Goal: Task Accomplishment & Management: Use online tool/utility

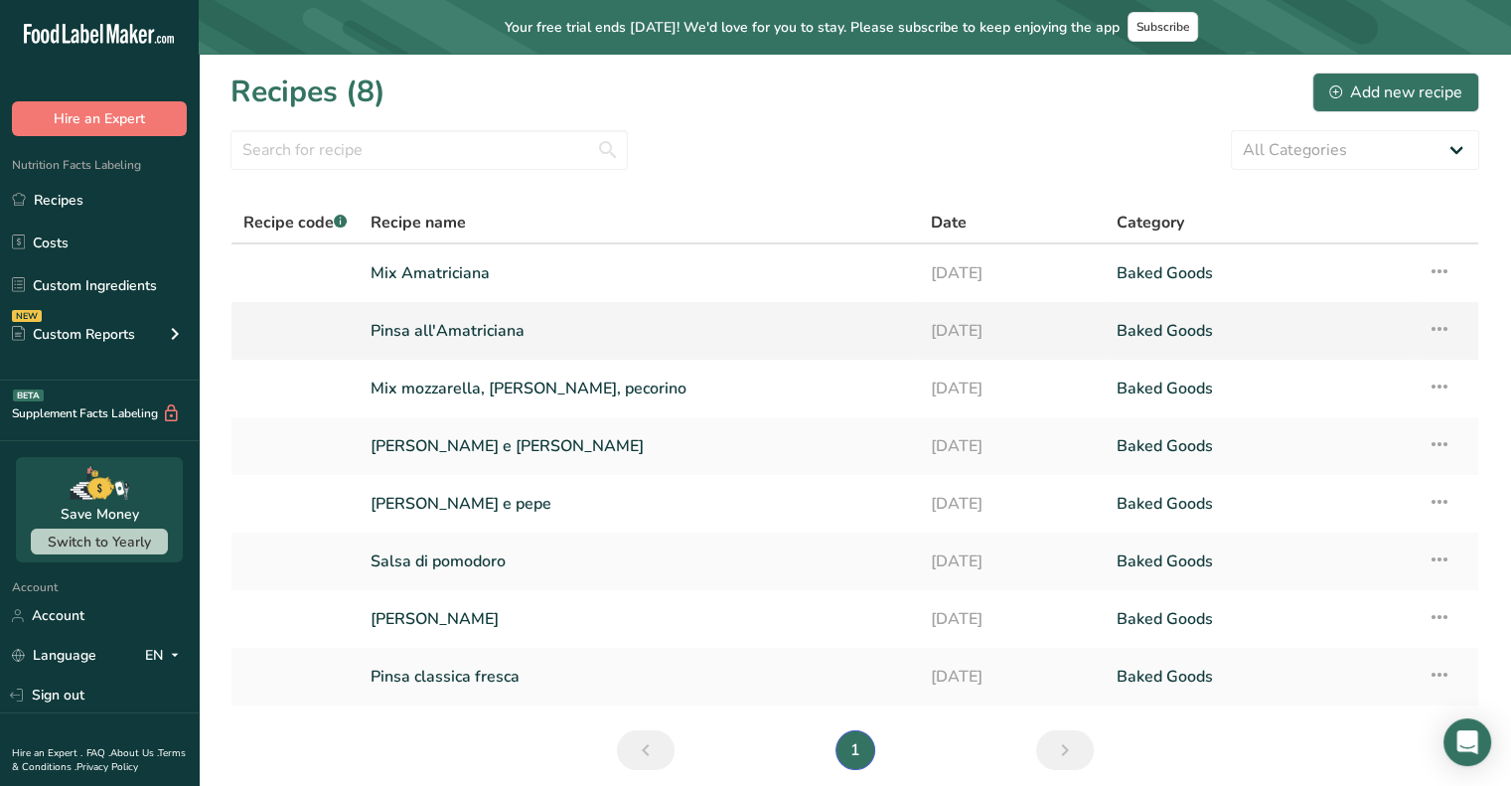
click at [461, 336] on link "Pinsa all'Amatriciana" at bounding box center [638, 331] width 535 height 42
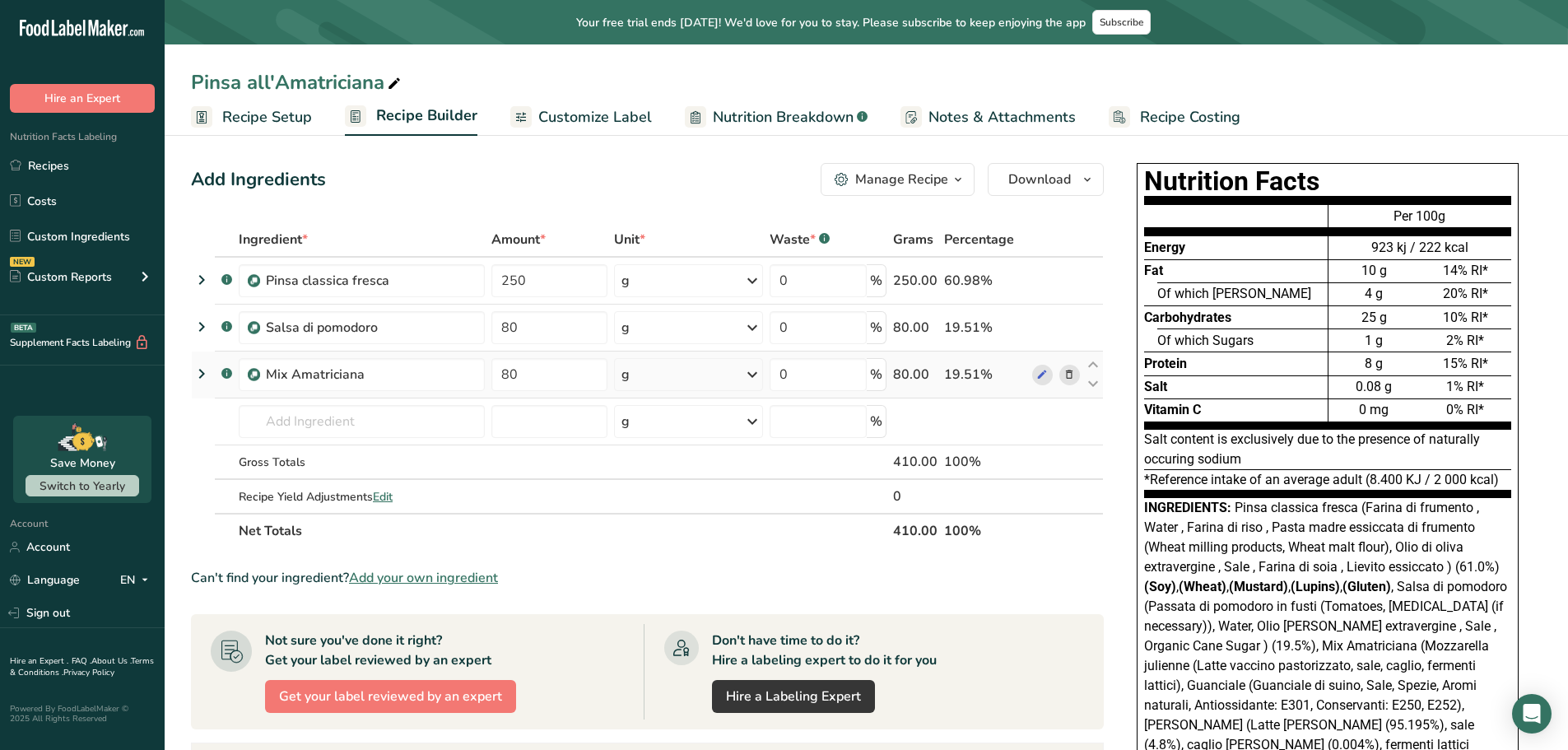
click at [191, 370] on icon at bounding box center [201, 374] width 20 height 30
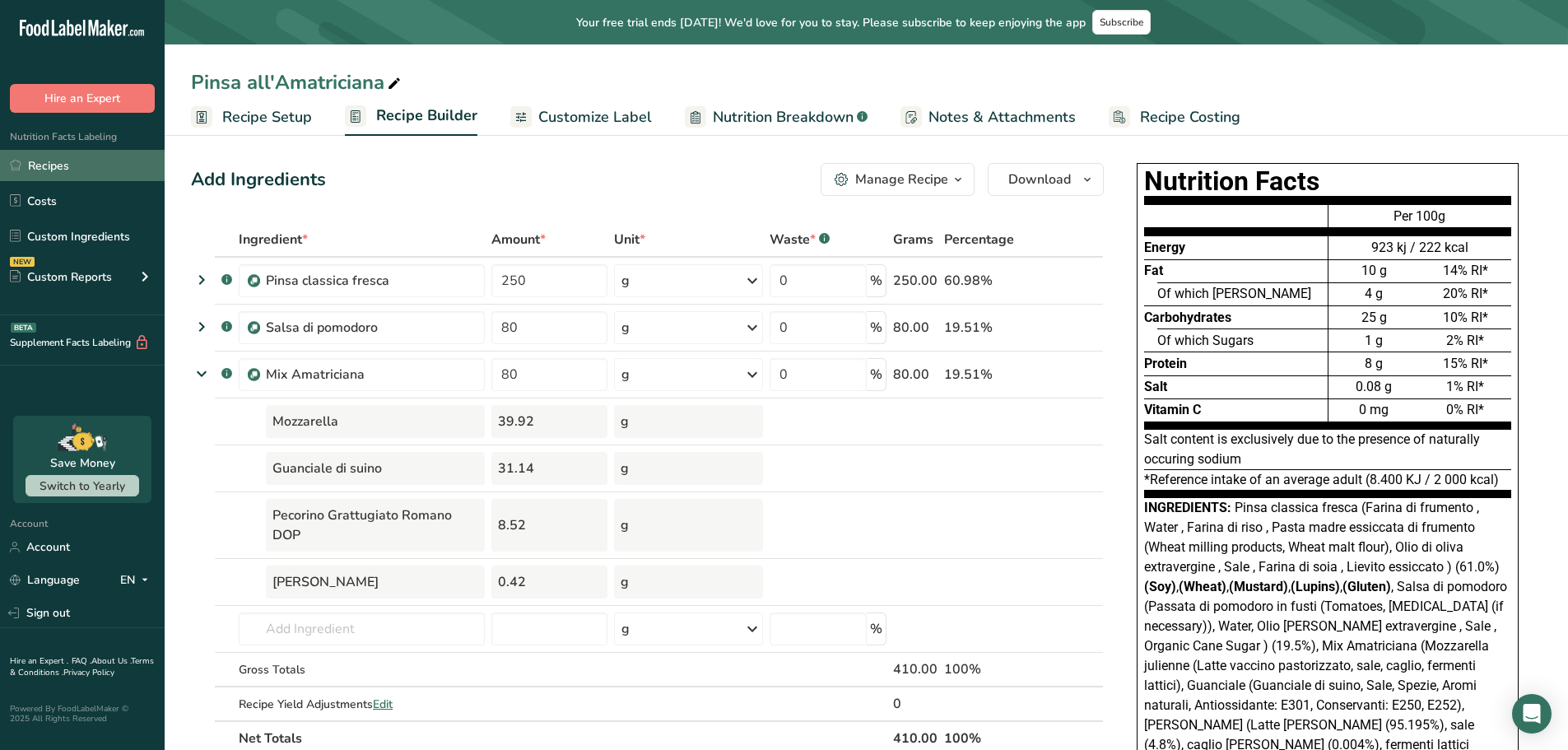
click at [68, 164] on link "Recipes" at bounding box center [82, 166] width 165 height 31
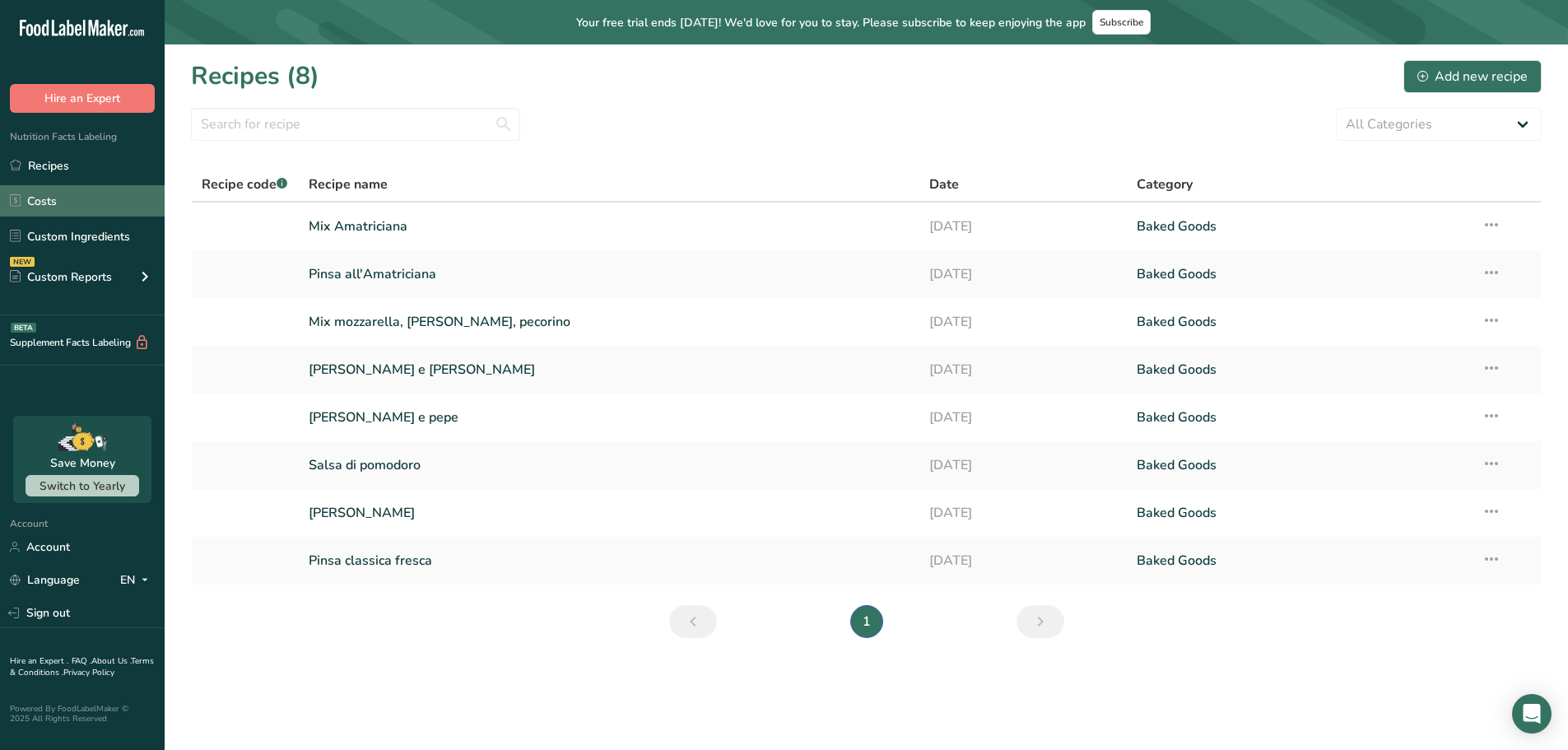
drag, startPoint x: 79, startPoint y: 220, endPoint x: 119, endPoint y: 212, distance: 40.8
click at [80, 220] on link "Custom Ingredients" at bounding box center [82, 236] width 165 height 31
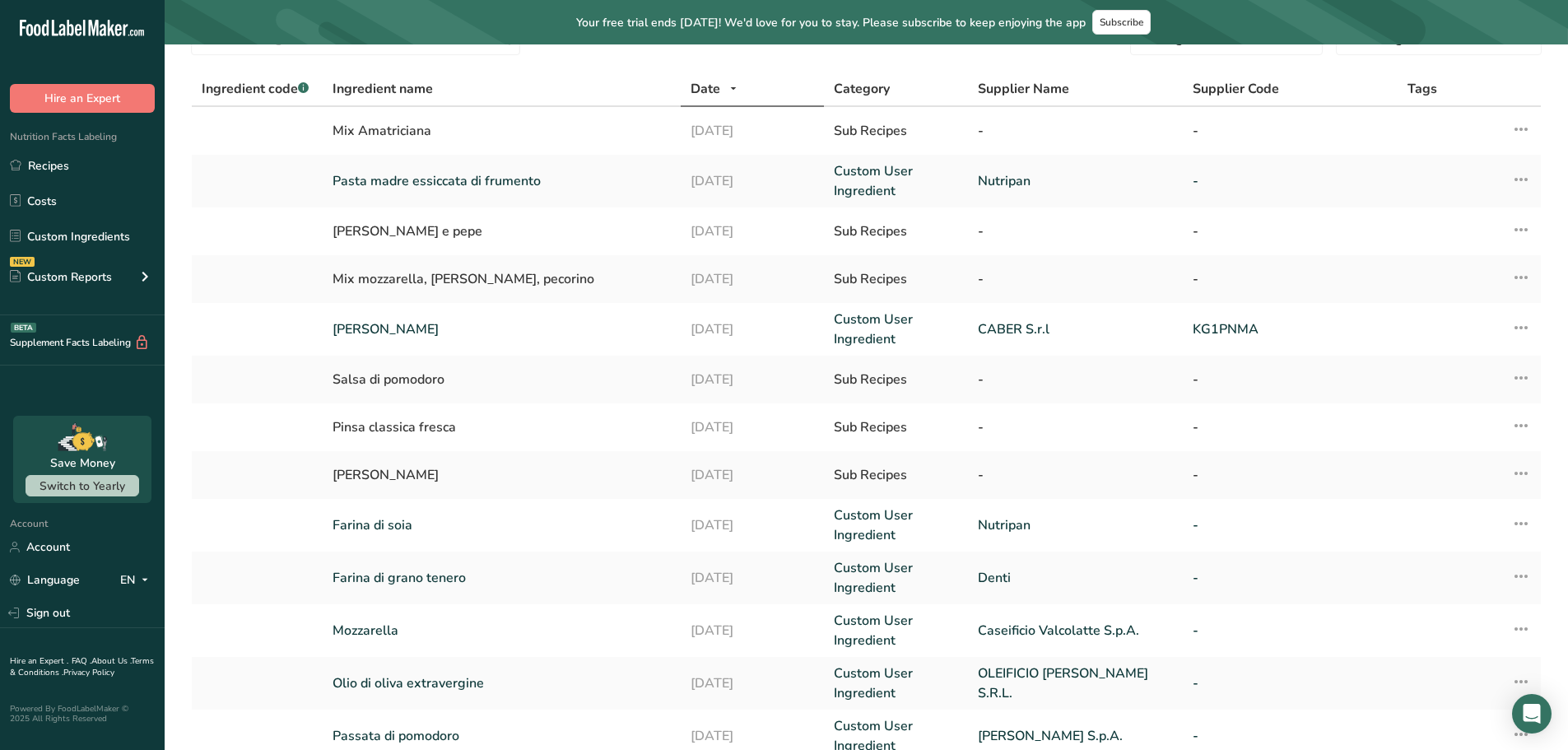
scroll to position [329, 0]
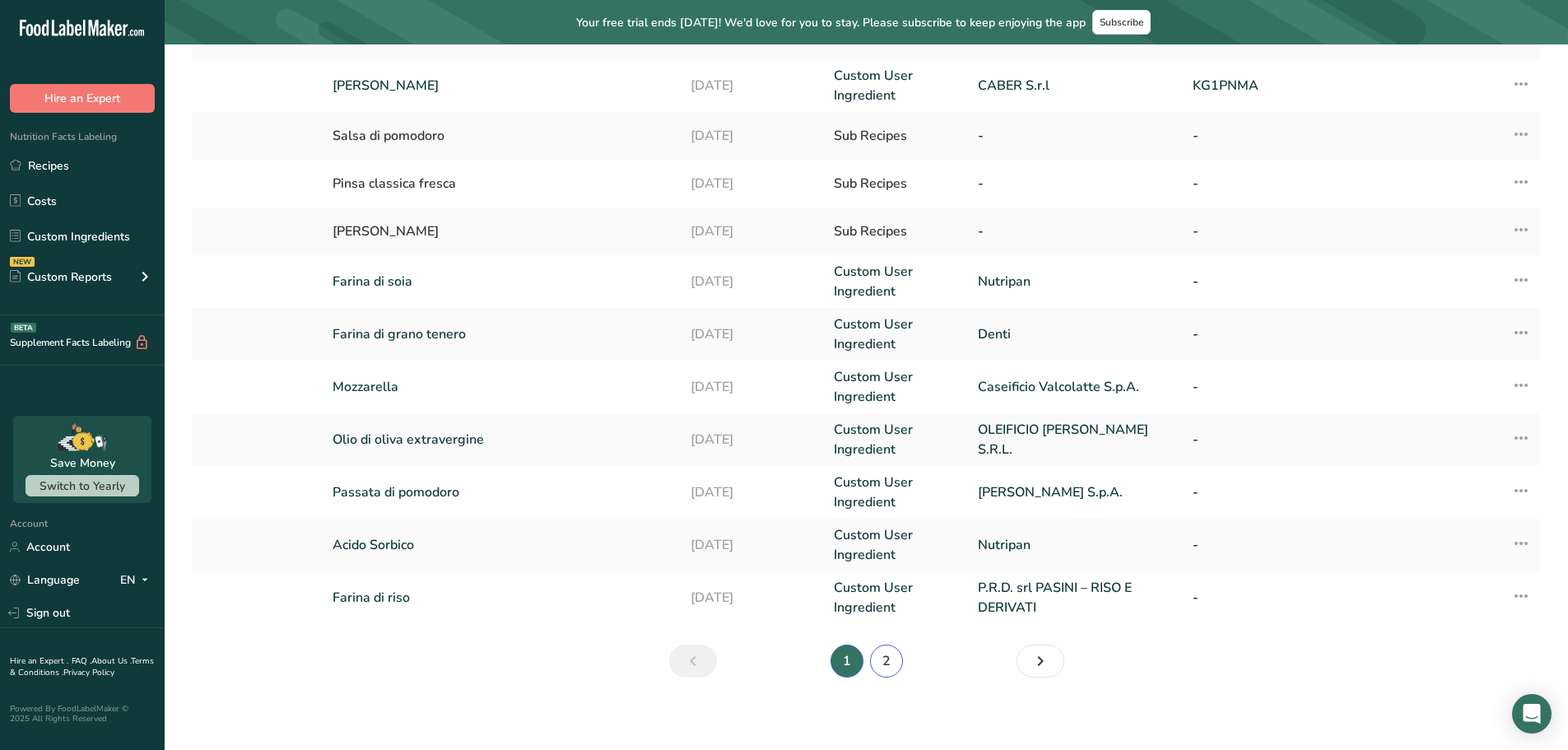
click at [889, 651] on link "2" at bounding box center [887, 661] width 33 height 33
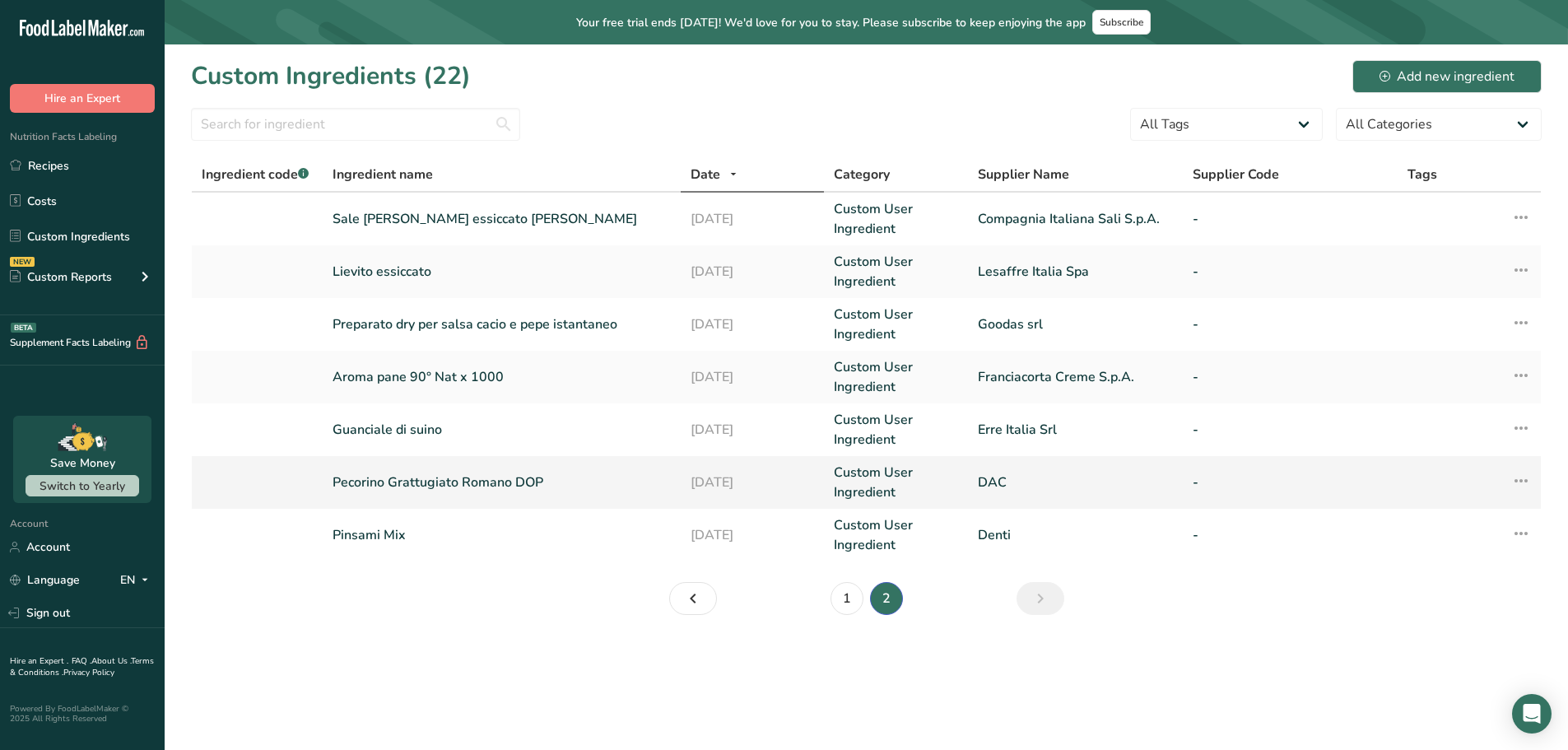
click at [382, 482] on link "Pecorino Grattugiato Romano DOP" at bounding box center [501, 482] width 338 height 20
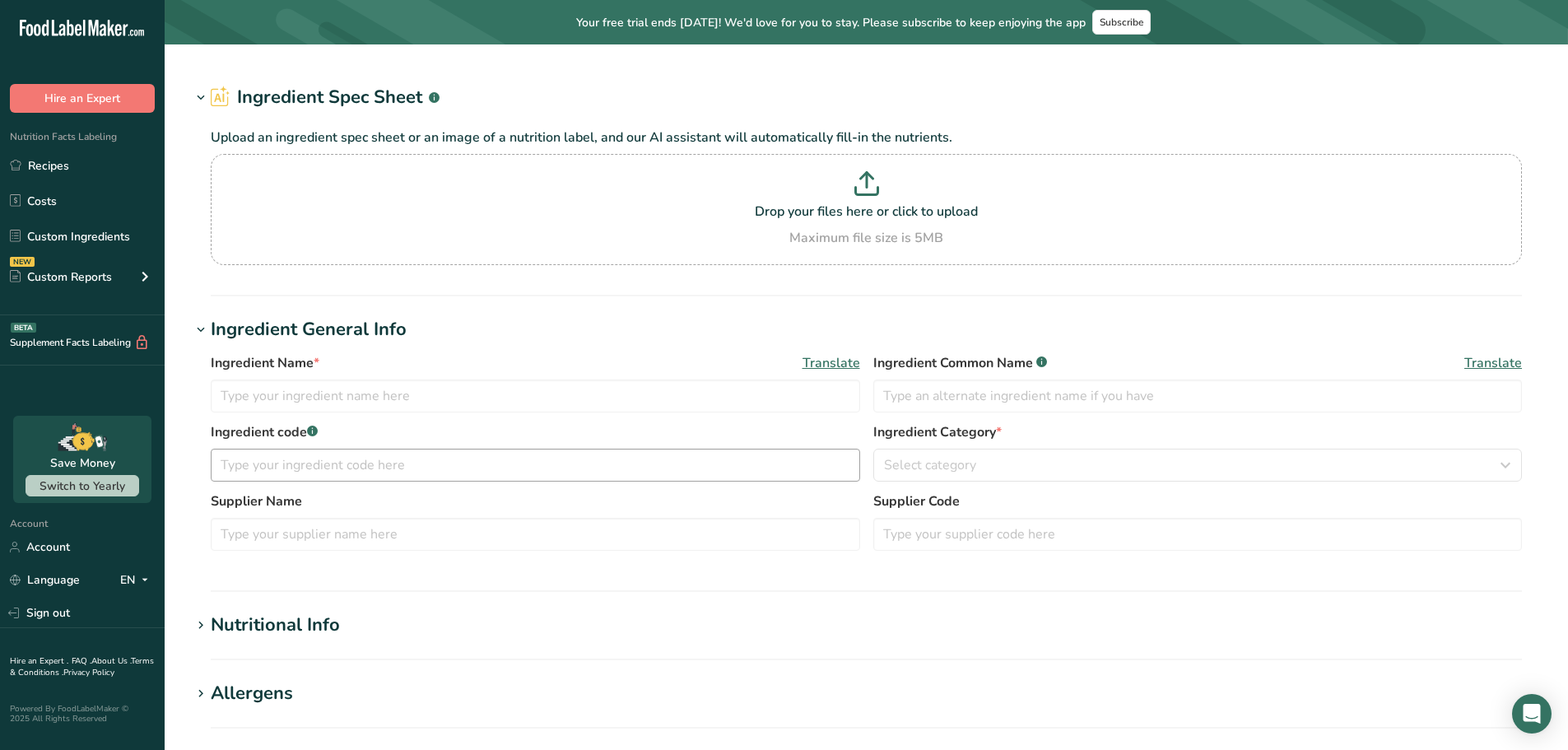
type input "Pecorino Grattugiato Romano DOP"
type input "[PERSON_NAME]"
type input "DAC"
type input "100"
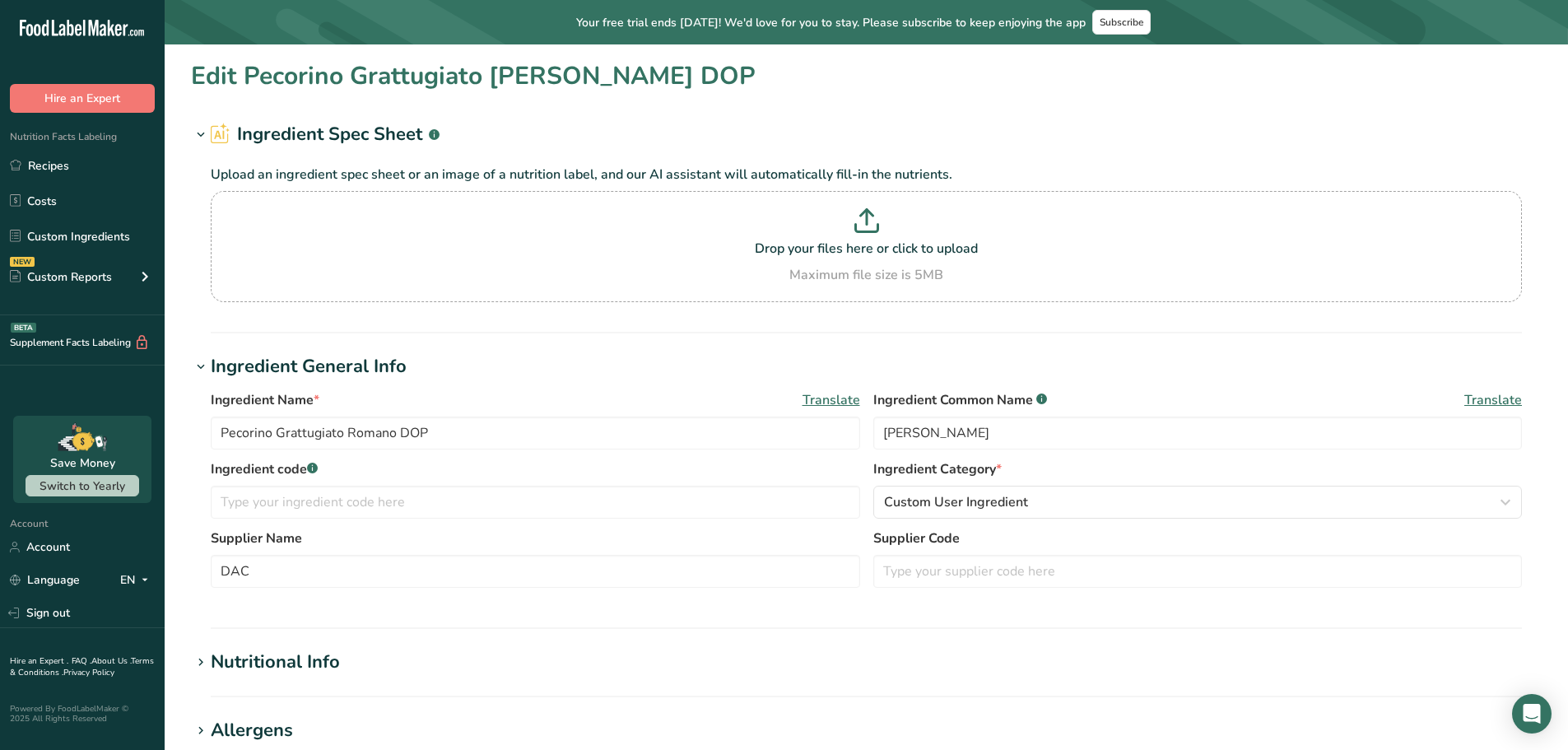
type input "401"
type KJ "1662"
type Fat "33"
type Fat "24"
type Fat "0"
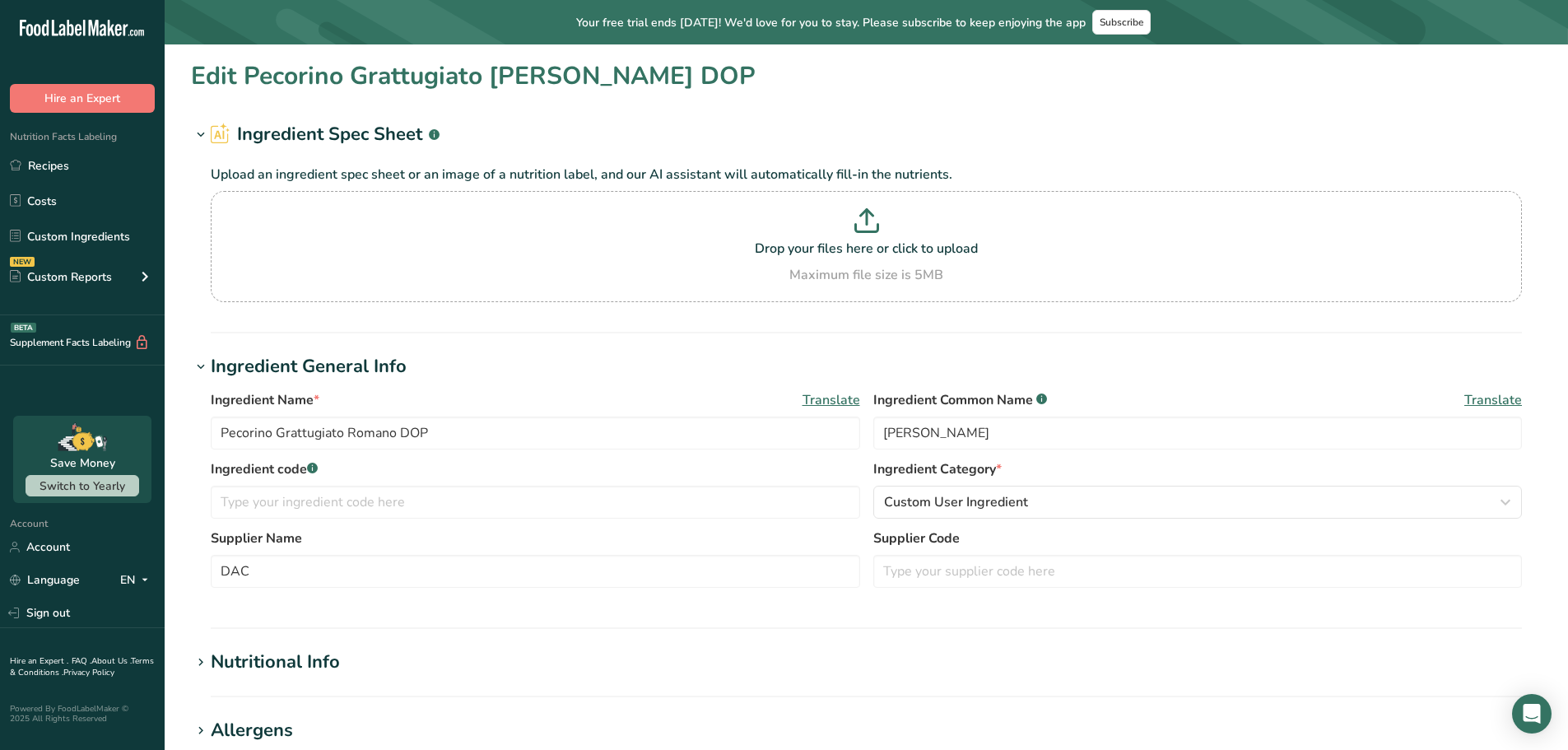
type input "0"
type Carbohydrates "0"
type Fiber "0"
type Sugars "0"
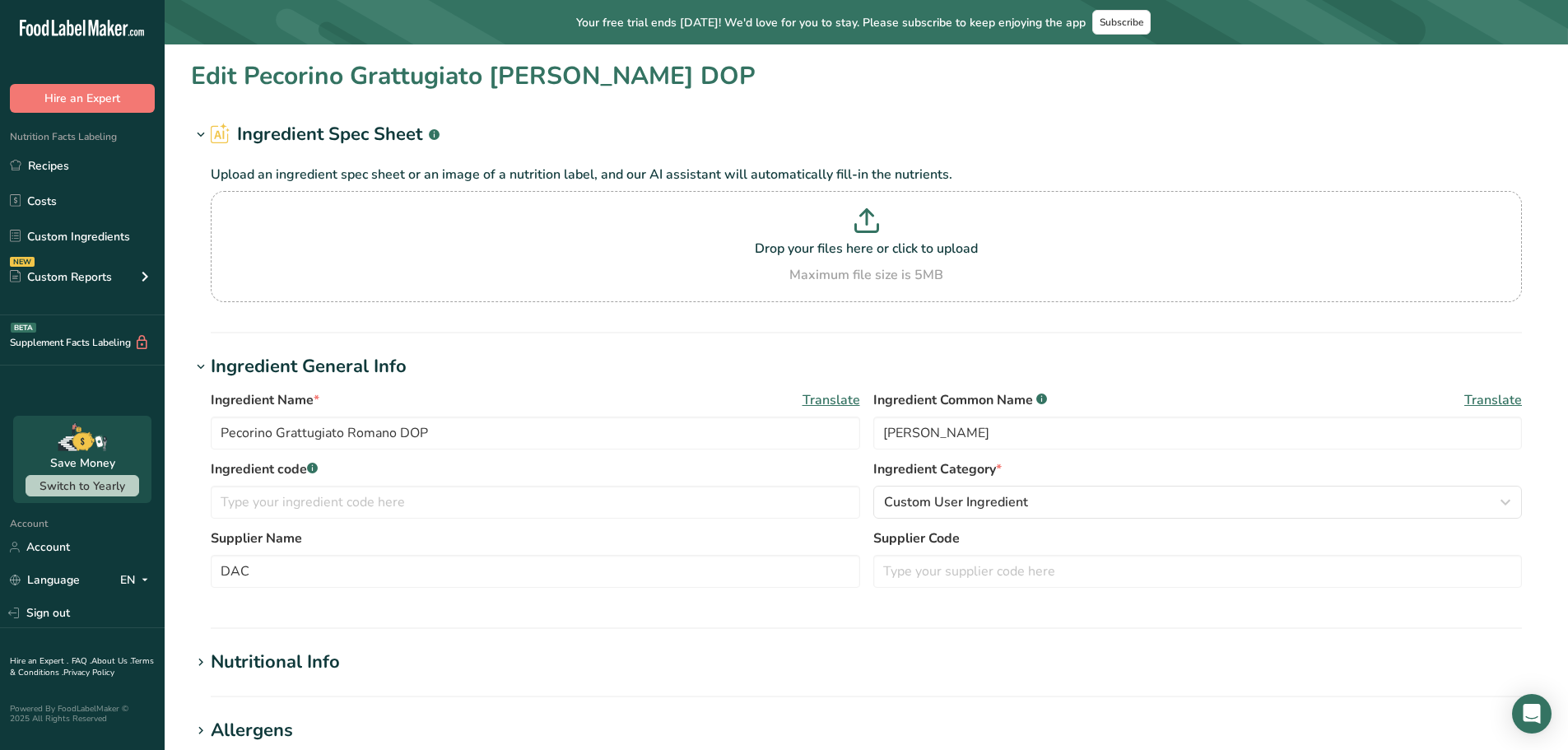
type Sugars "0"
type input "26"
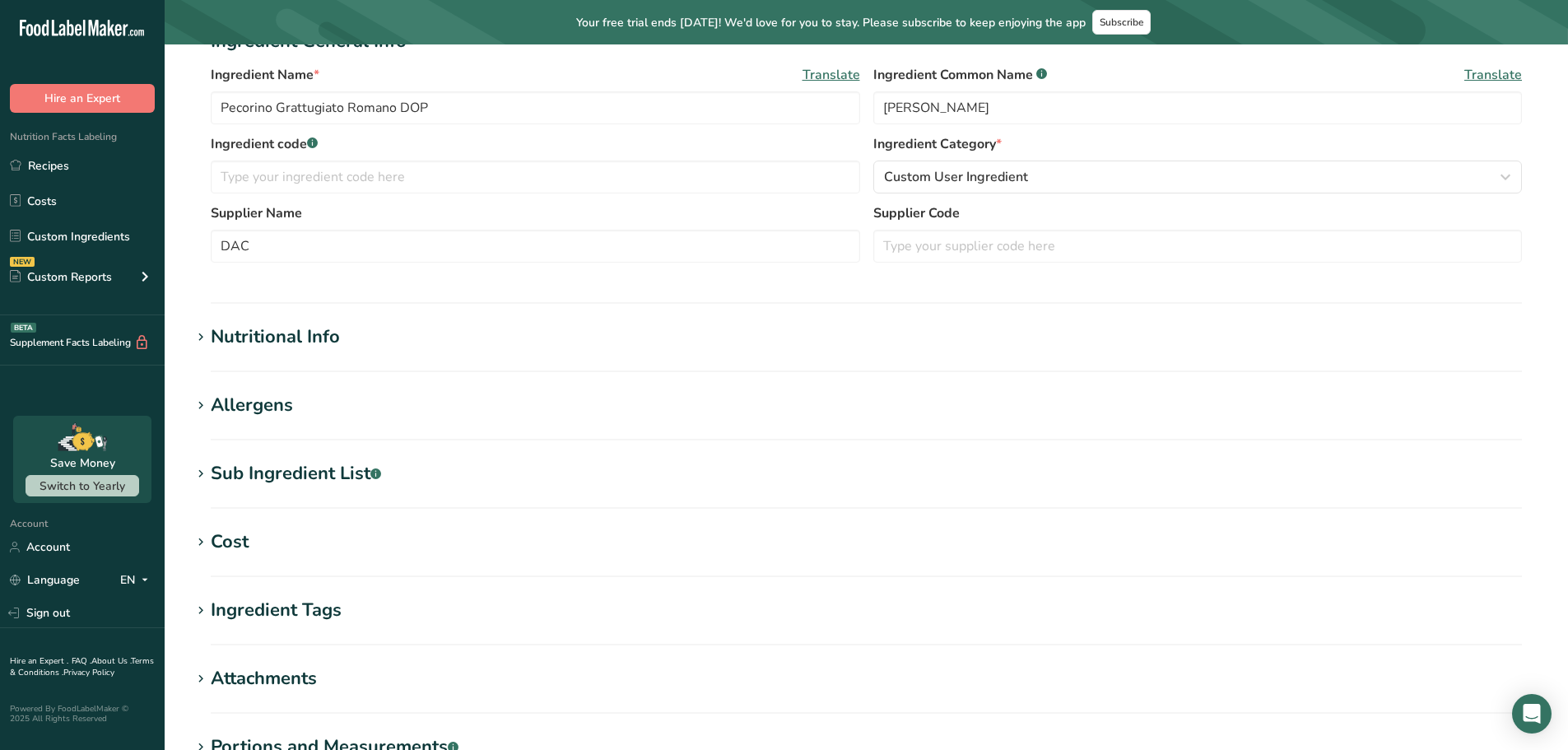
scroll to position [329, 0]
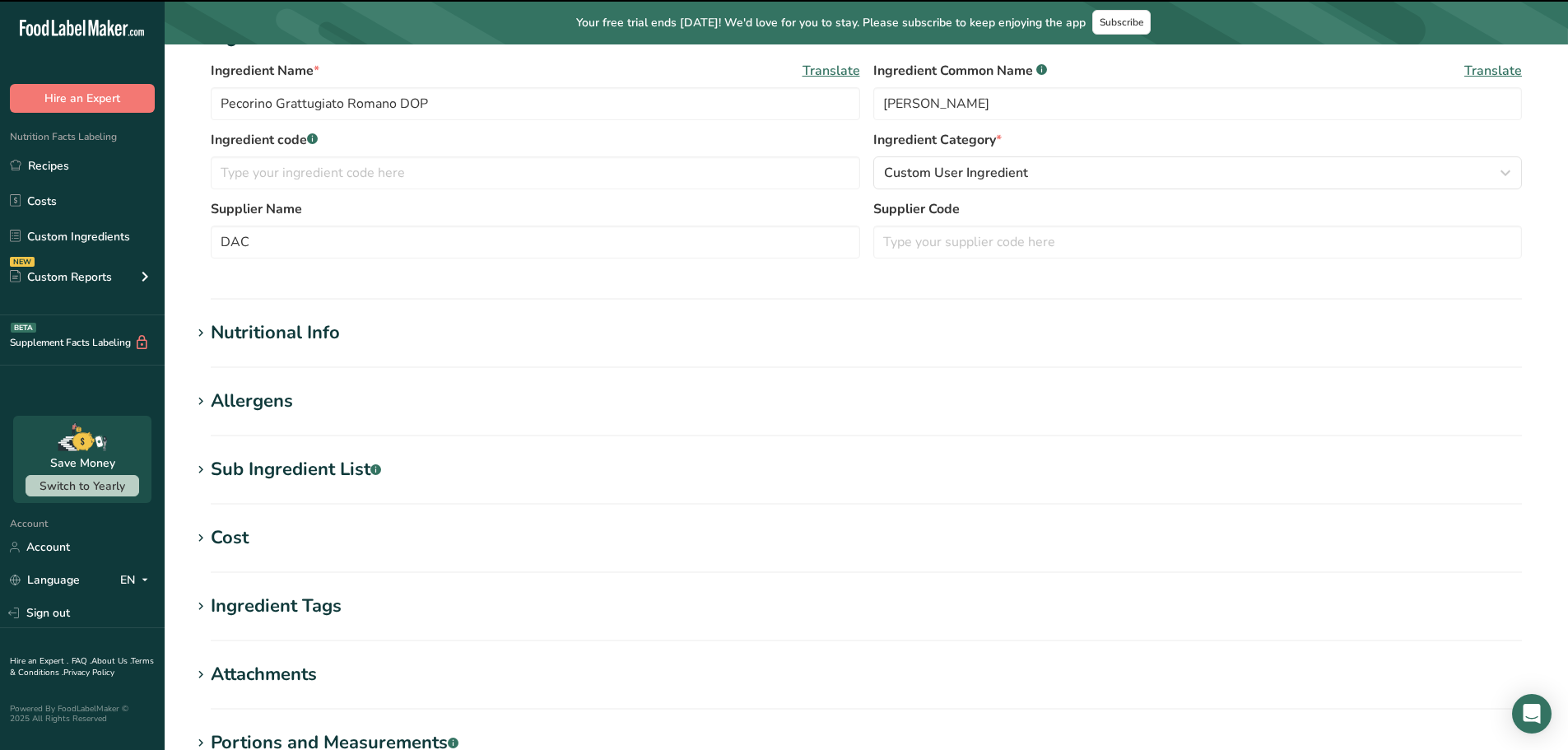
click at [271, 327] on div "Nutritional Info" at bounding box center [275, 332] width 129 height 27
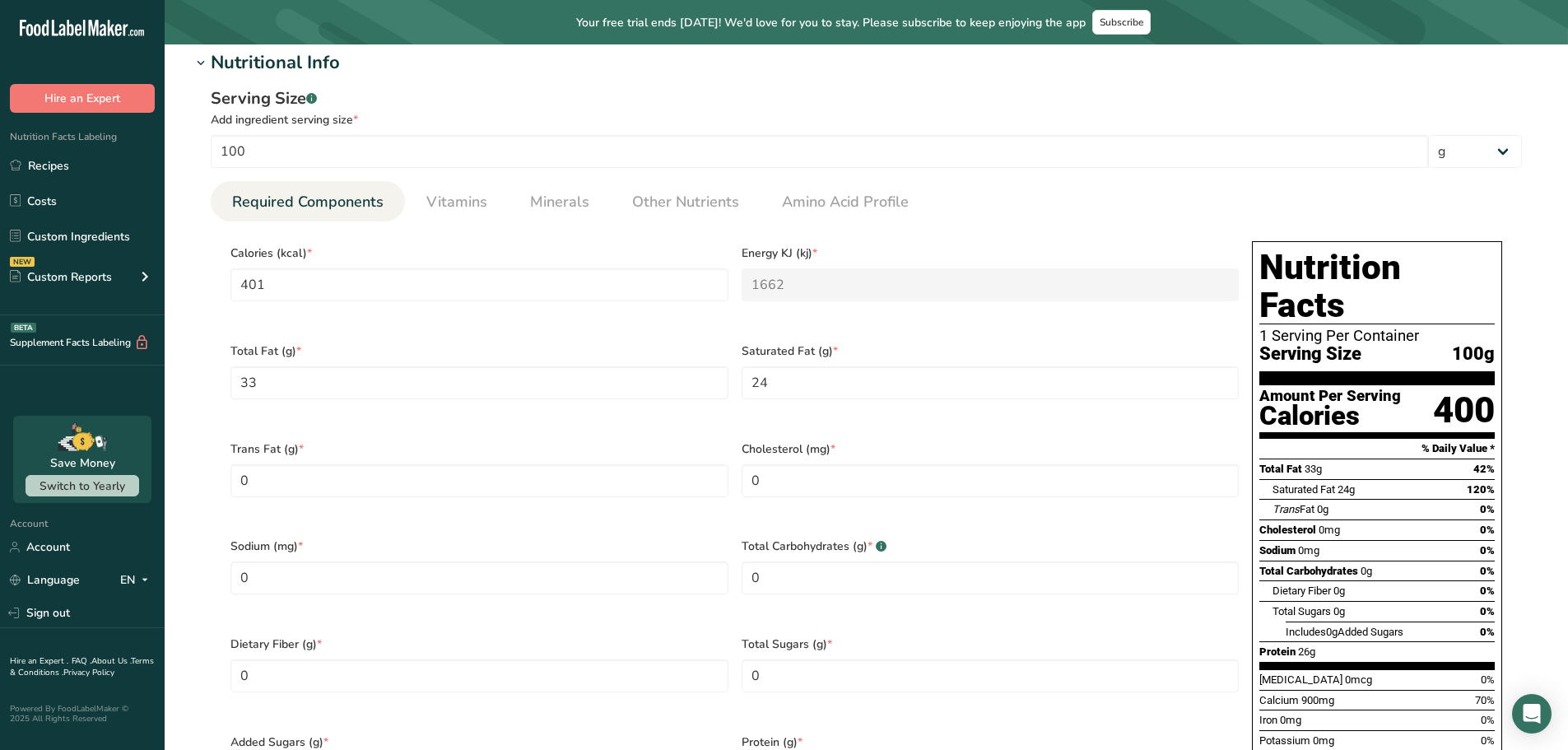
scroll to position [659, 0]
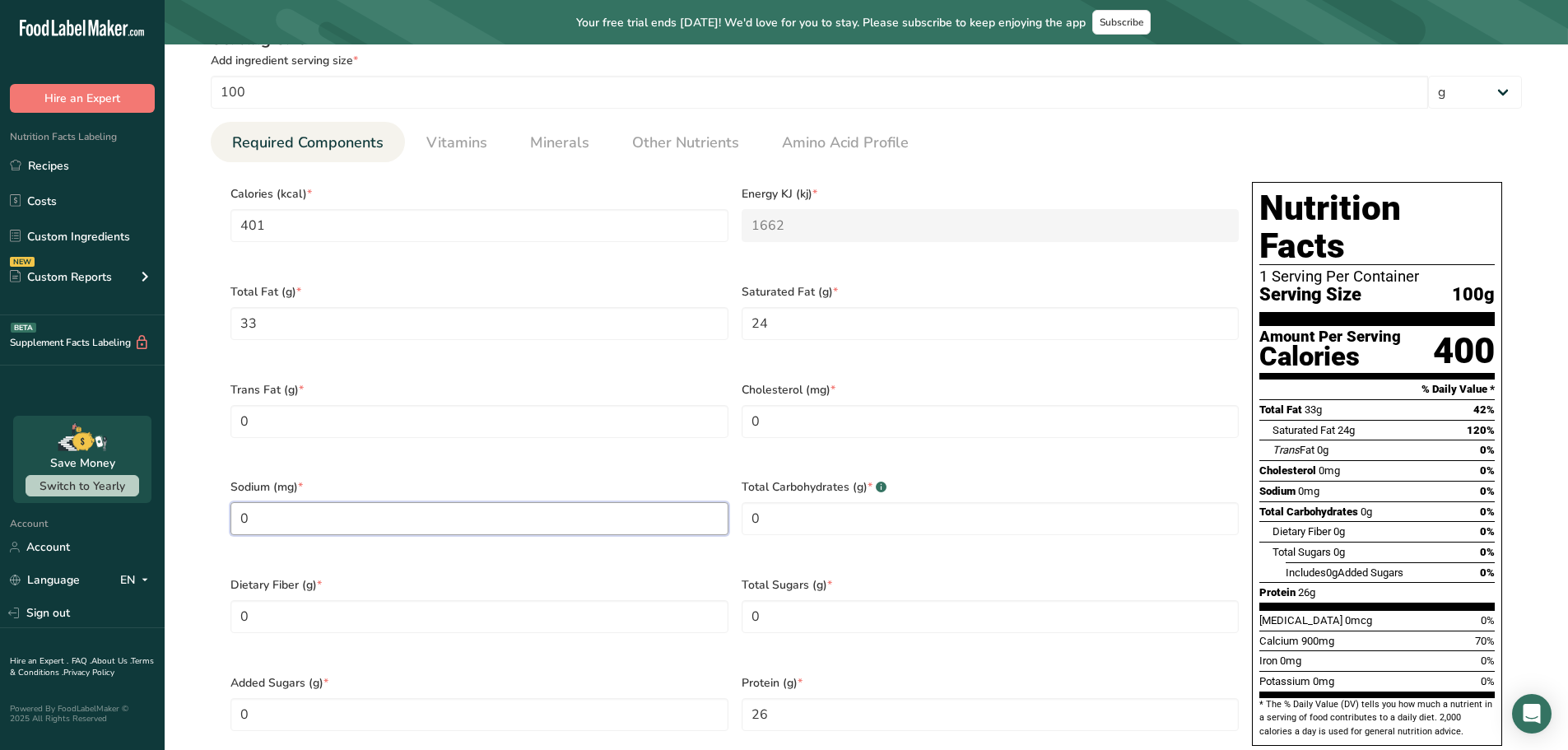
click at [253, 502] on input "0" at bounding box center [479, 519] width 498 height 33
click at [265, 506] on input "number" at bounding box center [479, 519] width 498 height 33
click at [312, 502] on input "number" at bounding box center [479, 519] width 498 height 33
type input "1.92"
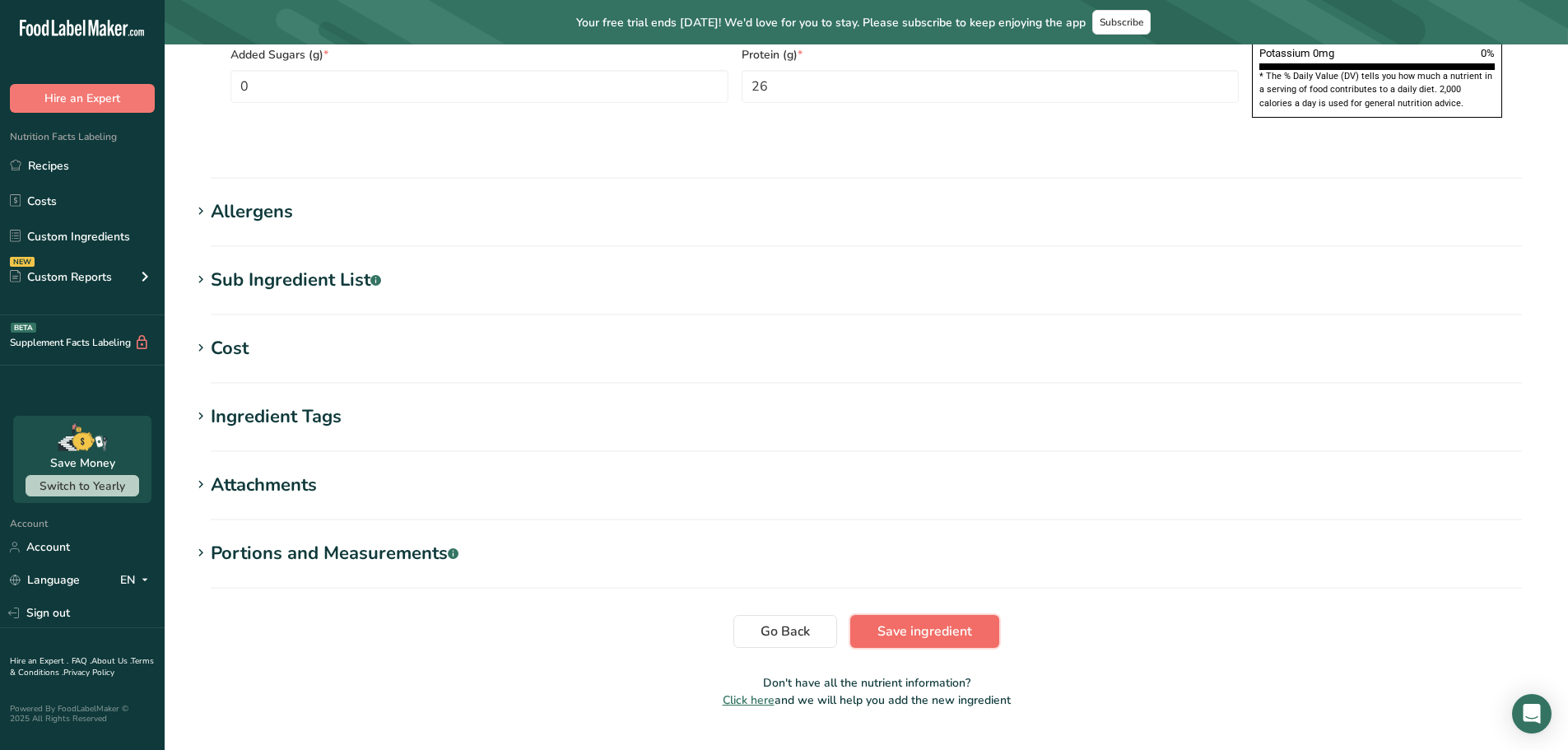
click at [946, 622] on span "Save ingredient" at bounding box center [925, 631] width 94 height 20
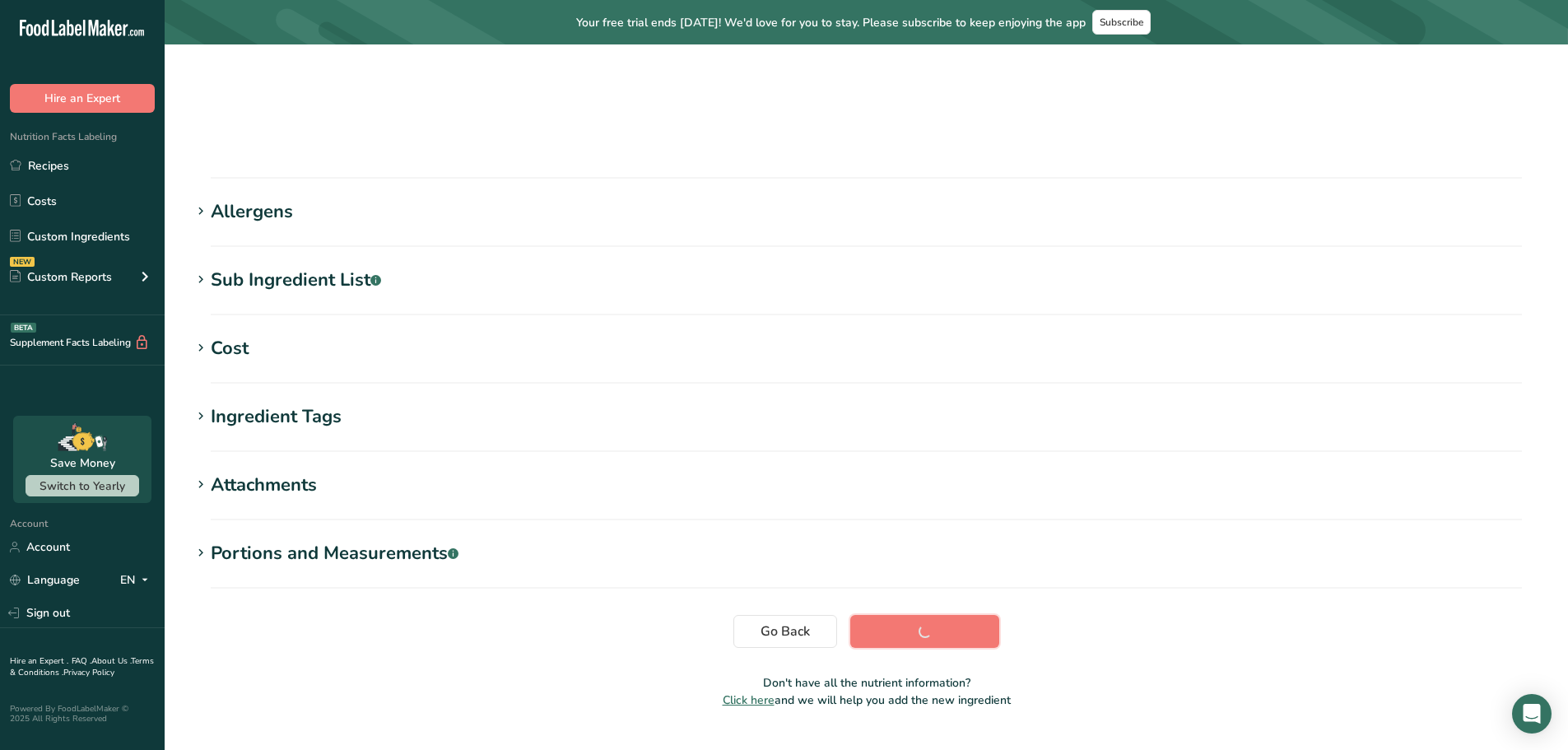
scroll to position [166, 0]
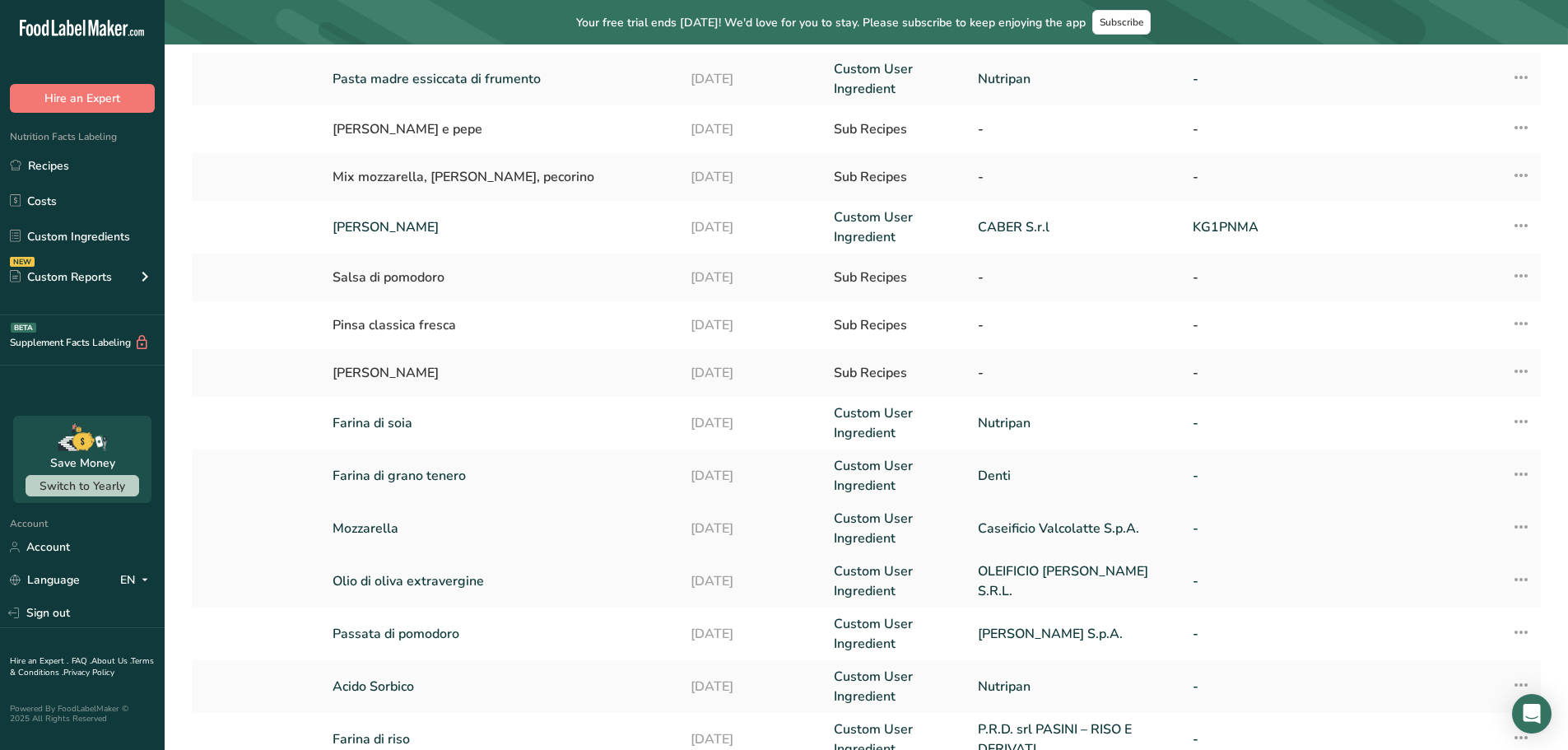
scroll to position [336, 0]
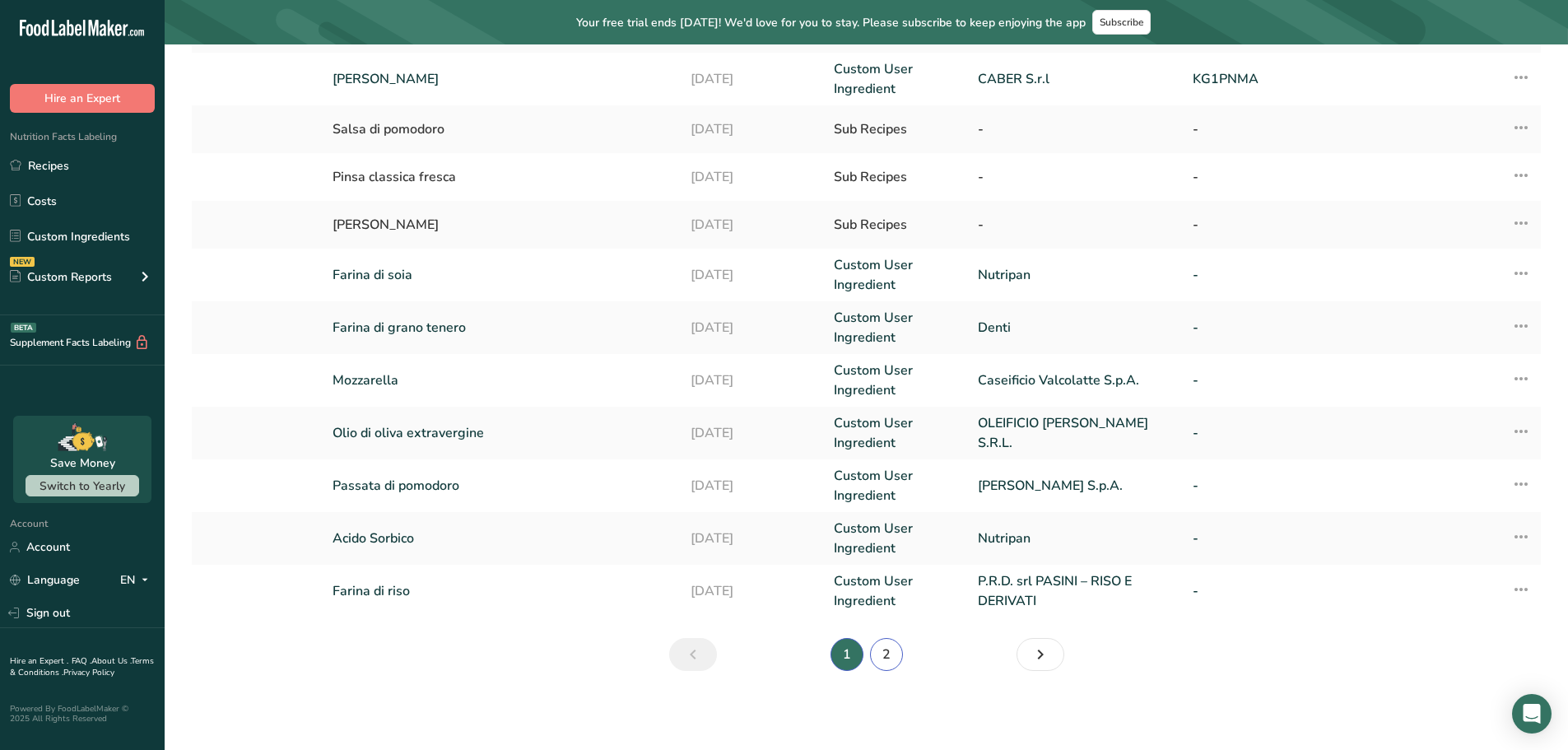
click at [885, 651] on link "2" at bounding box center [887, 655] width 33 height 33
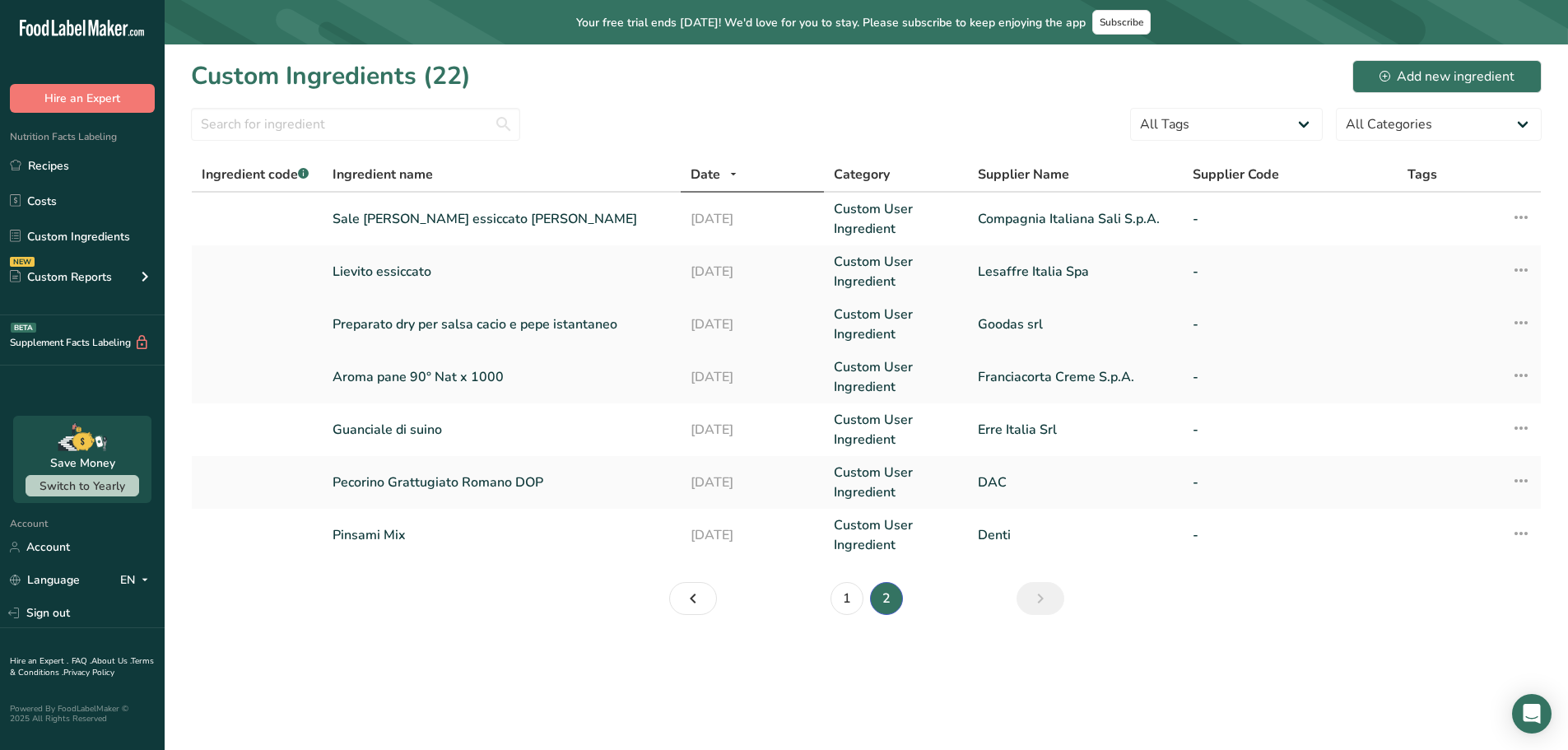
click at [428, 326] on link "Preparato dry per salsa cacio e pepe istantaneo" at bounding box center [501, 324] width 338 height 20
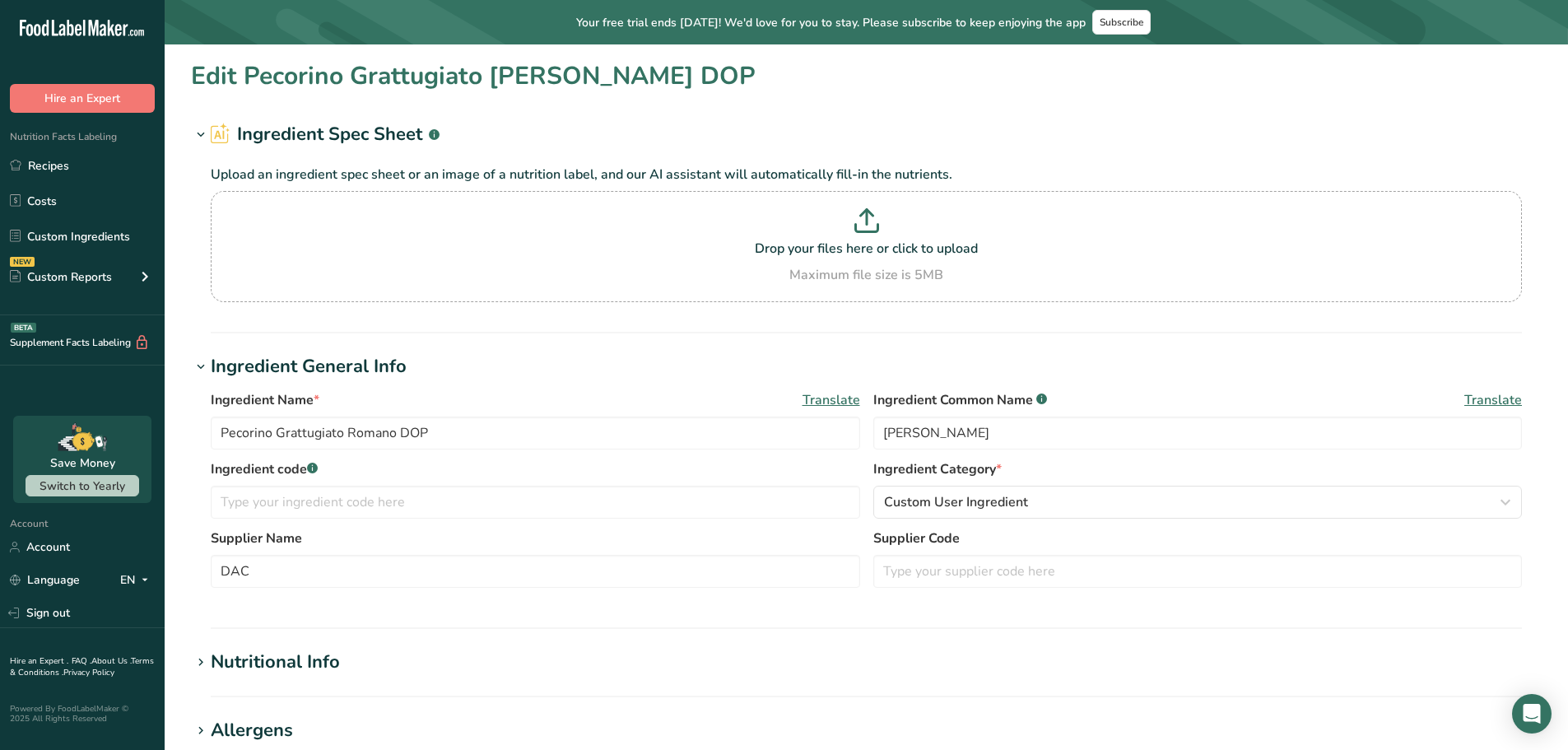
type input "Preparato dry per salsa cacio e pepe istantaneo"
type input "Preparato per salsa cacio e pepe"
type input "Goodas srl"
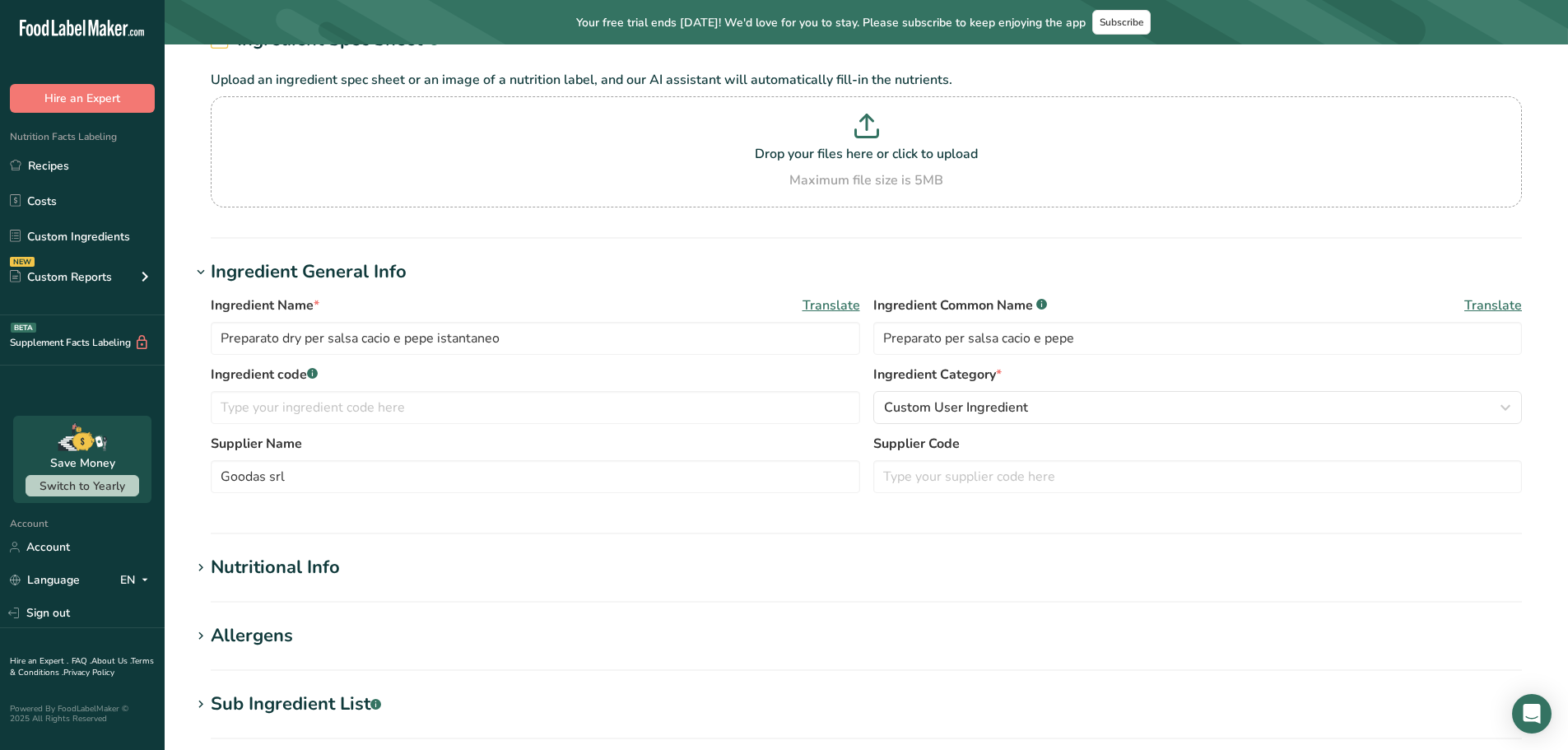
scroll to position [494, 0]
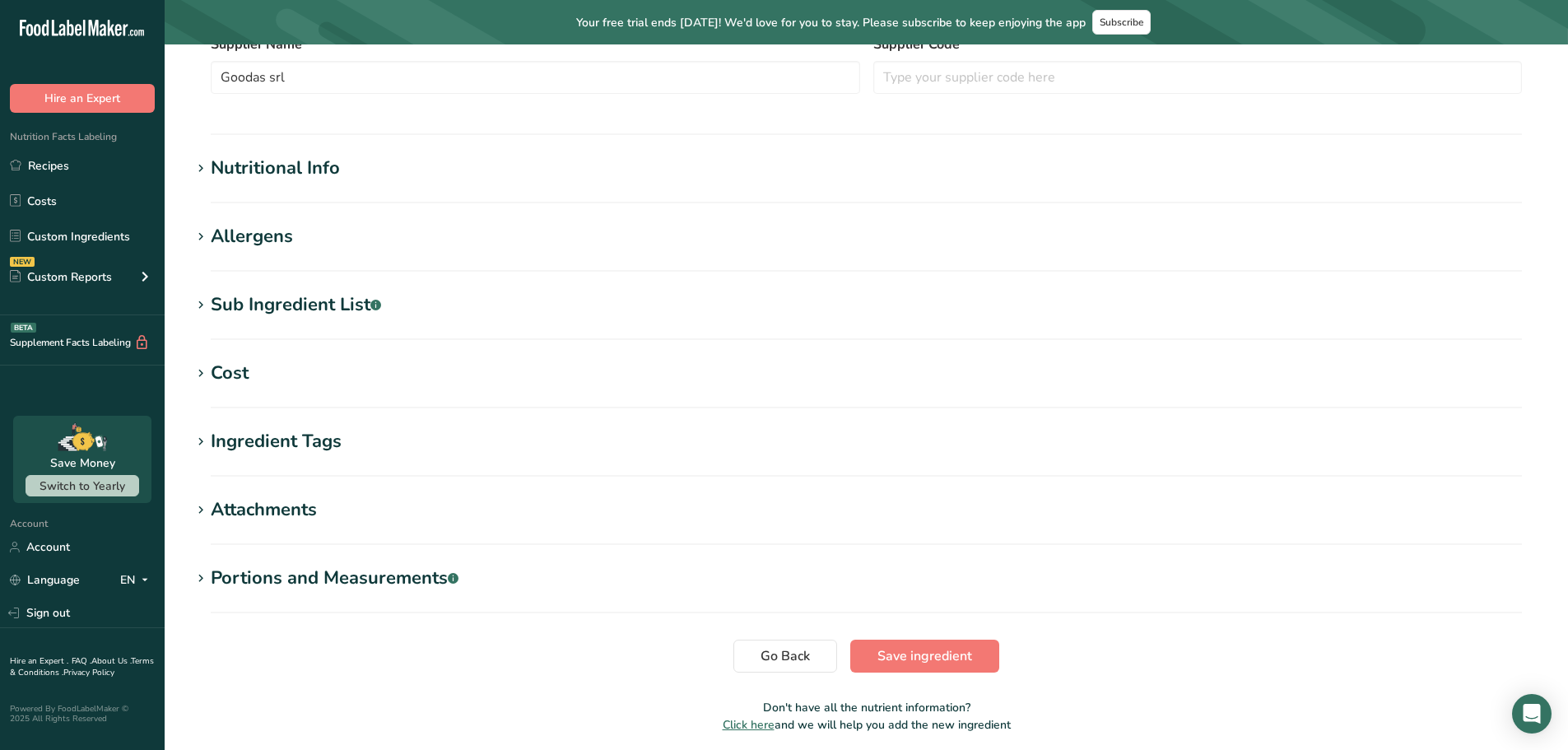
click at [274, 167] on div "Nutritional Info" at bounding box center [275, 168] width 129 height 27
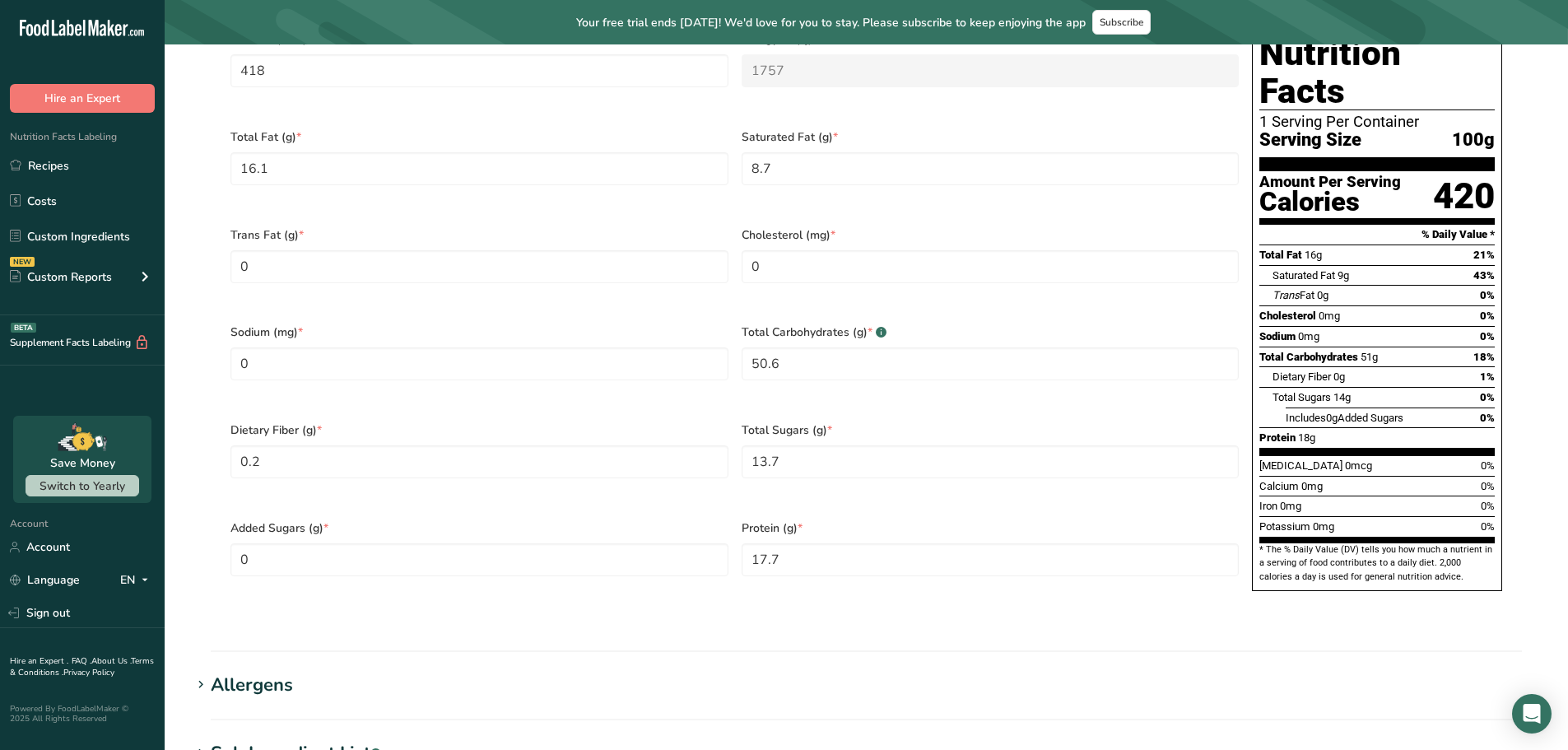
scroll to position [823, 0]
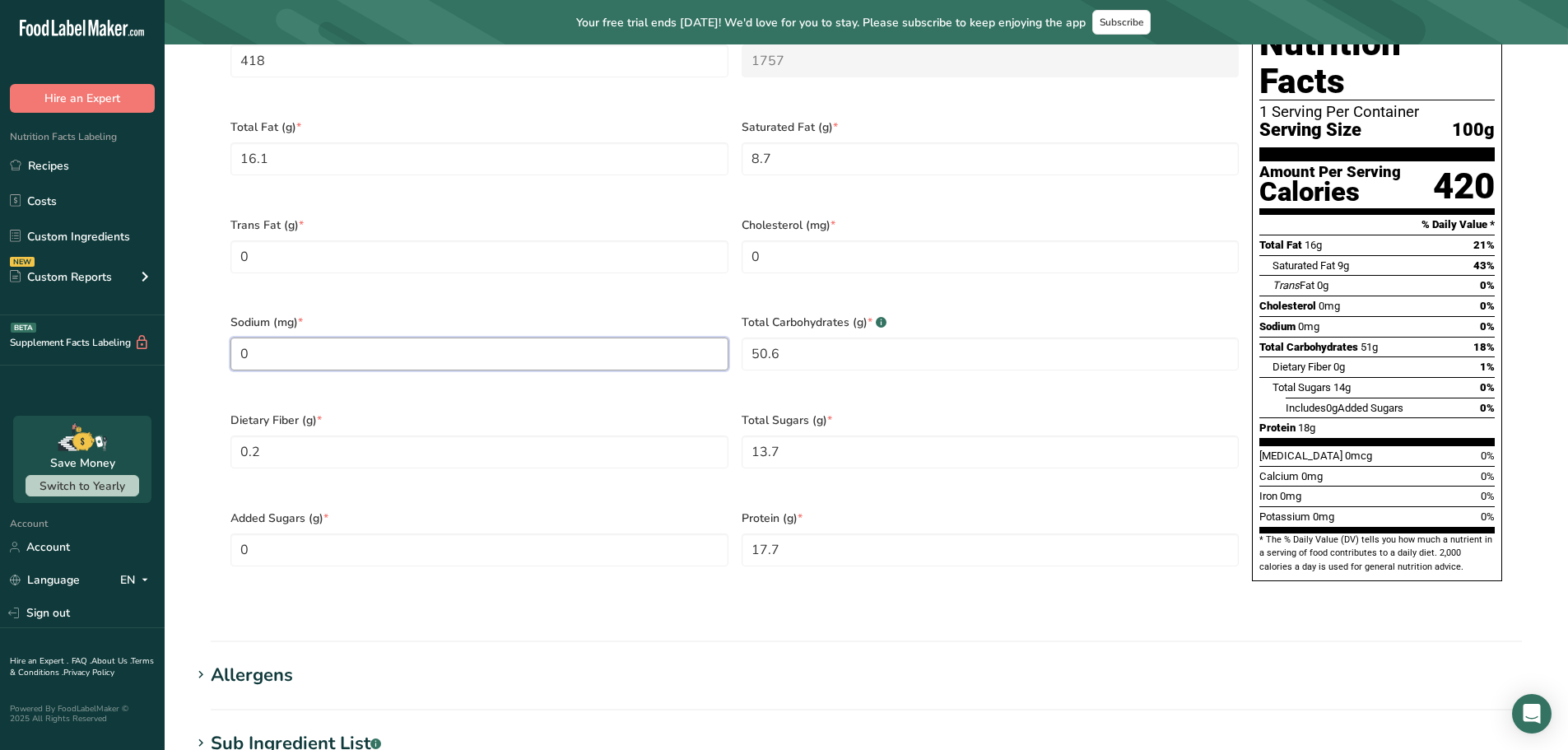
click at [278, 337] on input "0" at bounding box center [479, 354] width 498 height 33
type input "3.05"
click at [396, 554] on div "Added Sugars (g) * 0" at bounding box center [479, 549] width 511 height 98
click at [496, 641] on hr at bounding box center [866, 641] width 1311 height 2
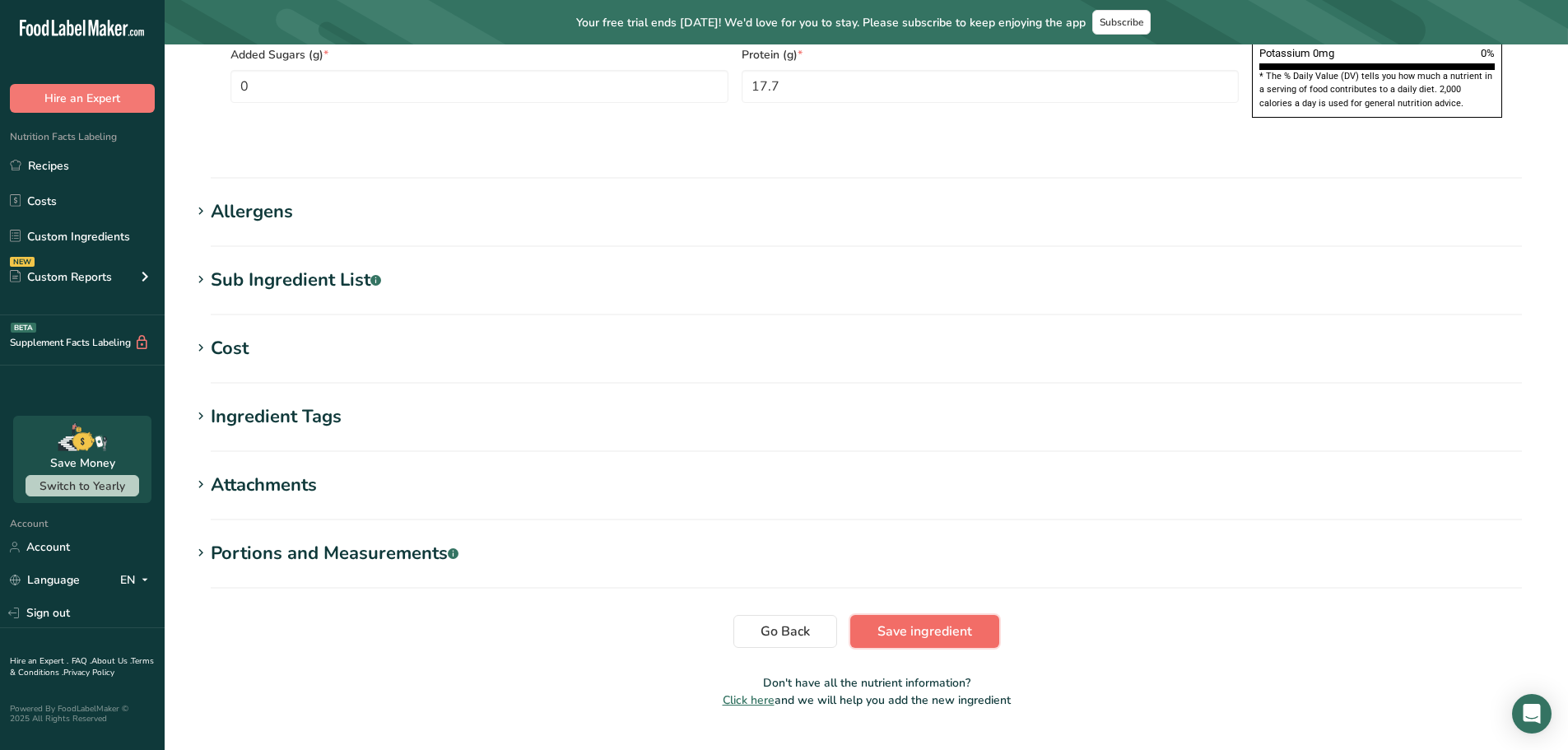
click at [915, 622] on span "Save ingredient" at bounding box center [925, 631] width 94 height 20
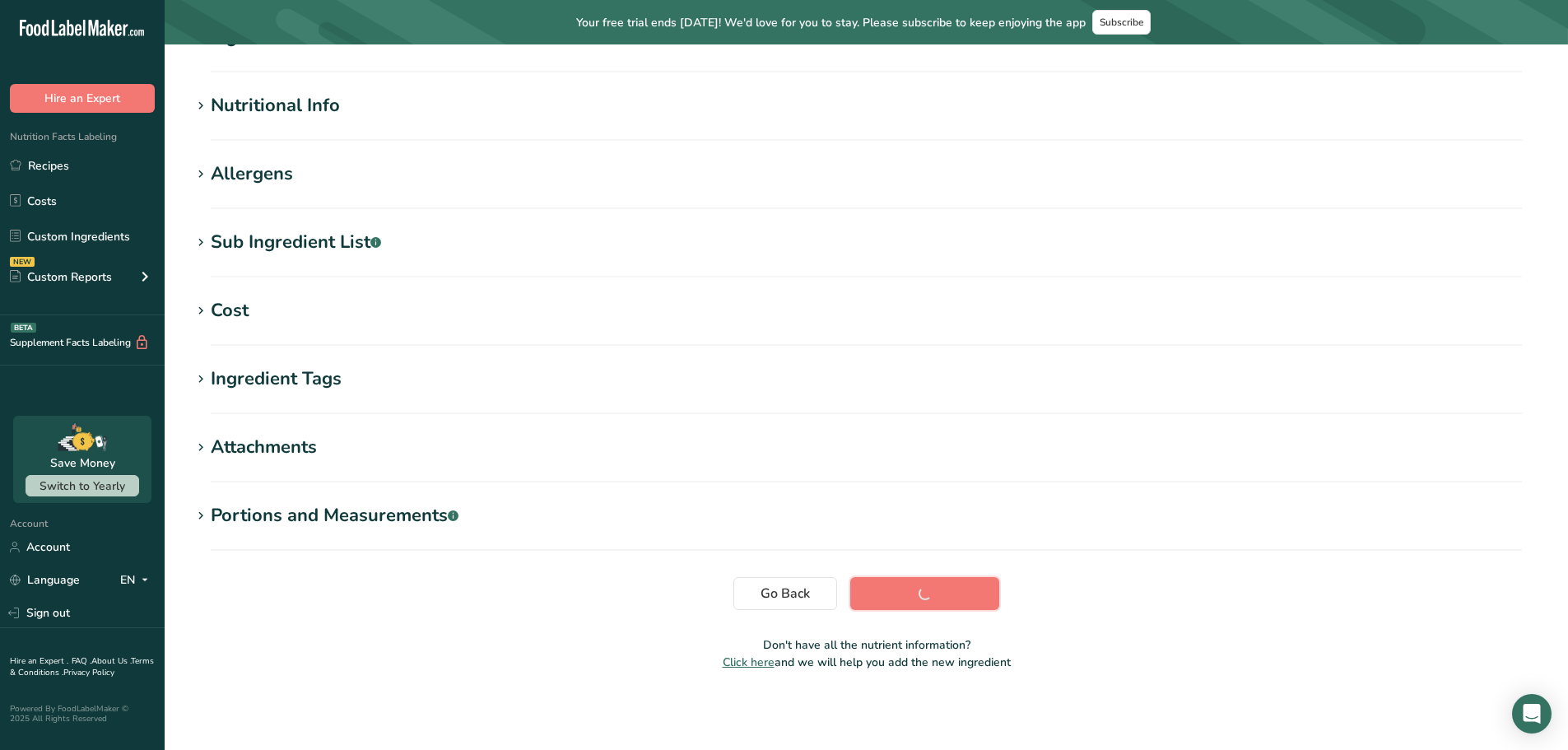
scroll to position [166, 0]
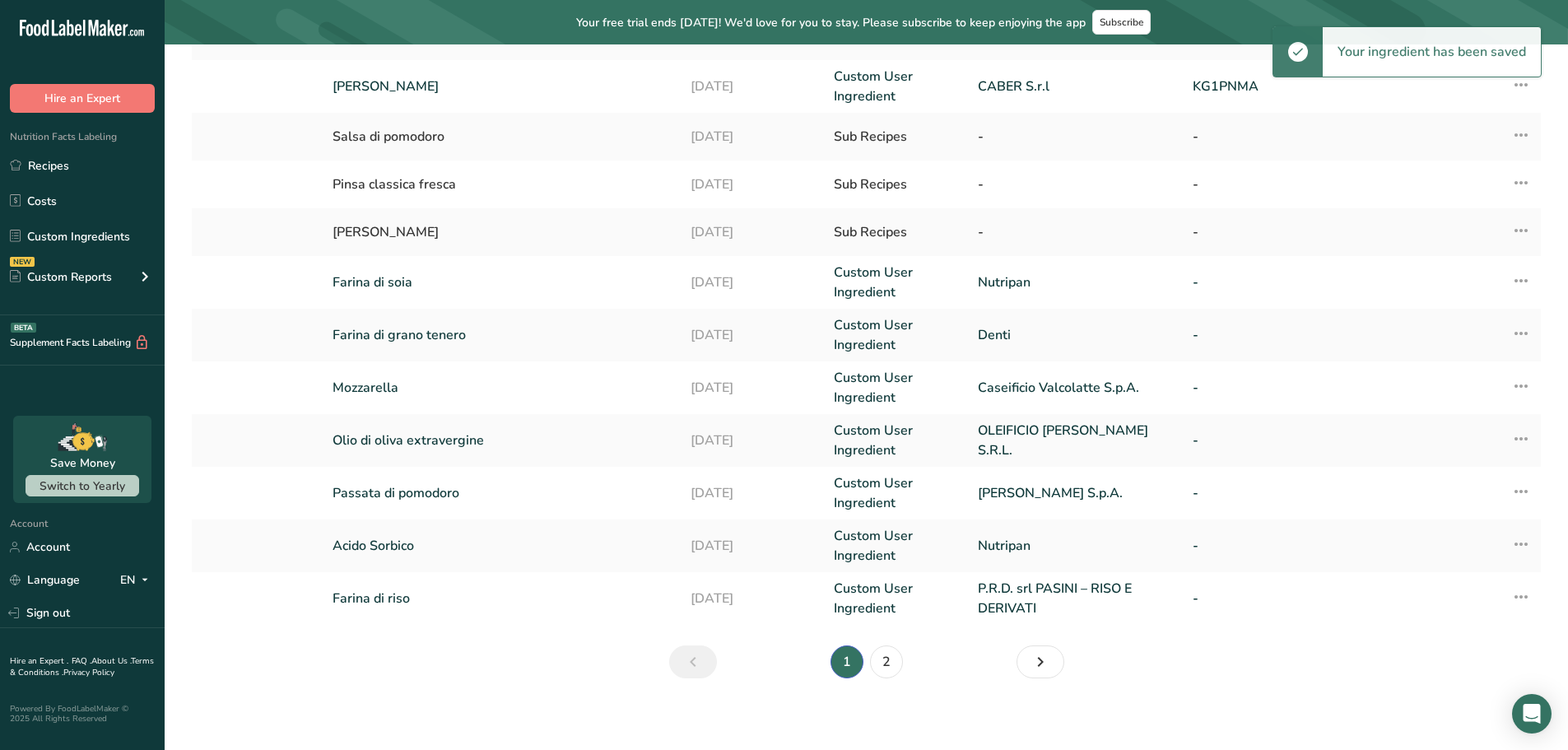
scroll to position [336, 0]
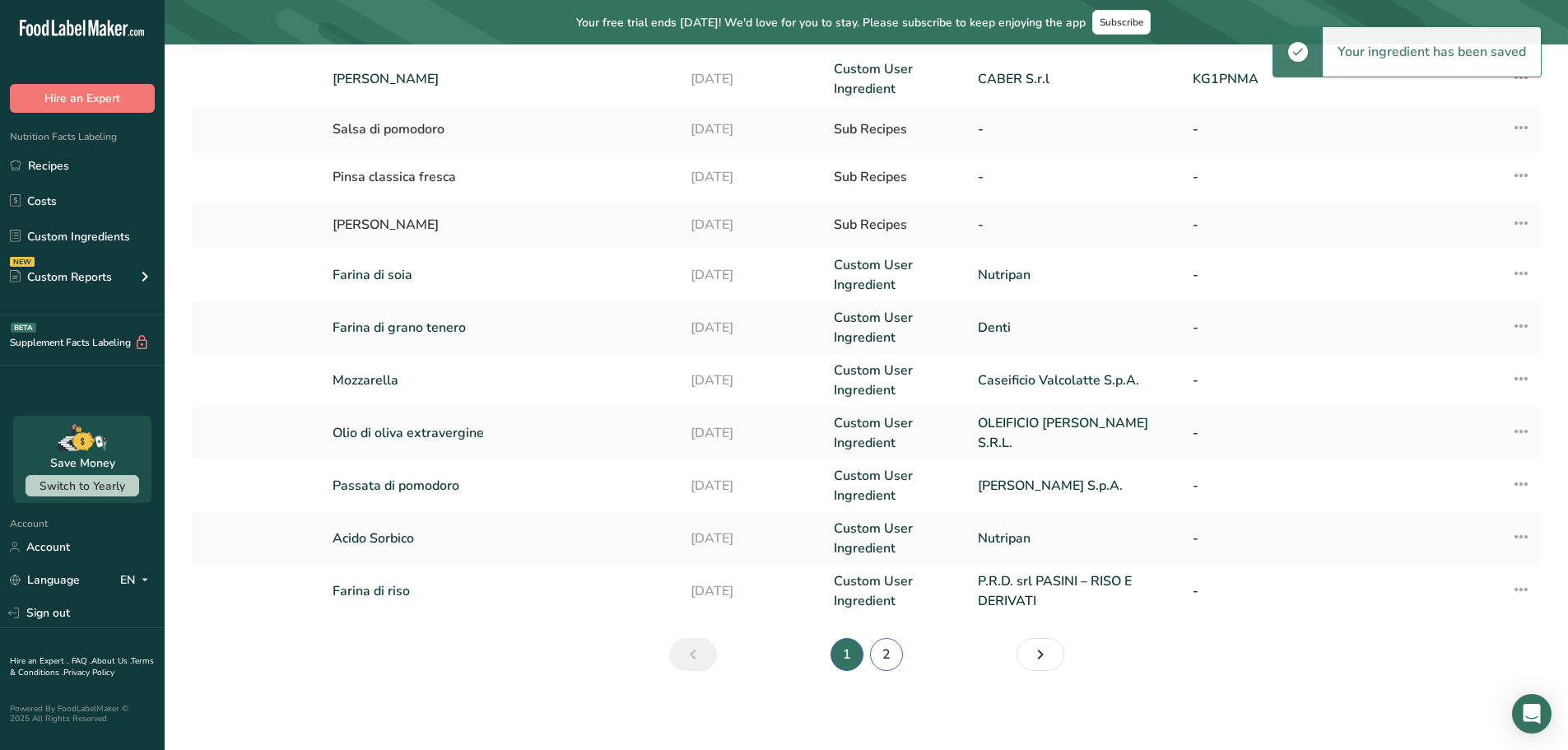
click at [882, 651] on link "2" at bounding box center [887, 655] width 33 height 33
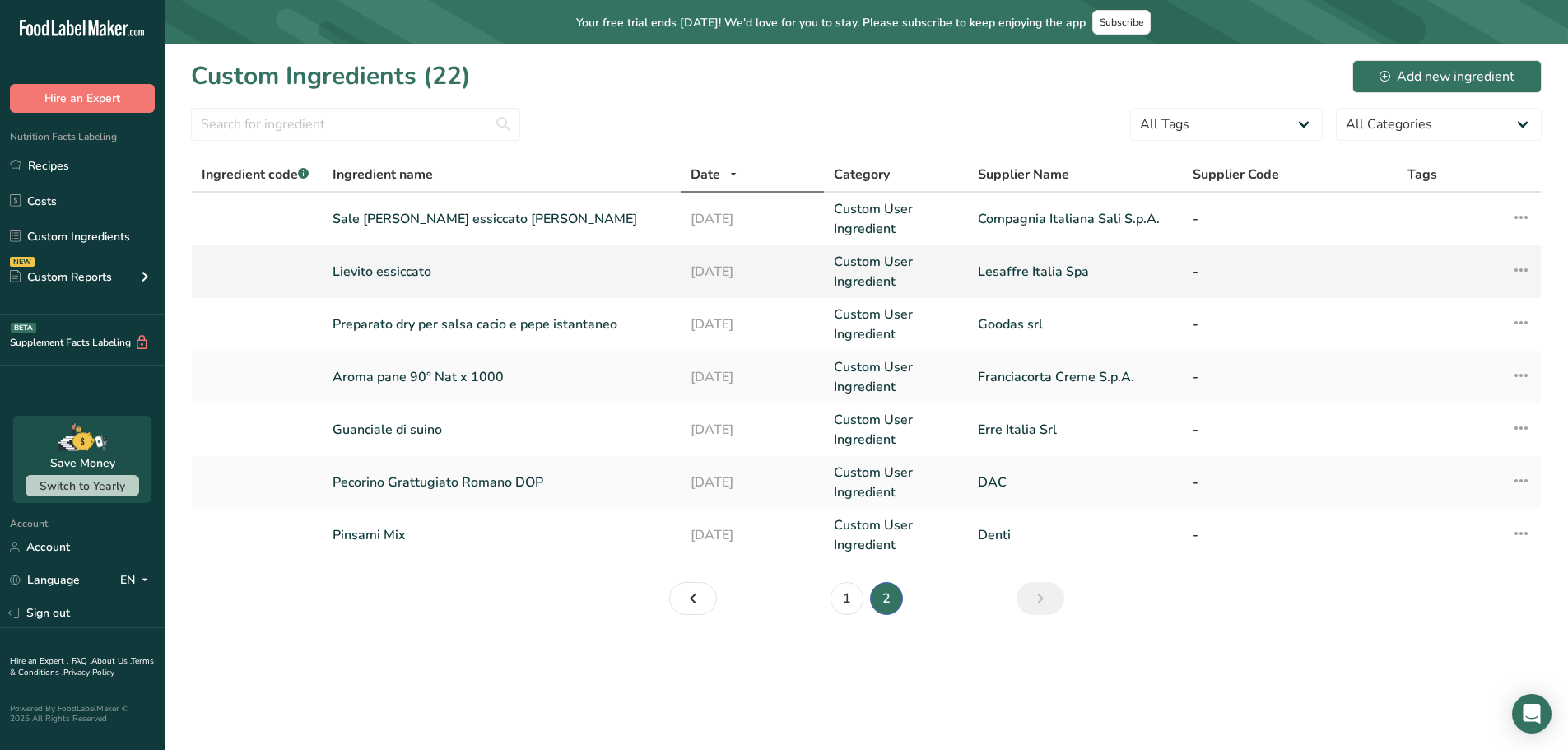
click at [376, 271] on link "Lievito essiccato" at bounding box center [501, 272] width 338 height 20
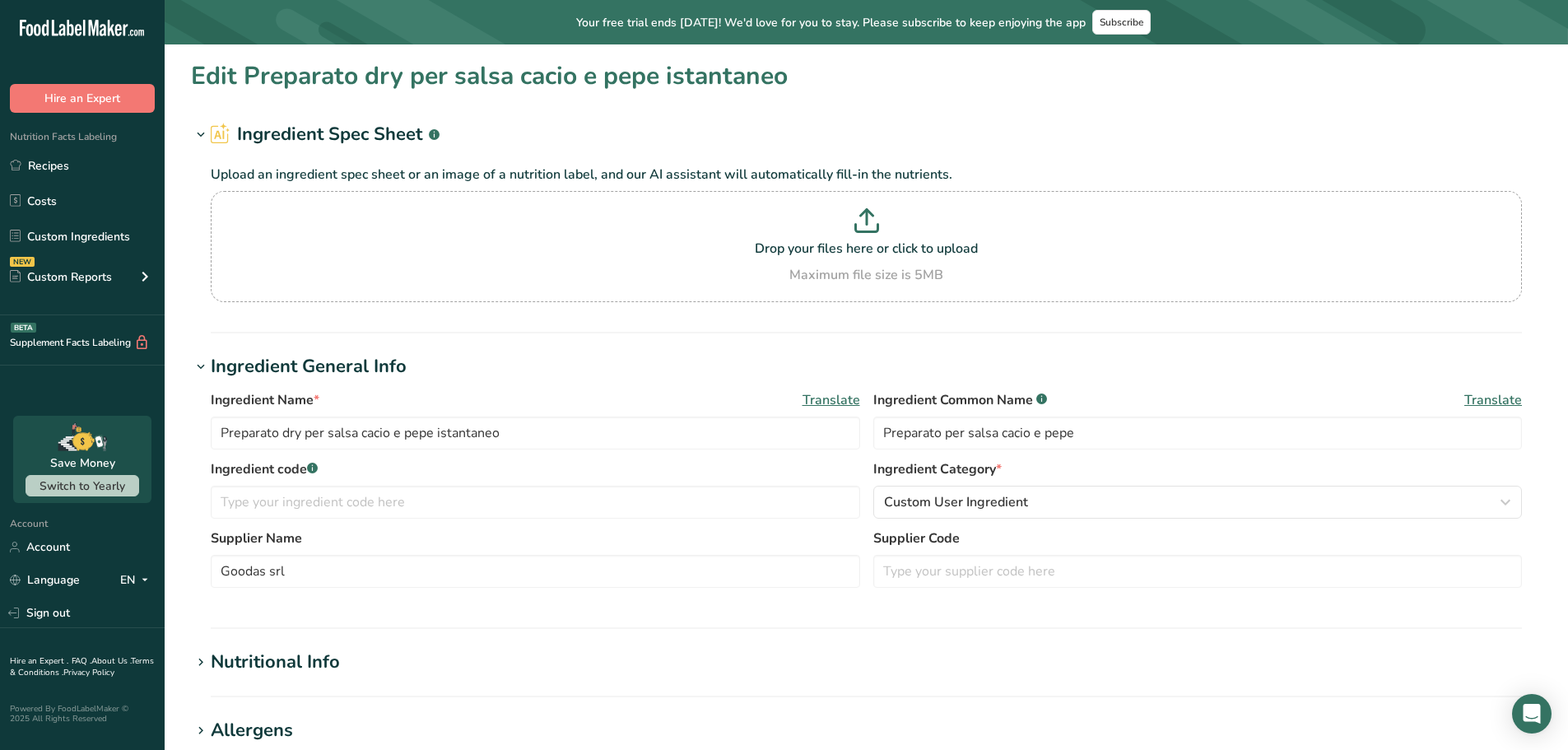
type input "Lievito essiccato"
type input "Lesaffre Italia Spa"
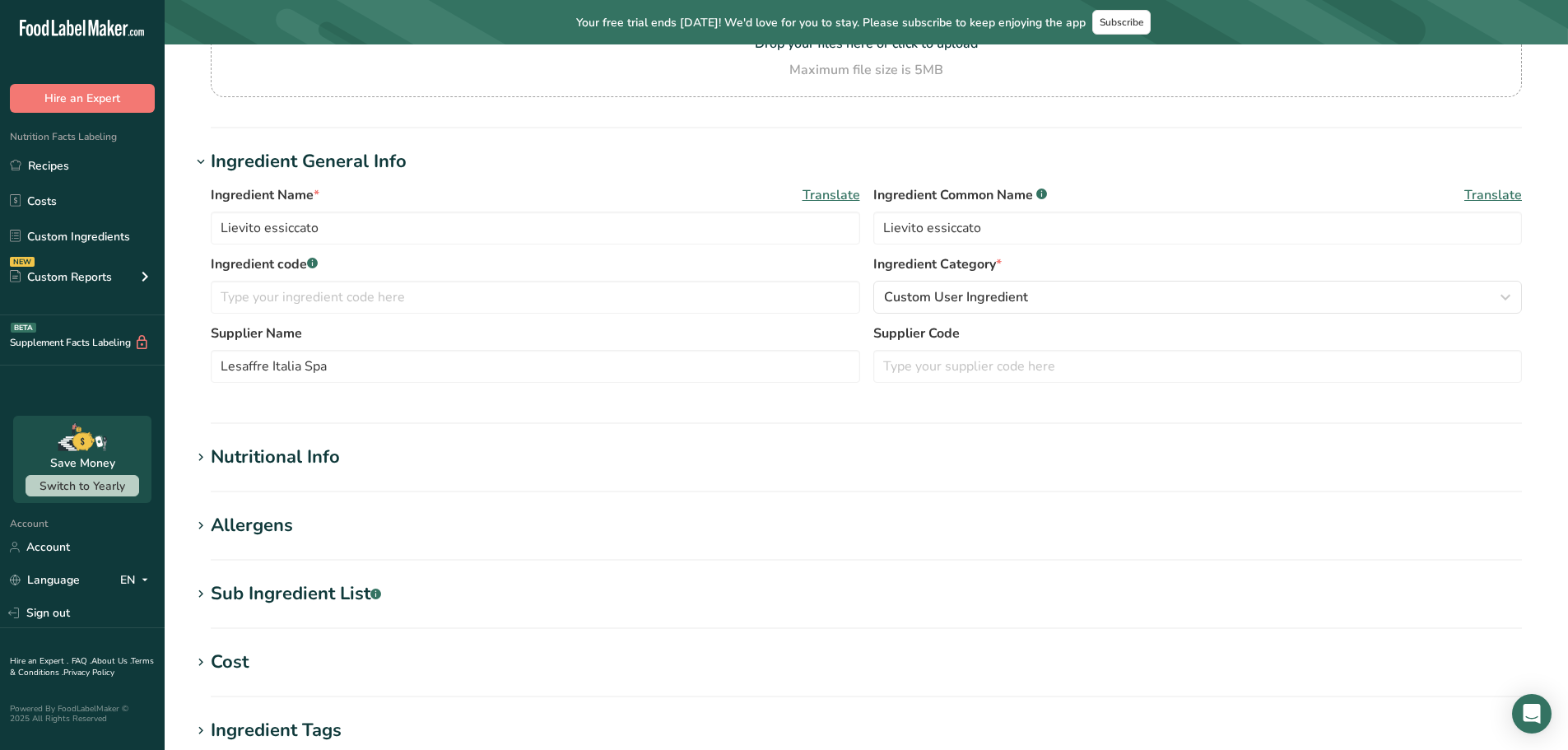
scroll to position [247, 0]
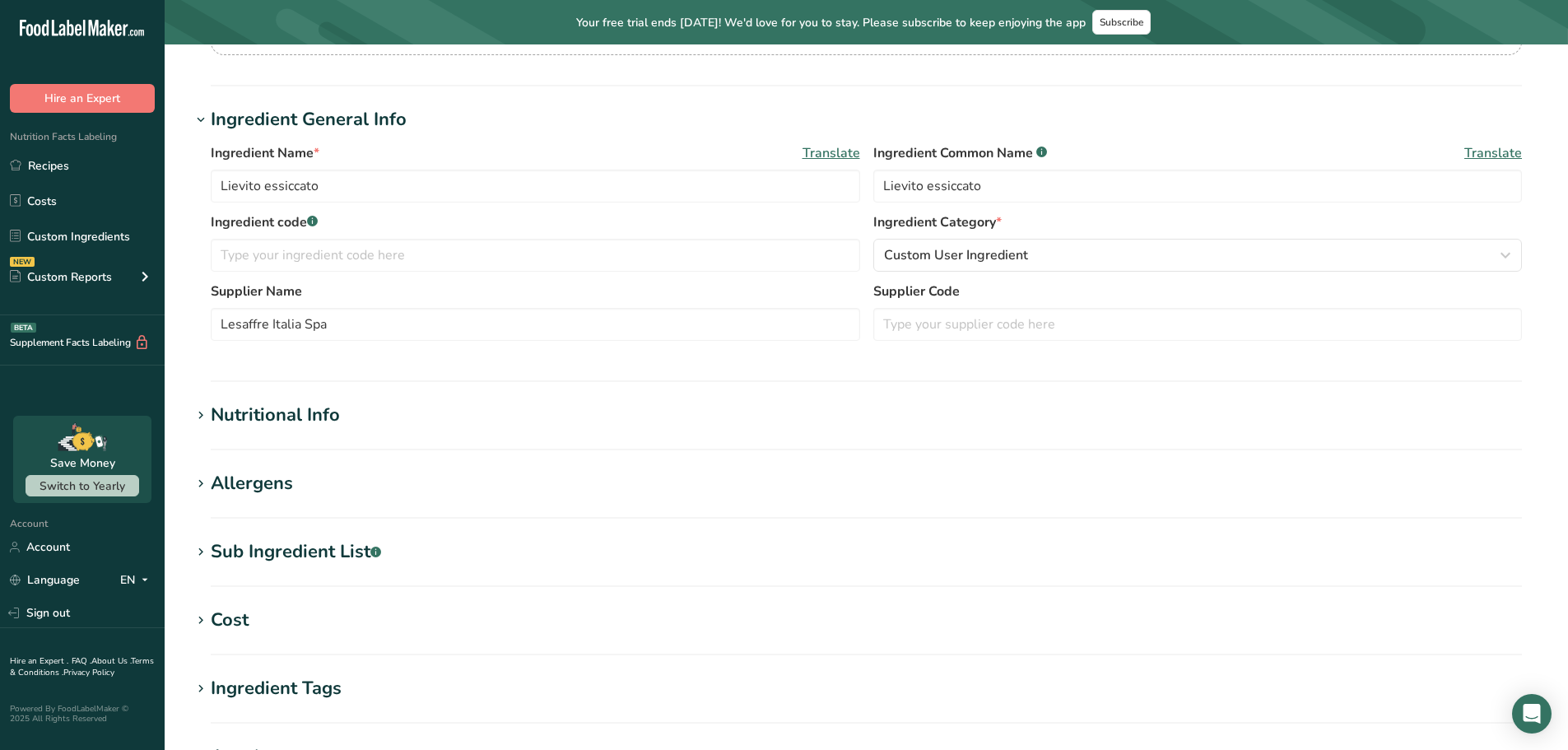
click at [302, 417] on div "Nutritional Info" at bounding box center [275, 415] width 129 height 27
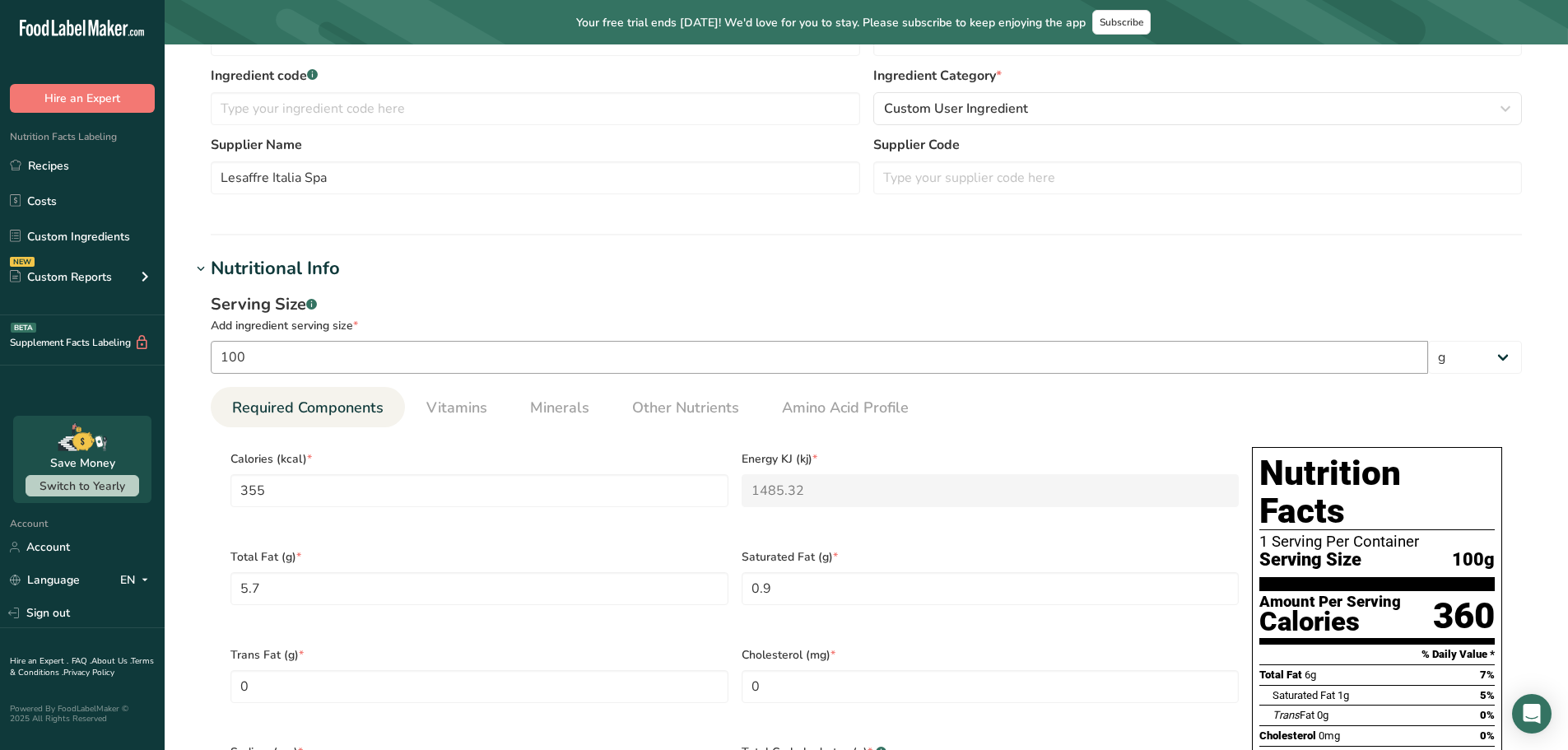
scroll to position [576, 0]
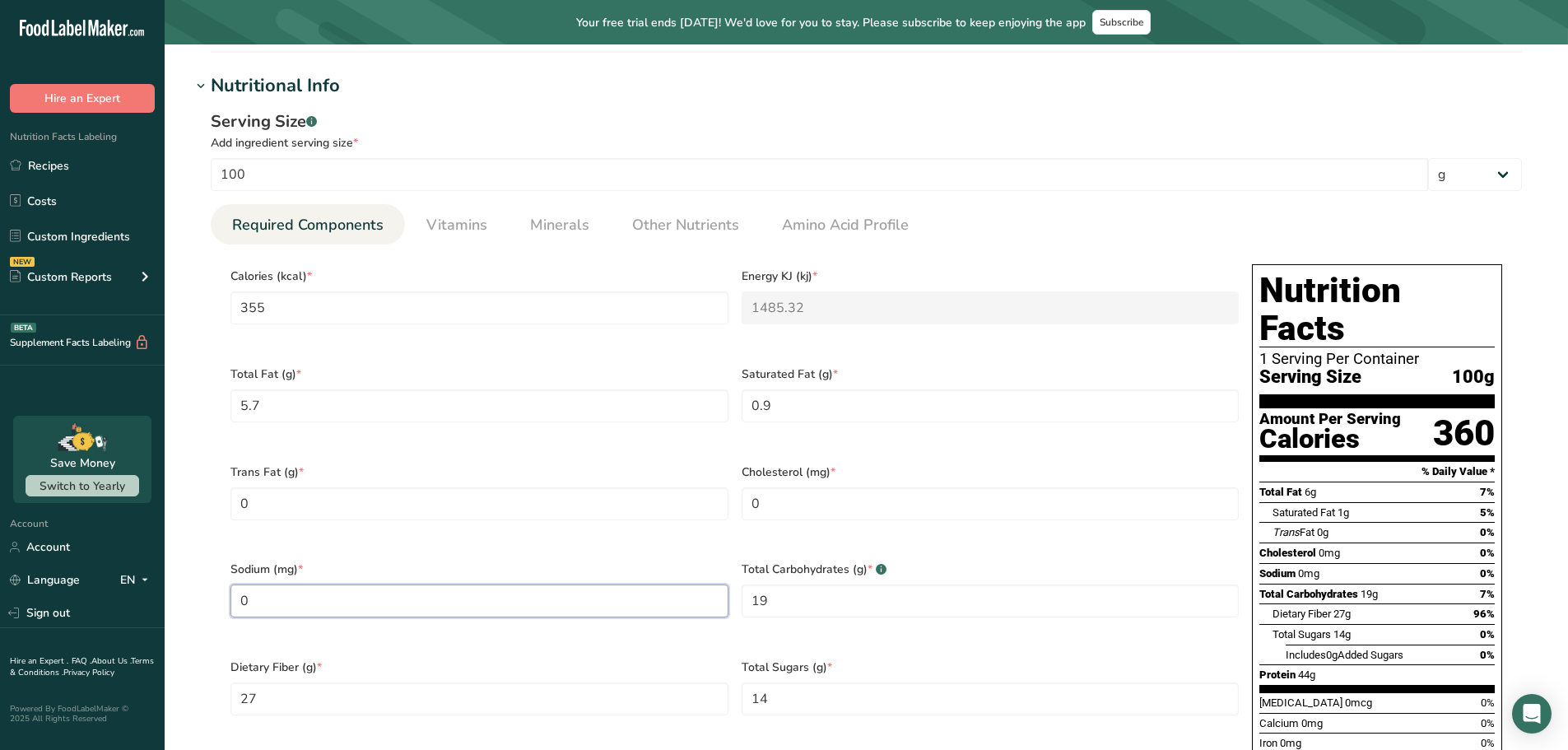
click at [264, 584] on input "0" at bounding box center [479, 601] width 498 height 33
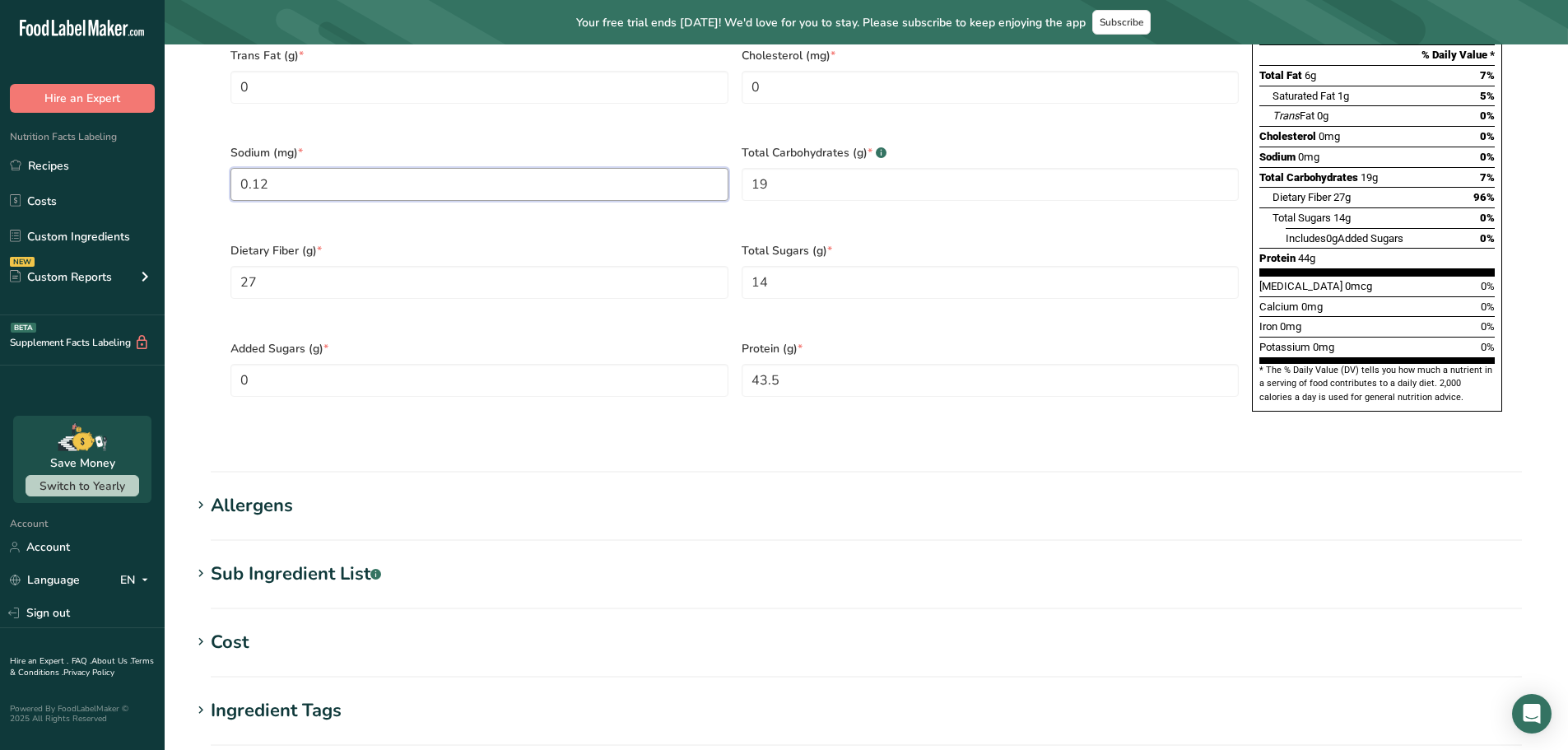
scroll to position [1287, 0]
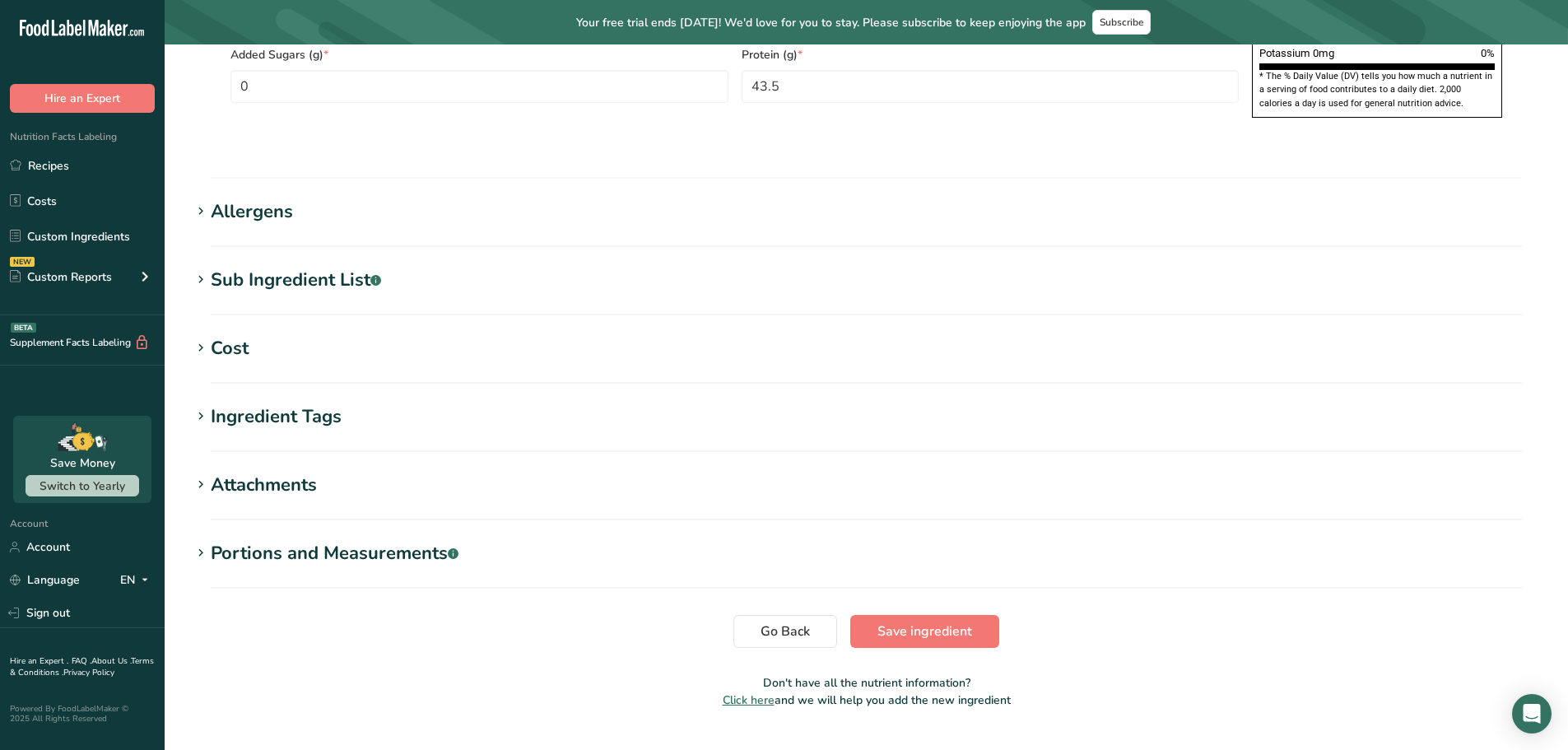
type input "0.12"
click at [913, 622] on span "Save ingredient" at bounding box center [925, 631] width 94 height 20
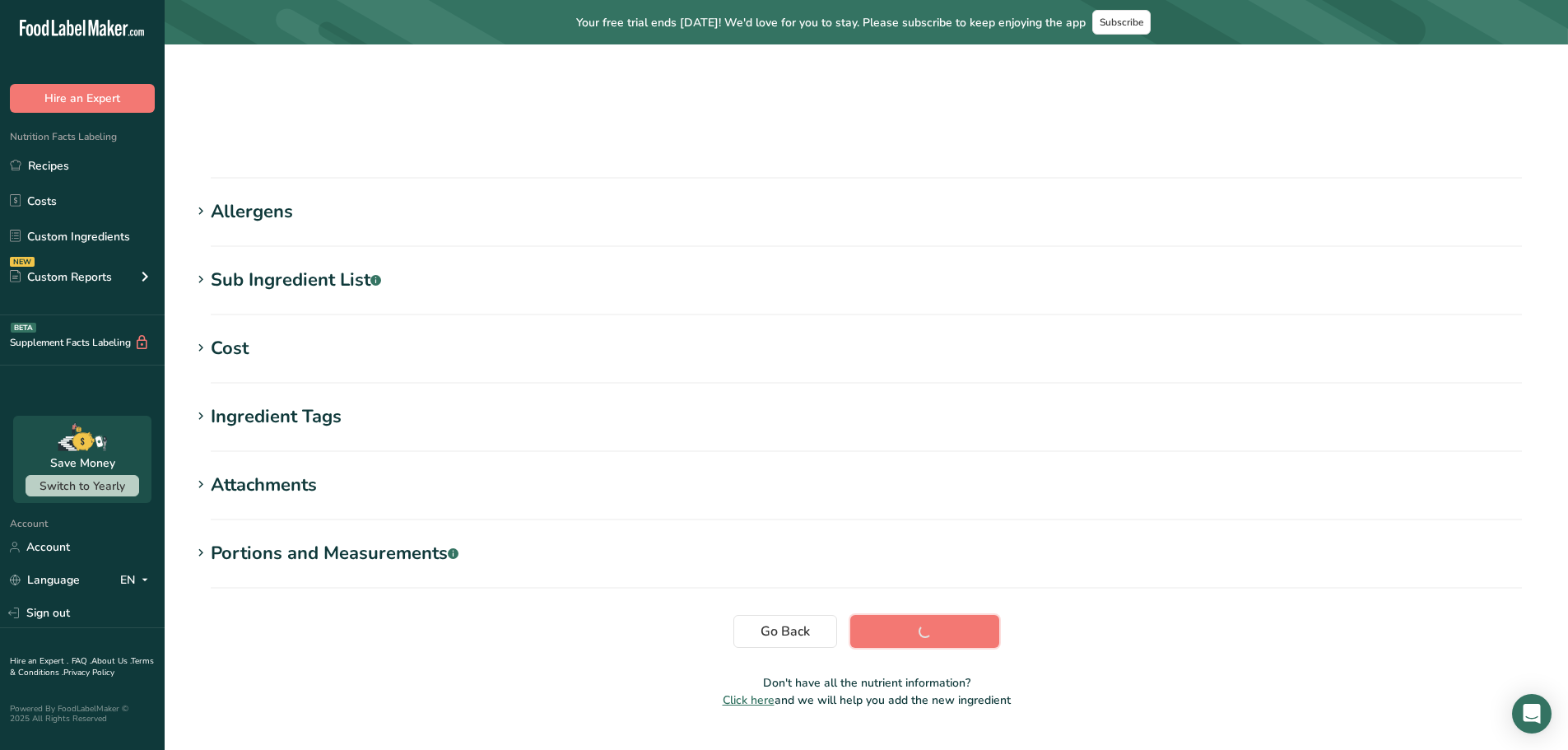
scroll to position [166, 0]
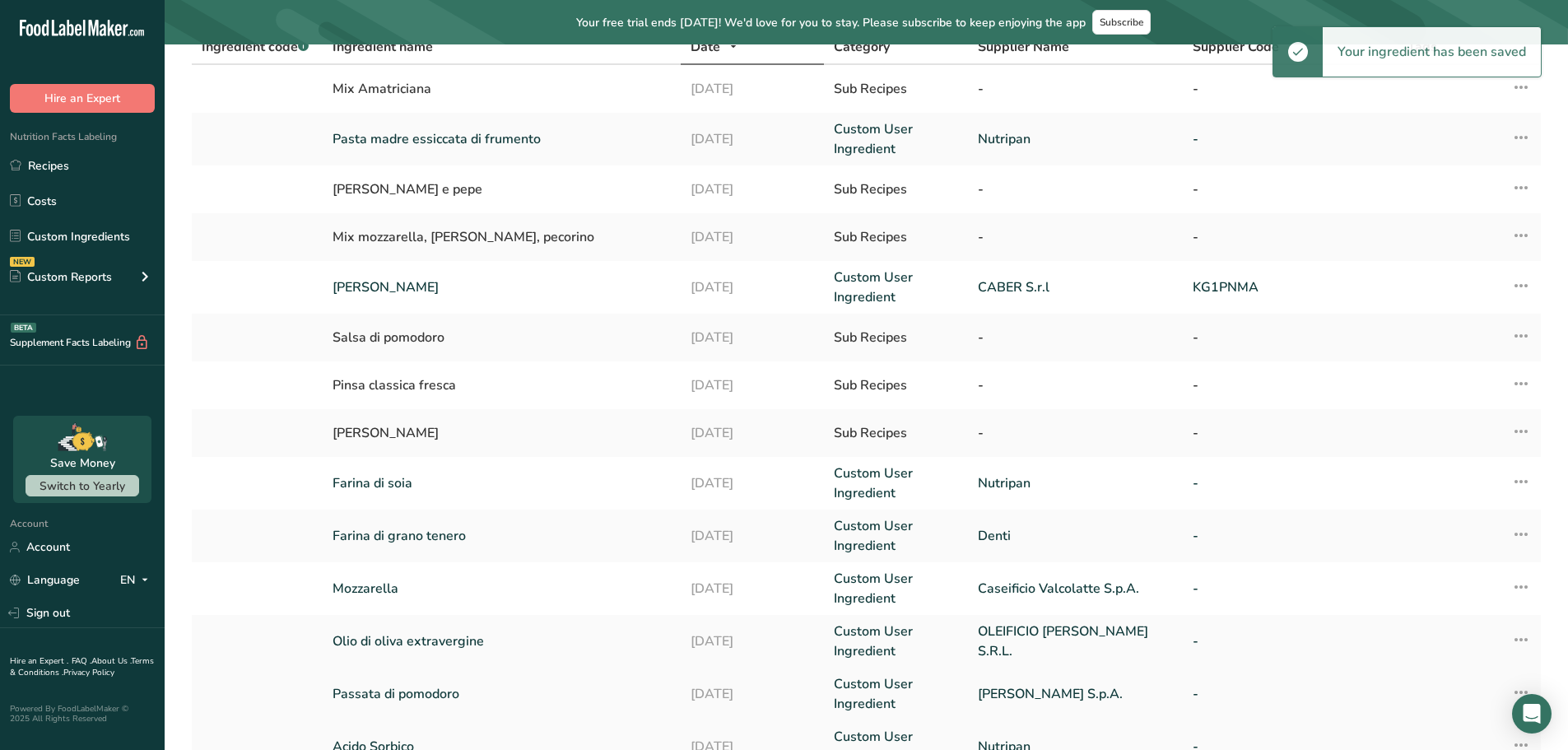
scroll to position [336, 0]
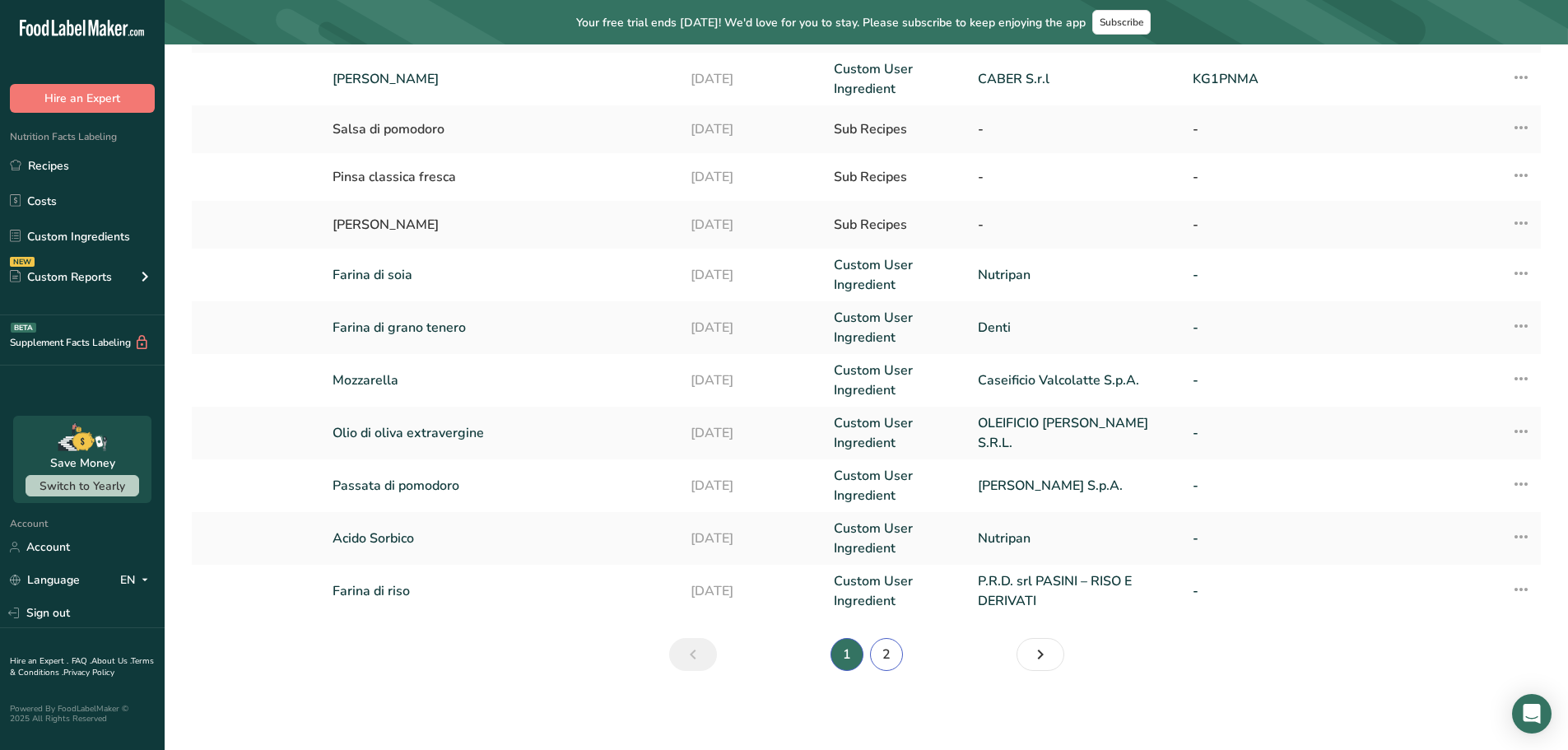
click at [887, 649] on link "2" at bounding box center [887, 655] width 33 height 33
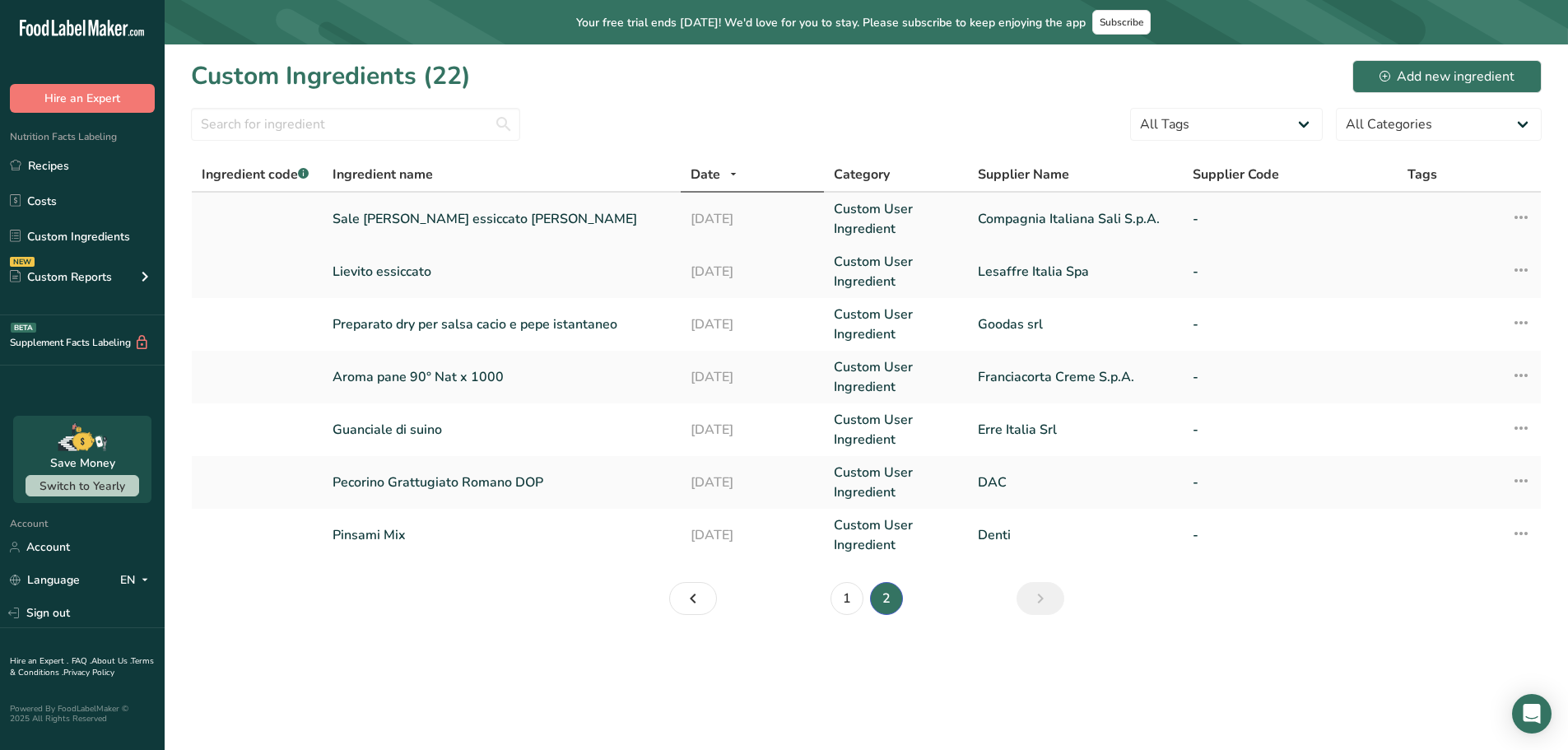
click at [472, 217] on link "Sale [PERSON_NAME] essiccato [PERSON_NAME]" at bounding box center [501, 219] width 338 height 20
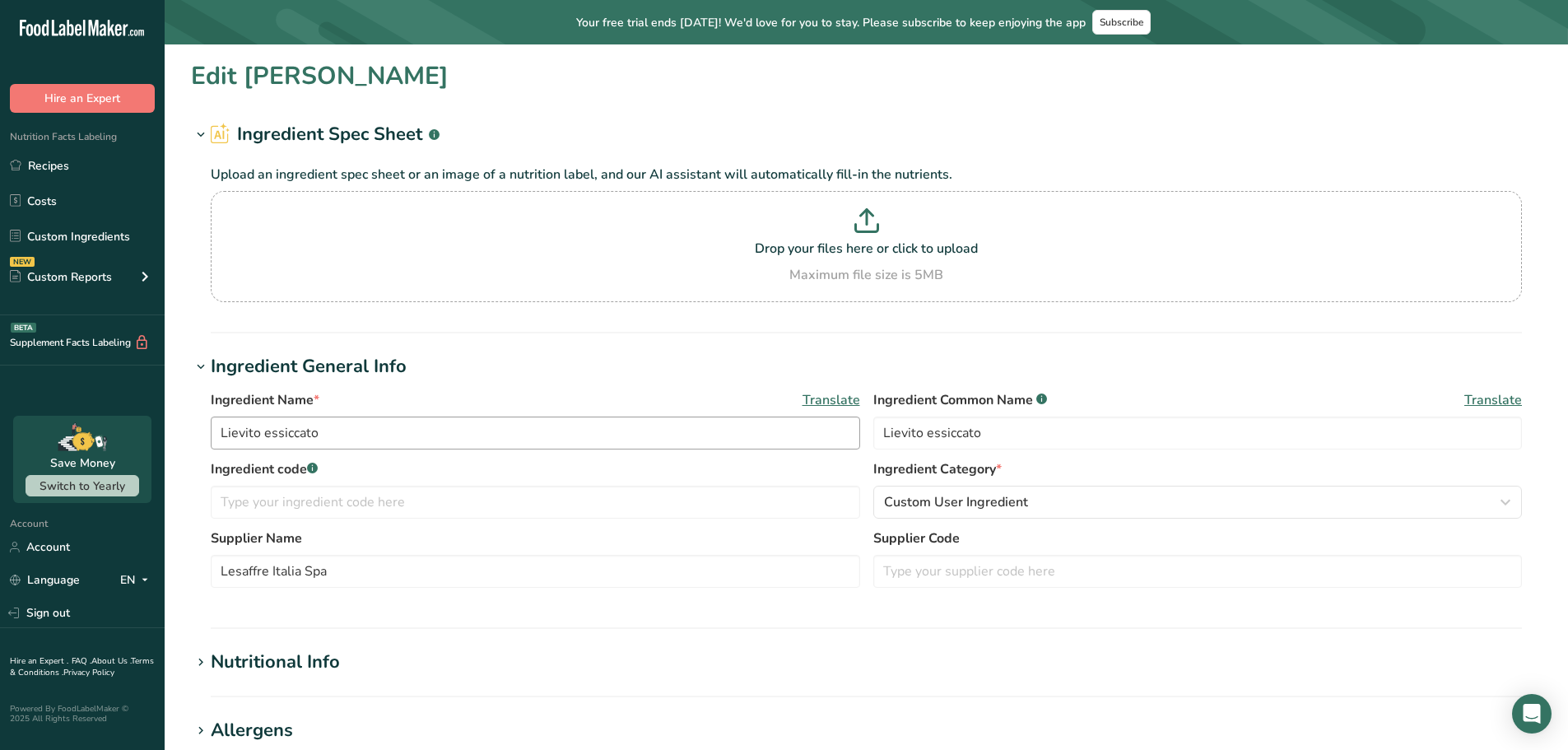
type input "Sale [PERSON_NAME] essiccato [PERSON_NAME]"
type input "Sale"
type input "Compagnia Italiana Sali S.p.A."
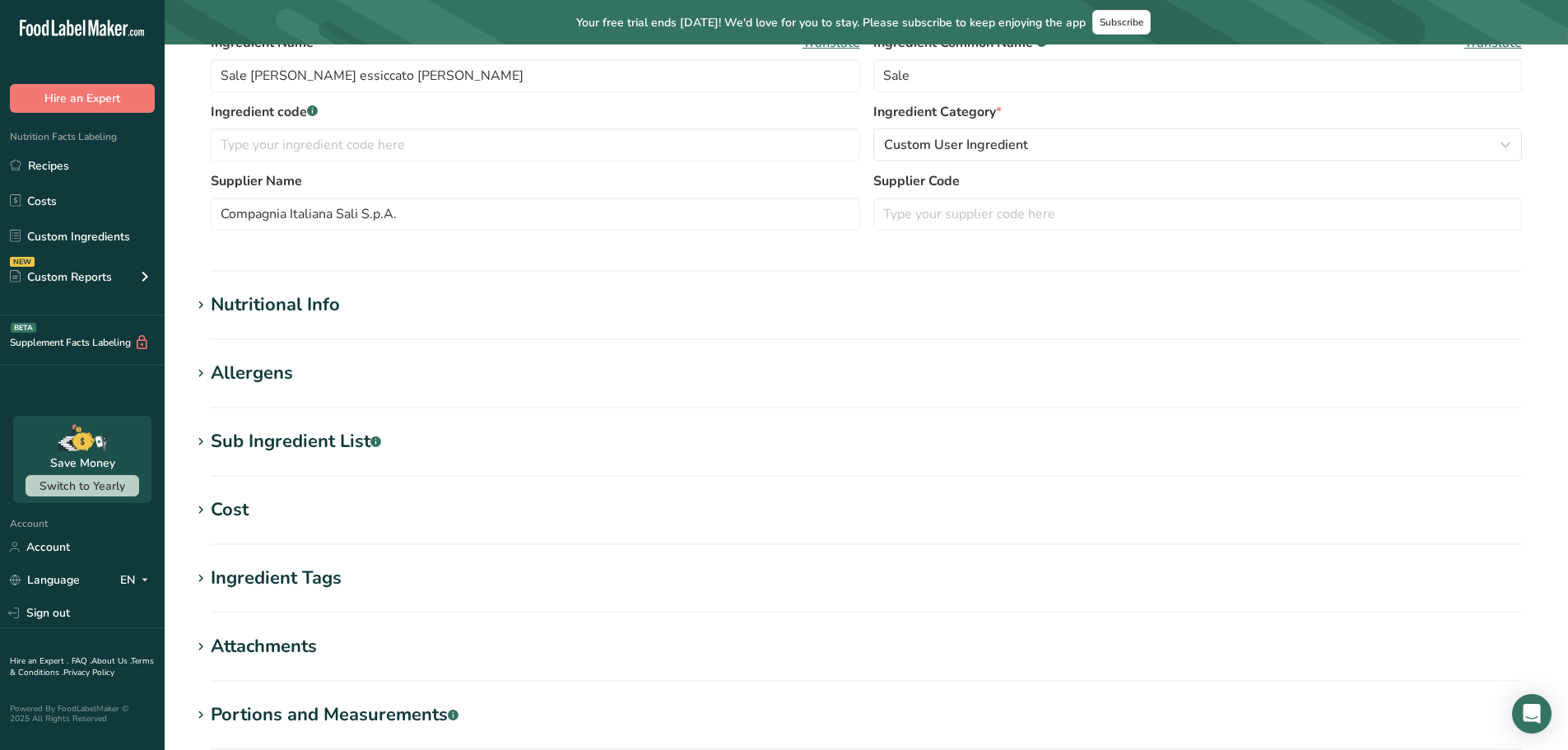
scroll to position [412, 0]
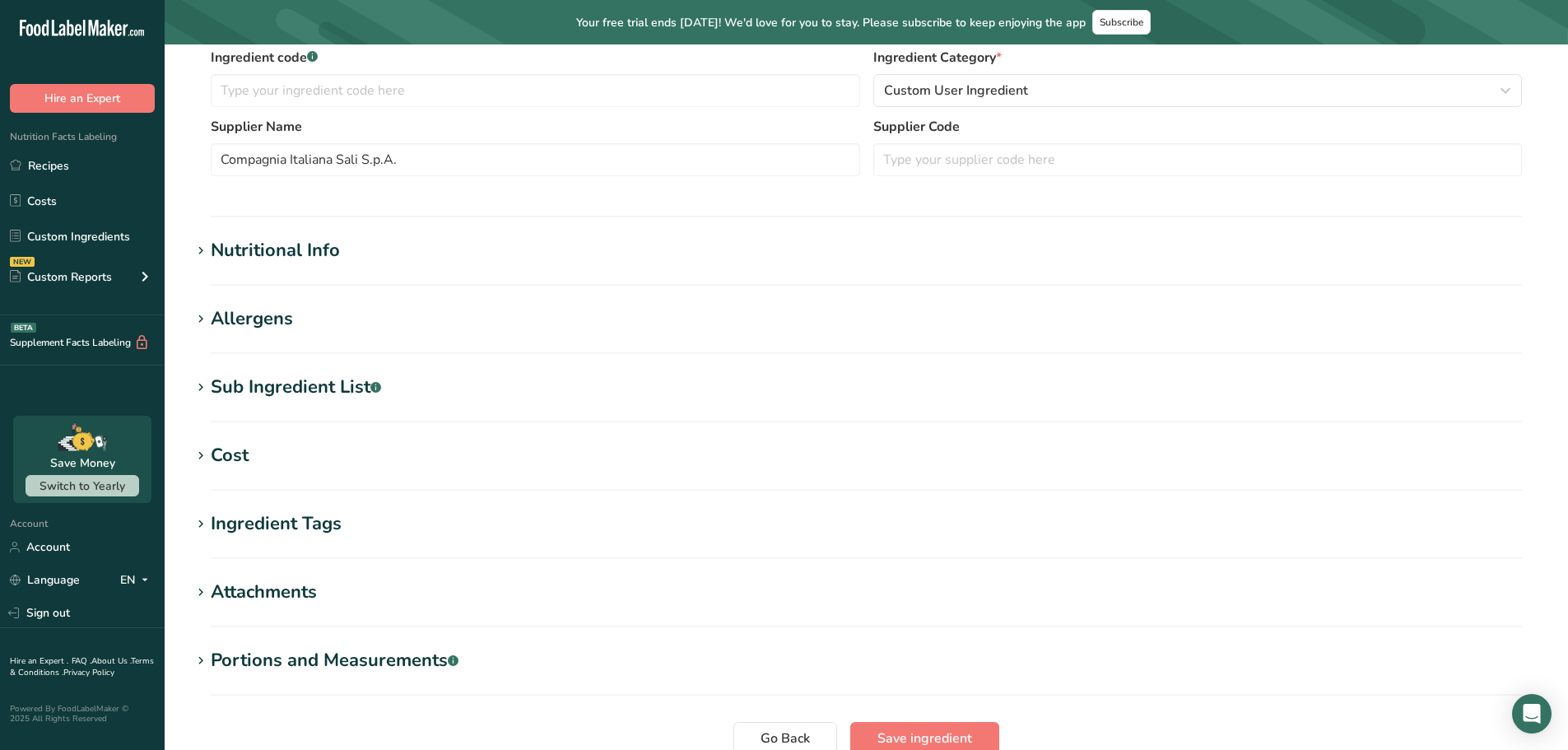
click at [298, 244] on div "Nutritional Info" at bounding box center [275, 250] width 129 height 27
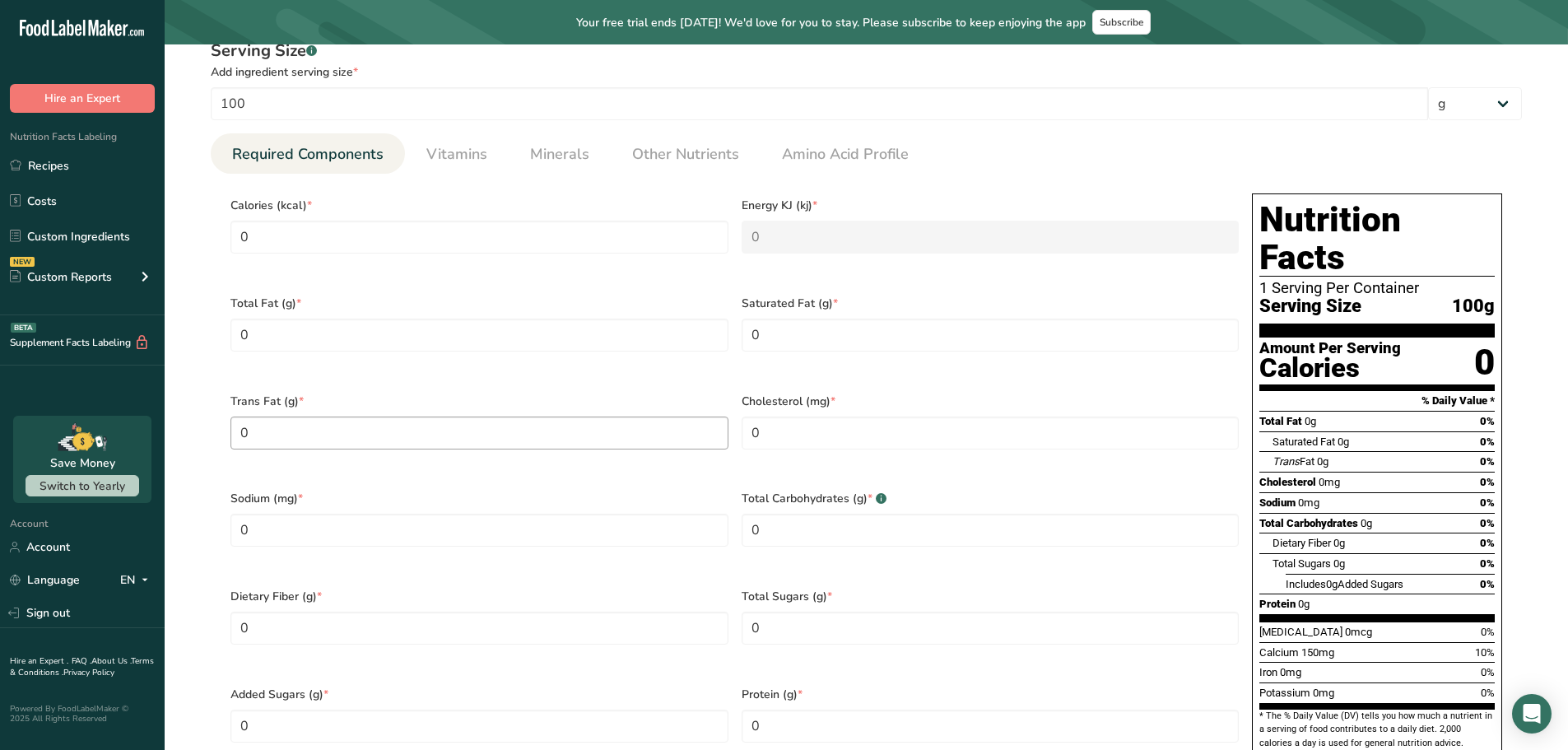
scroll to position [741, 0]
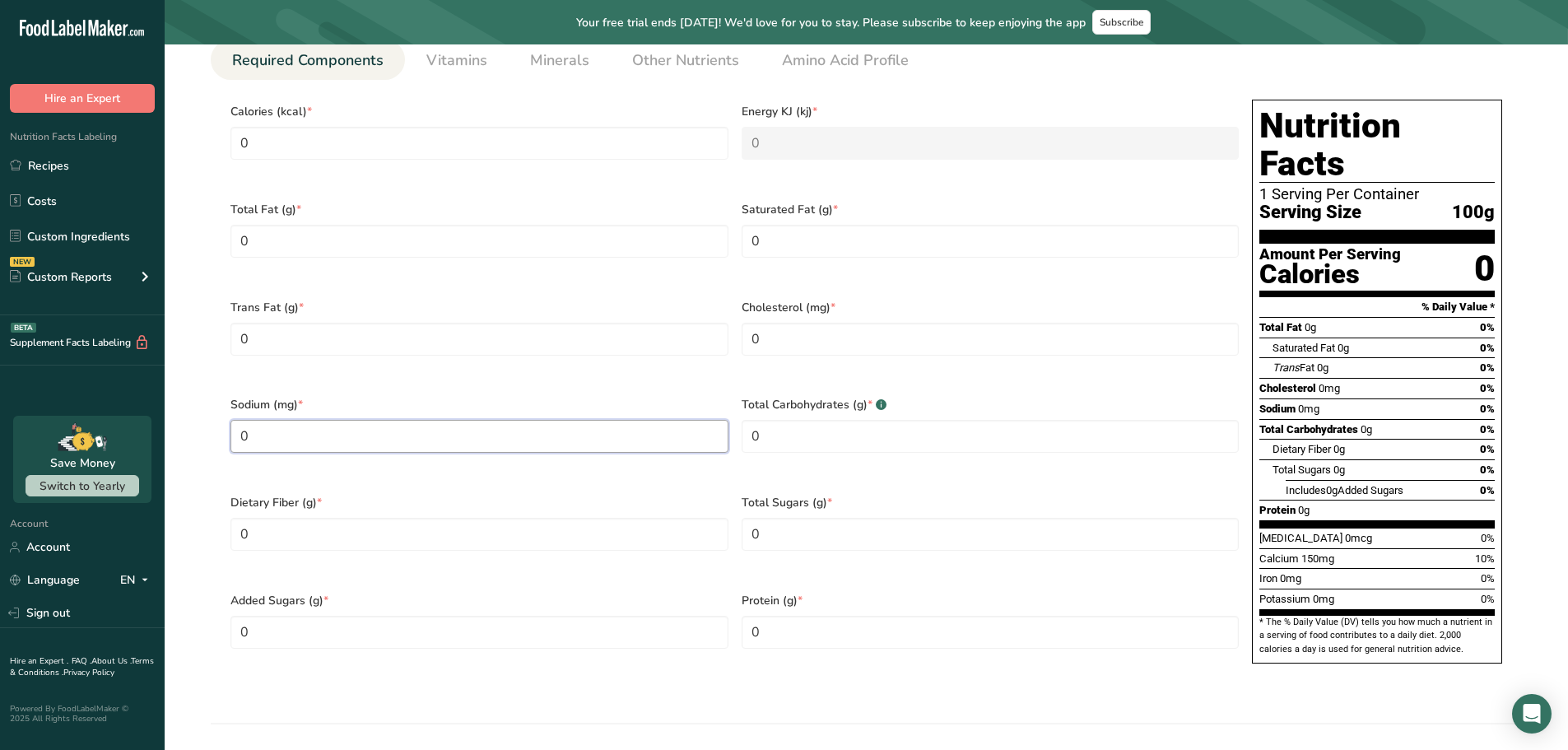
drag, startPoint x: 249, startPoint y: 417, endPoint x: 234, endPoint y: 410, distance: 16.6
click at [232, 420] on input "0" at bounding box center [479, 437] width 498 height 33
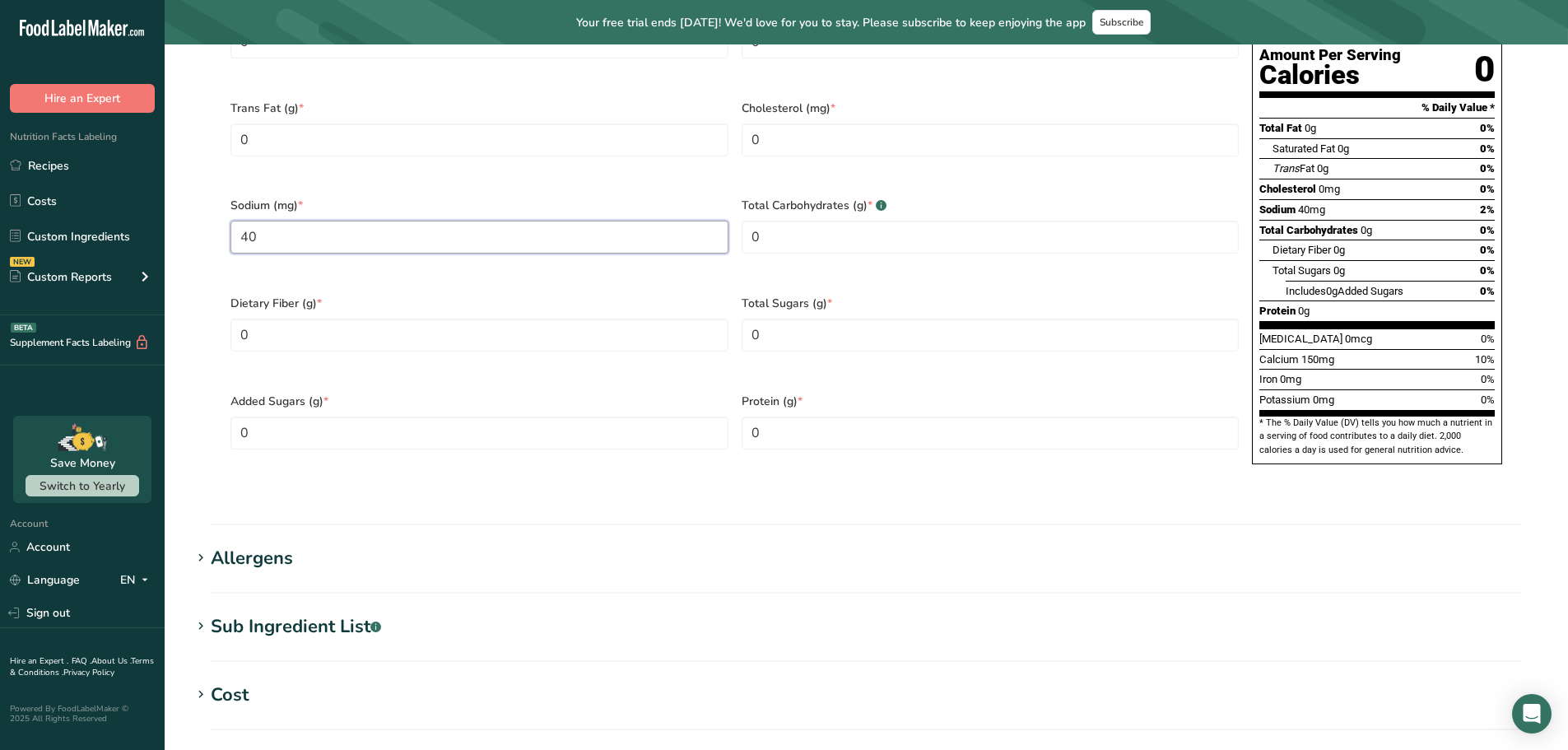
scroll to position [793, 0]
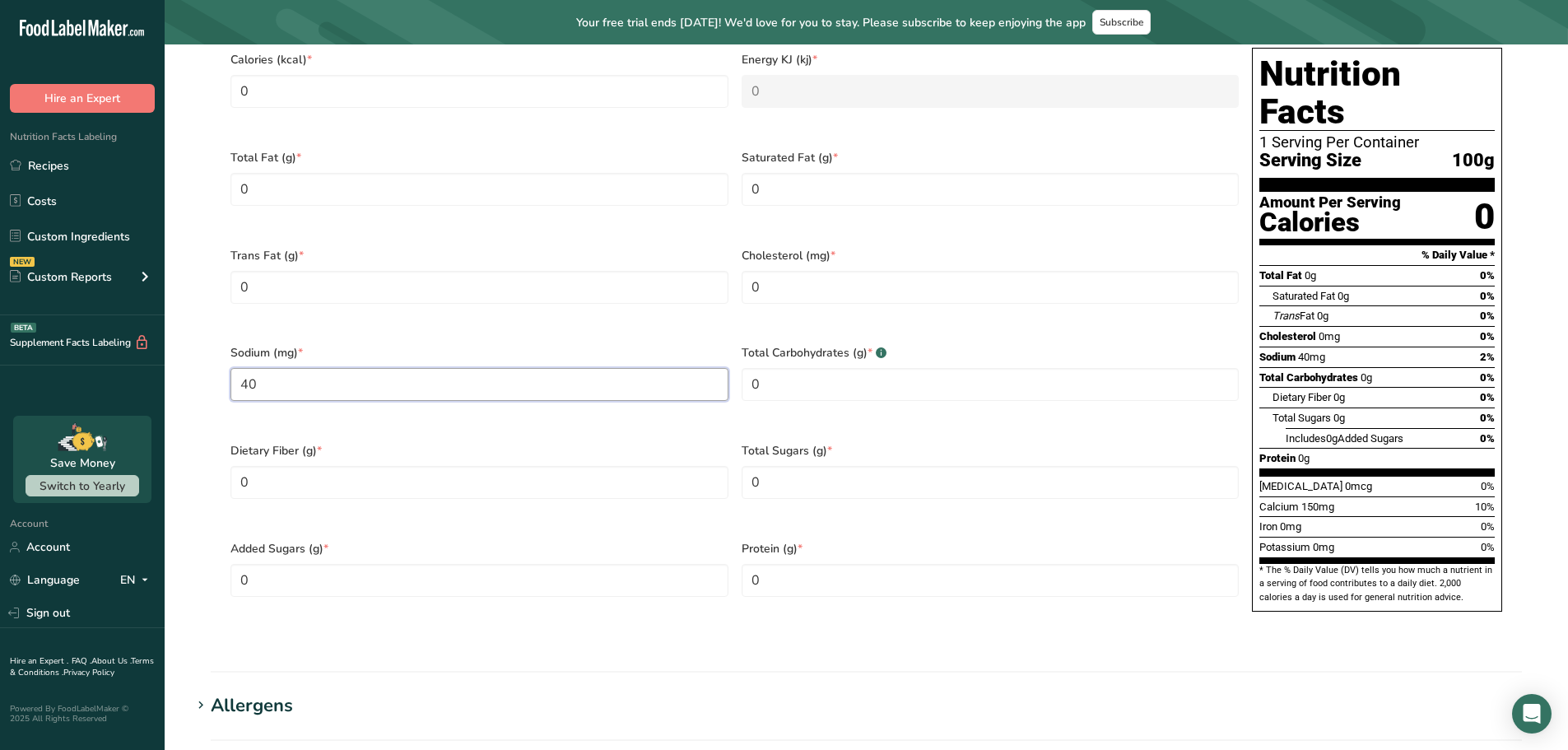
drag, startPoint x: 280, startPoint y: 358, endPoint x: 236, endPoint y: 360, distance: 44.0
click at [236, 368] on input "40" at bounding box center [479, 385] width 498 height 33
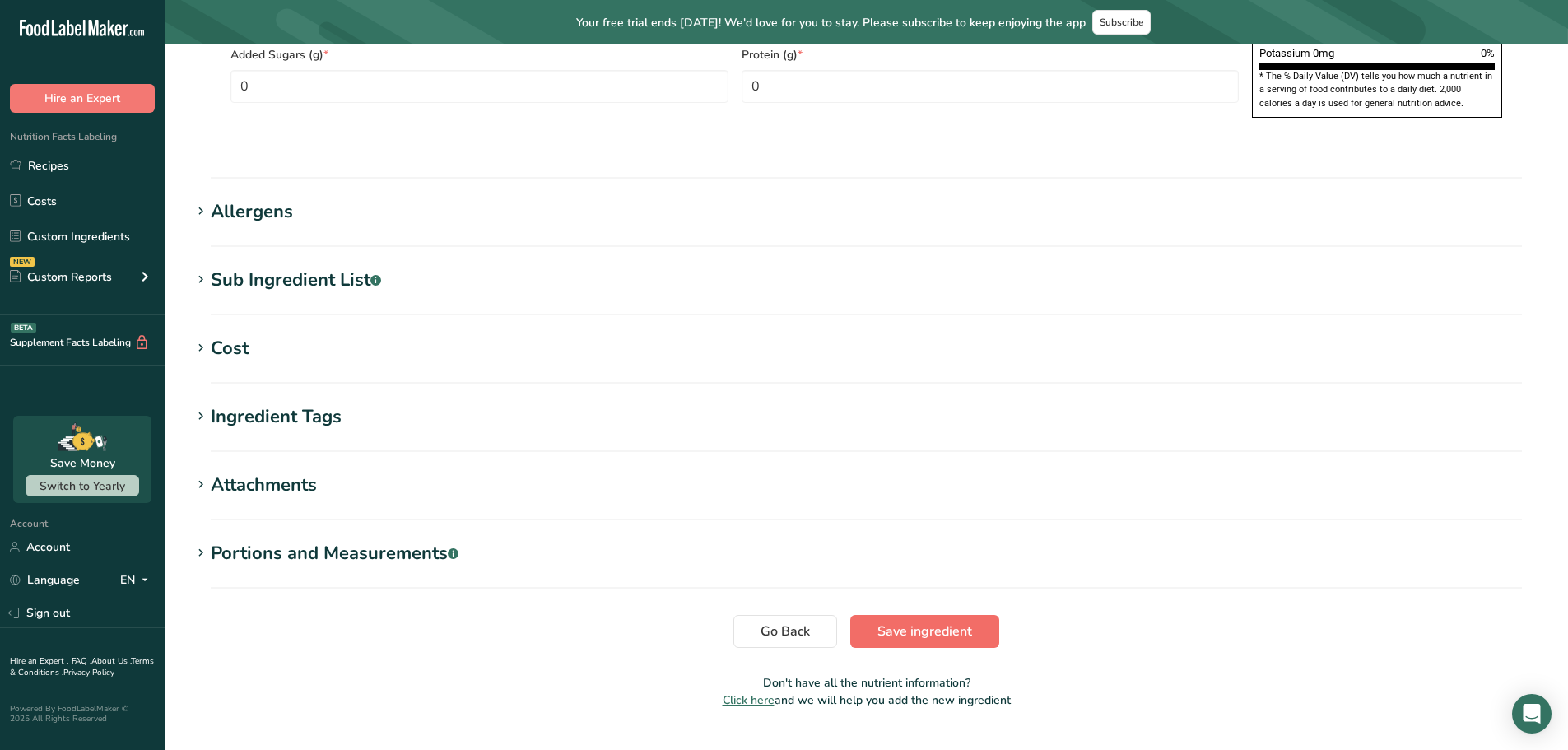
type input "39.9"
click at [963, 622] on span "Save ingredient" at bounding box center [925, 631] width 94 height 20
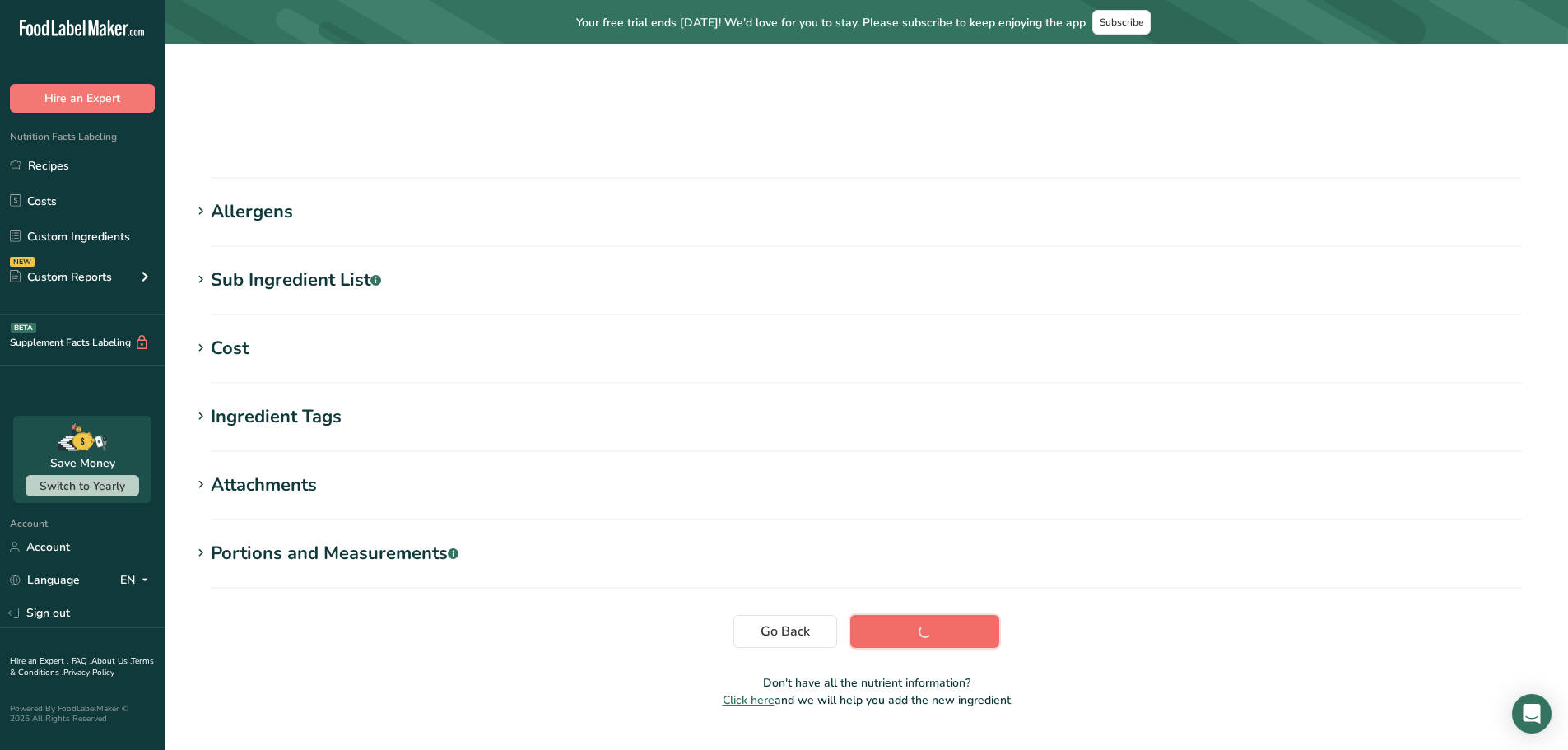
scroll to position [166, 0]
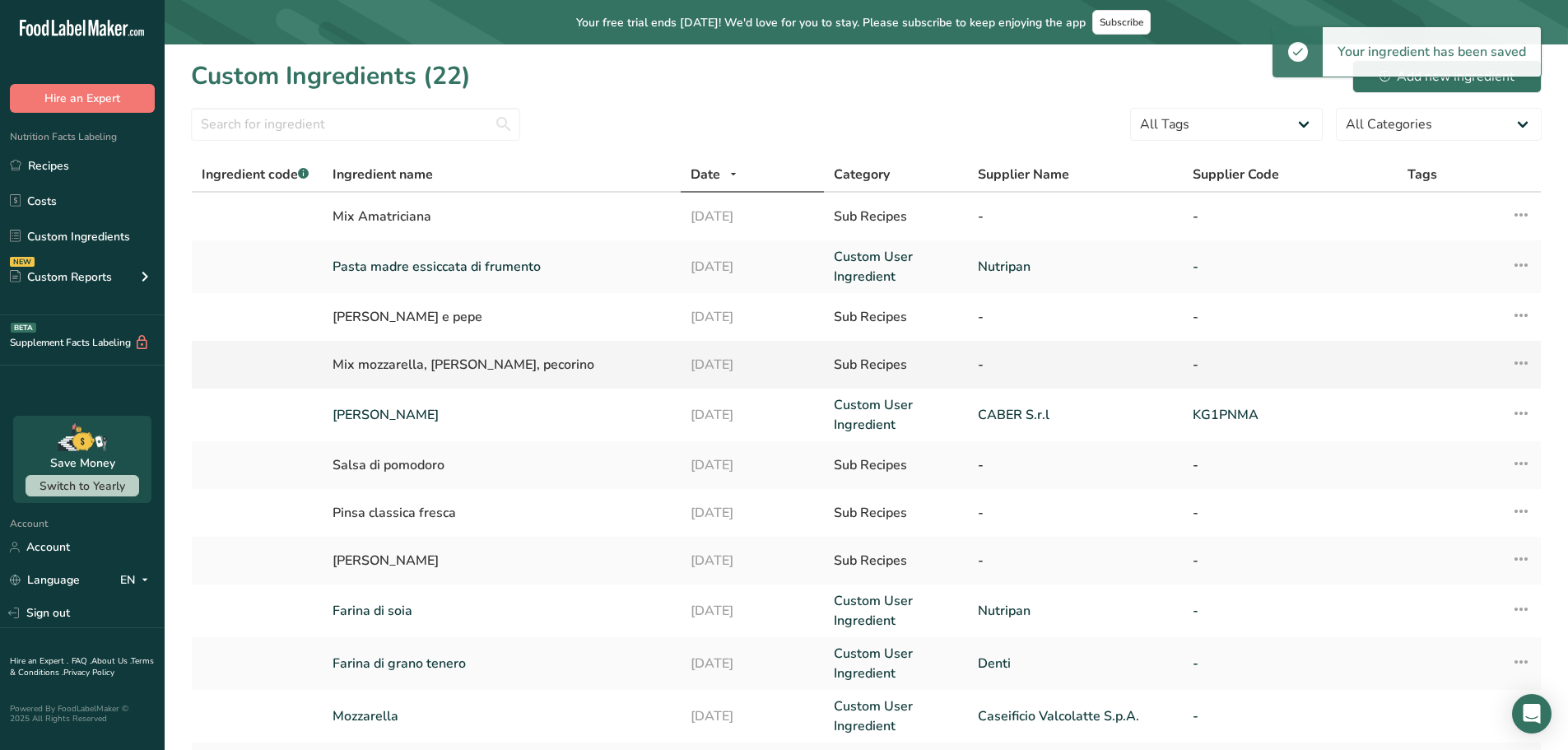
scroll to position [336, 0]
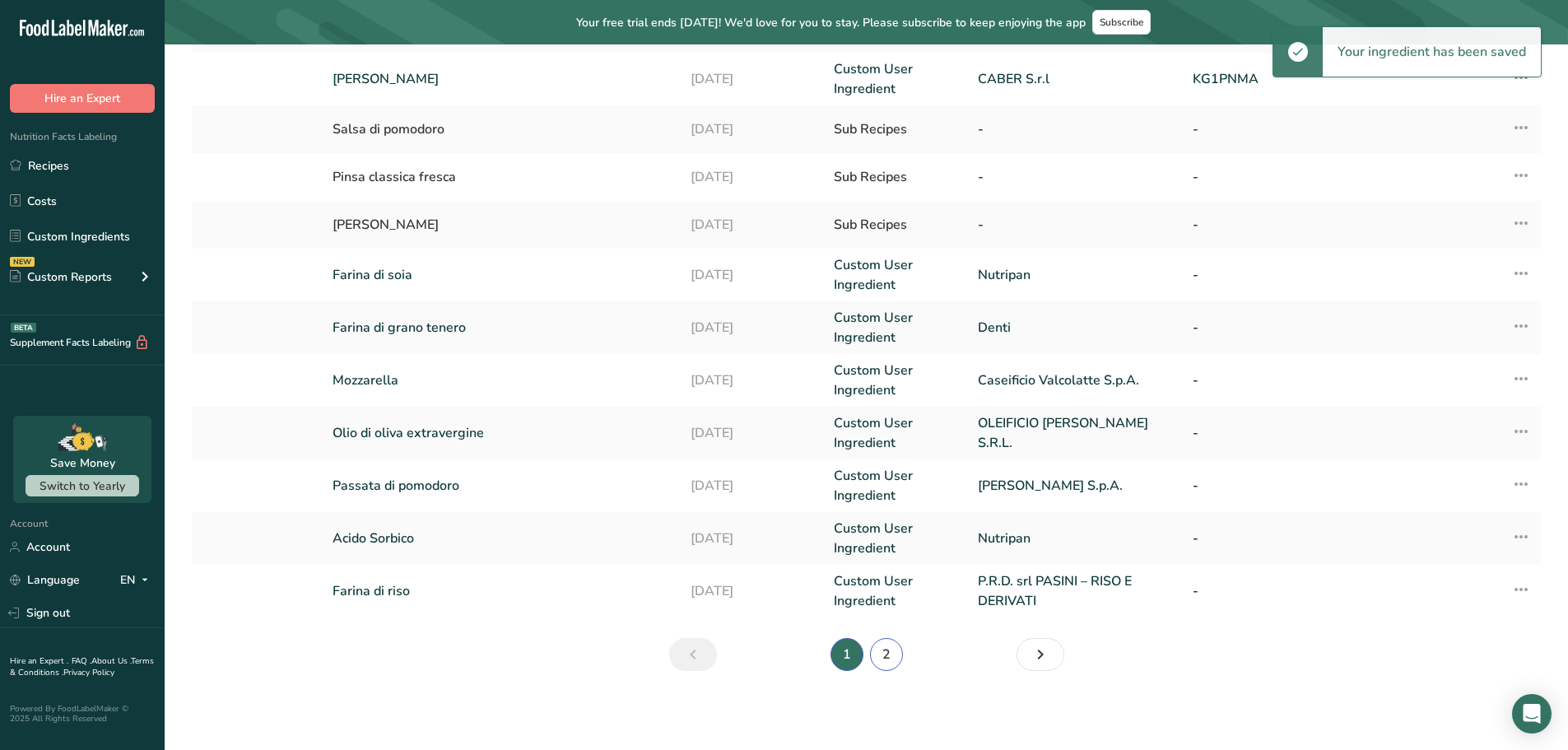
click at [883, 646] on link "2" at bounding box center [887, 655] width 33 height 33
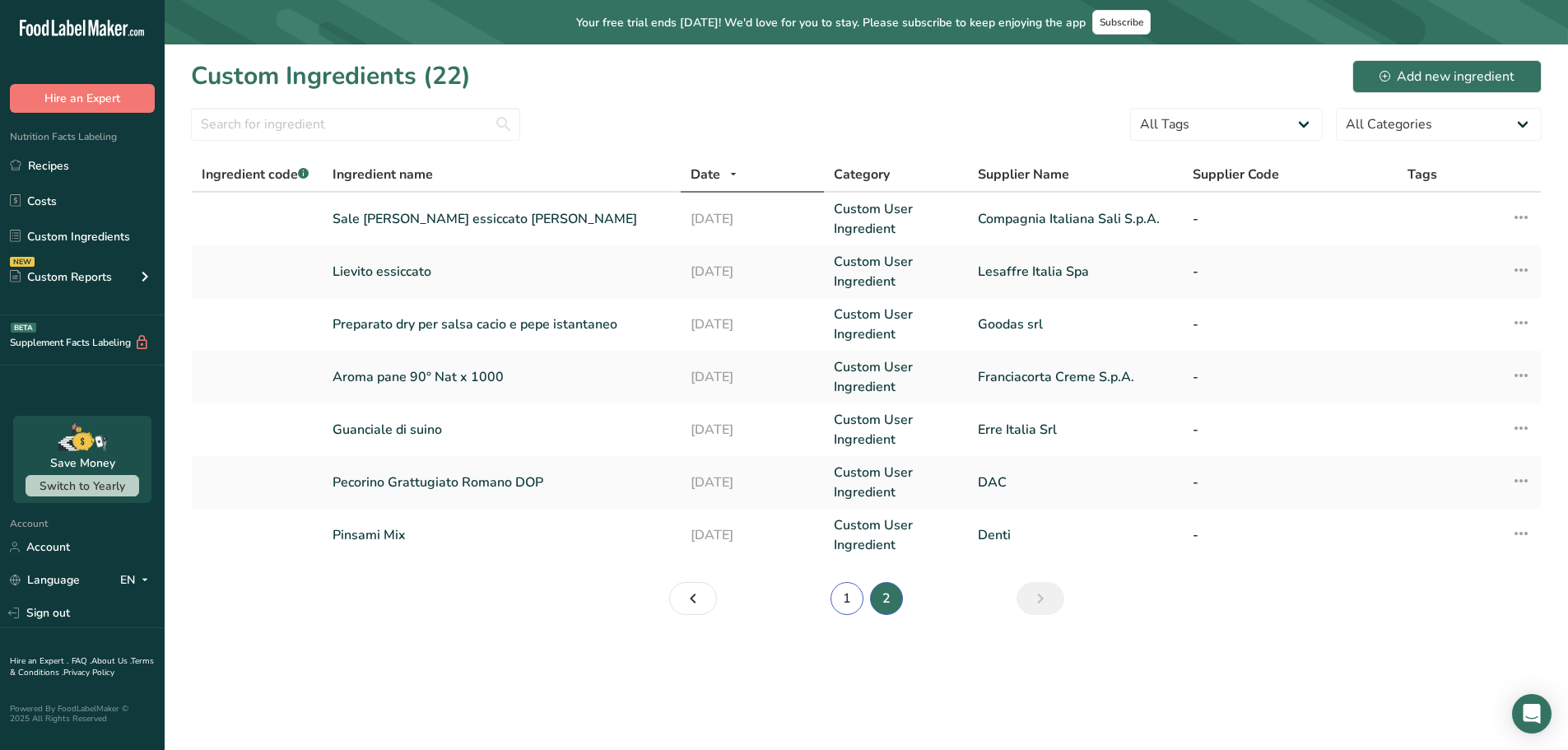
click at [854, 600] on link "1" at bounding box center [847, 598] width 33 height 33
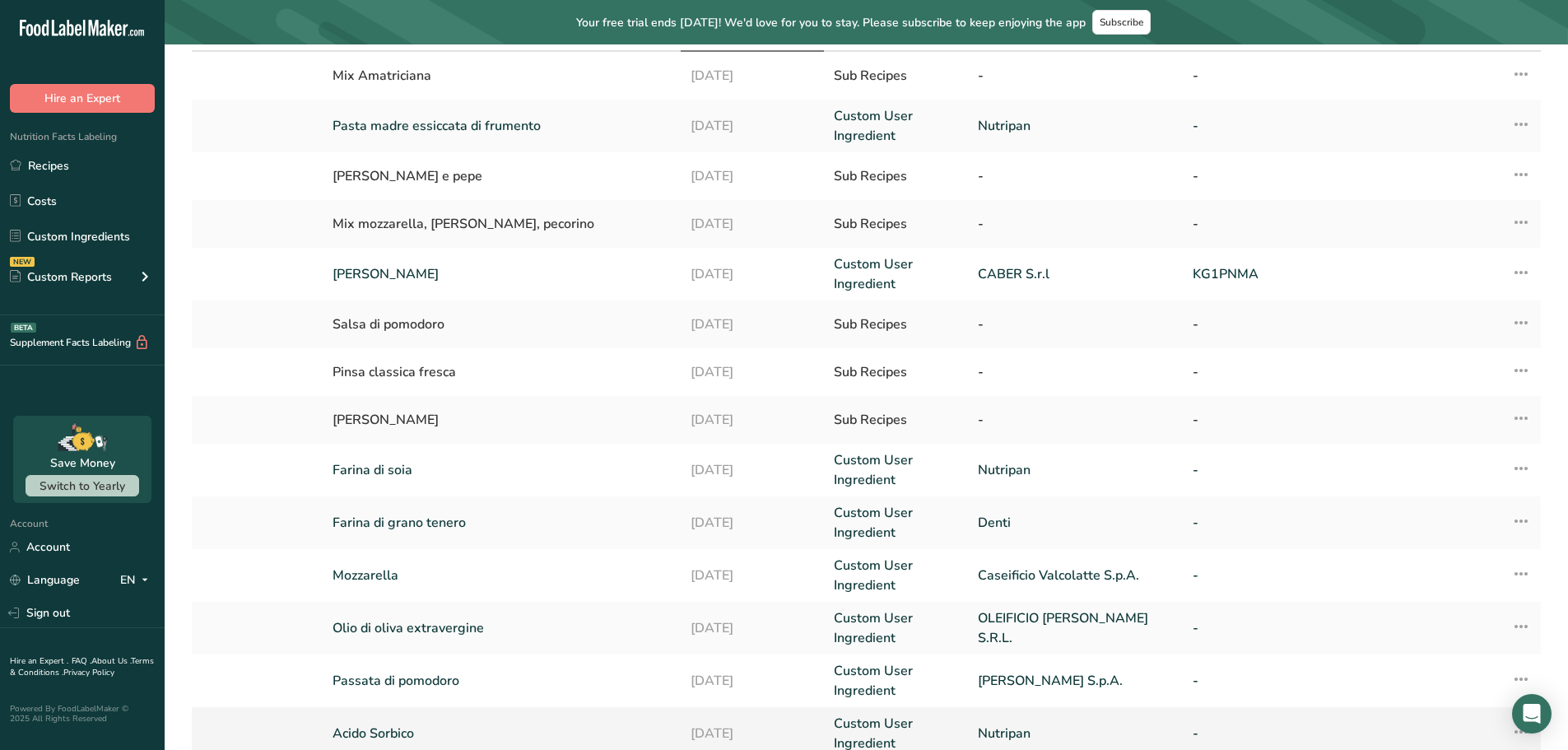
scroll to position [336, 0]
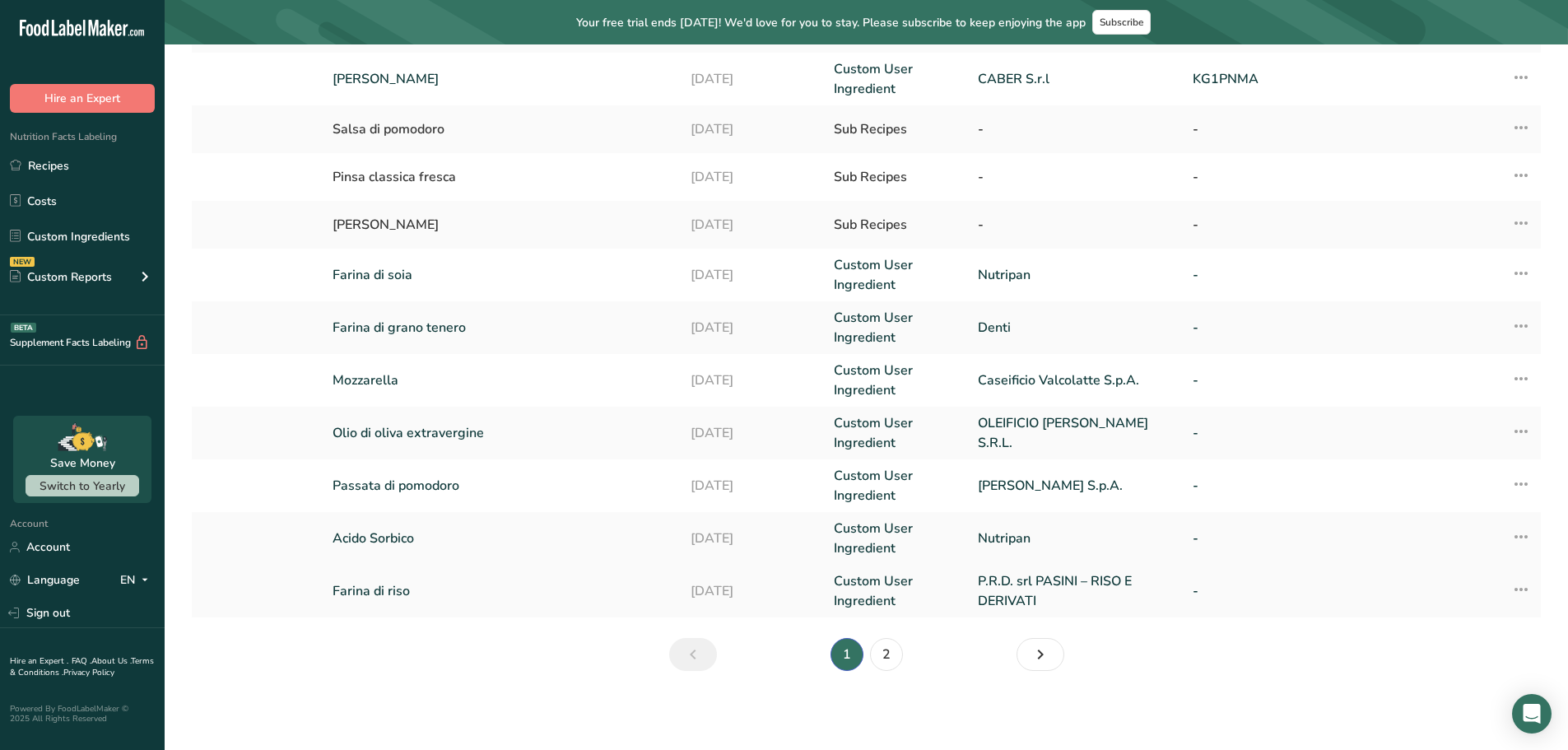
click at [396, 592] on link "Farina di riso" at bounding box center [501, 591] width 338 height 20
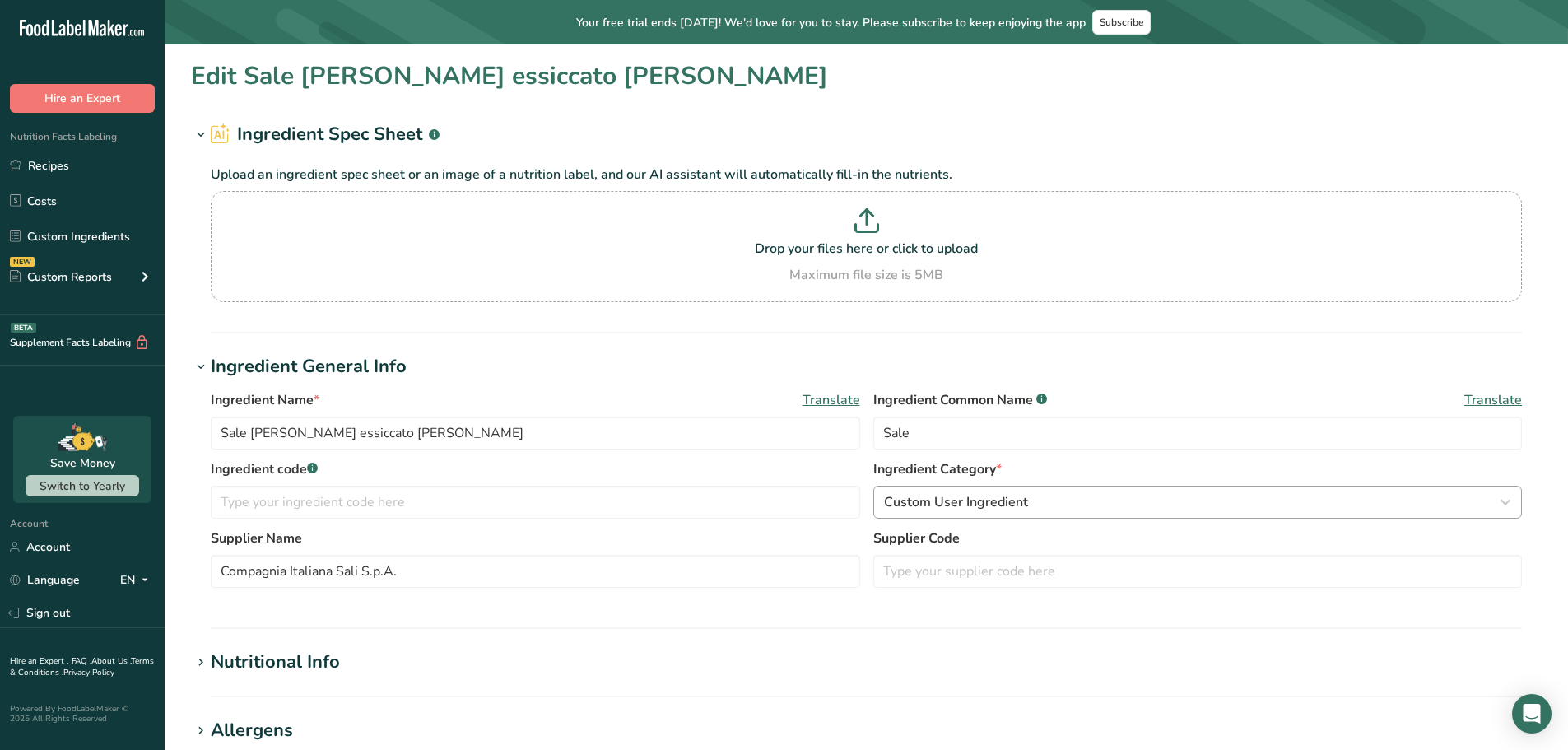
type input "Farina di riso"
type input "P.R.D. srl PASINI – RISO E DERIVATI"
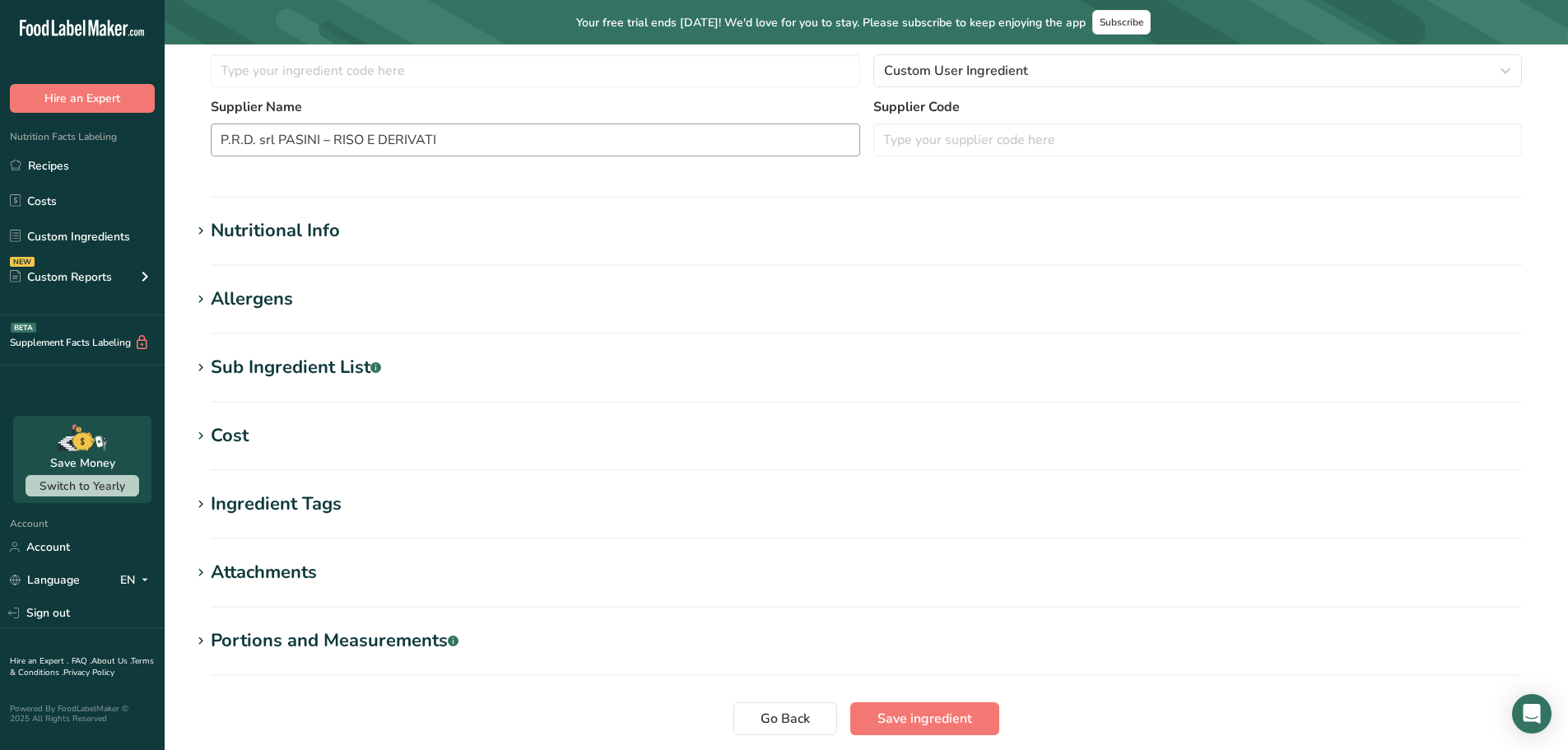
scroll to position [247, 0]
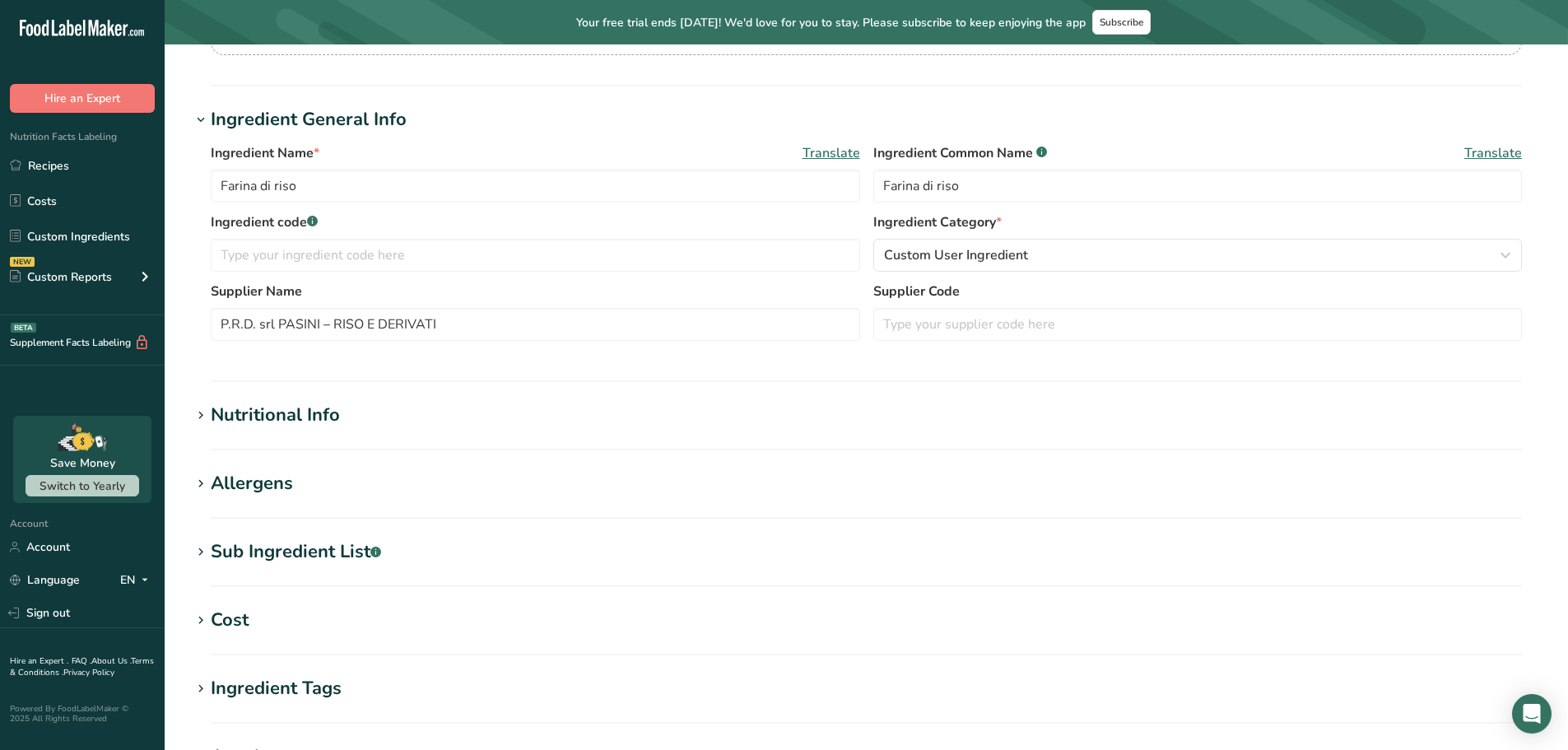
click at [301, 544] on div "Sub Ingredient List .a-a{fill:#347362;}.b-a{fill:#fff;}" at bounding box center [296, 552] width 171 height 27
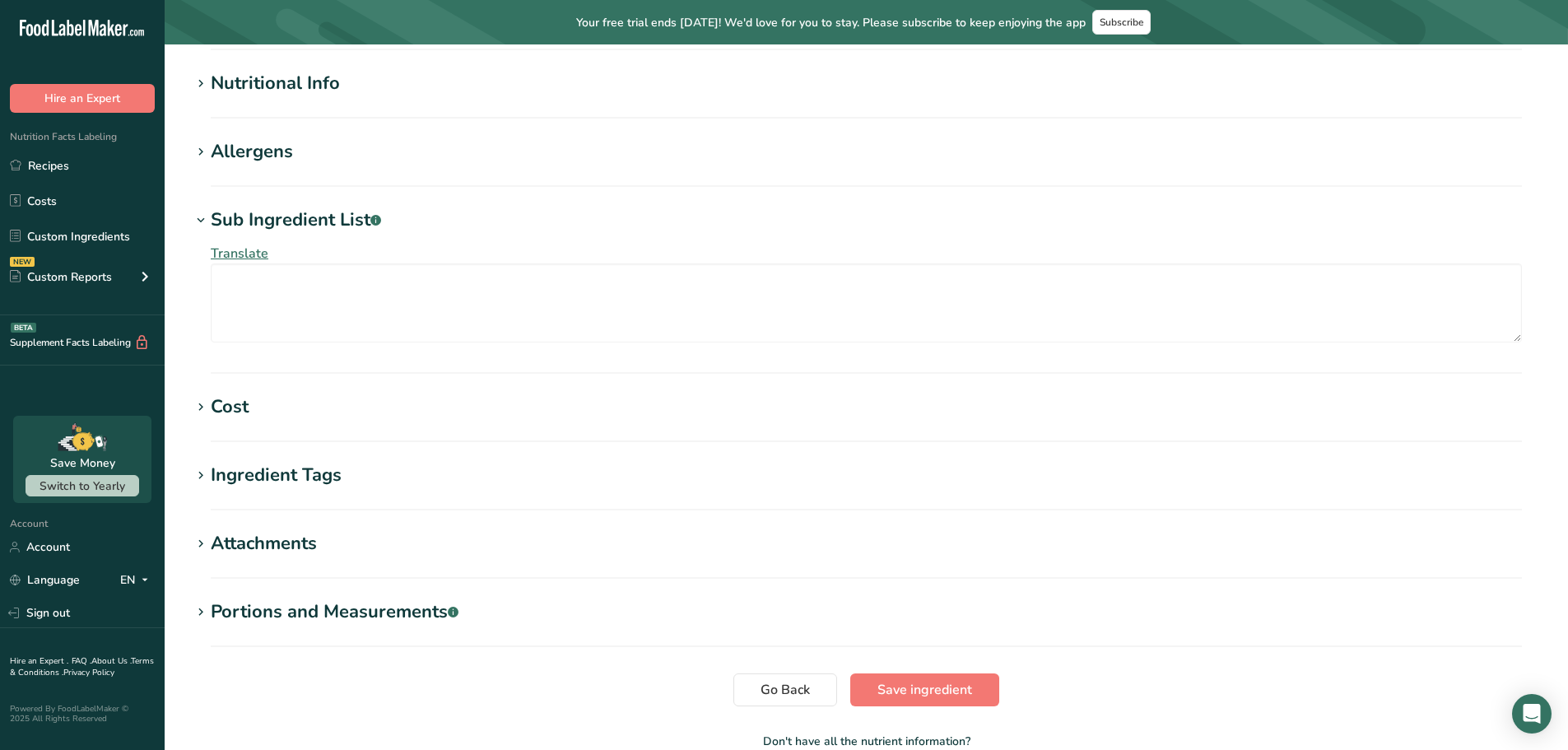
scroll to position [675, 0]
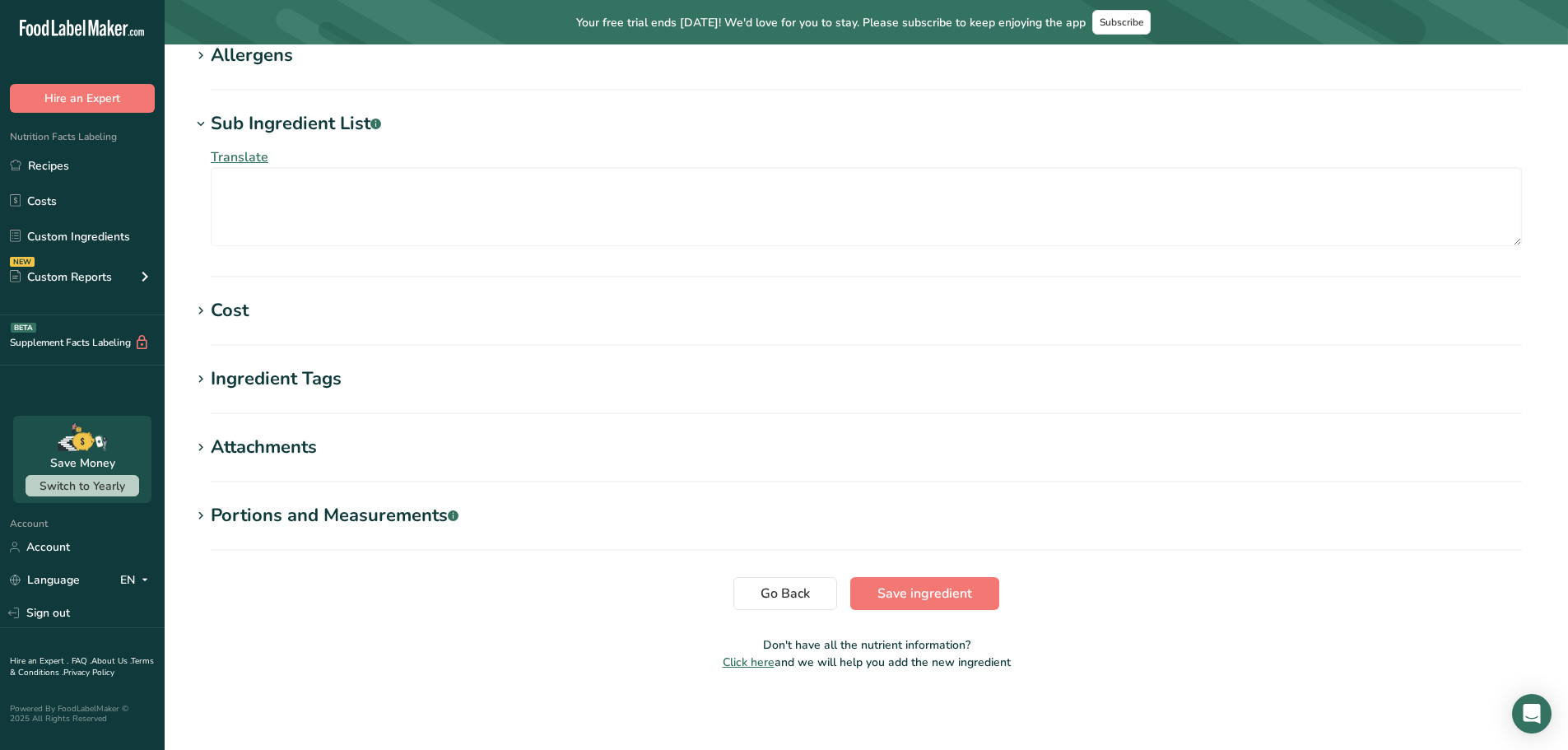
click at [276, 377] on div "Ingredient Tags" at bounding box center [276, 379] width 131 height 27
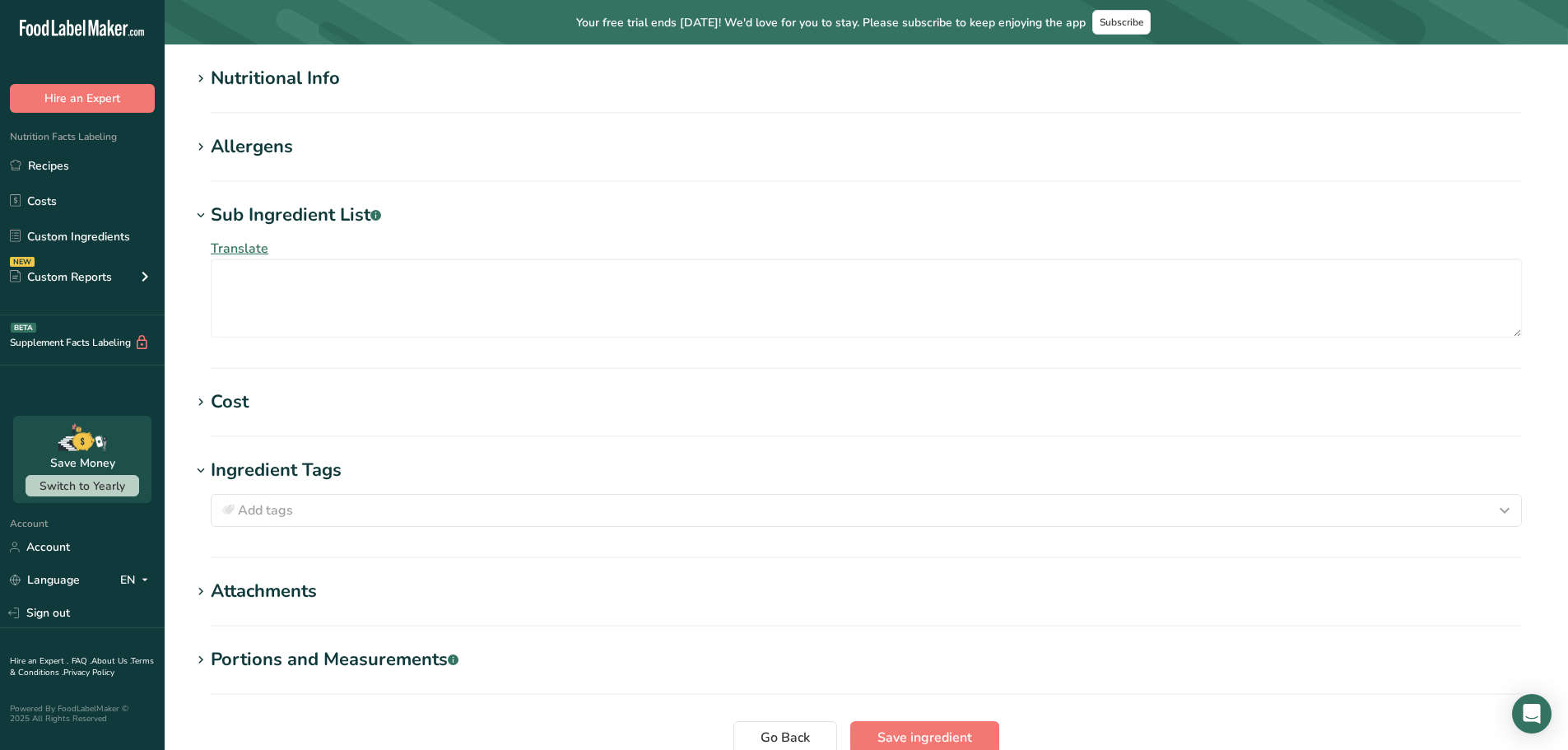
scroll to position [428, 0]
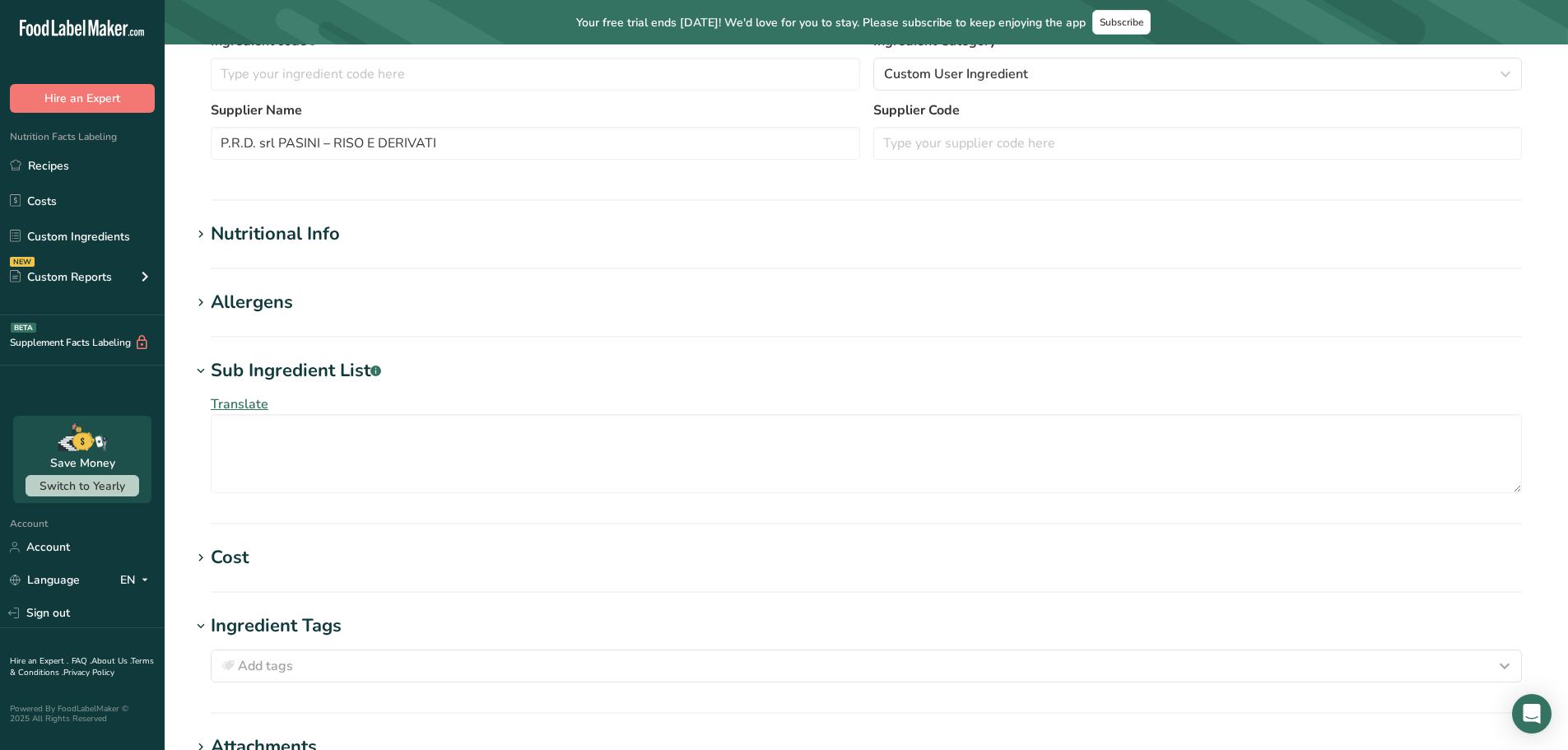
click at [295, 237] on div "Nutritional Info" at bounding box center [275, 234] width 129 height 27
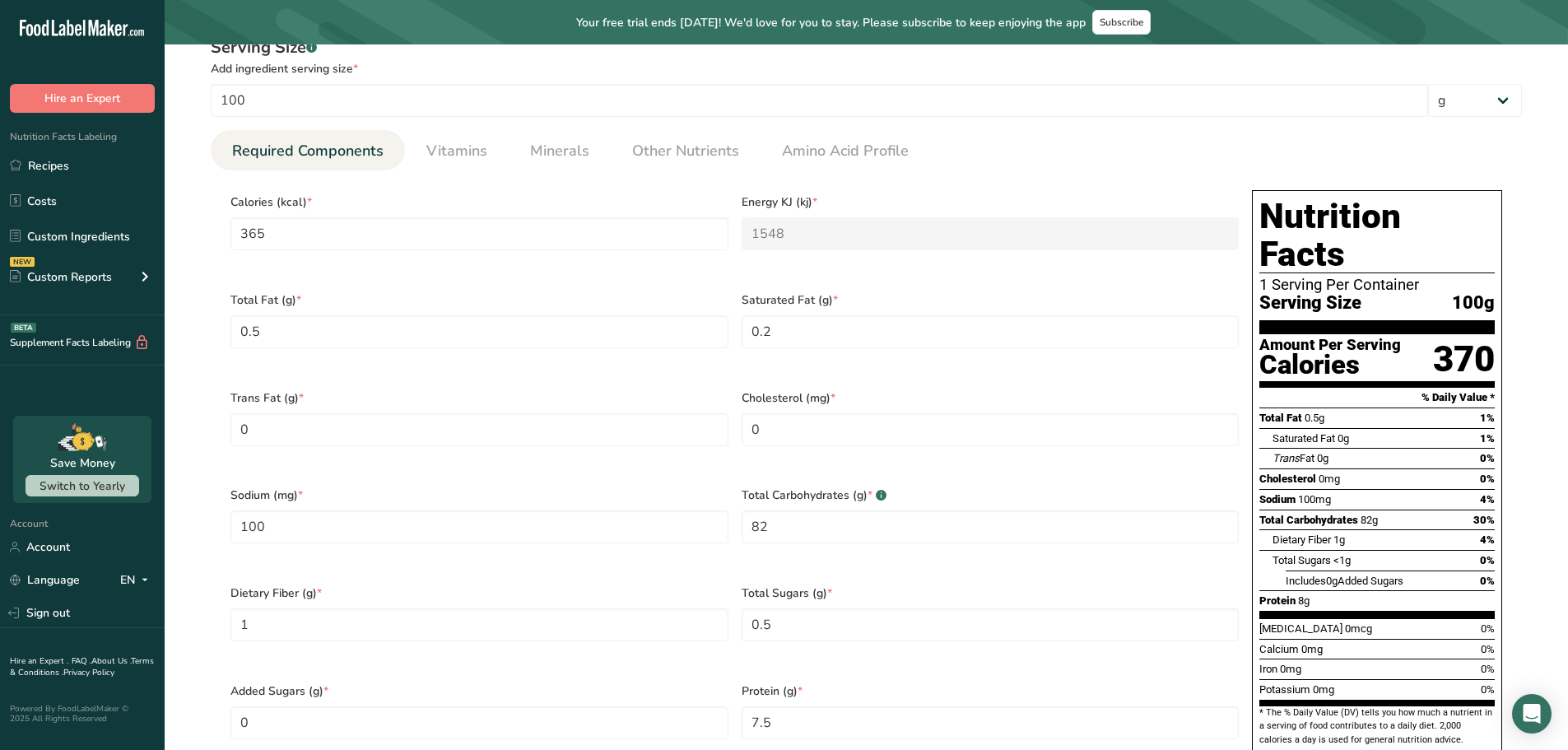
scroll to position [675, 0]
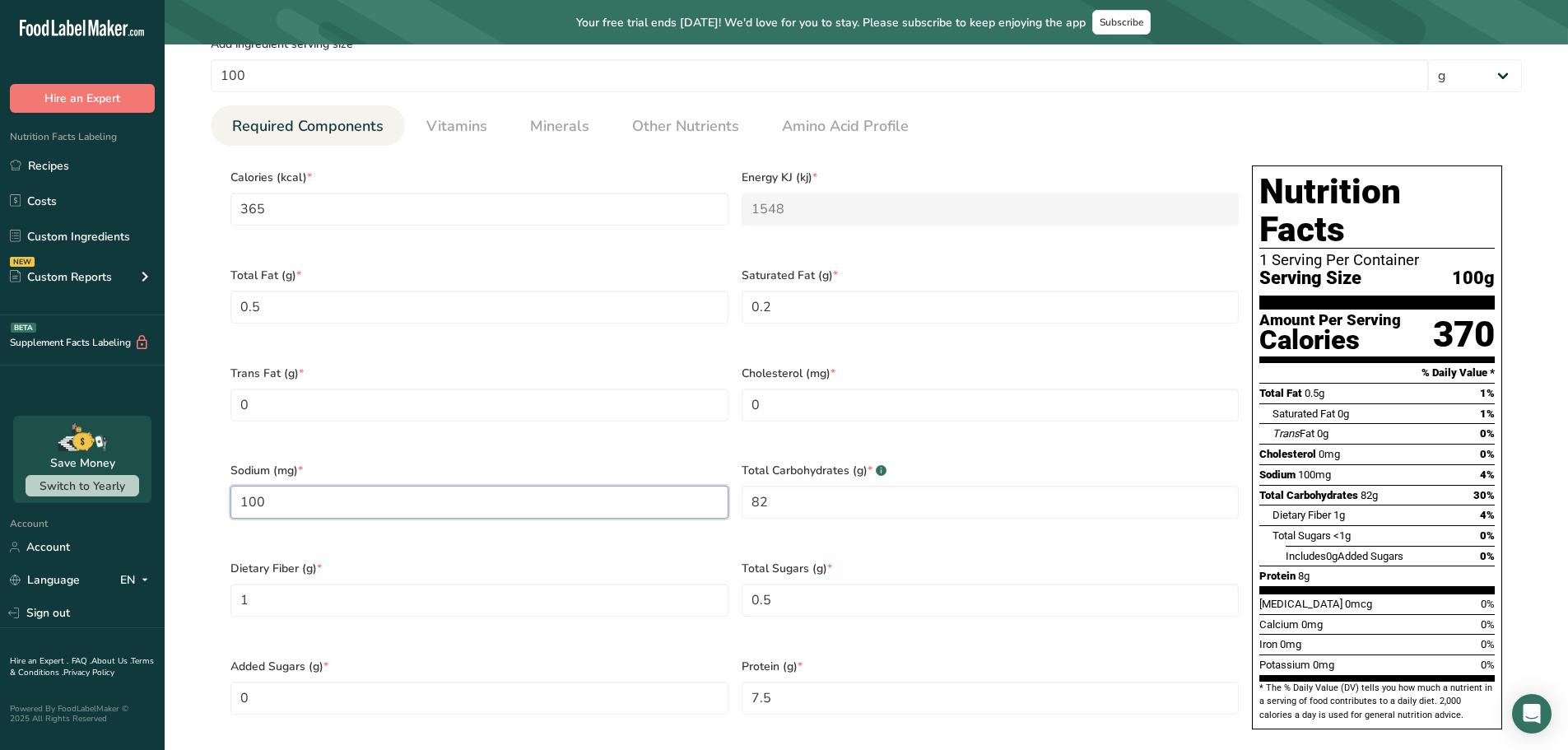
click at [288, 486] on input "100" at bounding box center [479, 502] width 498 height 33
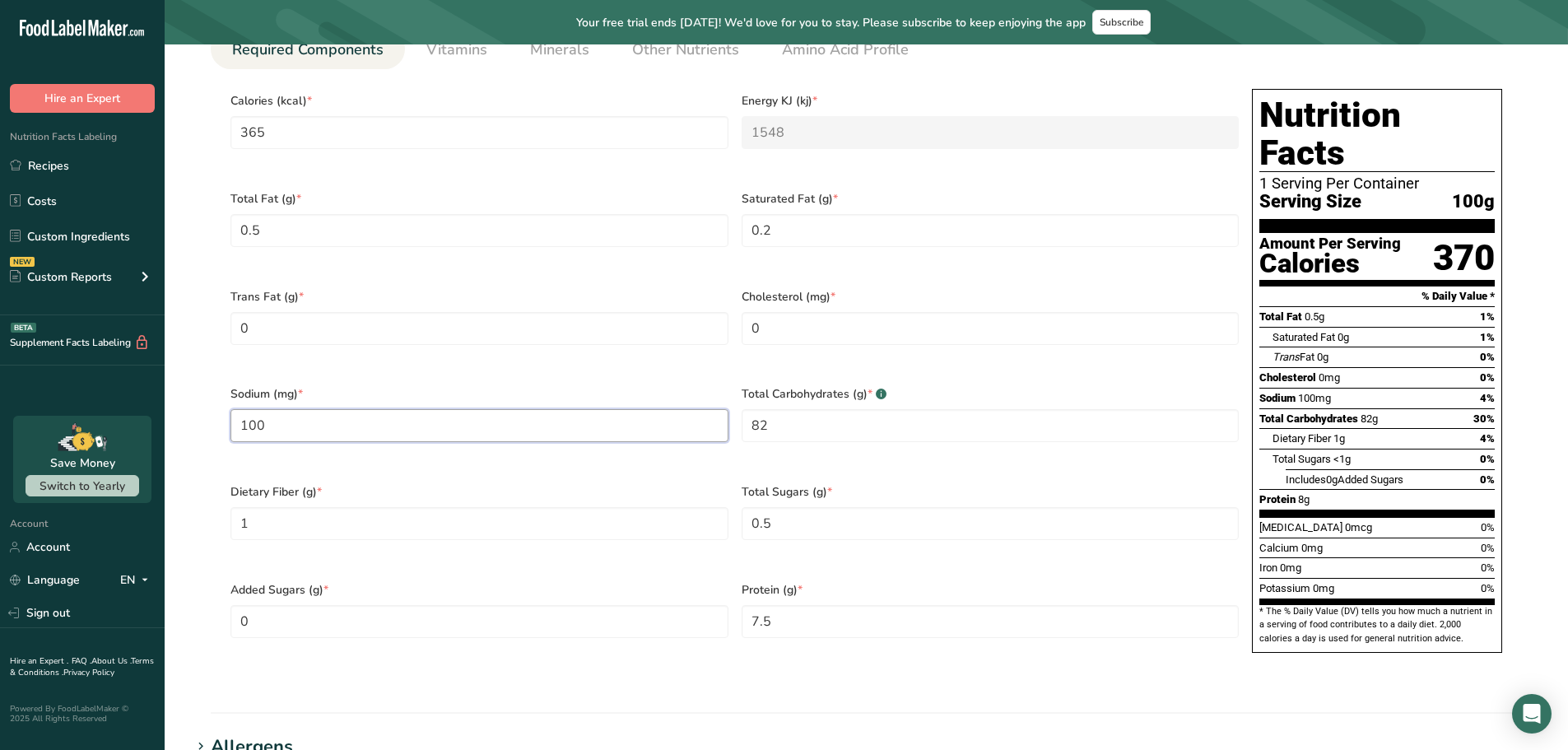
scroll to position [757, 0]
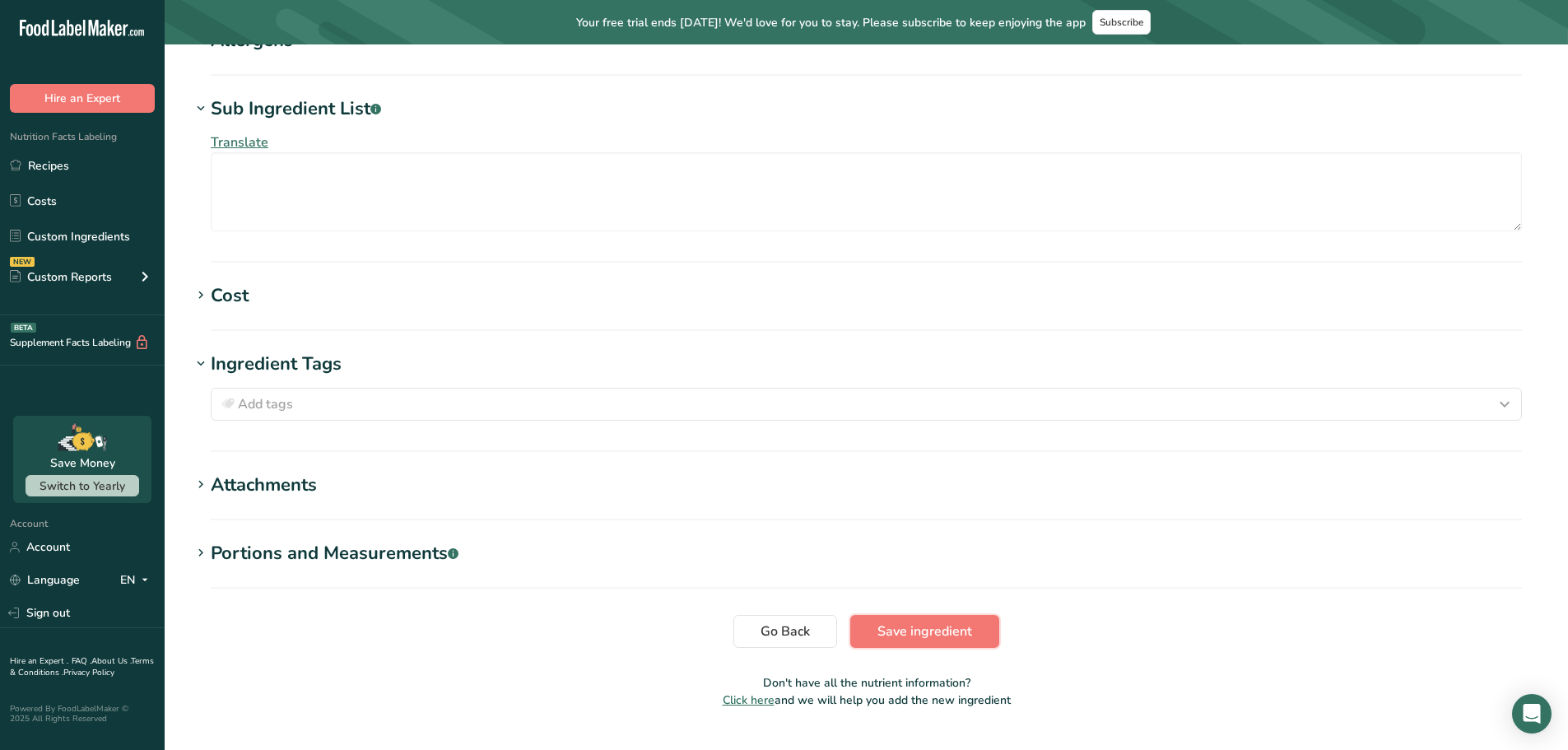
click at [912, 622] on span "Save ingredient" at bounding box center [925, 631] width 94 height 20
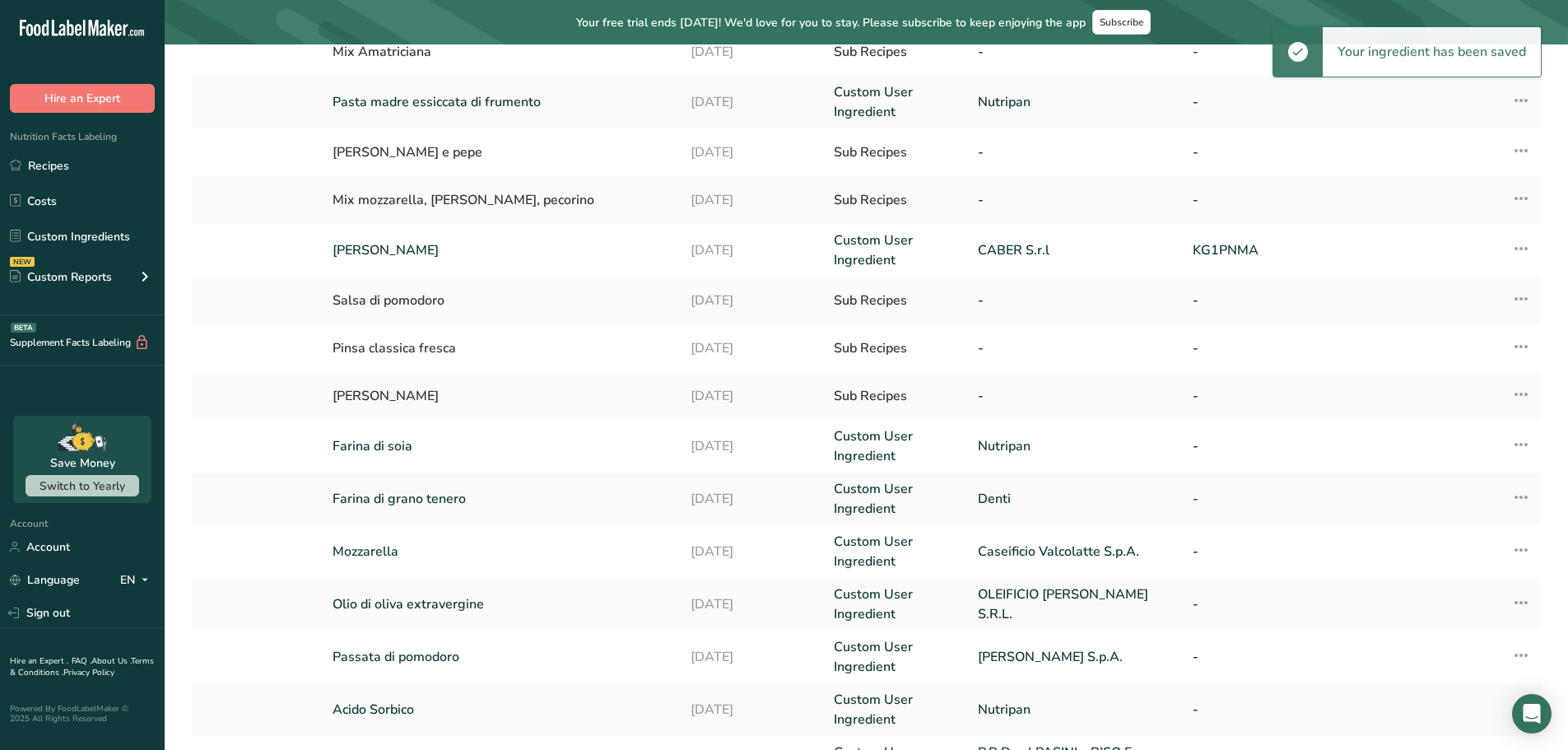
scroll to position [336, 0]
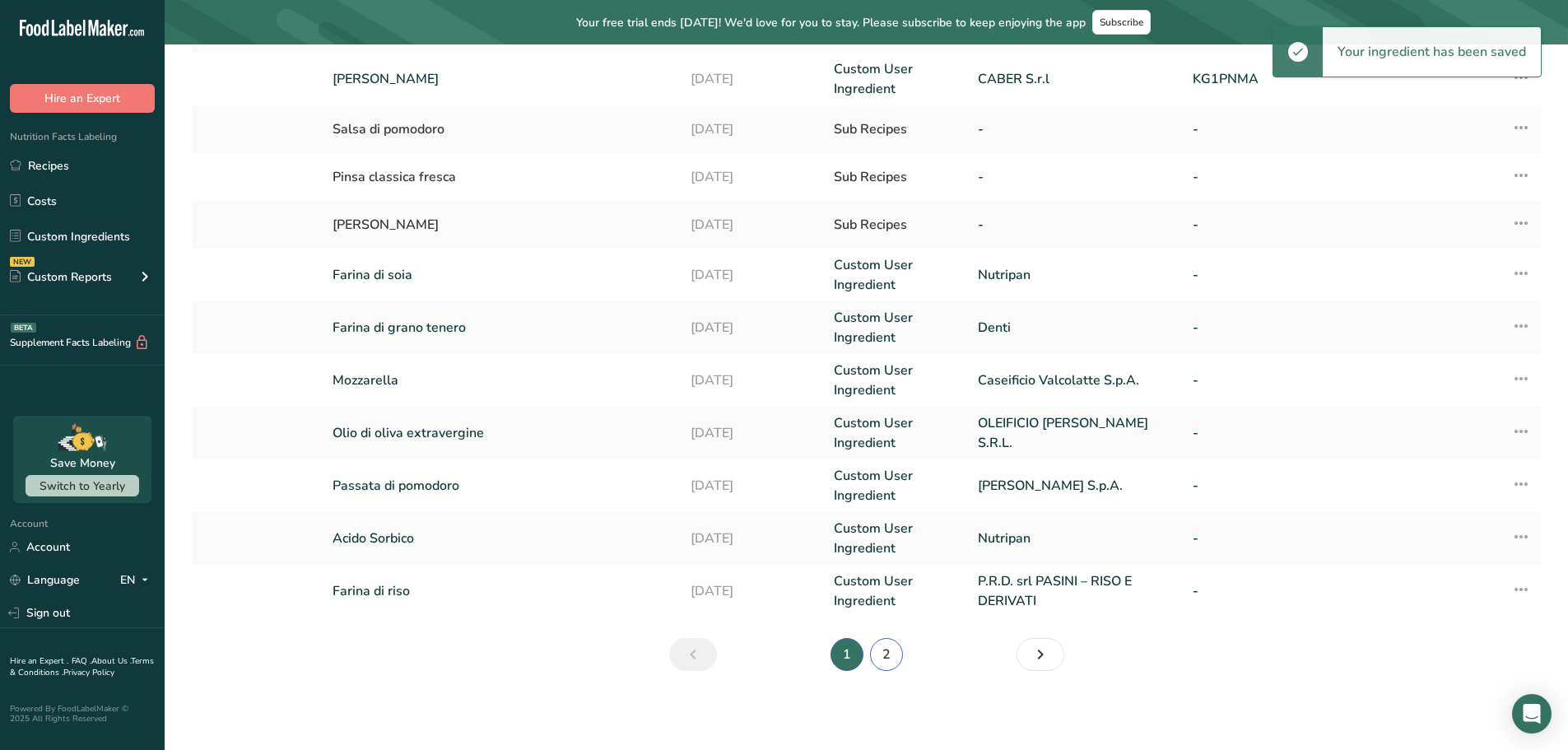
click at [894, 646] on link "2" at bounding box center [887, 655] width 33 height 33
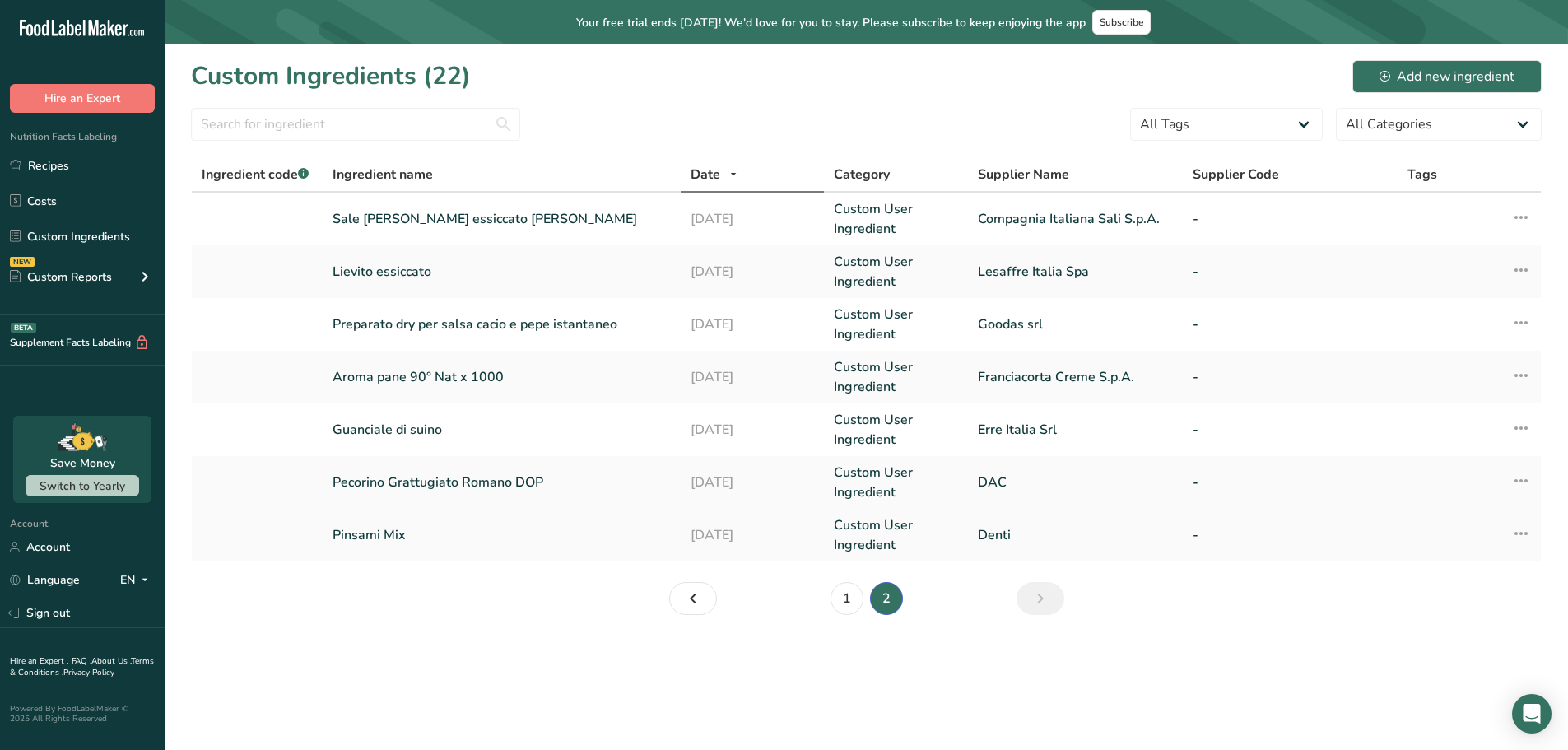
click at [409, 533] on link "Pinsami Mix" at bounding box center [501, 535] width 338 height 20
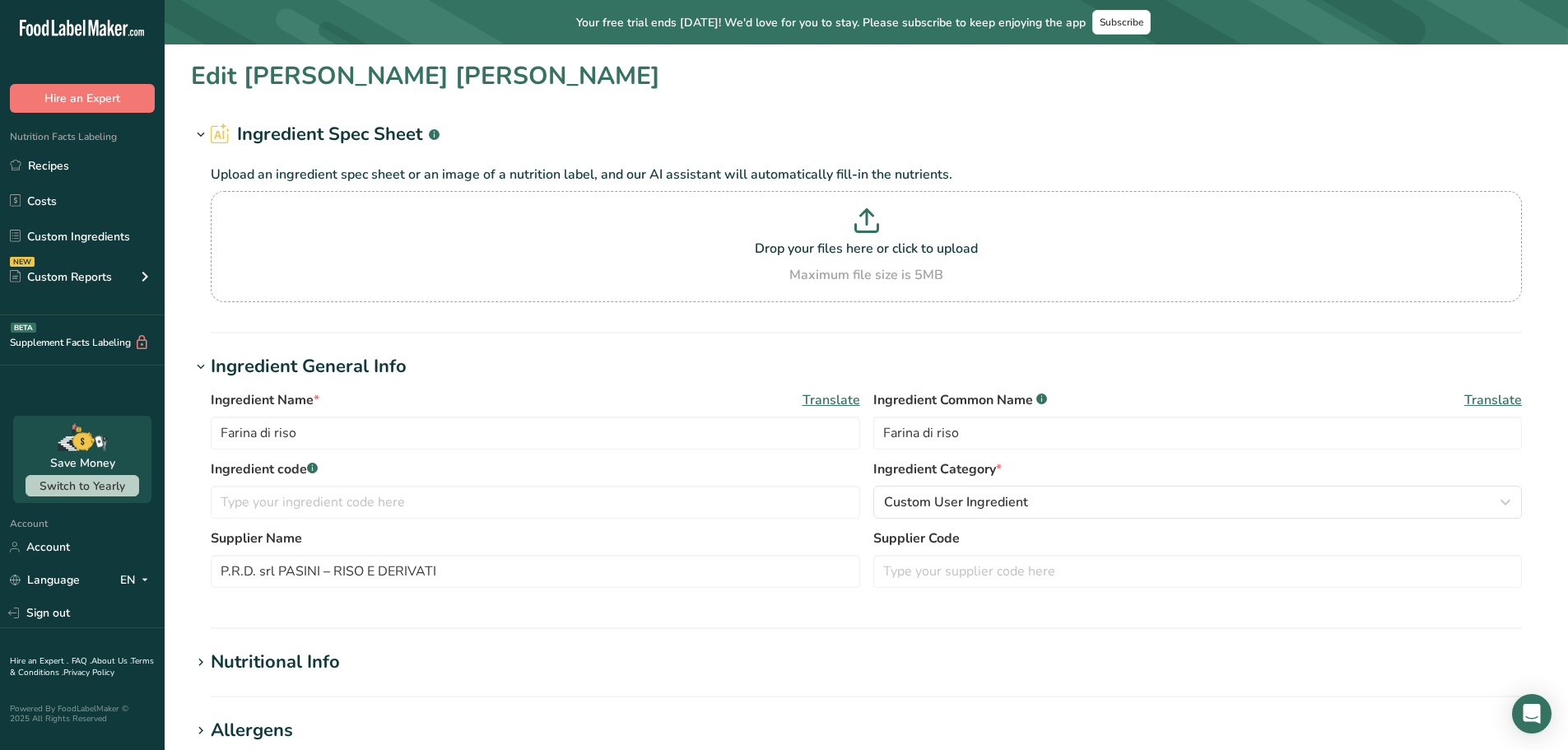
type input "Pinsami Mix"
type input "Mix di [PERSON_NAME] (frumento, riso, soia)"
type input "Denti"
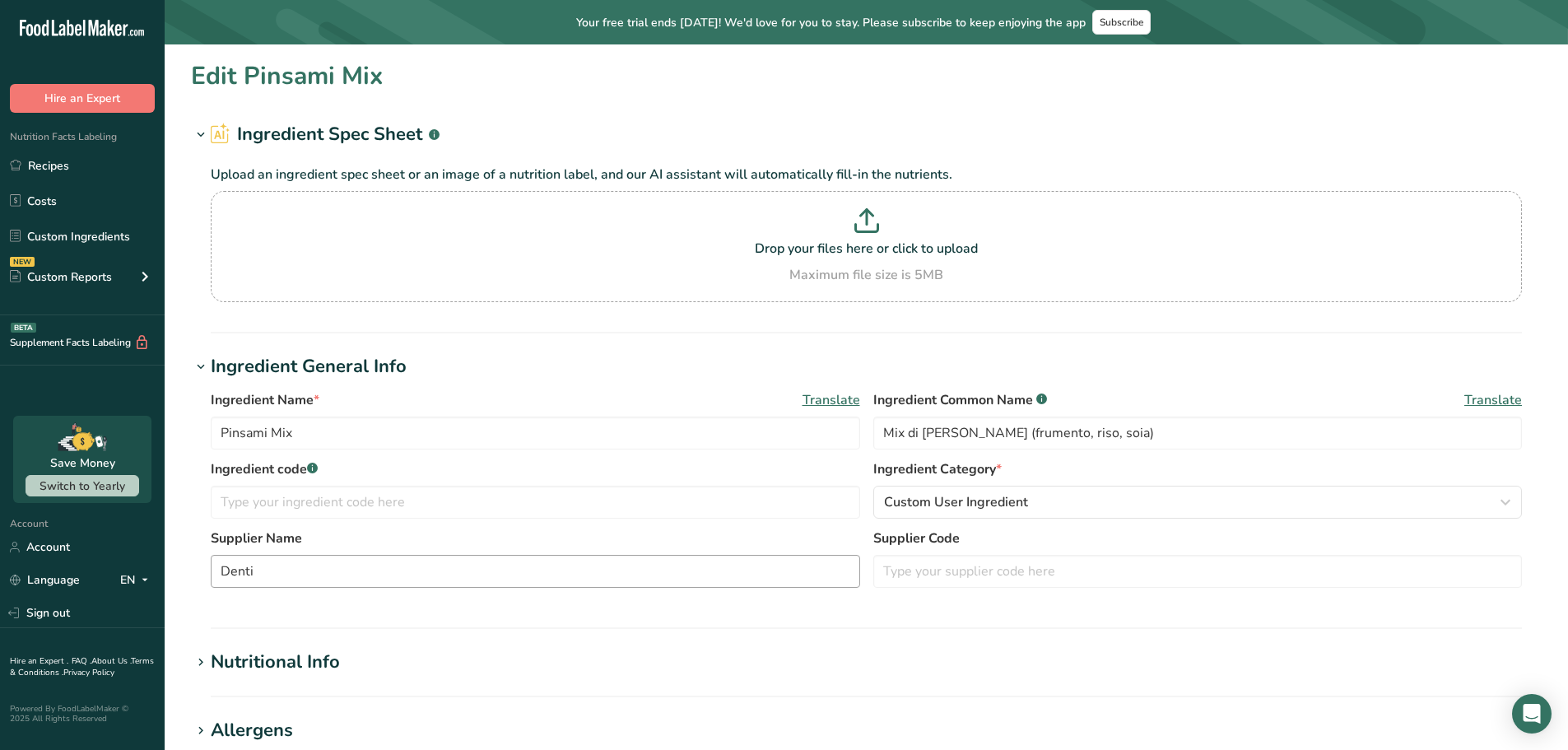
type input "345"
type KJ "1462"
type Fat "1.7"
type Fat "0.3"
type Fat "0"
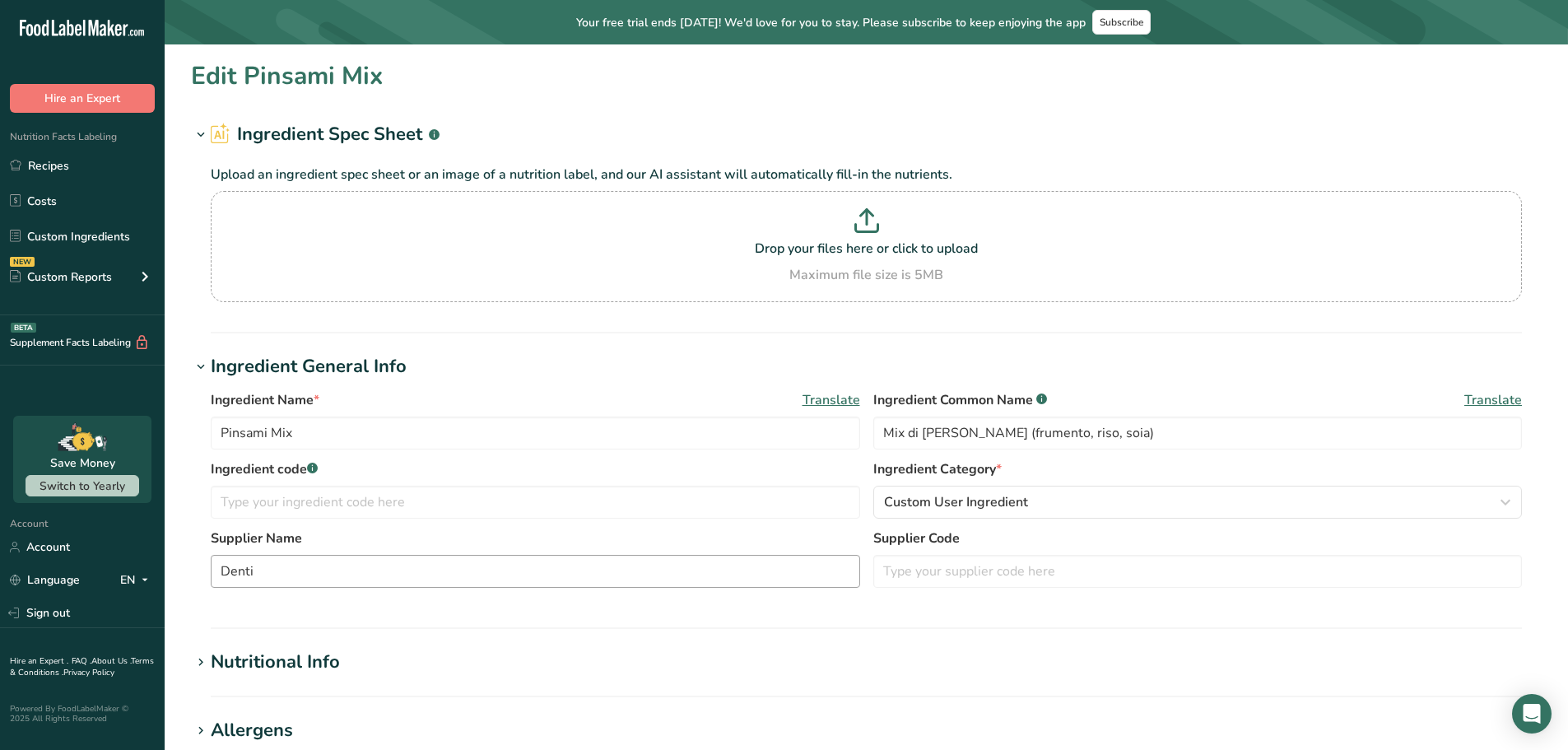
type input "0"
type Carbohydrates "69"
type Fiber "3"
type Sugars "1.7"
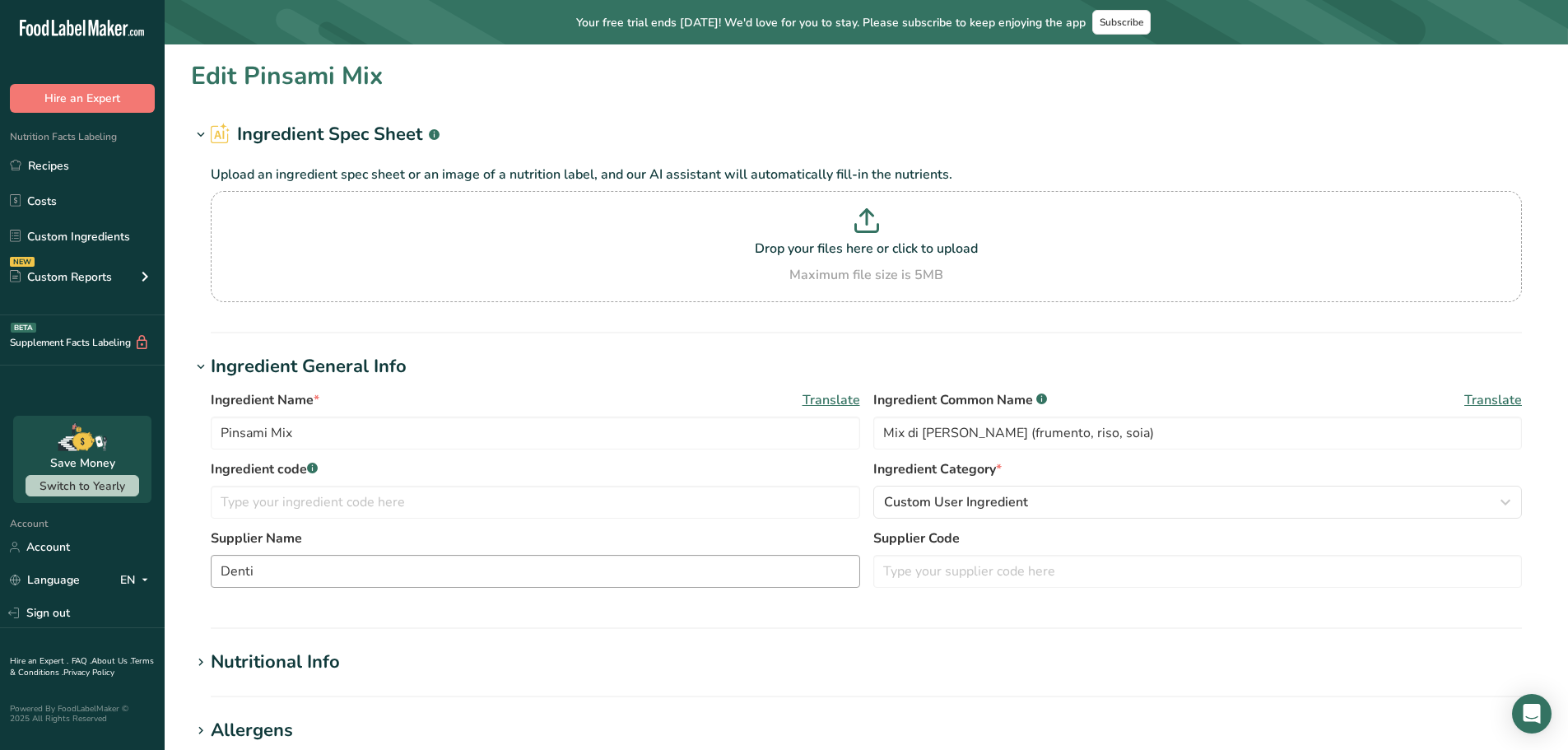
type Sugars "0"
type input "12"
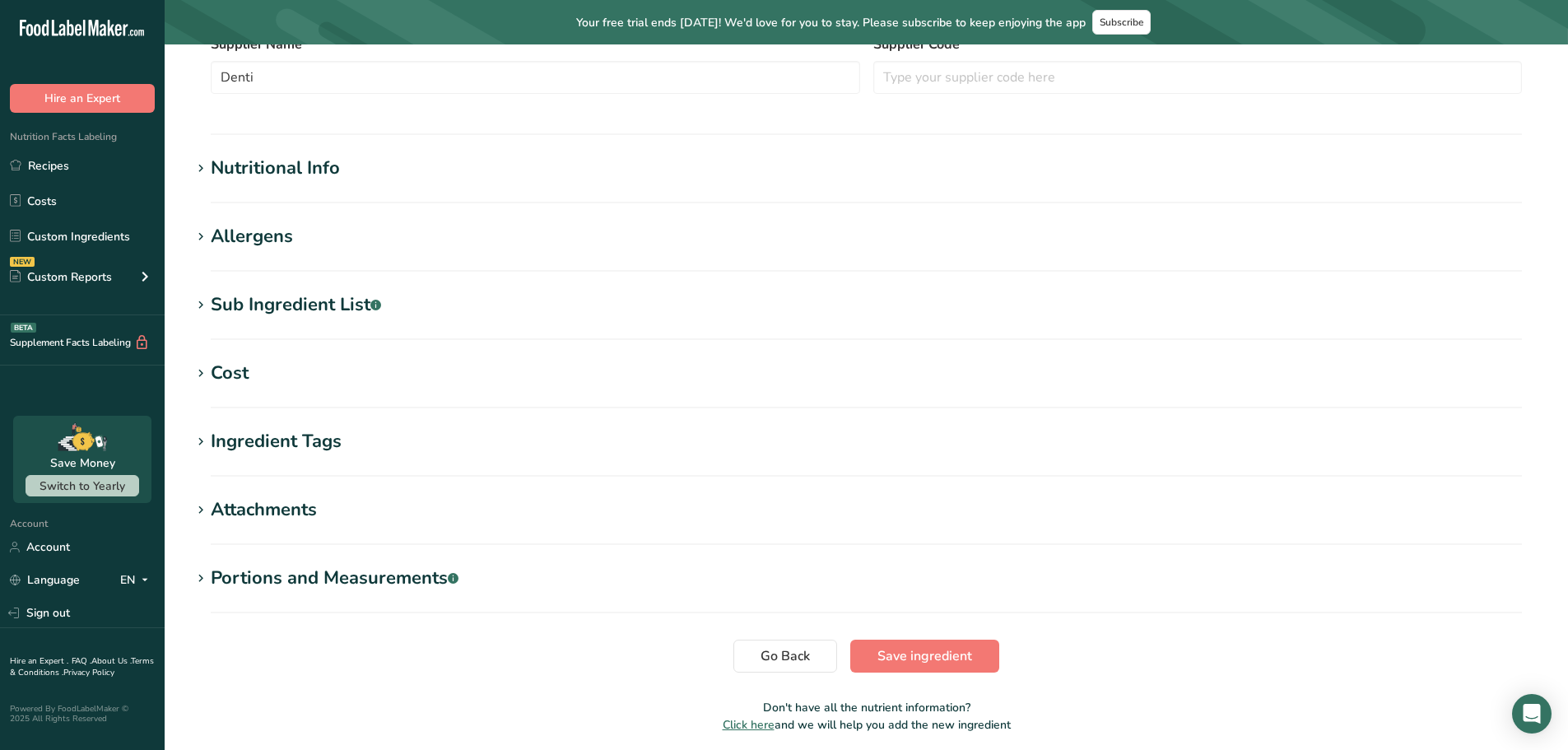
drag, startPoint x: 305, startPoint y: 162, endPoint x: 293, endPoint y: 172, distance: 15.6
click at [305, 162] on div "Nutritional Info" at bounding box center [275, 168] width 129 height 27
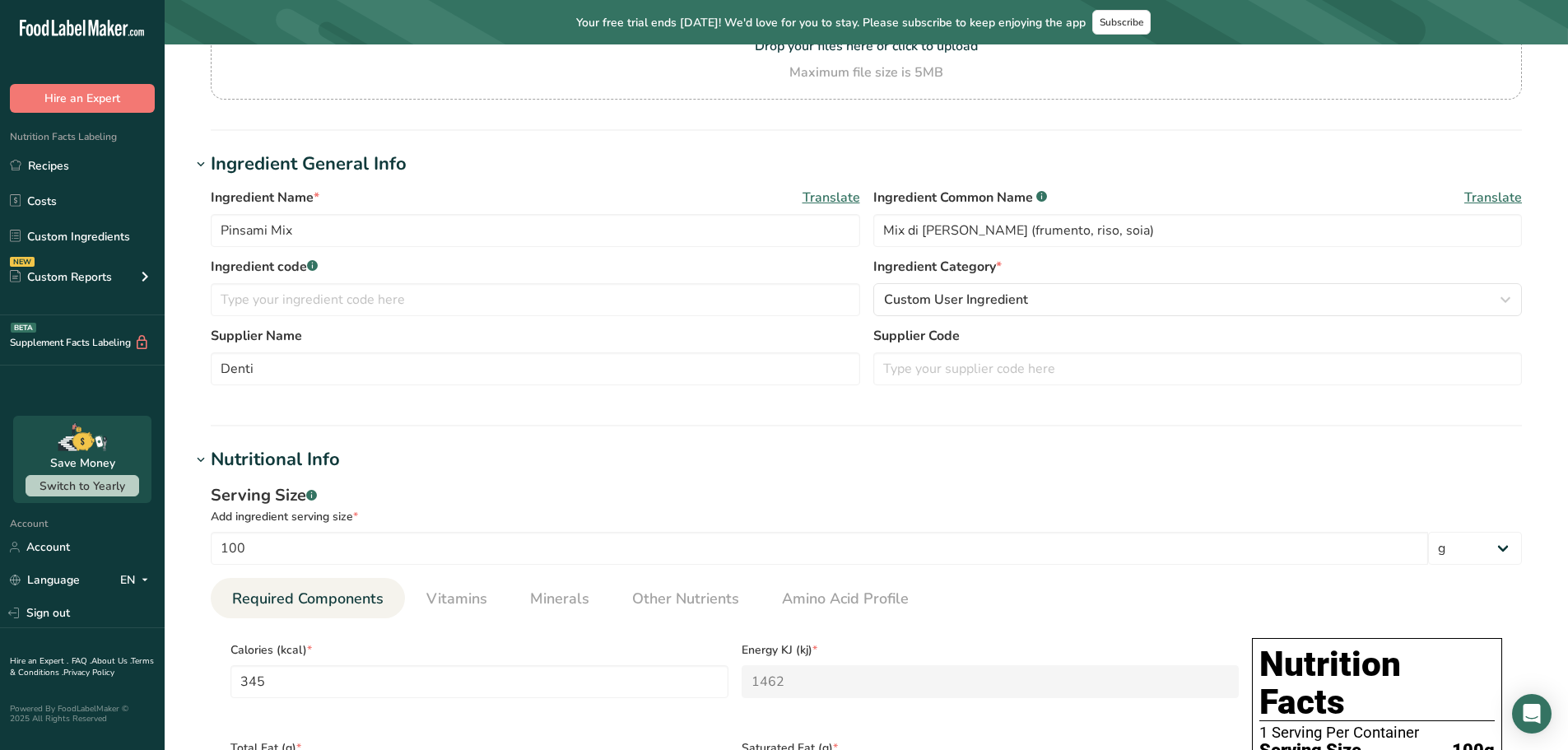
scroll to position [0, 0]
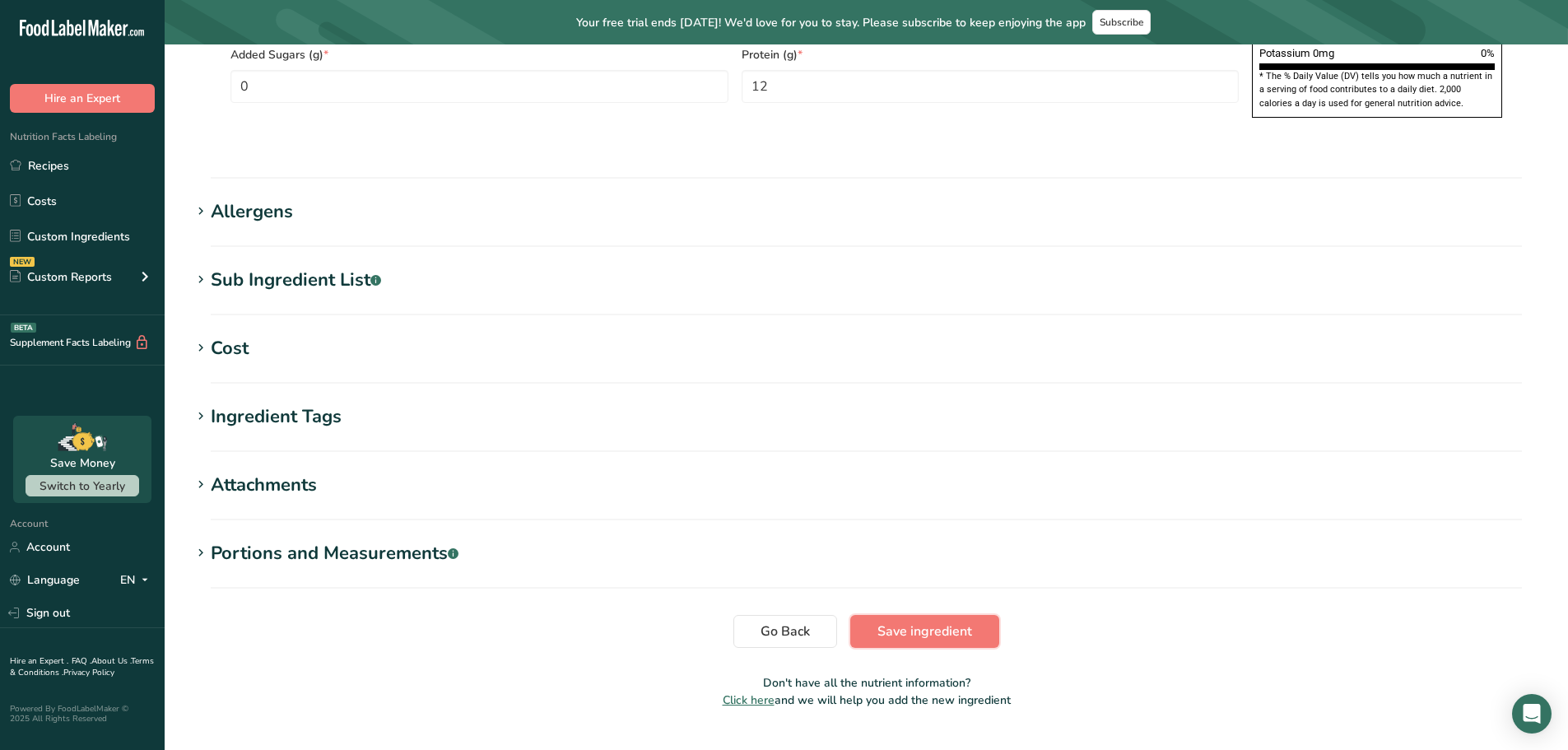
click at [896, 622] on span "Save ingredient" at bounding box center [925, 631] width 94 height 20
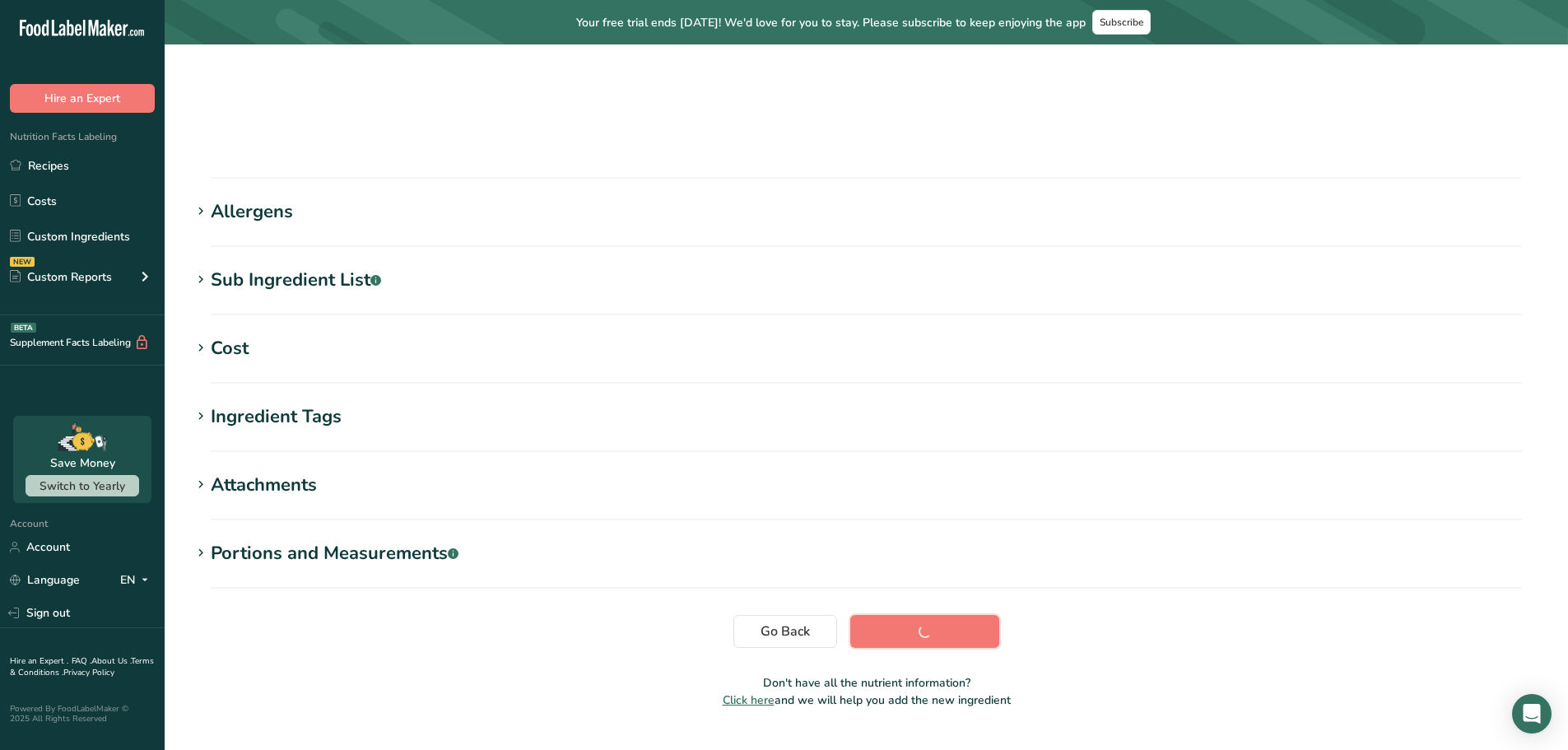
scroll to position [166, 0]
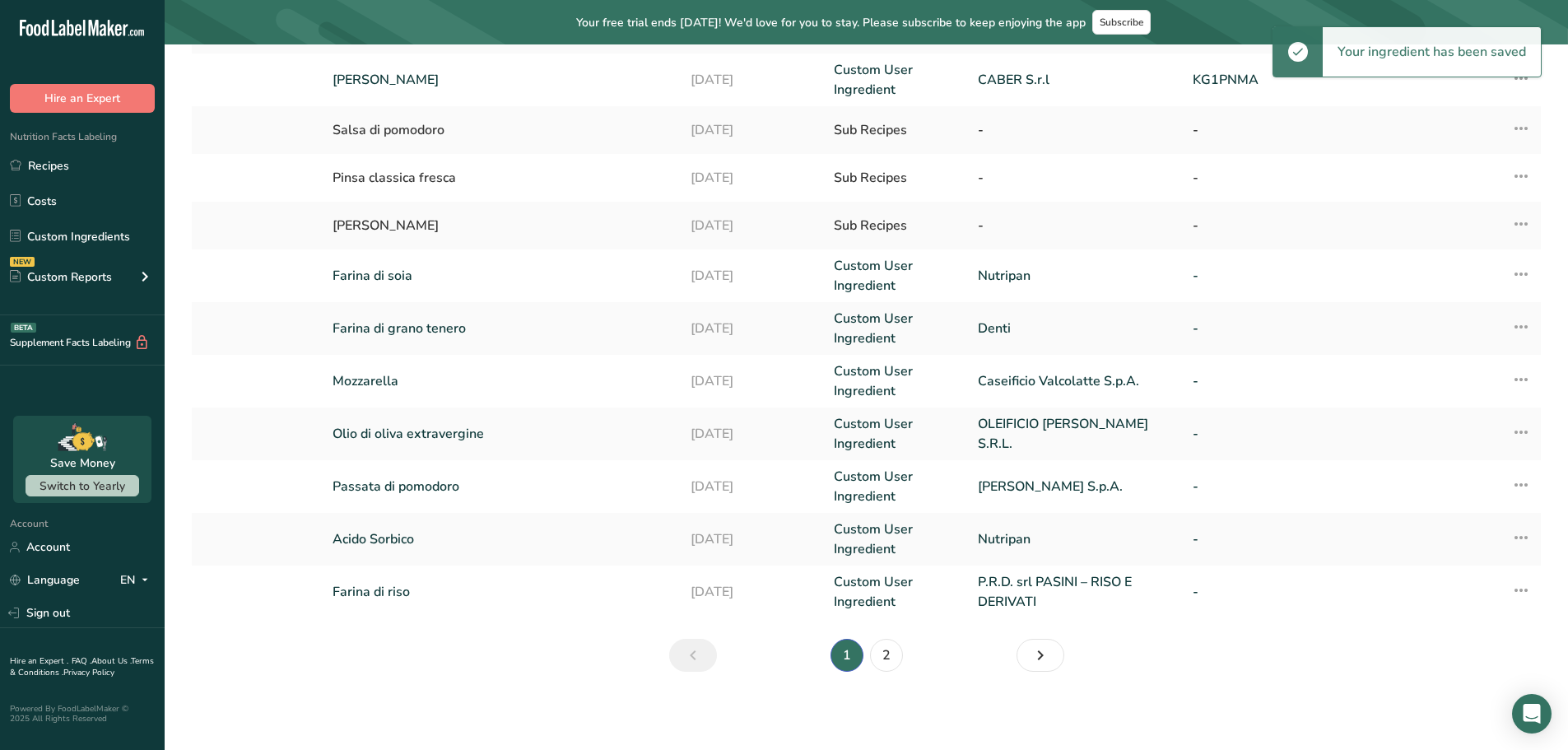
scroll to position [336, 0]
click at [893, 651] on link "2" at bounding box center [887, 655] width 33 height 33
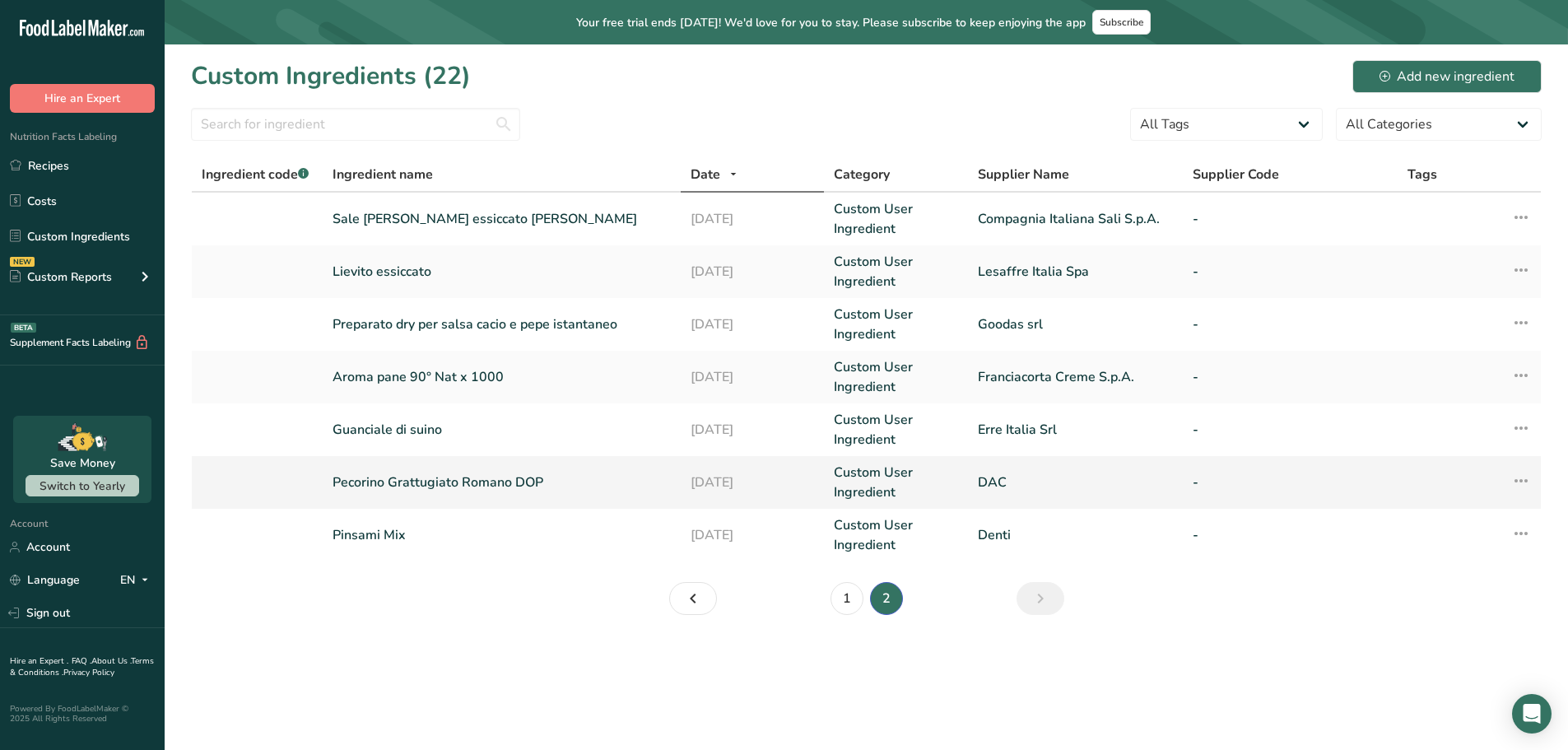
click at [407, 485] on link "Pecorino Grattugiato Romano DOP" at bounding box center [501, 482] width 338 height 20
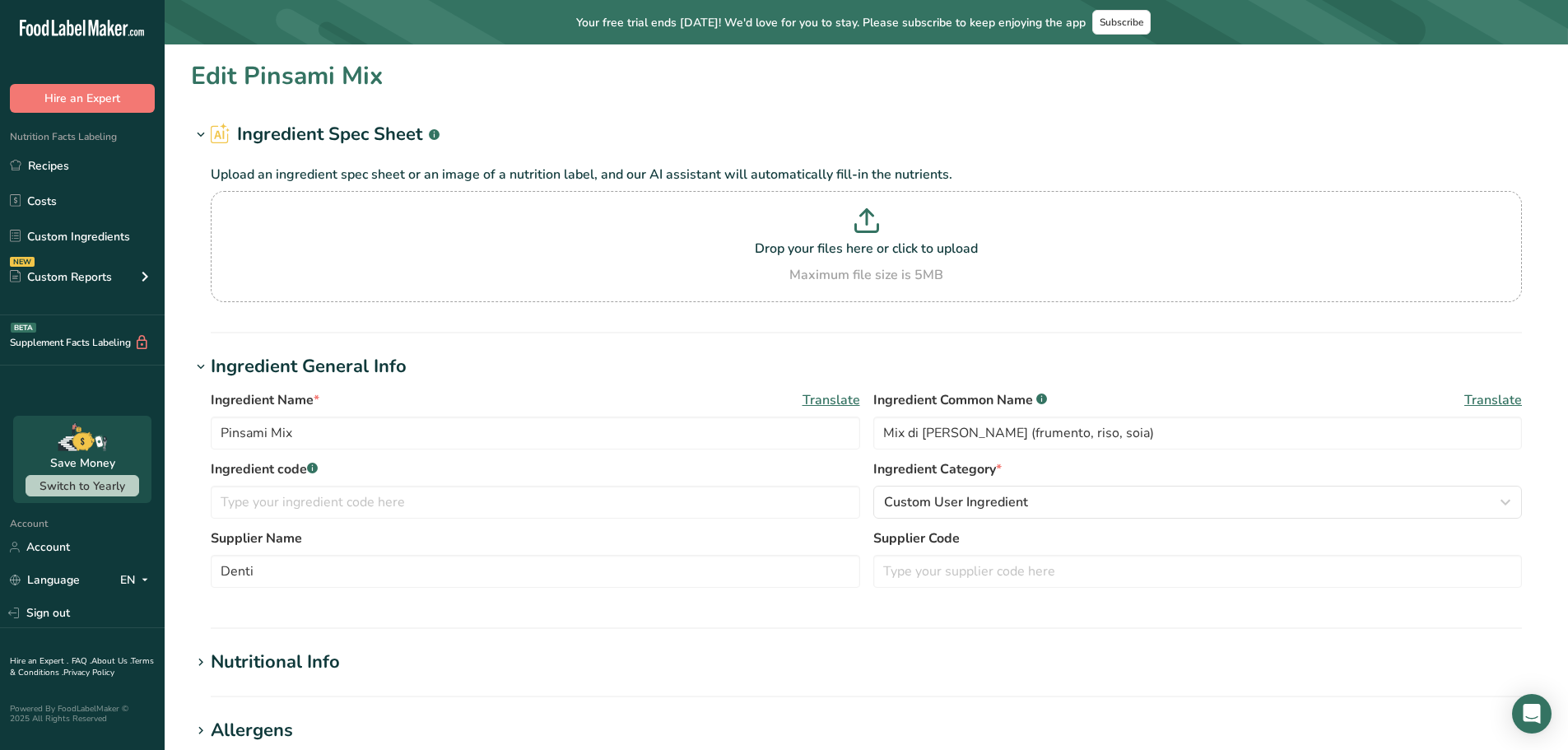
type input "Pecorino Grattugiato Romano DOP"
type input "[PERSON_NAME]"
type input "DAC"
type textarea "Latte [PERSON_NAME] (95.195%), sale (4.8%), caglio [PERSON_NAME] (0.004%), ferm…"
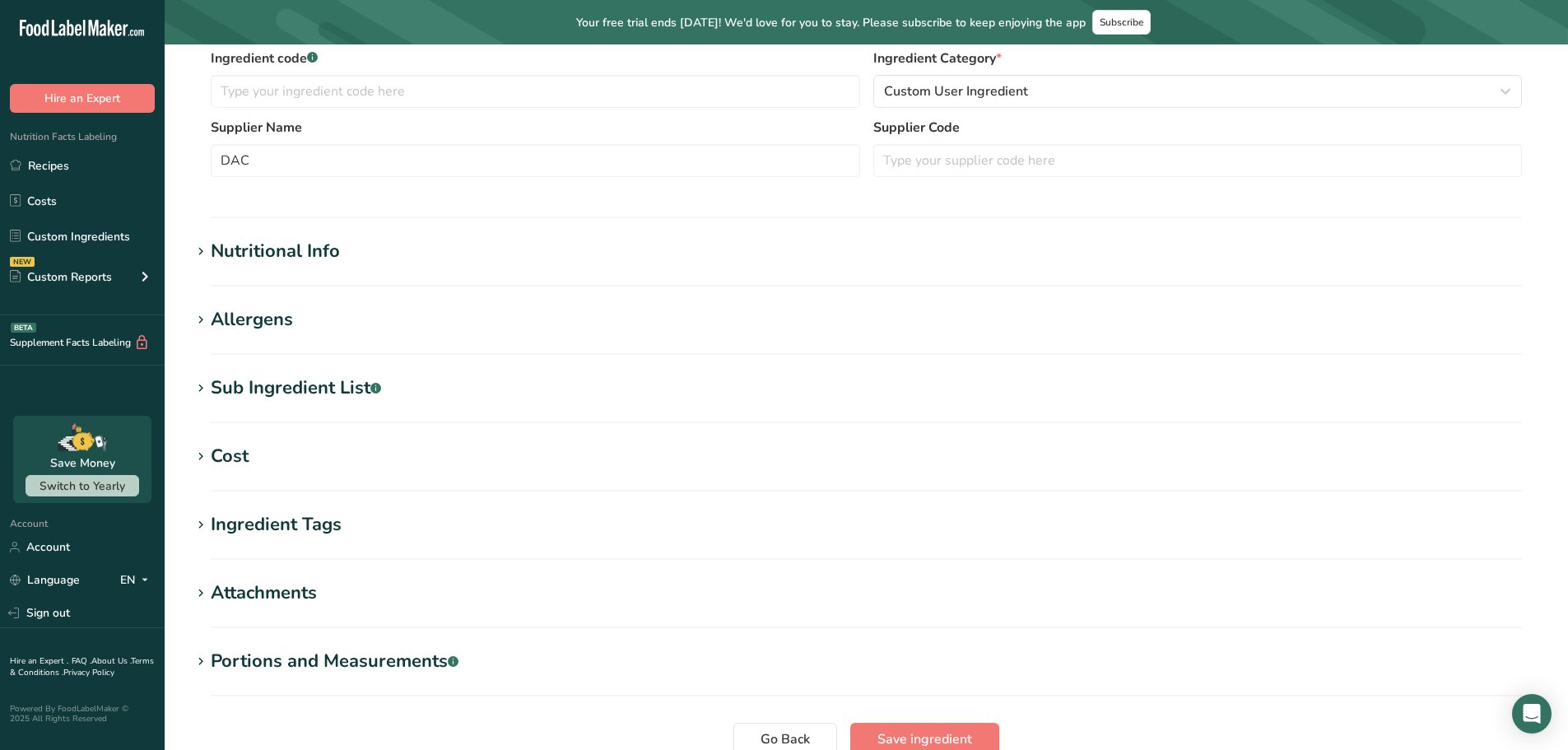
scroll to position [412, 0]
click at [273, 387] on div "Sub Ingredient List .a-a{fill:#347362;}.b-a{fill:#fff;}" at bounding box center [296, 387] width 171 height 27
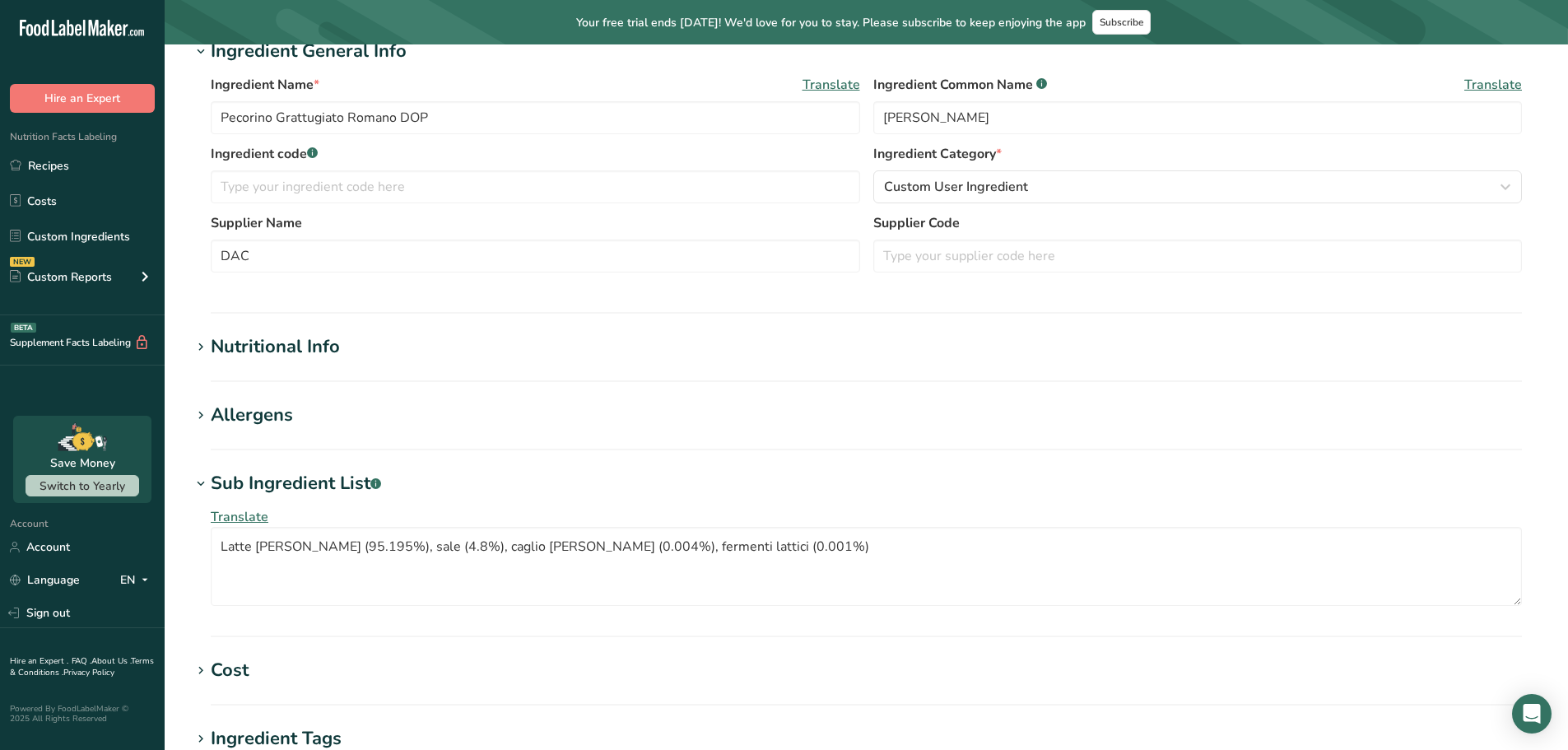
scroll to position [165, 0]
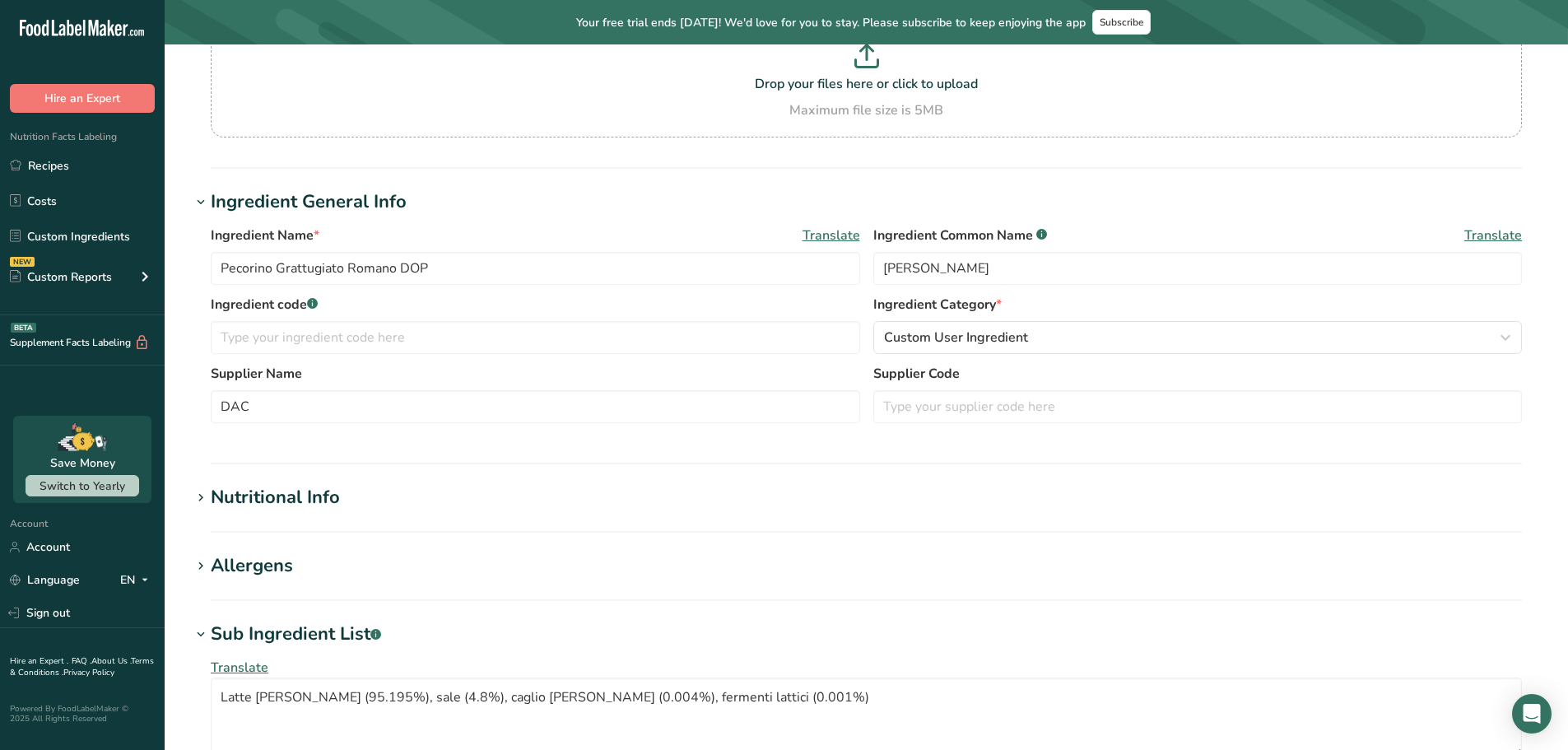
click at [289, 494] on div "Nutritional Info" at bounding box center [275, 497] width 129 height 27
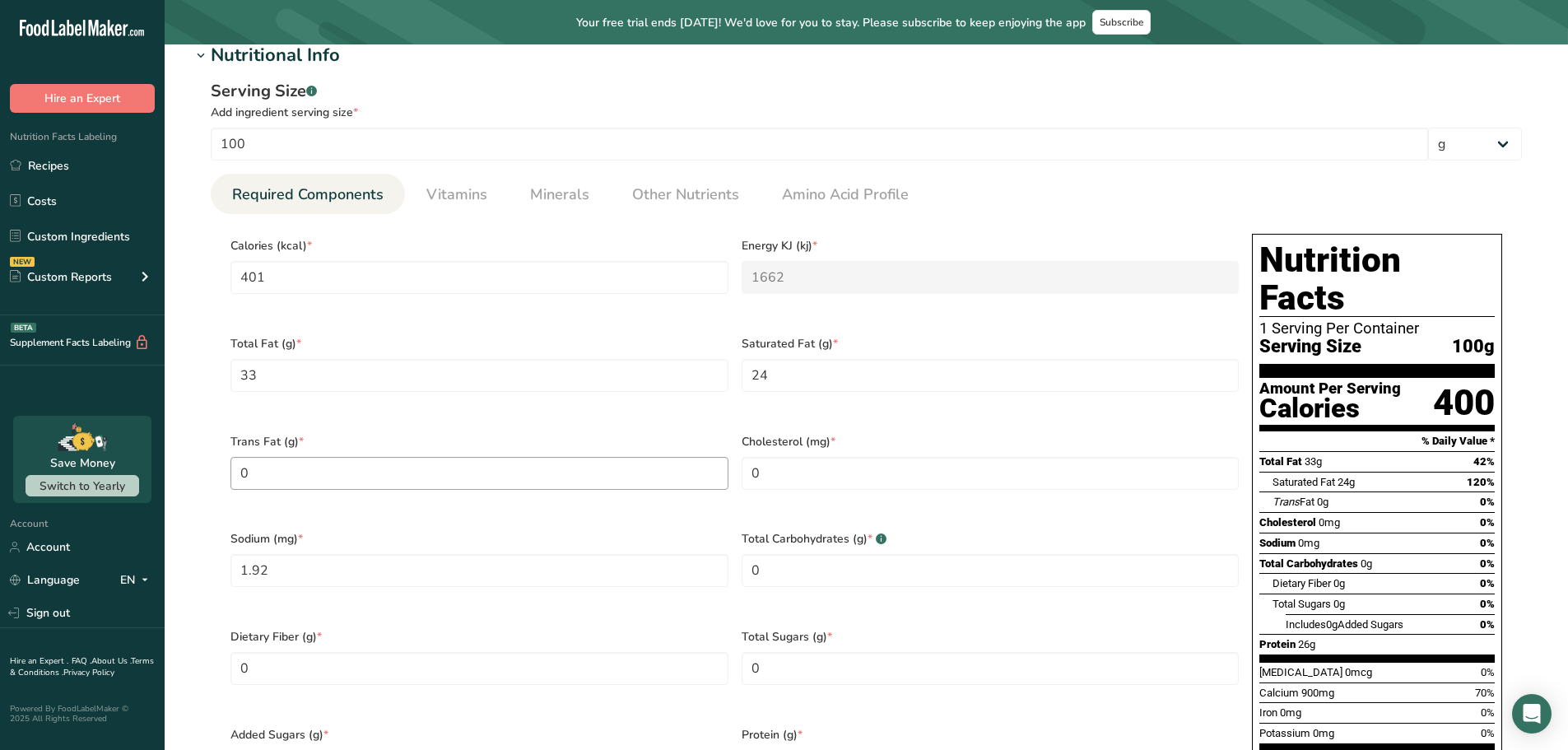
scroll to position [659, 0]
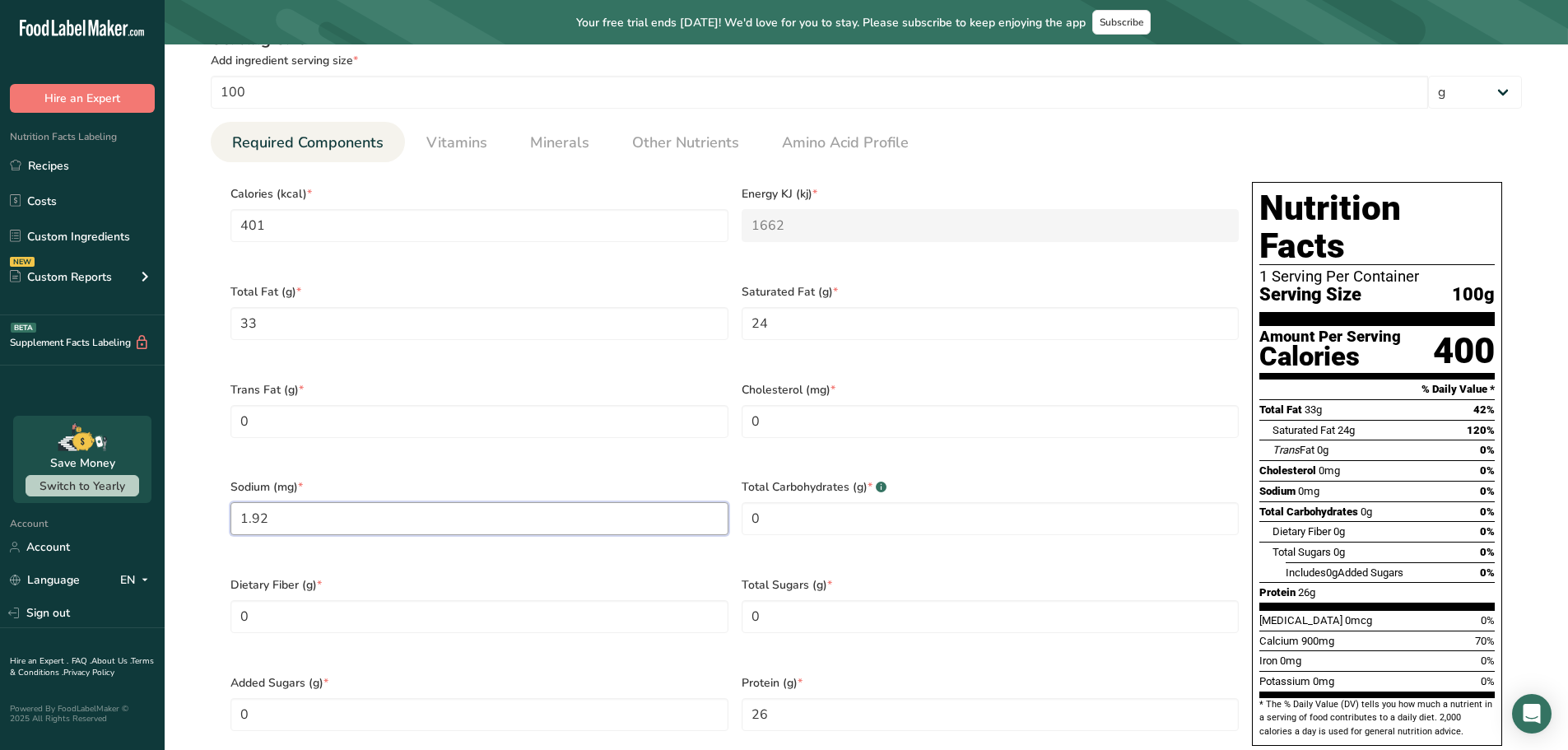
click at [307, 502] on input "1.92" at bounding box center [479, 519] width 498 height 33
click at [252, 502] on input "1.92" at bounding box center [479, 519] width 498 height 33
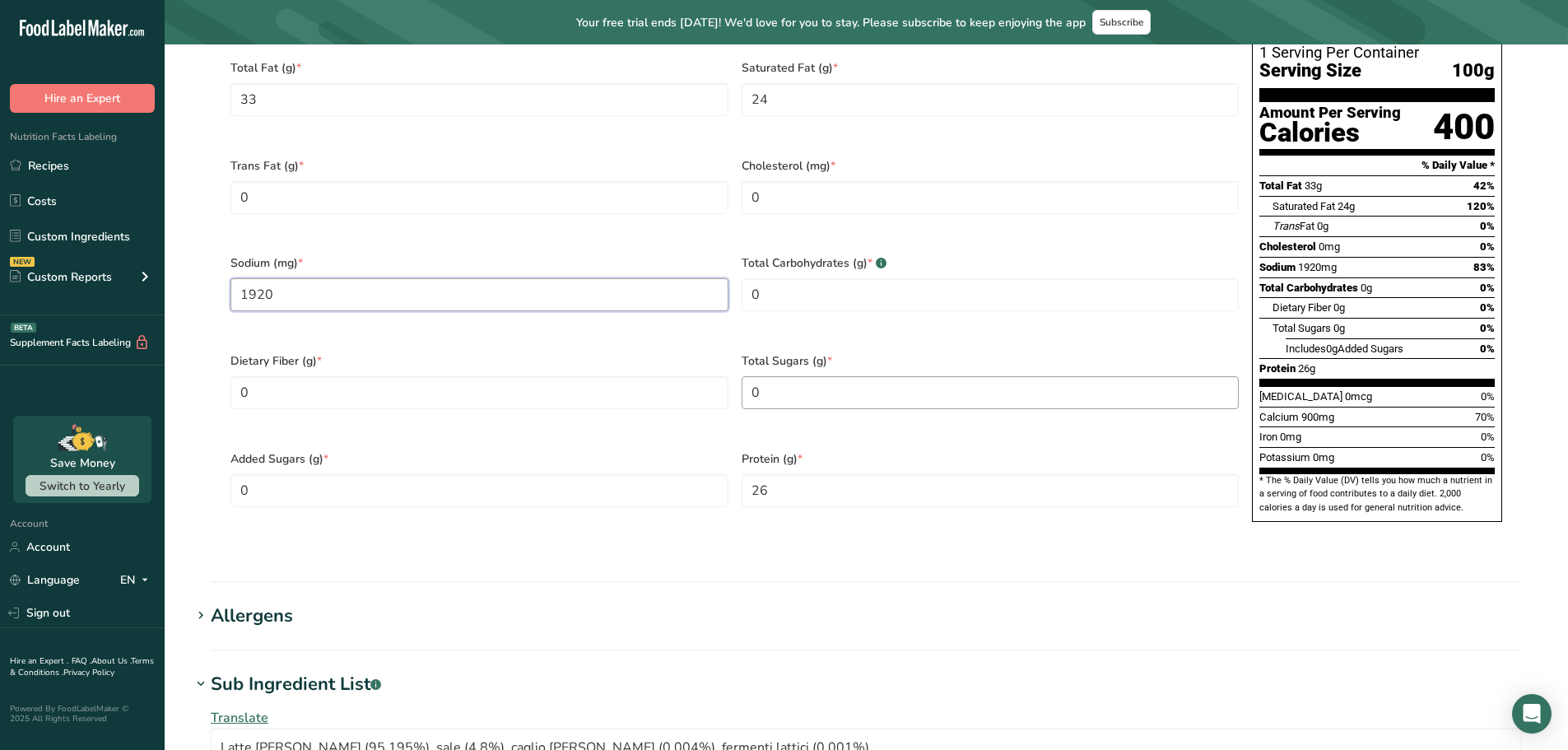
scroll to position [906, 0]
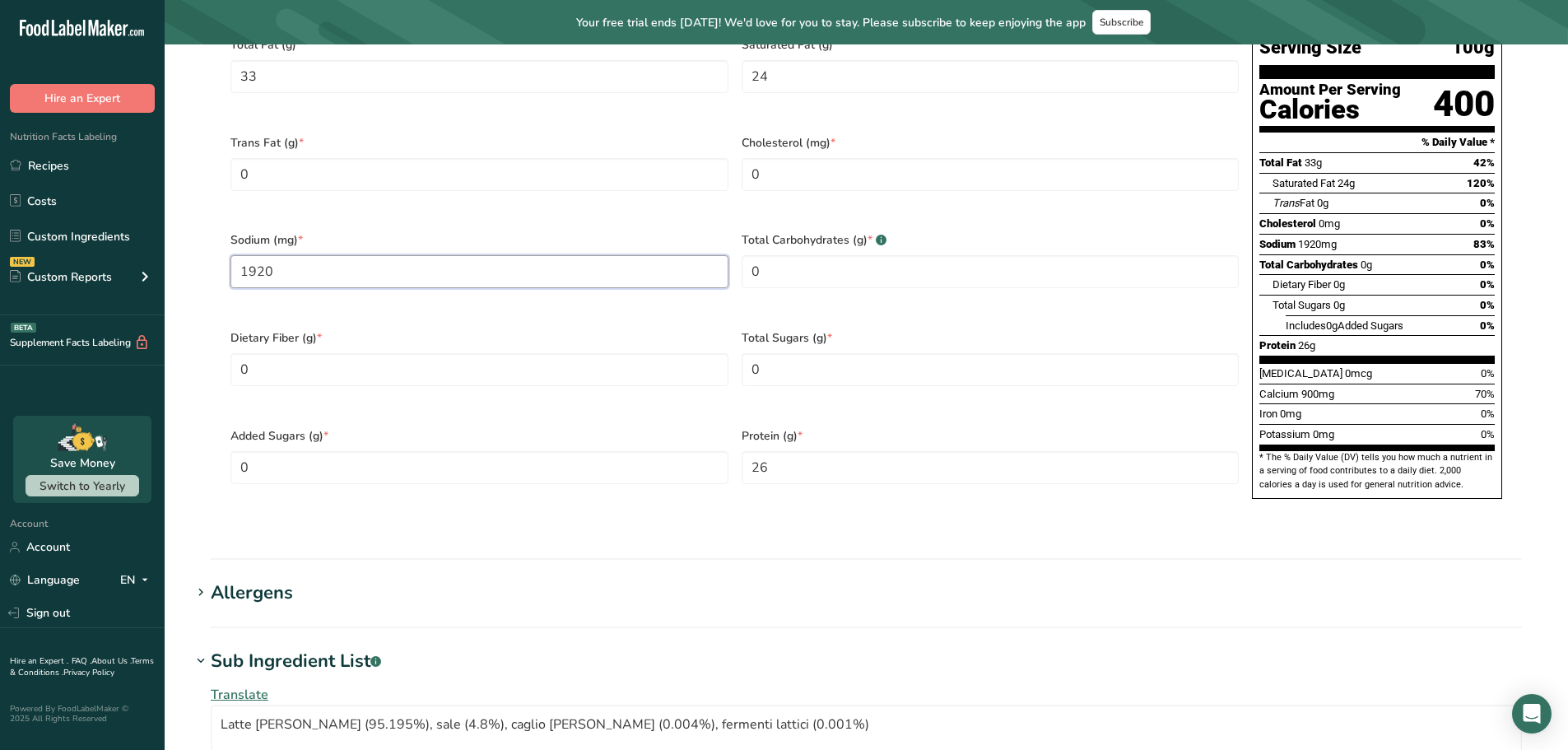
type input "1920"
click at [795, 648] on h1 "Sub Ingredient List .a-a{fill:#347362;}.b-a{fill:#fff;}" at bounding box center [866, 661] width 1351 height 27
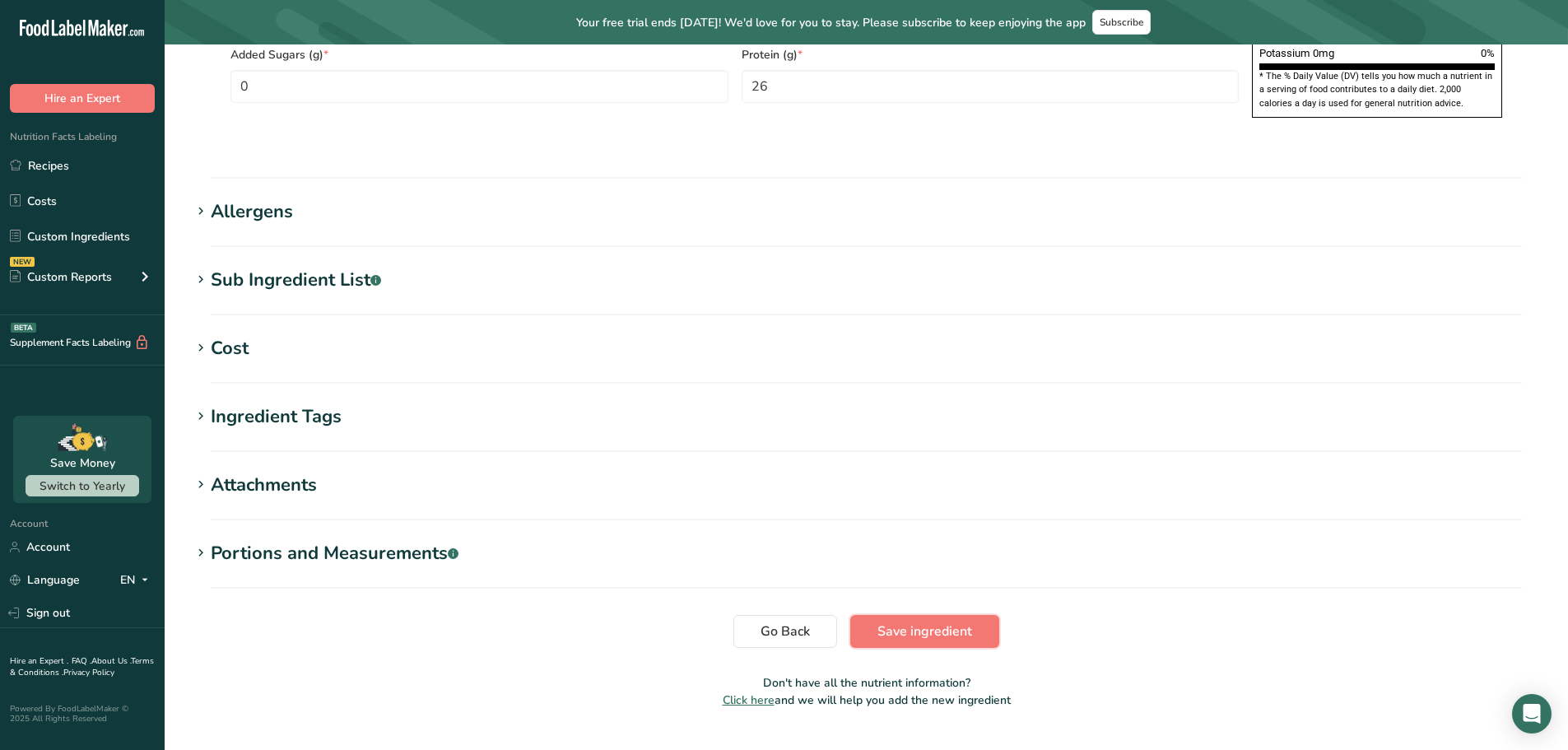
click at [907, 622] on span "Save ingredient" at bounding box center [925, 631] width 94 height 20
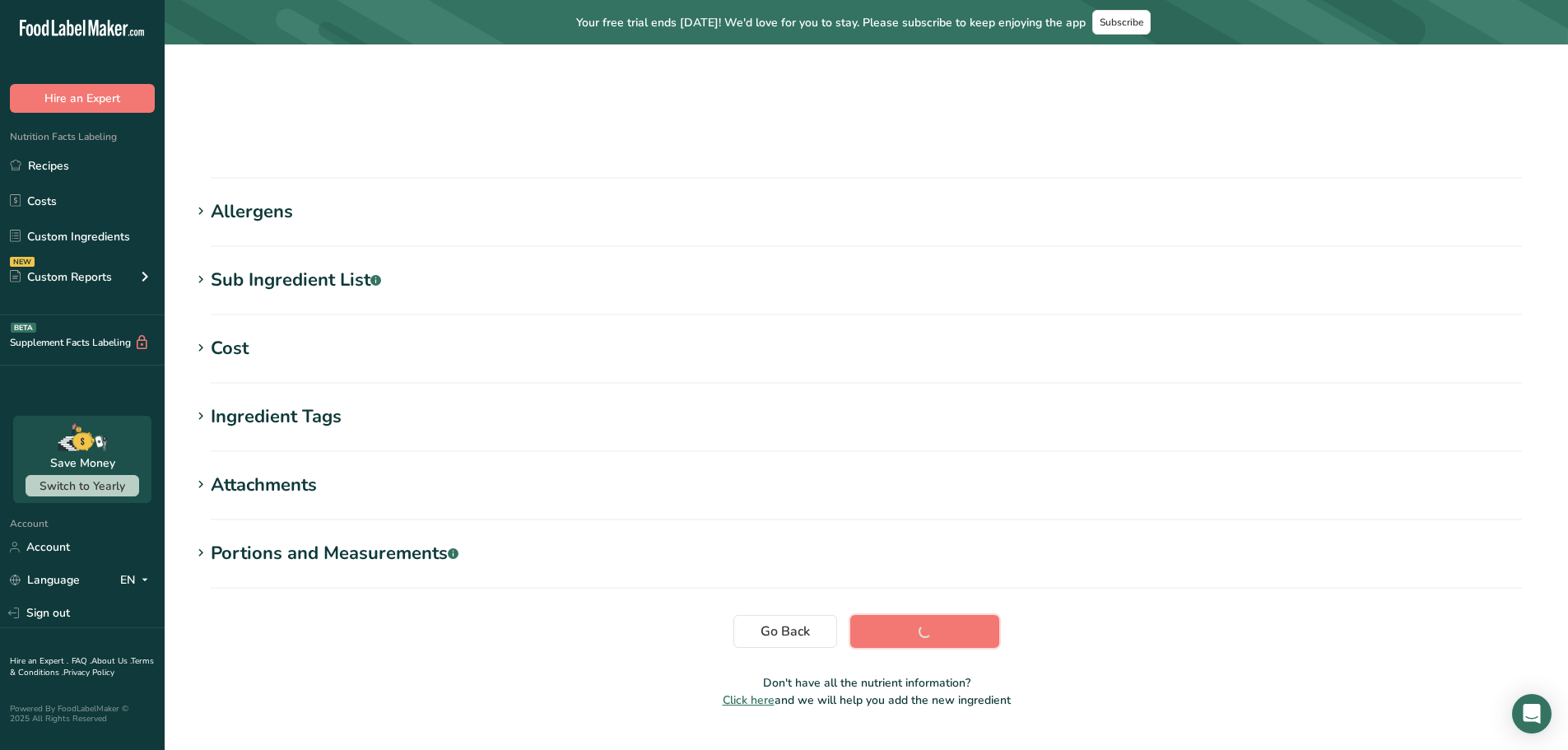
scroll to position [166, 0]
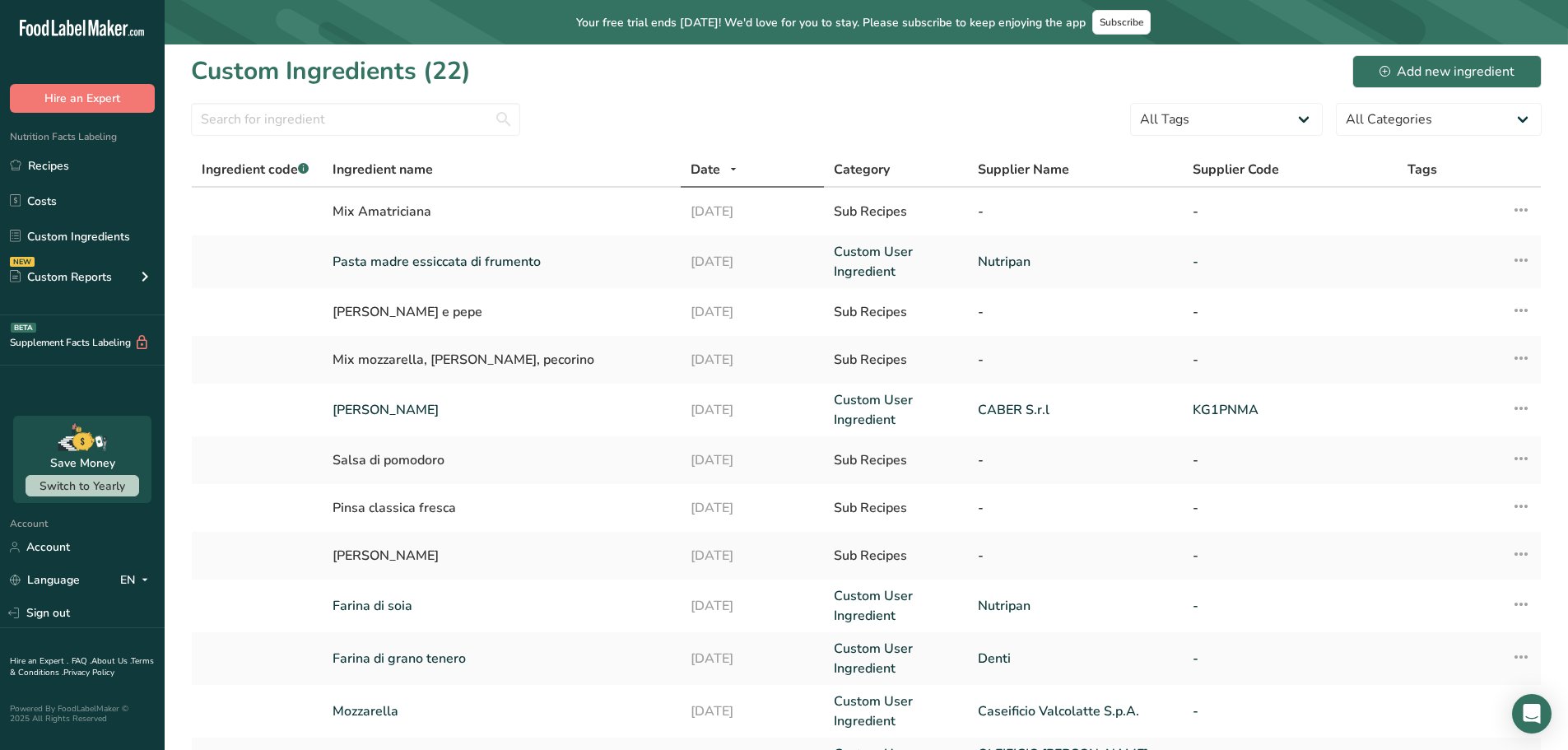
scroll to position [336, 0]
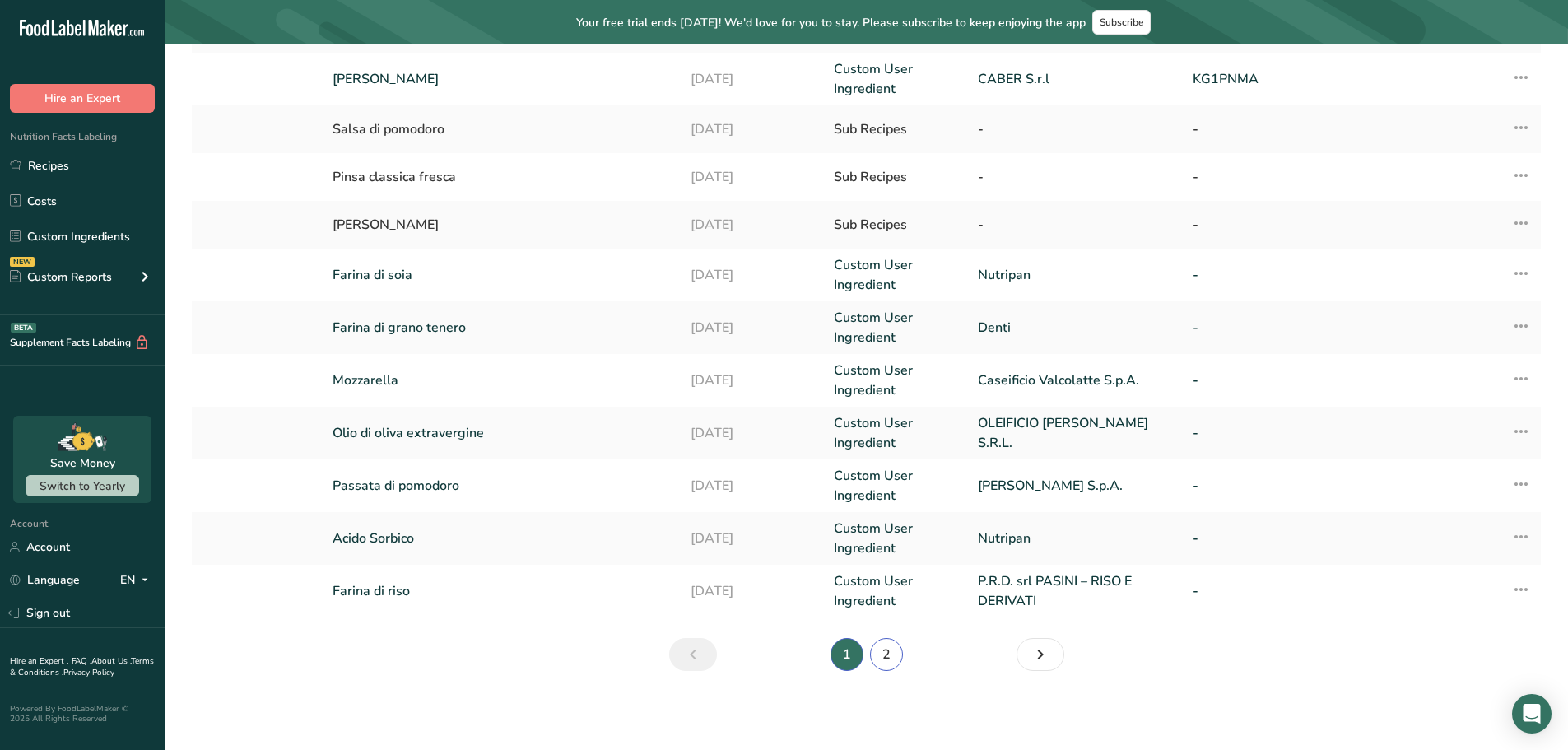
click at [890, 651] on link "2" at bounding box center [887, 655] width 33 height 33
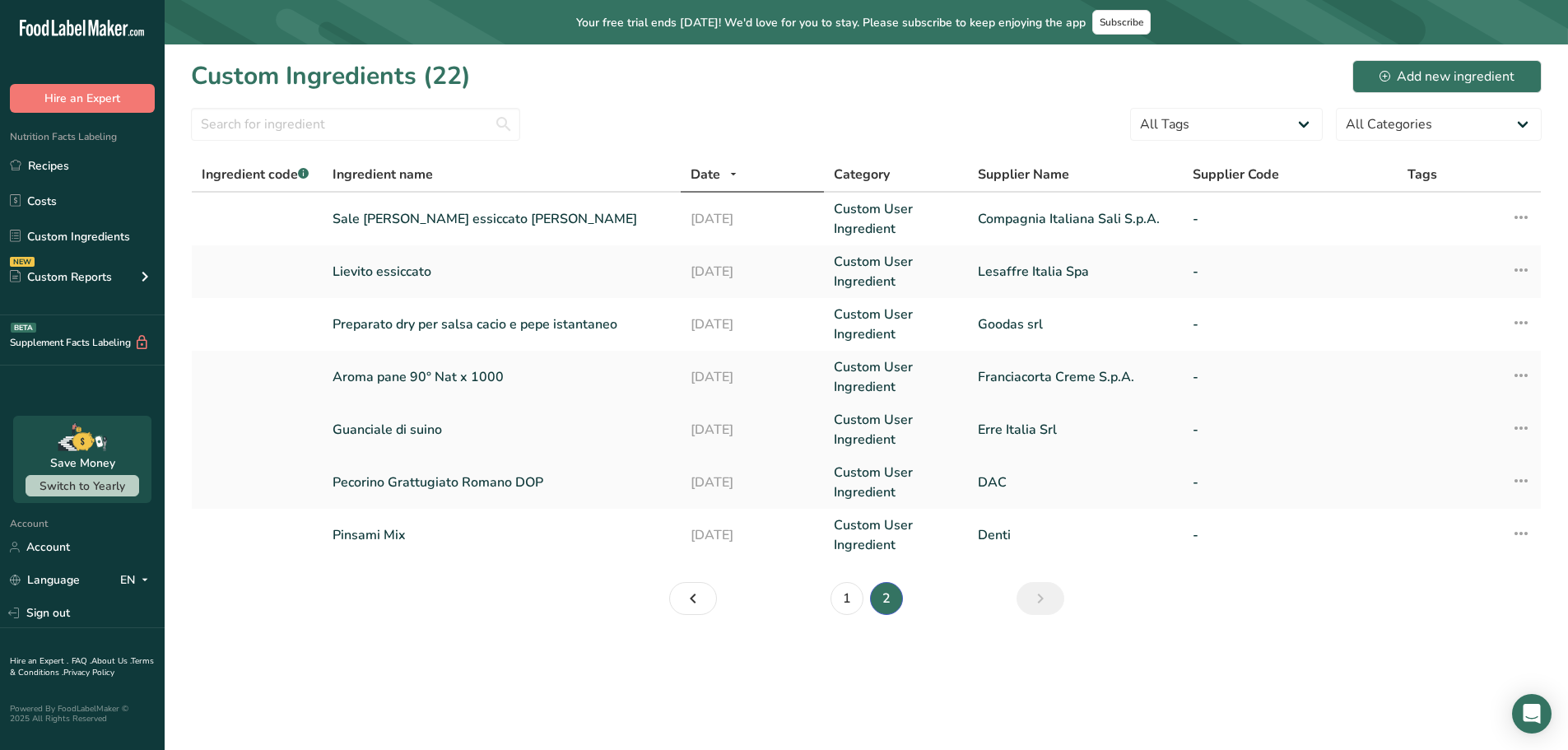
click at [430, 428] on link "Guanciale di suino" at bounding box center [501, 430] width 338 height 20
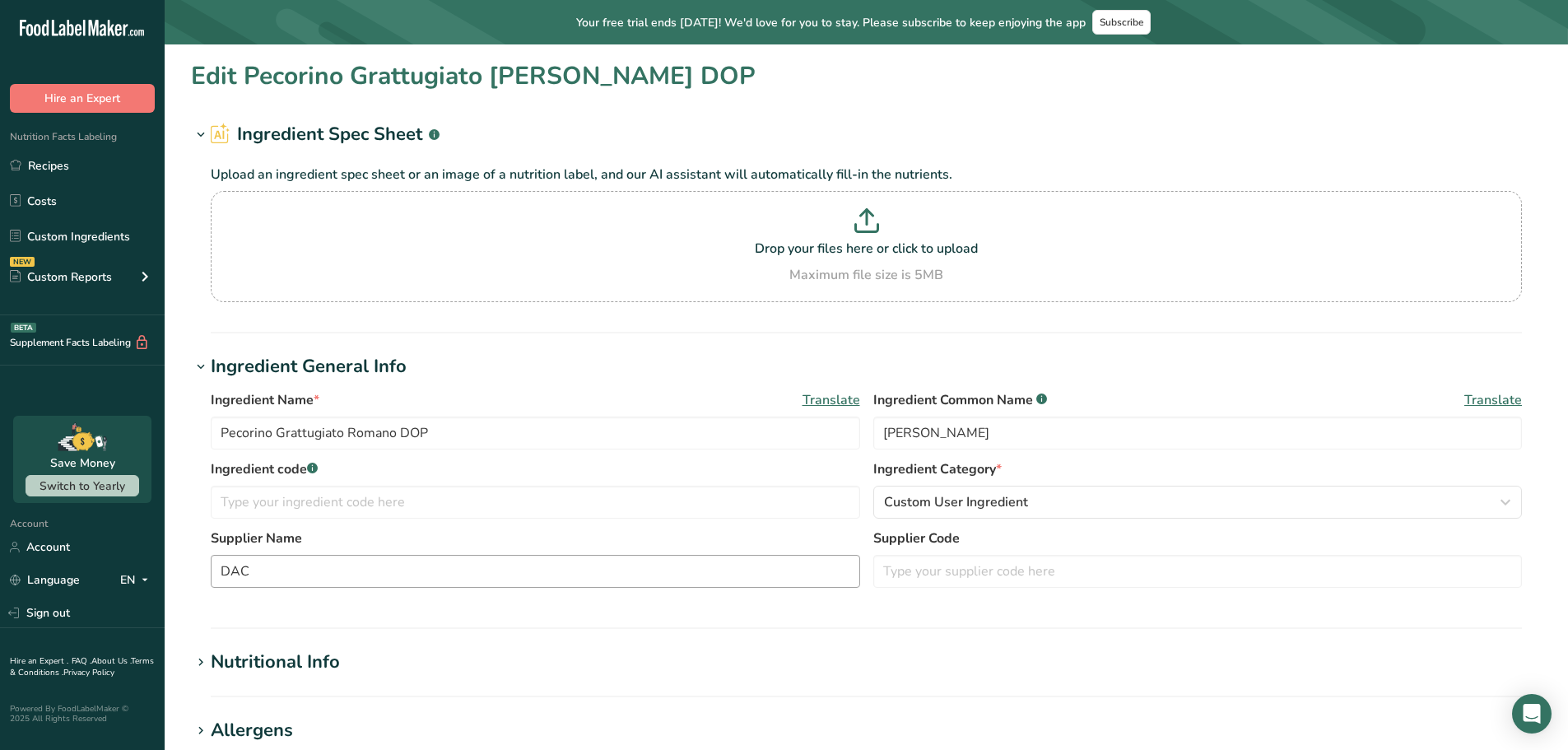
type input "Guanciale di suino"
type input "Guanciale"
type input "Erre Italia Srl"
type textarea "Guanciale di suino, Sale, Spezie, Aromi naturali, Antiossidante: E301, Conserva…"
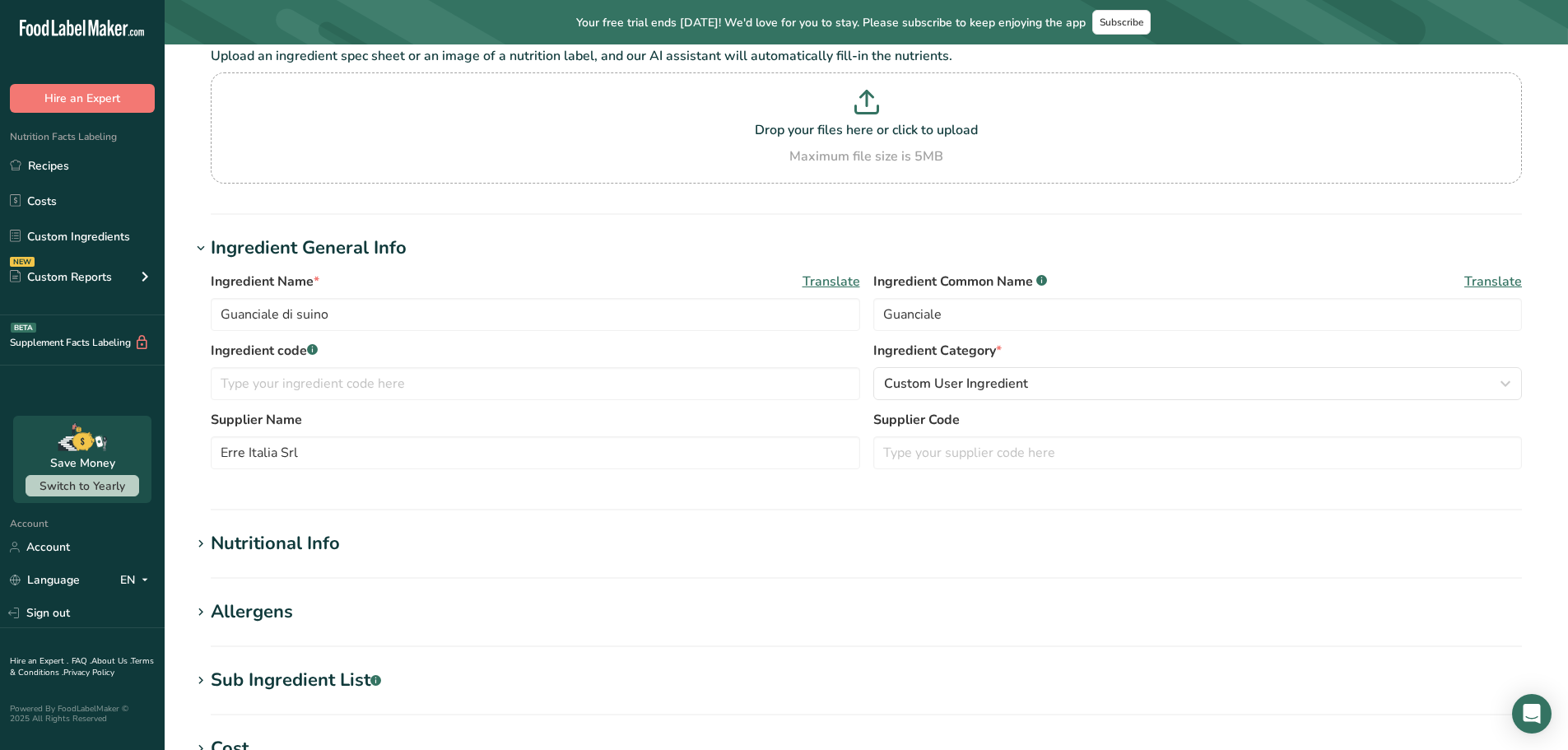
type input "643"
type KJ "2649"
type Fat "67"
type Fat "23"
type Fat "0"
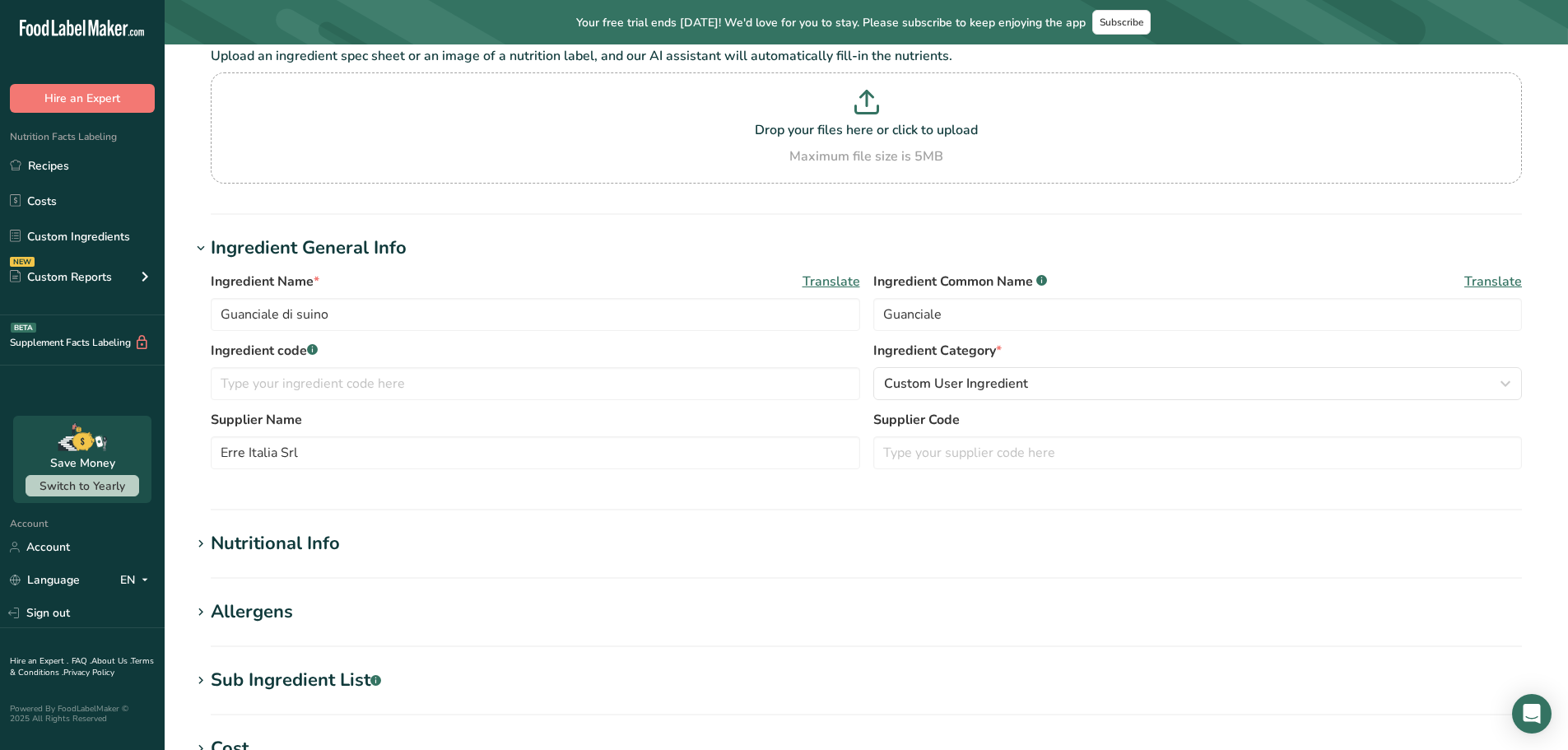
type input "0"
type input "1.25"
type Carbohydrates "0"
type Fiber "0"
type Sugars "0"
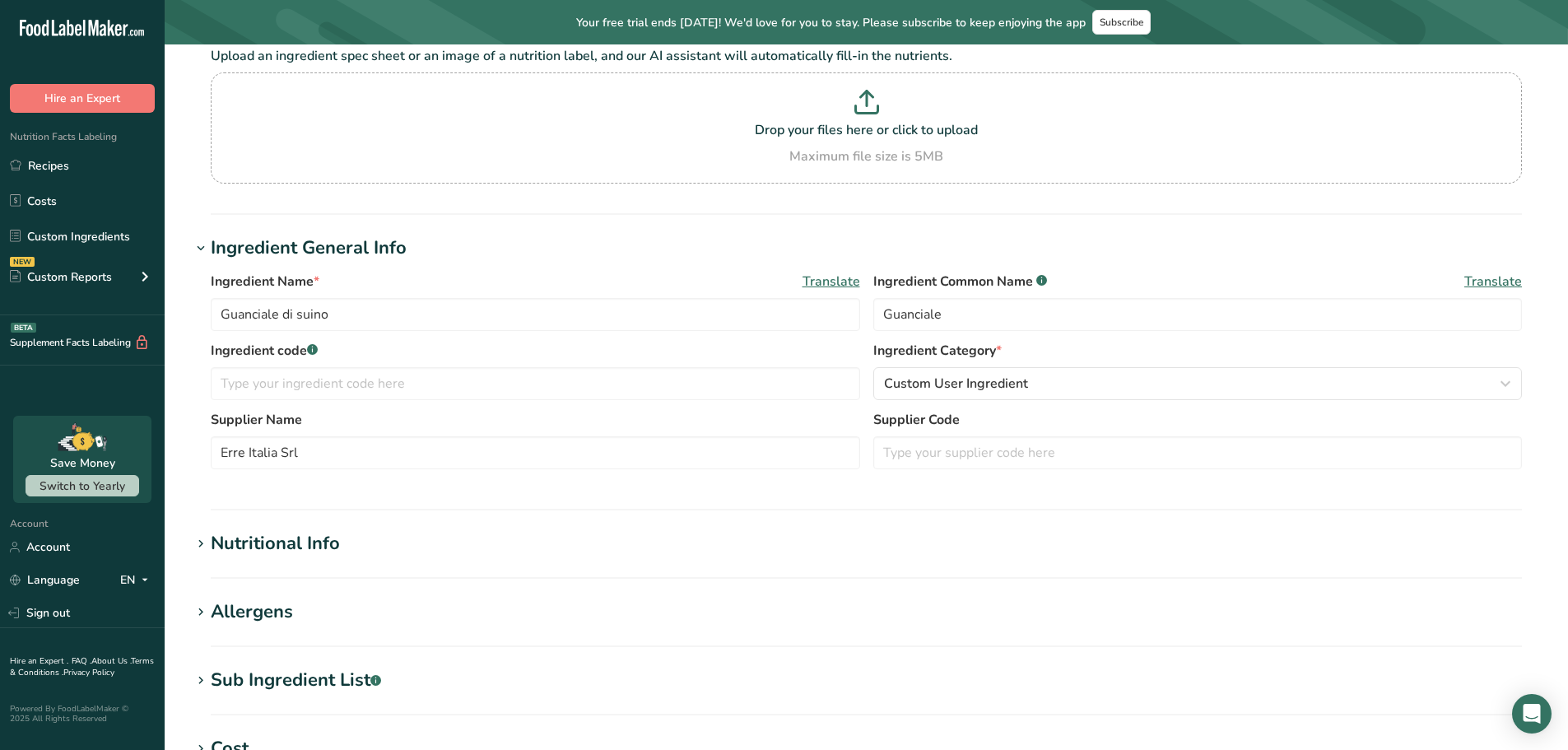
type Sugars "0"
type input "10"
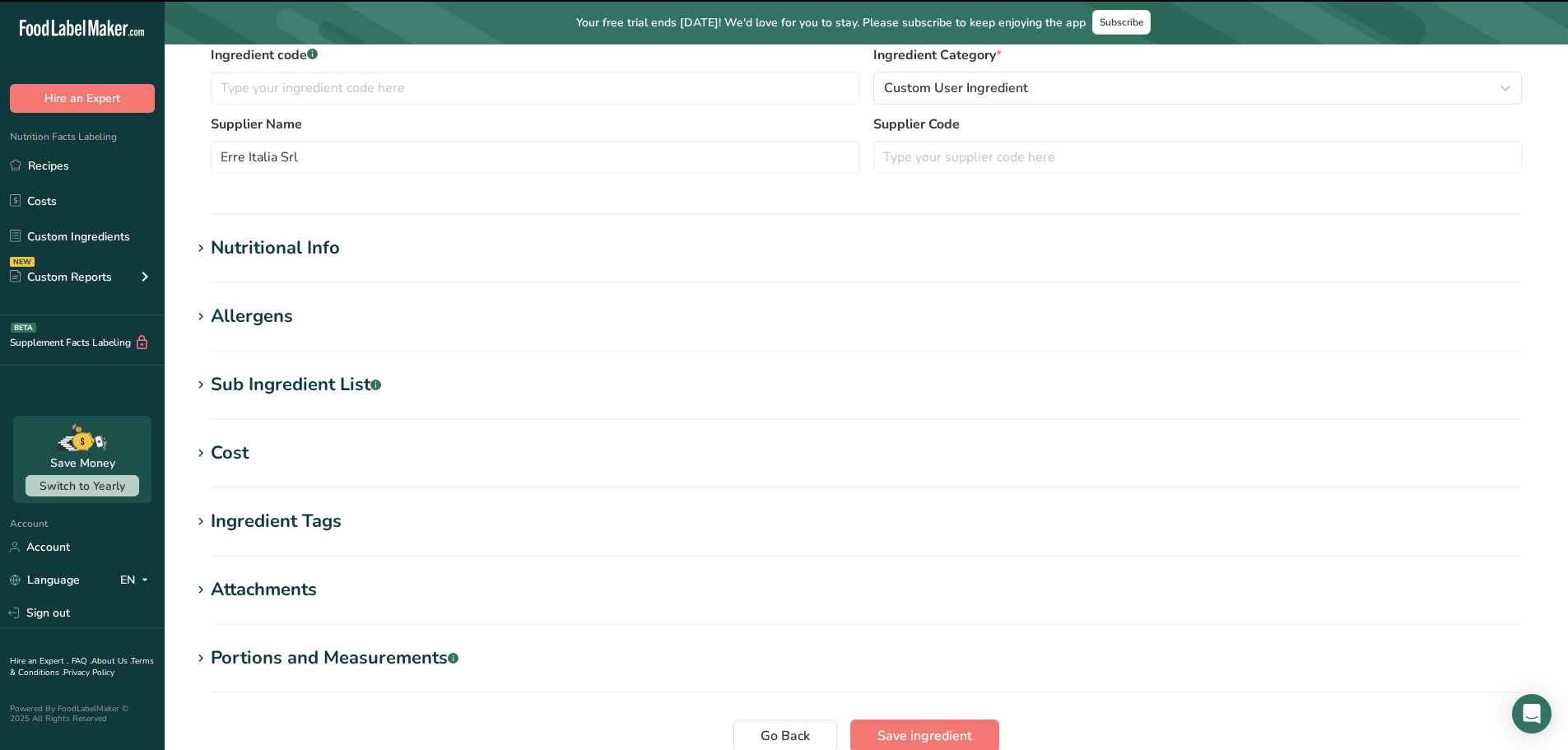
scroll to position [494, 0]
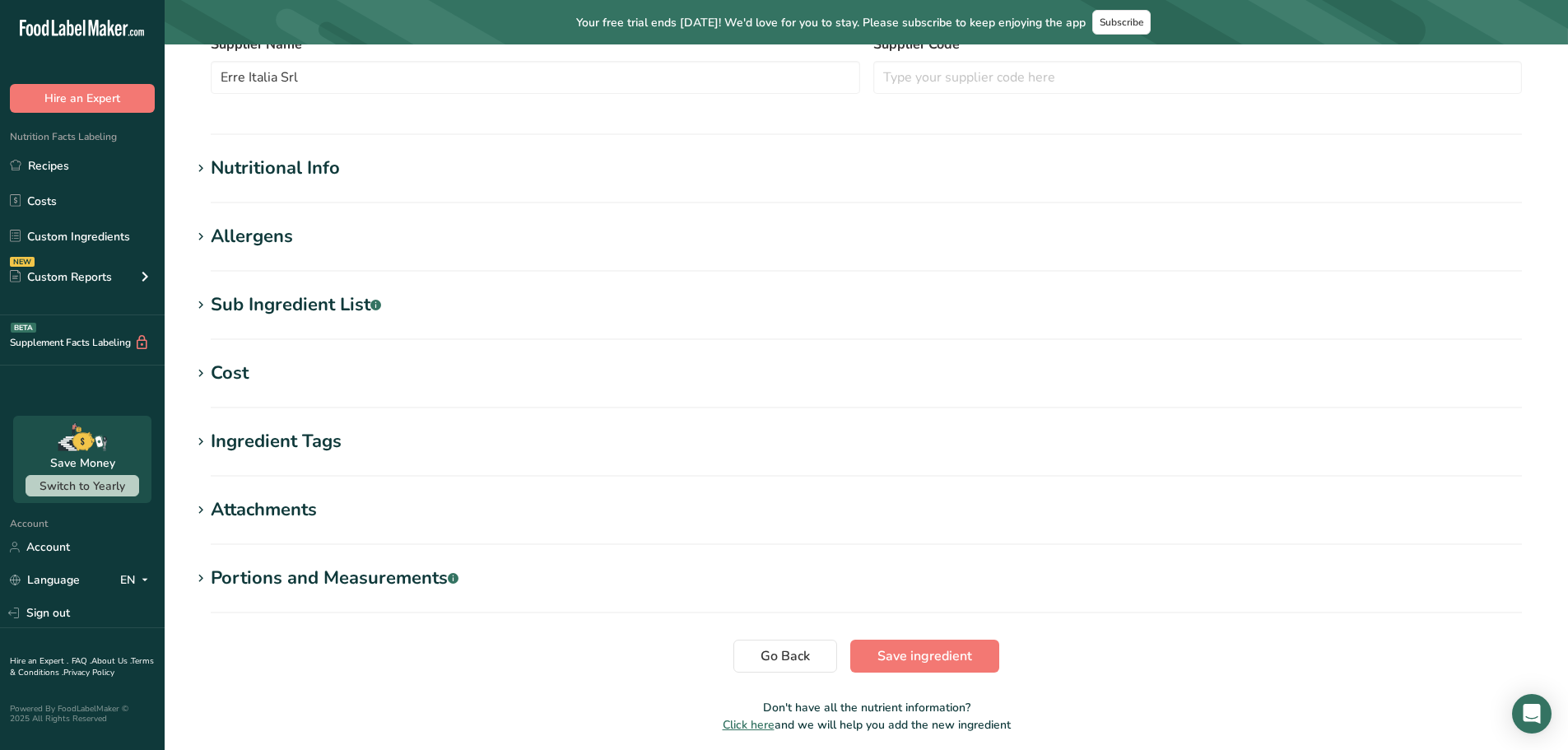
click at [313, 302] on div "Sub Ingredient List .a-a{fill:#347362;}.b-a{fill:#fff;}" at bounding box center [296, 305] width 171 height 27
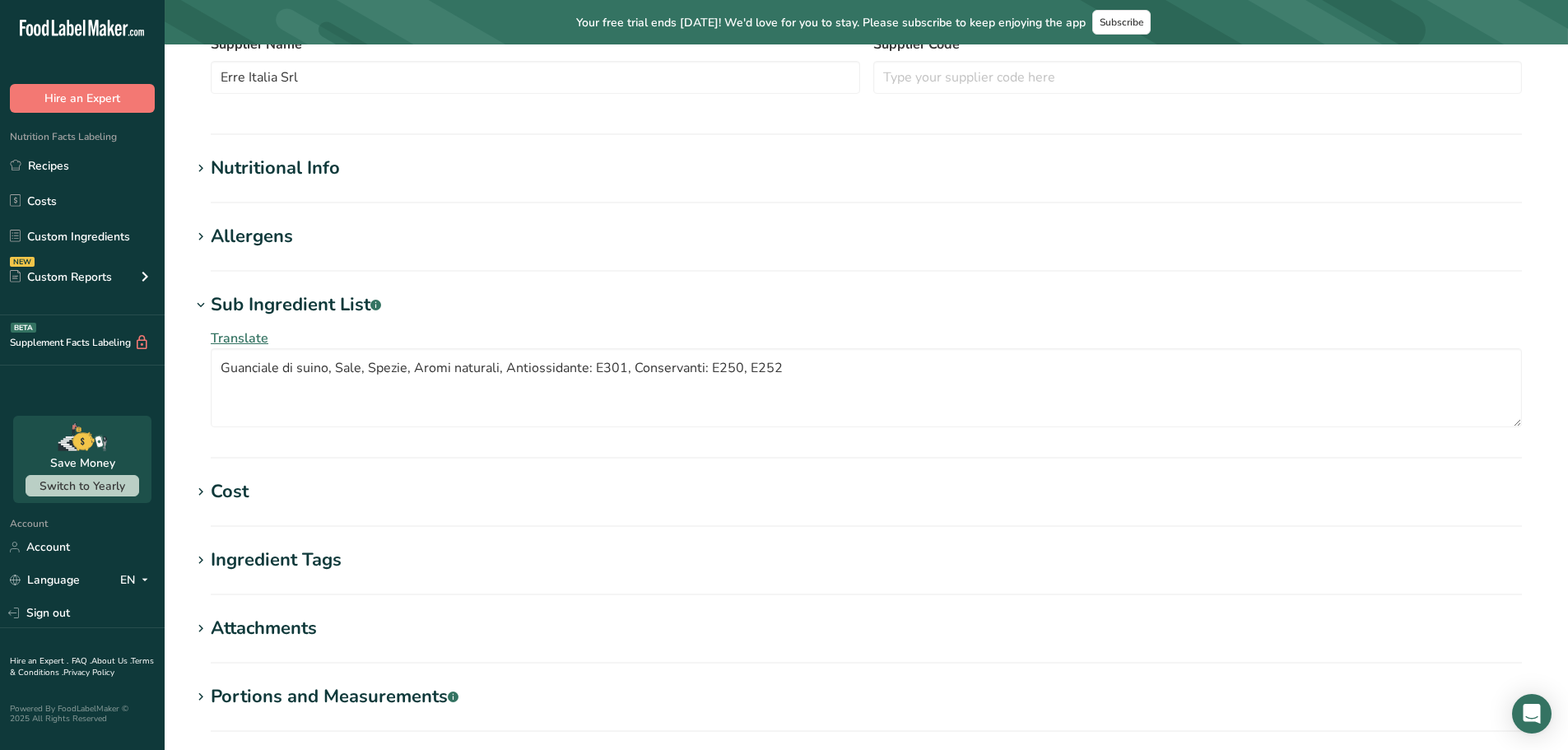
click at [305, 179] on div "Nutritional Info" at bounding box center [275, 168] width 129 height 27
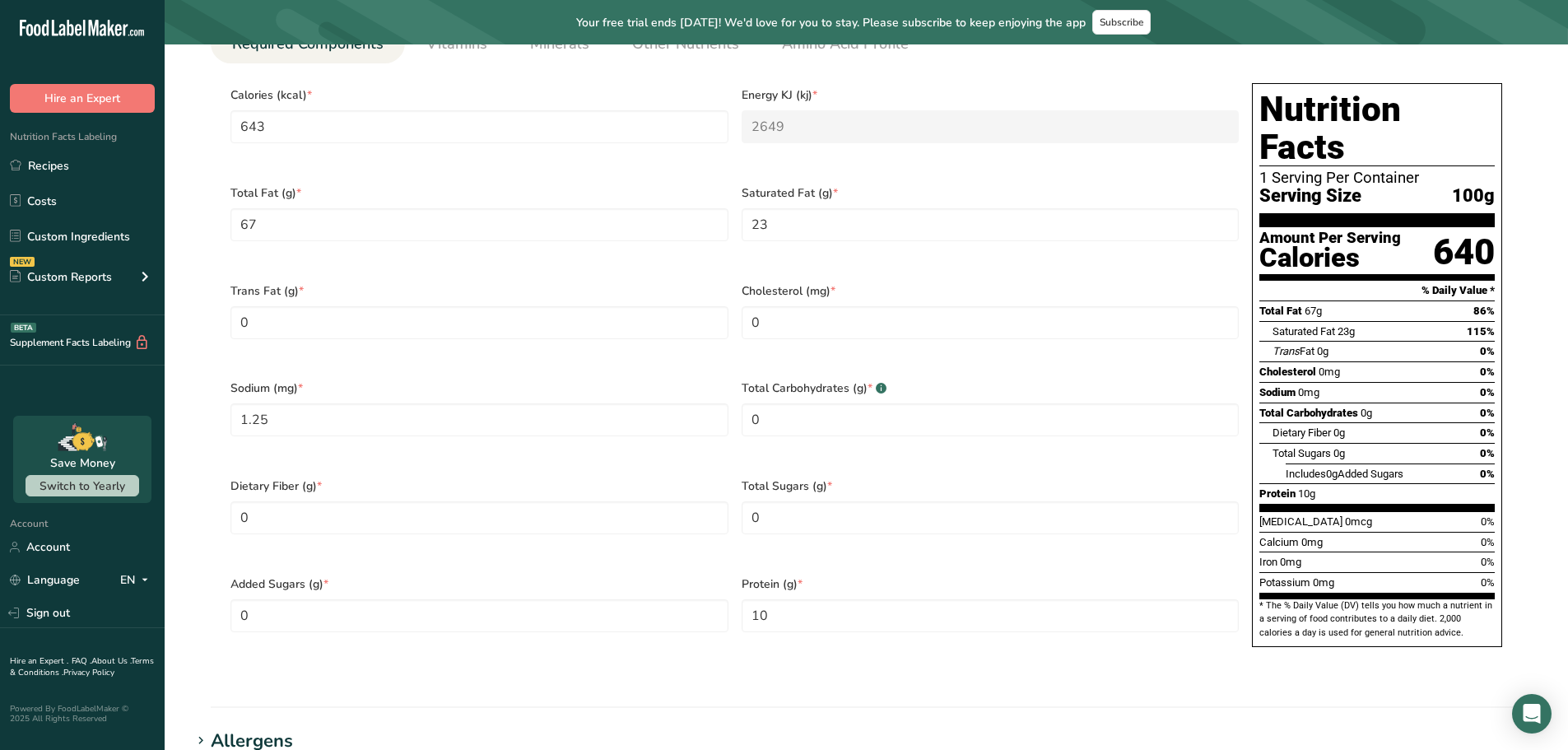
scroll to position [823, 0]
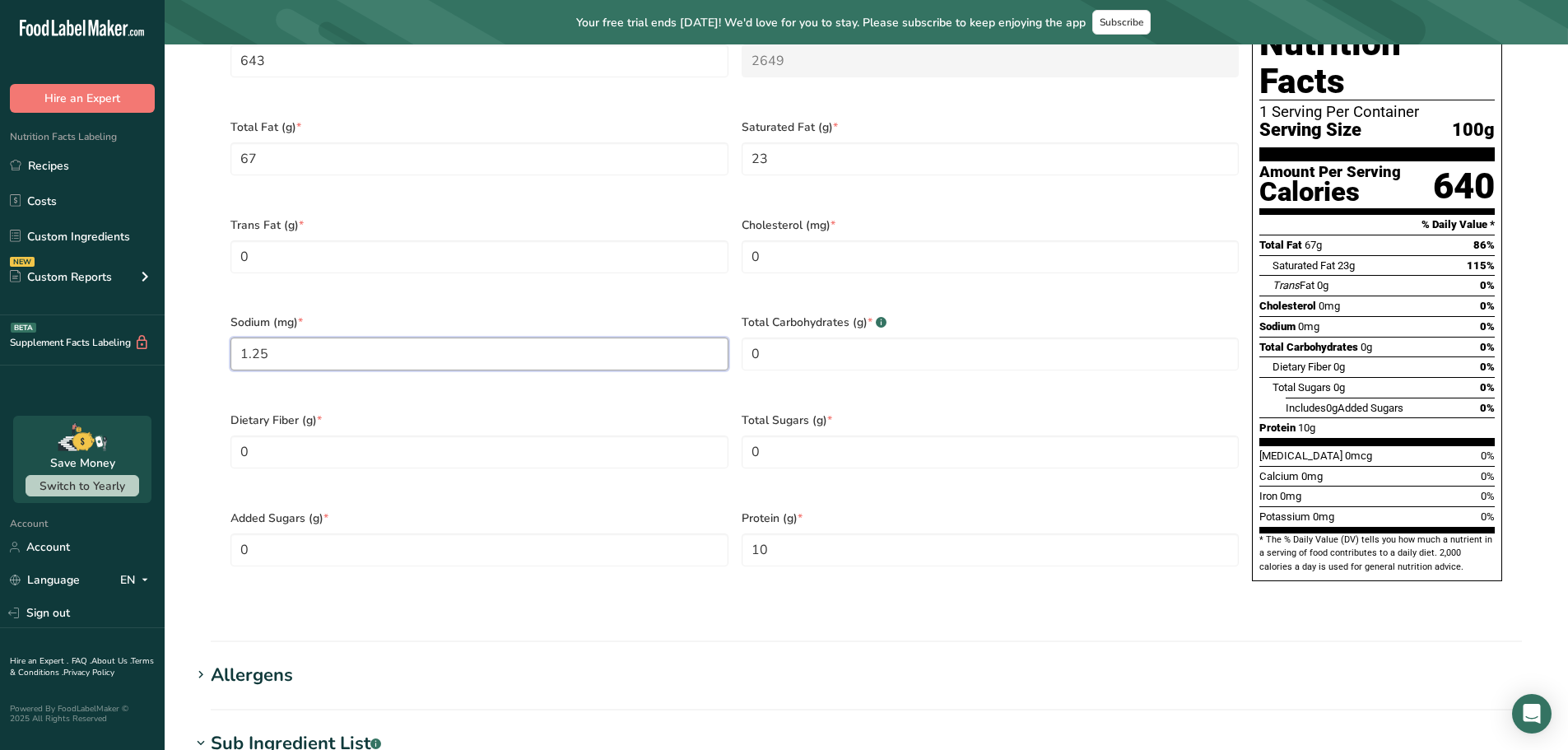
click at [250, 340] on input "1.25" at bounding box center [479, 354] width 498 height 33
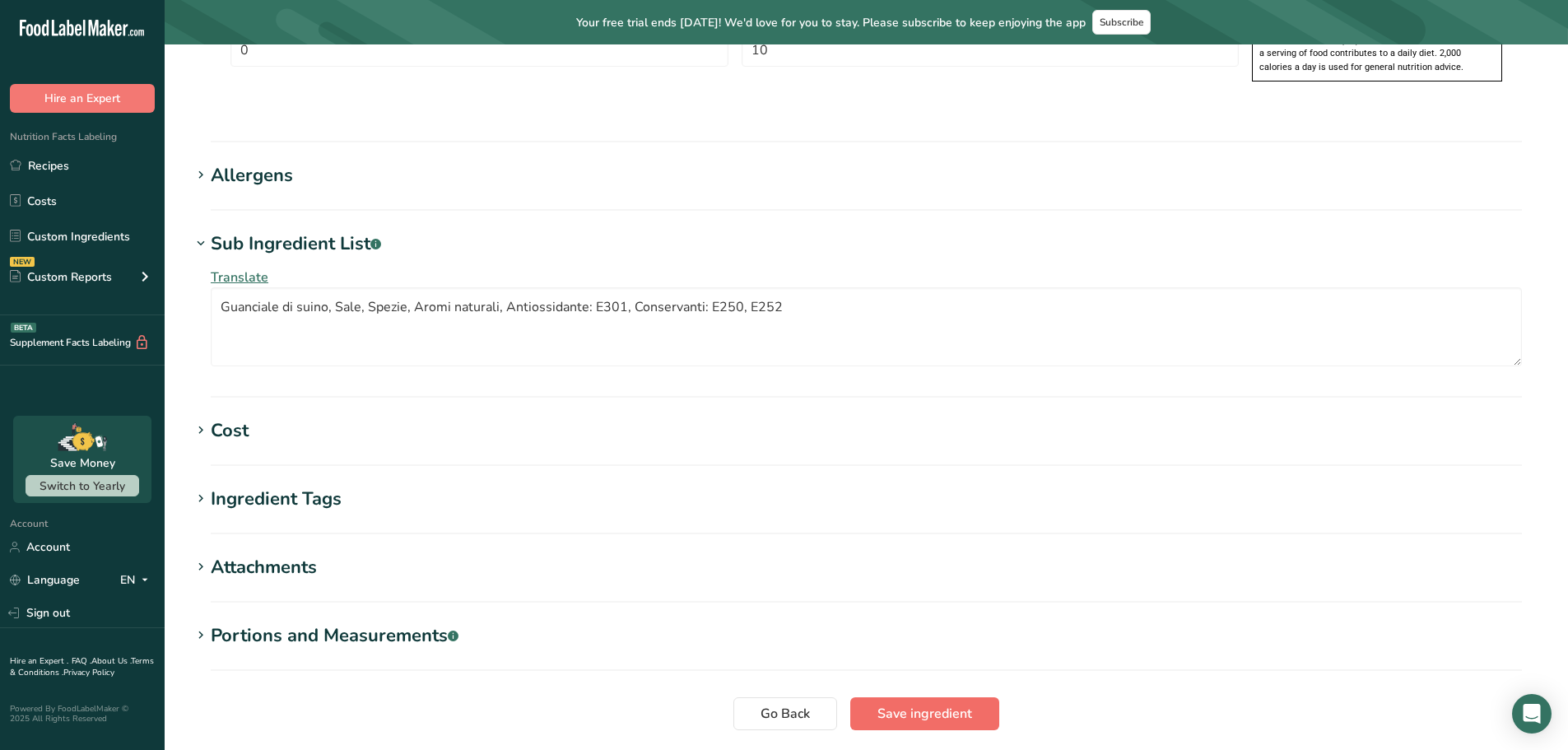
type input "1250"
click at [912, 651] on span "Save ingredient" at bounding box center [925, 714] width 94 height 20
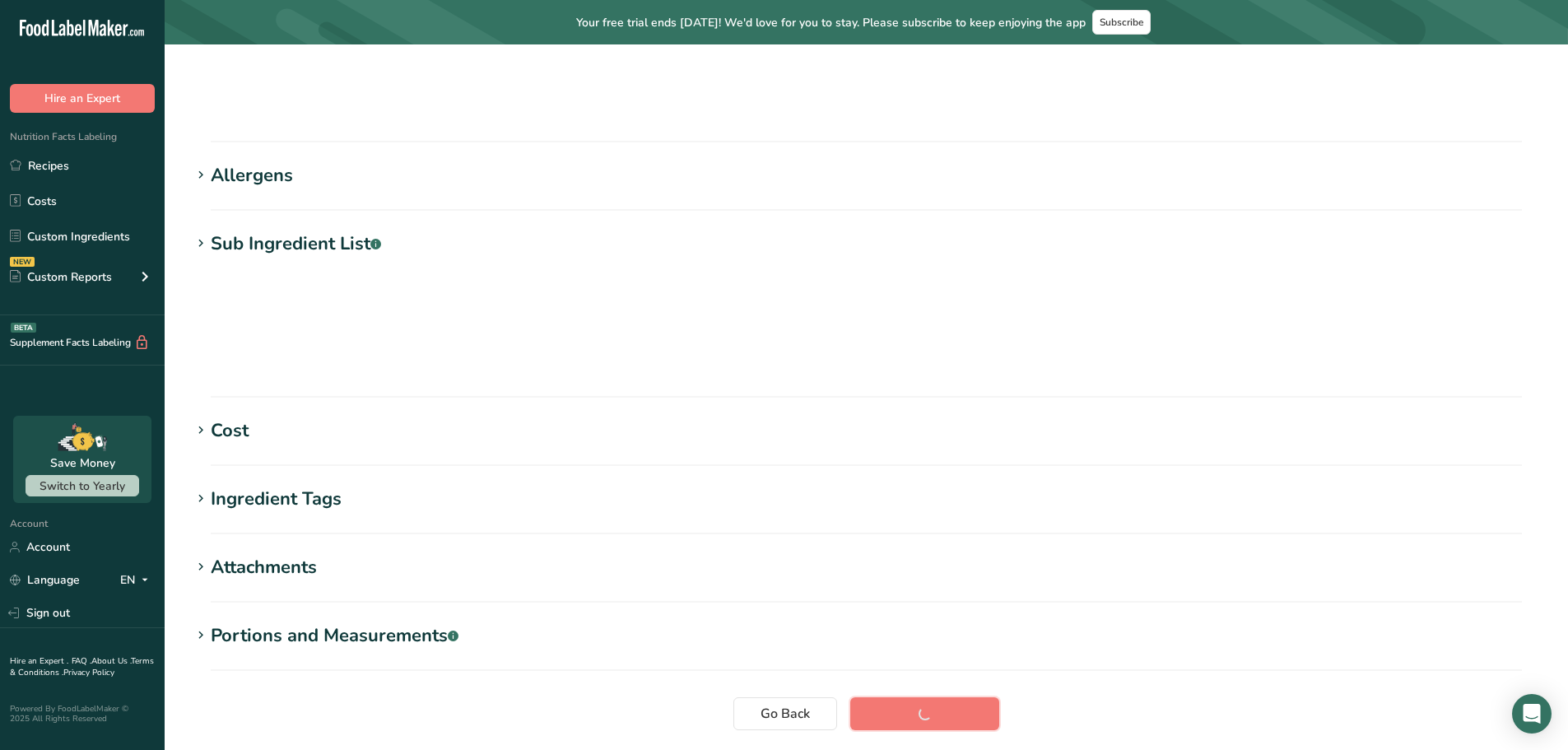
scroll to position [166, 0]
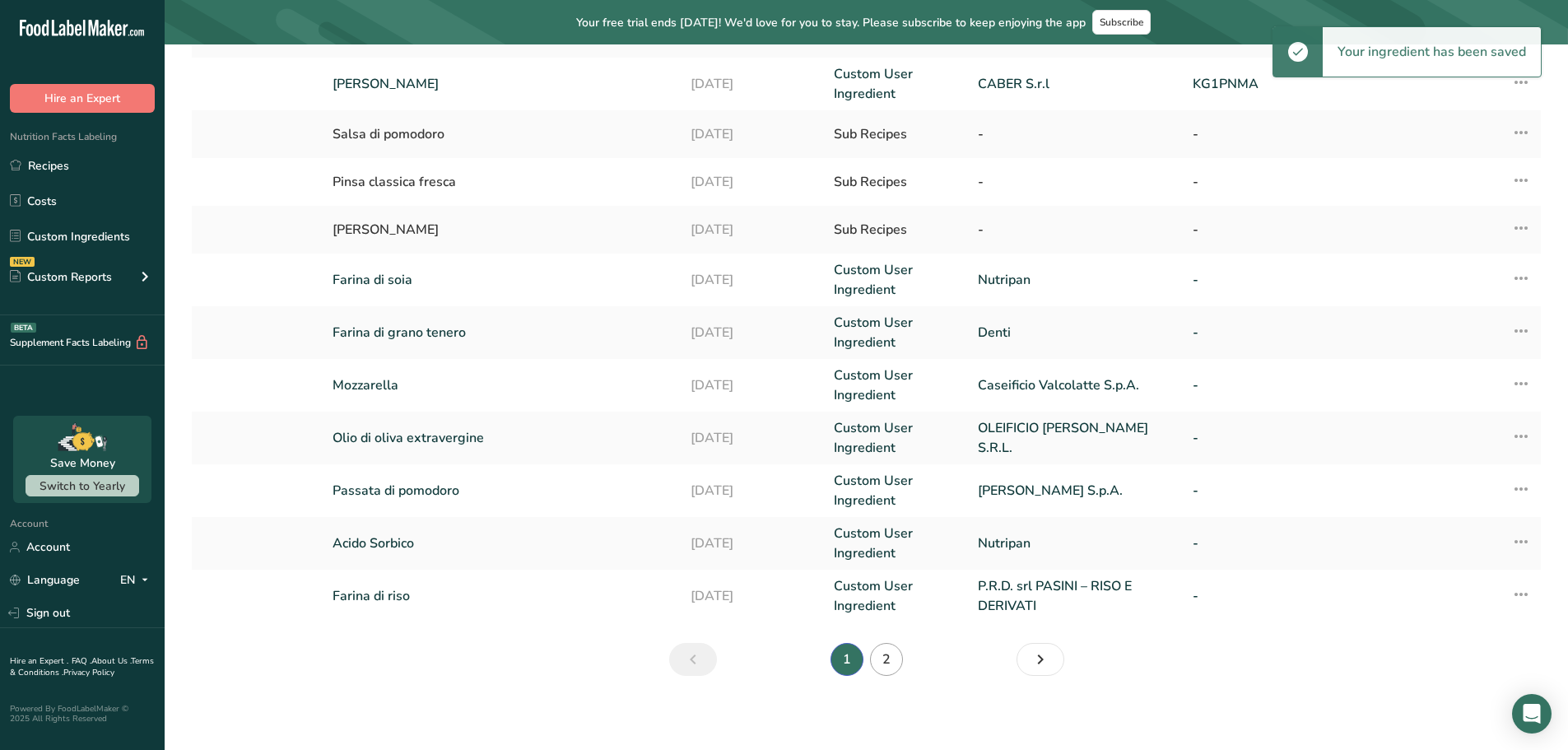
scroll to position [336, 0]
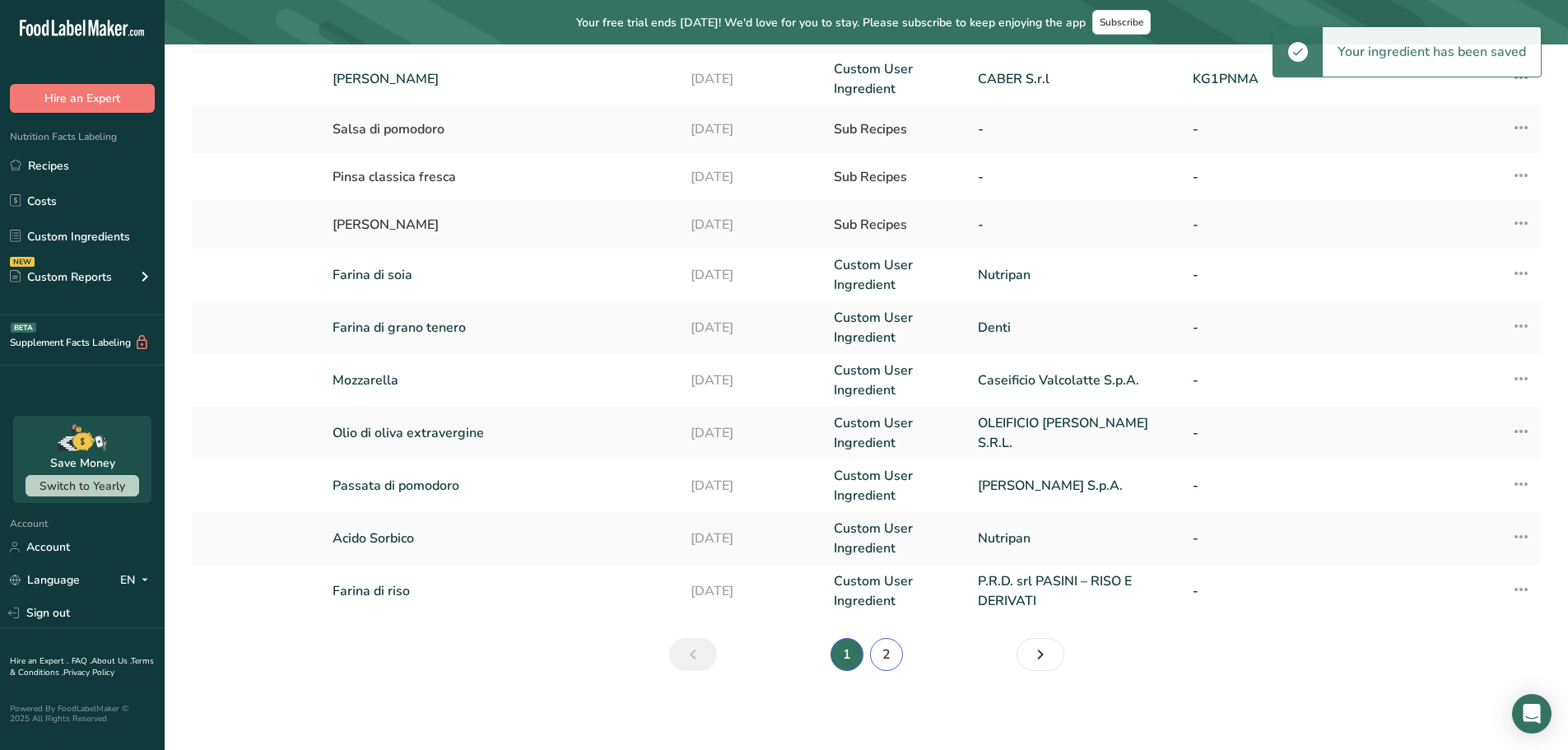
click at [893, 651] on link "2" at bounding box center [887, 655] width 33 height 33
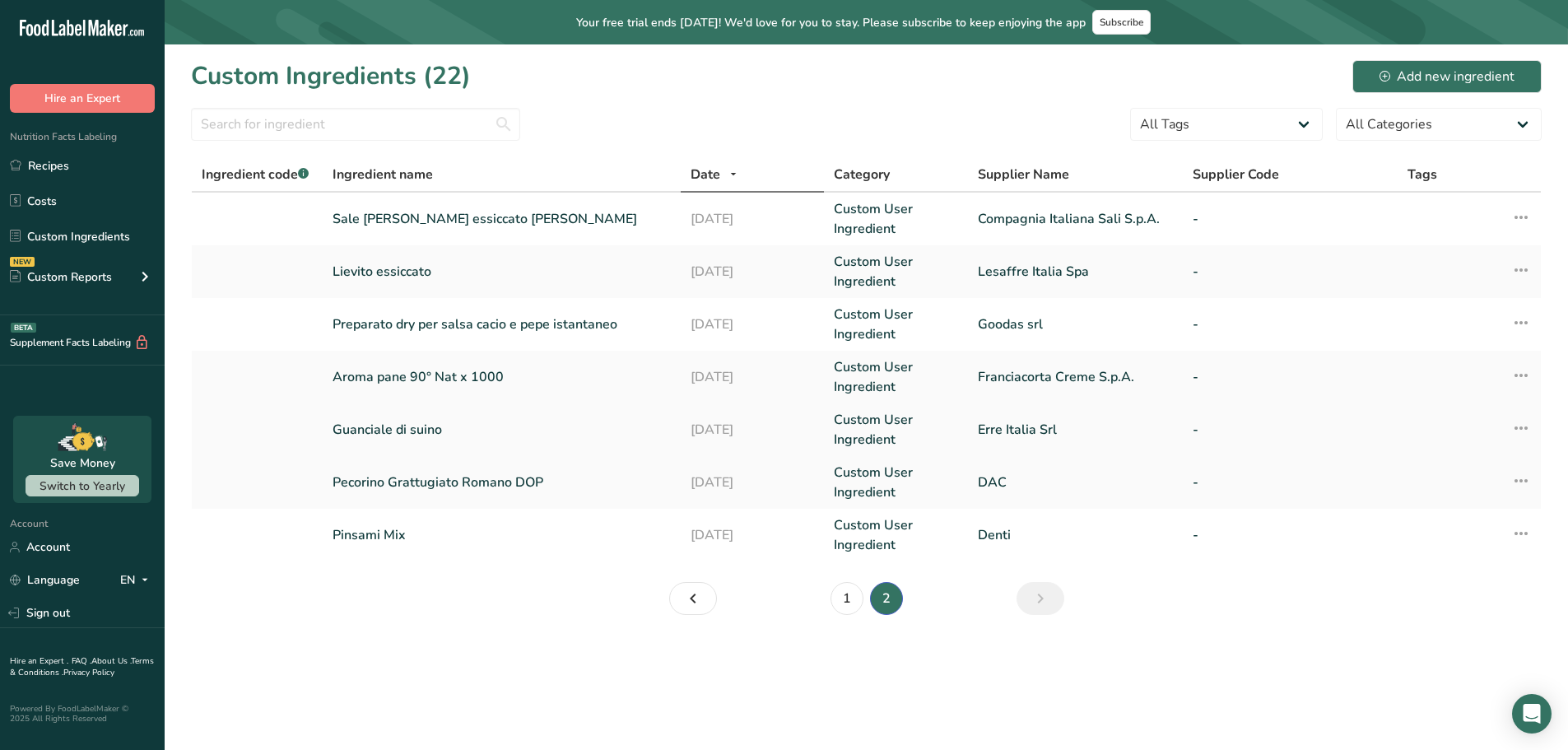
click at [376, 432] on link "Guanciale di suino" at bounding box center [501, 430] width 338 height 20
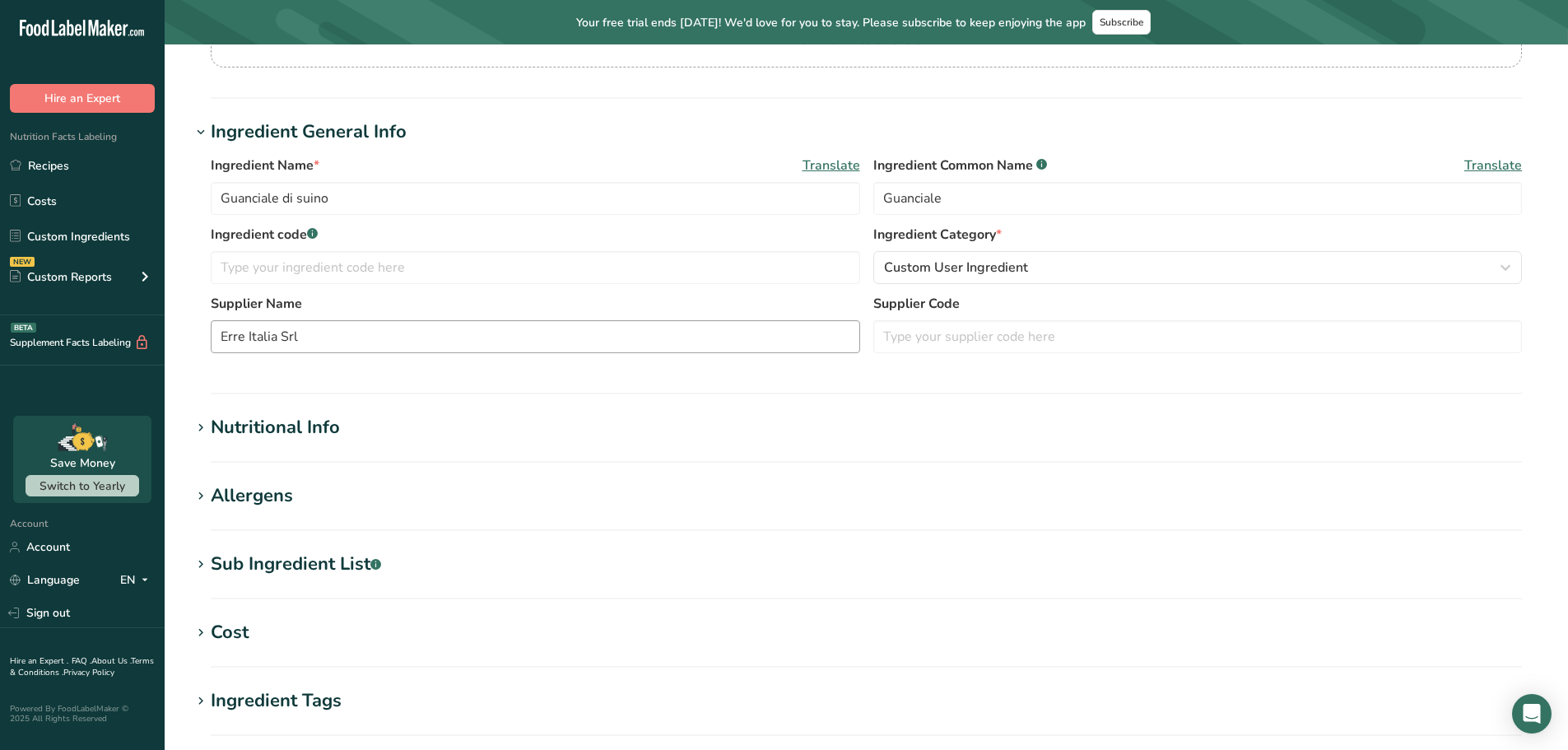
scroll to position [227, 0]
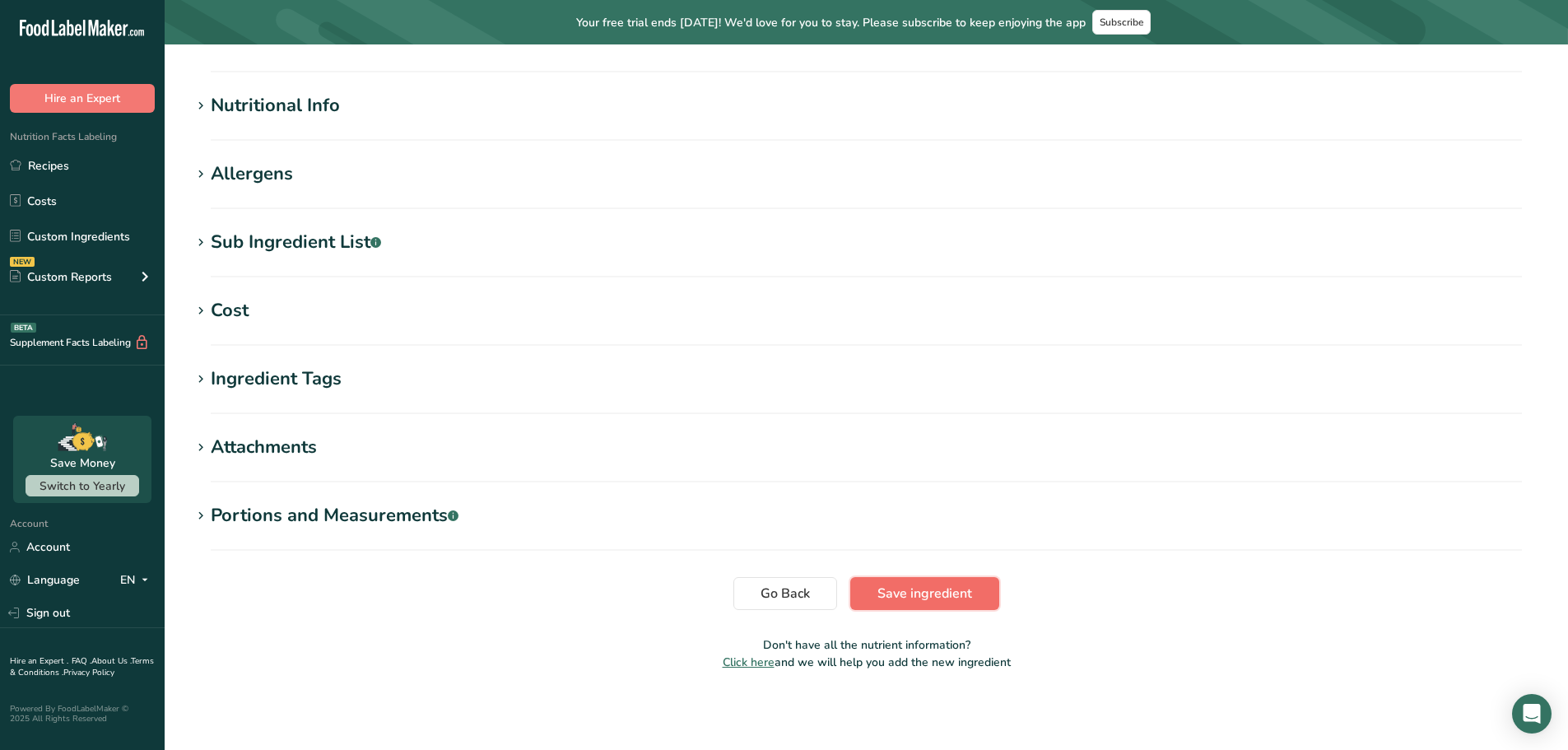
click at [922, 580] on button "Save ingredient" at bounding box center [925, 593] width 149 height 33
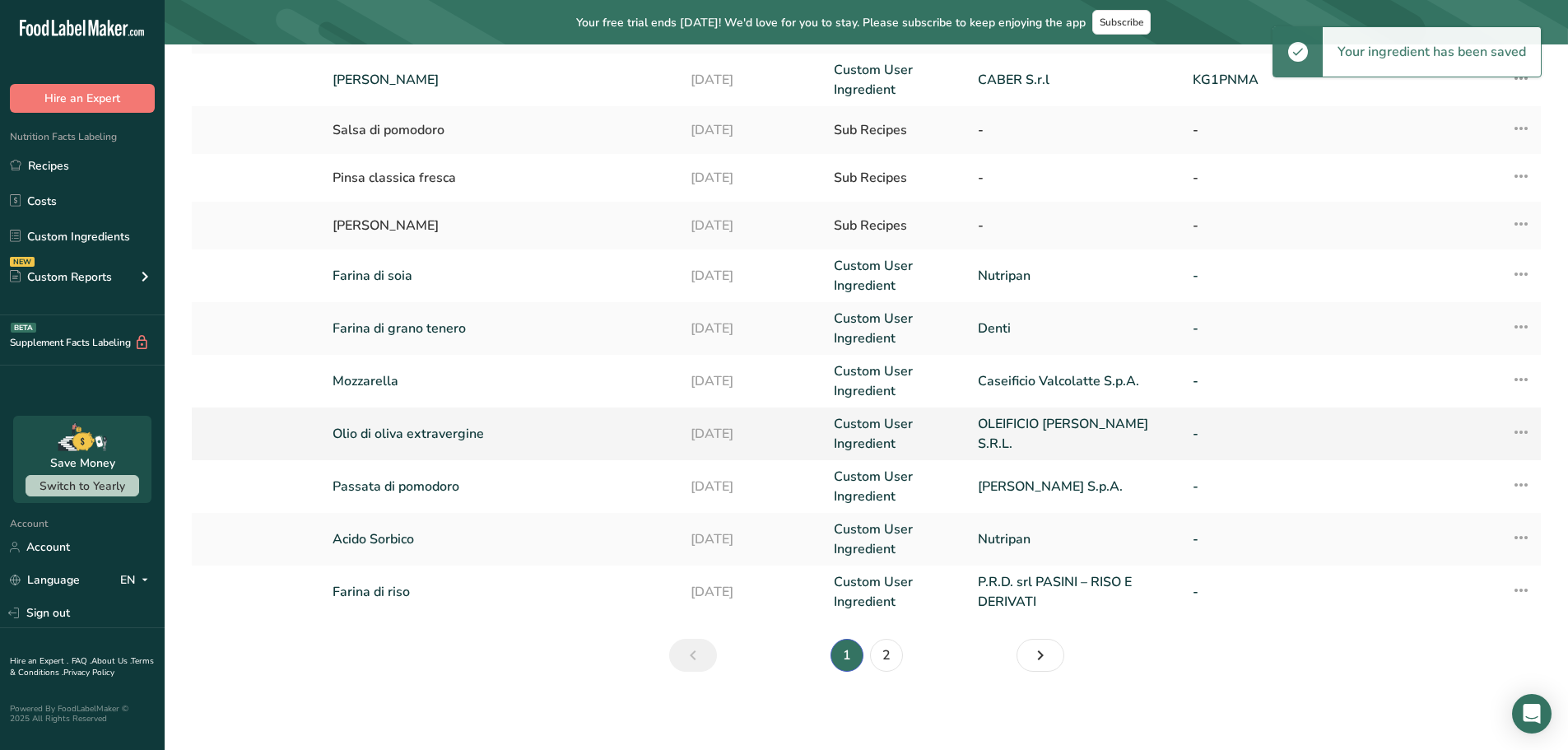
scroll to position [336, 0]
click at [889, 651] on link "2" at bounding box center [887, 655] width 33 height 33
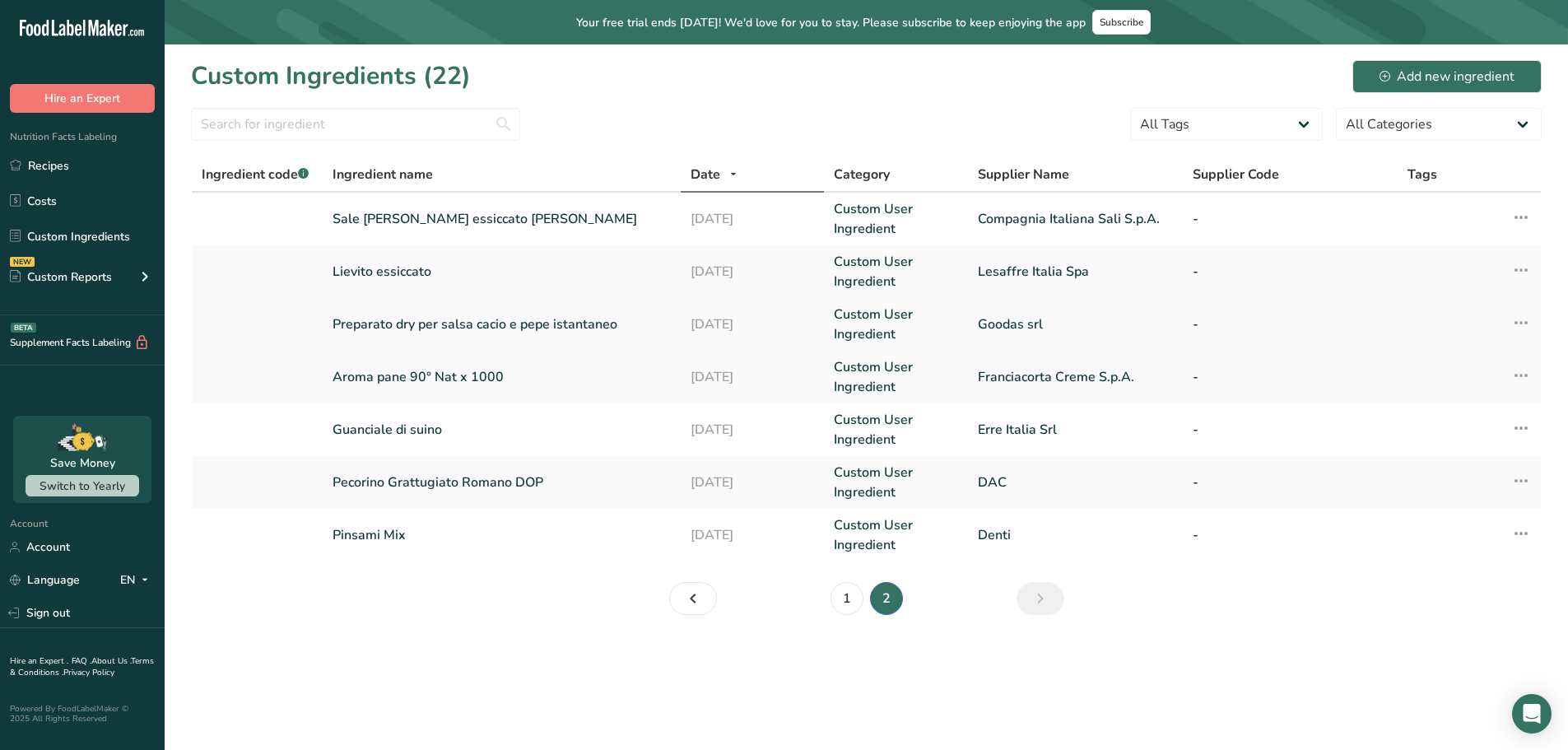
click at [420, 319] on link "Preparato dry per salsa cacio e pepe istantaneo" at bounding box center [501, 324] width 338 height 20
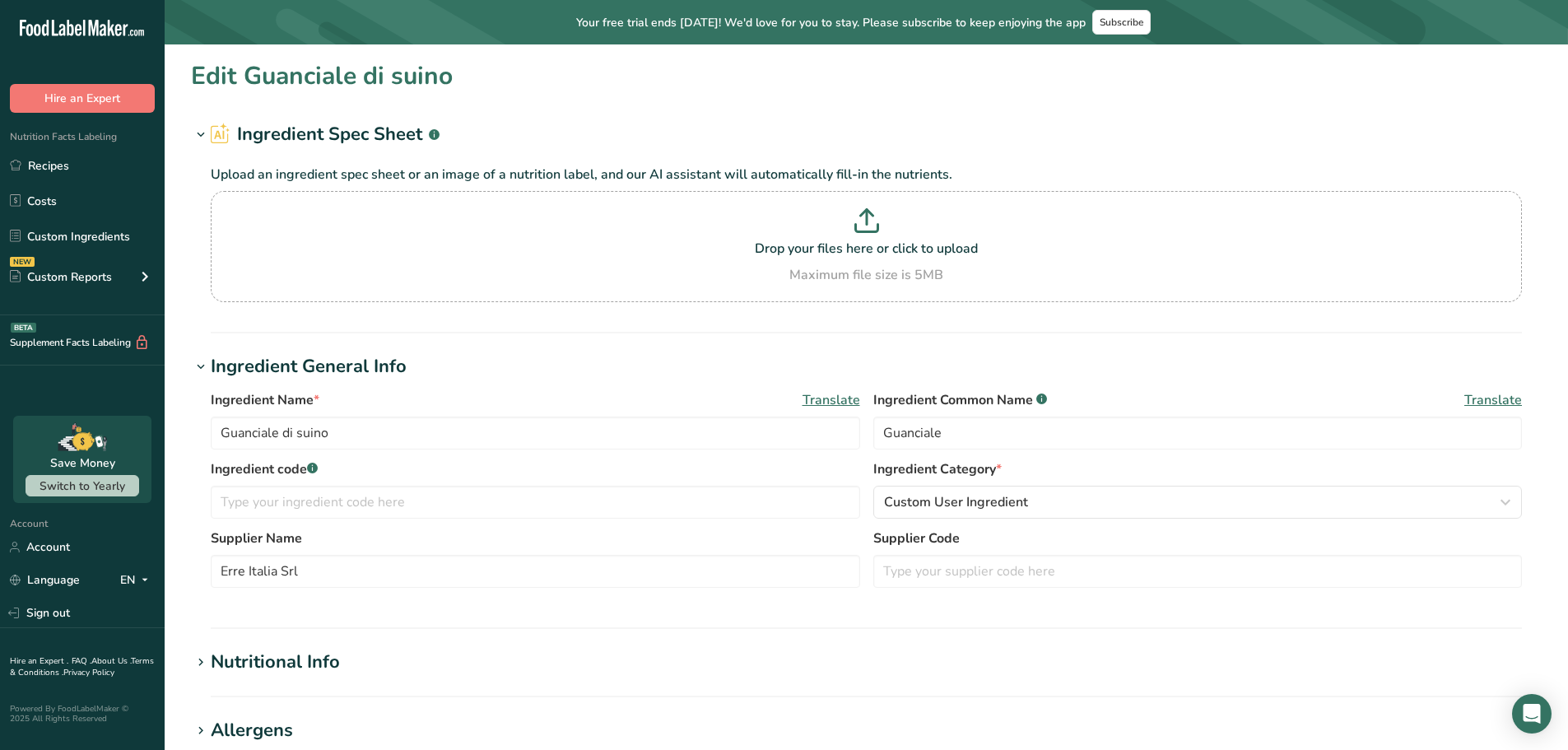
type input "Preparato dry per salsa cacio e pepe istantaneo"
type input "Preparato per salsa cacio e pepe"
type input "Goodas srl"
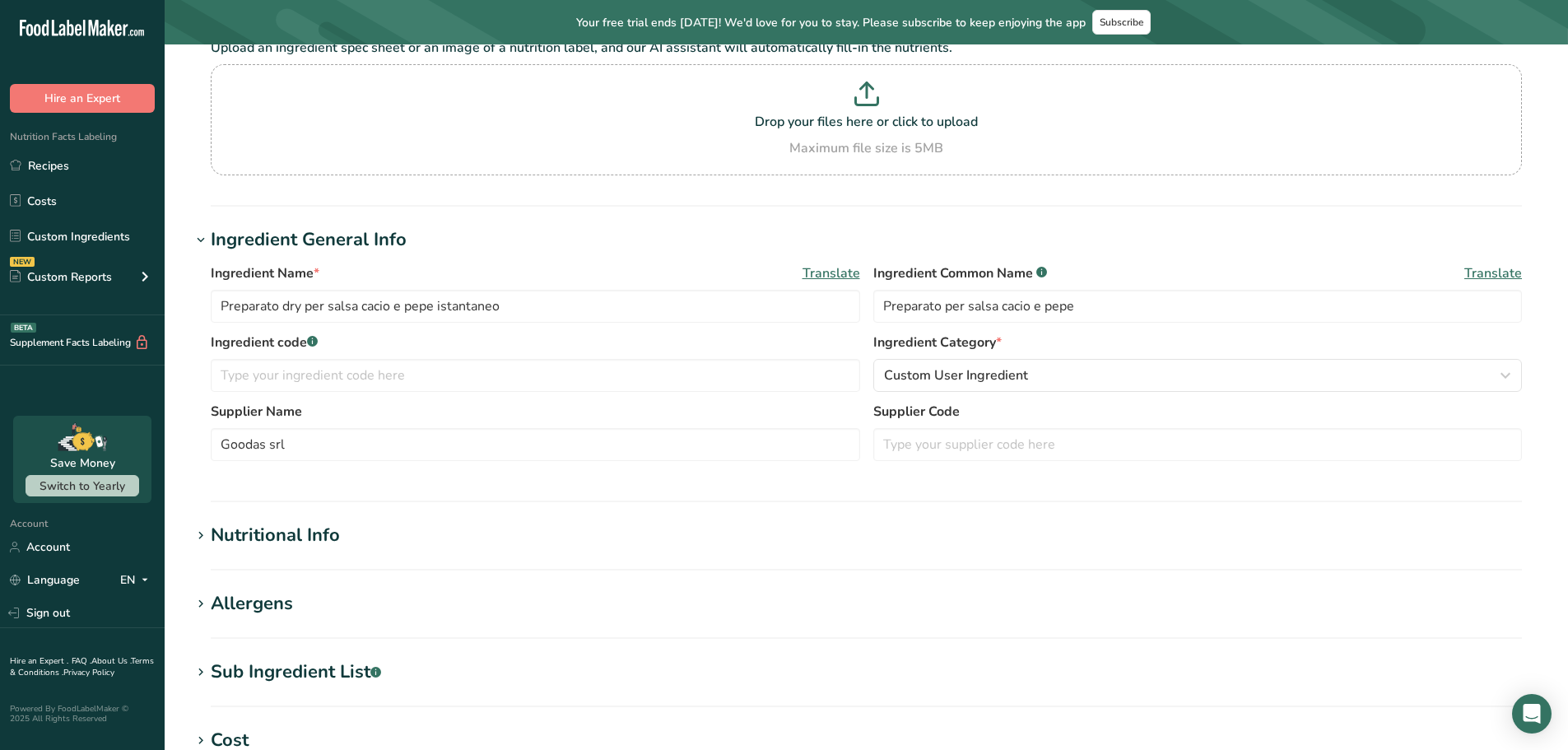
type input "418"
type KJ "1757"
type Fat "16.1"
type Fat "8.7"
type Fat "0"
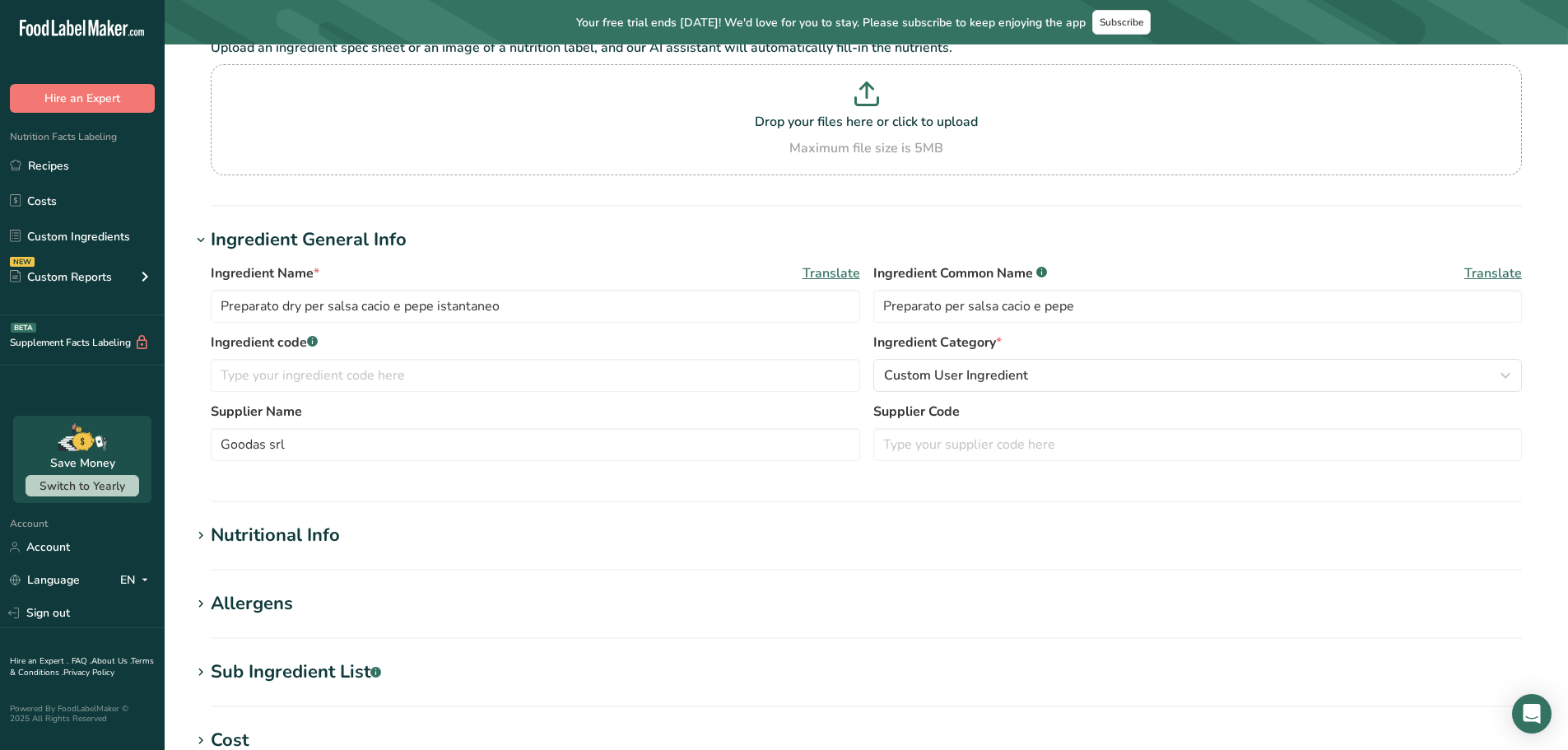
type input "0"
type input "3.05"
type Carbohydrates "50.6"
type Fiber "0.2"
type Sugars "13.7"
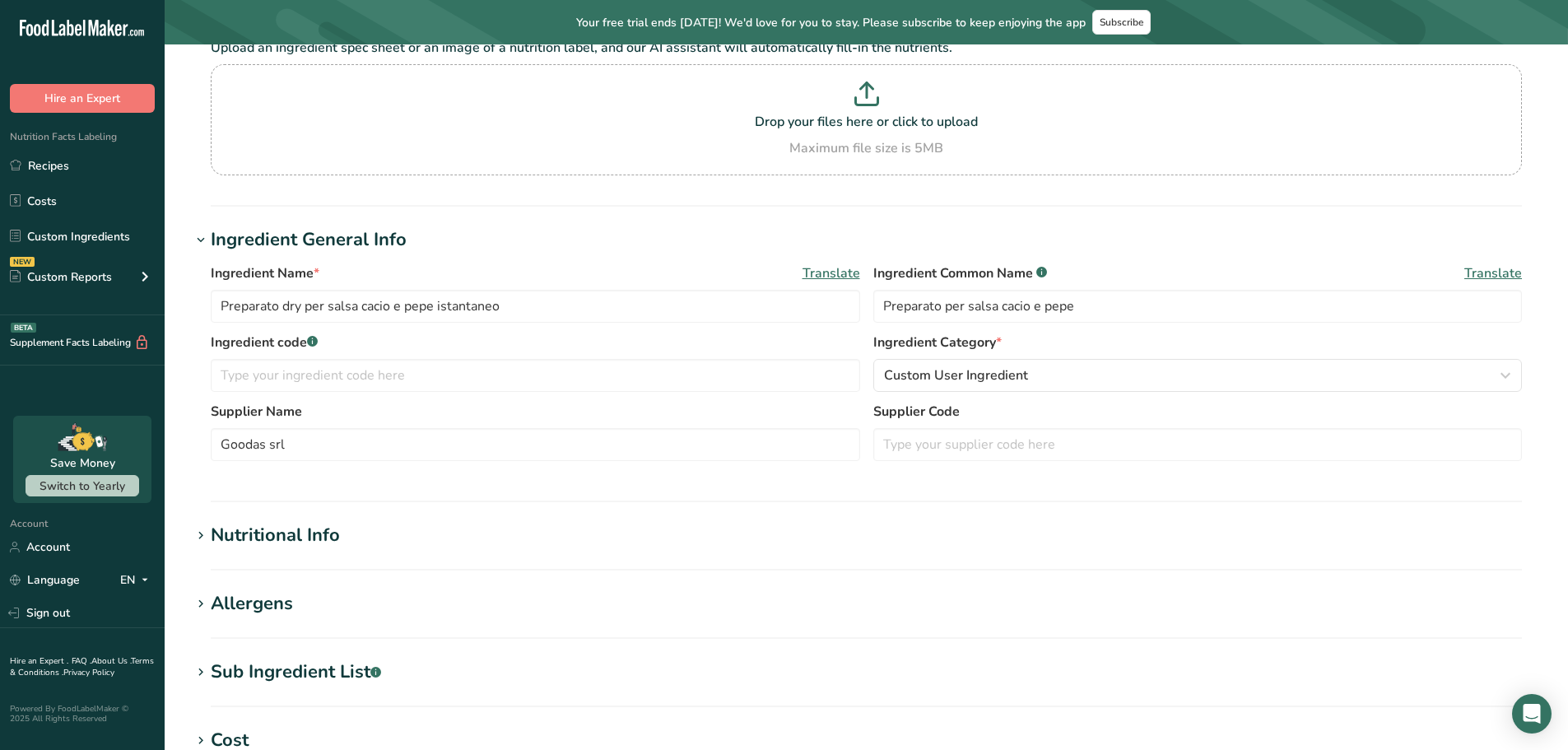
type Sugars "0"
type input "17.7"
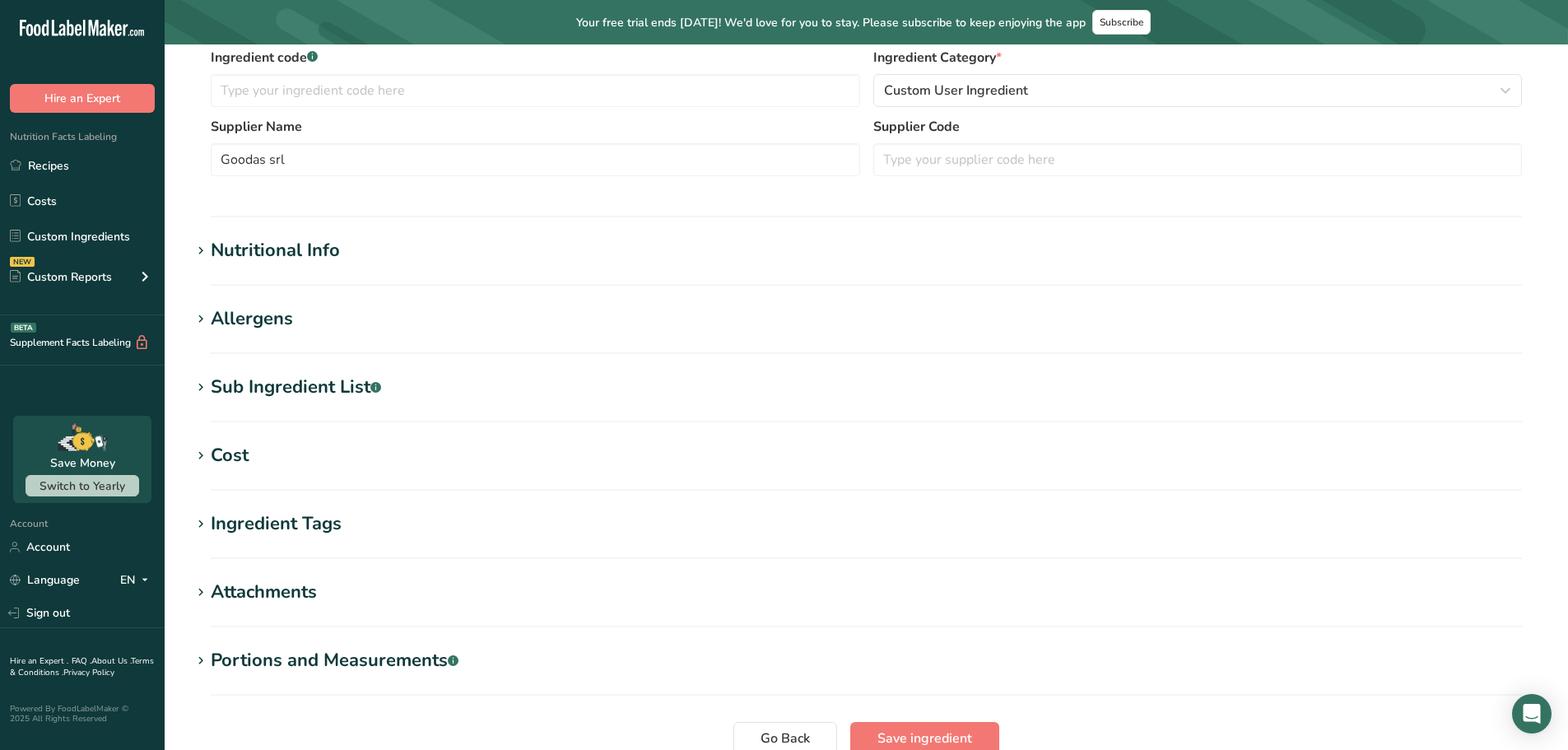
click at [258, 250] on div "Nutritional Info" at bounding box center [275, 250] width 129 height 27
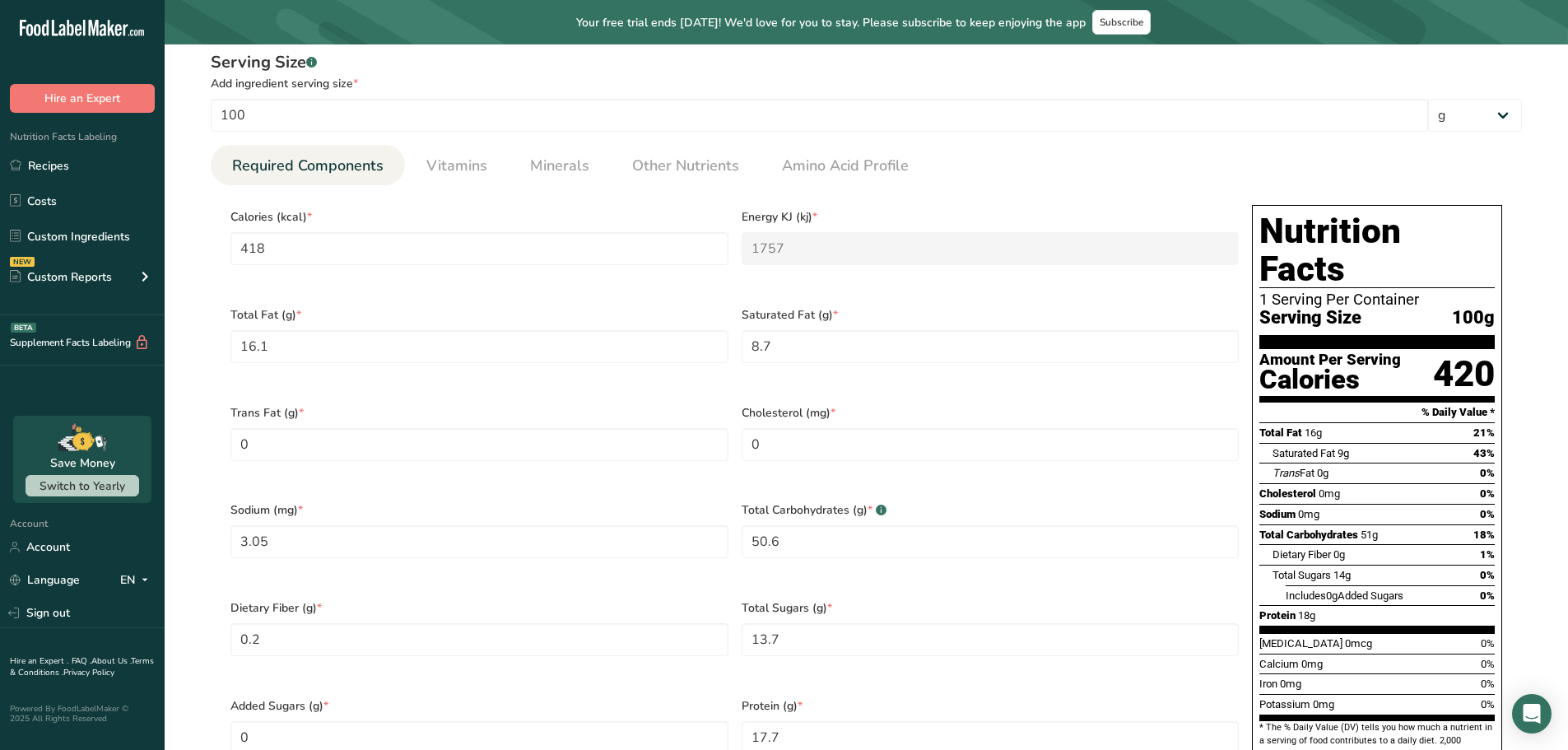
scroll to position [659, 0]
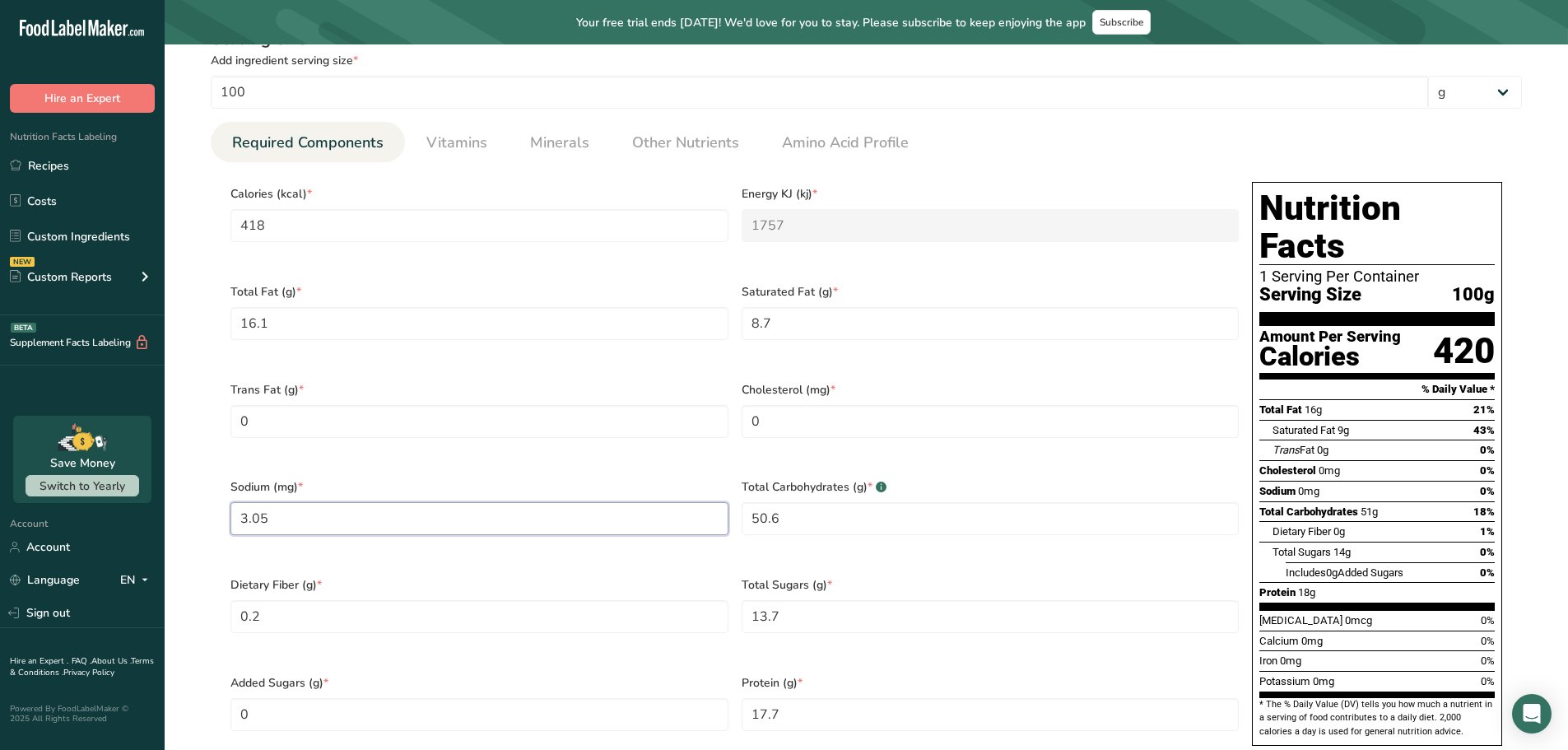
click at [254, 502] on input "3.05" at bounding box center [479, 519] width 498 height 33
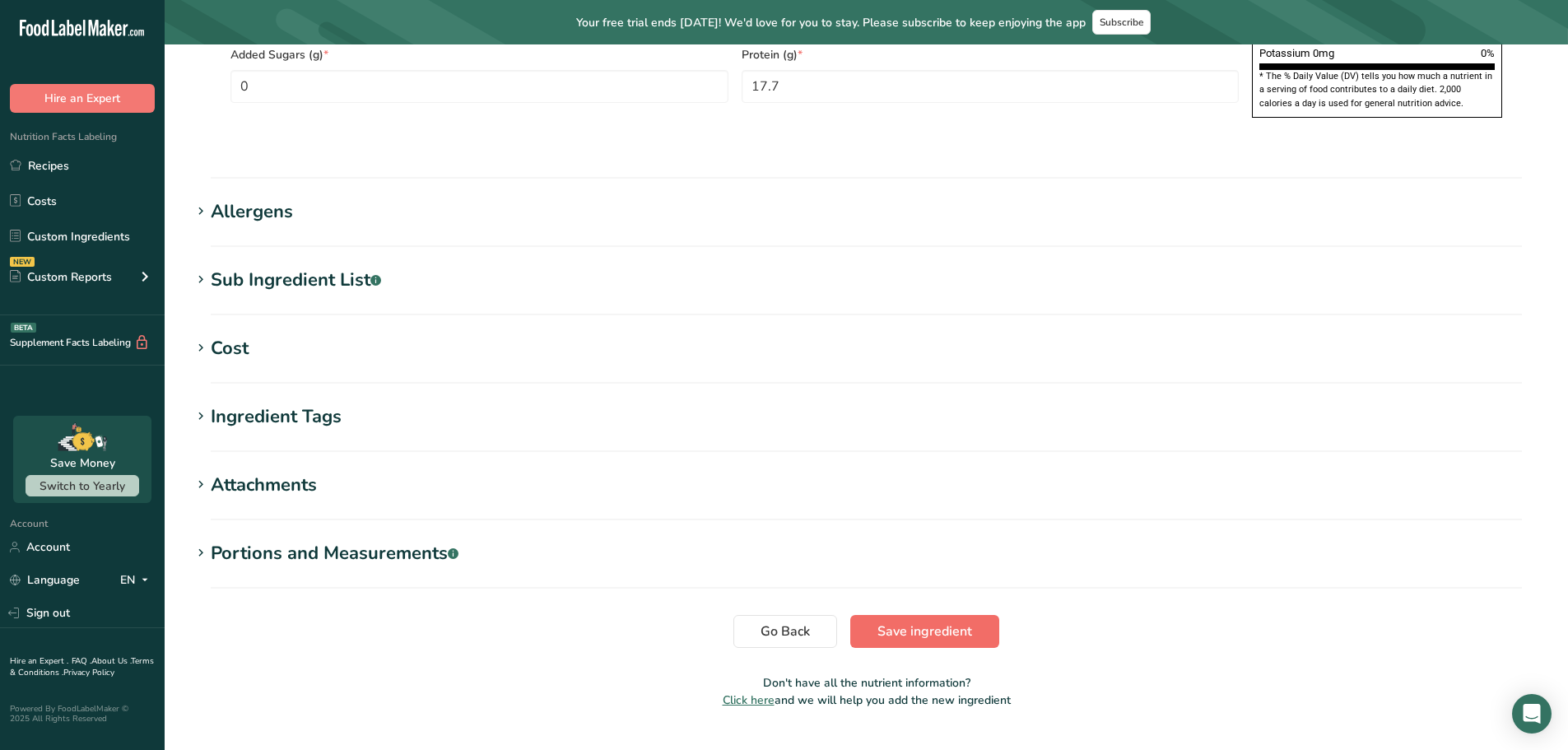
type input "3050"
click at [898, 622] on span "Save ingredient" at bounding box center [925, 631] width 94 height 20
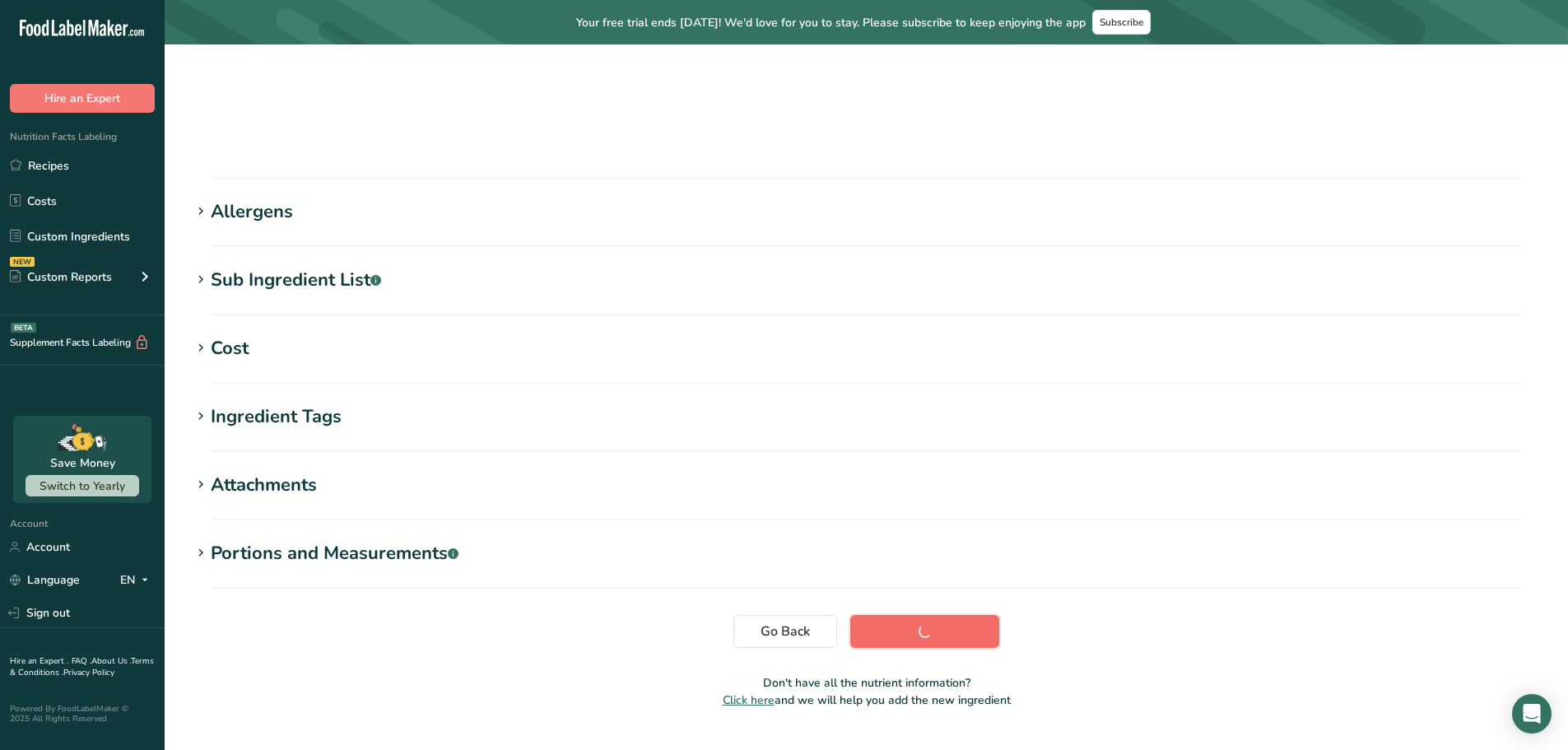
scroll to position [166, 0]
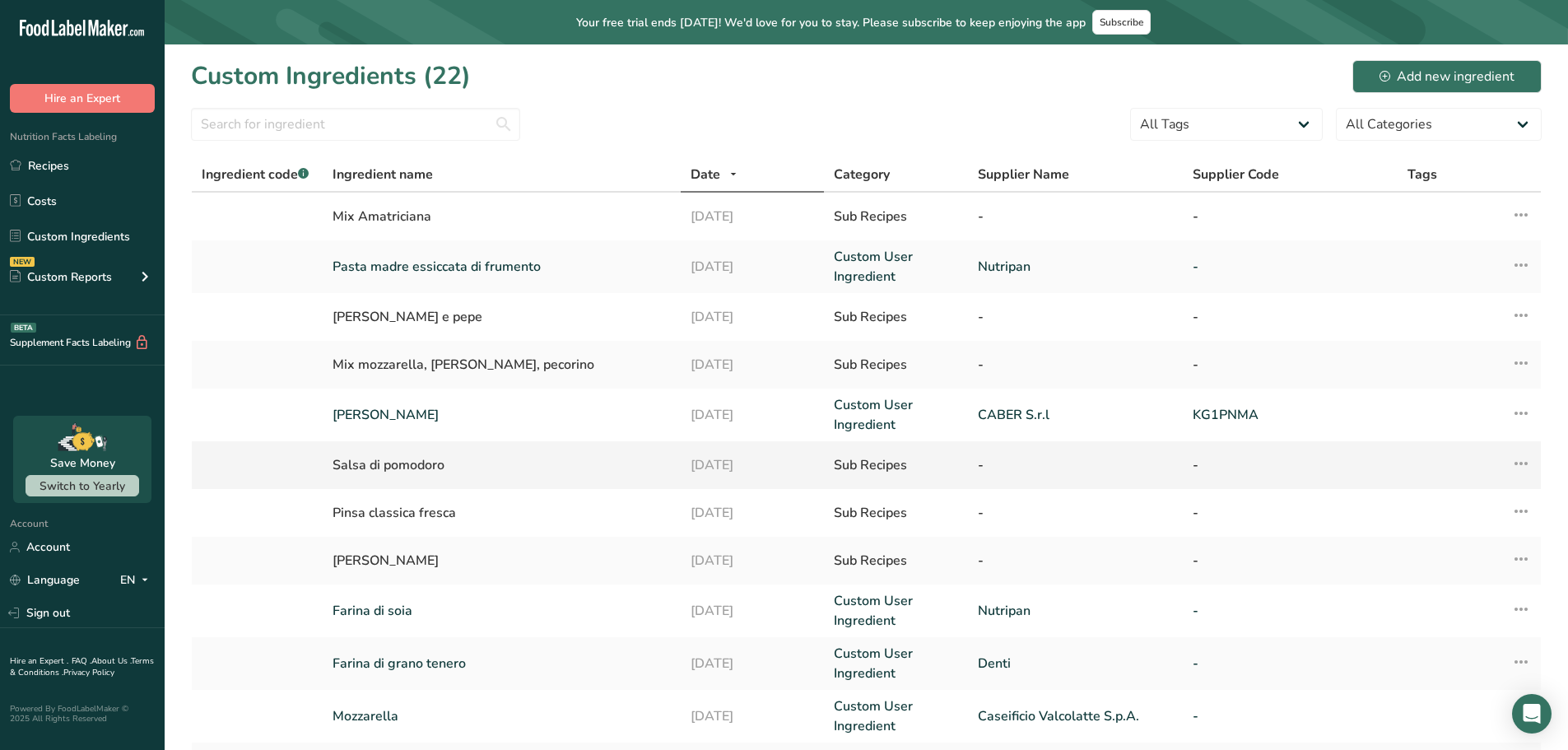
scroll to position [336, 0]
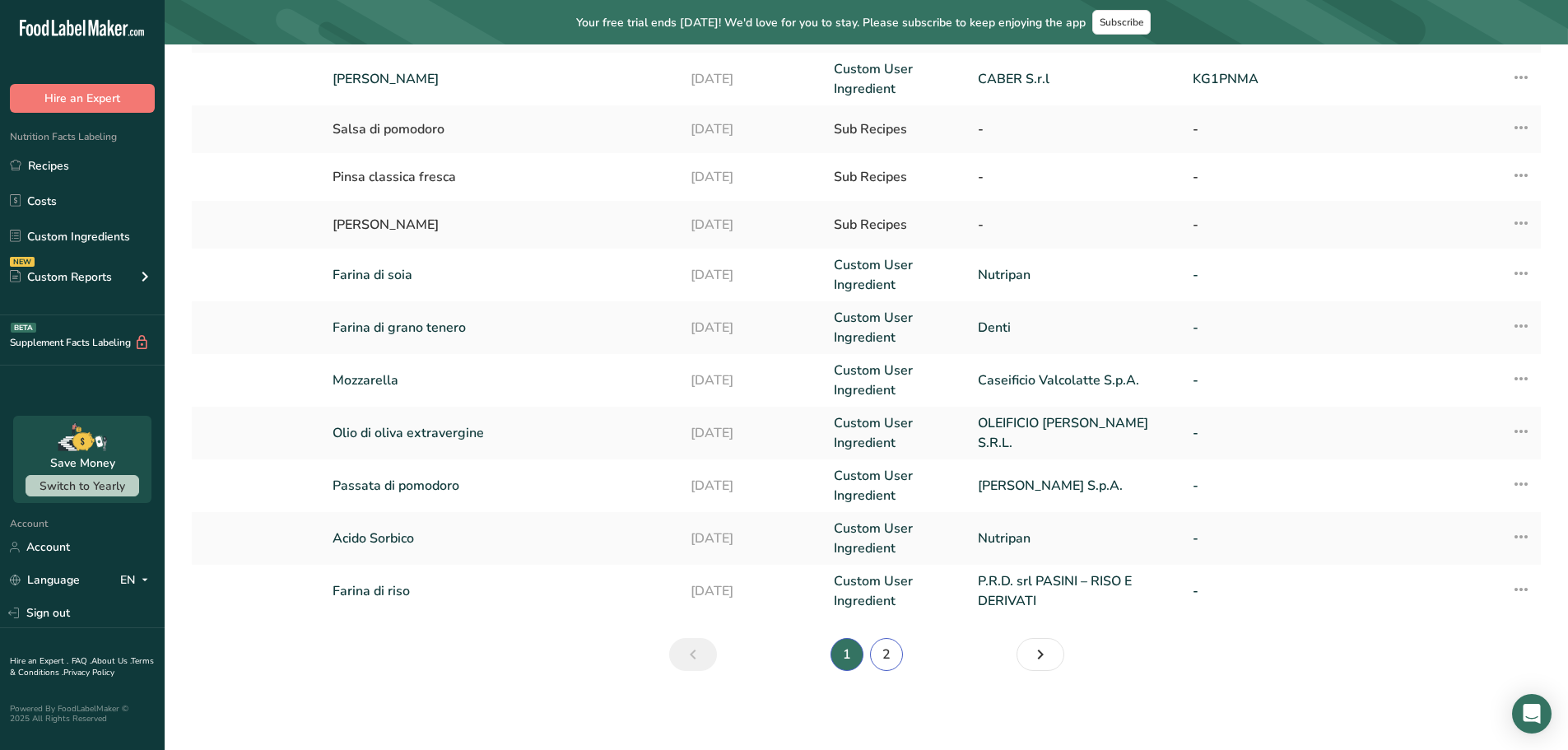
click at [881, 651] on link "2" at bounding box center [887, 655] width 33 height 33
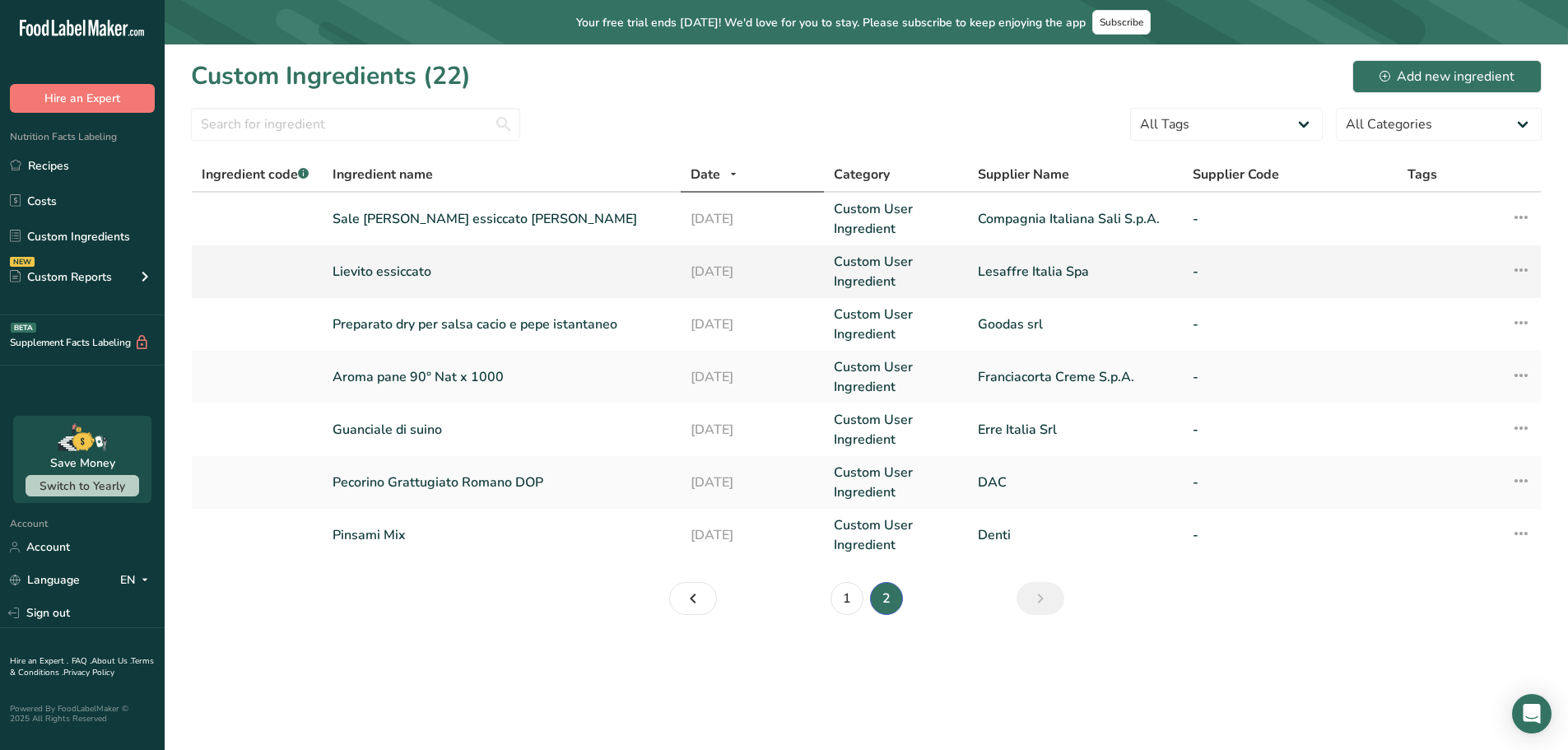
click at [397, 278] on link "Lievito essiccato" at bounding box center [501, 272] width 338 height 20
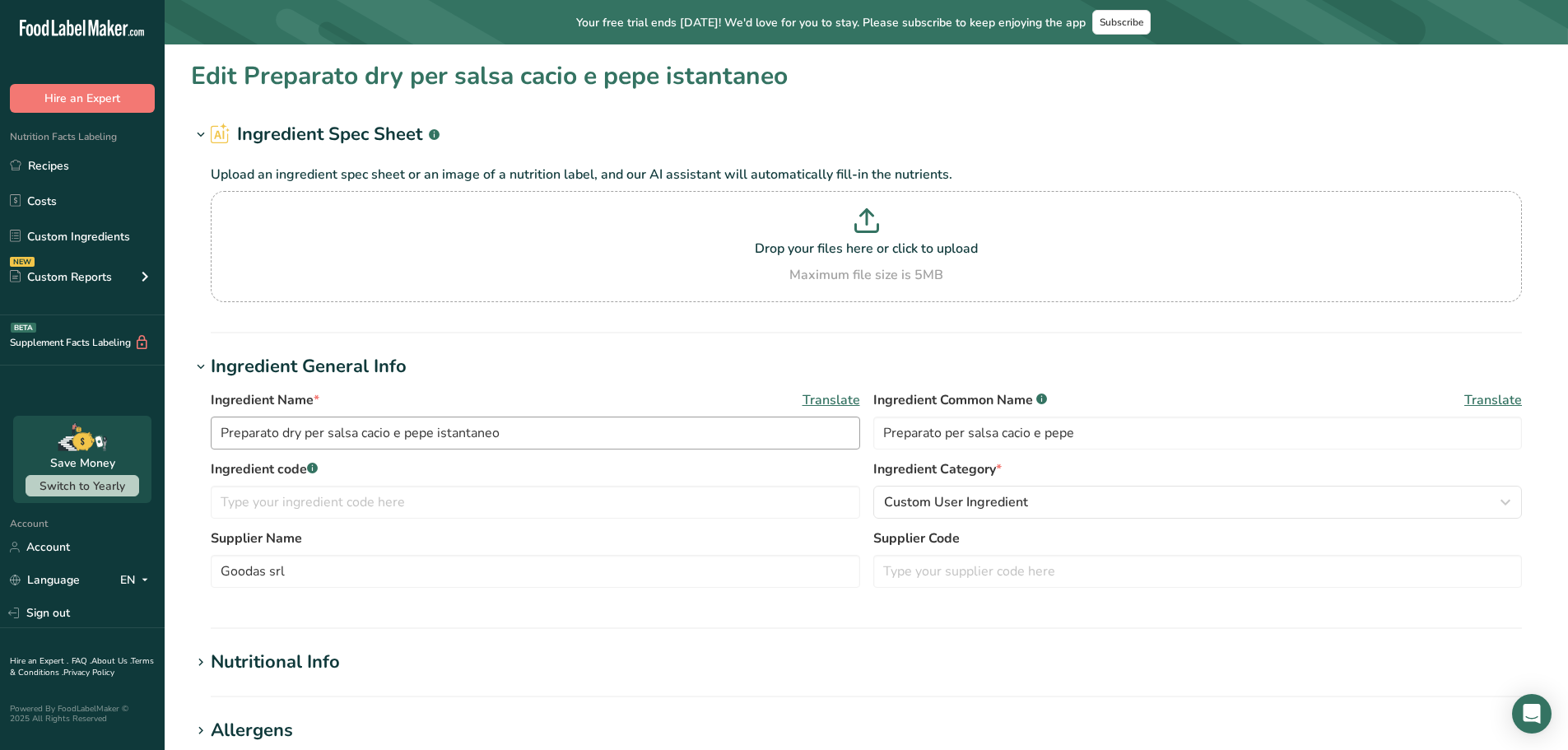
type input "Lievito essiccato"
type input "Lesaffre Italia Spa"
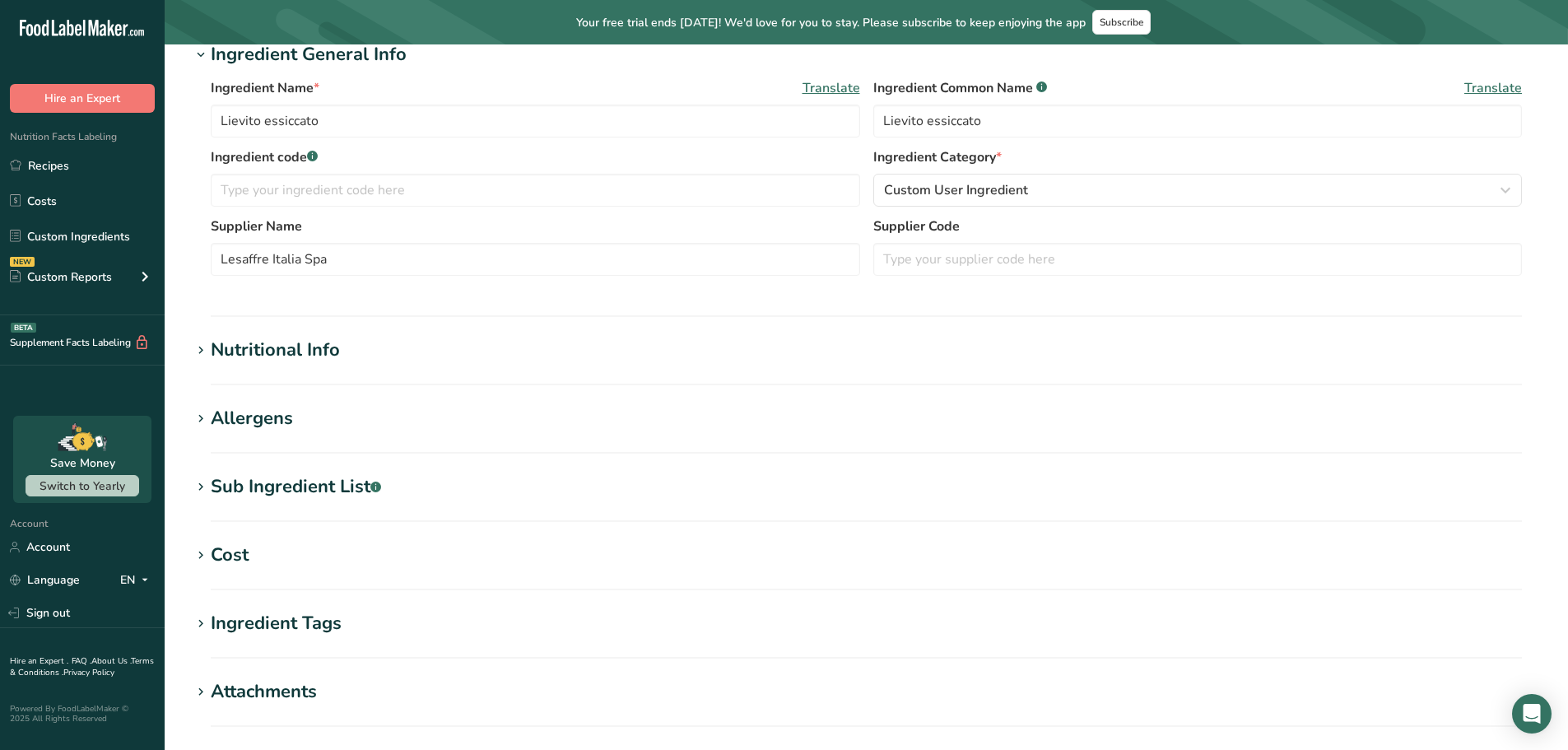
scroll to position [494, 0]
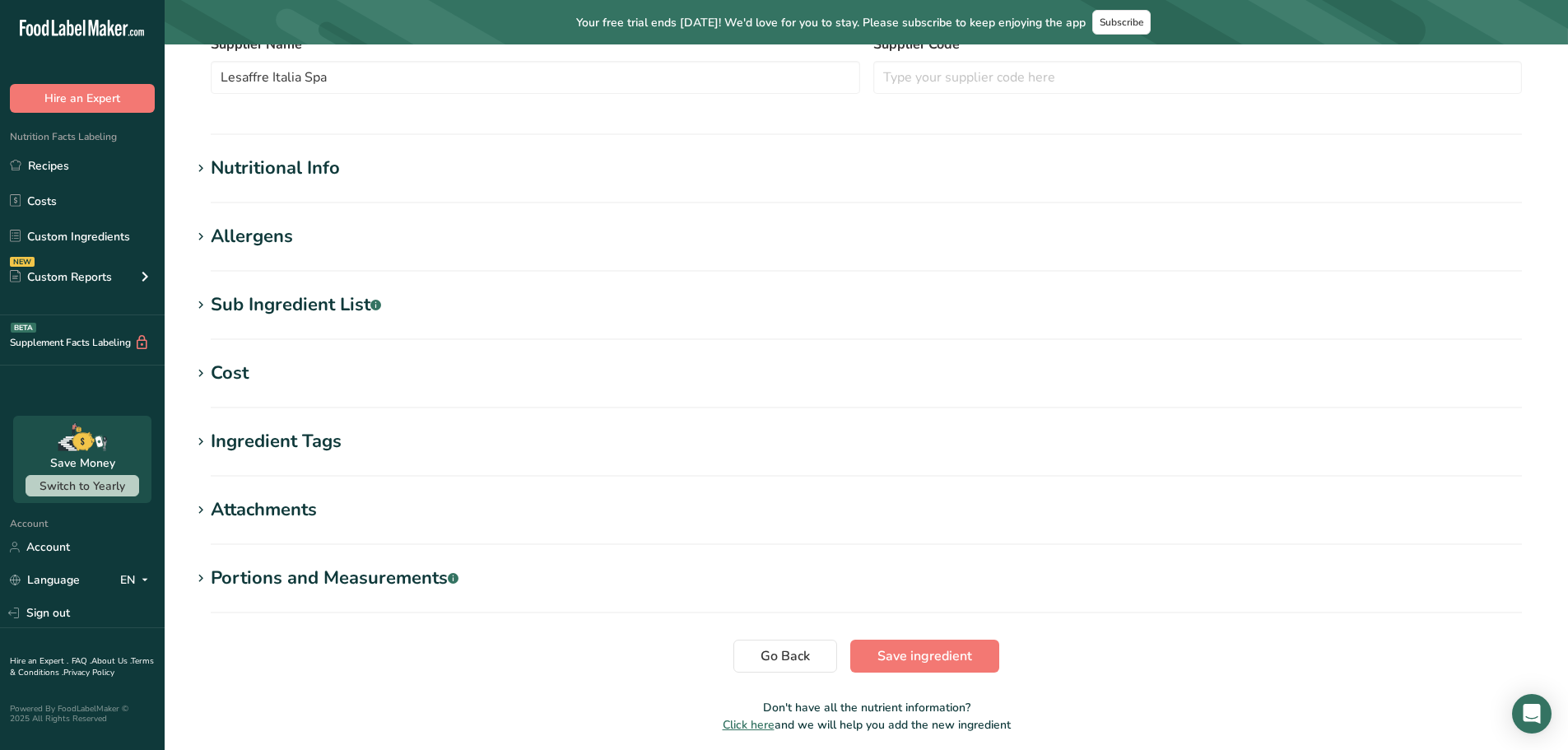
click at [263, 297] on div "Sub Ingredient List .a-a{fill:#347362;}.b-a{fill:#fff;}" at bounding box center [296, 305] width 171 height 27
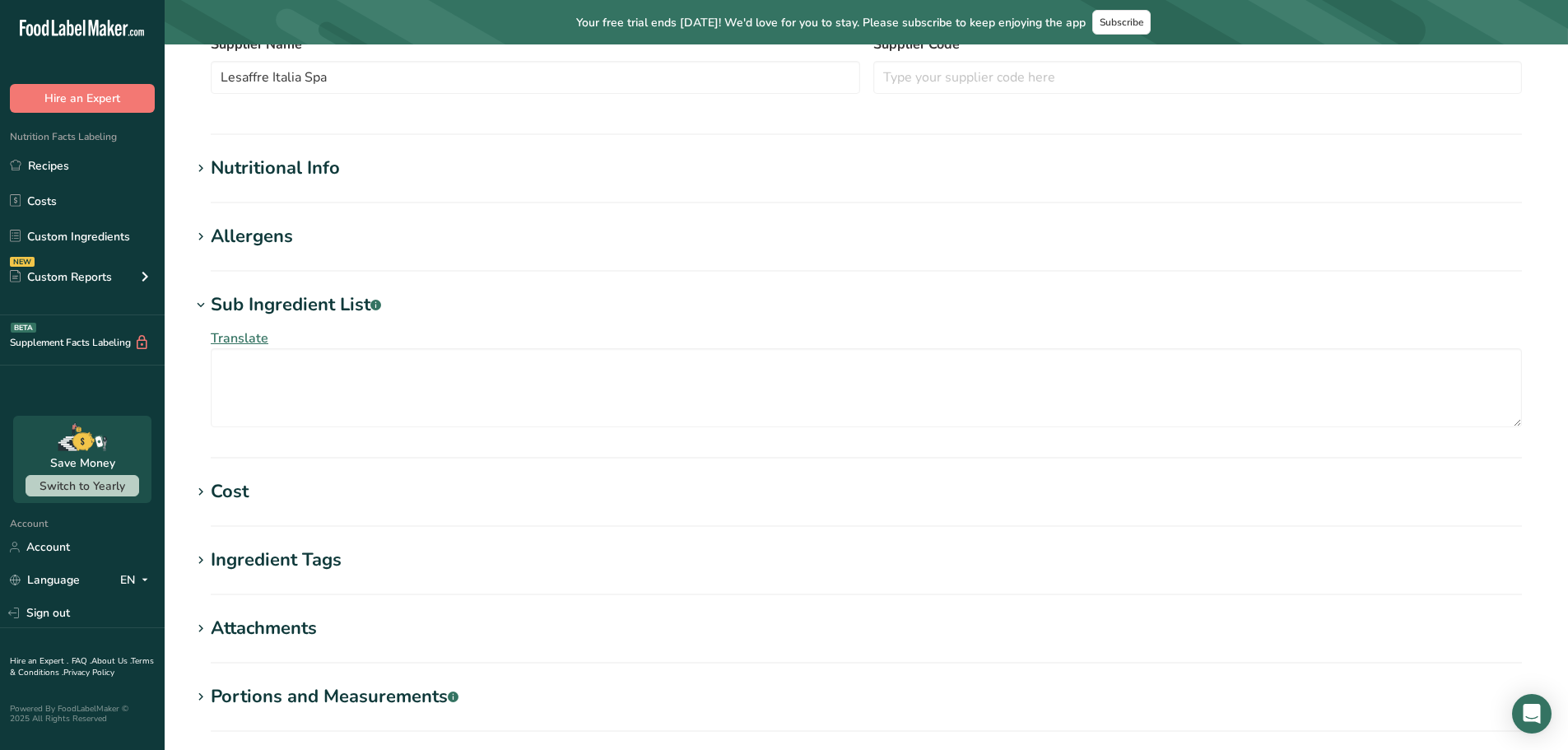
click at [302, 148] on section "Edit [PERSON_NAME] Ingredient Spec Sheet .a-a{fill:#347362;}.b-a{fill:#fff;} Up…" at bounding box center [867, 215] width 1404 height 1328
click at [306, 164] on div "Nutritional Info" at bounding box center [275, 168] width 129 height 27
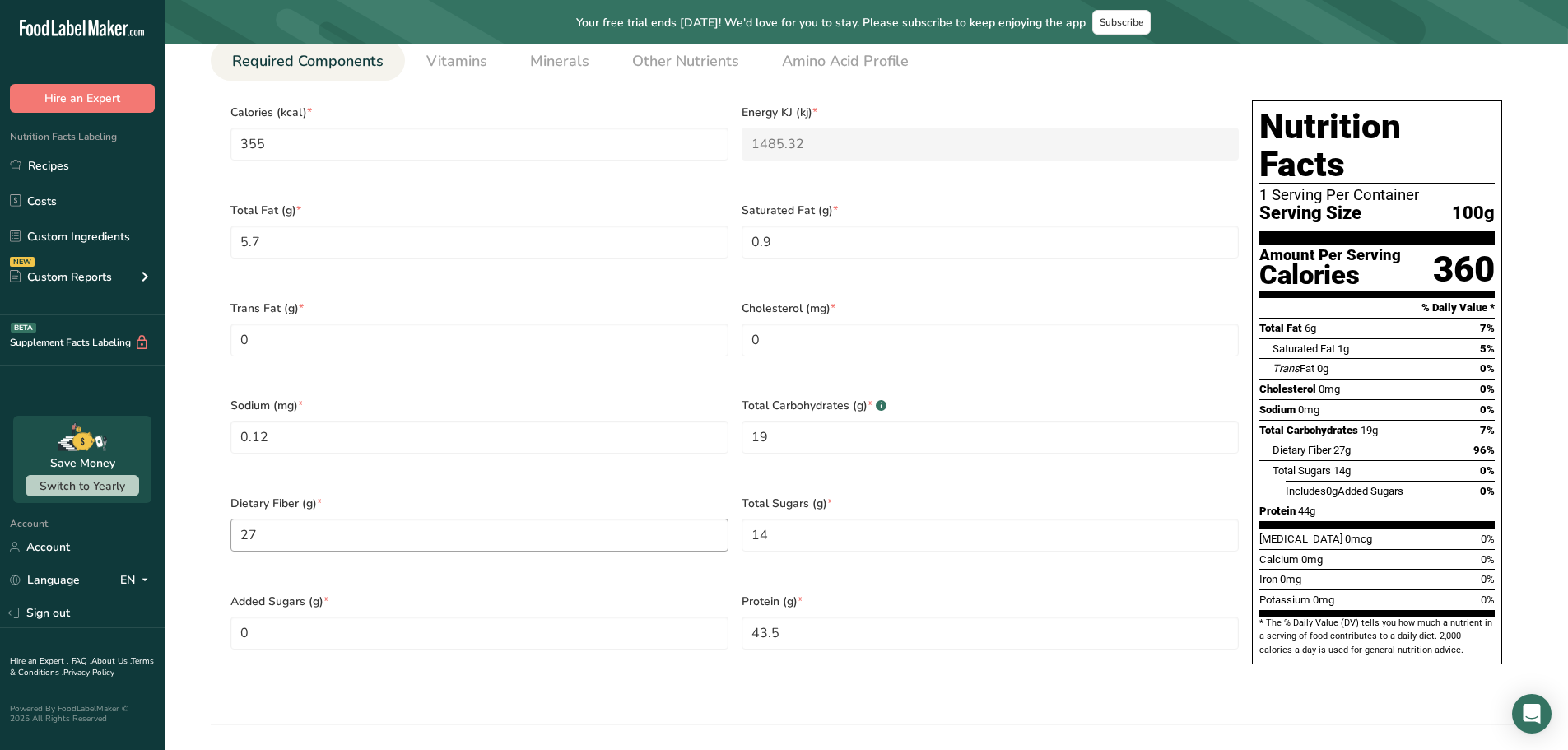
scroll to position [741, 0]
click at [257, 420] on input "0.12" at bounding box center [479, 437] width 498 height 33
click at [250, 420] on input "0.12" at bounding box center [479, 437] width 498 height 33
click at [419, 422] on input "12" at bounding box center [479, 437] width 498 height 33
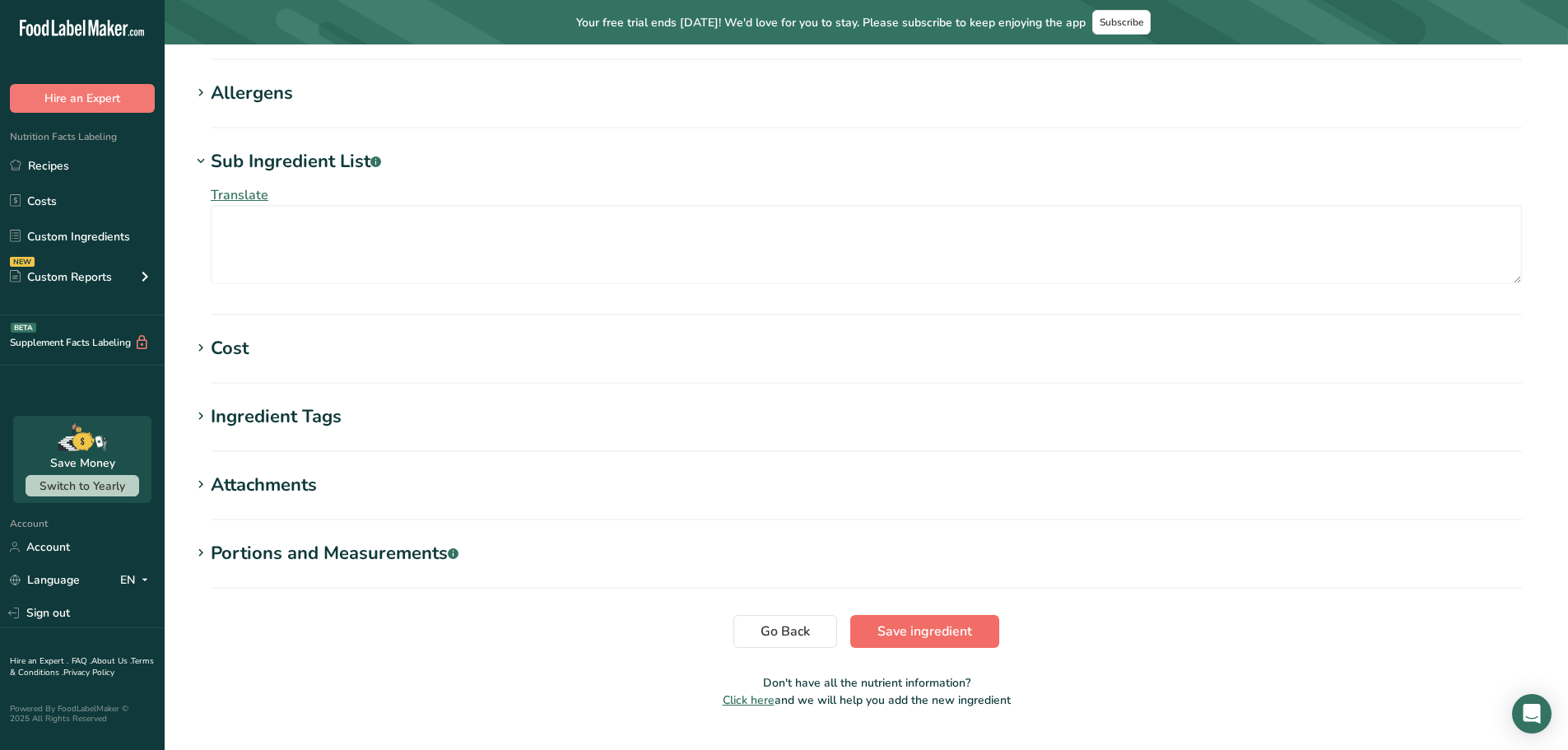
type input "120"
click at [906, 622] on span "Save ingredient" at bounding box center [925, 631] width 94 height 20
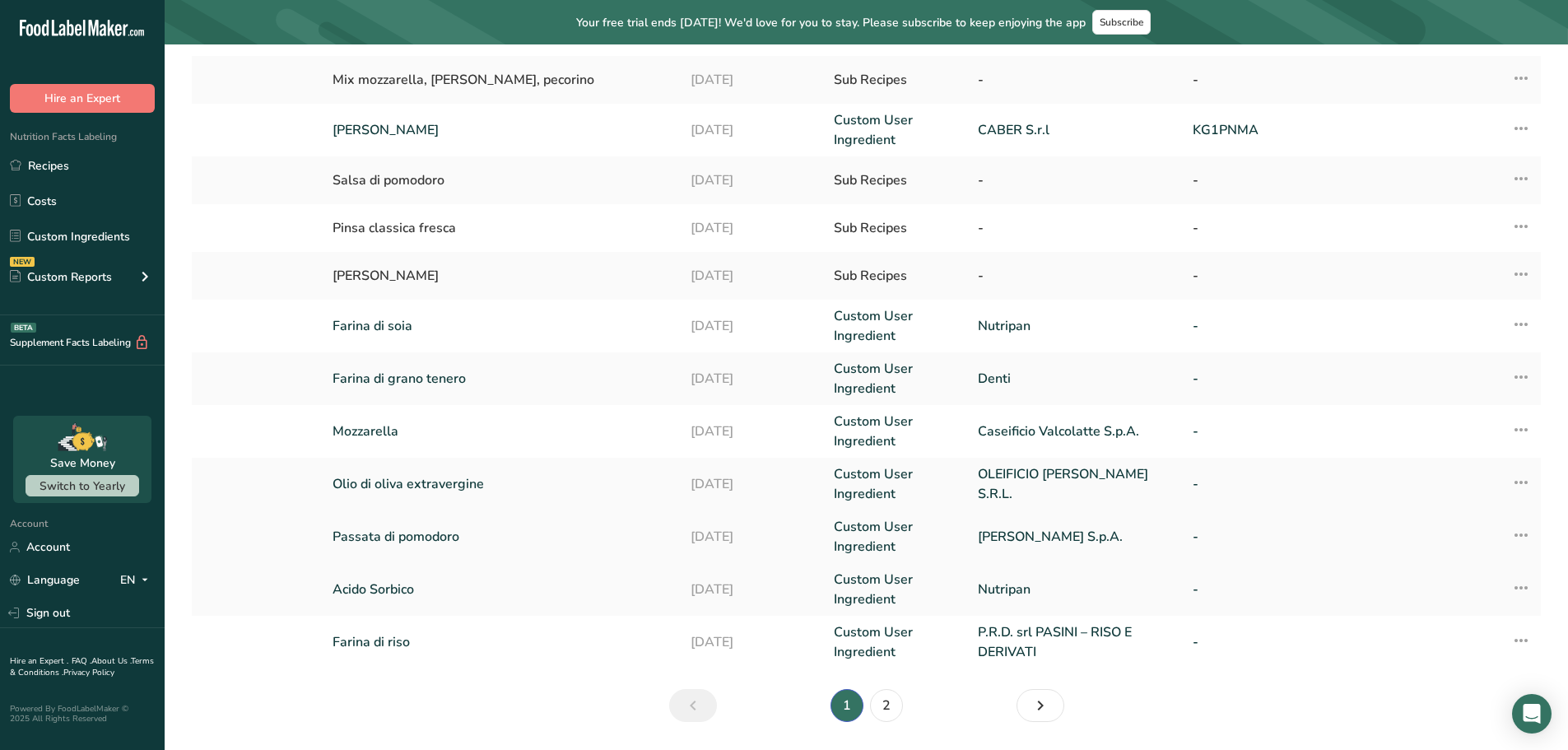
scroll to position [336, 0]
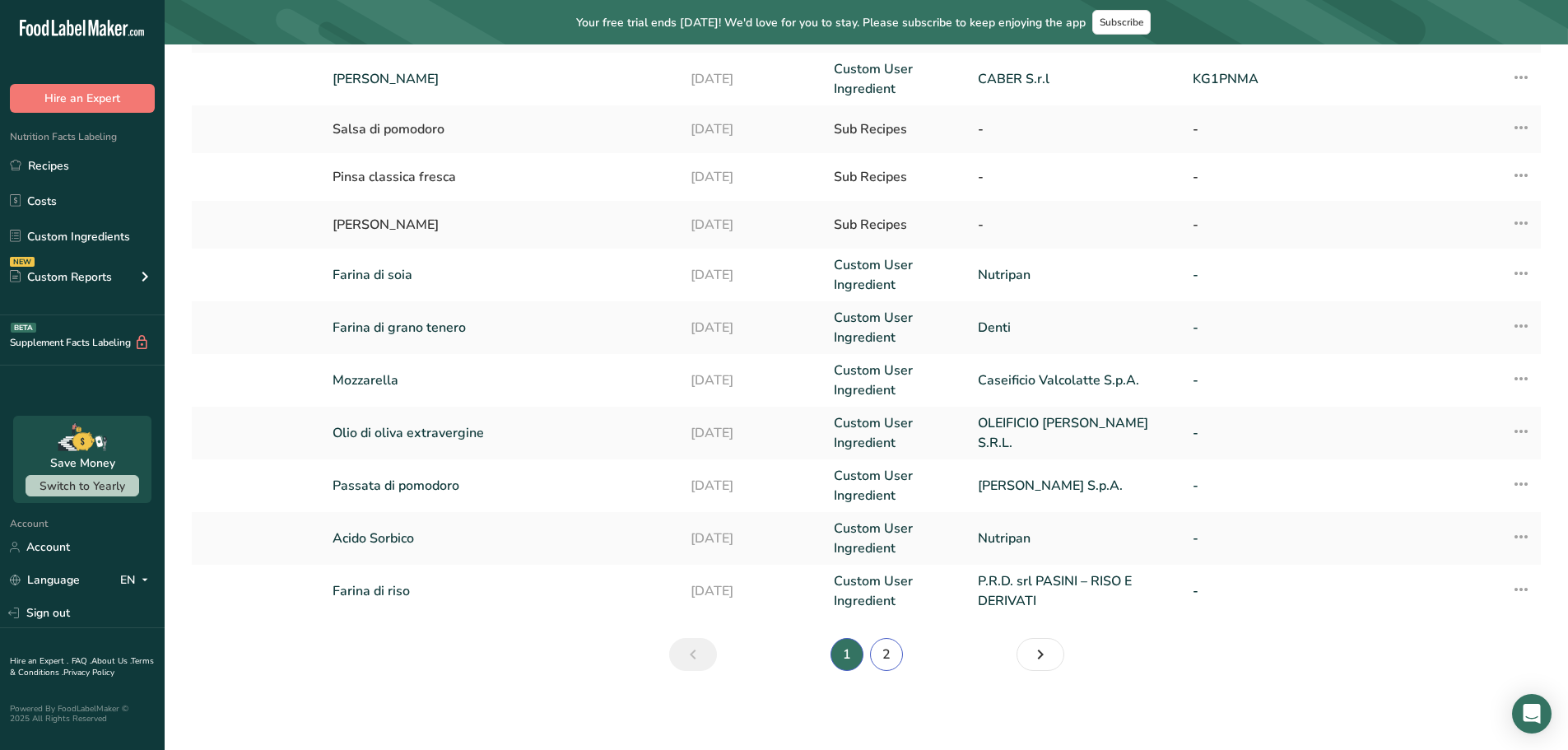
click at [885, 651] on link "2" at bounding box center [887, 655] width 33 height 33
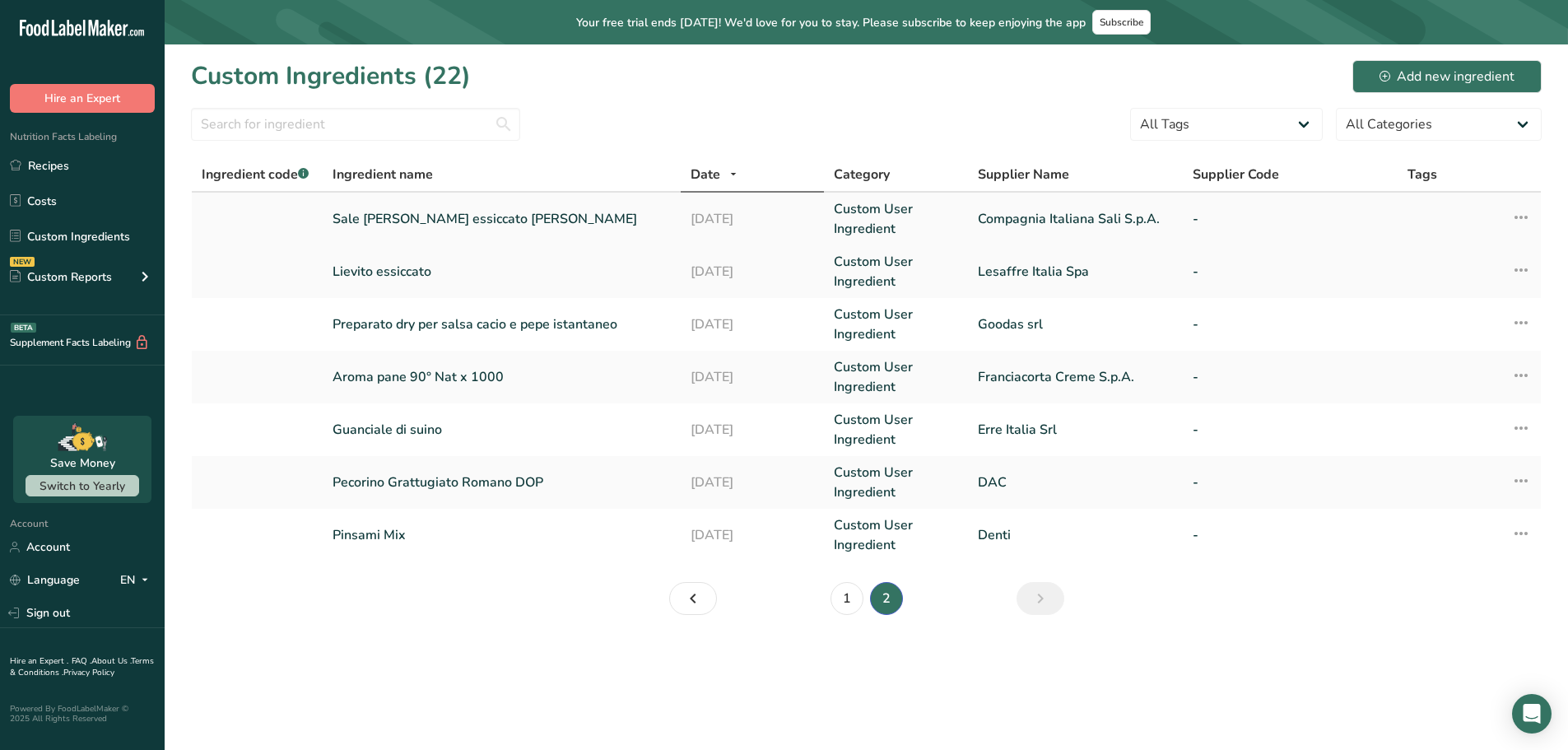
click at [398, 220] on link "Sale [PERSON_NAME] essiccato [PERSON_NAME]" at bounding box center [501, 219] width 338 height 20
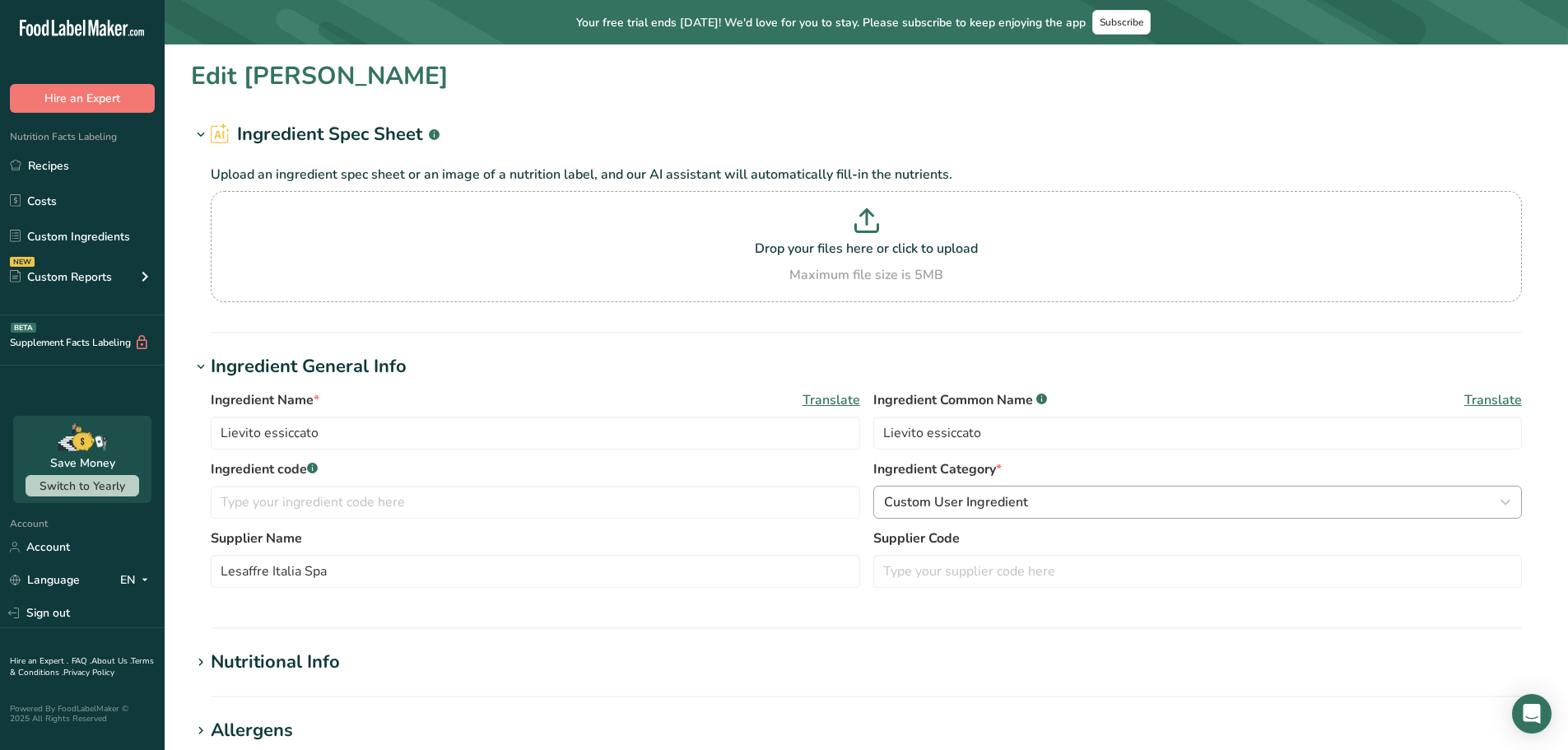
type input "Sale [PERSON_NAME] essiccato [PERSON_NAME]"
type input "Sale"
type input "Compagnia Italiana Sali S.p.A."
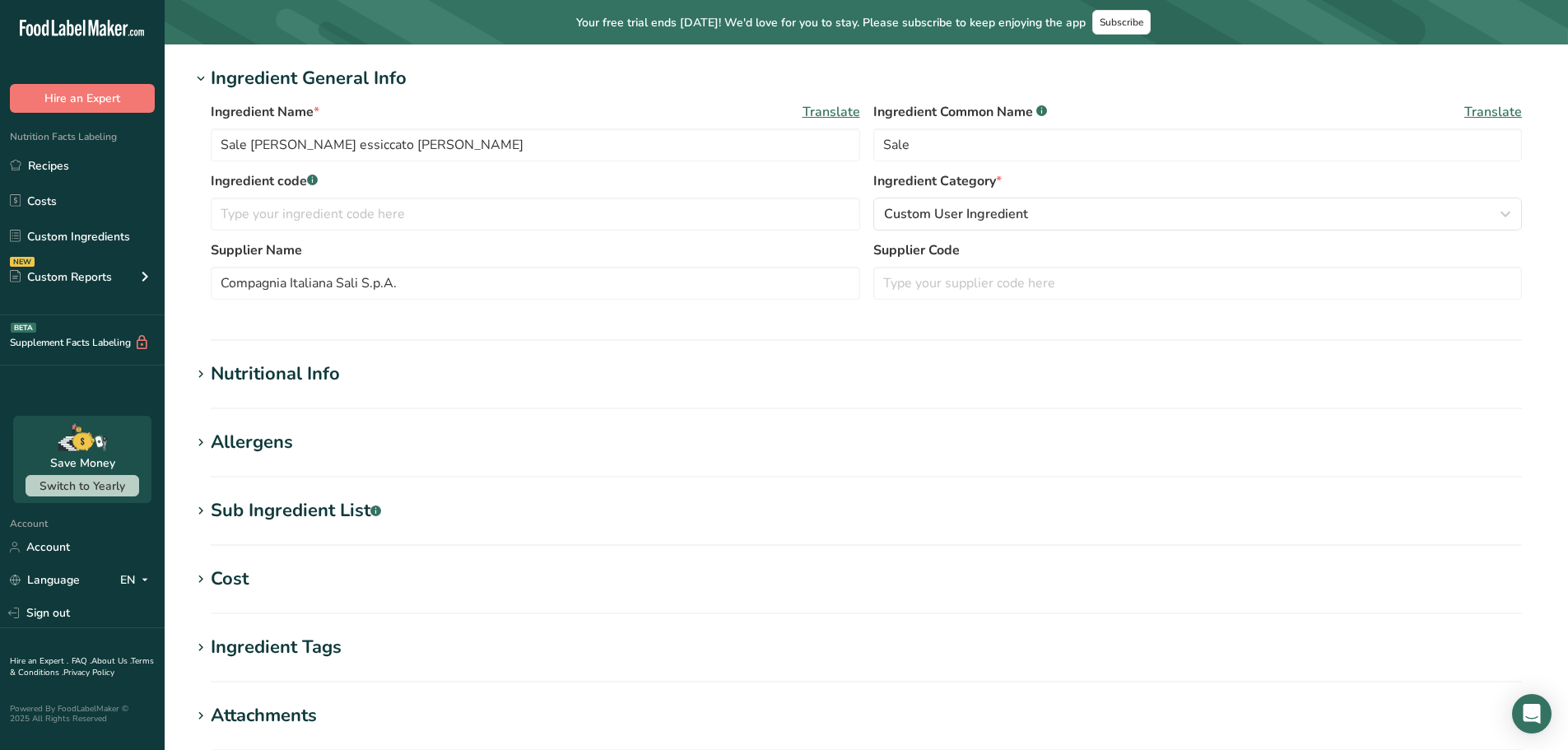
scroll to position [412, 0]
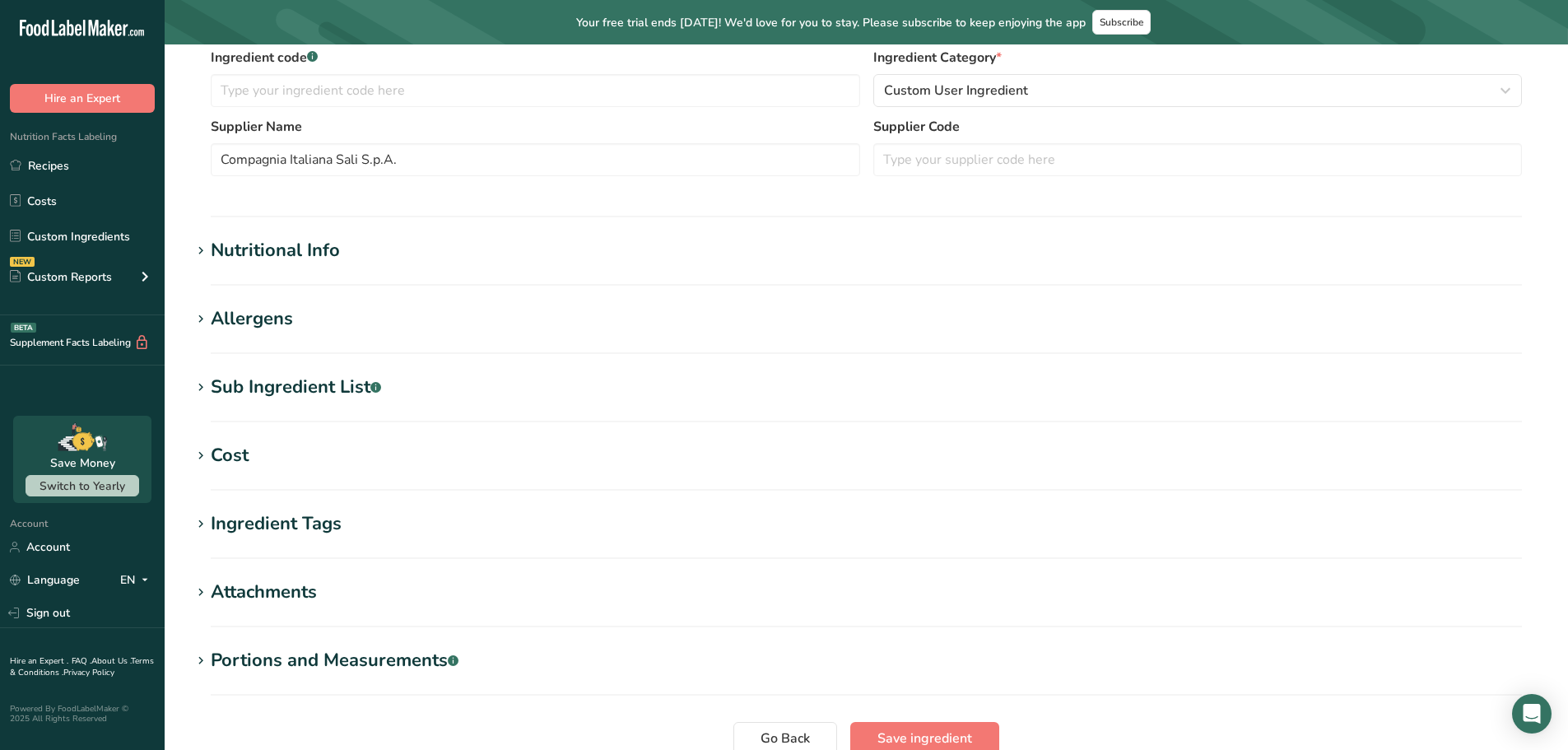
type input "0"
type KJ "0"
type Fat "0"
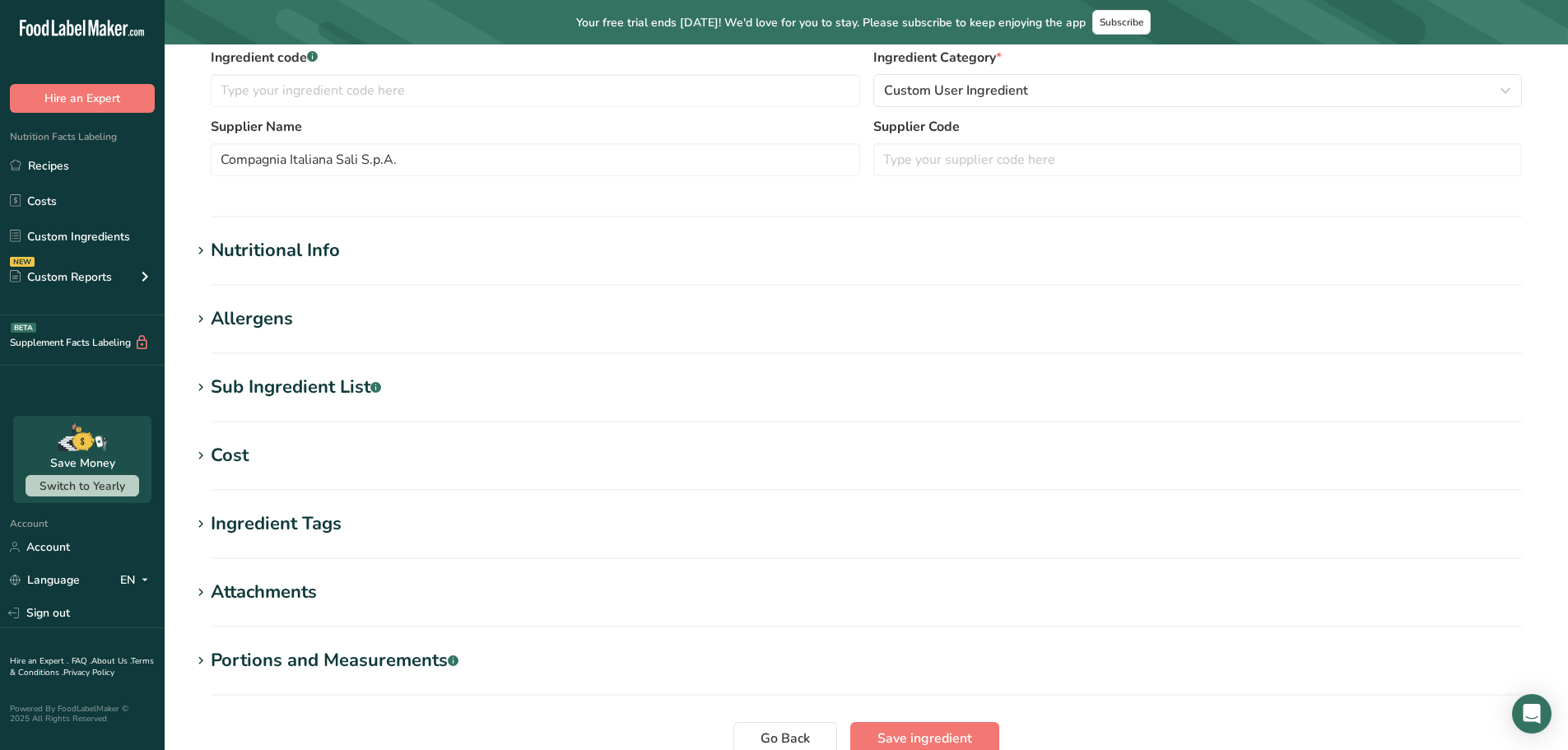
type input "0"
type input "39.9"
type Carbohydrates "0"
type Fiber "0"
type Sugars "0"
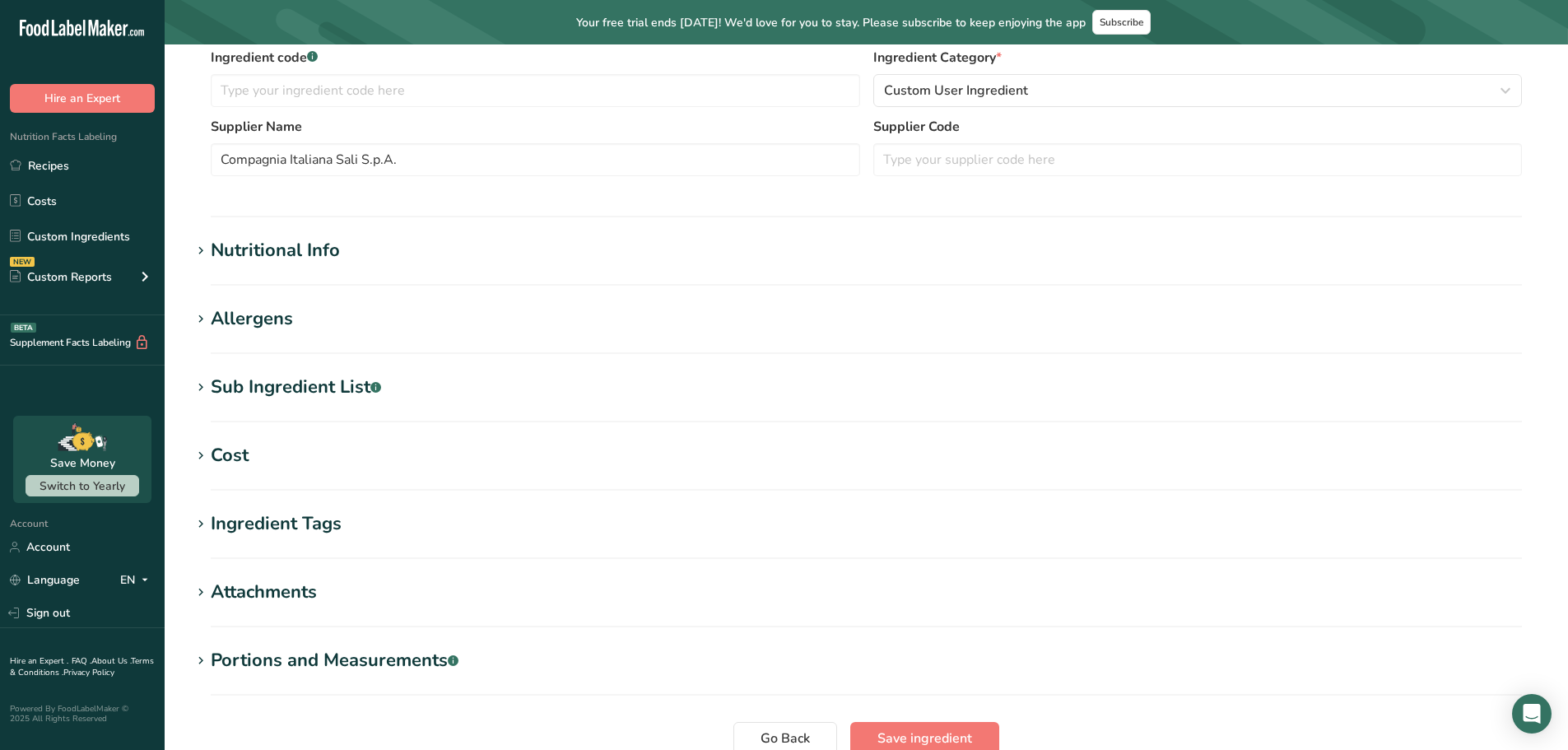
type Sugars "0"
type input "0"
click at [304, 245] on div "Nutritional Info" at bounding box center [275, 250] width 129 height 27
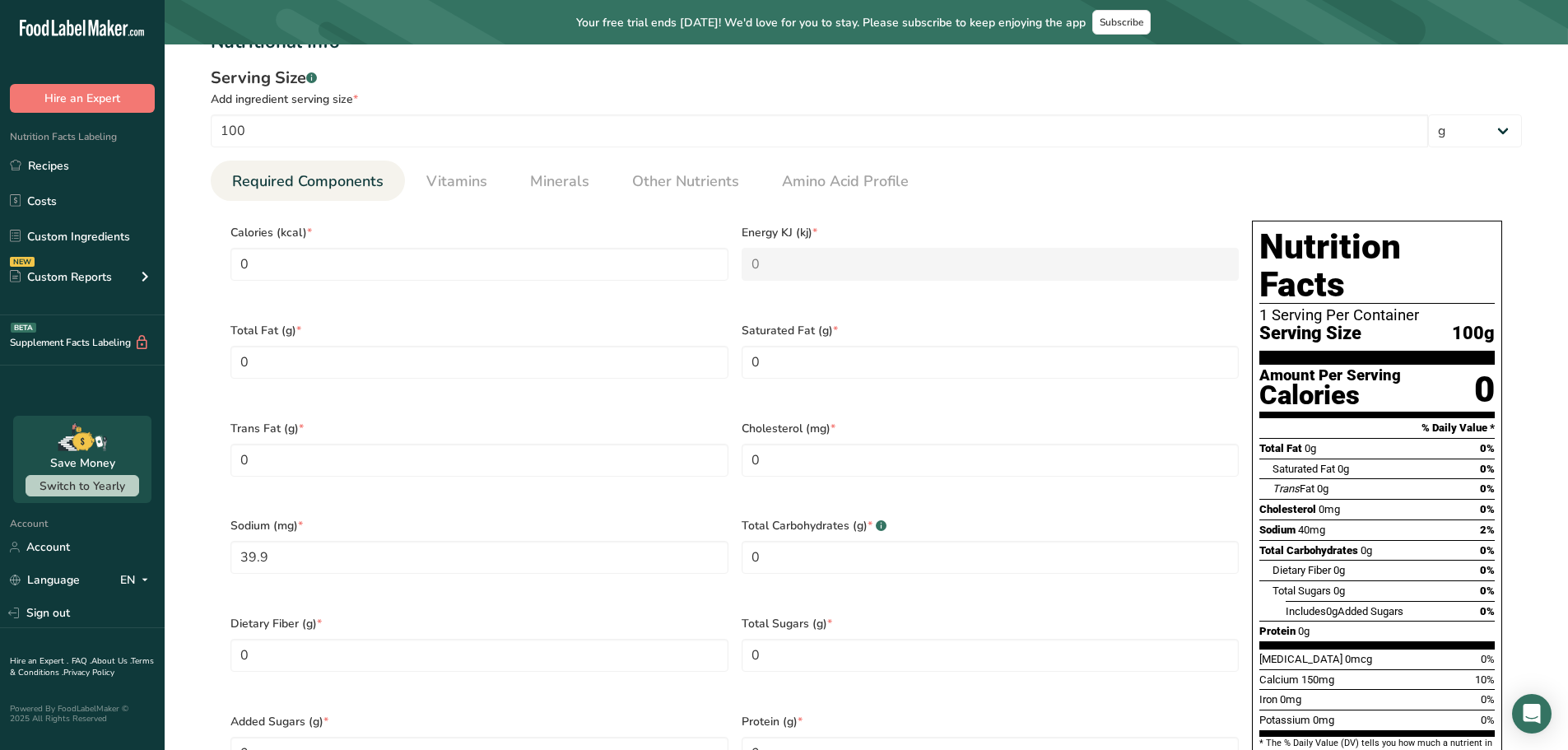
scroll to position [659, 0]
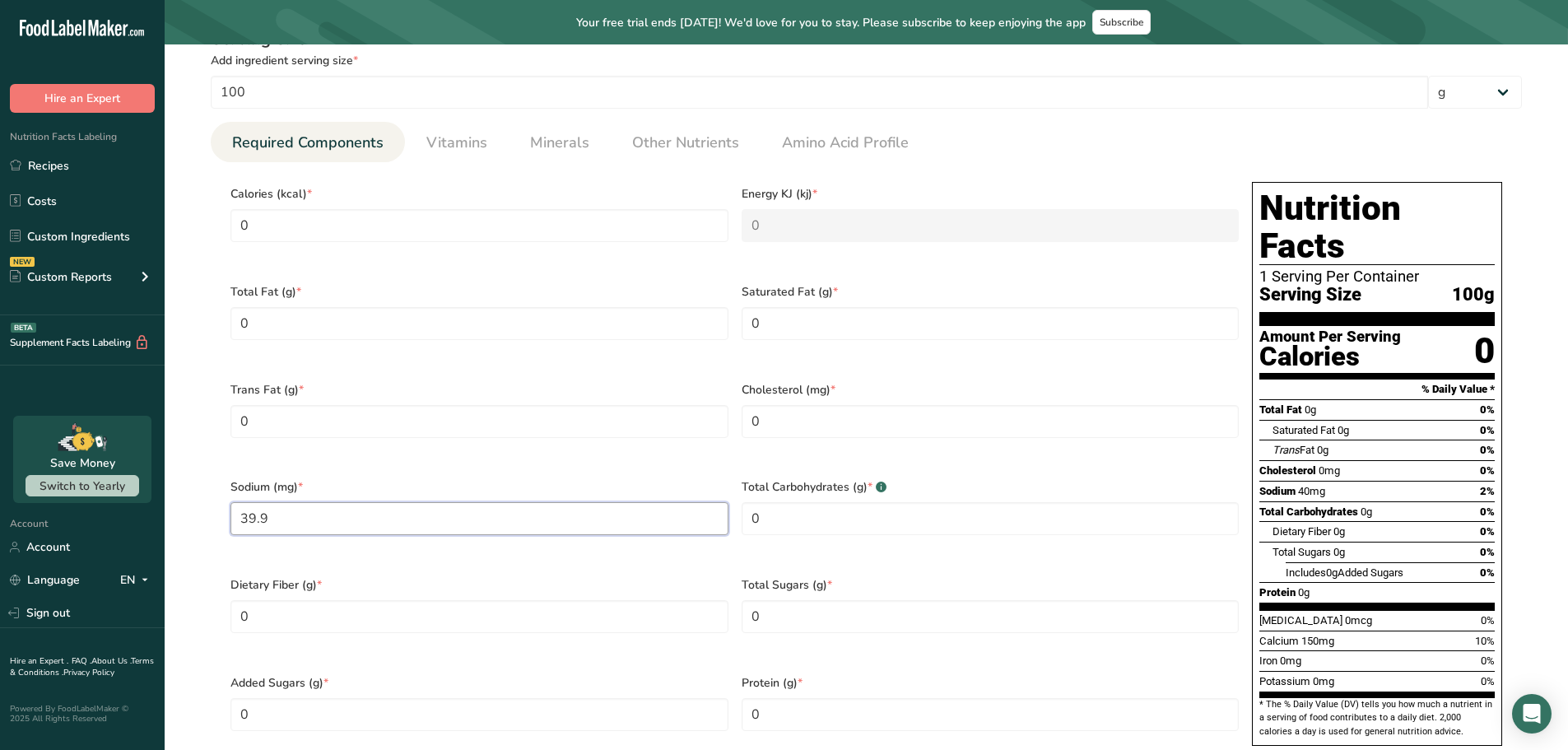
click at [259, 505] on input "39.9" at bounding box center [479, 519] width 498 height 33
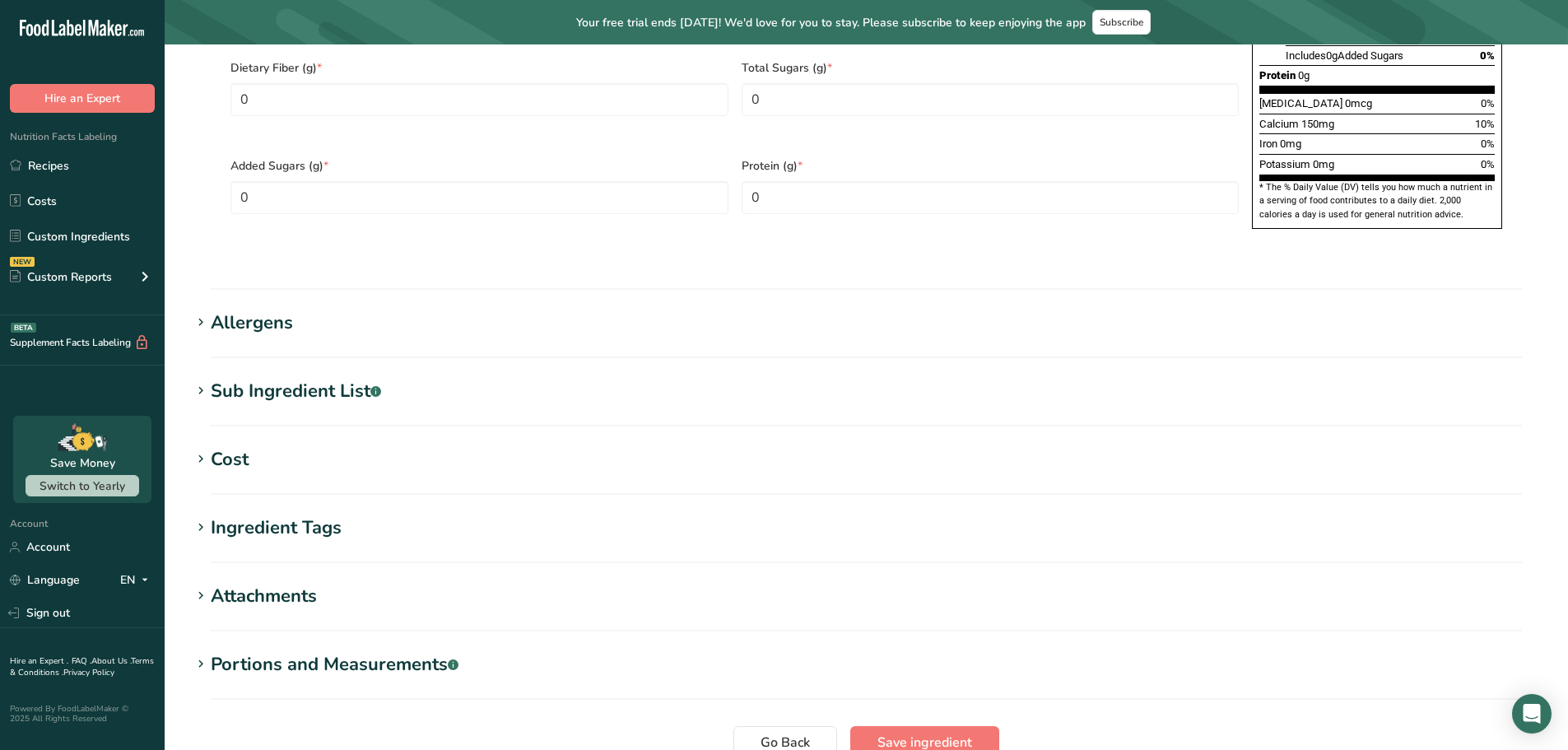
scroll to position [1287, 0]
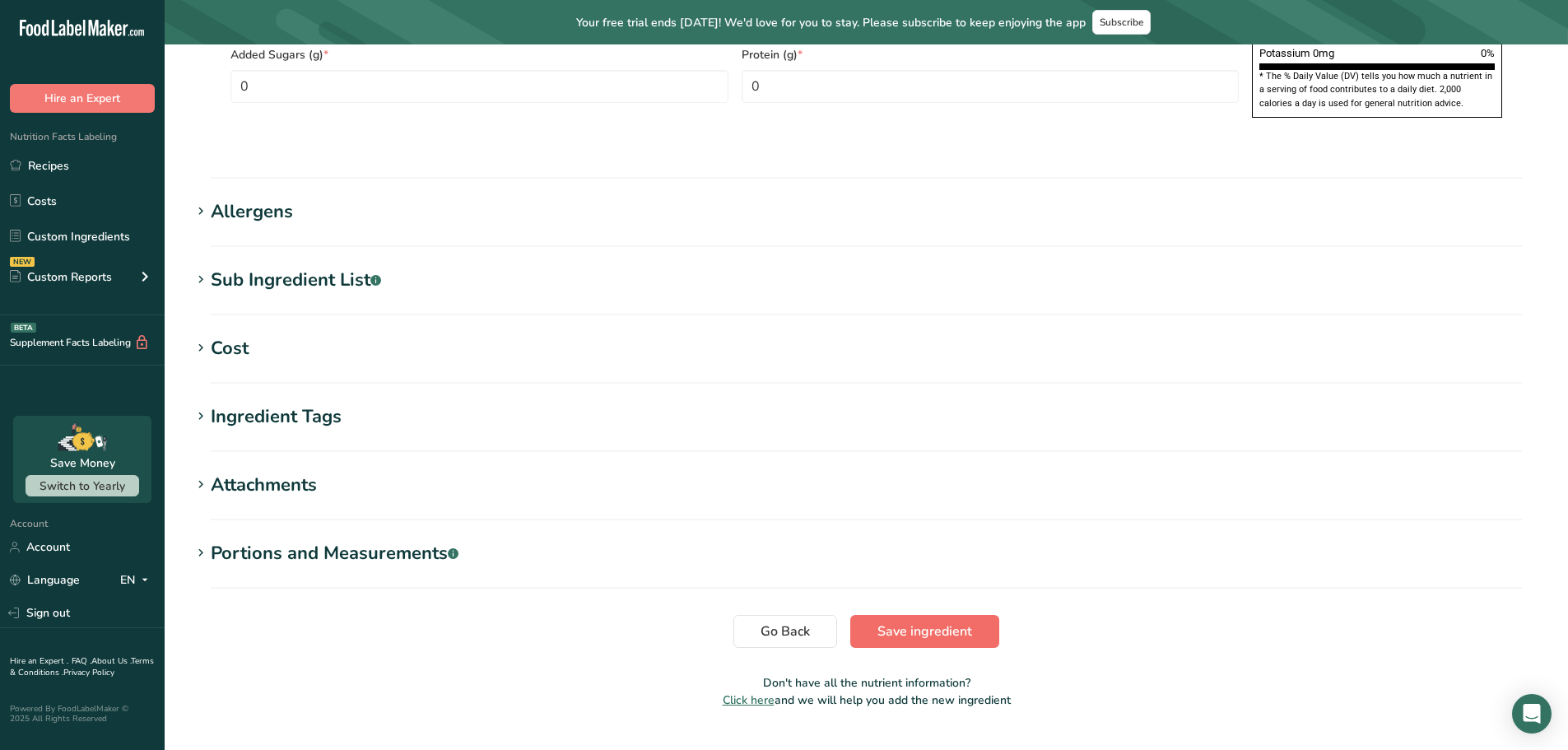
type input "3989.9999"
click at [951, 622] on span "Save ingredient" at bounding box center [925, 631] width 94 height 20
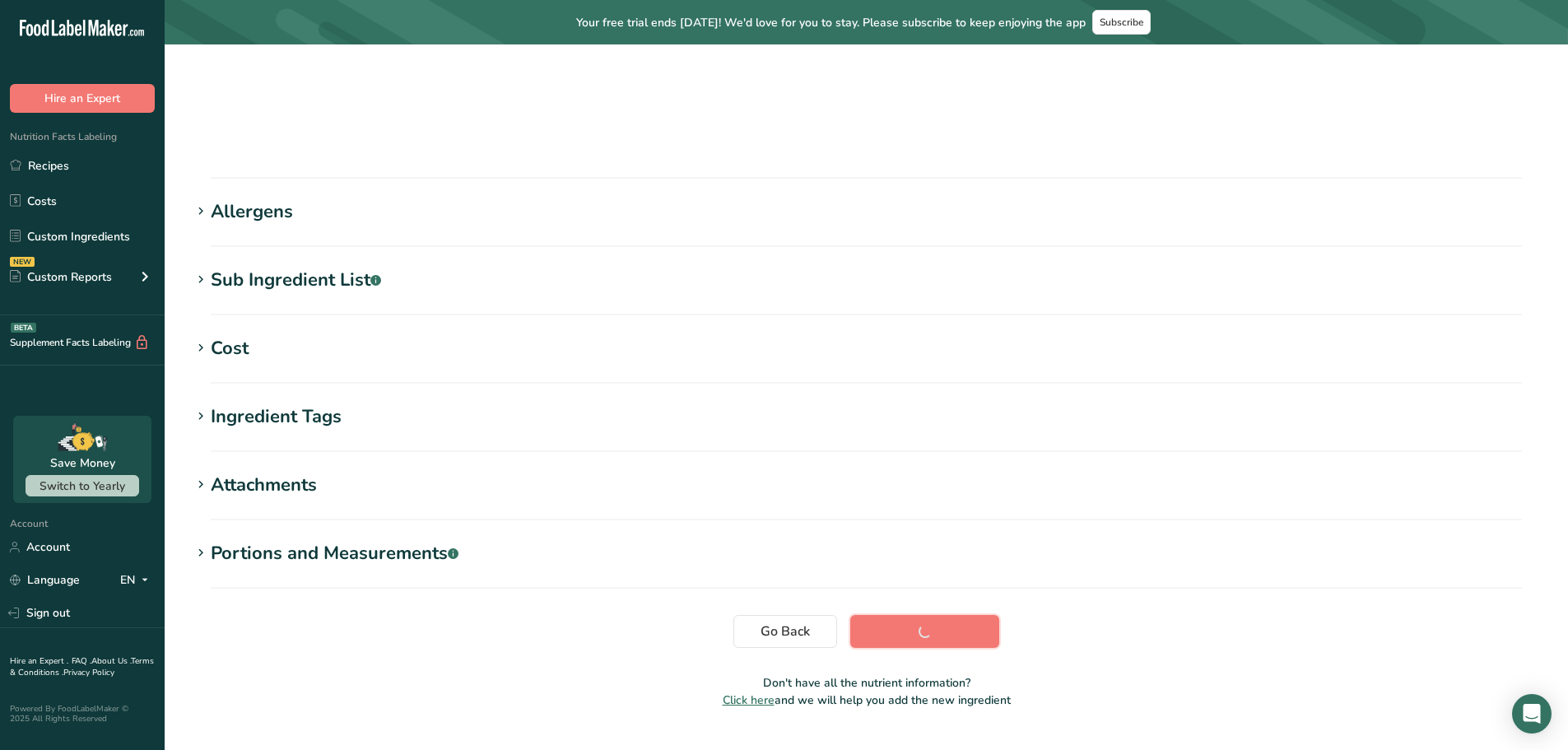
scroll to position [166, 0]
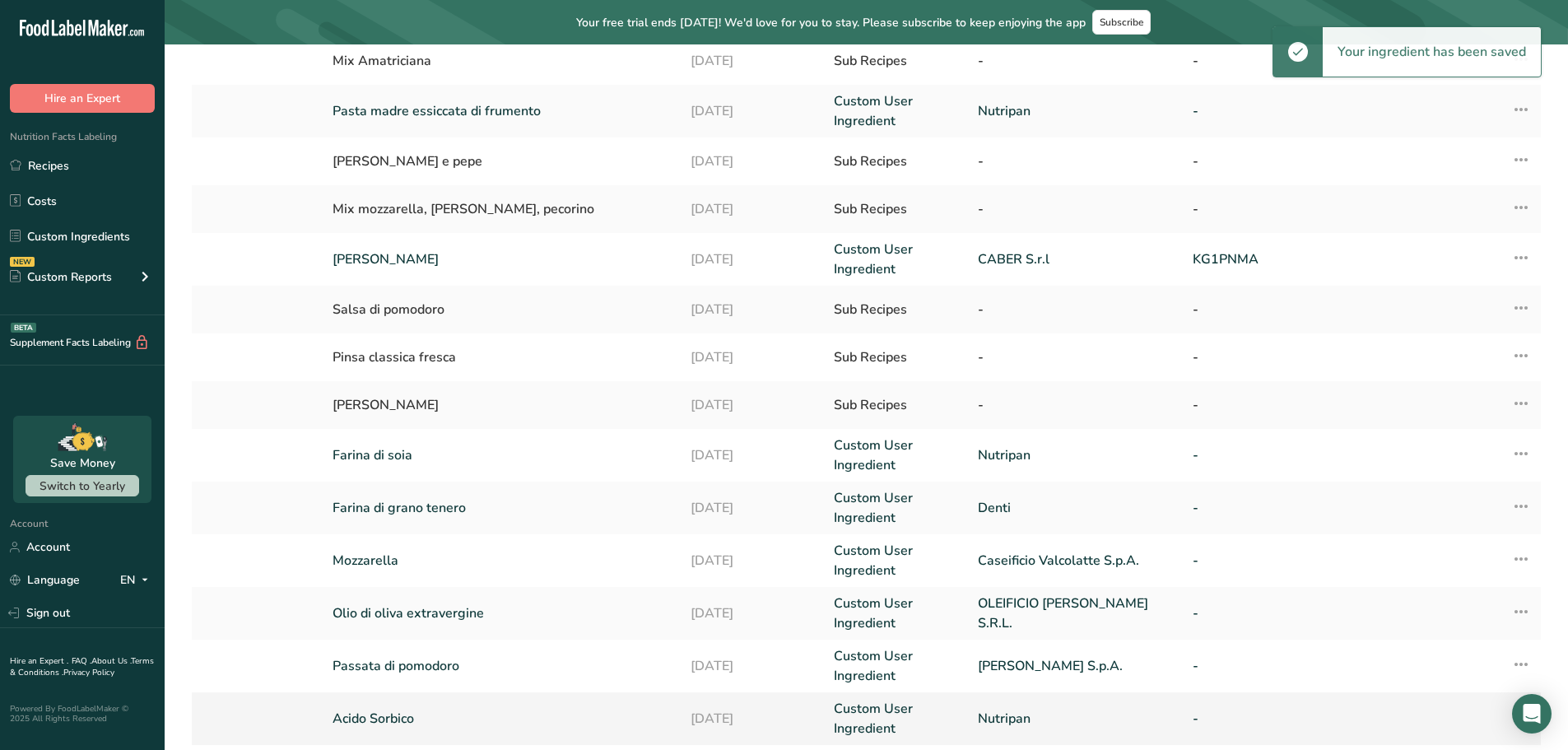
scroll to position [336, 0]
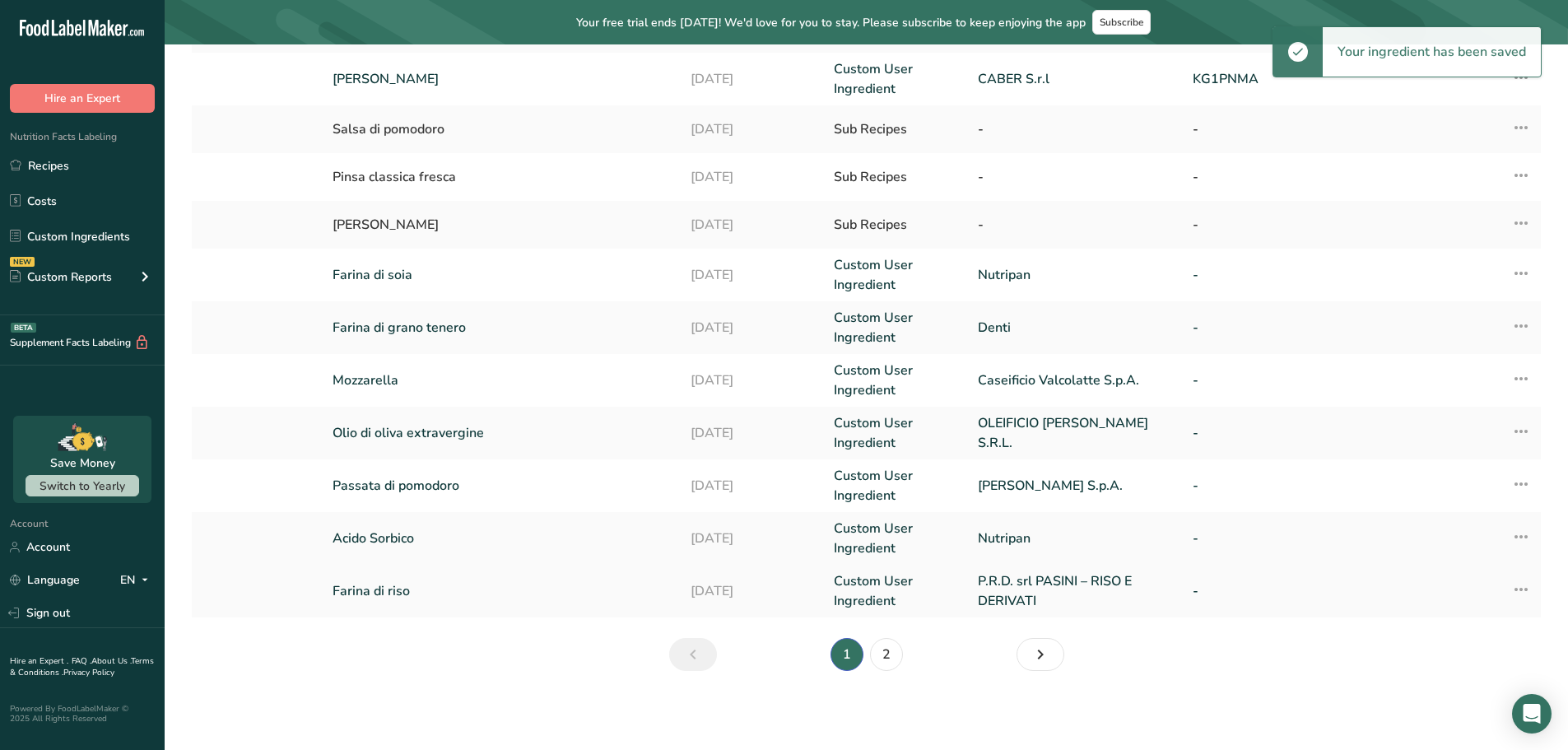
drag, startPoint x: 384, startPoint y: 584, endPoint x: 406, endPoint y: 580, distance: 22.4
click at [384, 584] on link "Farina di riso" at bounding box center [501, 591] width 338 height 20
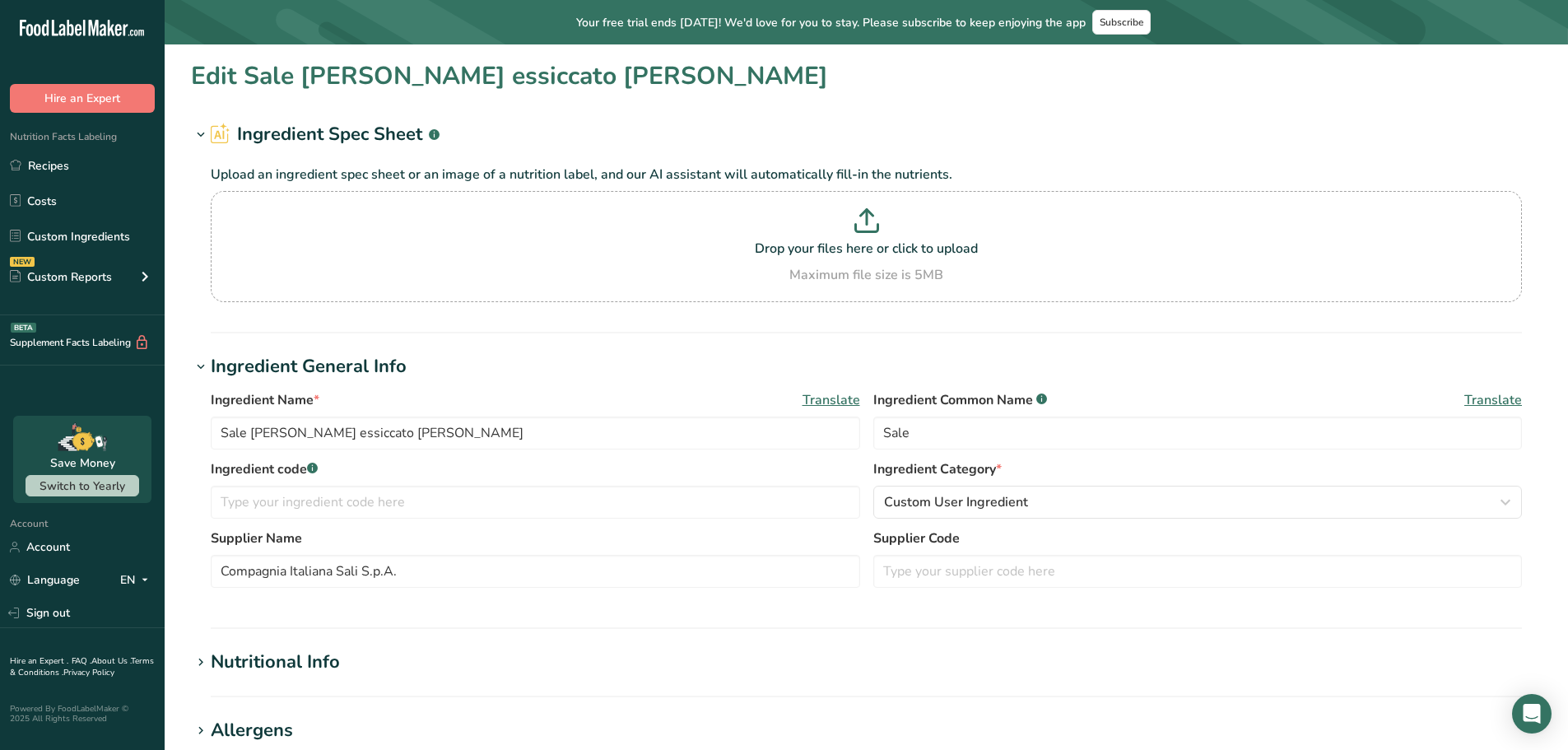
type input "Farina di riso"
type input "P.R.D. srl PASINI – RISO E DERIVATI"
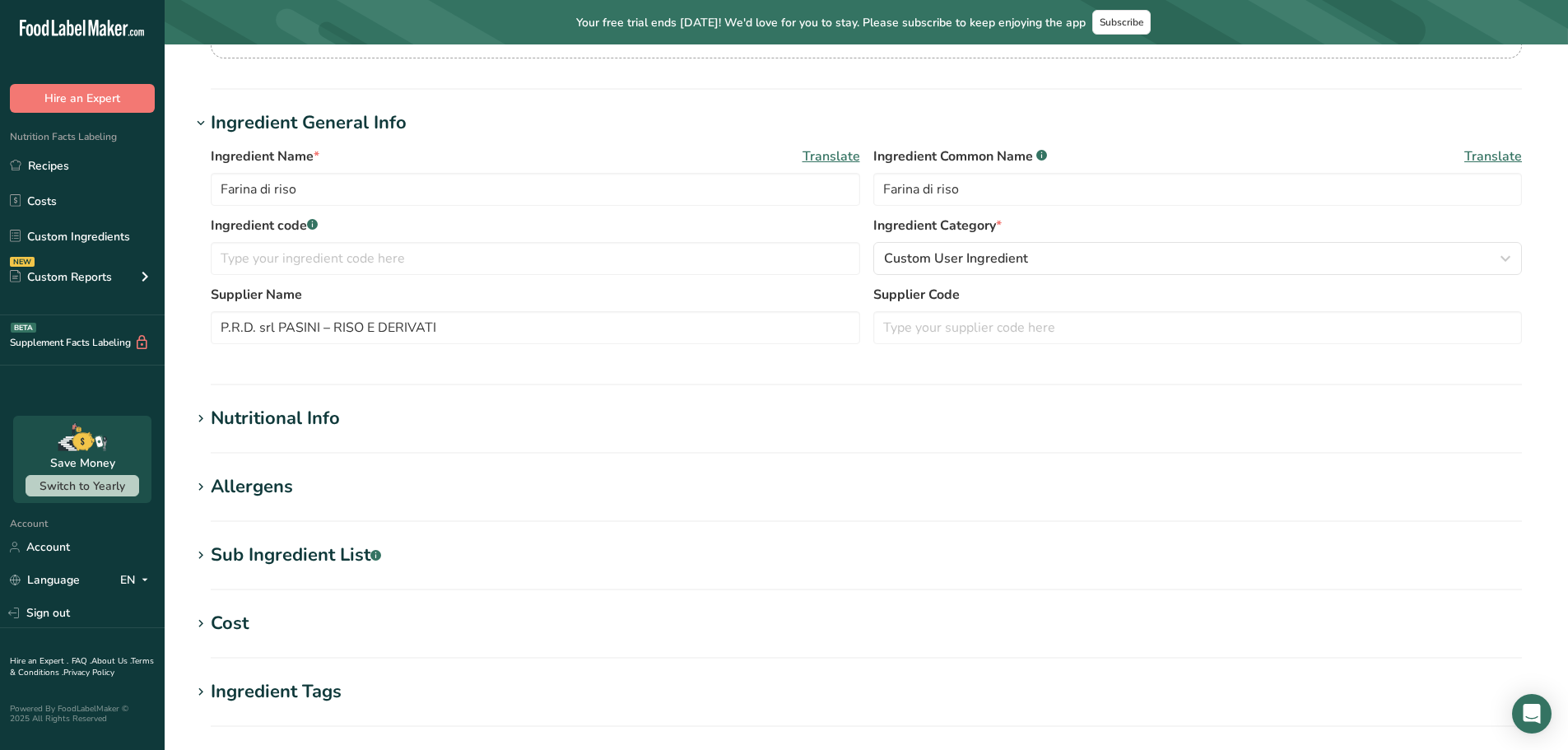
scroll to position [412, 0]
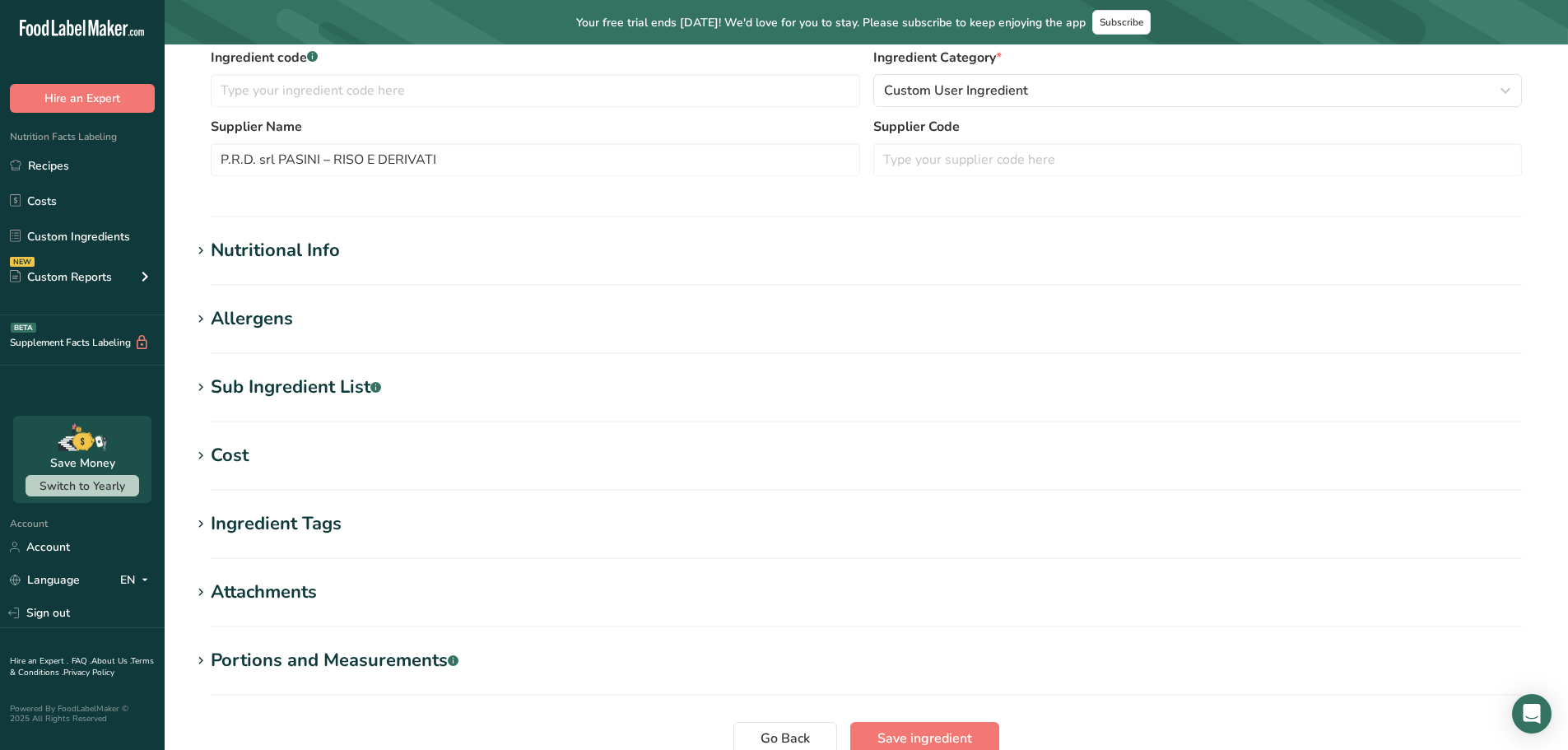
click at [274, 244] on div "Nutritional Info" at bounding box center [275, 250] width 129 height 27
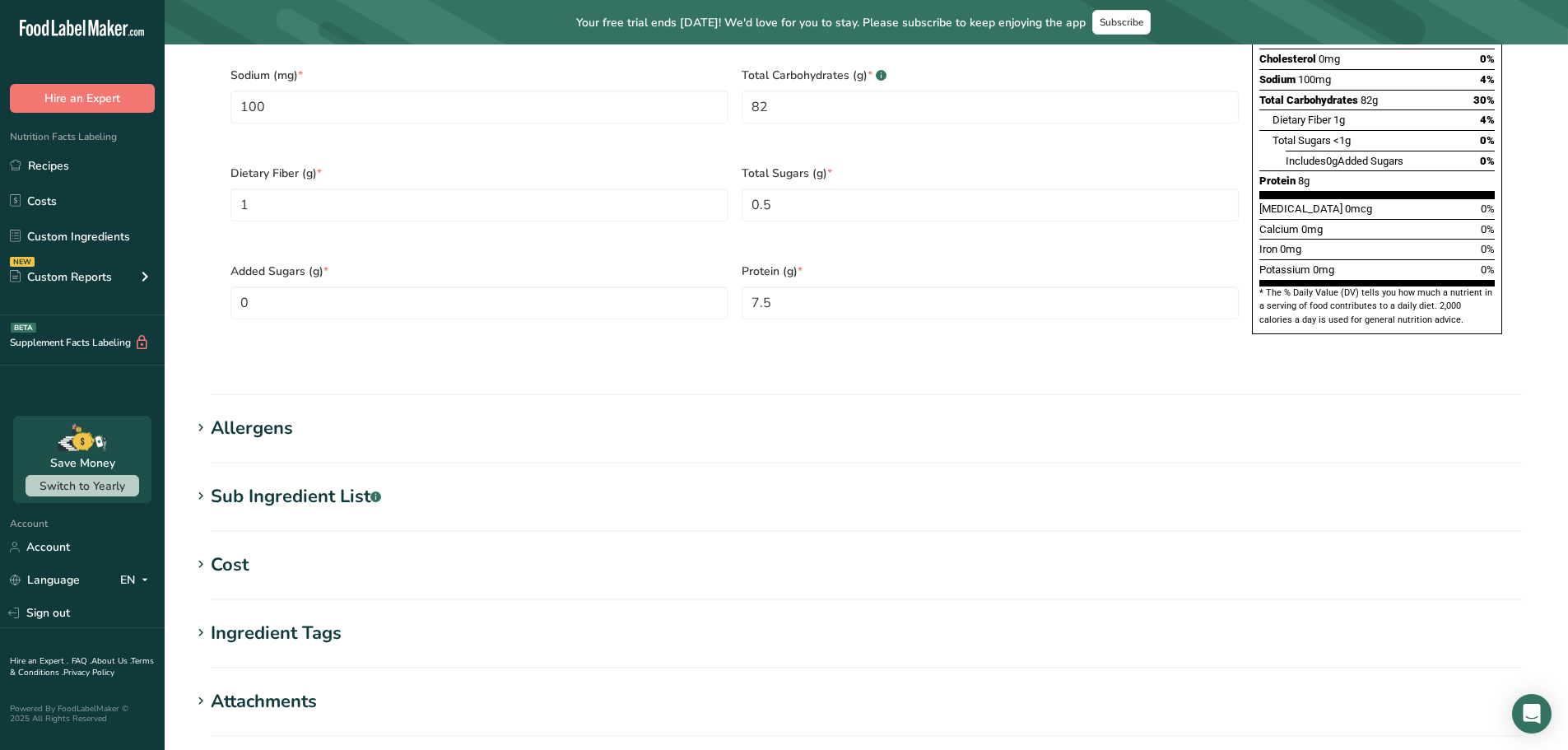
scroll to position [1287, 0]
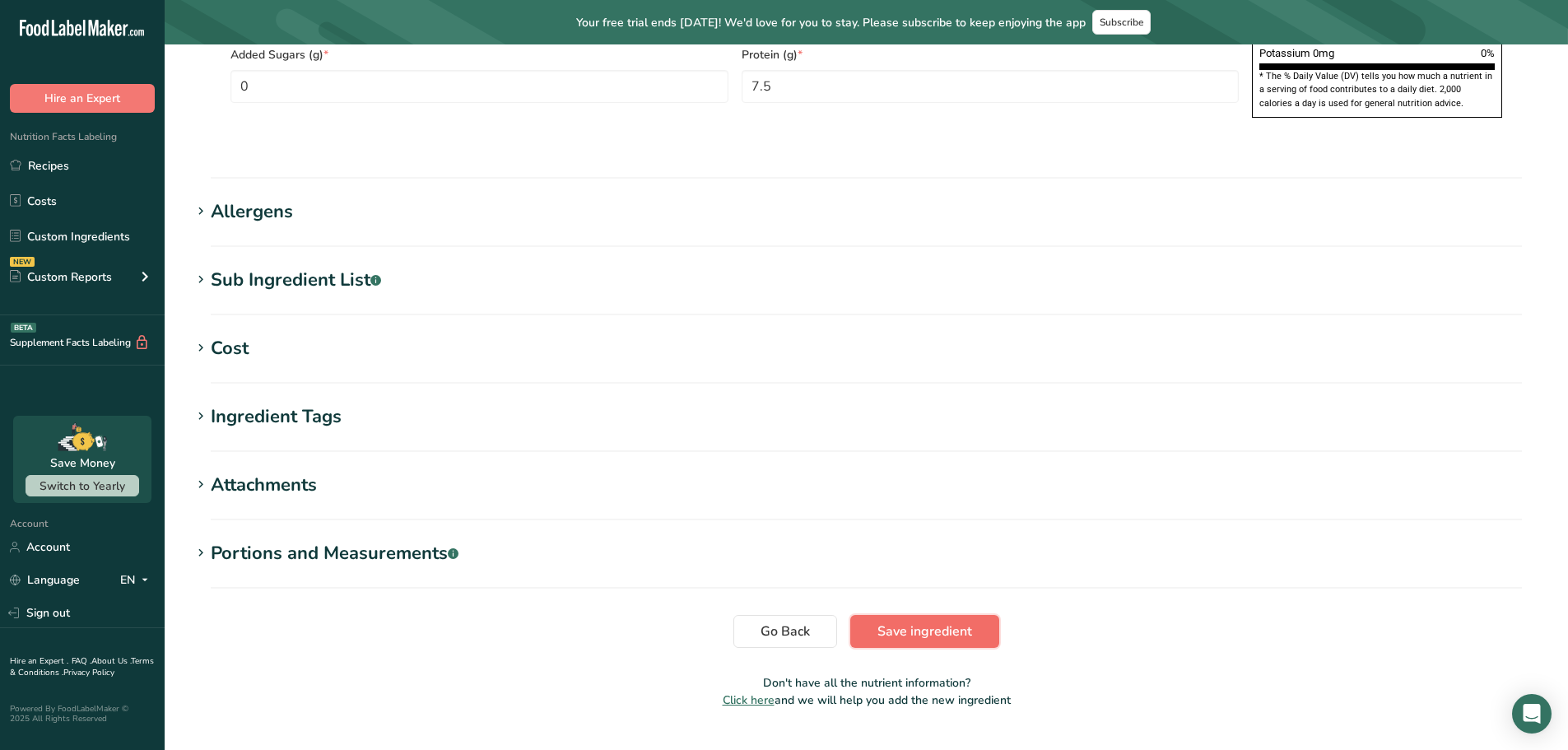
click at [942, 622] on span "Save ingredient" at bounding box center [925, 631] width 94 height 20
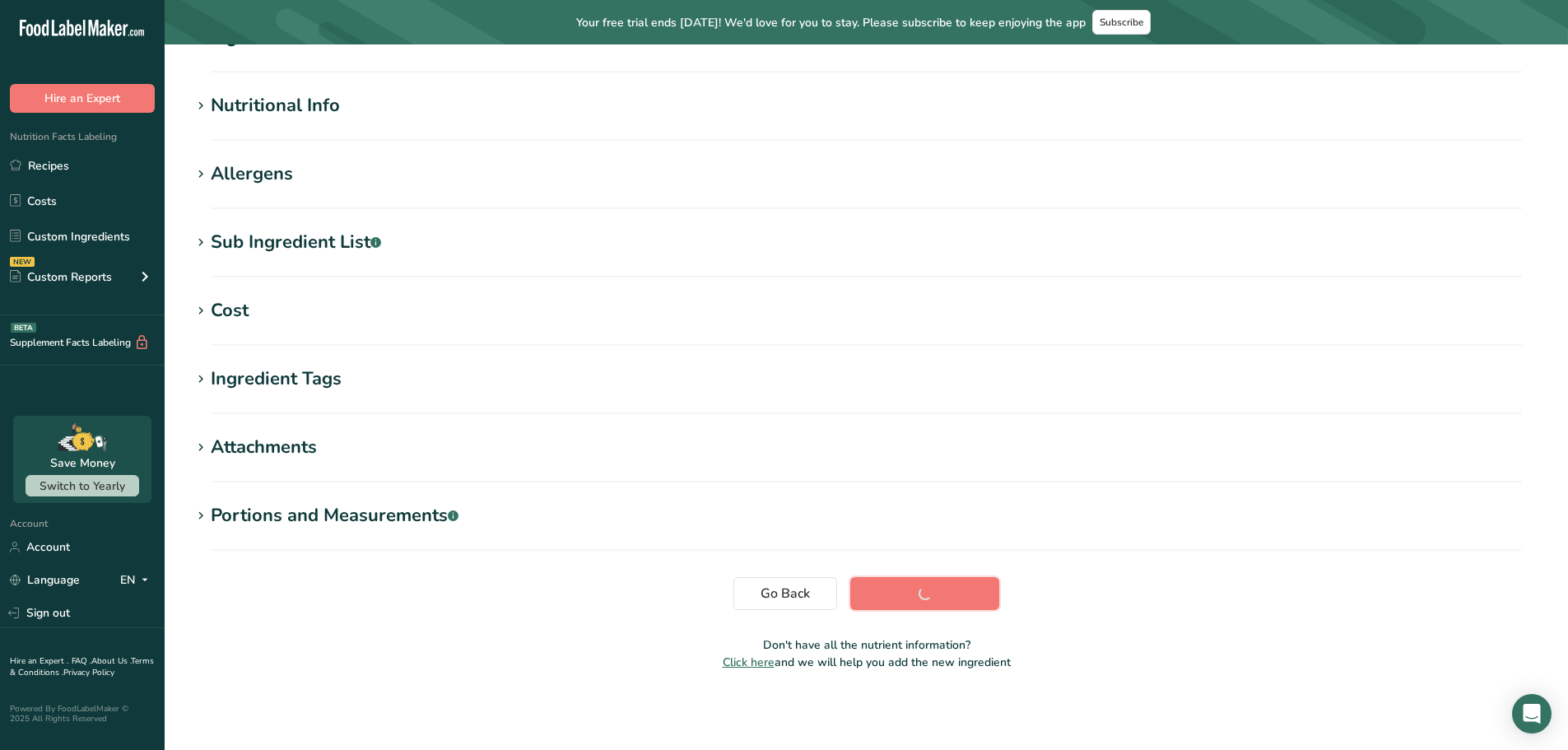
scroll to position [166, 0]
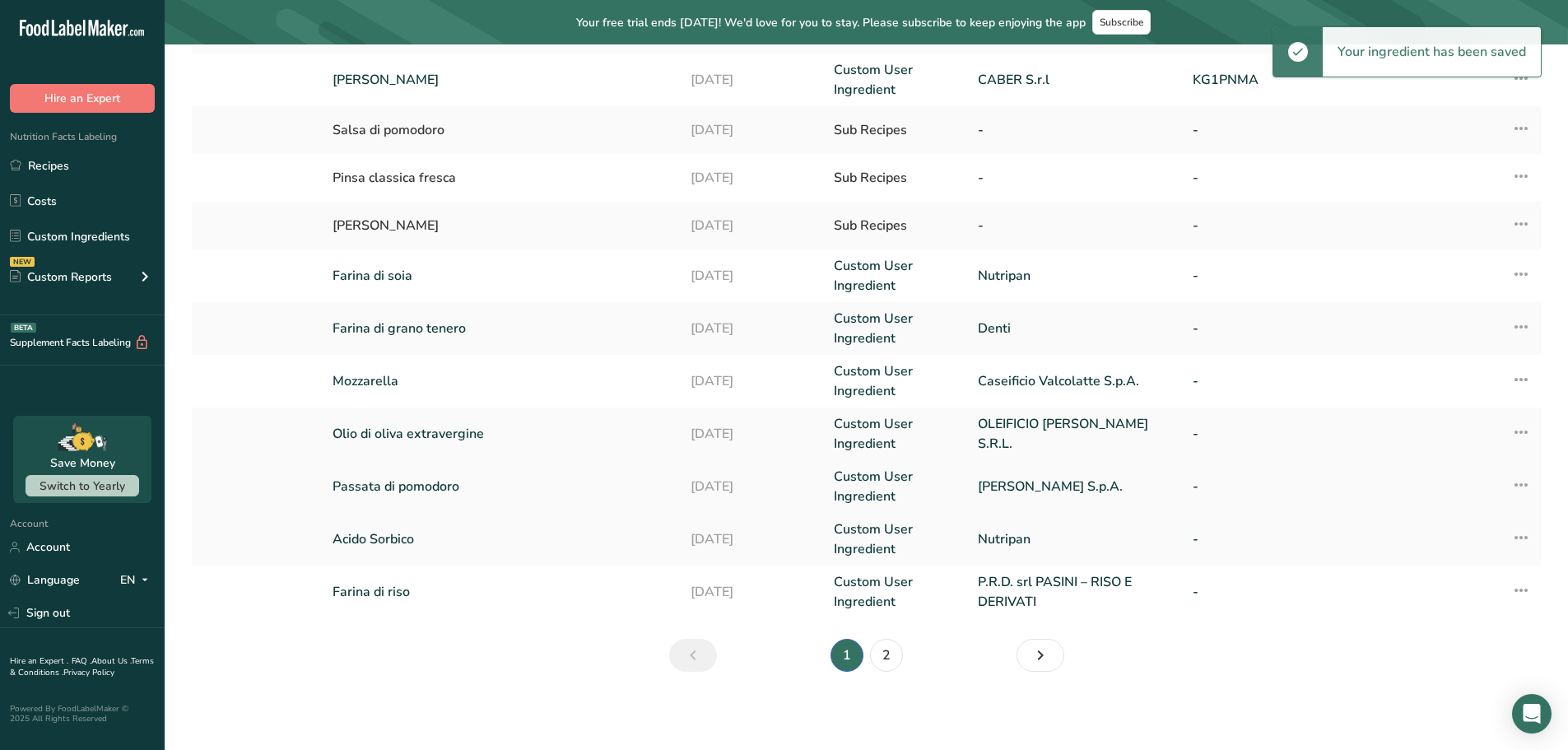
scroll to position [336, 0]
click at [396, 481] on link "Passata di pomodoro" at bounding box center [501, 486] width 338 height 20
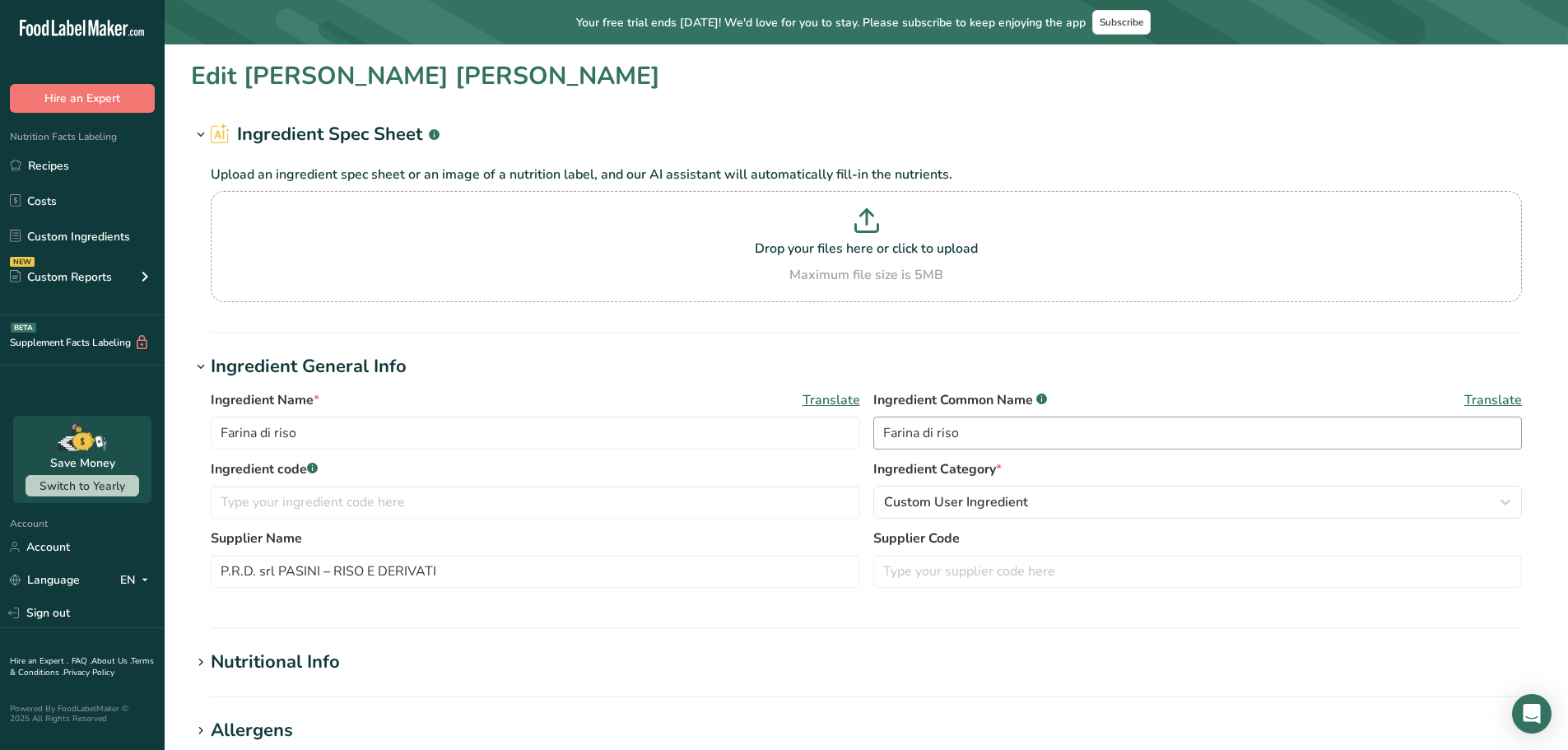
type input "Passata di pomodoro"
type input "Passata di pomodoro in fusti"
type input "[PERSON_NAME] S.p.A."
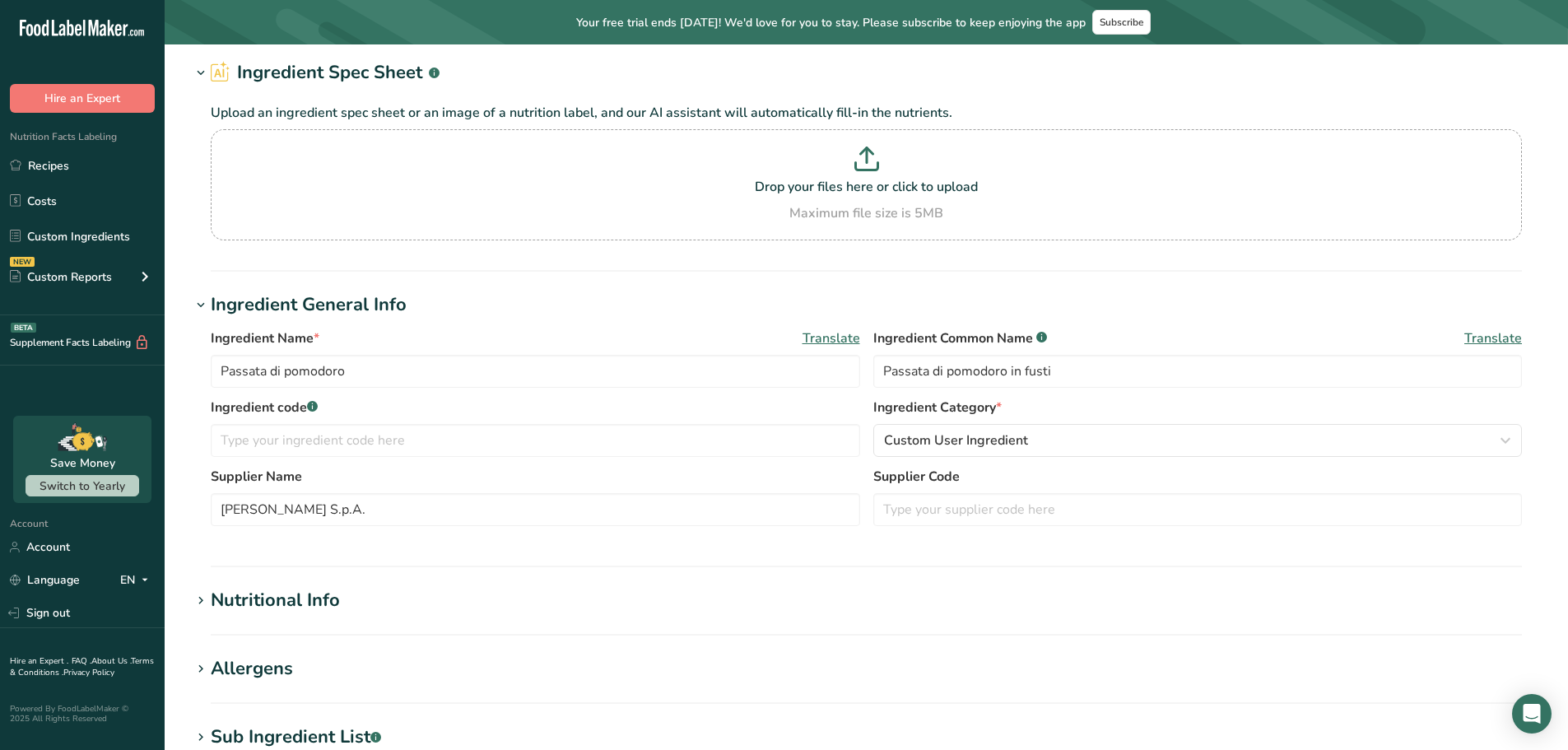
scroll to position [329, 0]
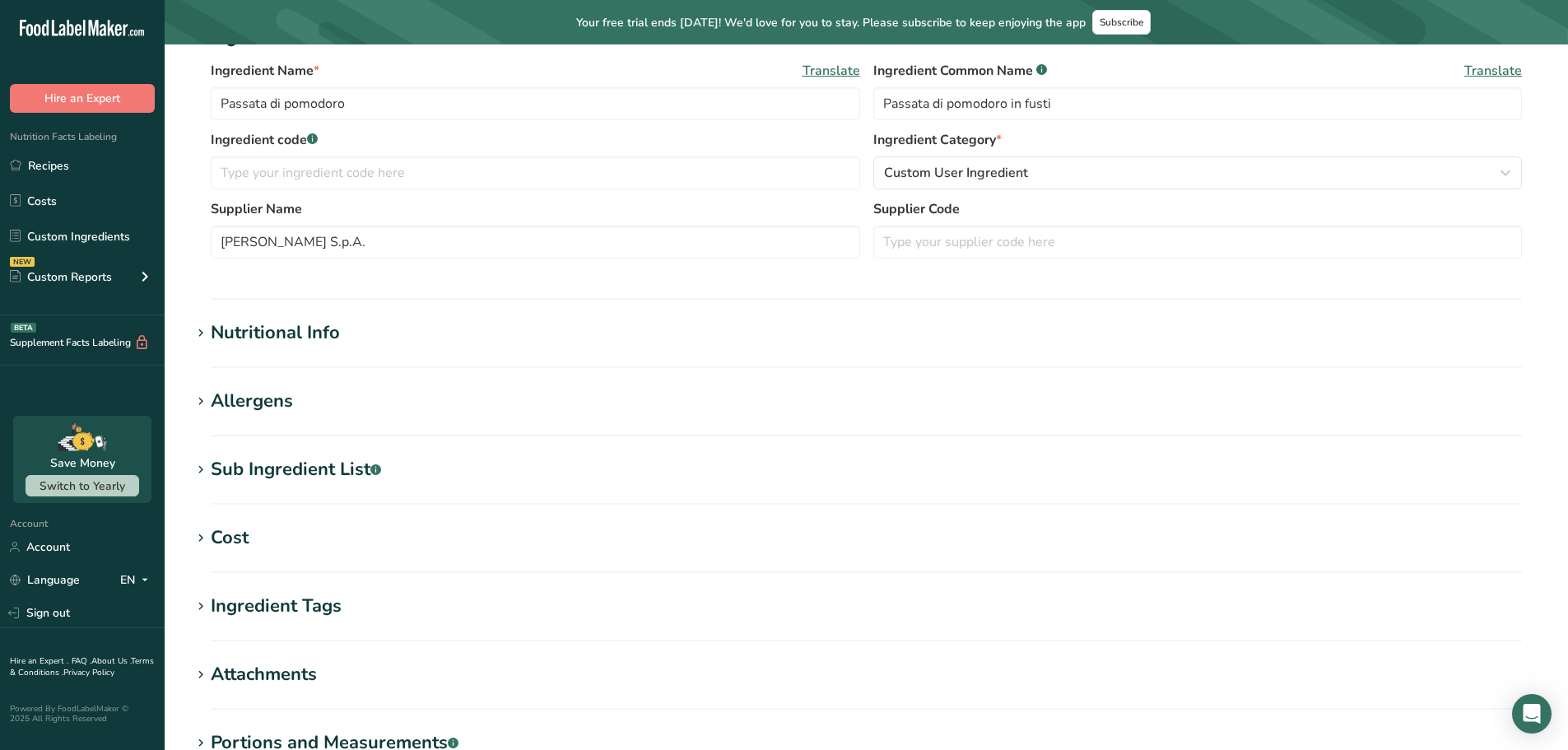
click at [314, 329] on div "Nutritional Info" at bounding box center [275, 332] width 129 height 27
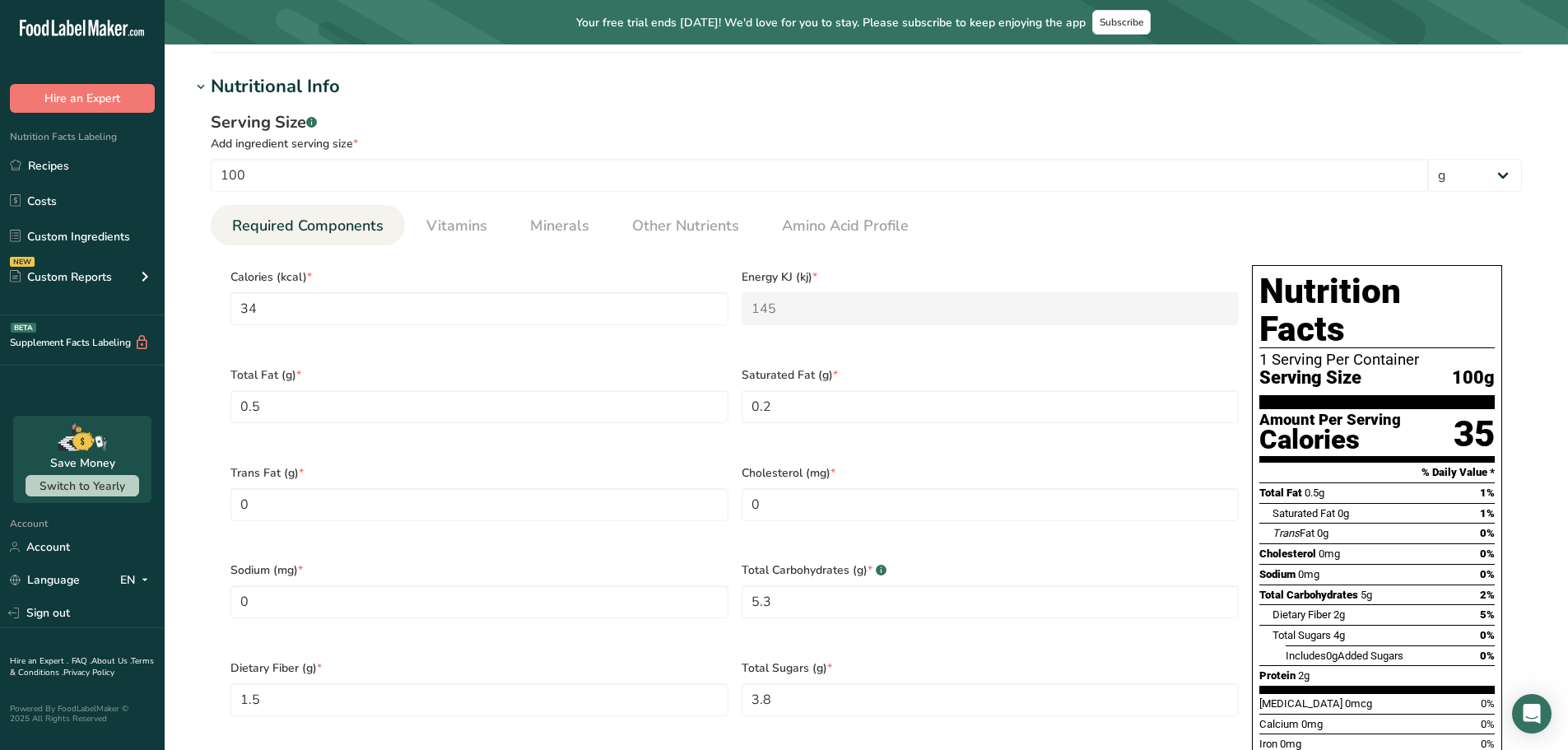
scroll to position [659, 0]
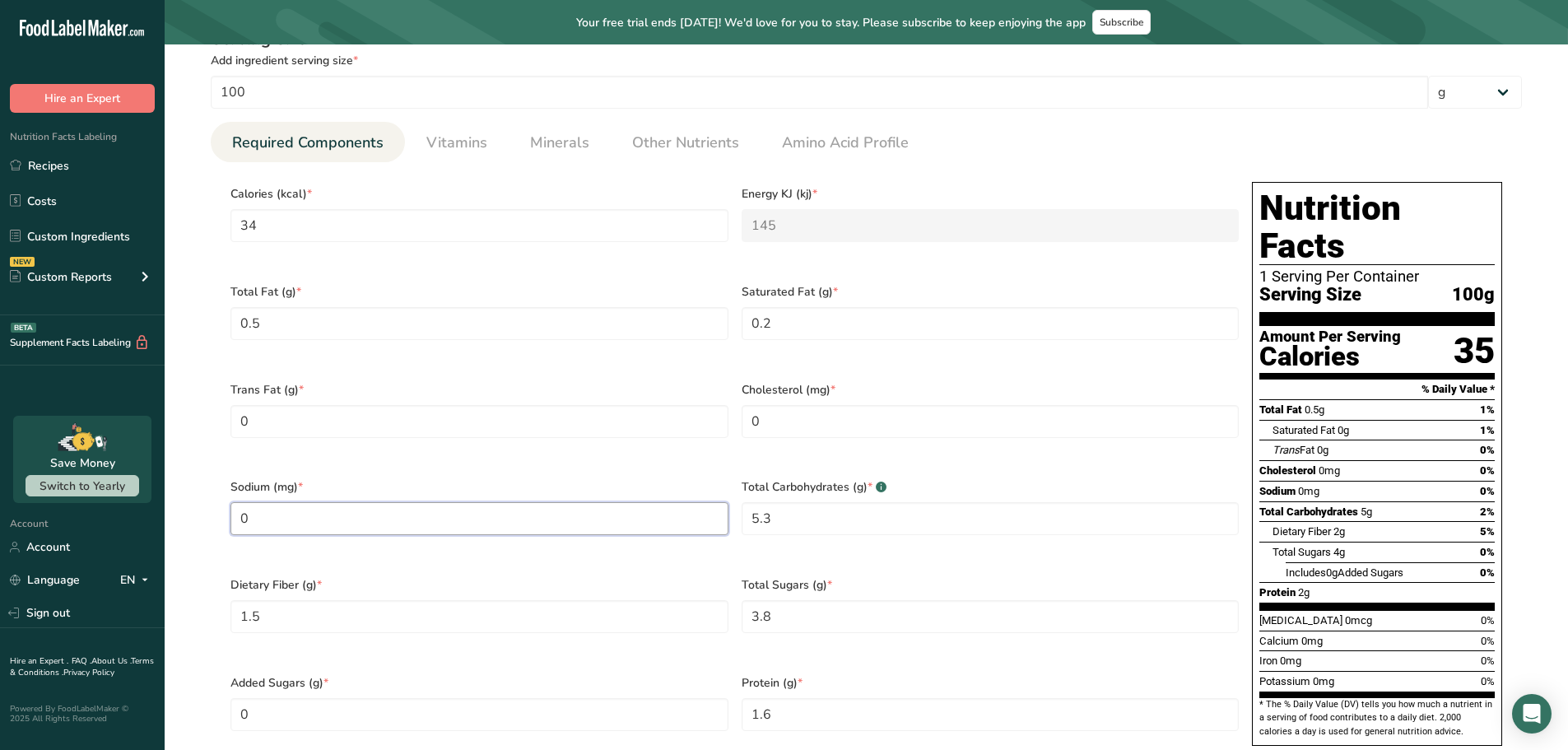
click at [276, 502] on input "0" at bounding box center [479, 519] width 498 height 33
drag, startPoint x: 276, startPoint y: 497, endPoint x: 235, endPoint y: 510, distance: 43.0
click at [235, 510] on input "0" at bounding box center [479, 519] width 498 height 33
drag, startPoint x: 283, startPoint y: 496, endPoint x: 230, endPoint y: 501, distance: 53.2
click at [230, 502] on input "8" at bounding box center [479, 519] width 498 height 33
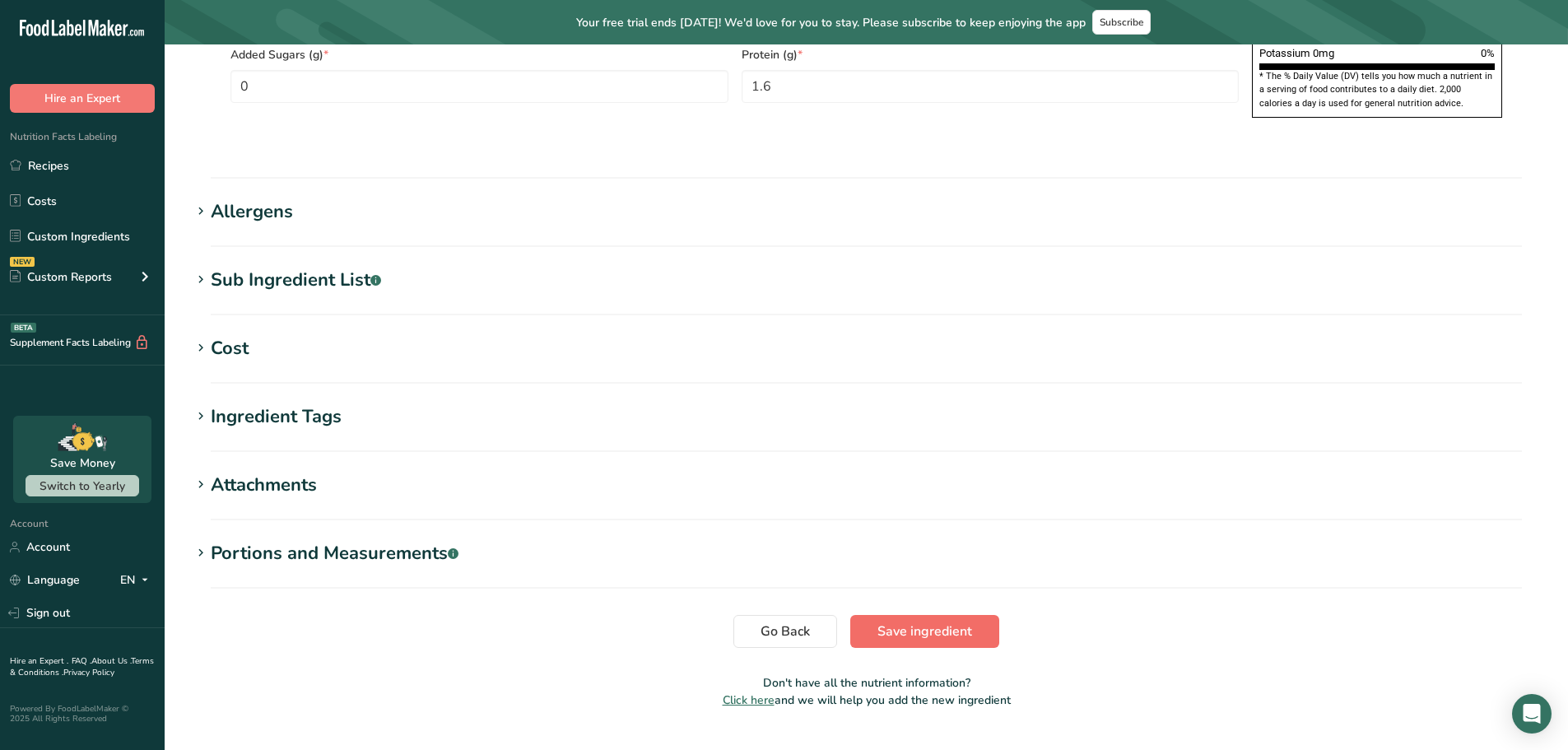
type input "7.9998"
click at [898, 622] on span "Save ingredient" at bounding box center [925, 631] width 94 height 20
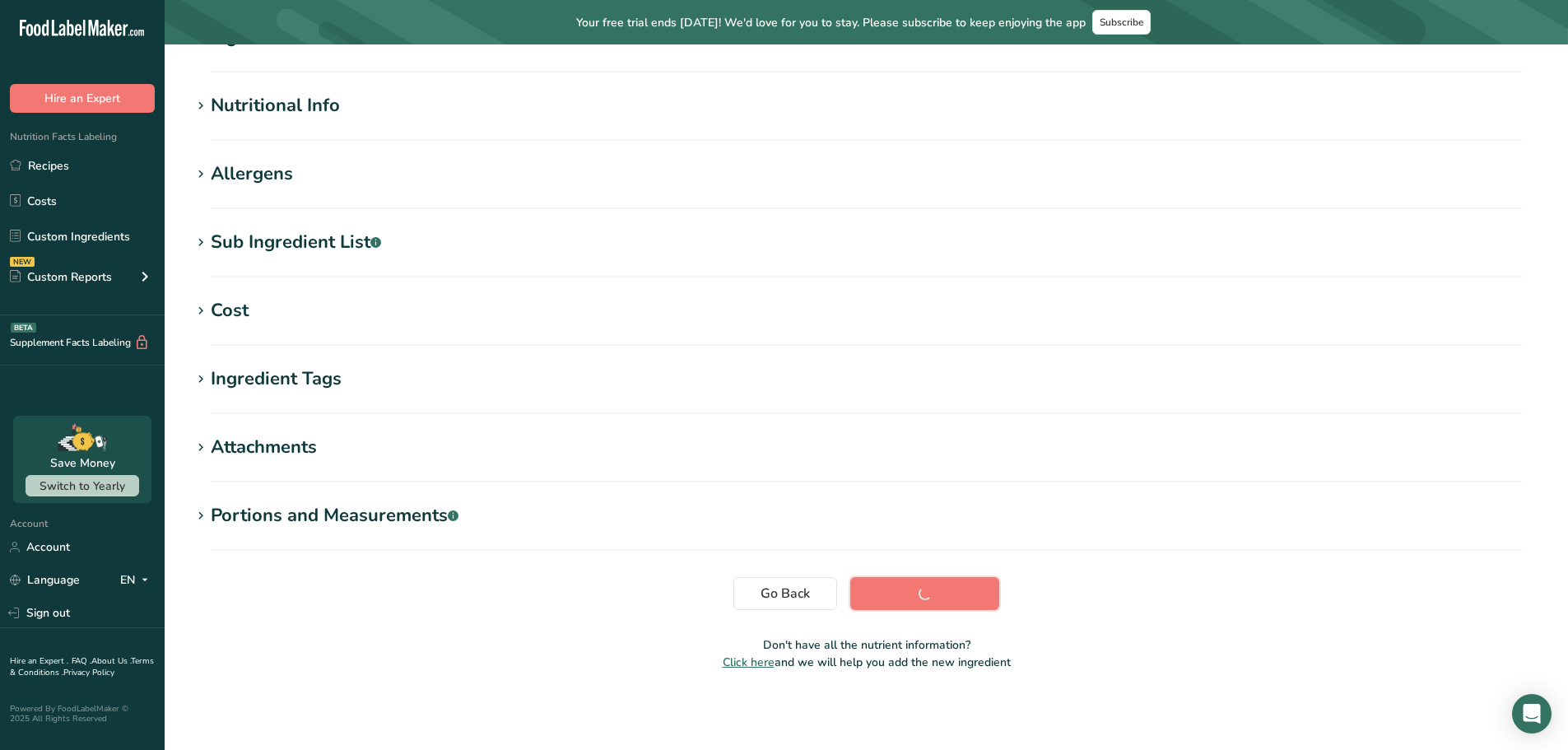
scroll to position [166, 0]
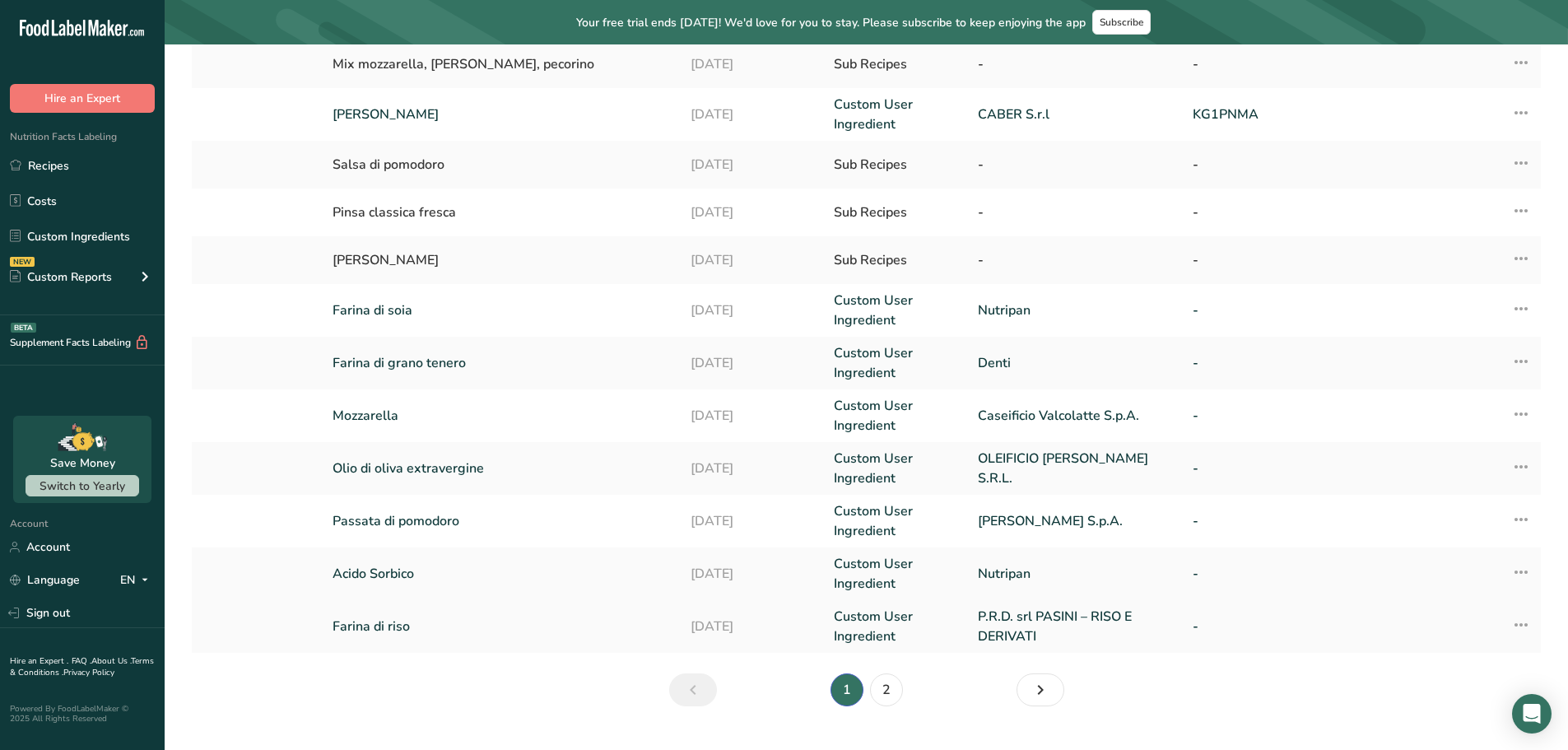
scroll to position [329, 0]
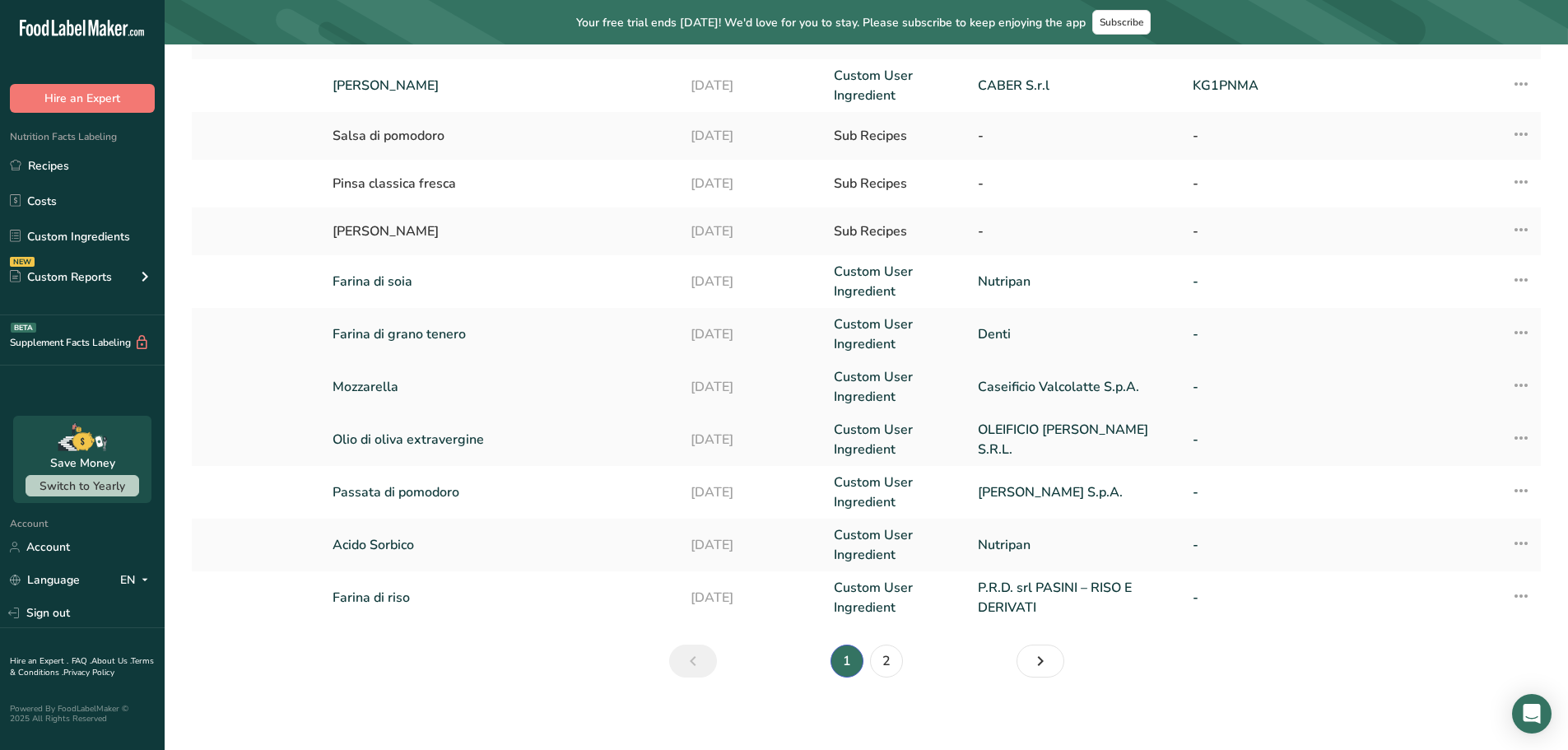
click at [363, 390] on link "Mozzarella" at bounding box center [501, 387] width 338 height 20
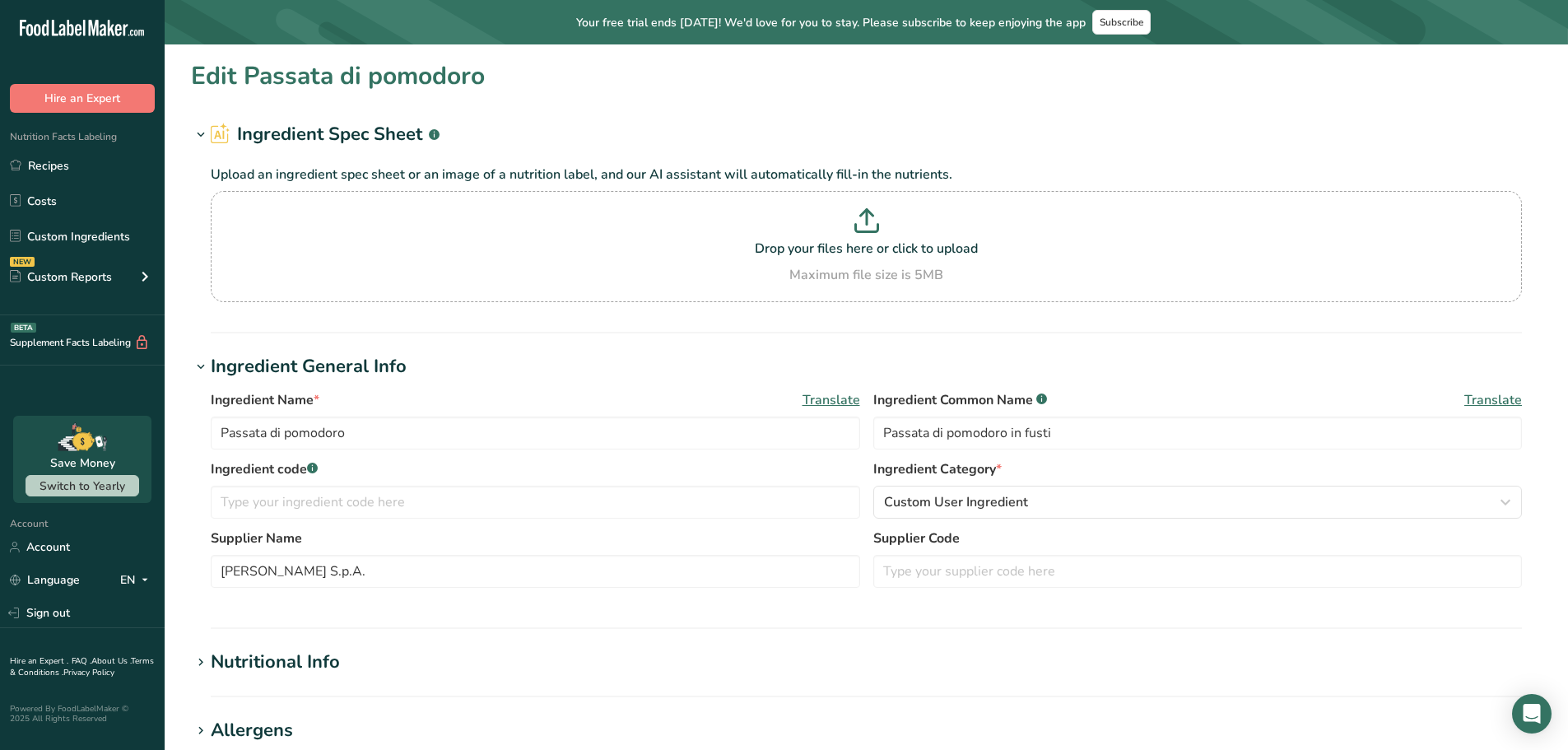
type input "Mozzarella"
type input "Mozzarella julienne"
type input "Caseificio Valcolatte S.p.A."
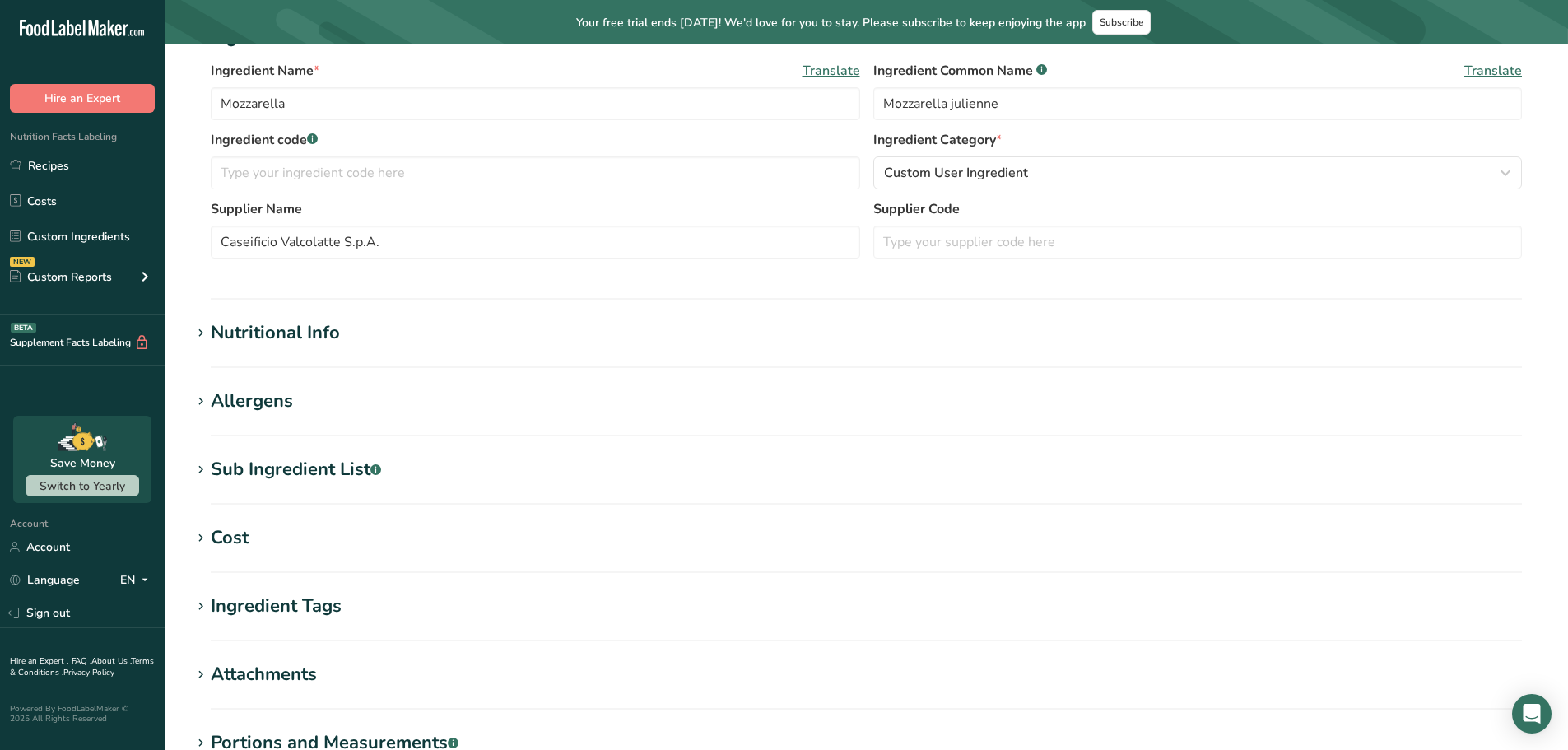
type input "299"
type KJ "1251.02"
type Fat "23"
type Fat "16"
type Fat "0"
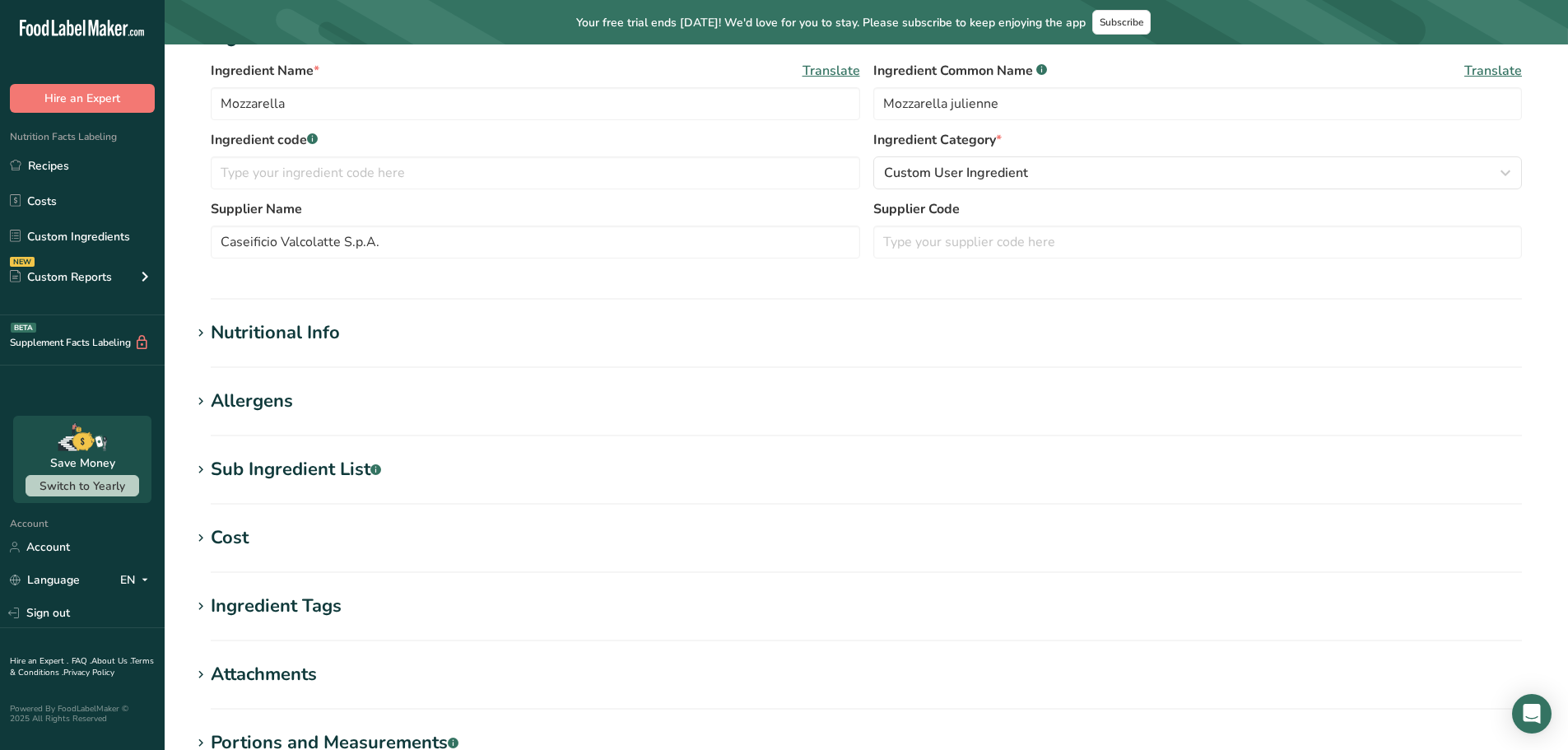
type input "0"
type input "320"
type Carbohydrates "0.9"
type Fiber "0"
type Sugars "0"
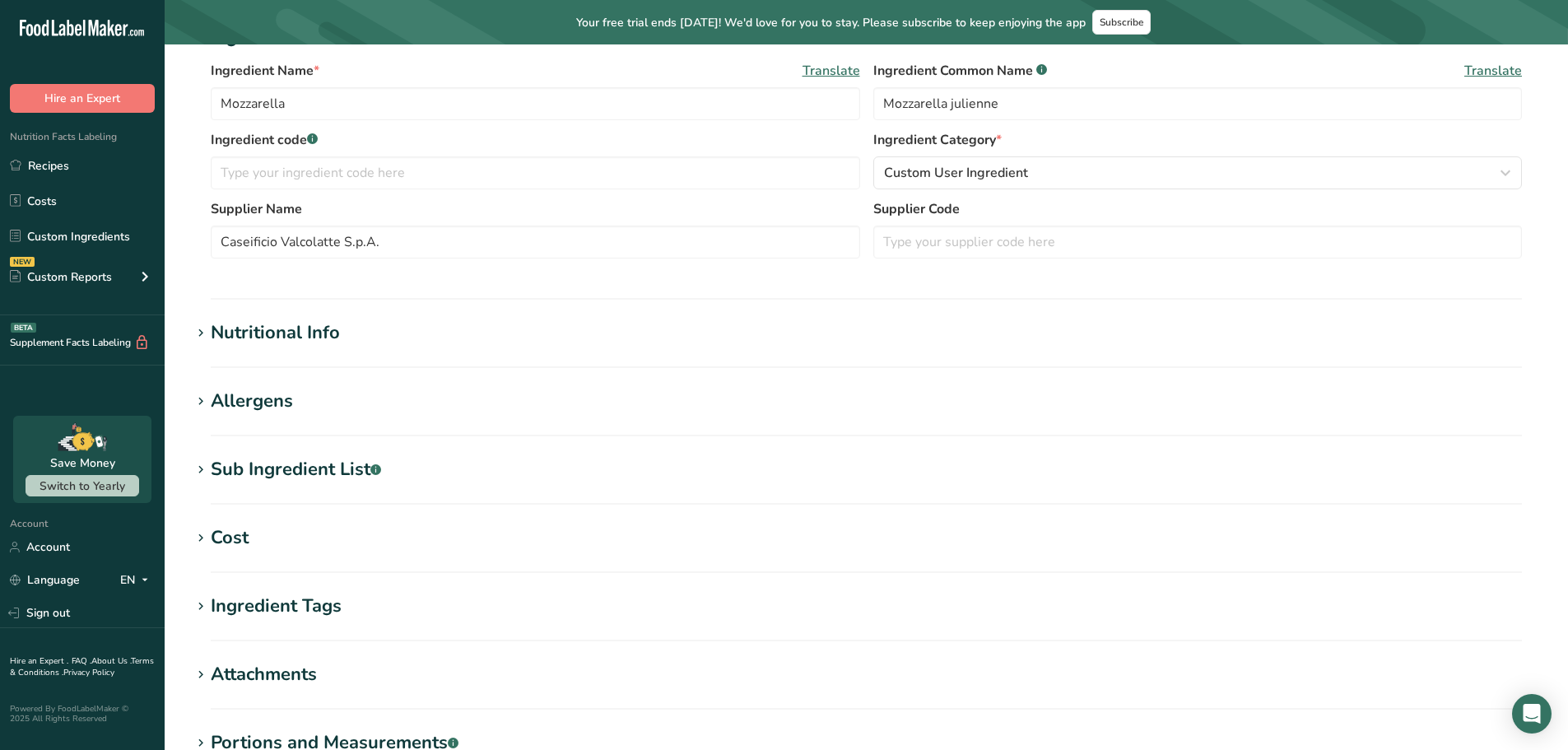
type Sugars "0"
type input "22"
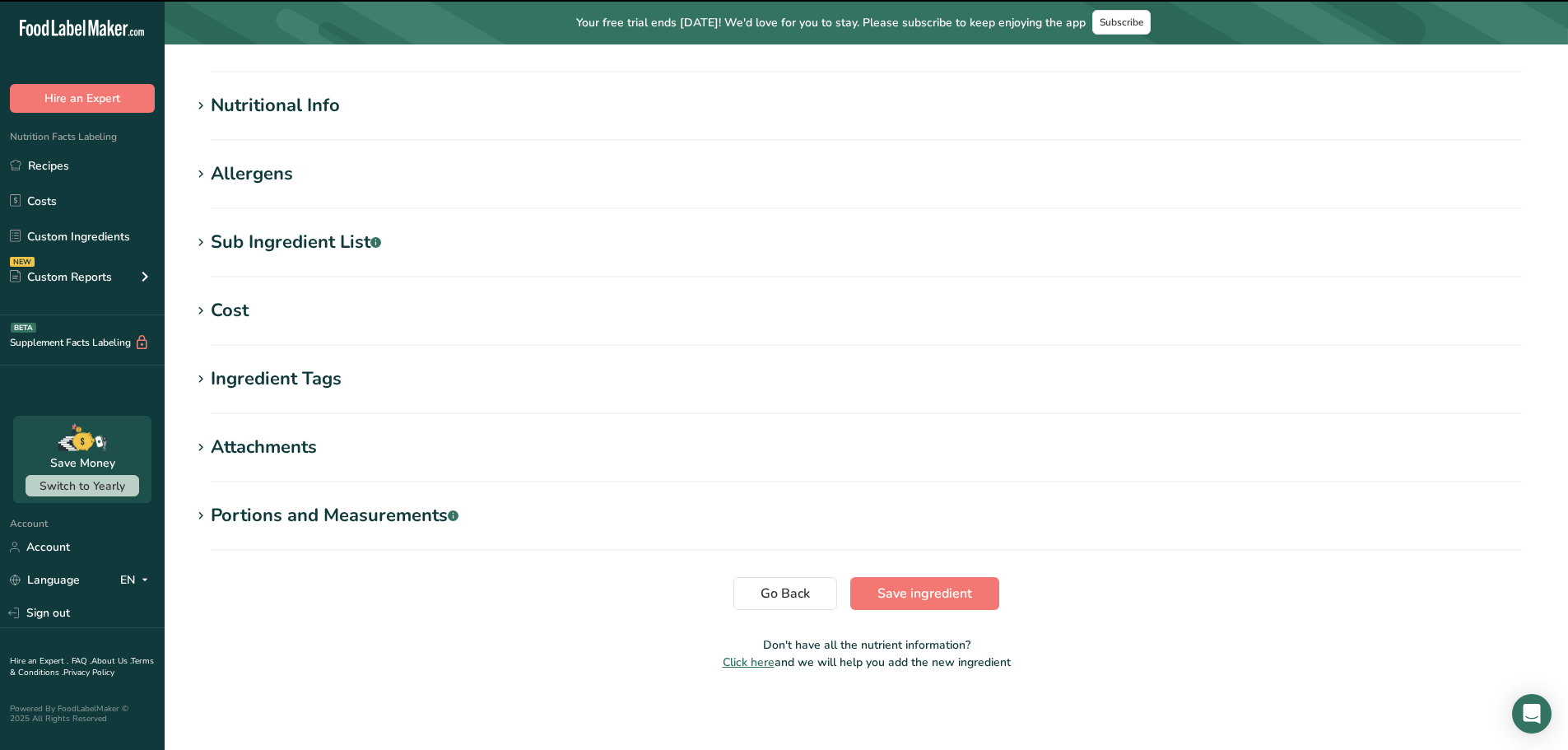
scroll to position [309, 0]
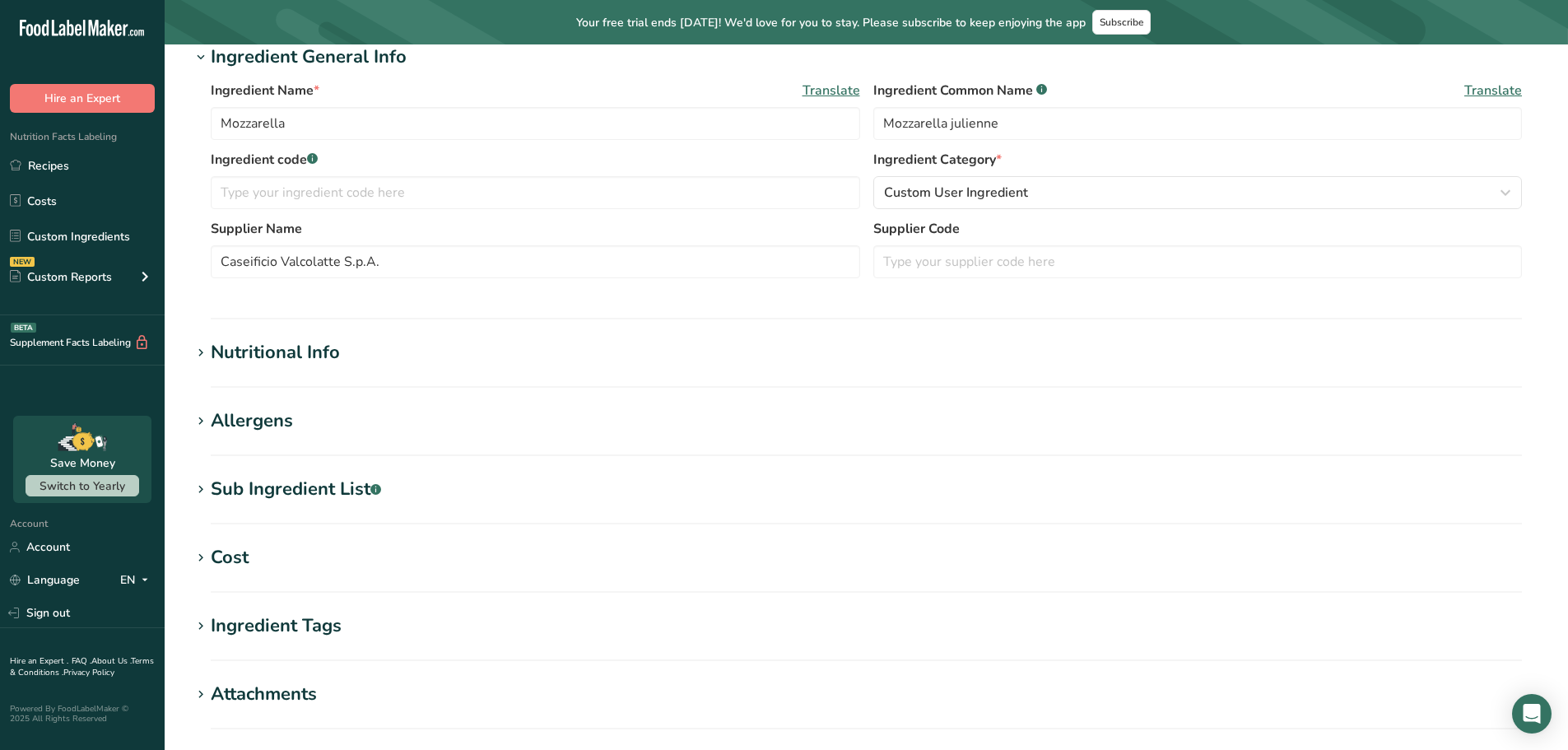
click at [315, 348] on div "Nutritional Info" at bounding box center [275, 352] width 129 height 27
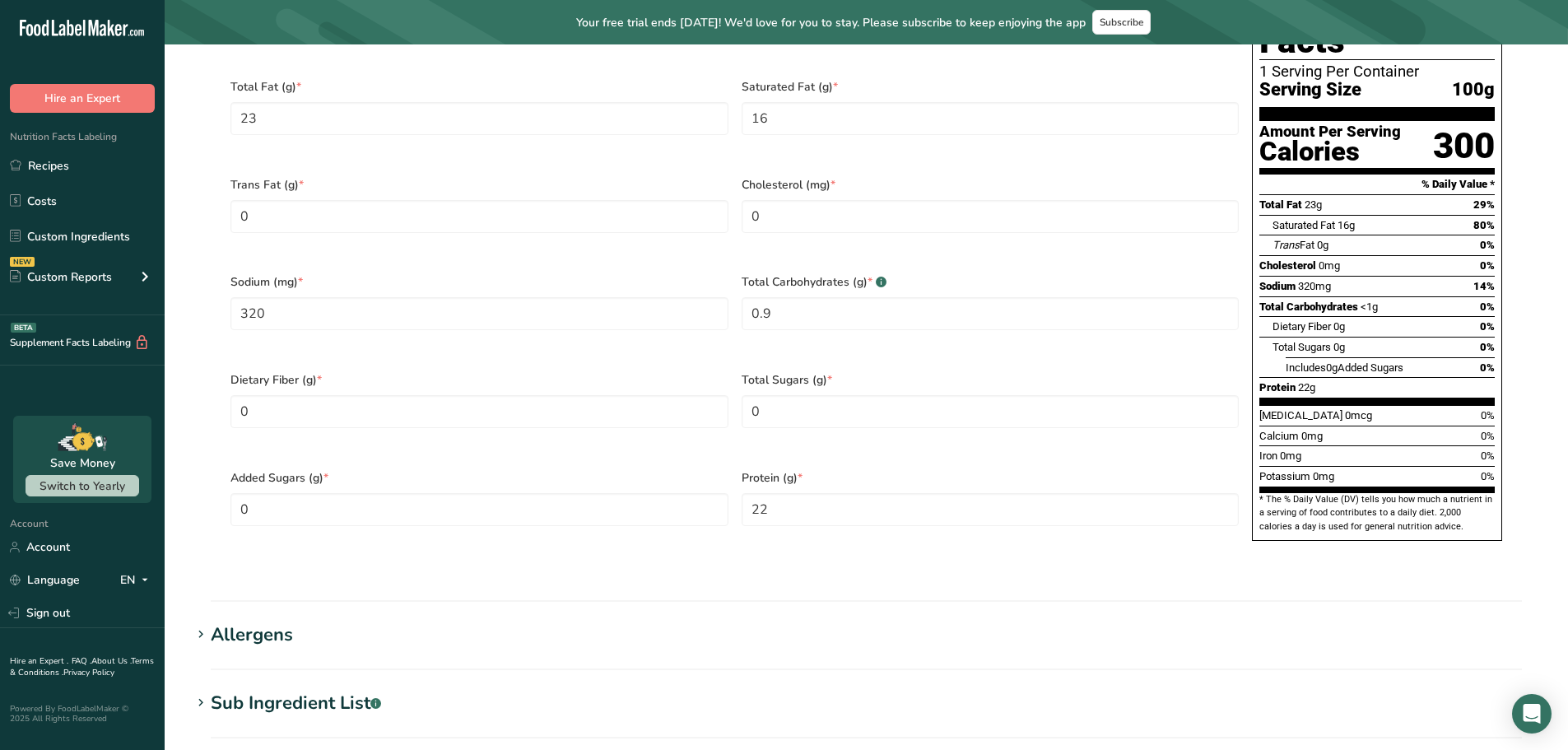
scroll to position [1215, 0]
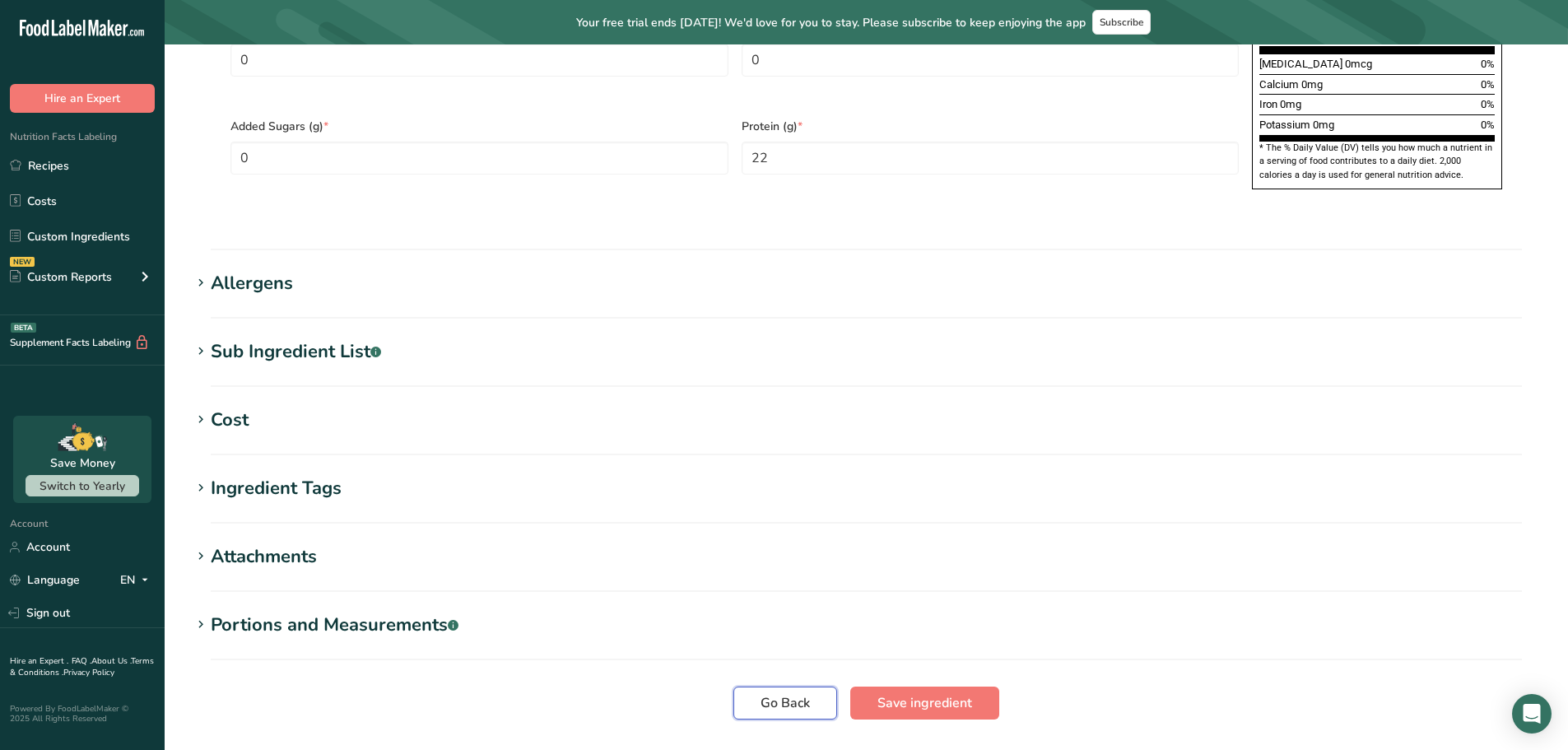
click at [765, 651] on span "Go Back" at bounding box center [786, 703] width 50 height 20
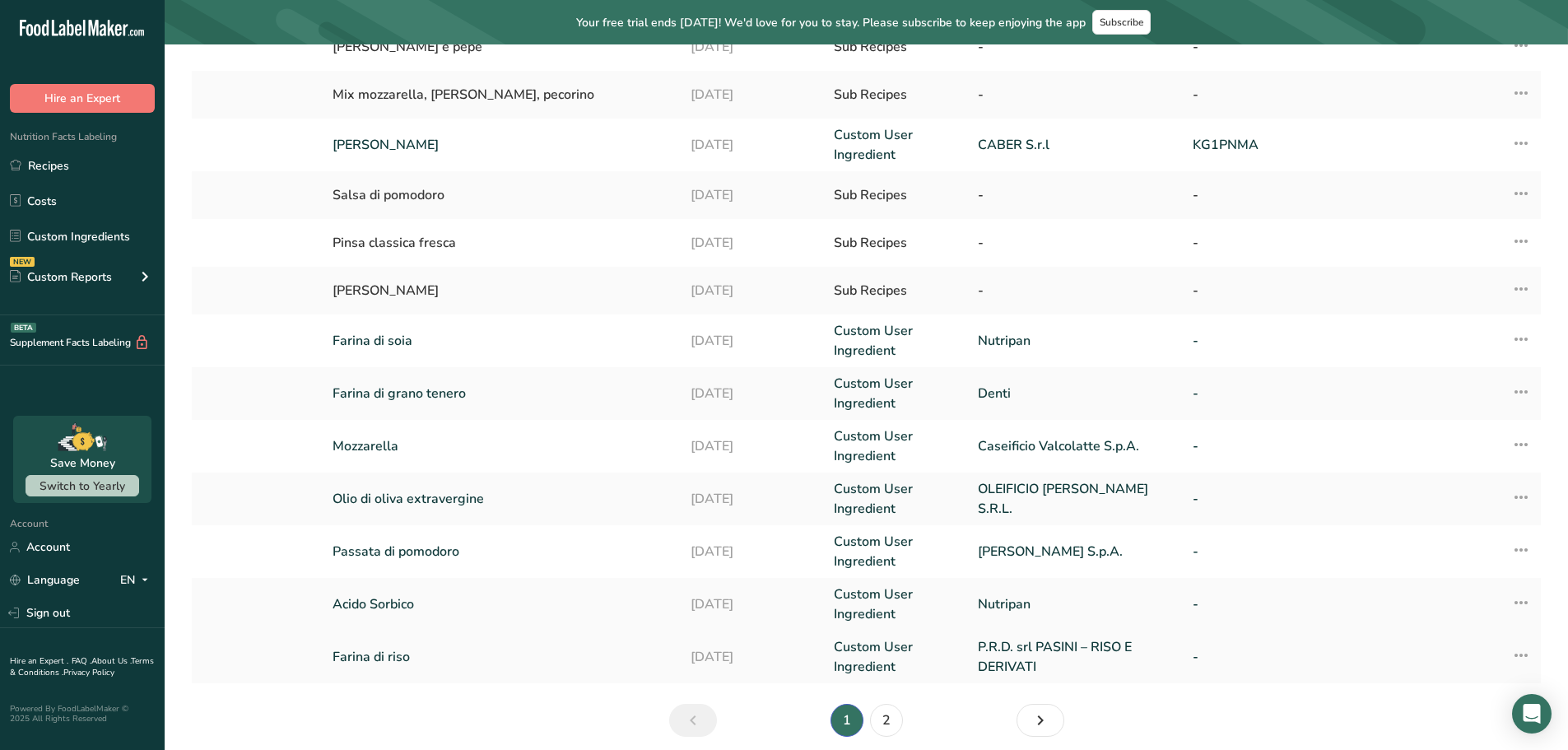
scroll to position [329, 0]
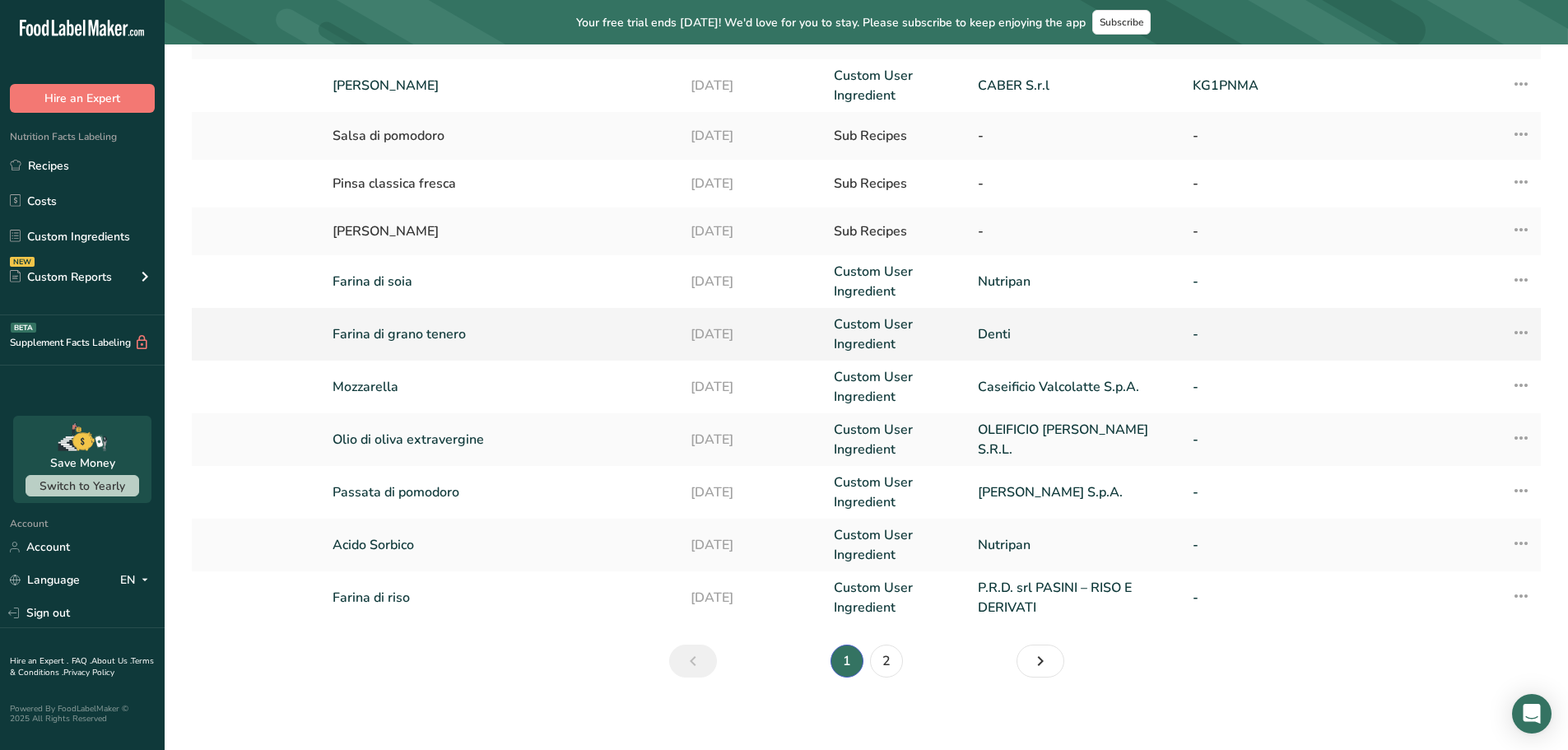
click at [398, 329] on link "Farina di grano tenero" at bounding box center [501, 334] width 338 height 20
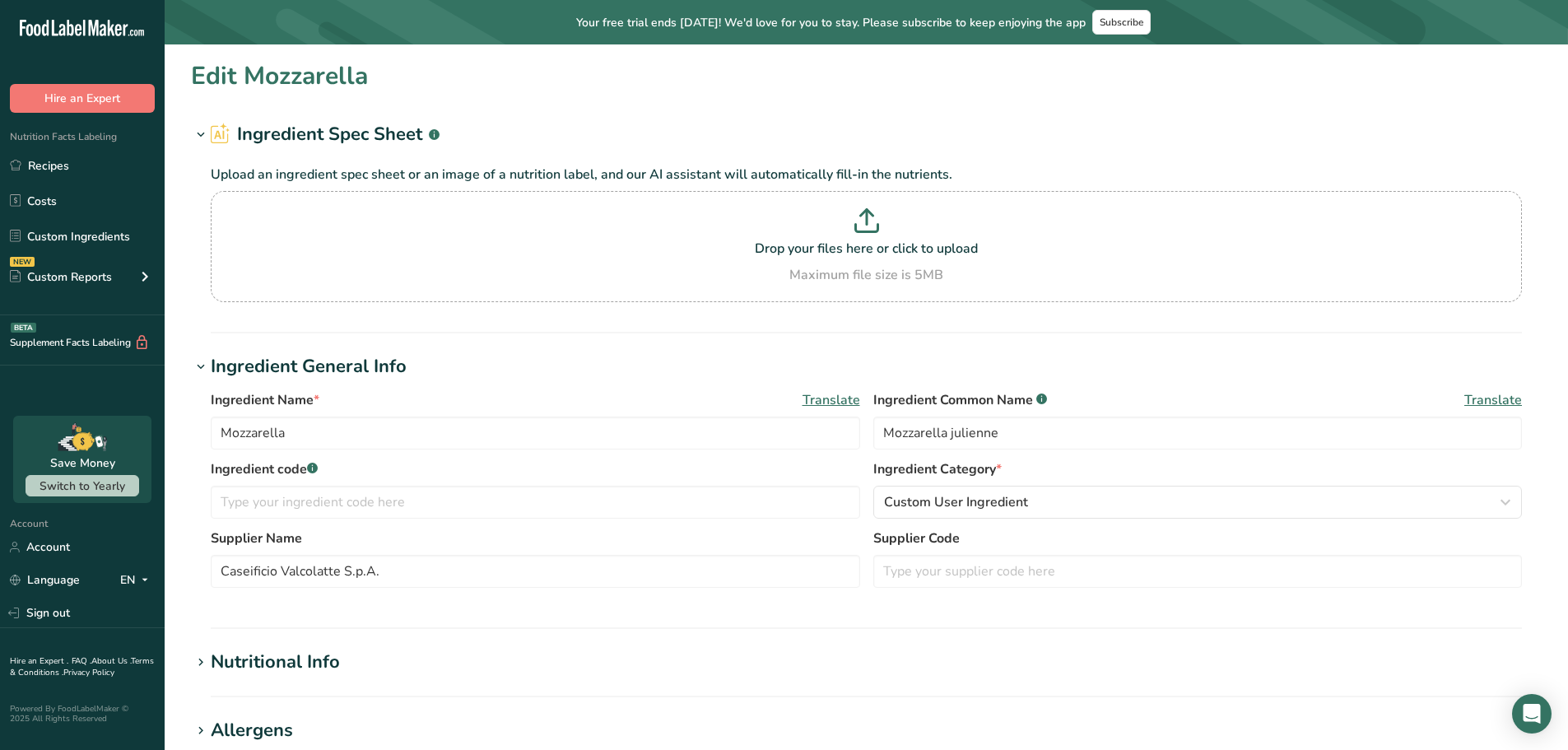
type input "Farina di grano tenero"
type input "[PERSON_NAME] [PERSON_NAME]"
type input "Denti"
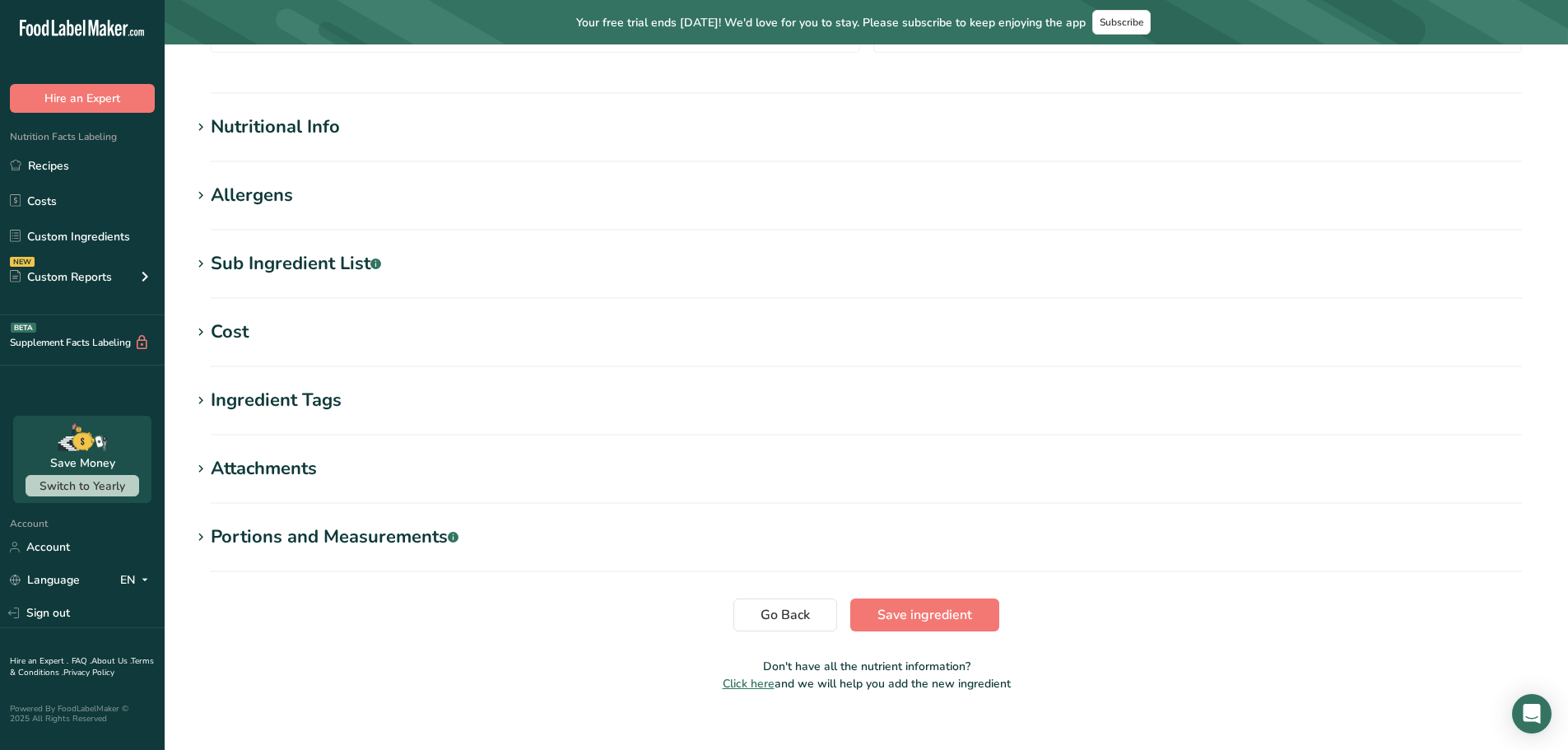
scroll to position [556, 0]
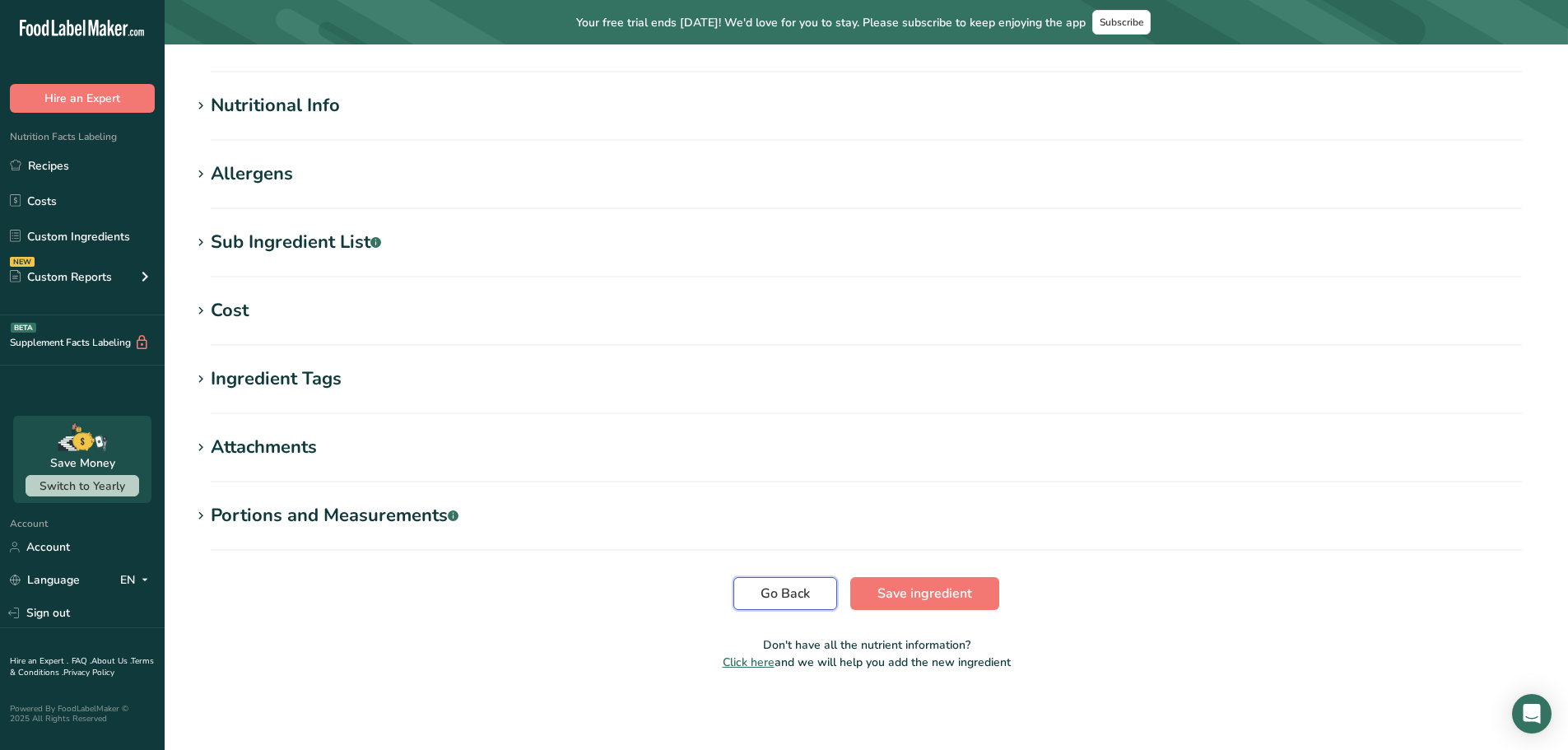
click at [780, 588] on span "Go Back" at bounding box center [786, 593] width 50 height 20
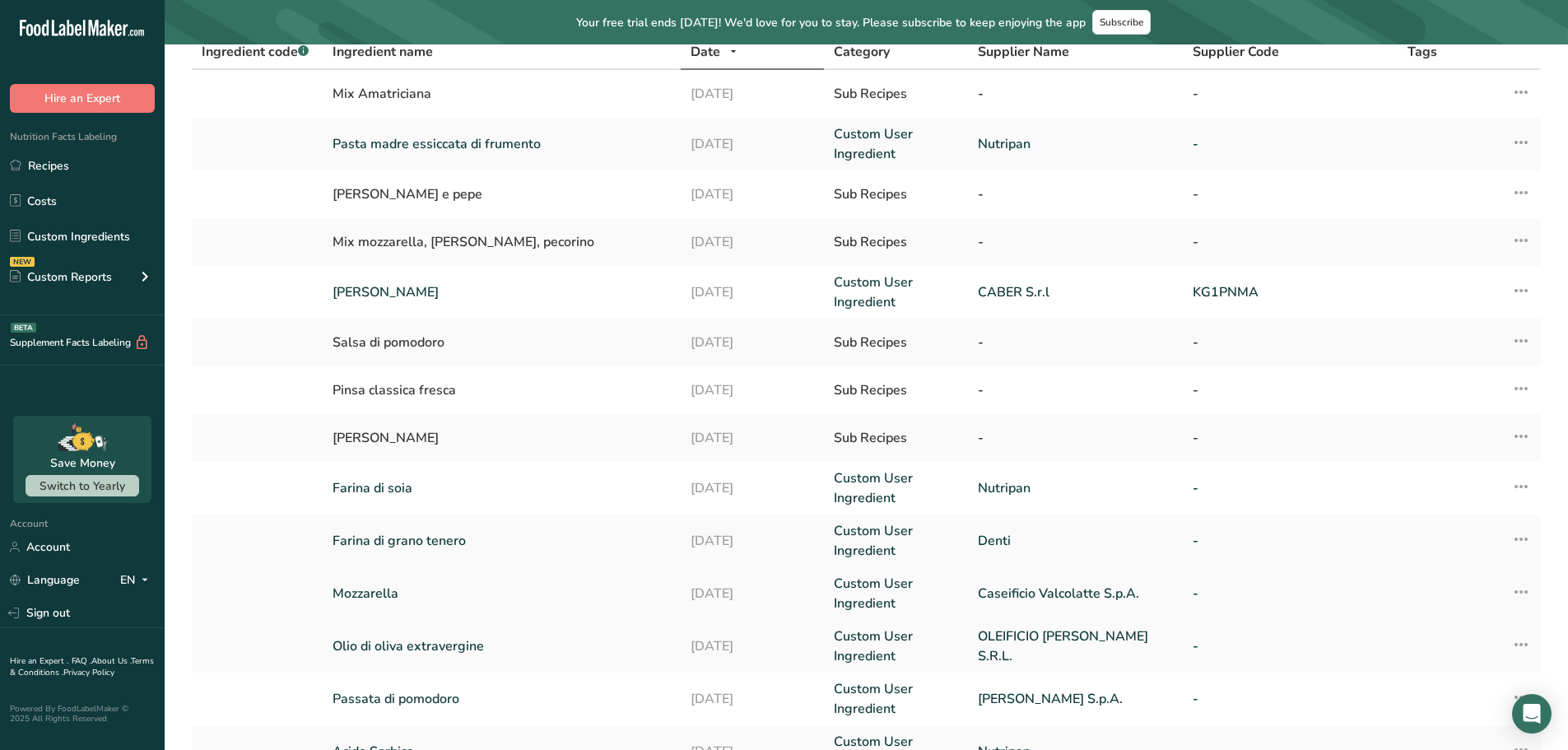
scroll to position [165, 0]
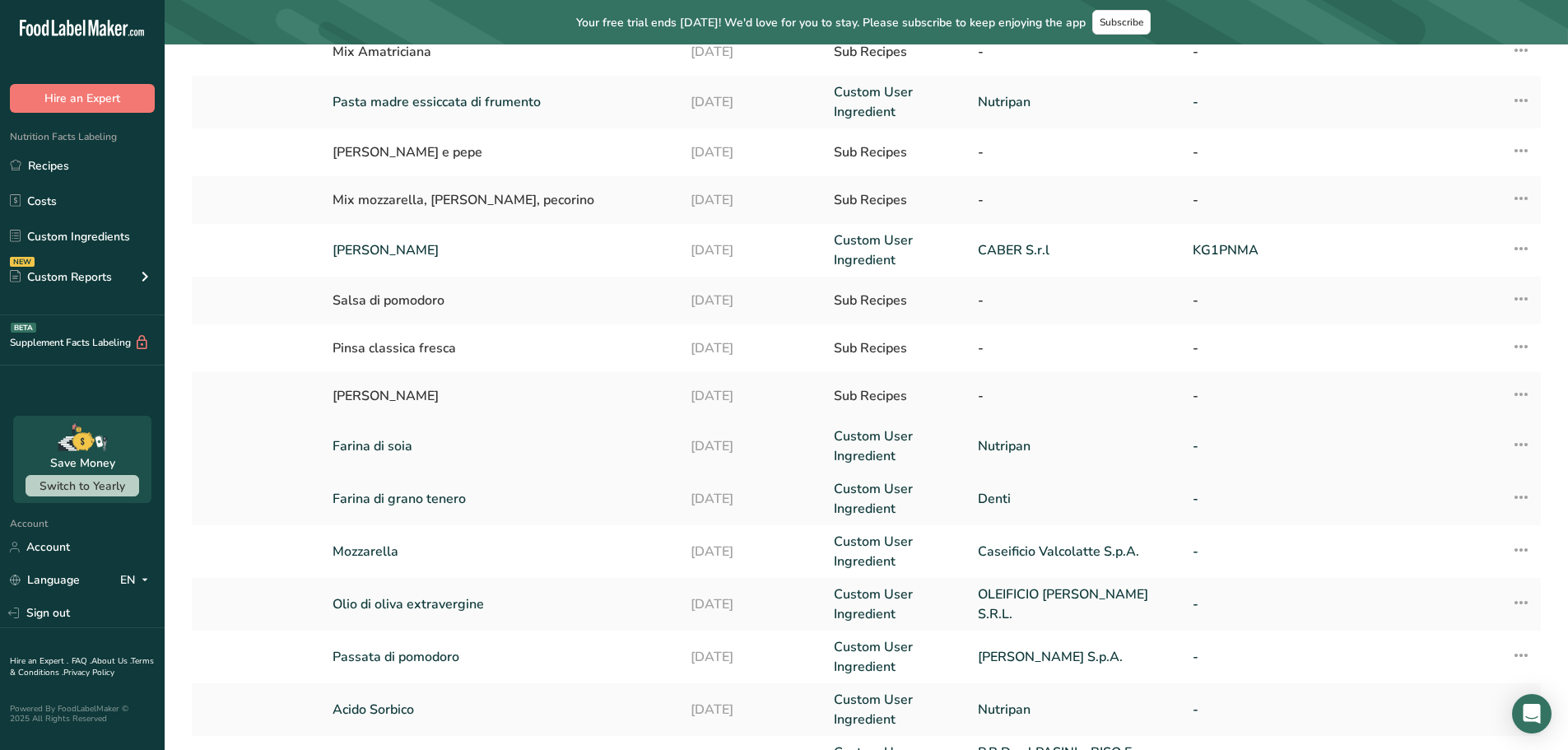
click at [385, 448] on link "Farina di soia" at bounding box center [501, 446] width 338 height 20
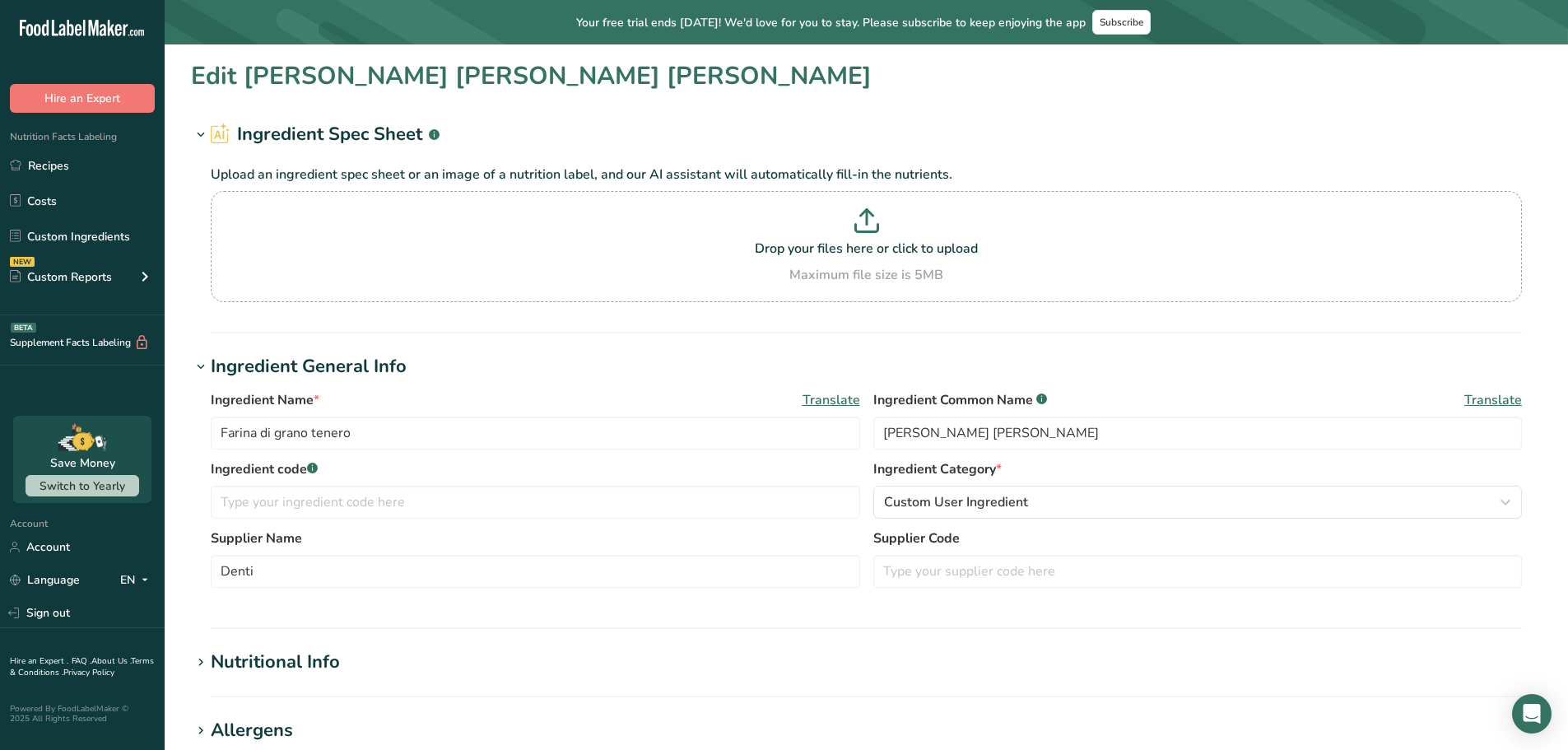
type input "Farina di soia"
type input "Nutripan"
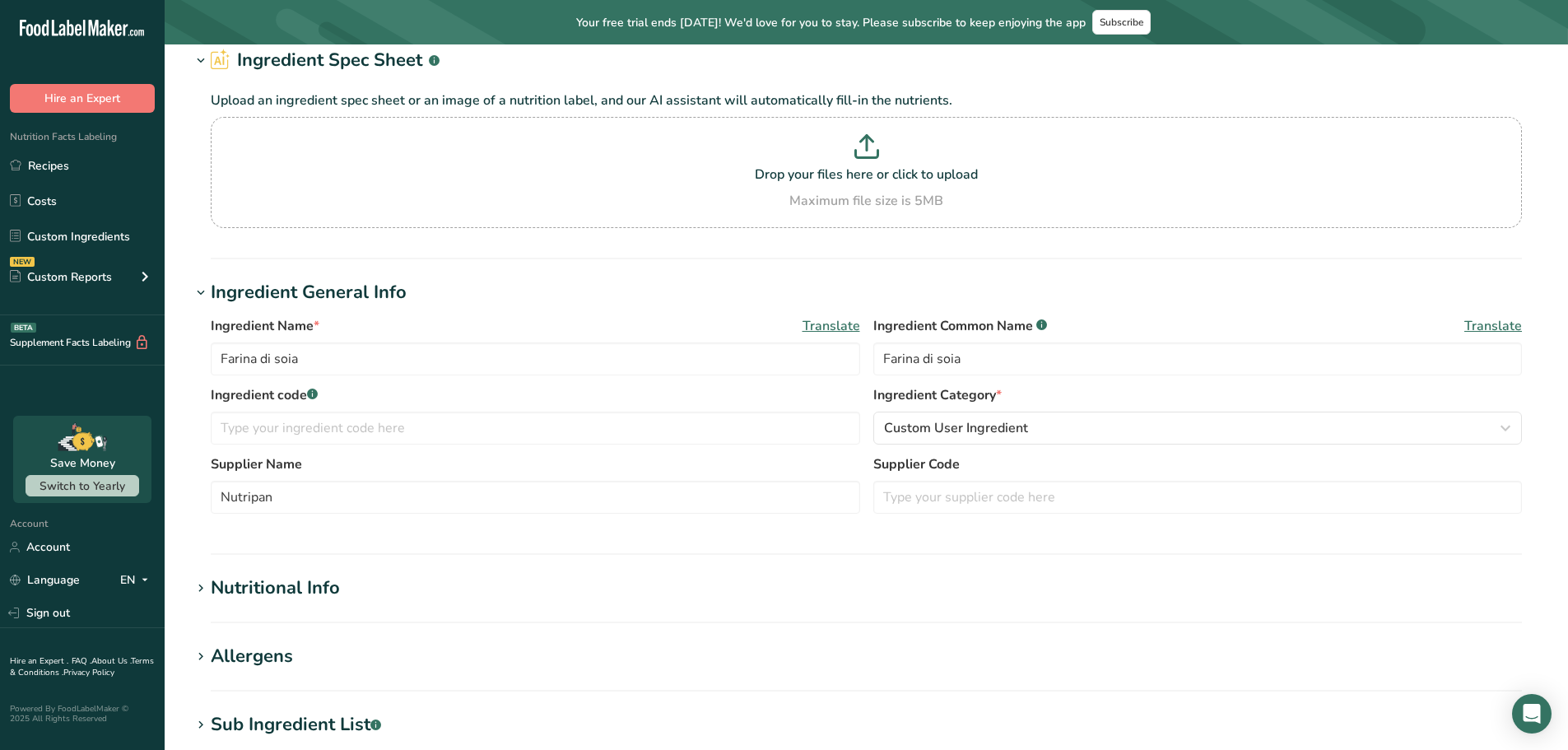
scroll to position [329, 0]
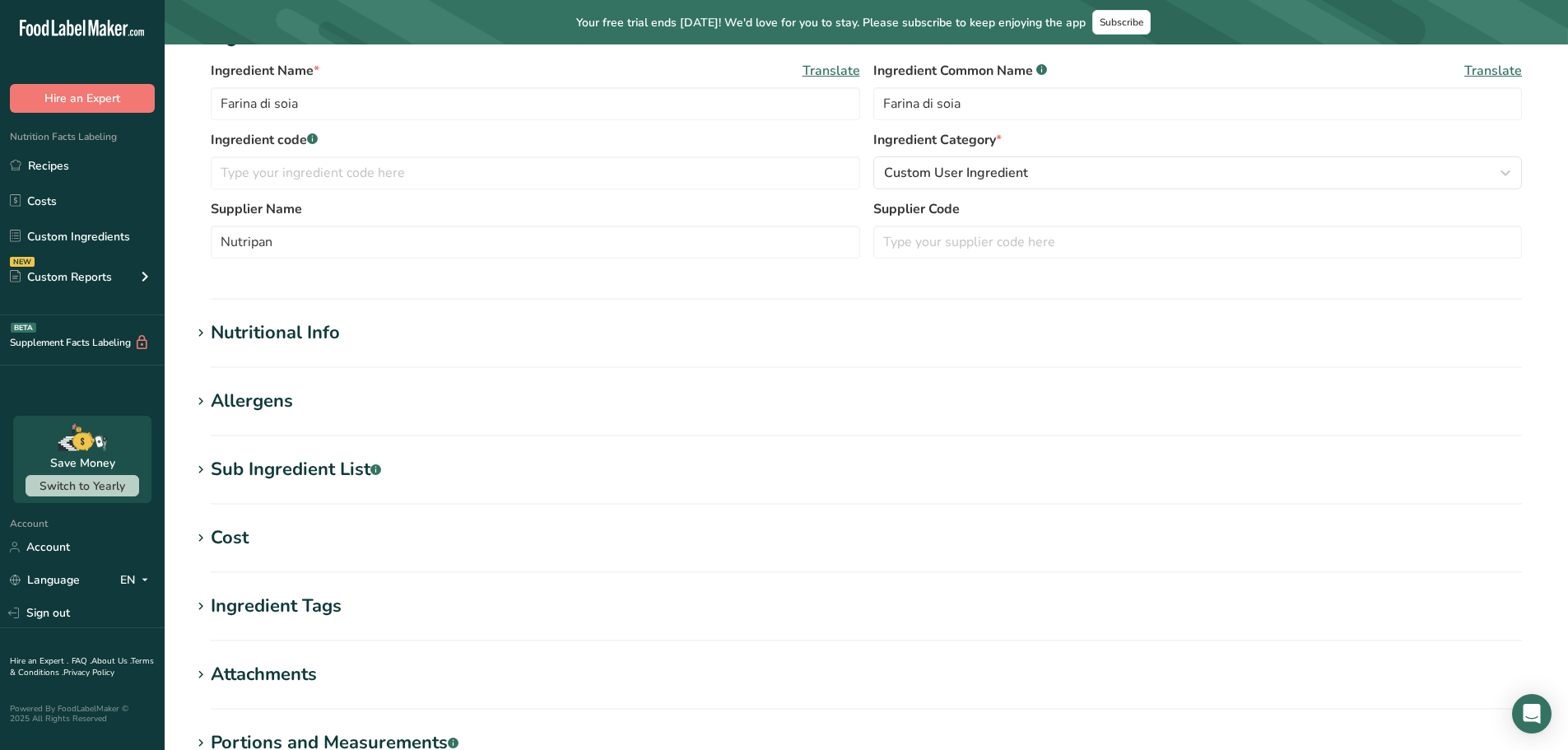
click at [245, 324] on div "Nutritional Info" at bounding box center [275, 332] width 129 height 27
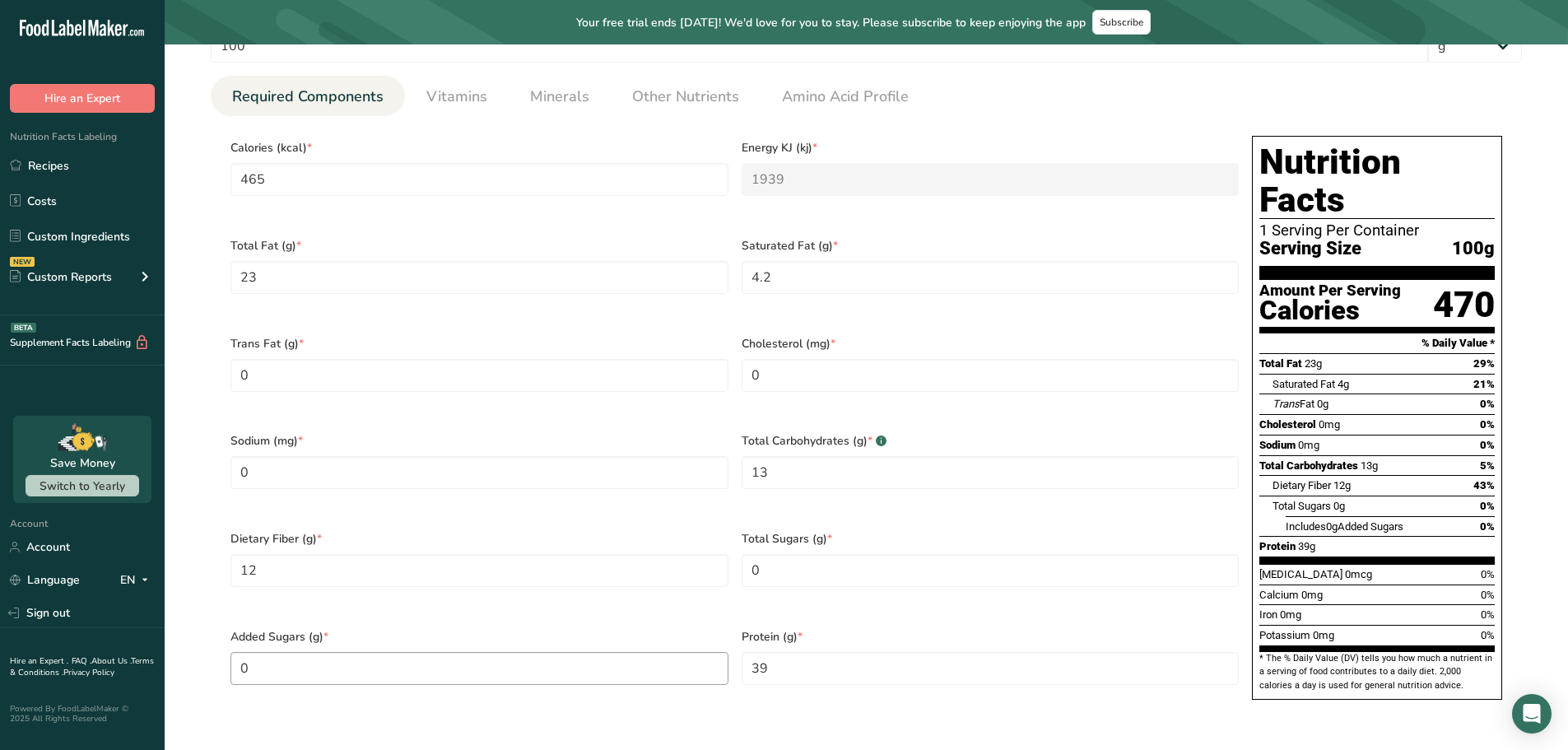
scroll to position [741, 0]
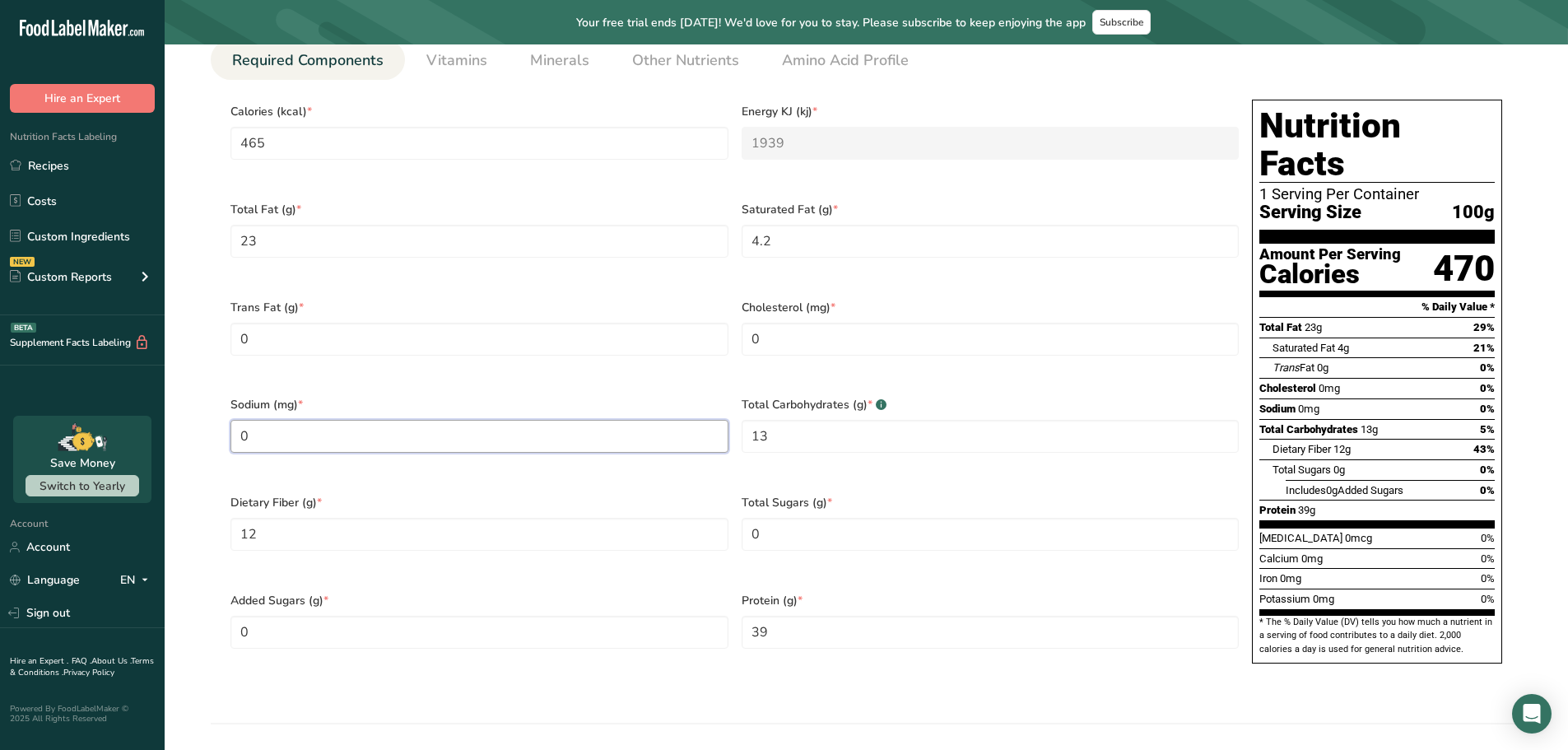
drag, startPoint x: 275, startPoint y: 407, endPoint x: 238, endPoint y: 401, distance: 37.5
click at [238, 420] on input "0" at bounding box center [479, 437] width 498 height 33
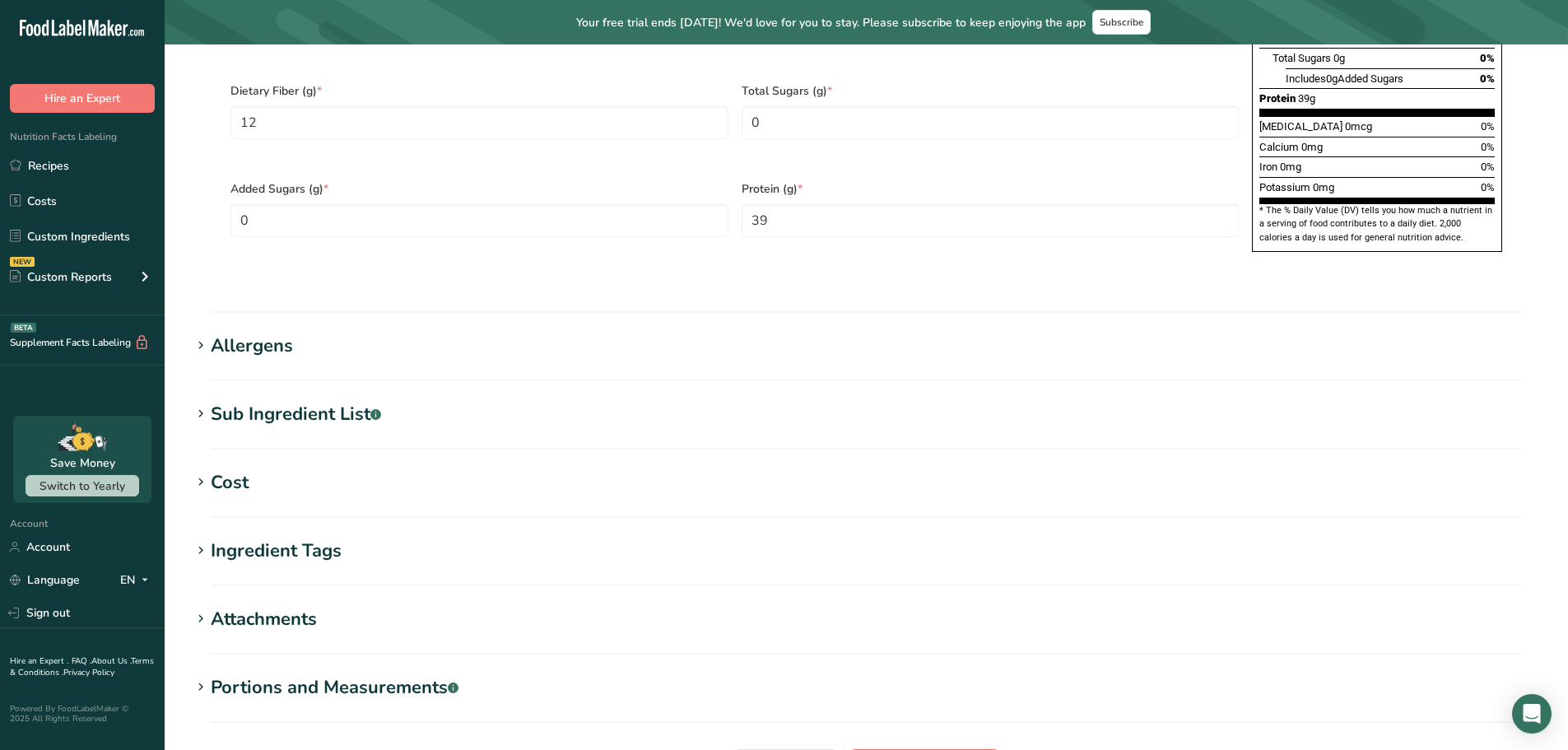
type input "8"
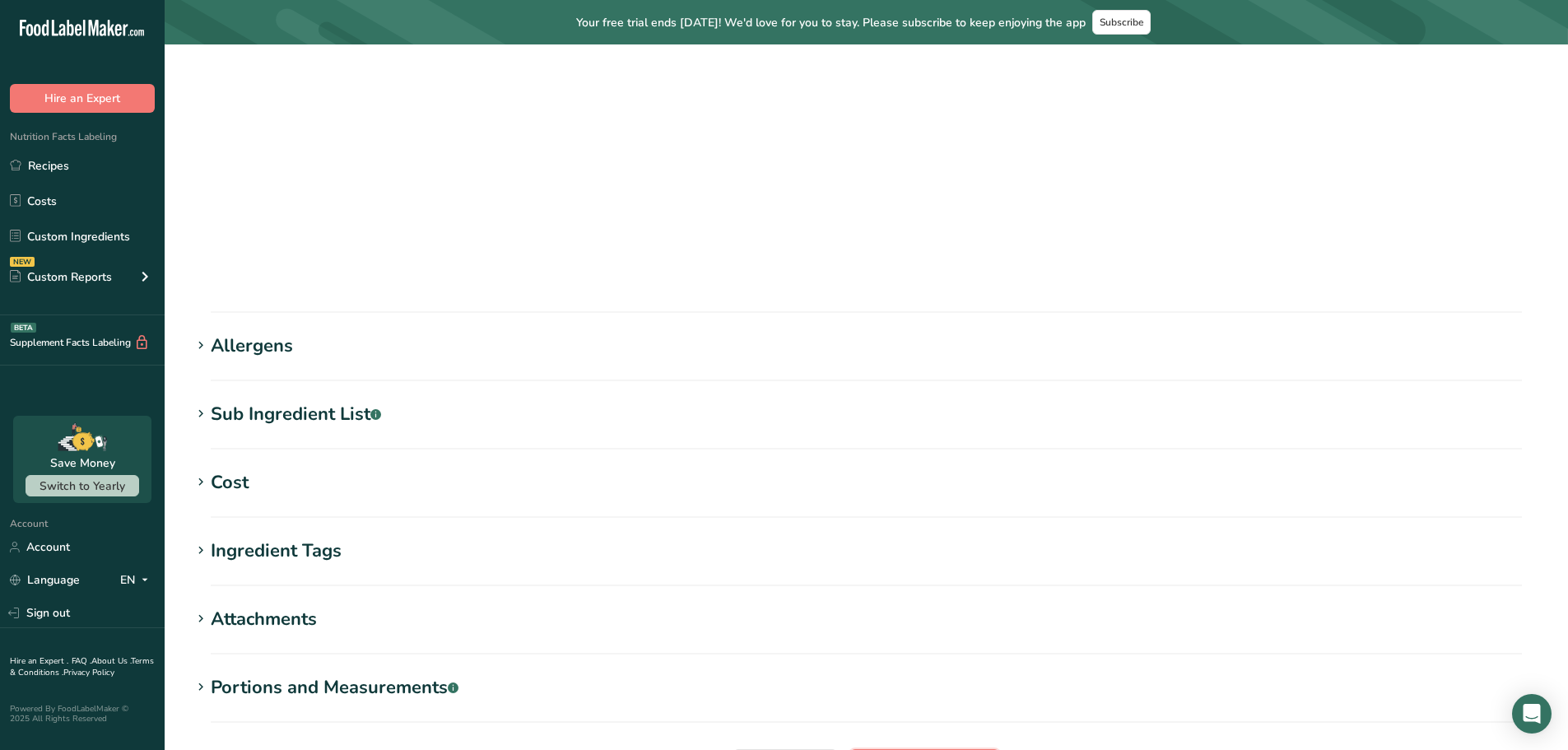
scroll to position [166, 0]
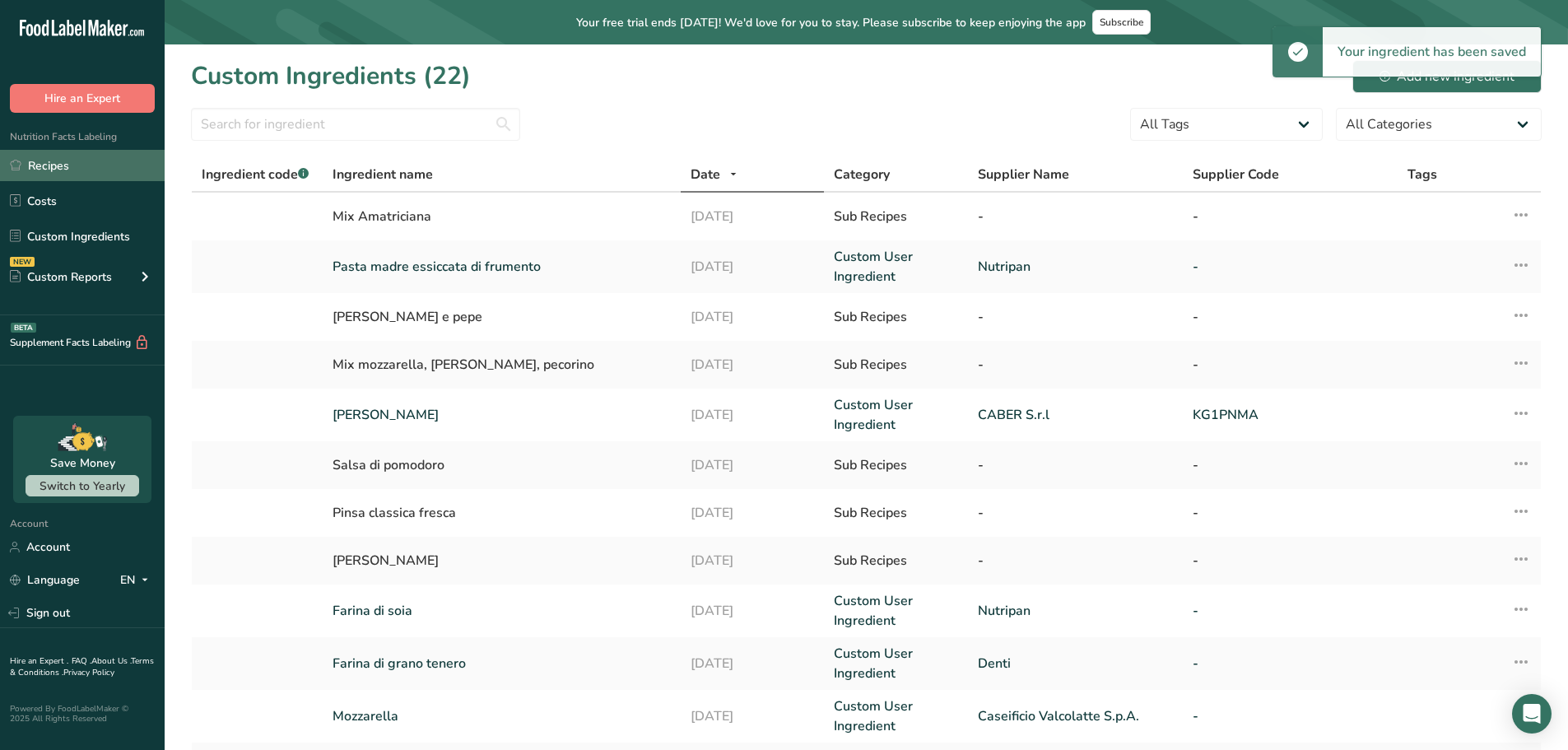
click at [72, 166] on link "Recipes" at bounding box center [82, 166] width 165 height 31
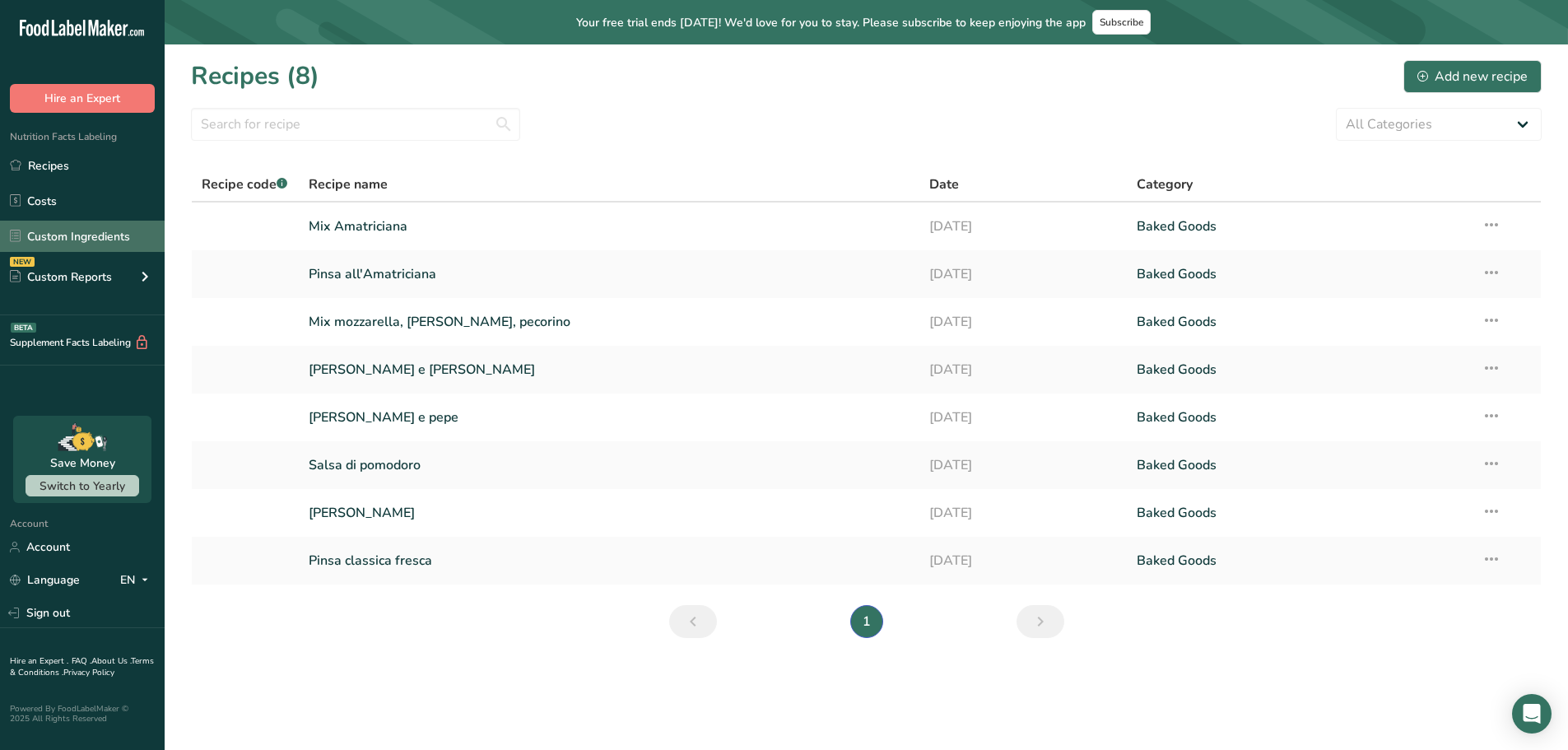
click at [83, 236] on link "Custom Ingredients" at bounding box center [82, 236] width 165 height 31
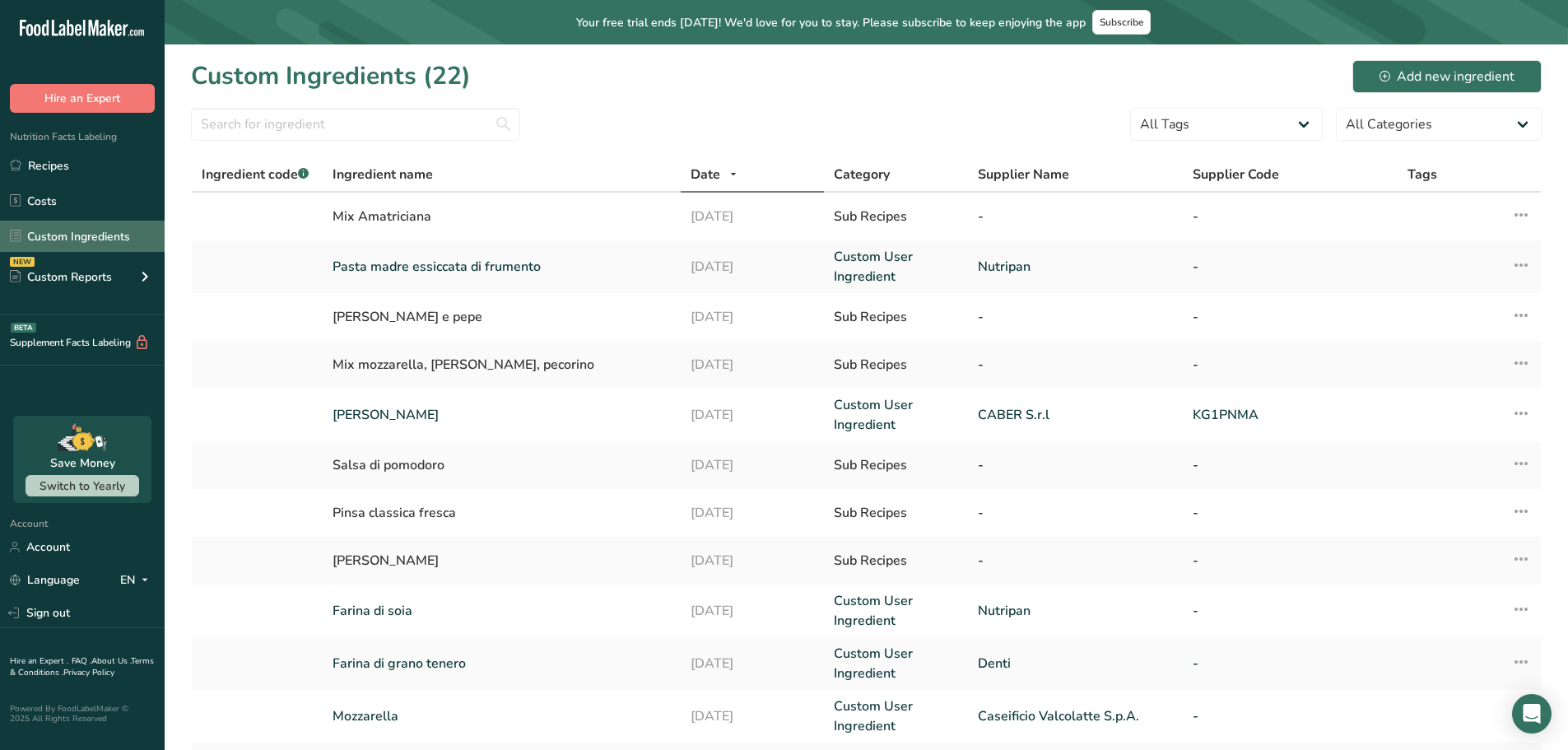
click at [114, 244] on link "Custom Ingredients" at bounding box center [82, 236] width 165 height 31
click at [1251, 463] on icon at bounding box center [1522, 463] width 20 height 30
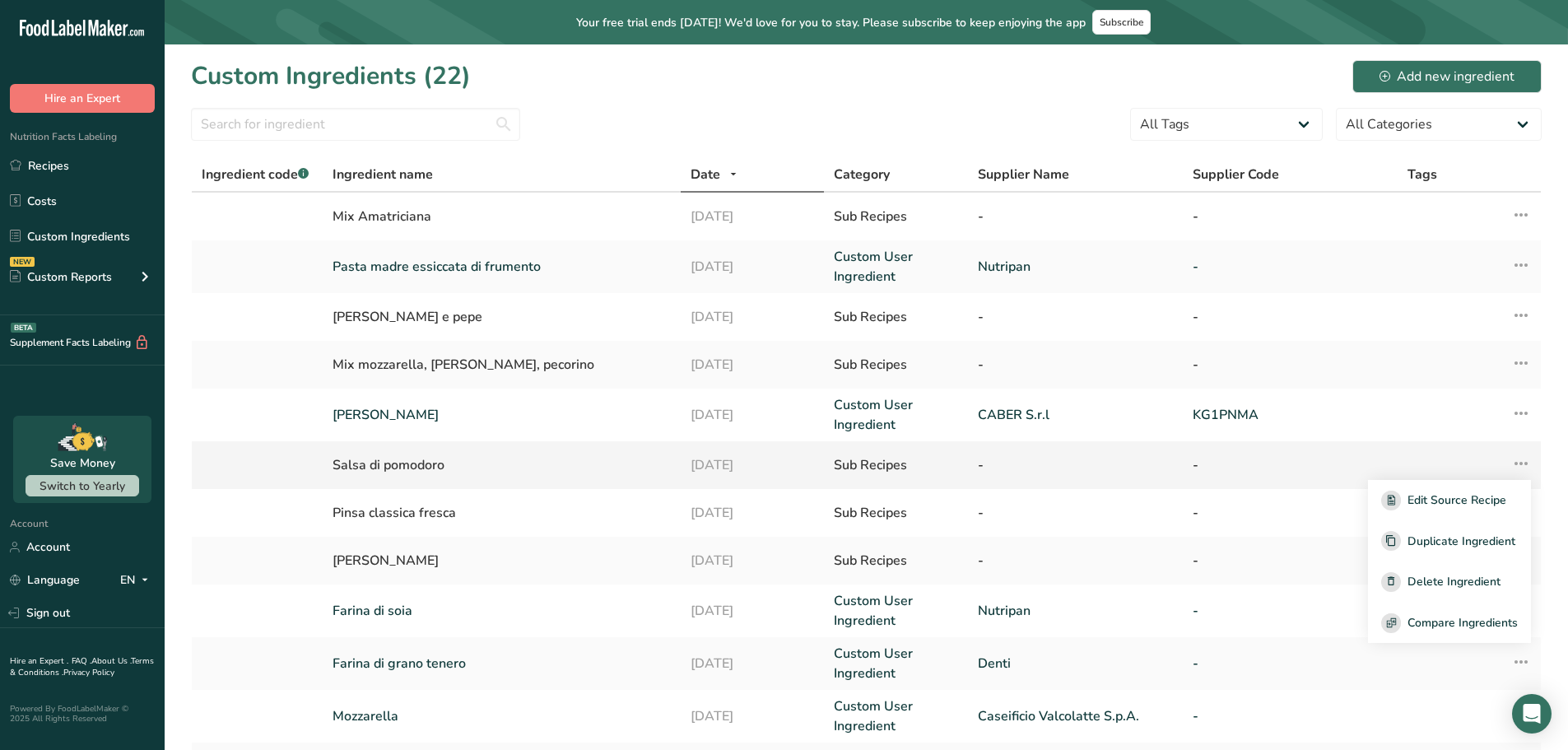
click at [1251, 463] on icon at bounding box center [1522, 463] width 20 height 30
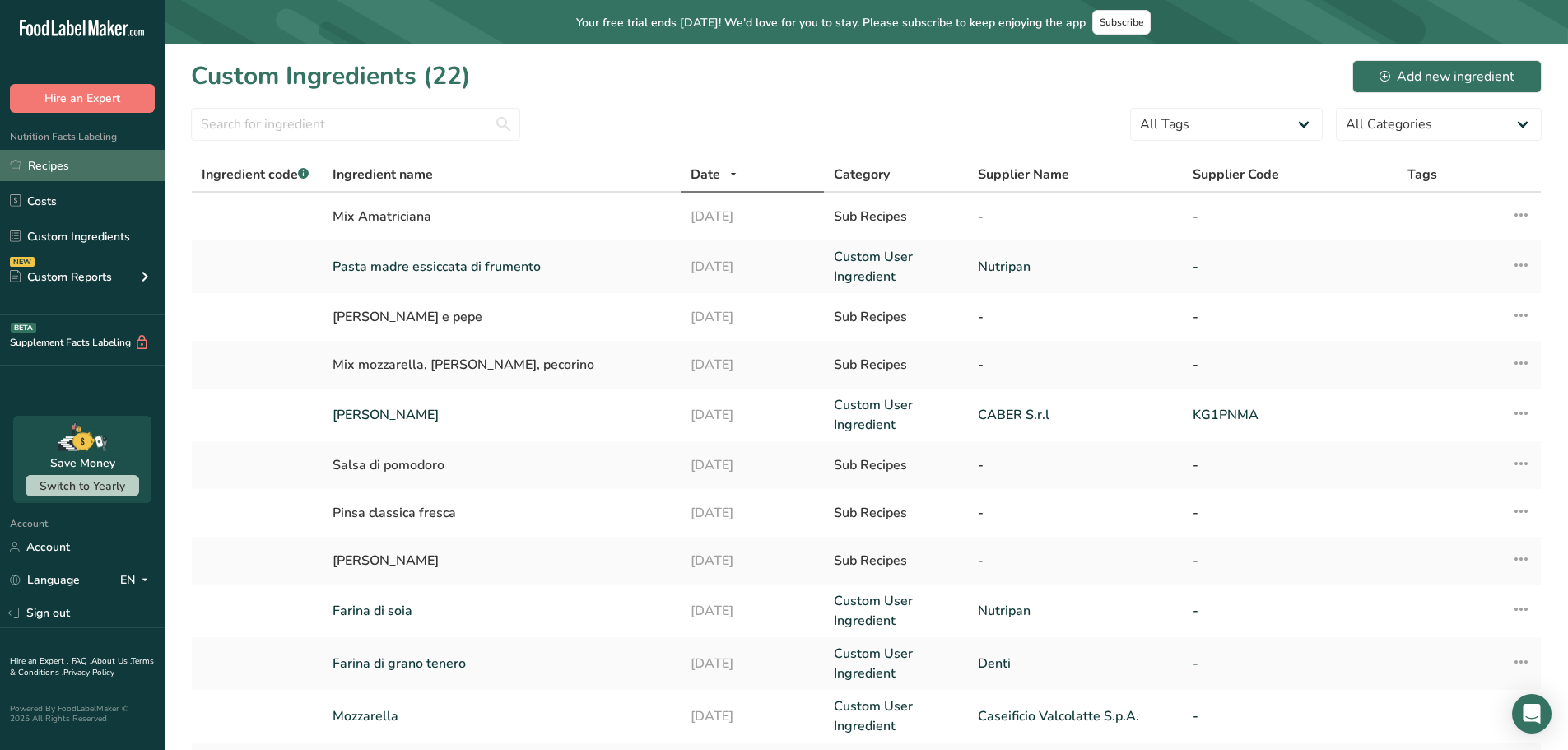
click at [98, 166] on link "Recipes" at bounding box center [82, 166] width 165 height 31
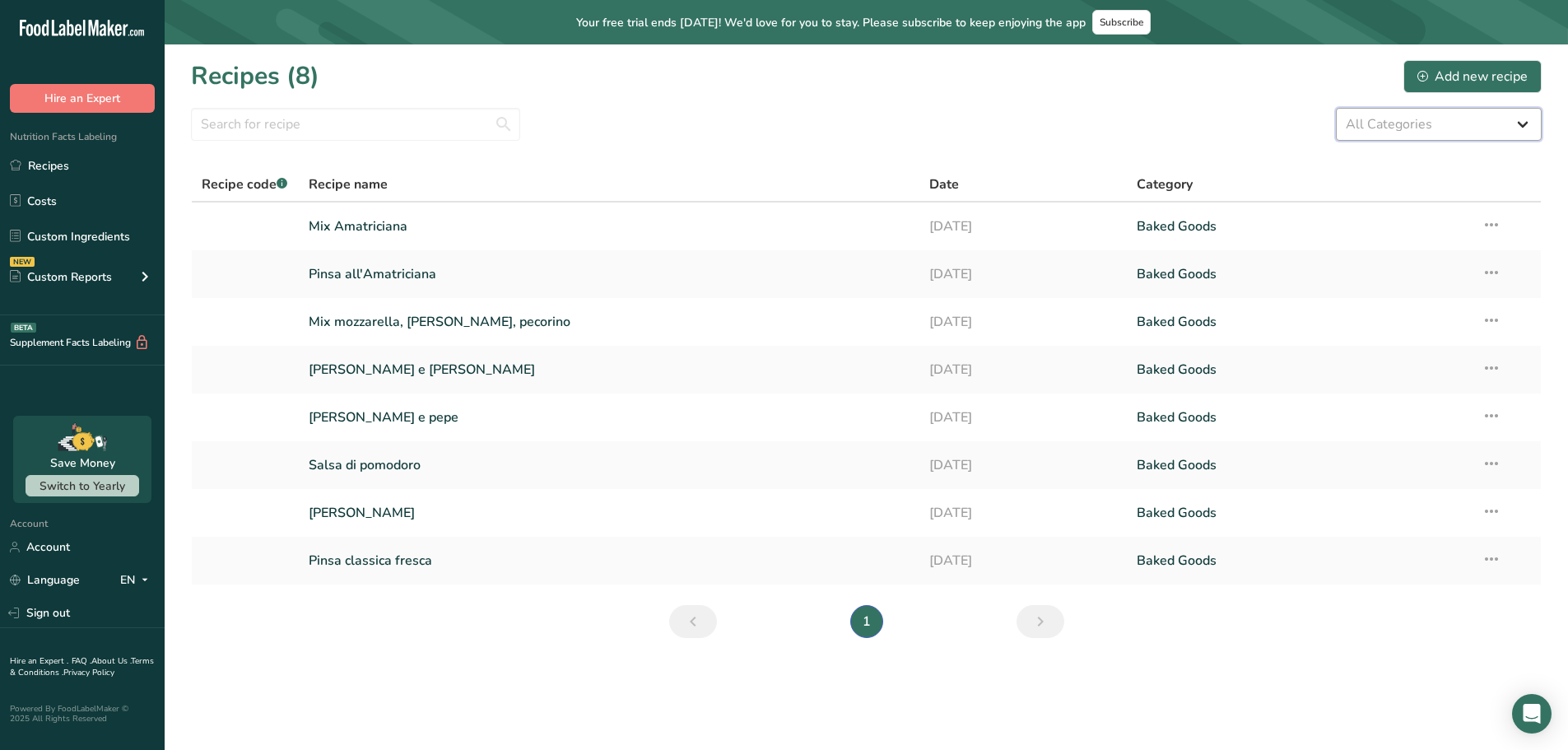
click at [1251, 128] on select "All Categories Baked Goods [GEOGRAPHIC_DATA] Confectionery Cooked Meals, Salads…" at bounding box center [1439, 124] width 206 height 33
select select "6"
click at [1251, 108] on select "All Categories Baked Goods [GEOGRAPHIC_DATA] Confectionery Cooked Meals, Salads…" at bounding box center [1439, 124] width 206 height 33
click at [354, 274] on link "Pinsa all'Amatriciana" at bounding box center [609, 274] width 602 height 35
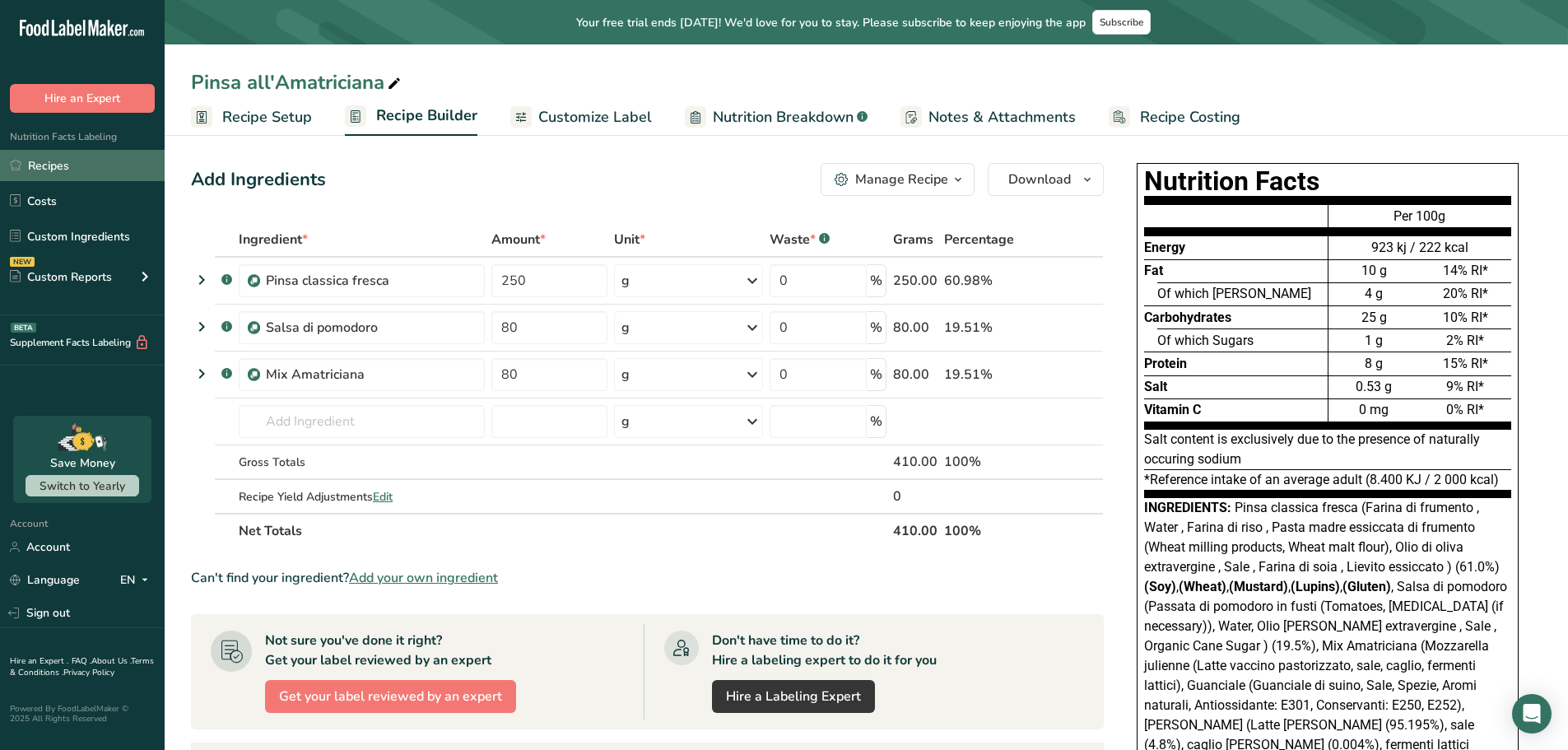
click at [104, 171] on link "Recipes" at bounding box center [82, 166] width 165 height 31
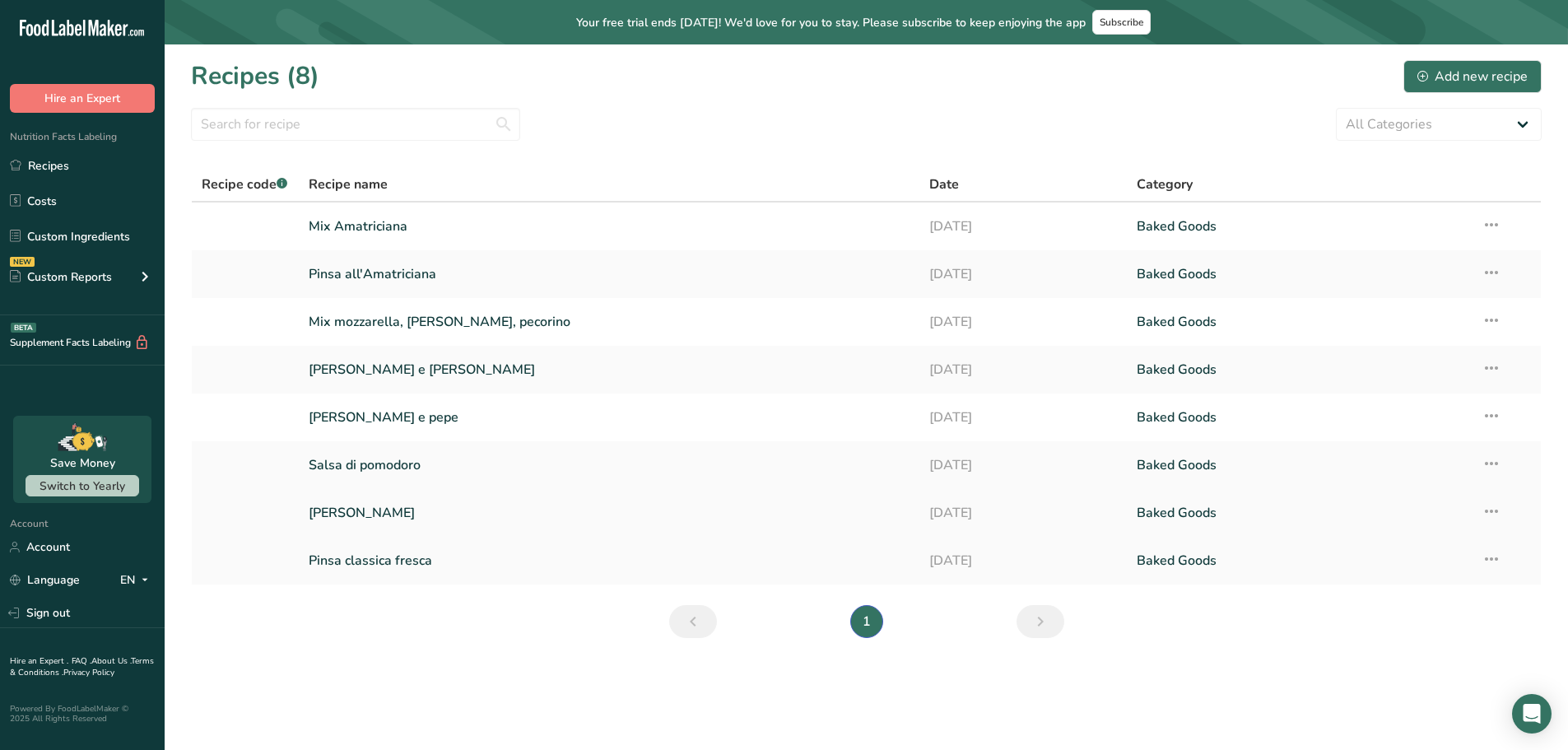
click at [345, 510] on link "[PERSON_NAME]" at bounding box center [609, 513] width 602 height 35
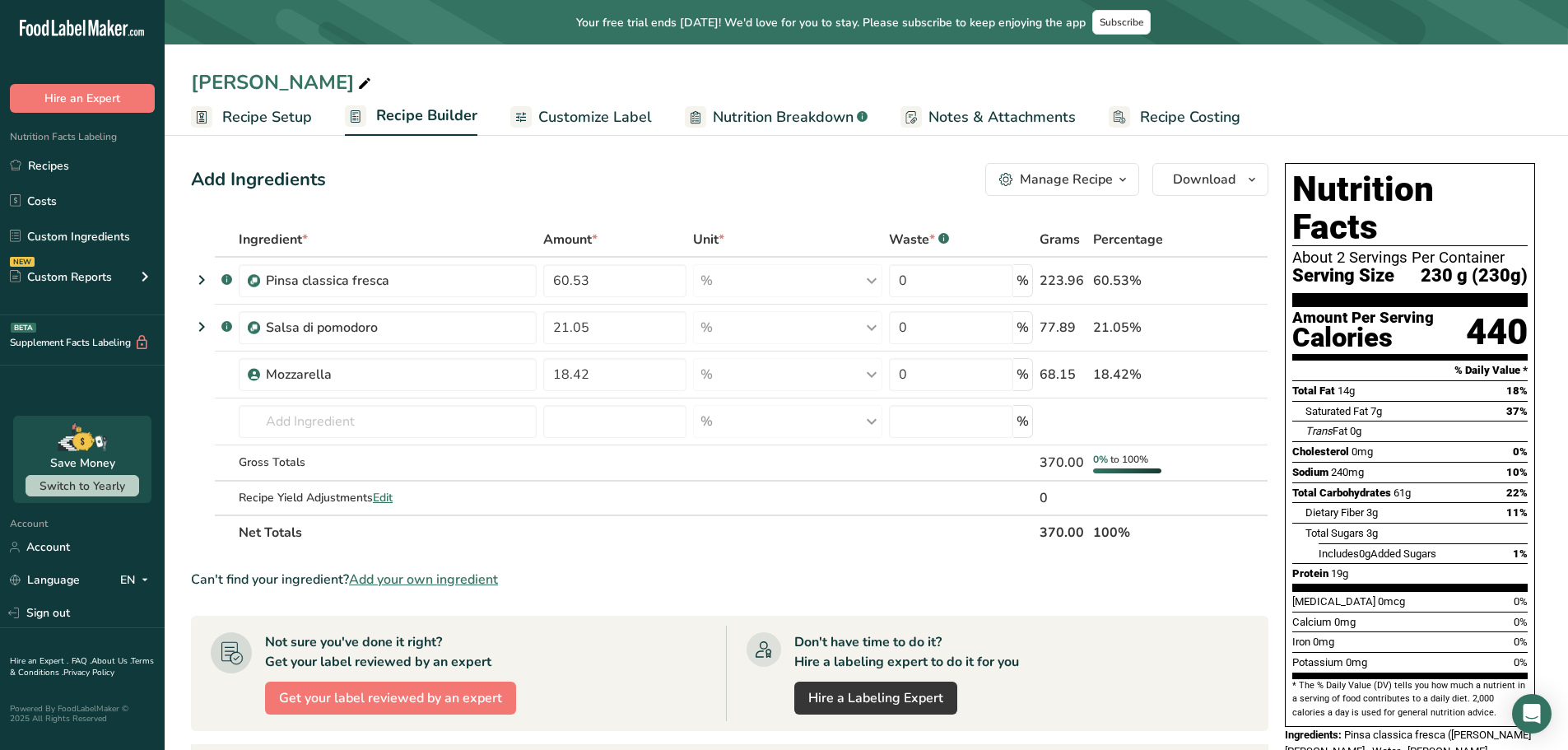
click at [600, 118] on span "Customize Label" at bounding box center [595, 117] width 114 height 22
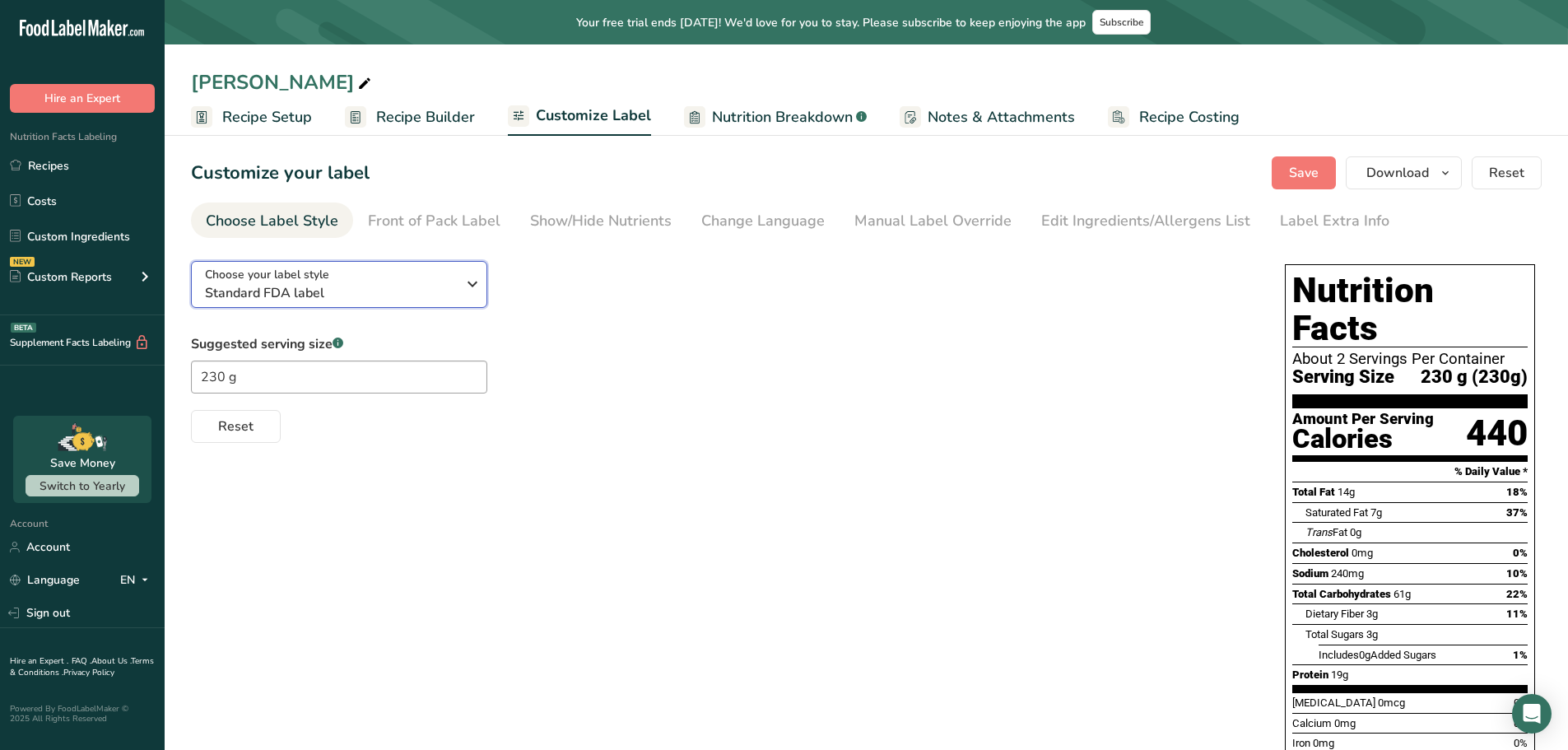
click at [453, 288] on span "Standard FDA label" at bounding box center [330, 293] width 251 height 20
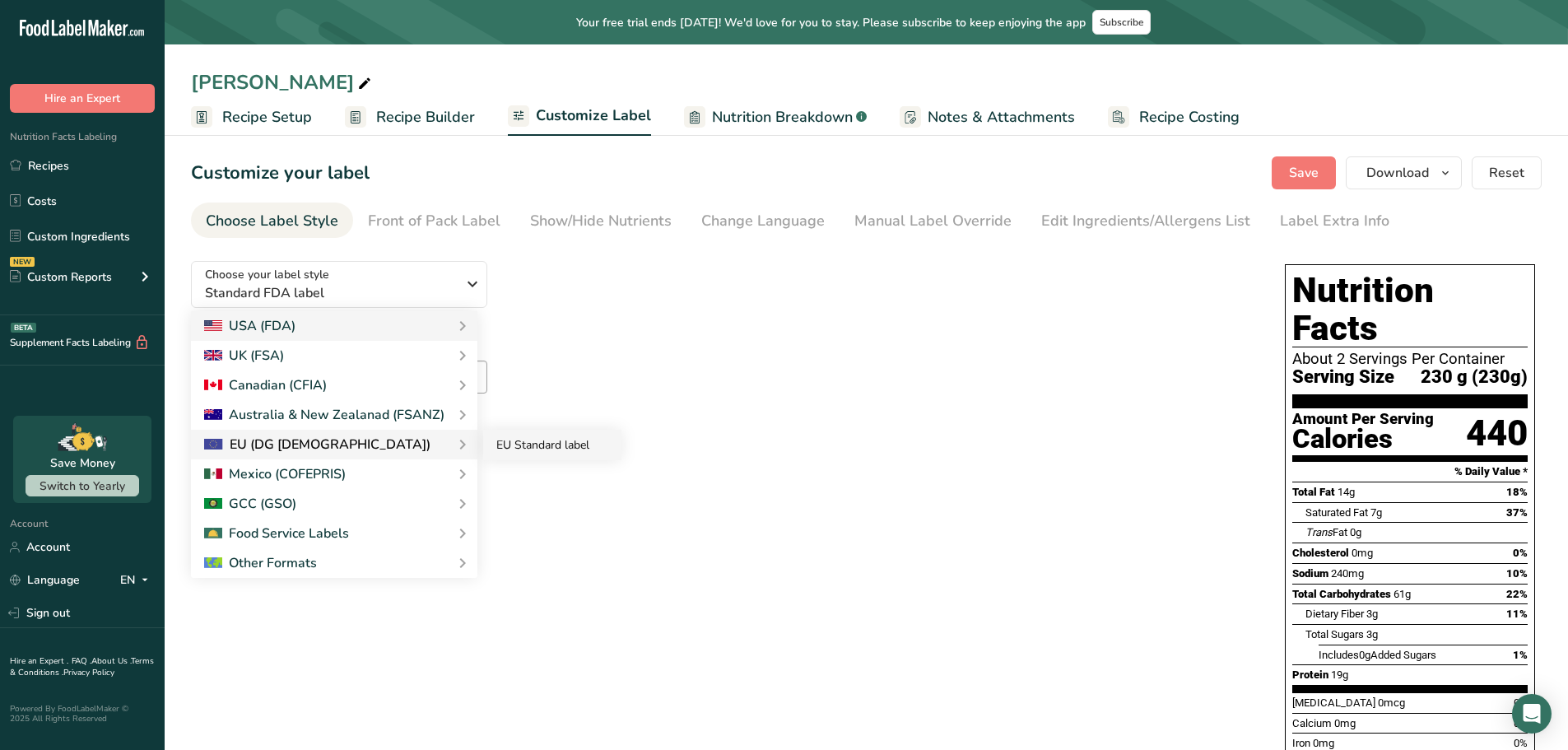
click at [529, 440] on link "EU Standard label" at bounding box center [552, 445] width 138 height 31
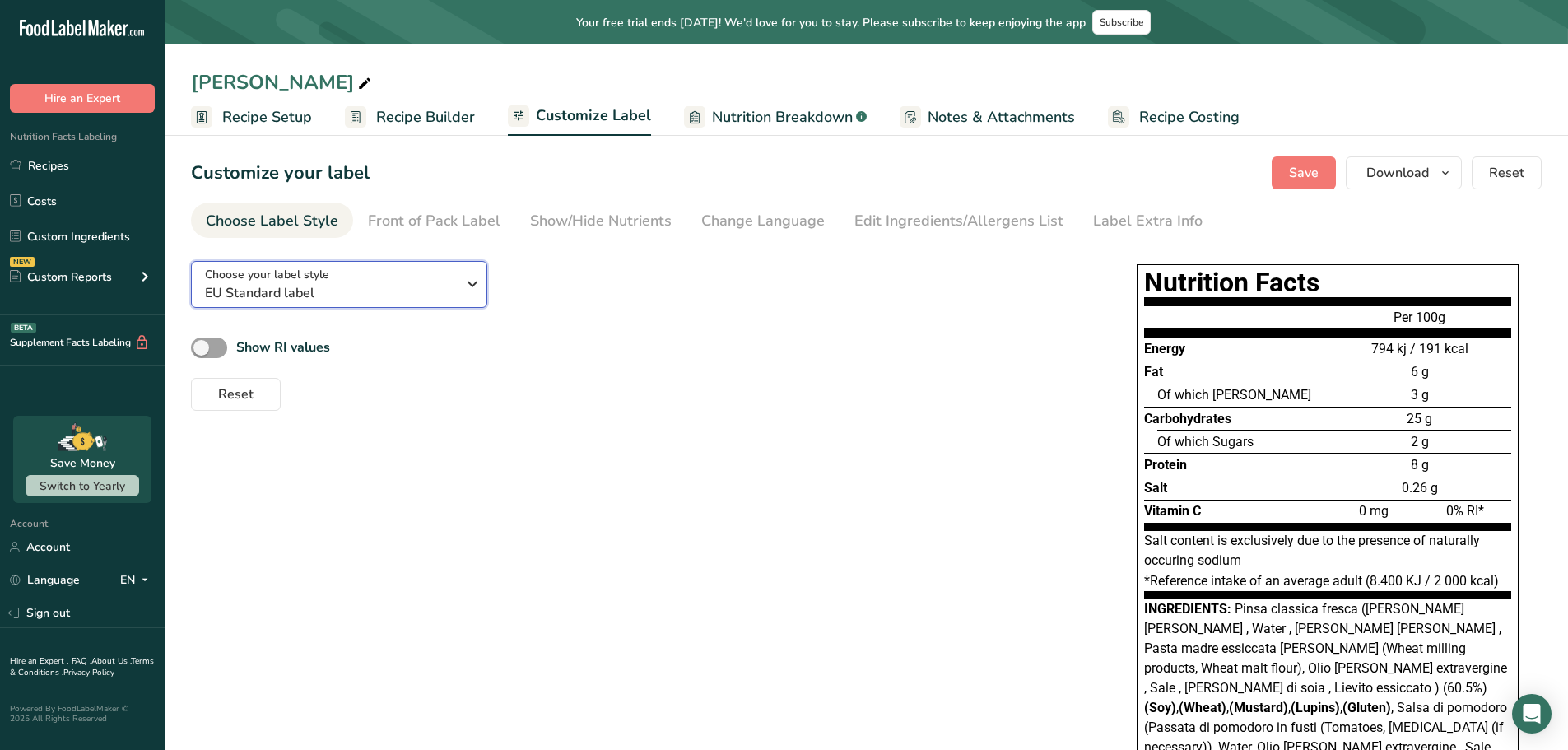
click at [380, 283] on span "EU Standard label" at bounding box center [330, 293] width 251 height 20
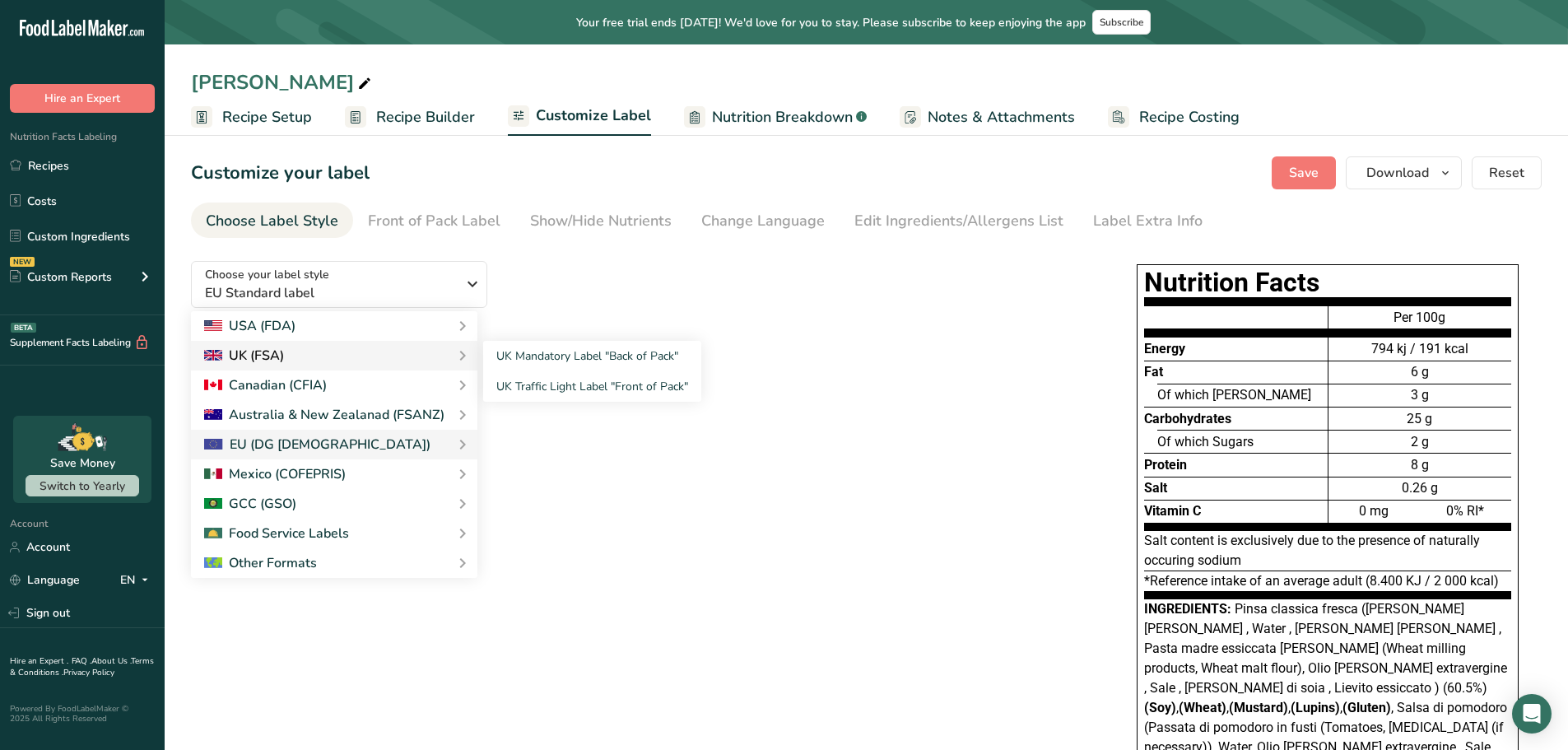
click at [335, 351] on div "UK (FSA)" at bounding box center [334, 356] width 260 height 20
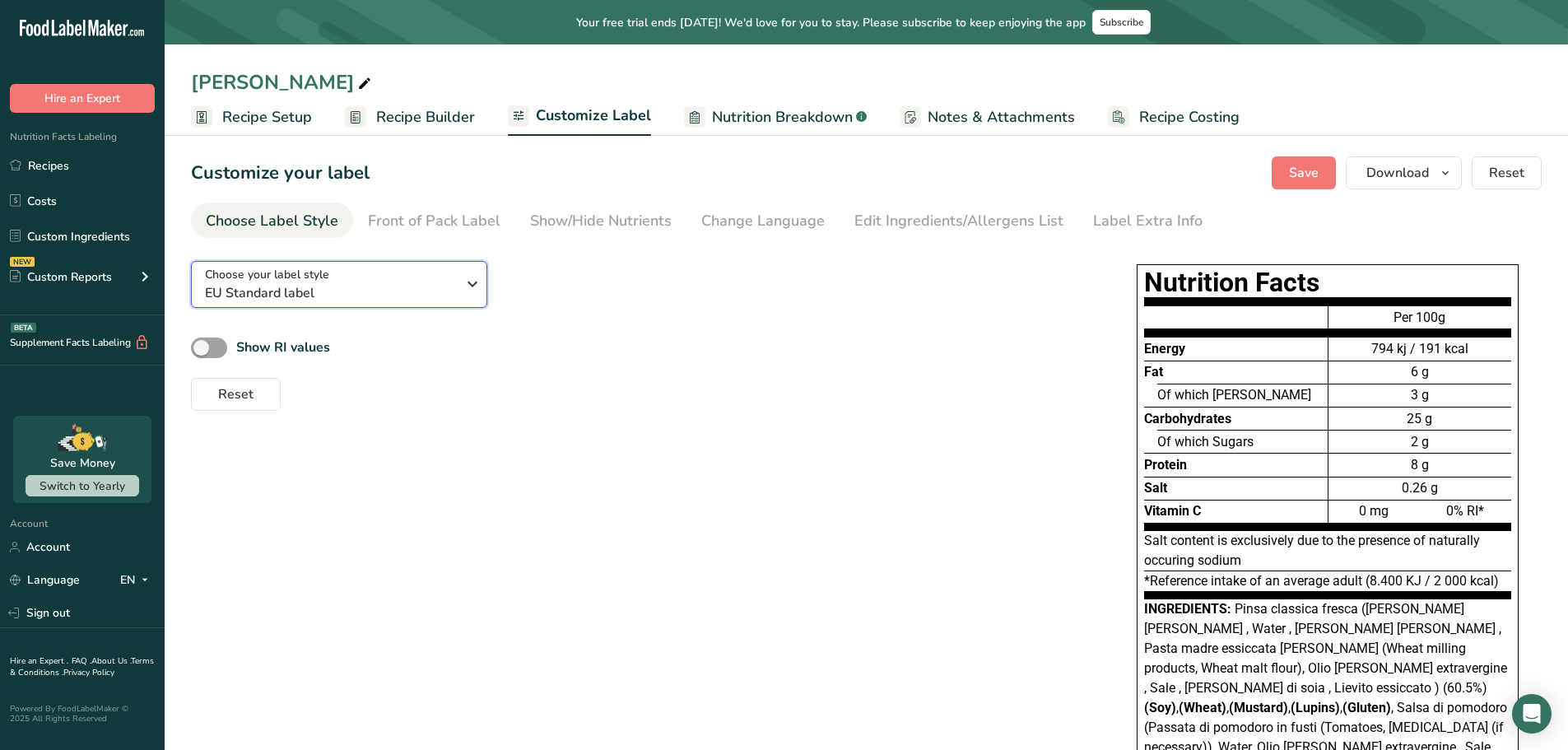
click at [425, 273] on div "Choose your label style EU Standard label" at bounding box center [330, 284] width 251 height 37
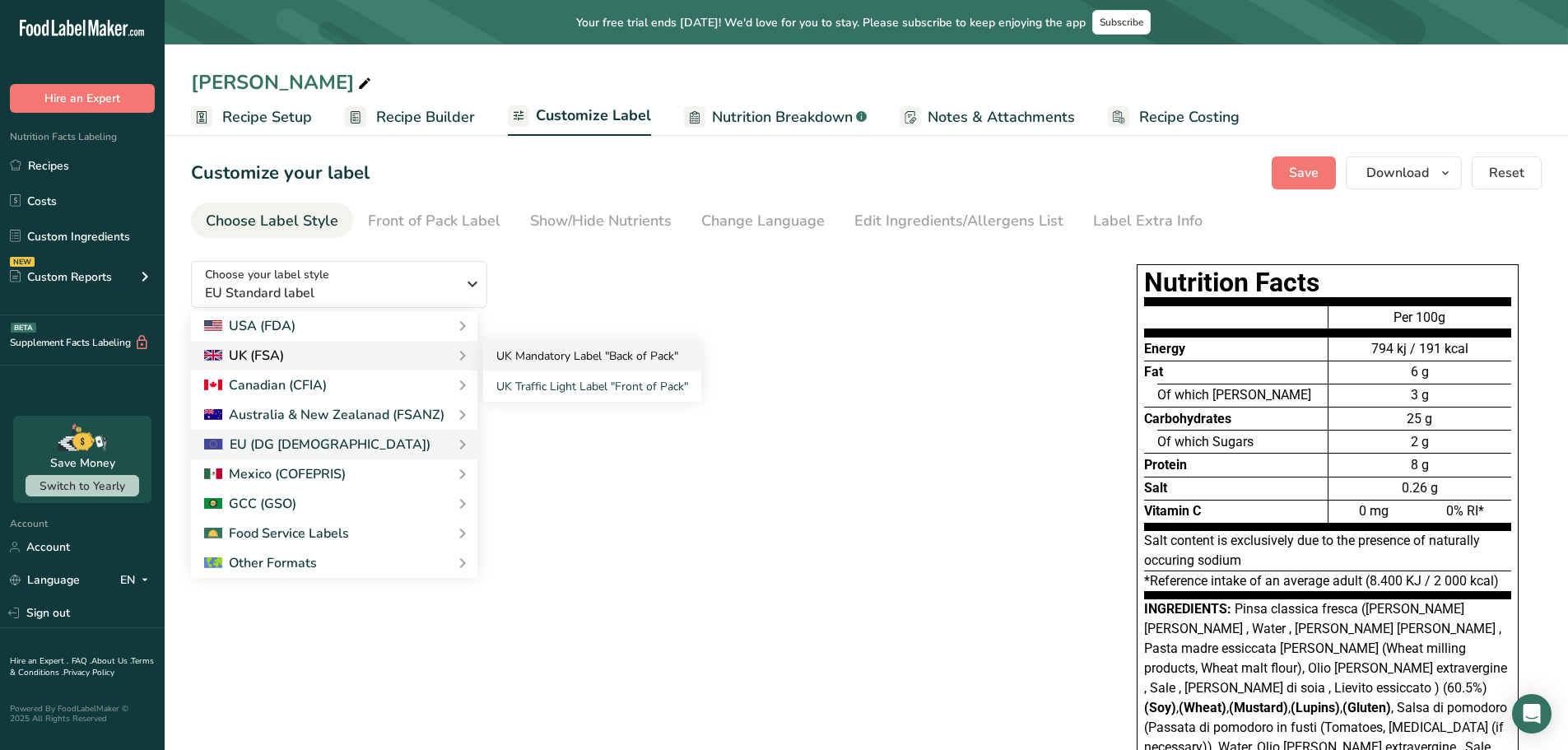
click at [542, 358] on link "UK Mandatory Label "Back of Pack"" at bounding box center [592, 356] width 218 height 31
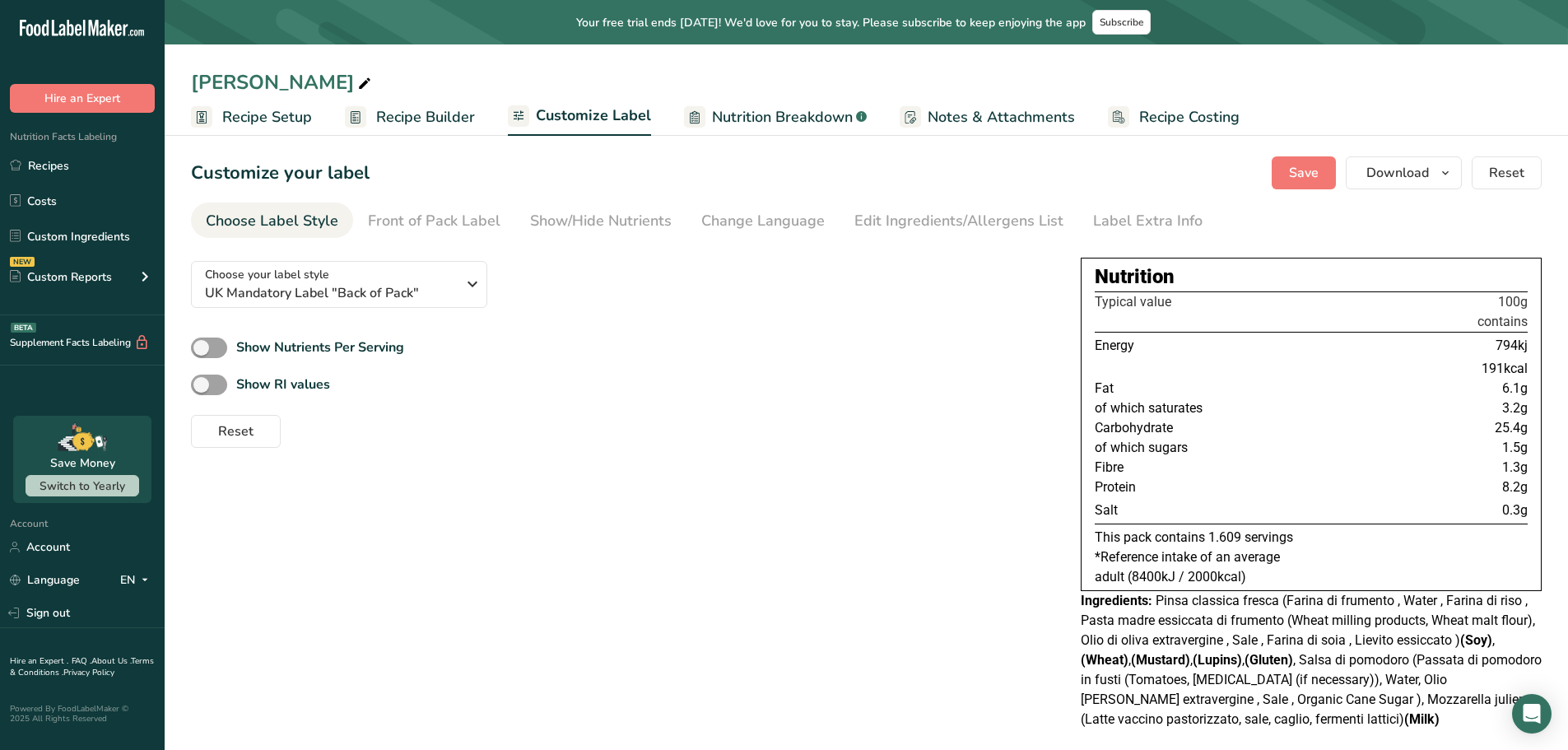
click at [543, 351] on div "Show Nutrients Per Serving" at bounding box center [622, 347] width 864 height 27
click at [460, 206] on link "Front of Pack Label" at bounding box center [434, 220] width 133 height 37
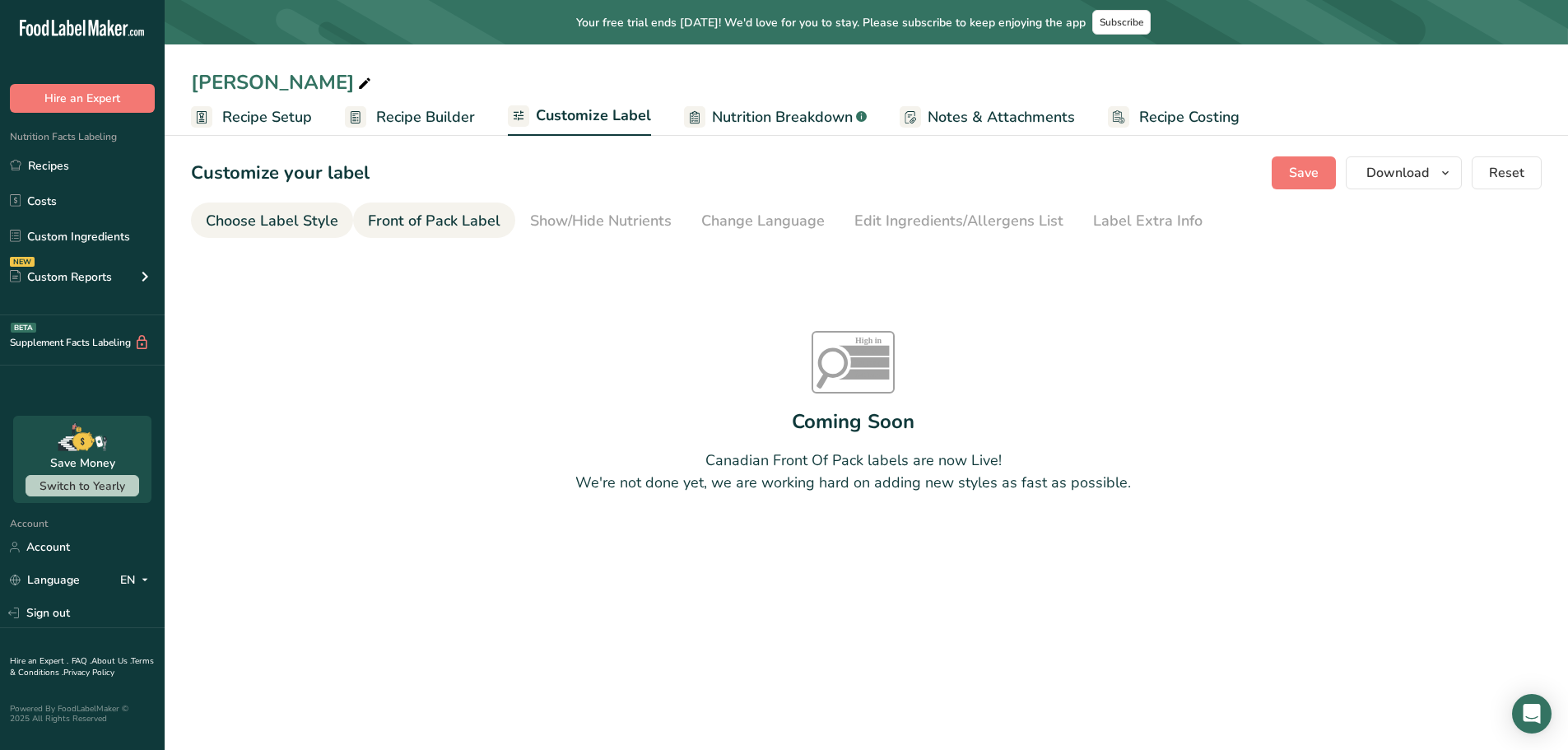
click at [292, 210] on link "Choose Label Style" at bounding box center [272, 220] width 133 height 37
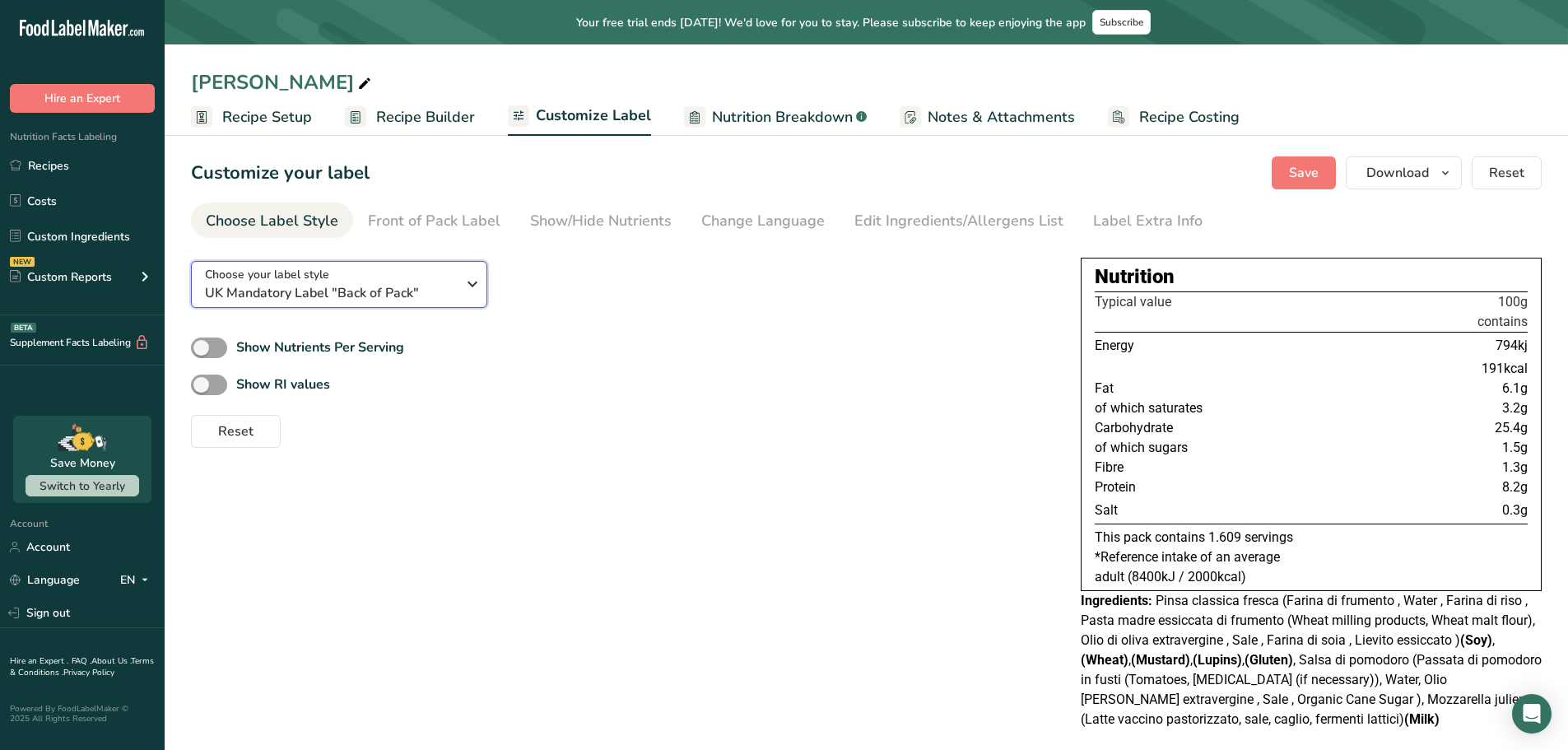
click at [393, 283] on span "UK Mandatory Label "Back of Pack"" at bounding box center [330, 293] width 251 height 20
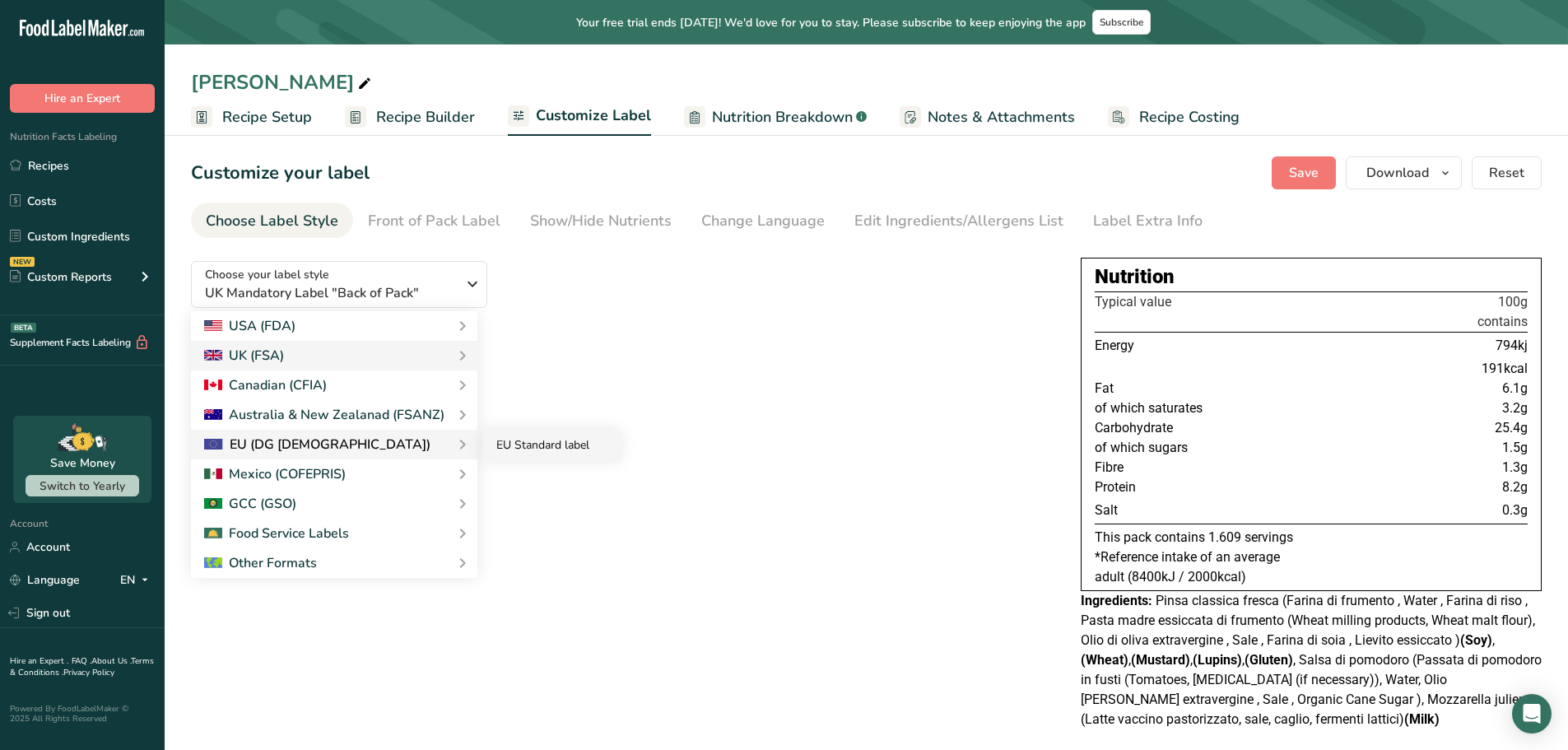
click at [549, 444] on link "EU Standard label" at bounding box center [552, 445] width 138 height 31
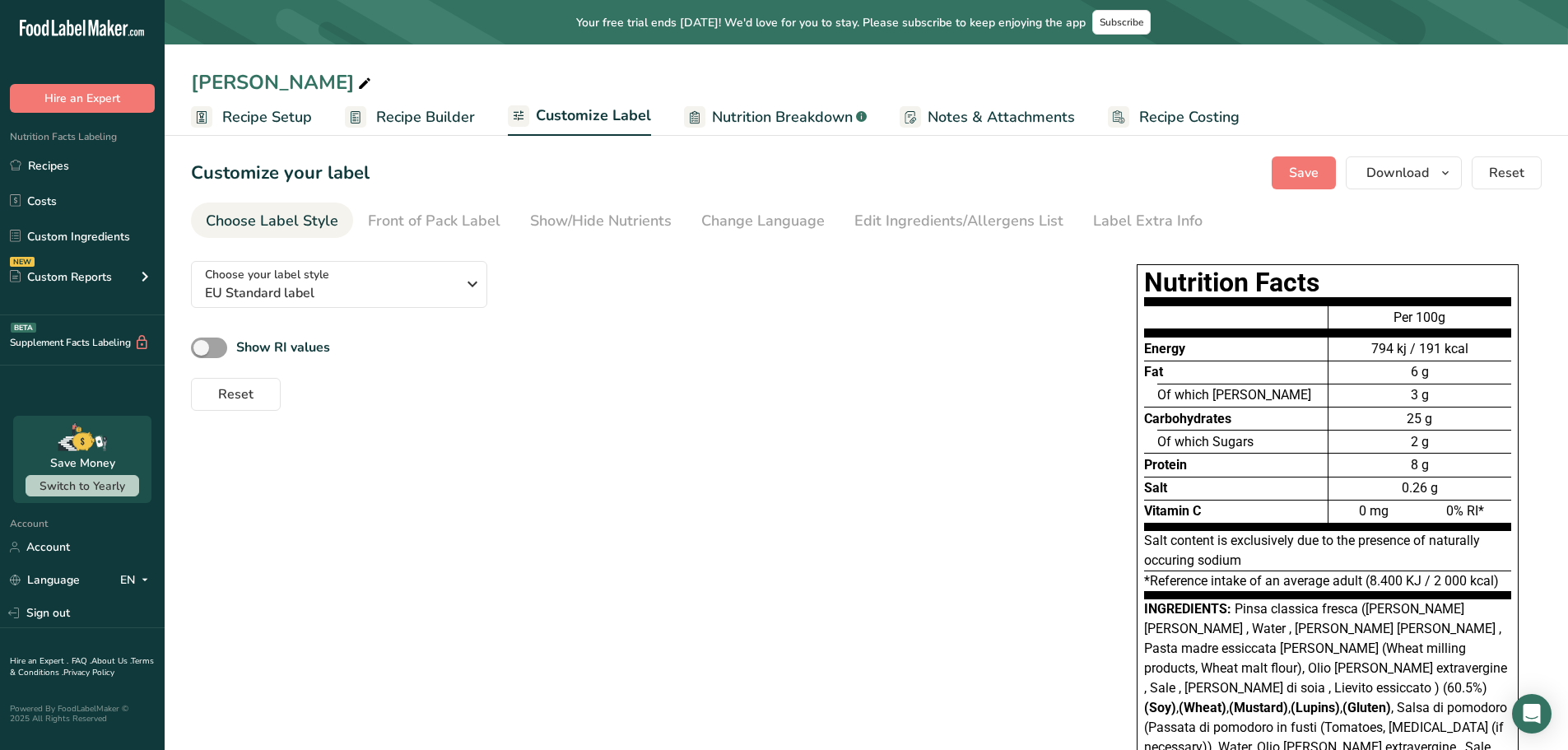
click at [438, 116] on span "Recipe Builder" at bounding box center [425, 117] width 99 height 22
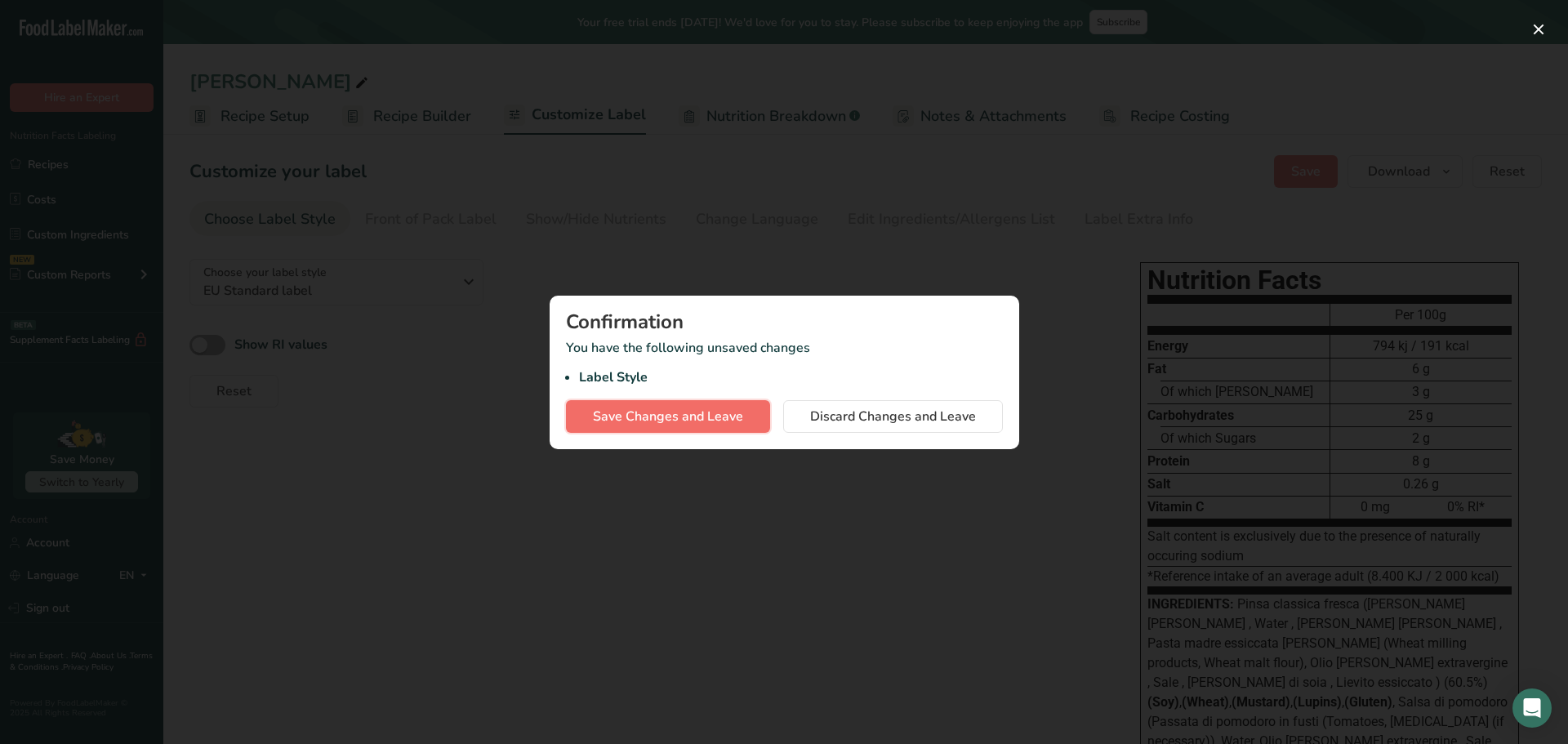
click at [670, 419] on span "Save Changes and Leave" at bounding box center [668, 417] width 150 height 20
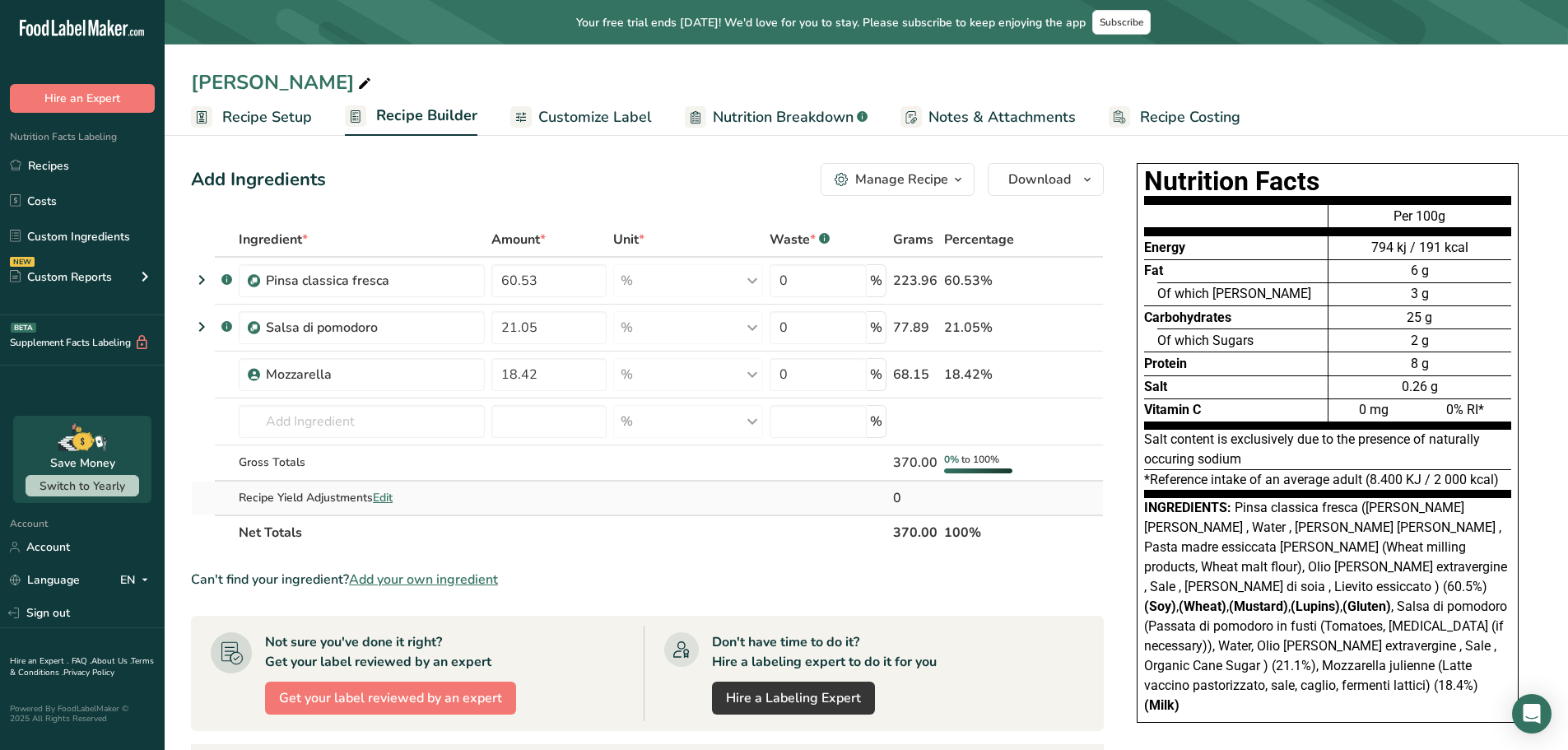
click at [562, 503] on td at bounding box center [549, 498] width 122 height 33
click at [89, 237] on link "Custom Ingredients" at bounding box center [82, 236] width 165 height 31
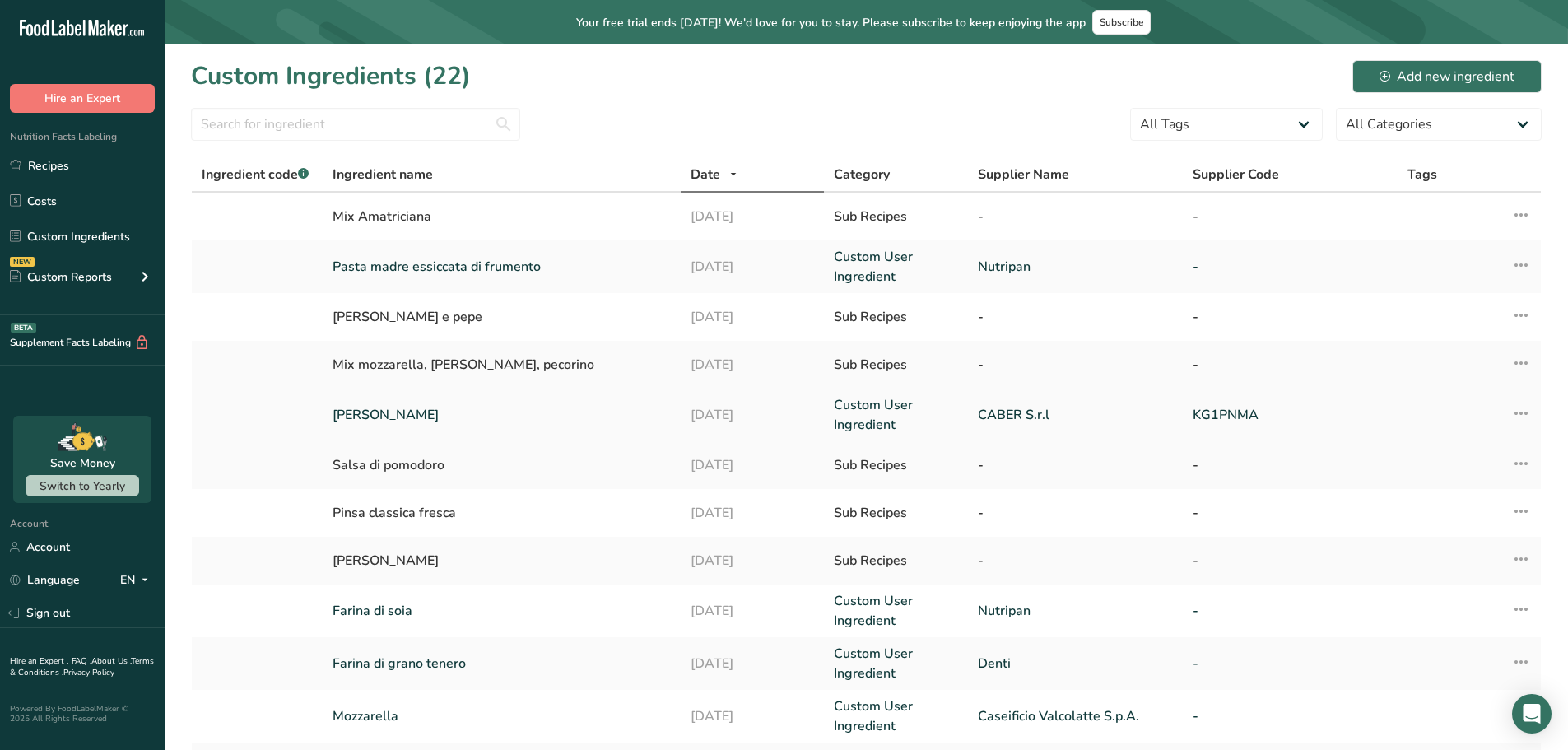
scroll to position [336, 0]
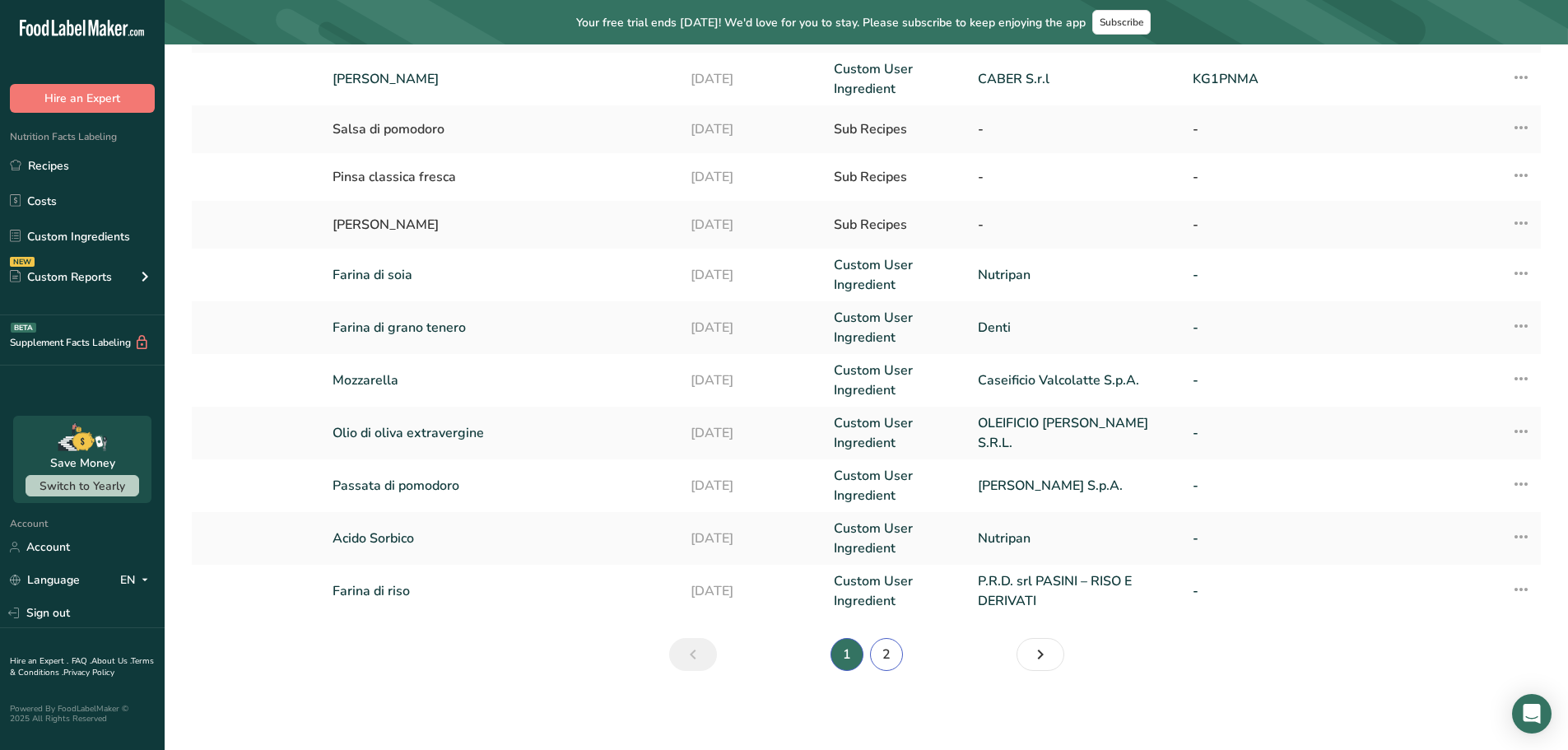
click at [878, 651] on link "2" at bounding box center [887, 655] width 33 height 33
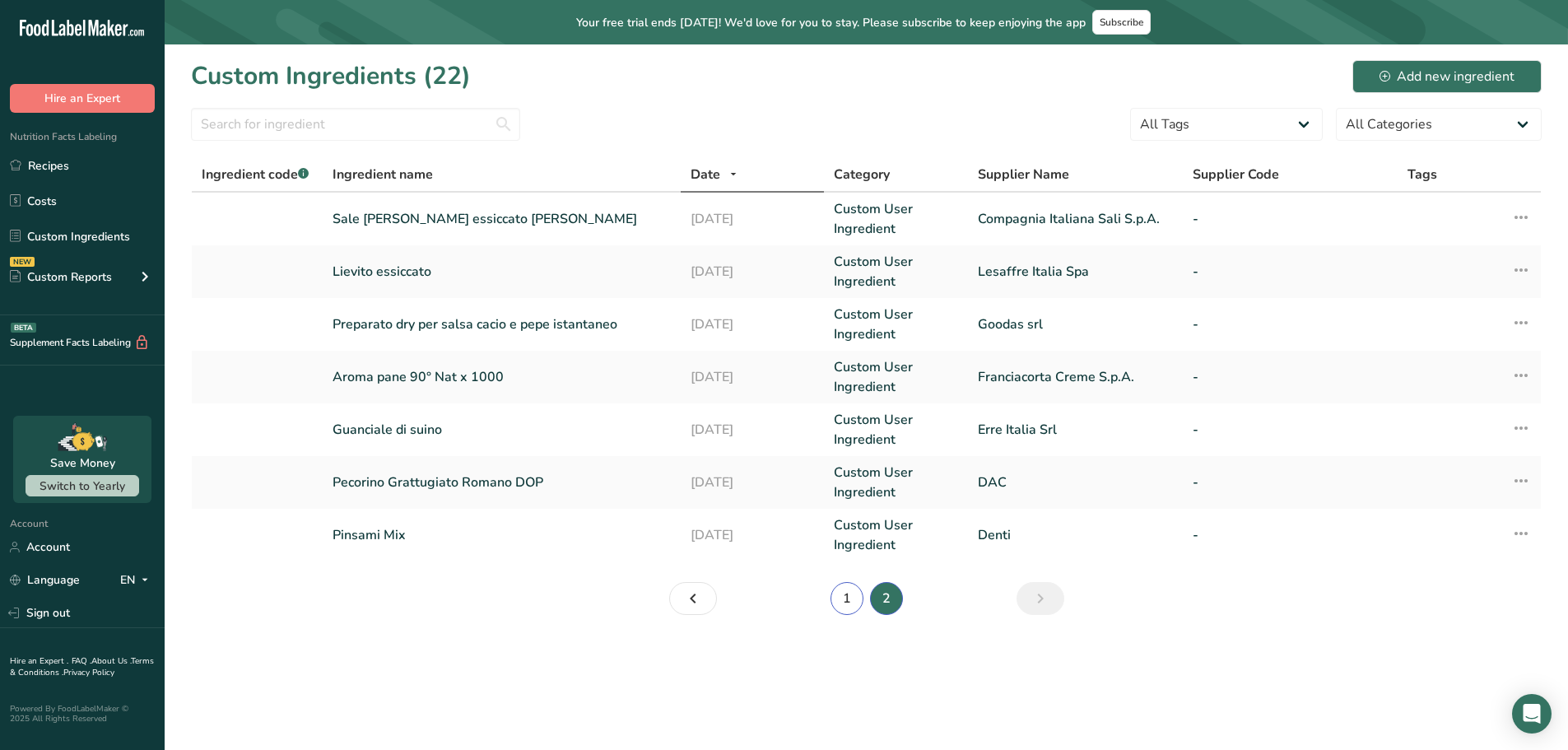
click at [847, 601] on link "1" at bounding box center [847, 598] width 33 height 33
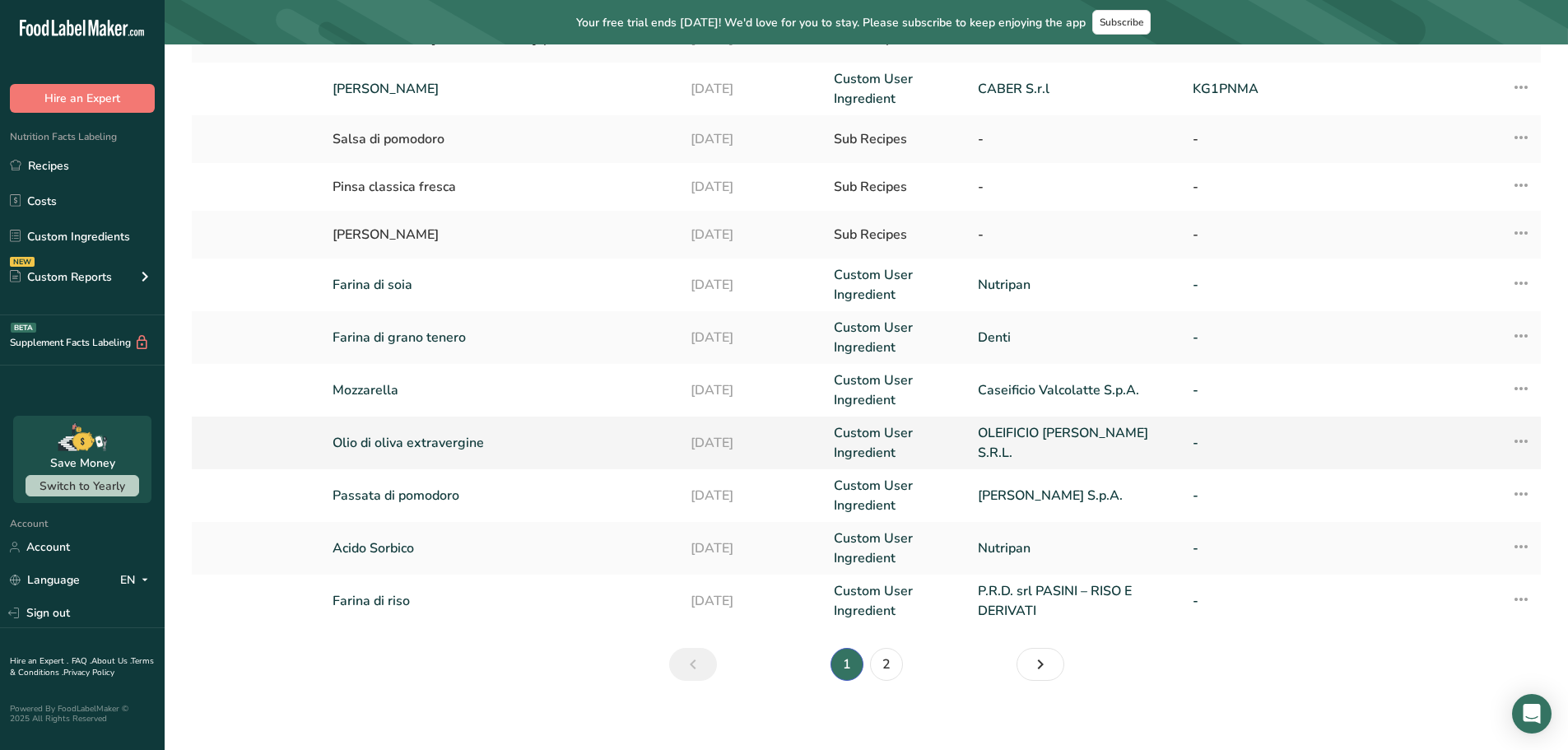
scroll to position [336, 0]
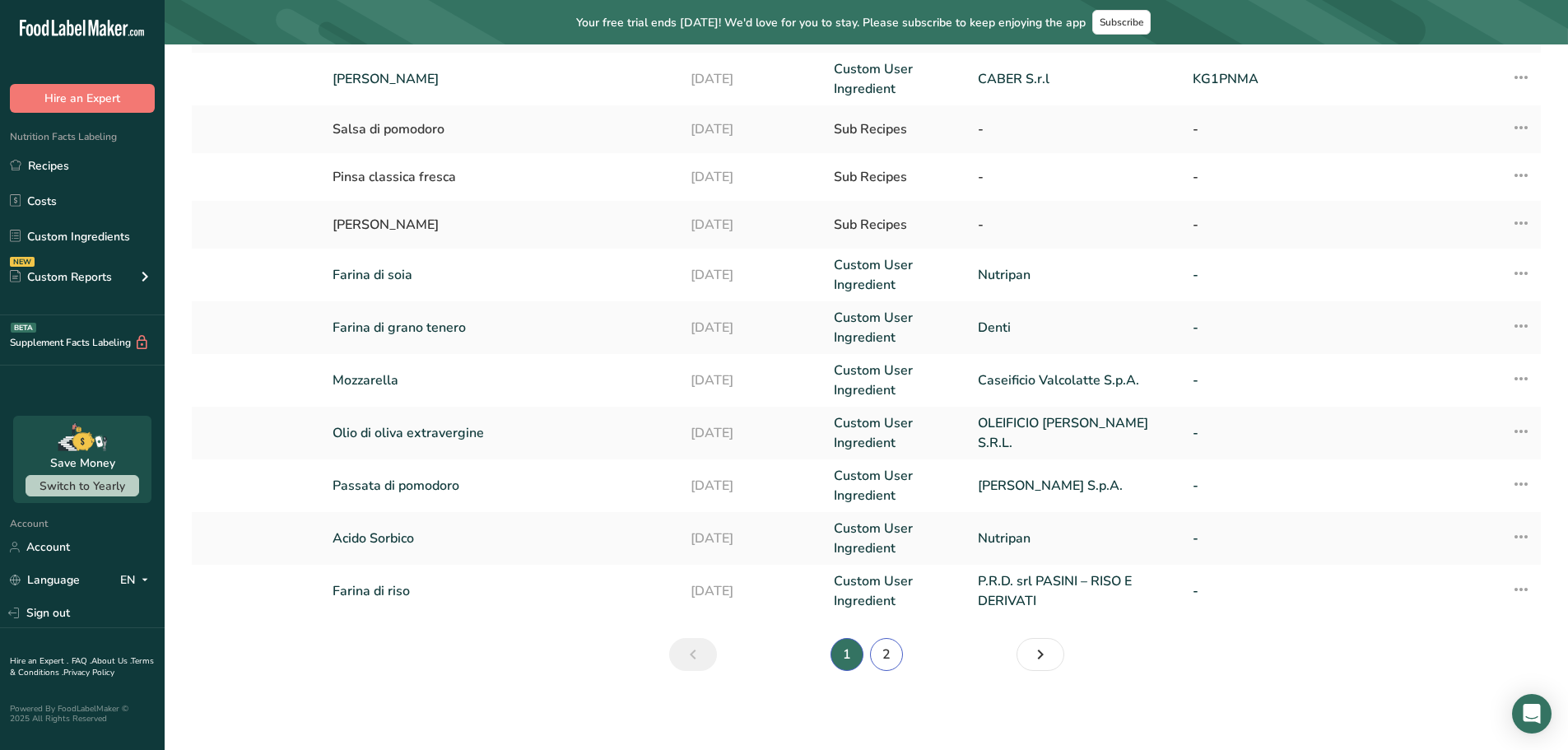
drag, startPoint x: 893, startPoint y: 662, endPoint x: 874, endPoint y: 656, distance: 19.9
click at [893, 651] on link "2" at bounding box center [887, 655] width 33 height 33
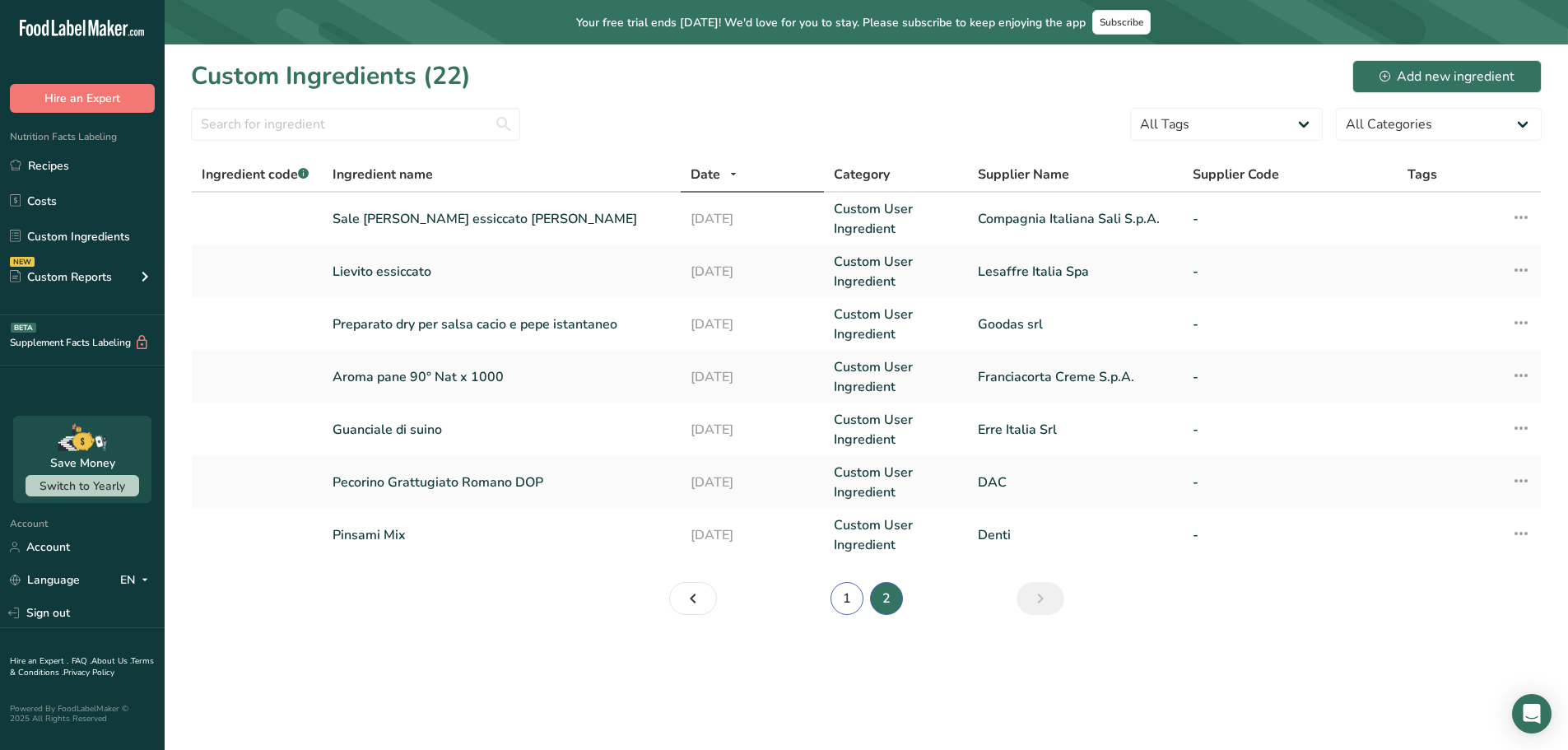
click at [849, 596] on link "1" at bounding box center [847, 598] width 33 height 33
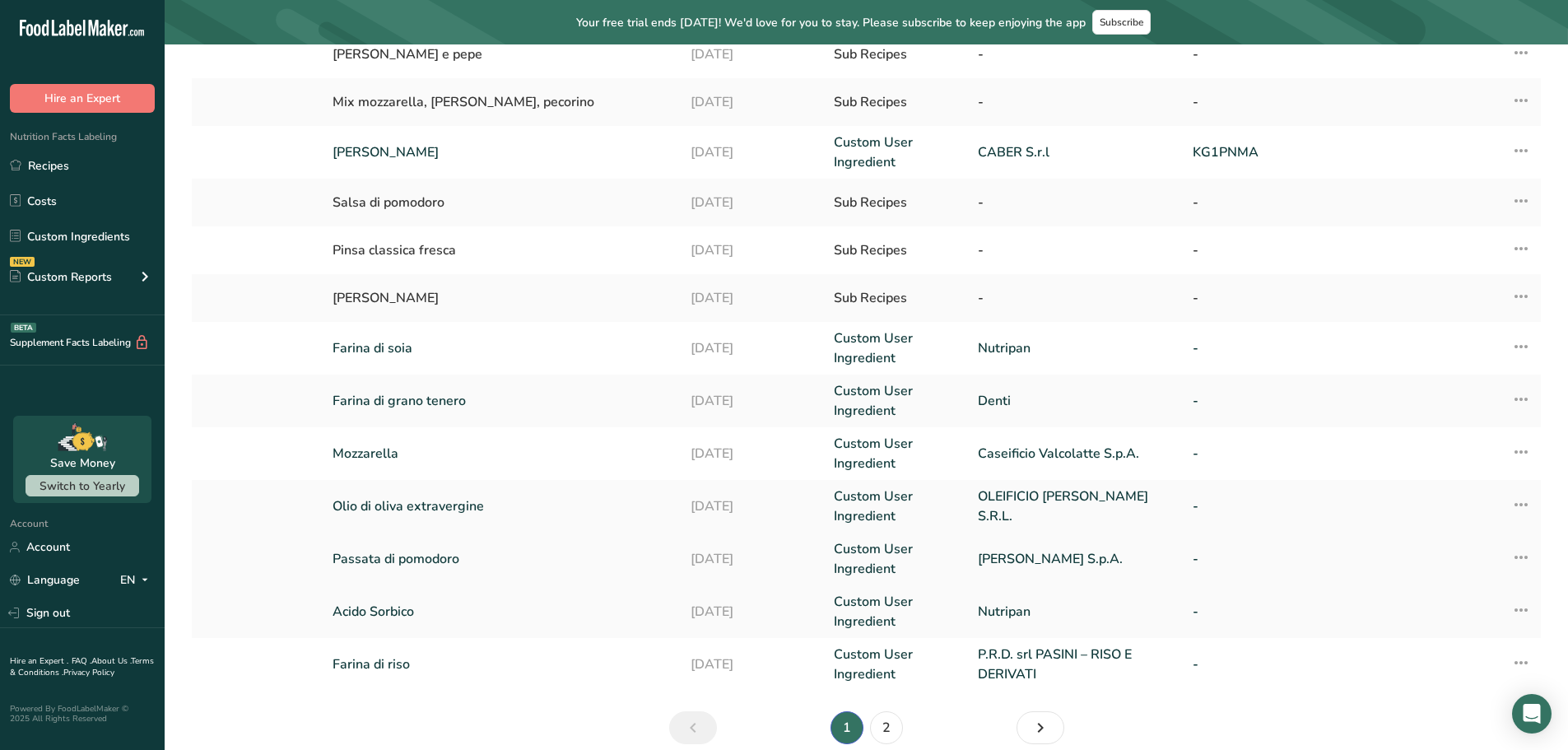
scroll to position [329, 0]
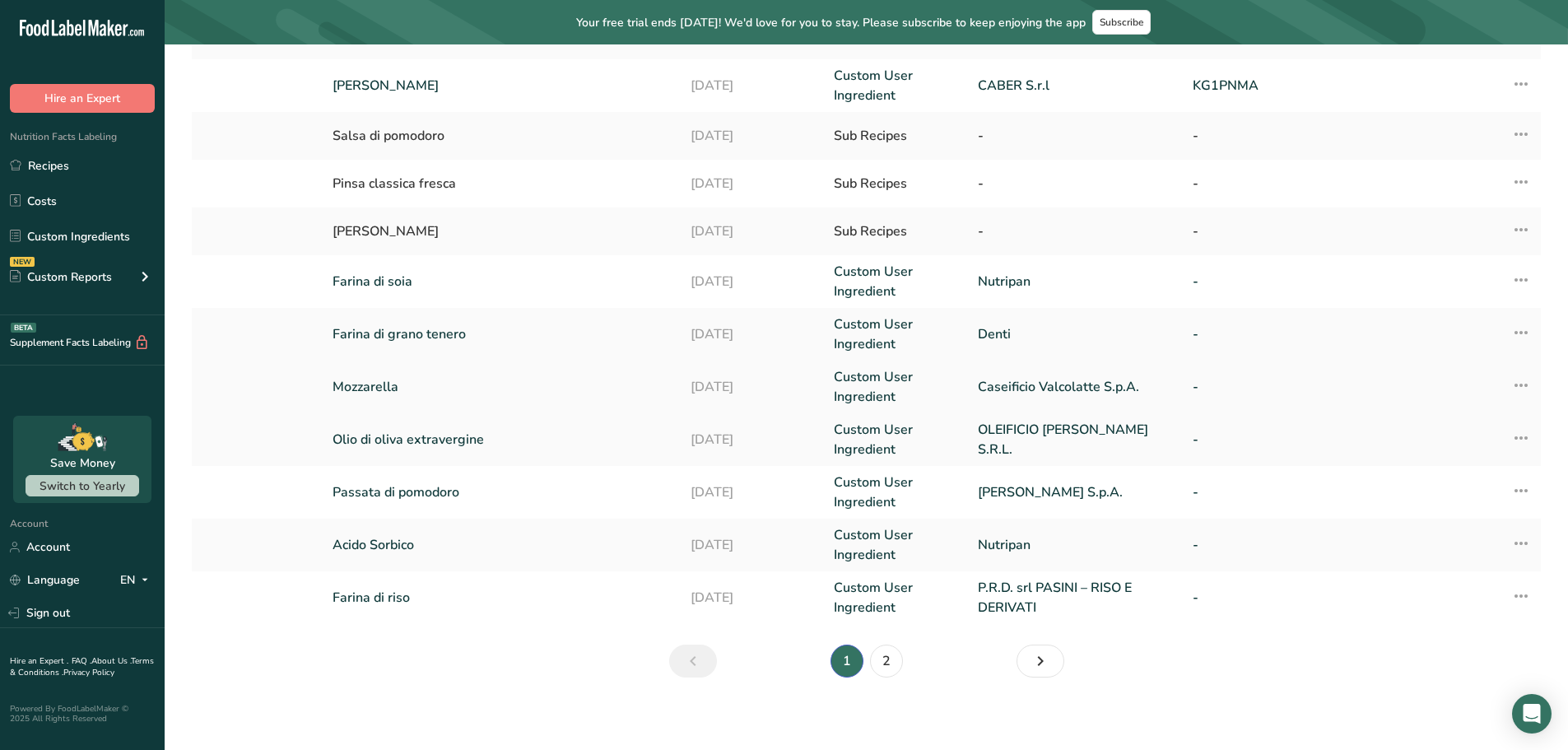
click at [365, 384] on link "Mozzarella" at bounding box center [501, 387] width 338 height 20
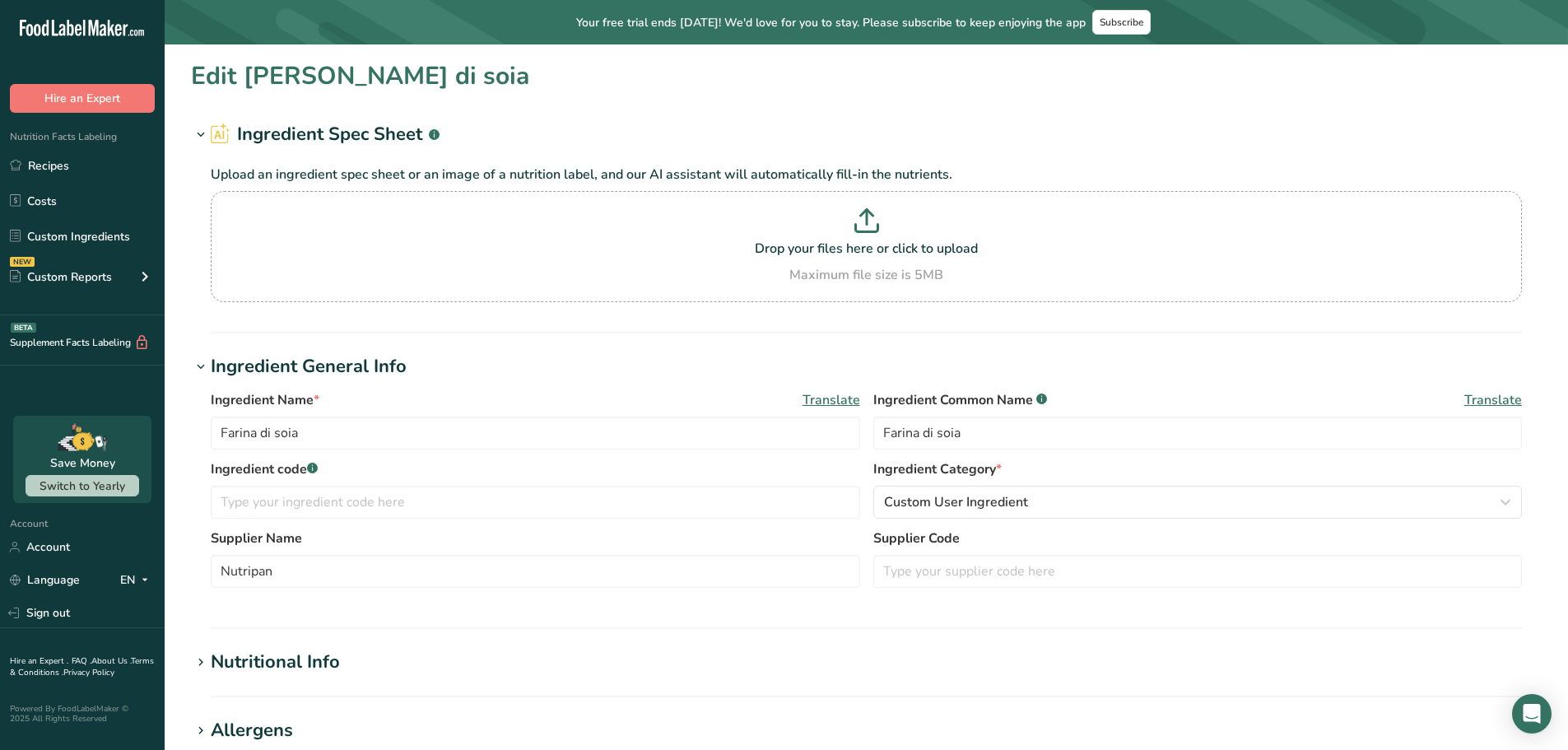
type input "Mozzarella"
type input "Mozzarella julienne"
type input "Caseificio Valcolatte S.p.A."
type input "299"
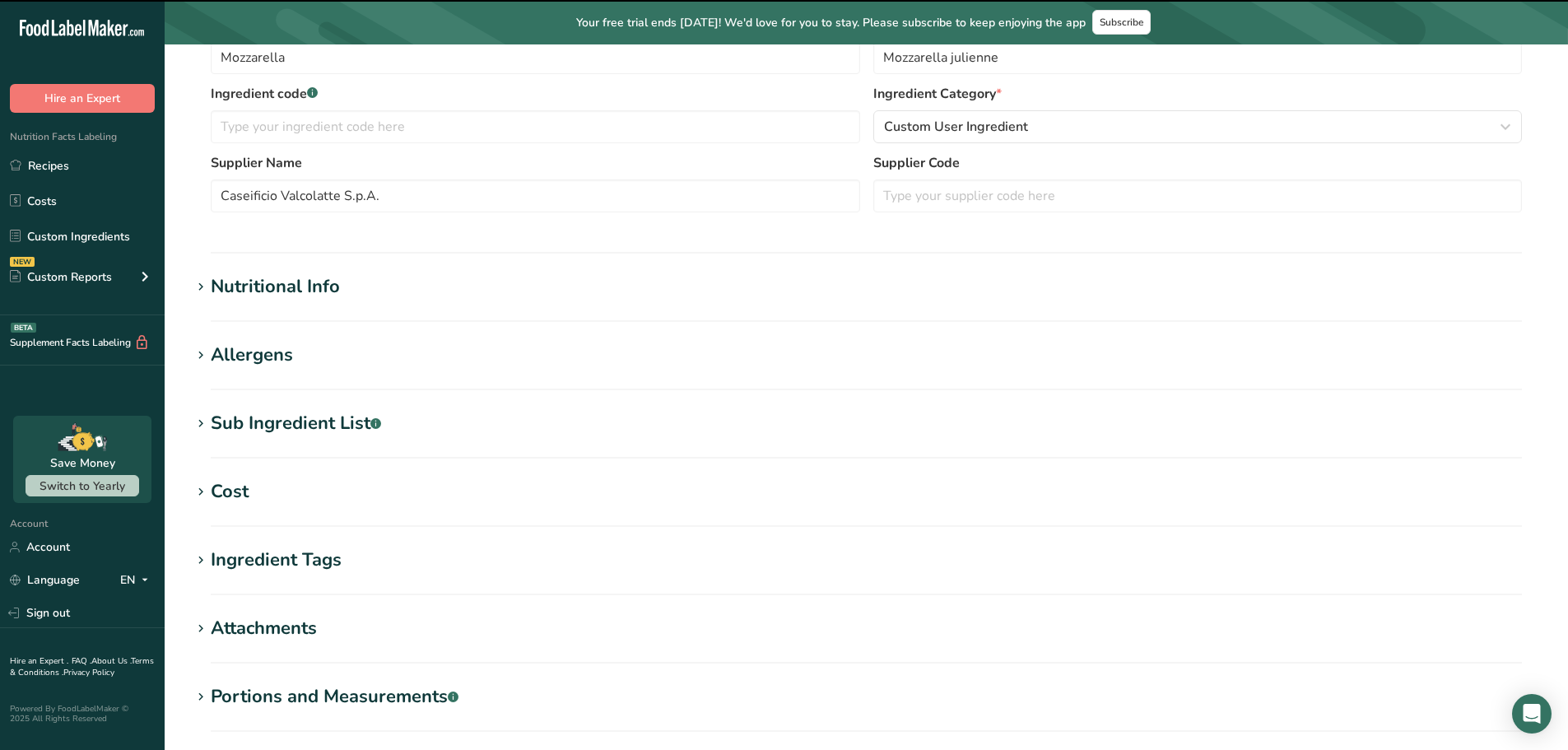
scroll to position [494, 0]
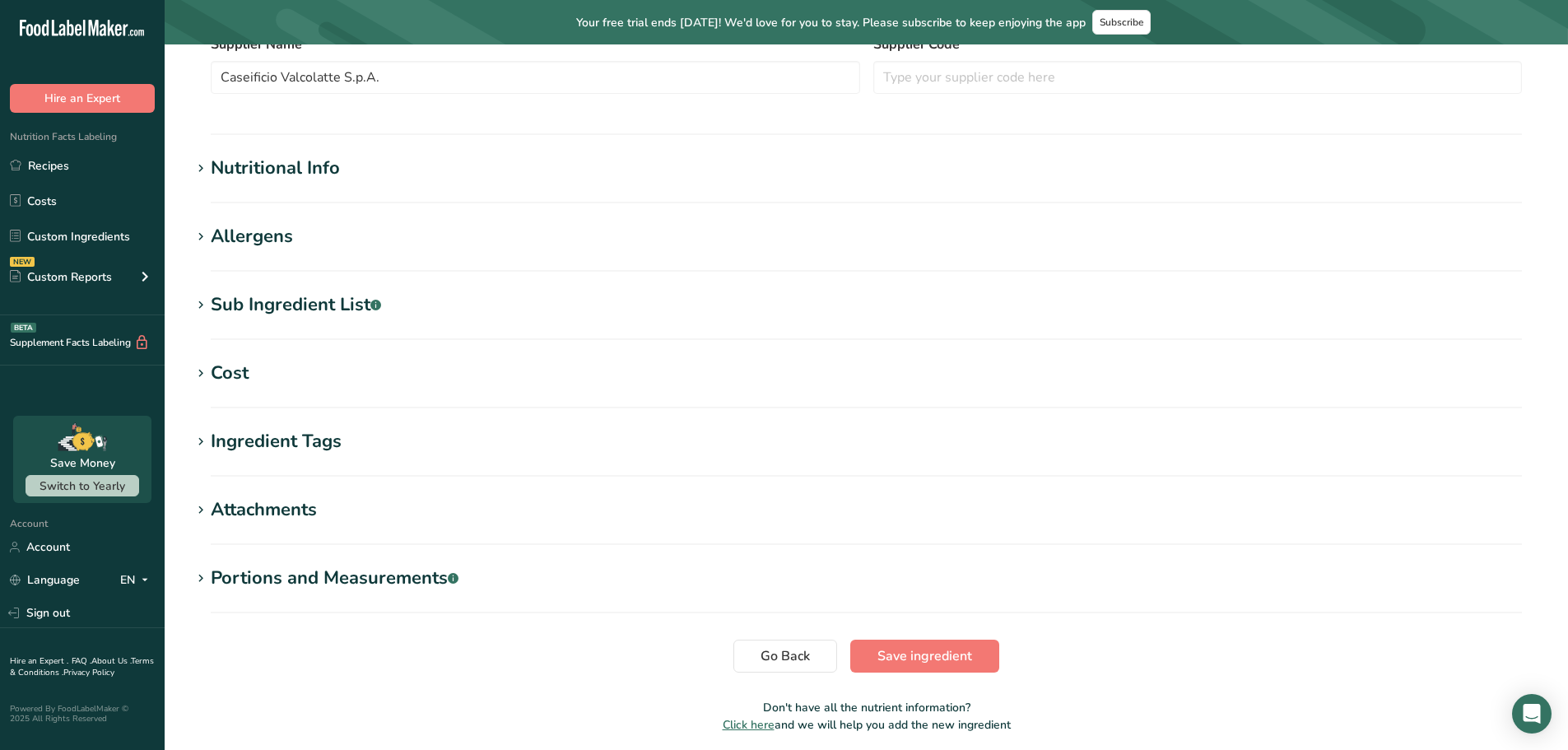
click at [297, 168] on div "Nutritional Info" at bounding box center [275, 168] width 129 height 27
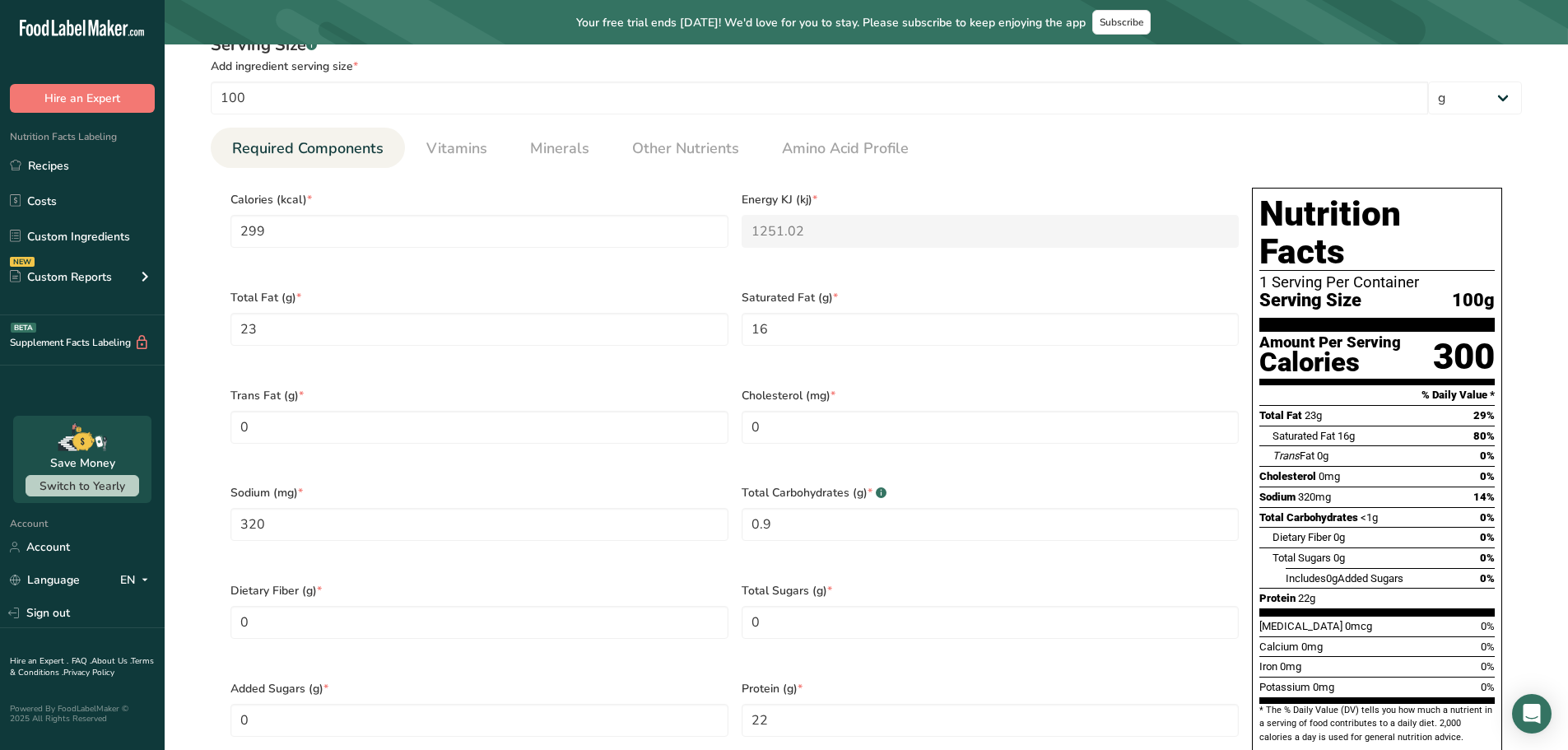
scroll to position [659, 0]
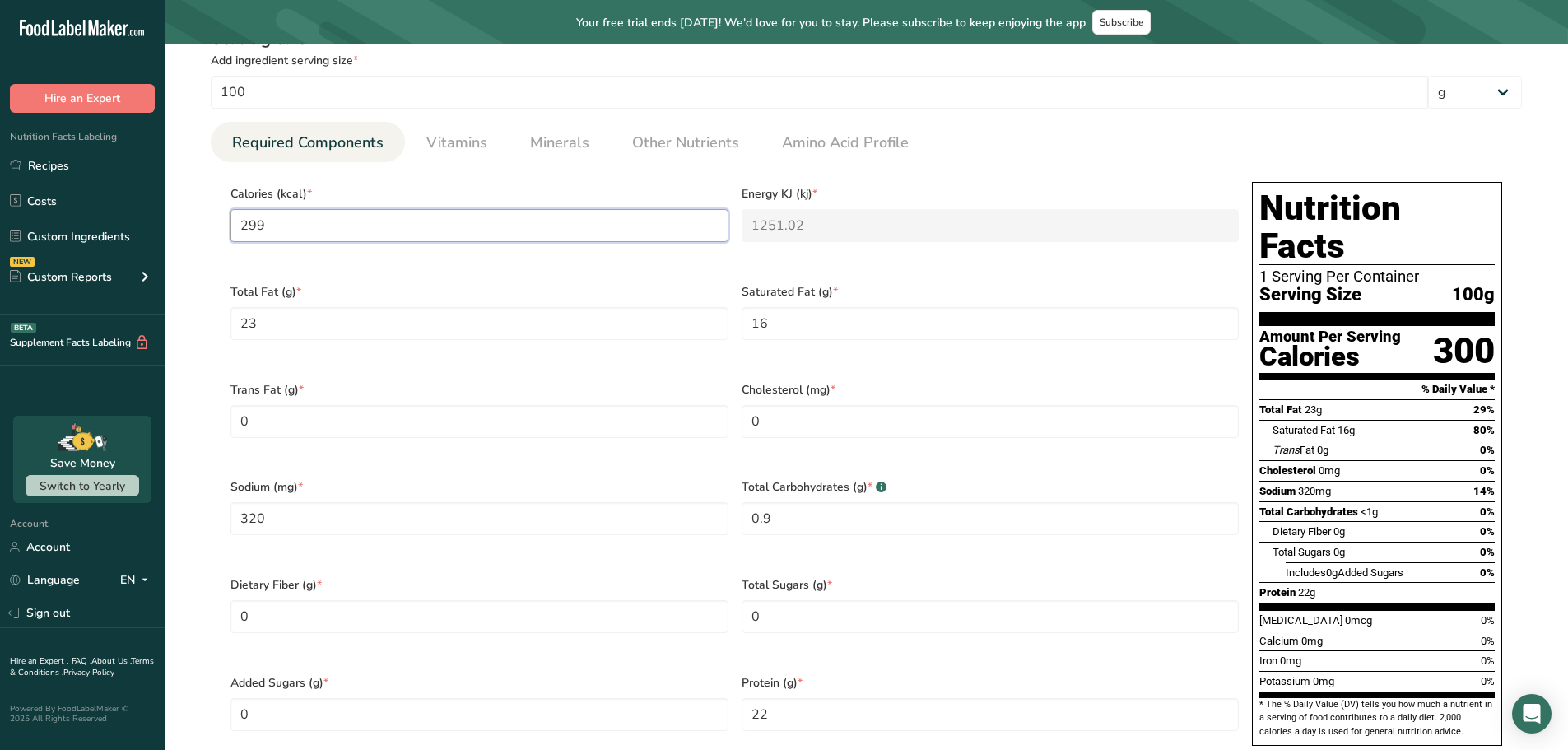
click at [293, 230] on input "299" at bounding box center [479, 225] width 498 height 33
click at [1010, 576] on span "Total Sugars (g) *" at bounding box center [990, 584] width 498 height 17
click at [790, 600] on Sugars "0" at bounding box center [990, 617] width 498 height 33
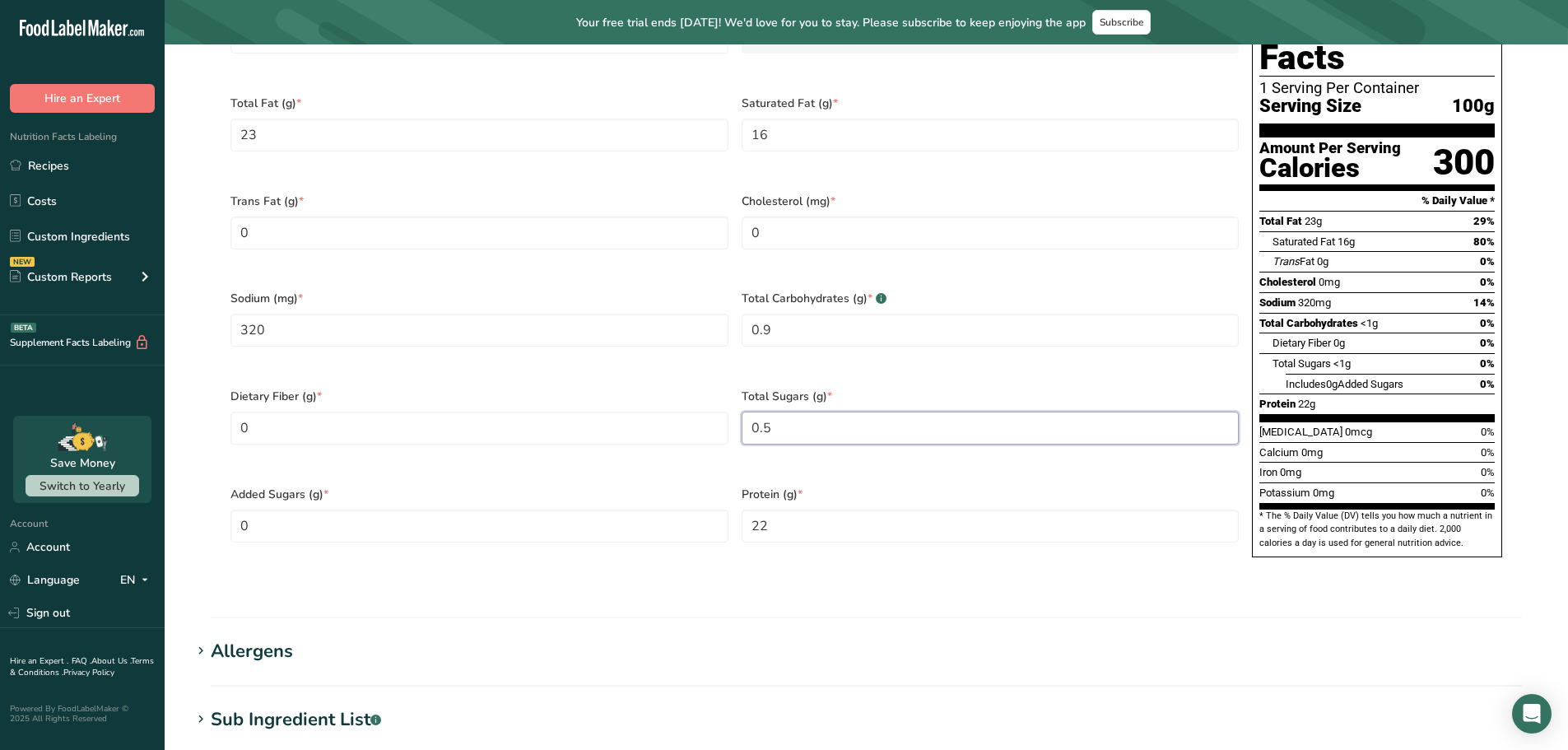
scroll to position [906, 0]
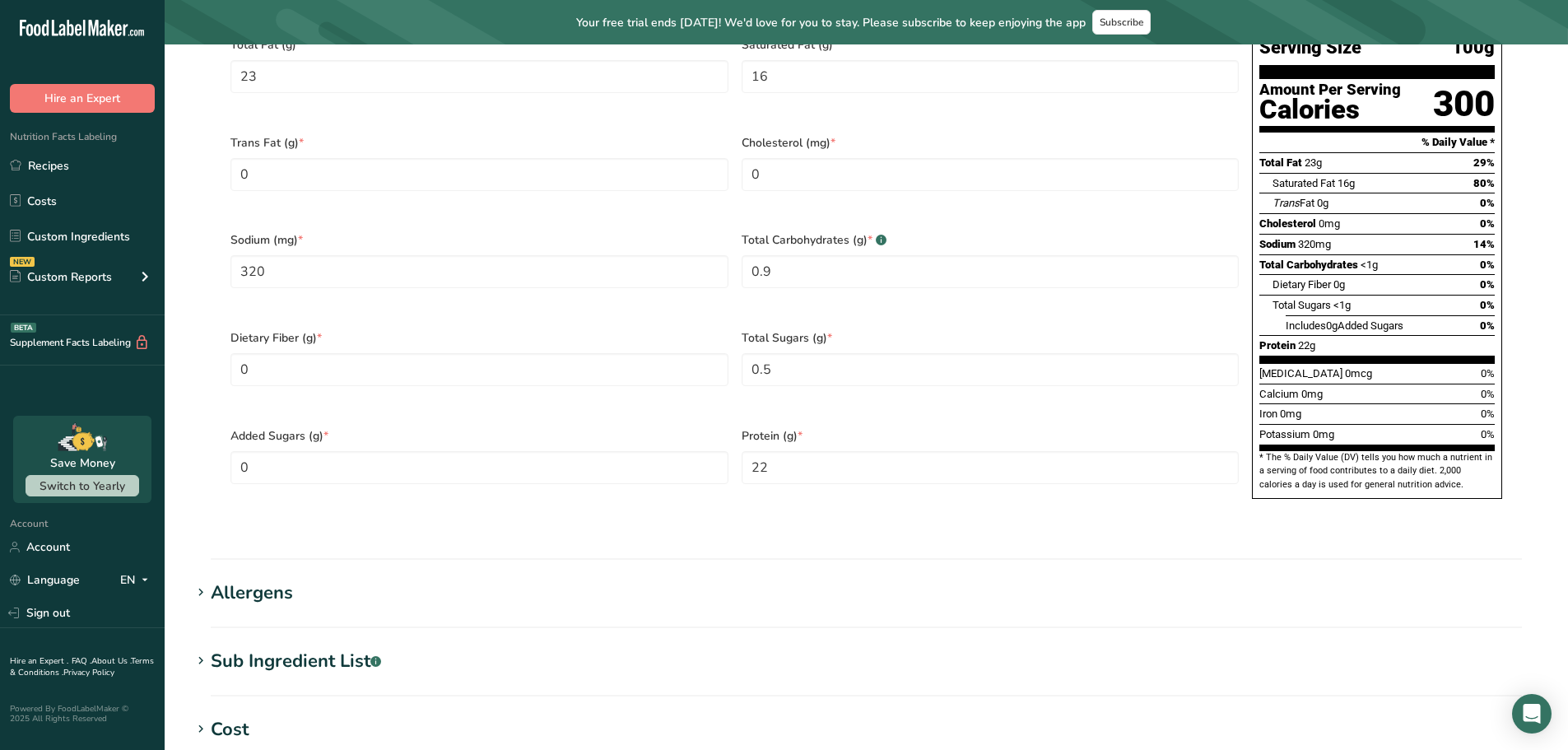
click at [1057, 537] on section "Edit Mozzarella Ingredient Spec Sheet .a-a{fill:#347362;}.b-a{fill:#fff;} Uploa…" at bounding box center [867, 128] width 1404 height 1977
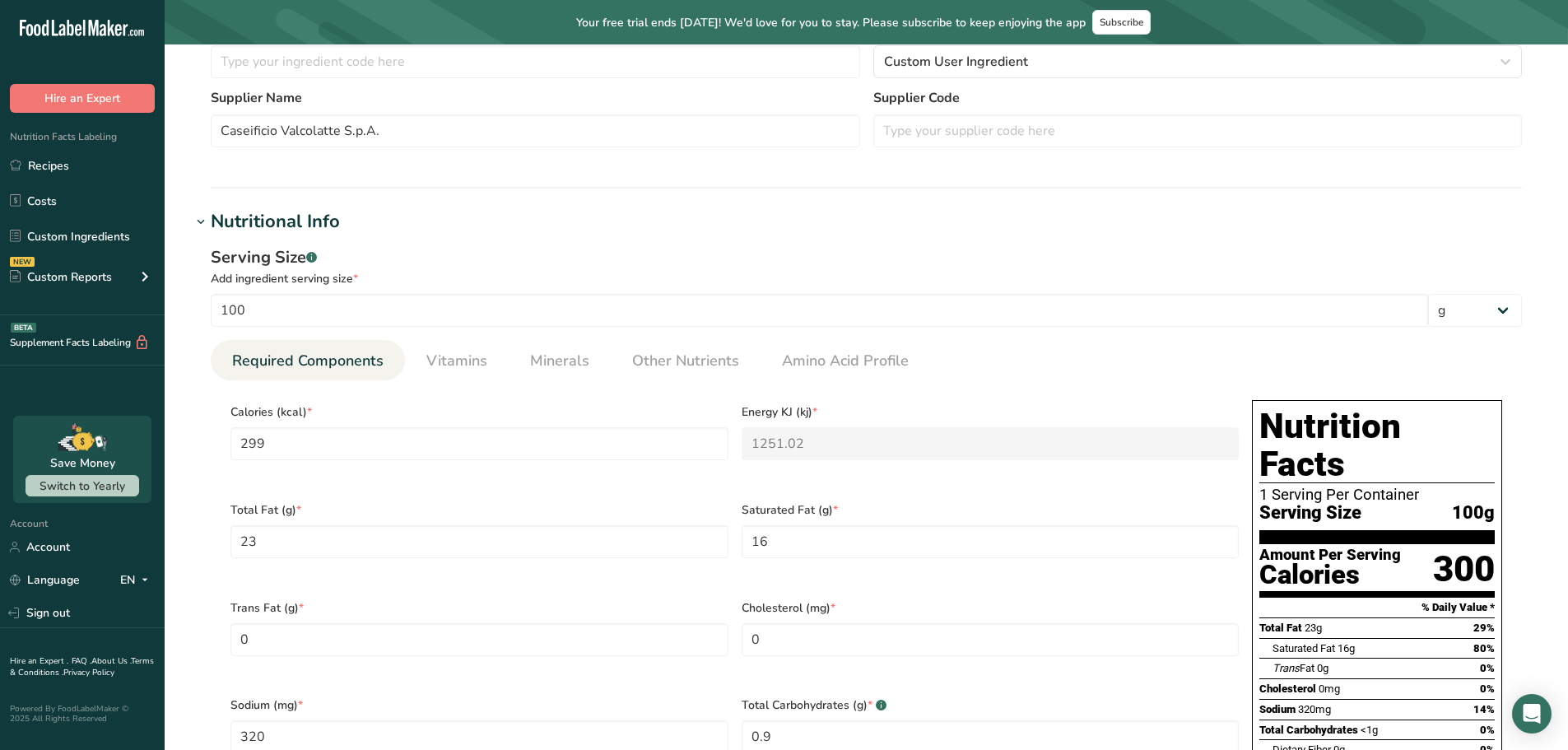
scroll to position [412, 0]
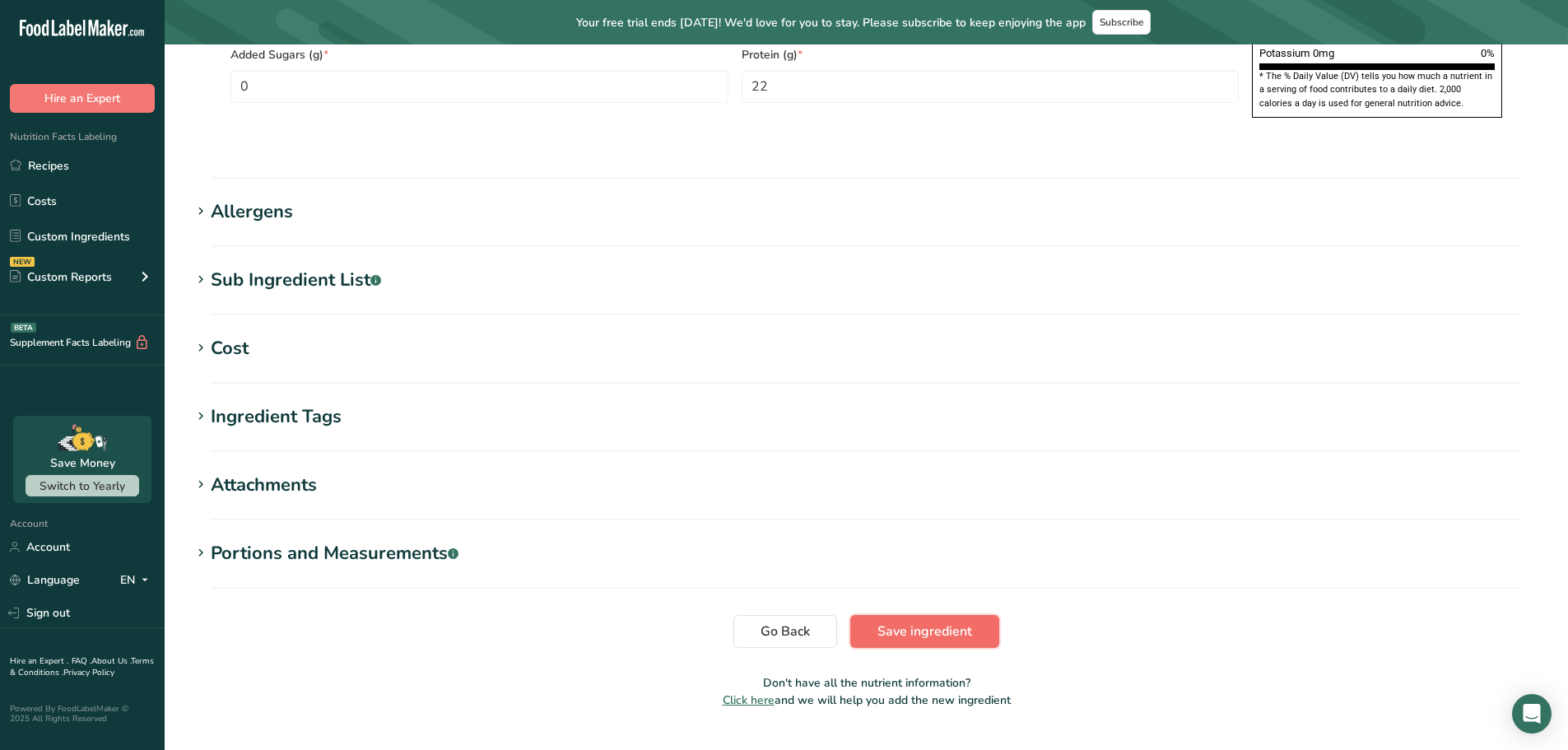
click at [933, 615] on button "Save ingredient" at bounding box center [925, 631] width 149 height 33
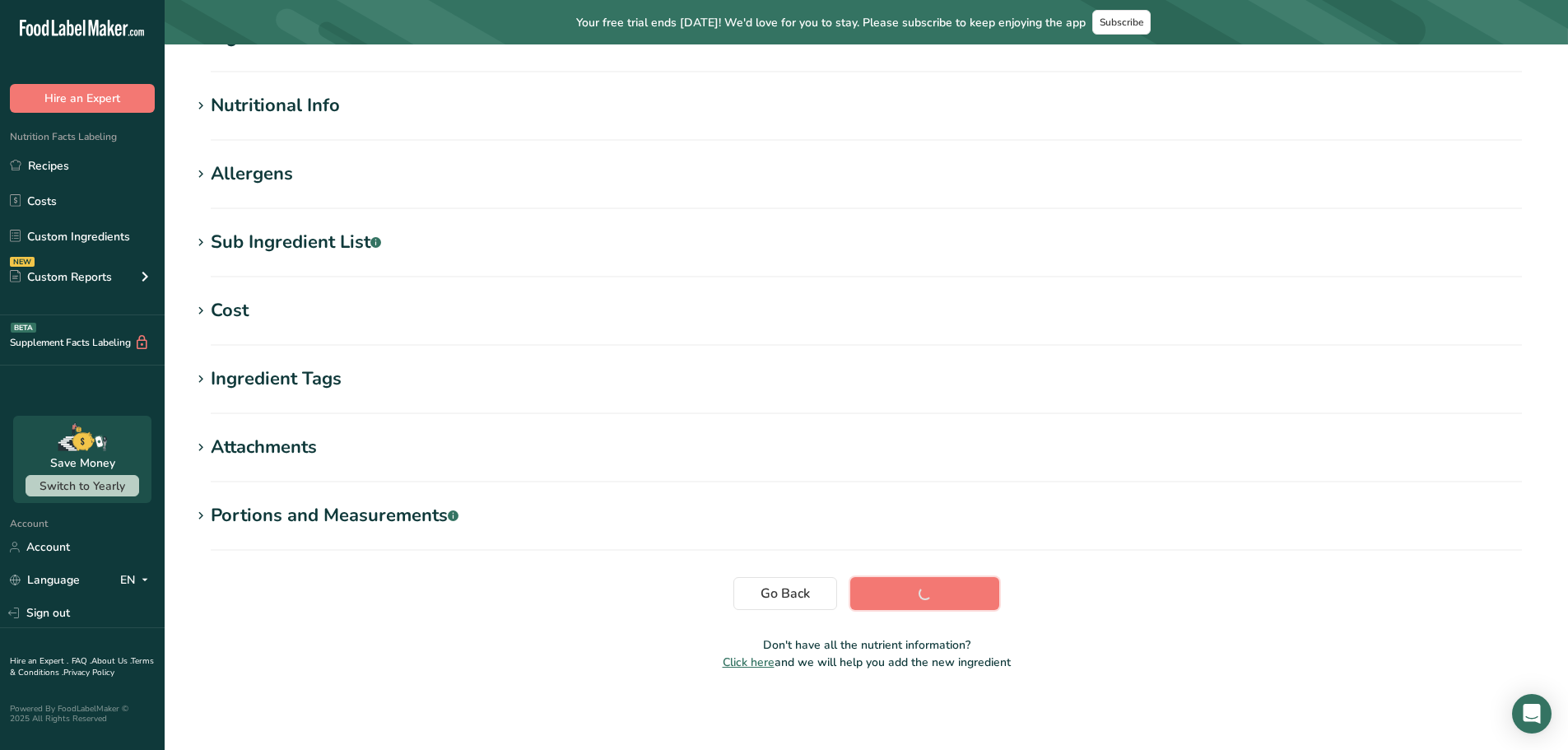
scroll to position [166, 0]
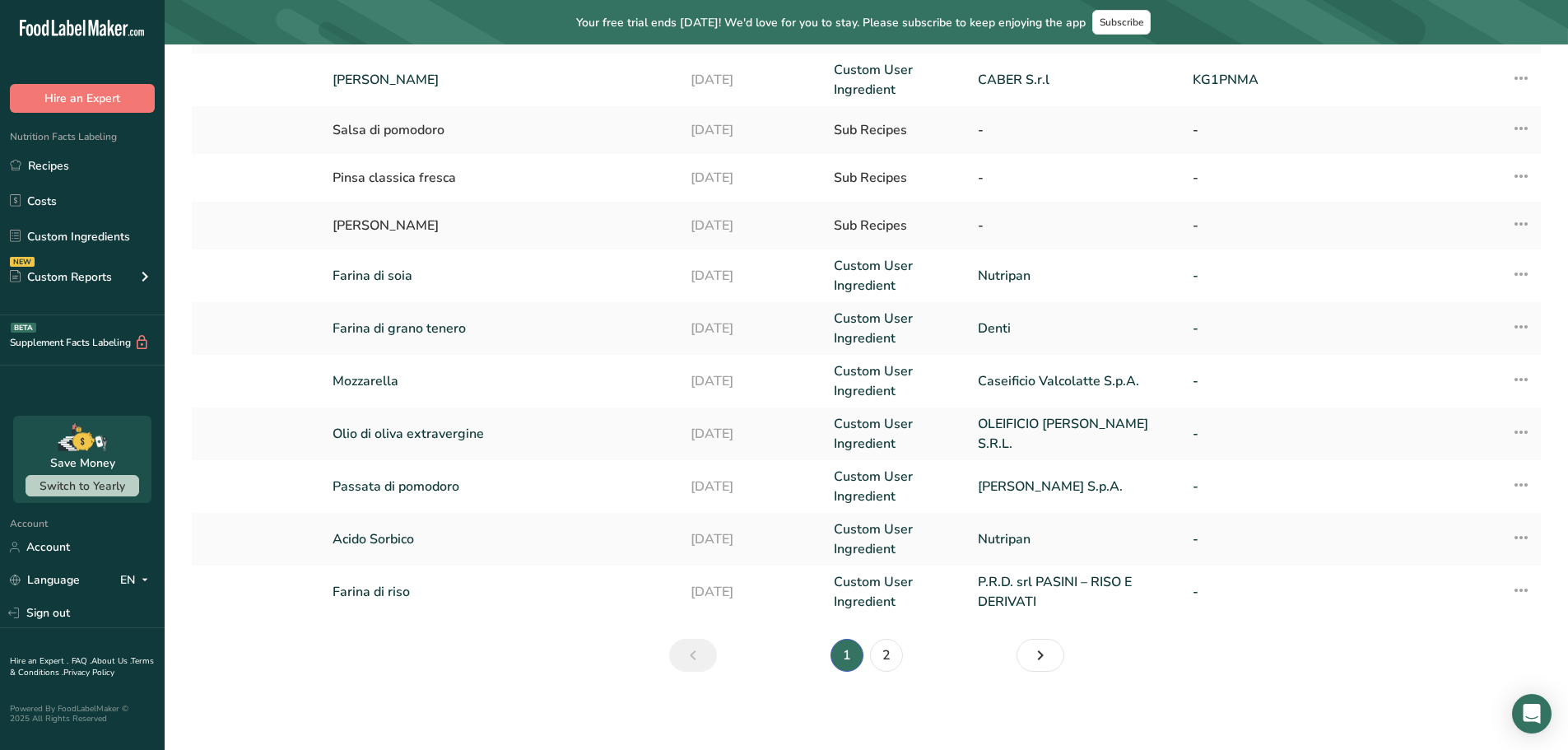
scroll to position [336, 0]
drag, startPoint x: 892, startPoint y: 657, endPoint x: 856, endPoint y: 651, distance: 36.5
click at [892, 651] on link "2" at bounding box center [887, 655] width 33 height 33
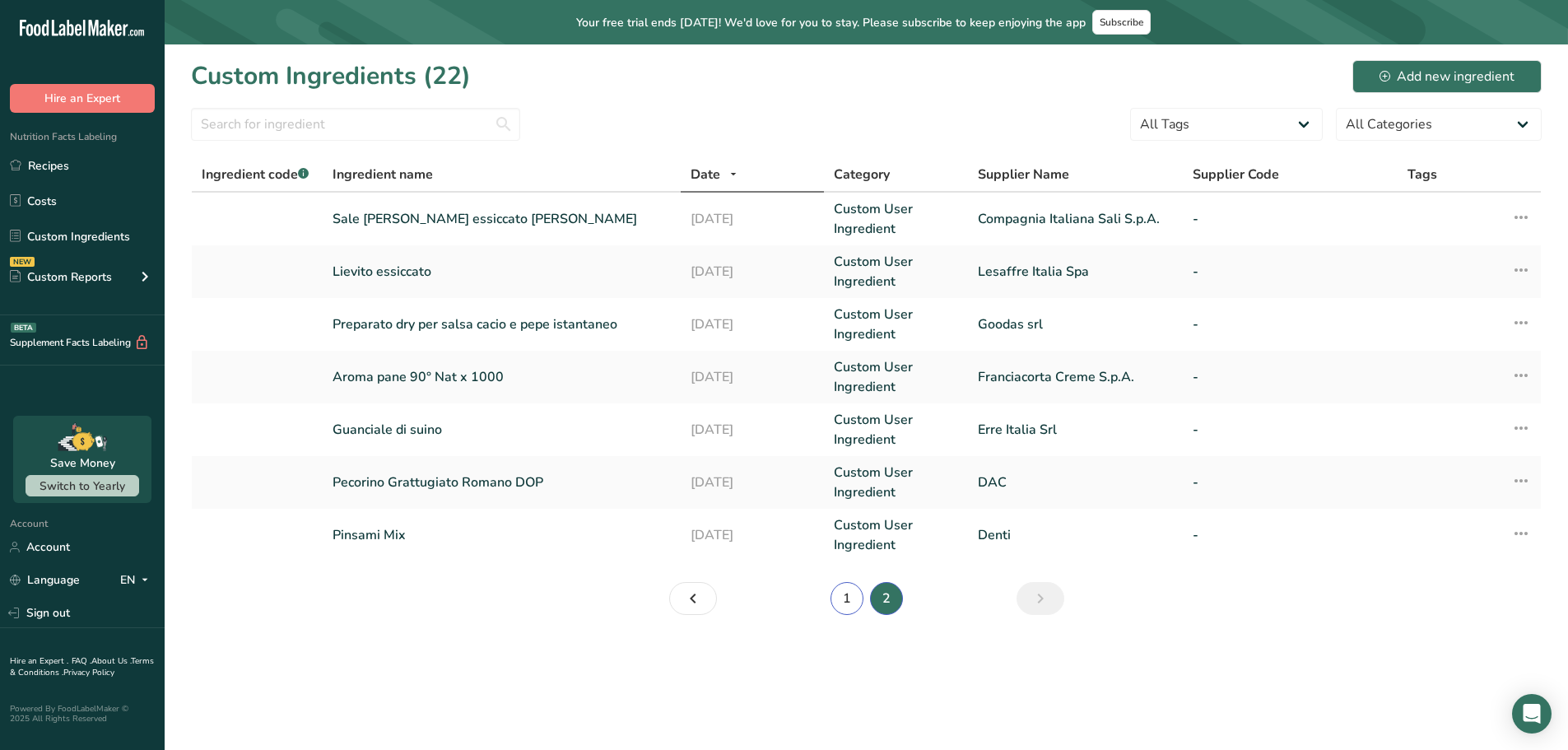
click at [854, 596] on link "1" at bounding box center [847, 598] width 33 height 33
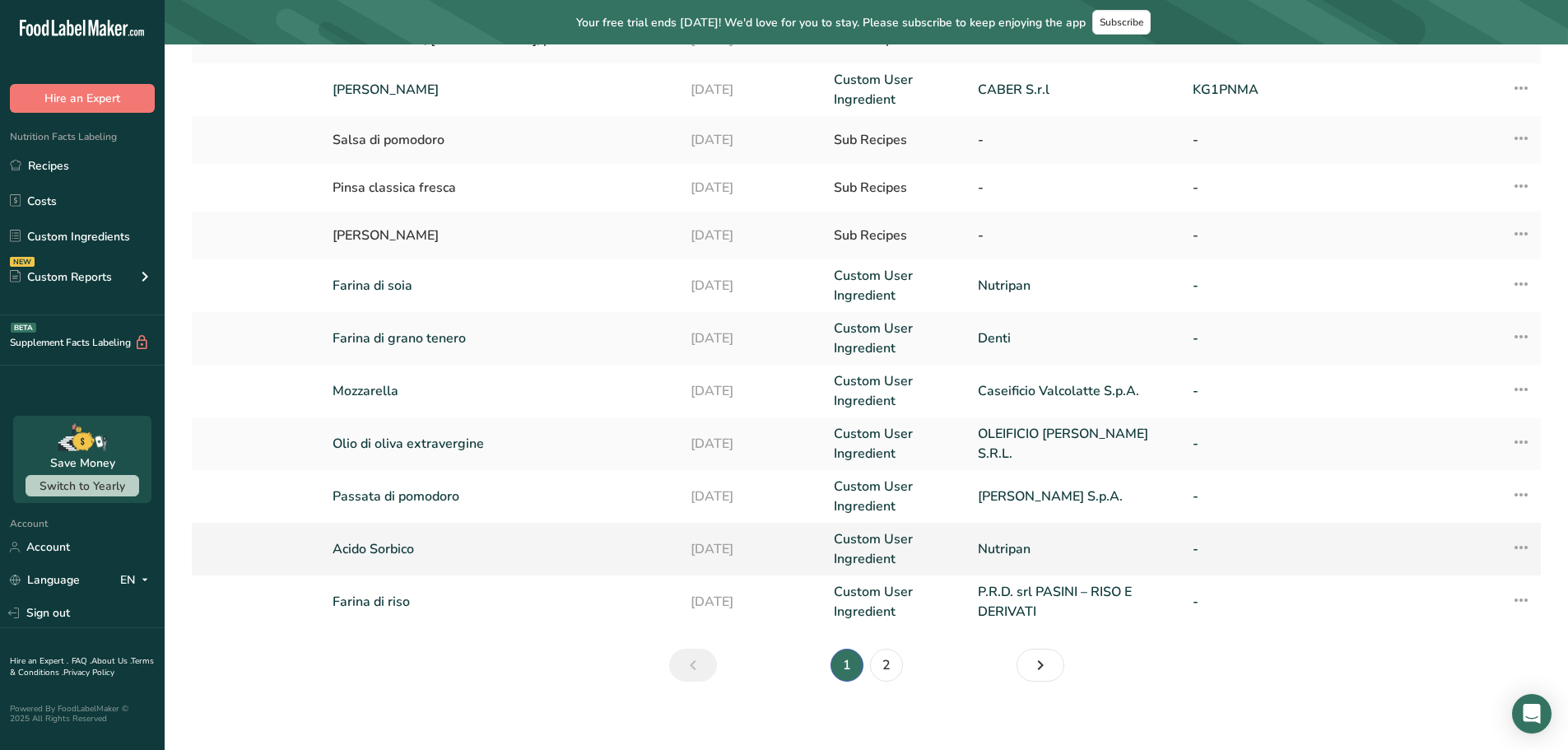
scroll to position [336, 0]
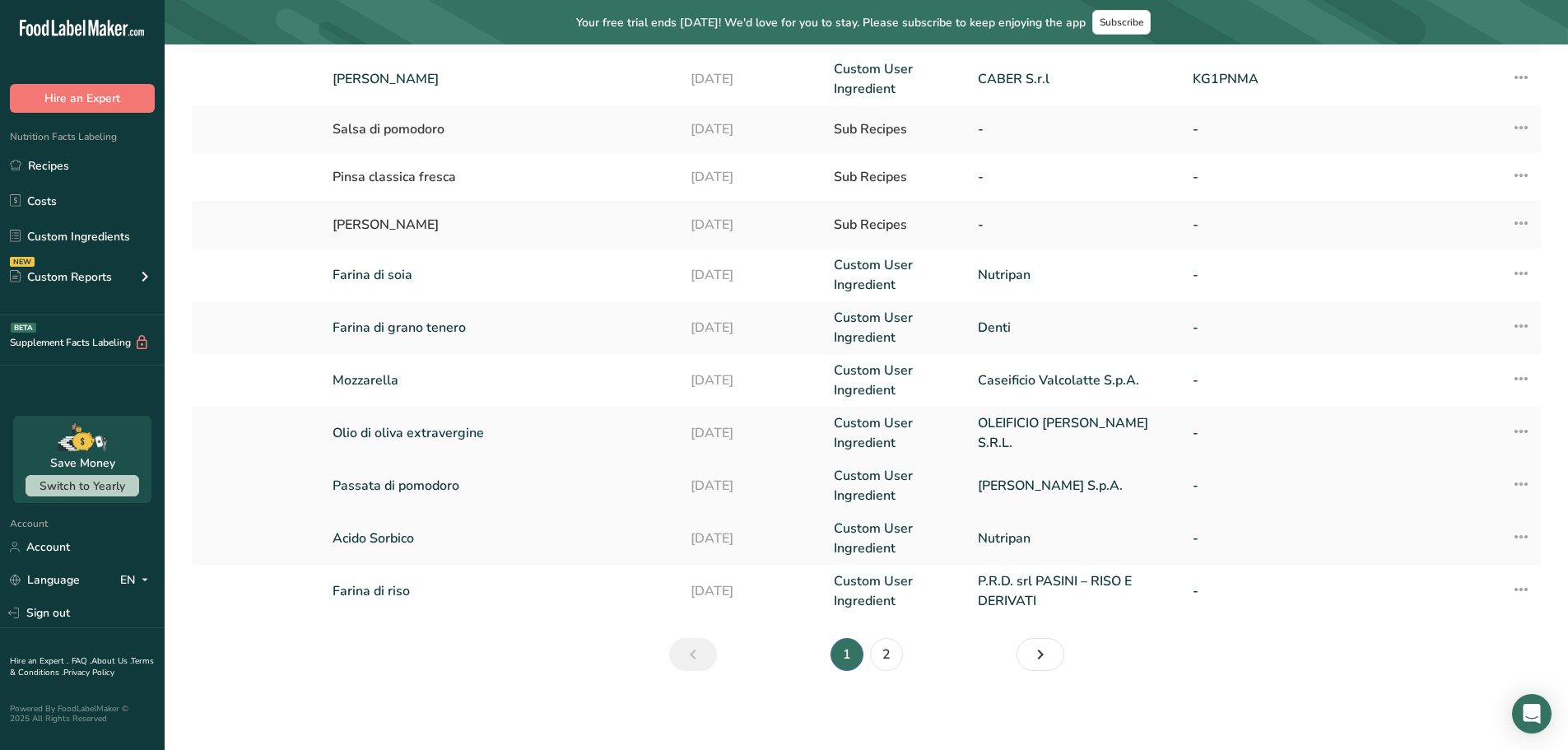
click at [428, 477] on link "Passata di pomodoro" at bounding box center [501, 486] width 338 height 20
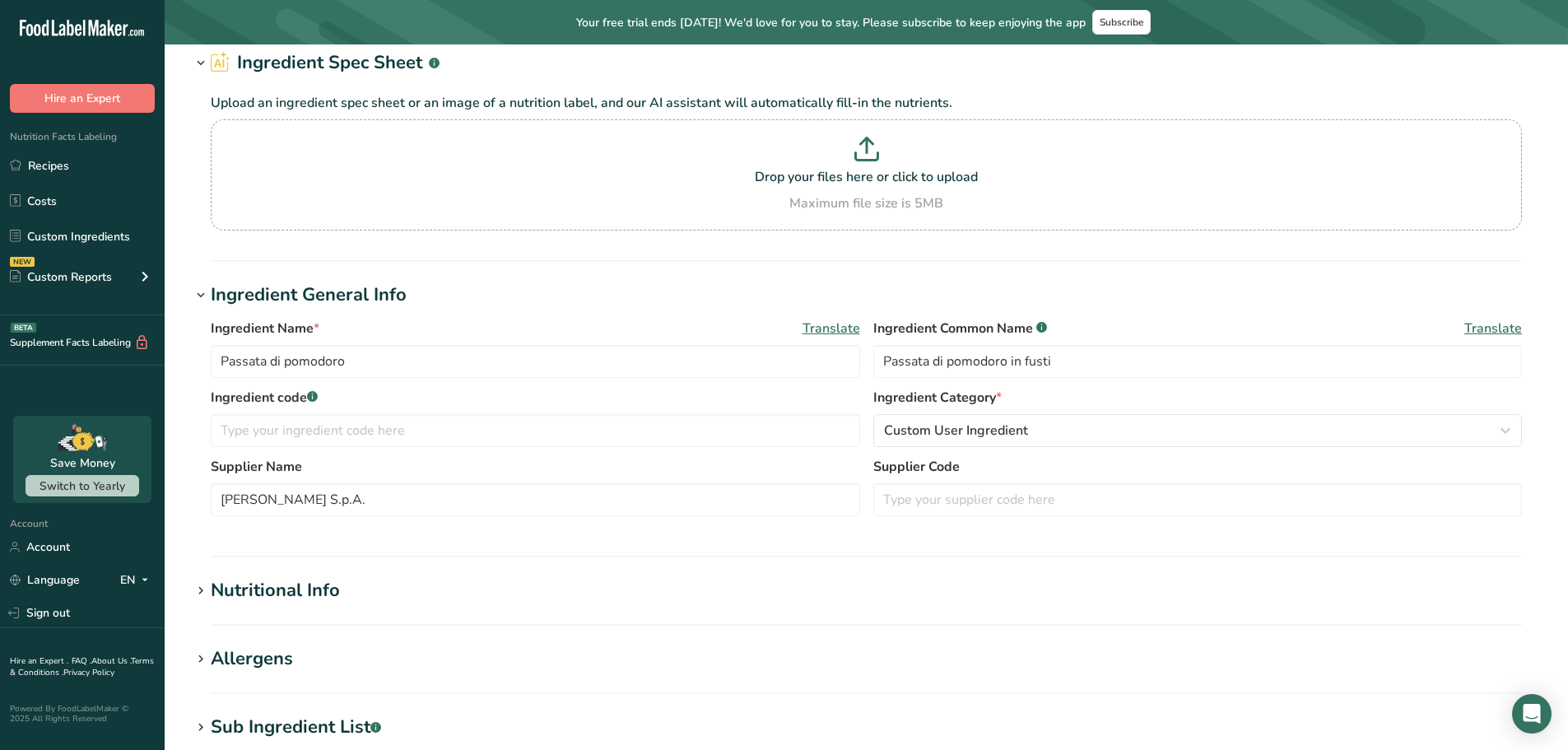
scroll to position [329, 0]
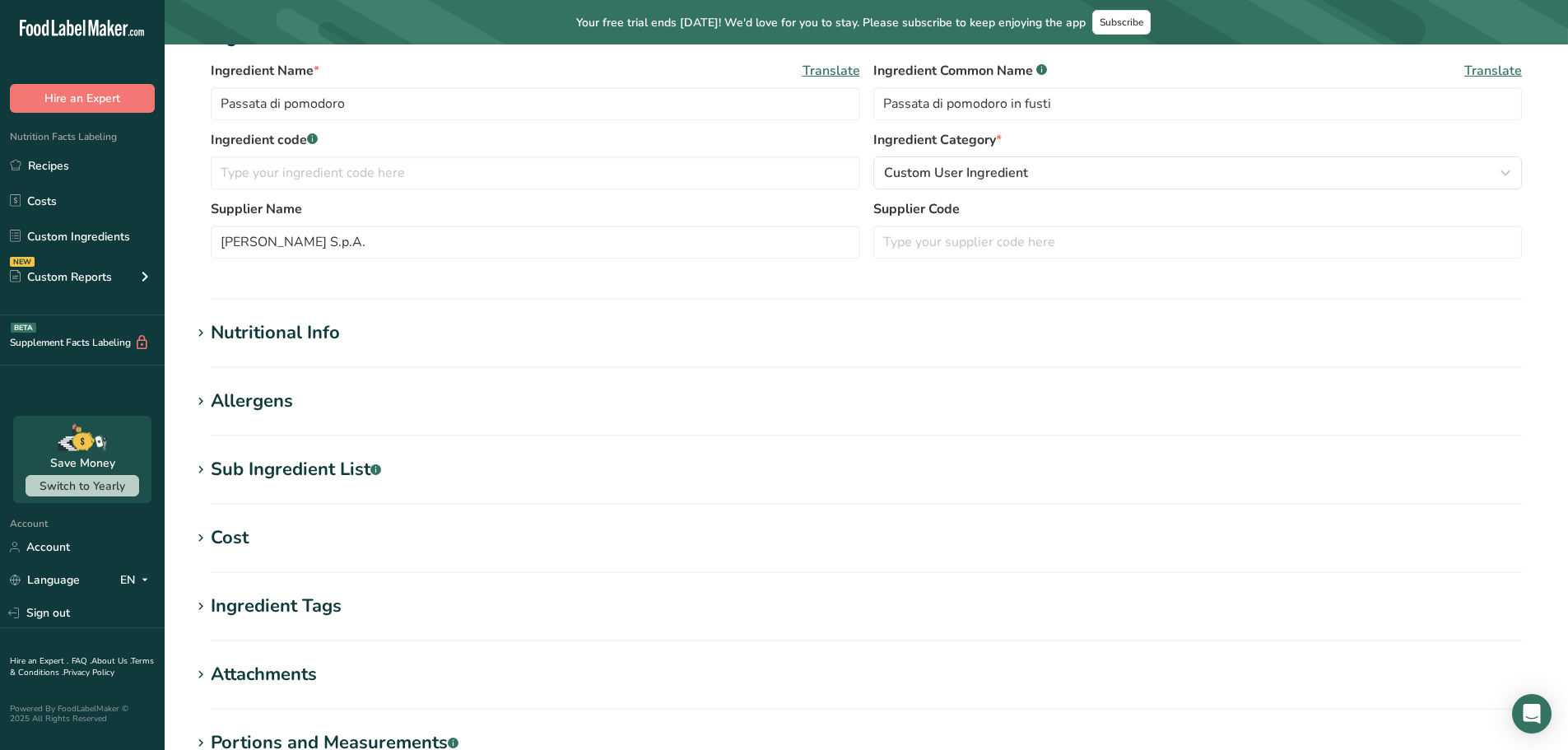
click at [336, 334] on div "Nutritional Info" at bounding box center [275, 332] width 129 height 27
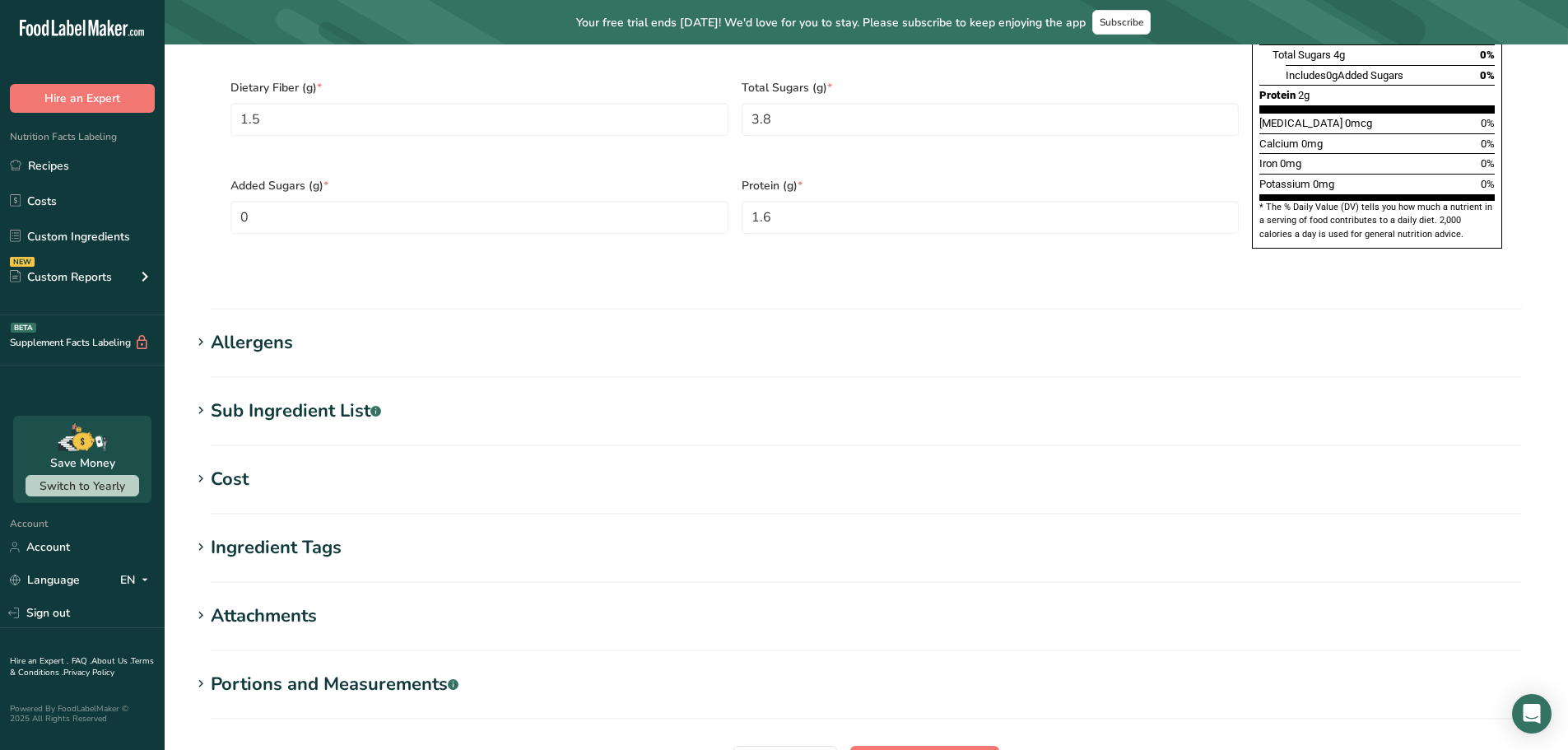
scroll to position [1287, 0]
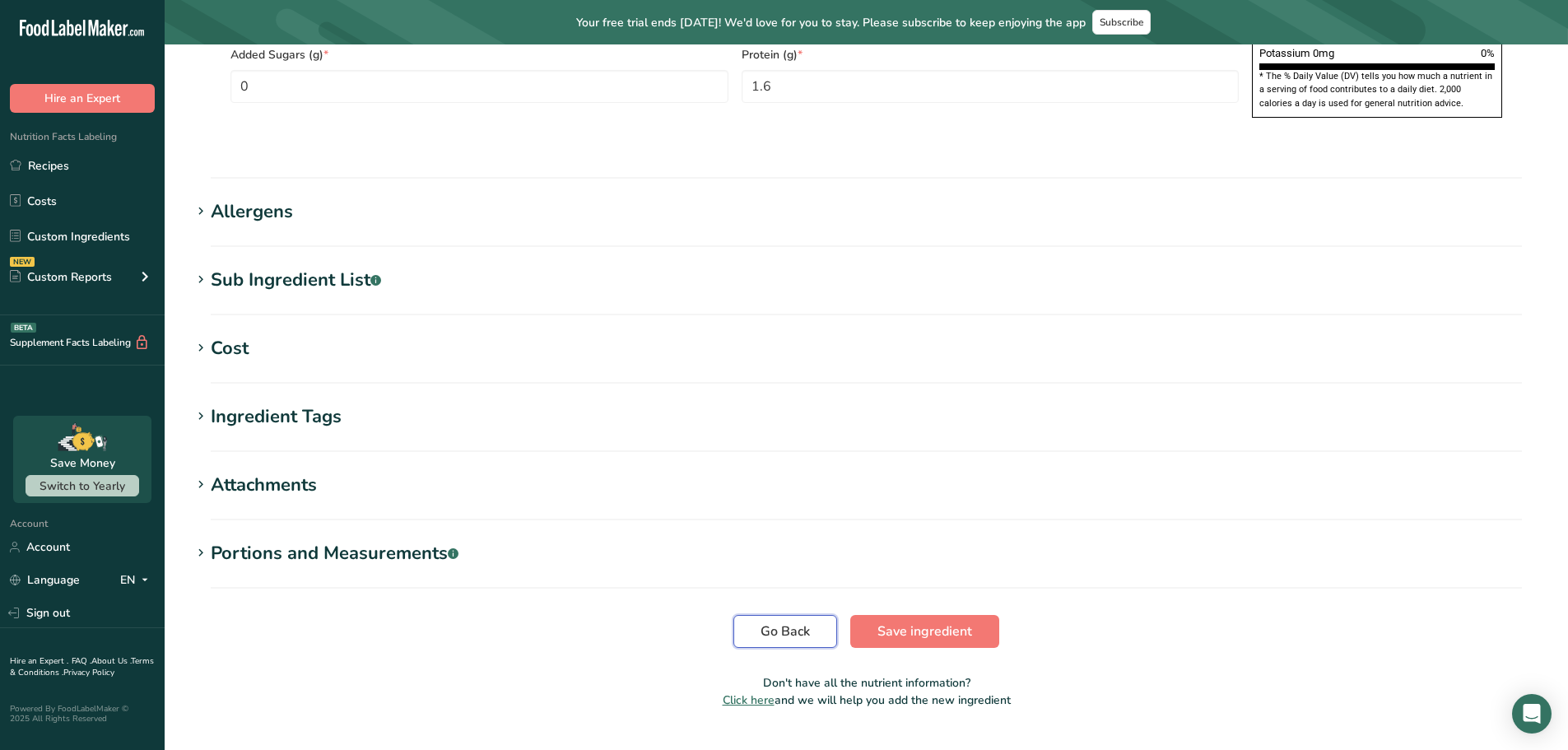
click at [751, 615] on button "Go Back" at bounding box center [785, 631] width 104 height 33
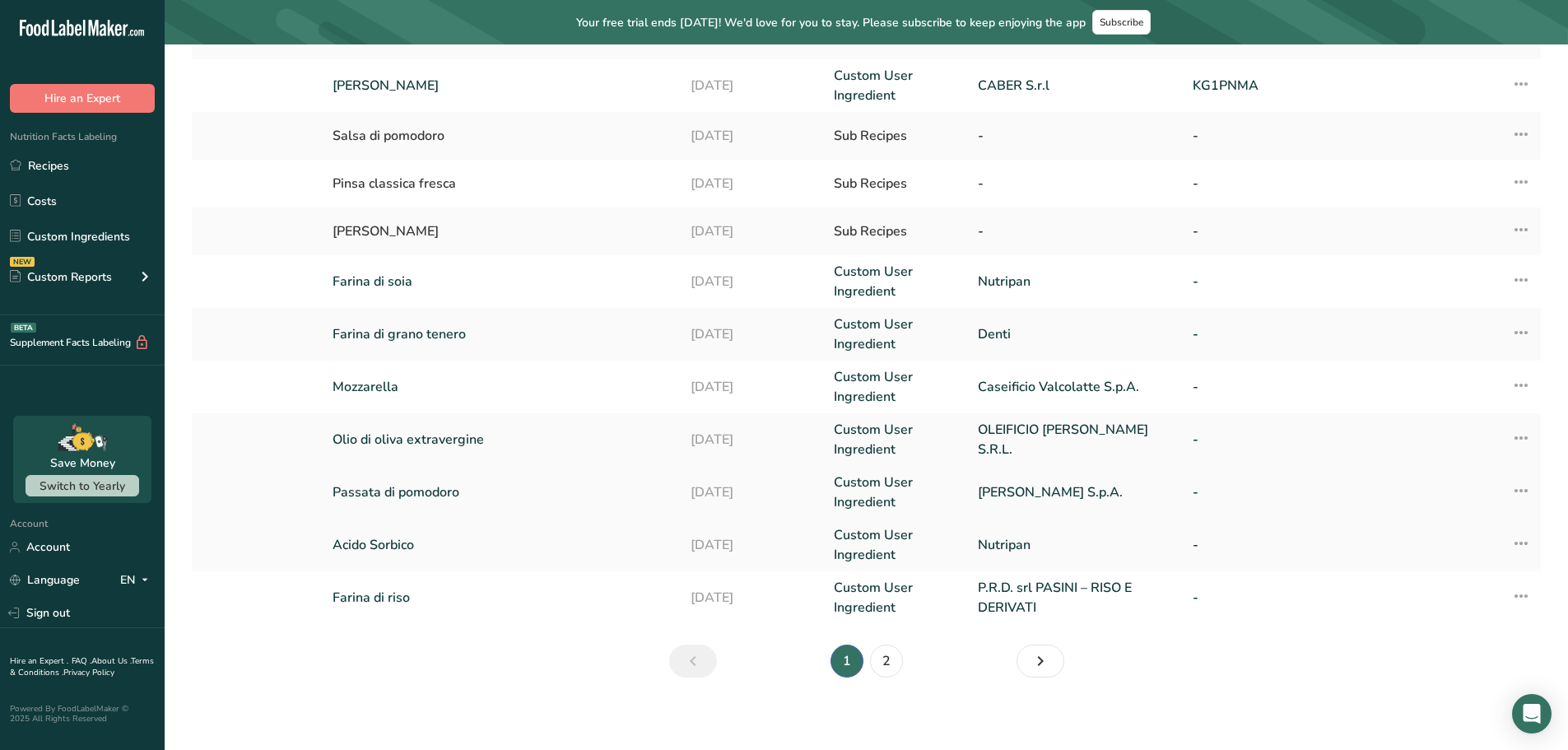
scroll to position [247, 0]
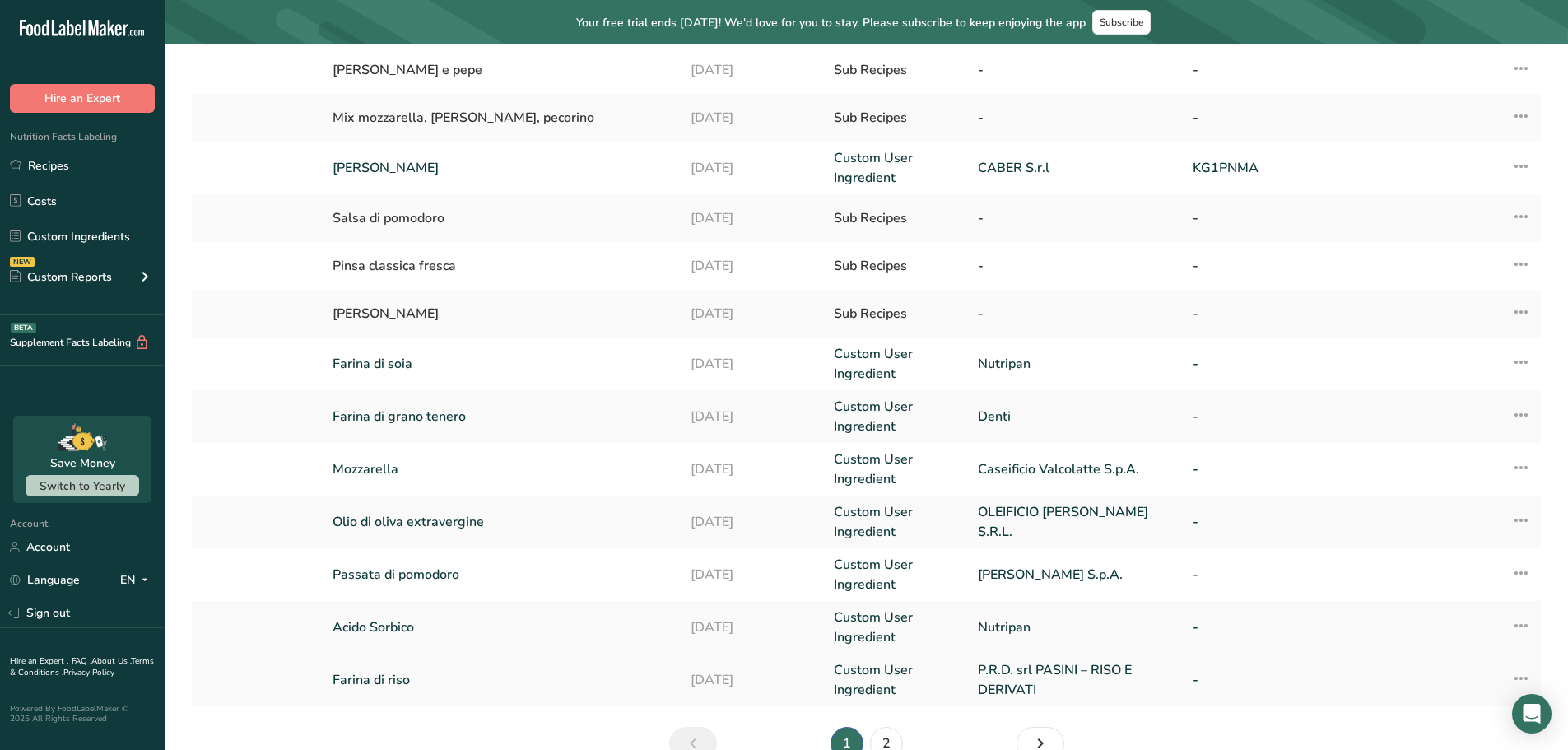
click at [367, 651] on link "Farina di riso" at bounding box center [501, 680] width 338 height 20
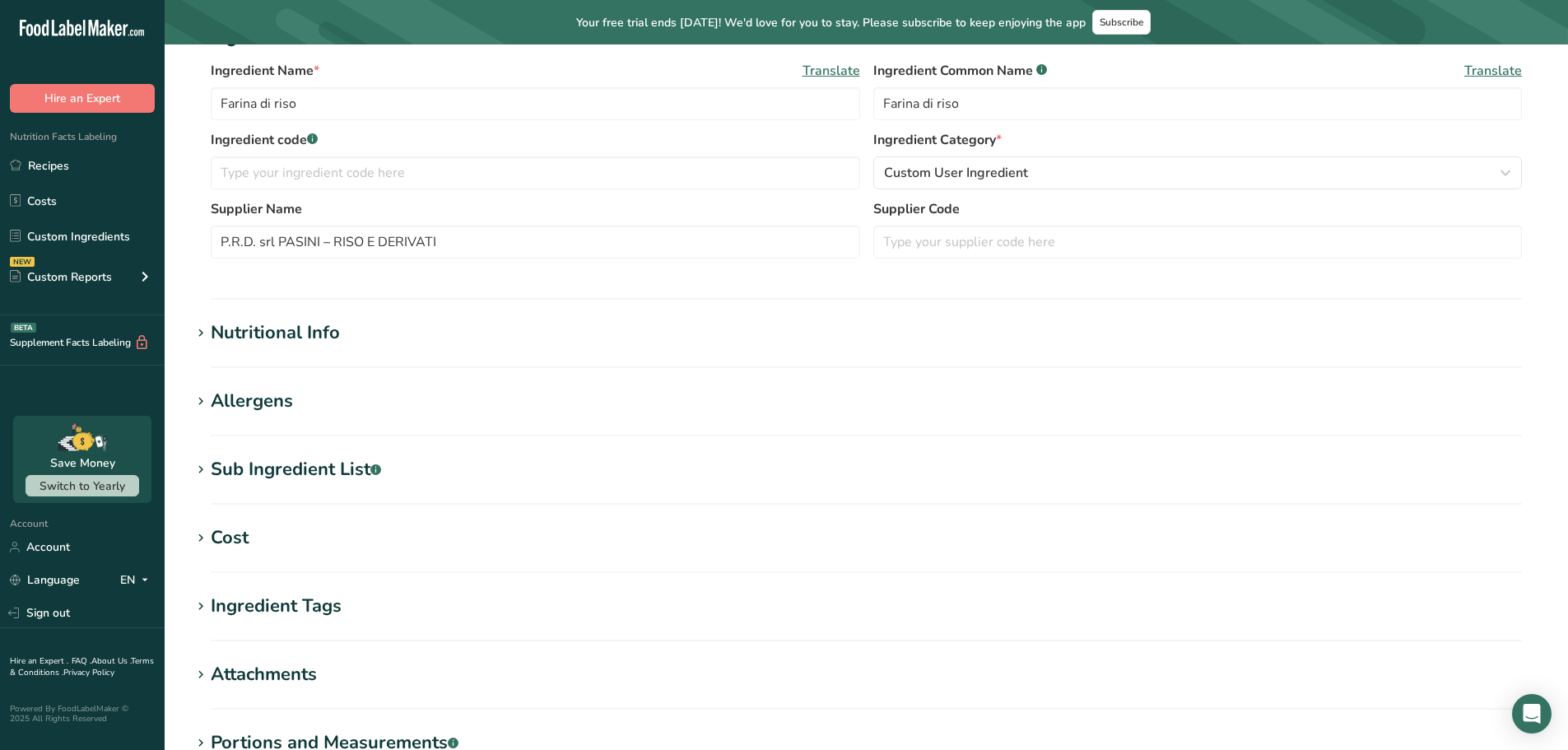
drag, startPoint x: 281, startPoint y: 328, endPoint x: 293, endPoint y: 327, distance: 12.0
click at [281, 328] on div "Nutritional Info" at bounding box center [275, 332] width 129 height 27
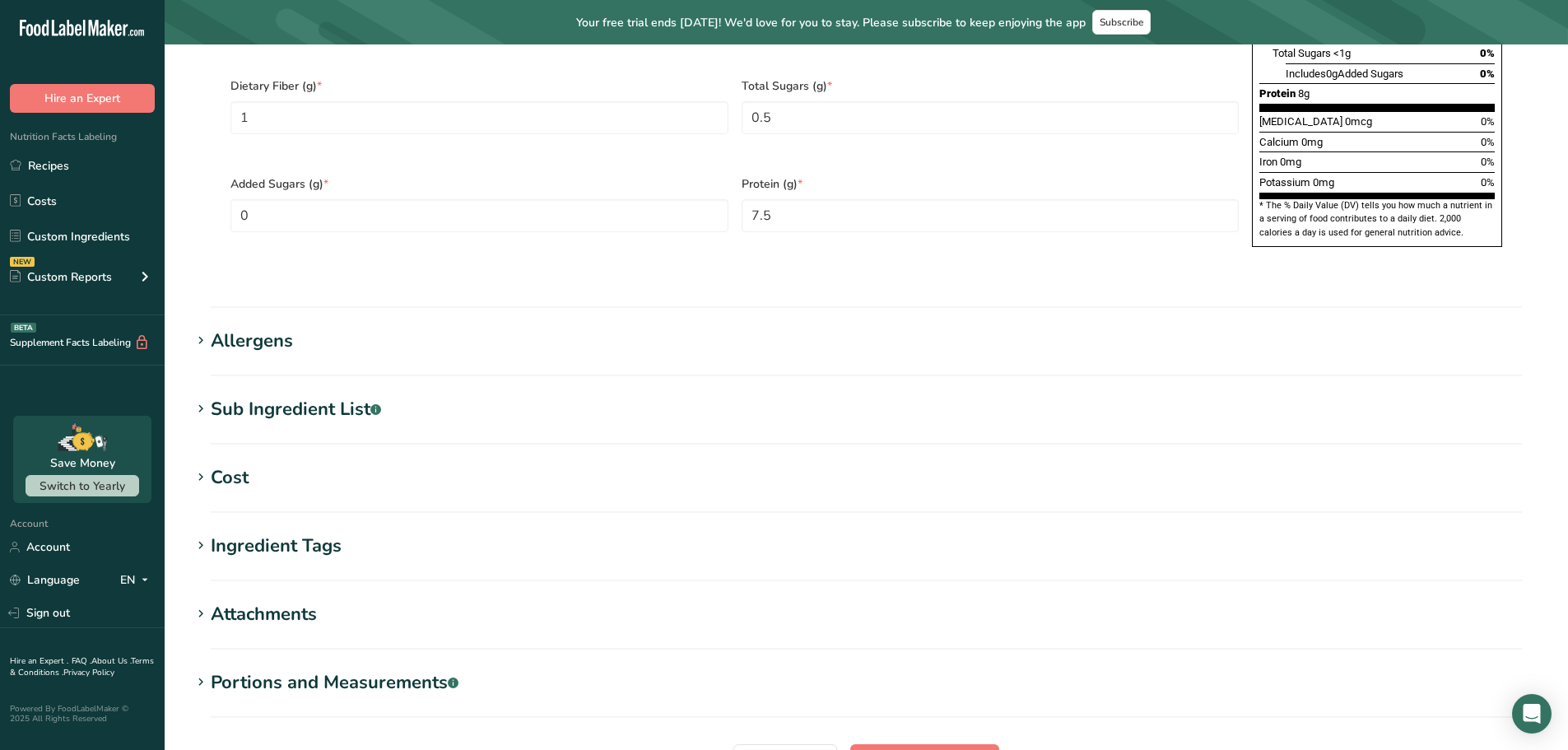
scroll to position [1287, 0]
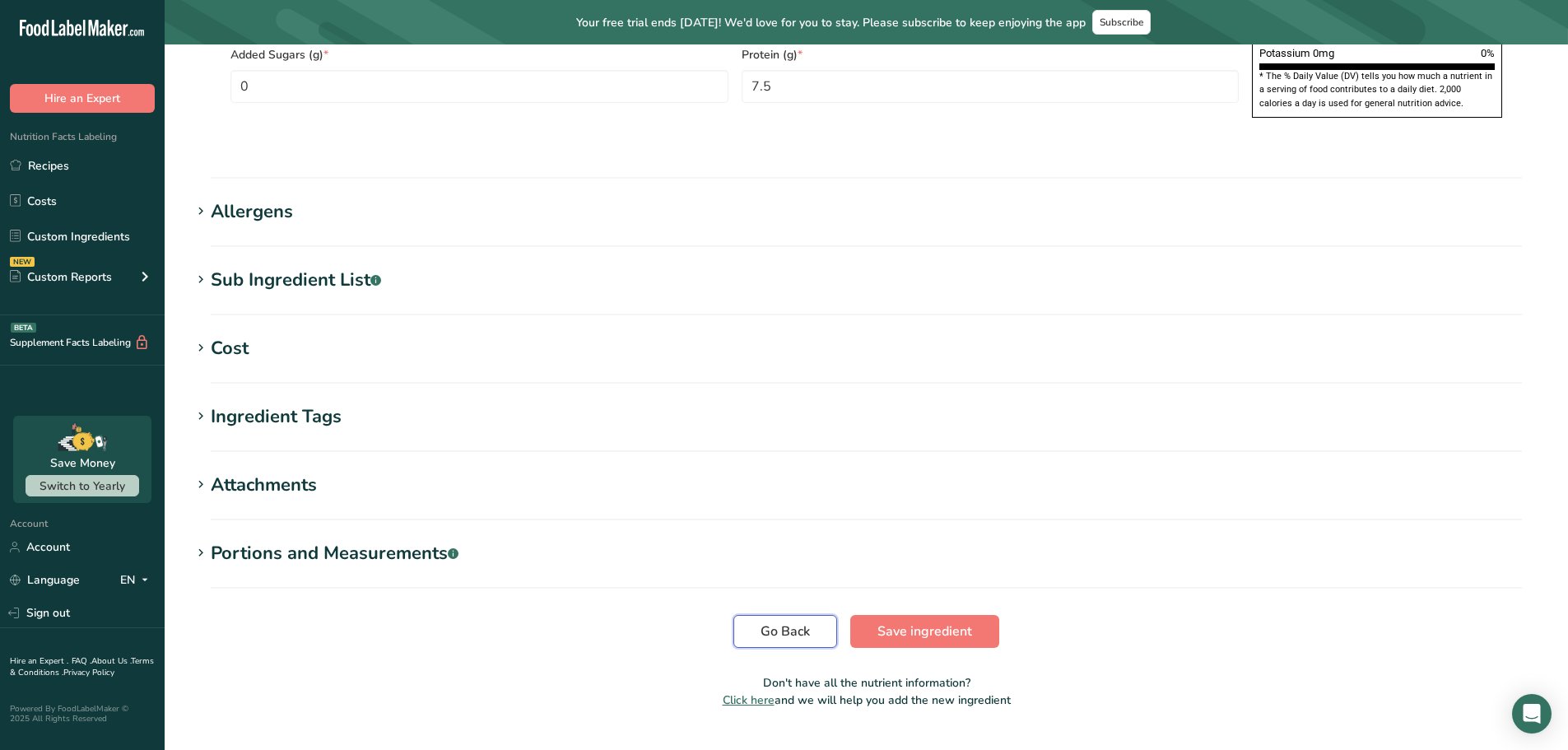
click at [769, 622] on span "Go Back" at bounding box center [786, 631] width 50 height 20
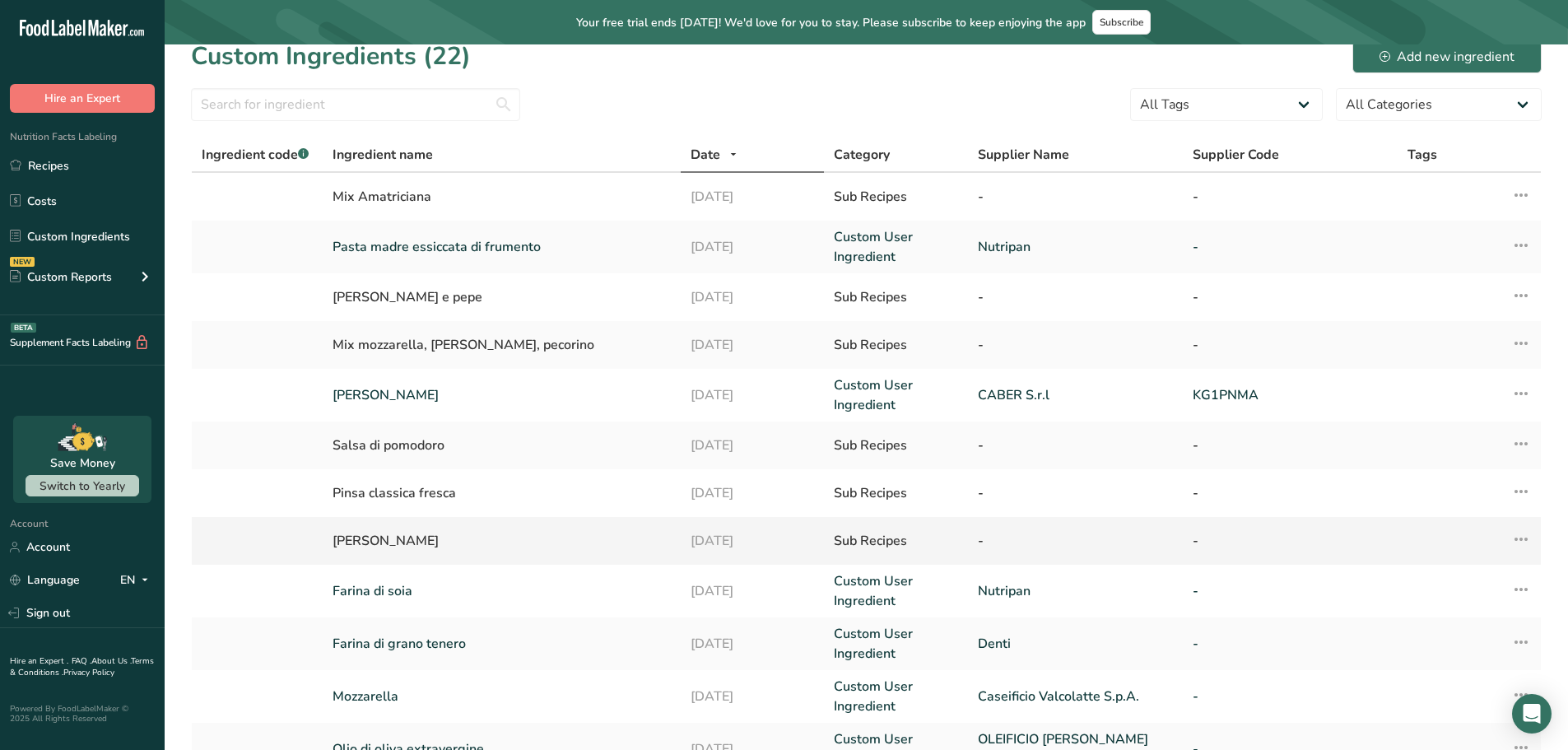
scroll to position [7, 0]
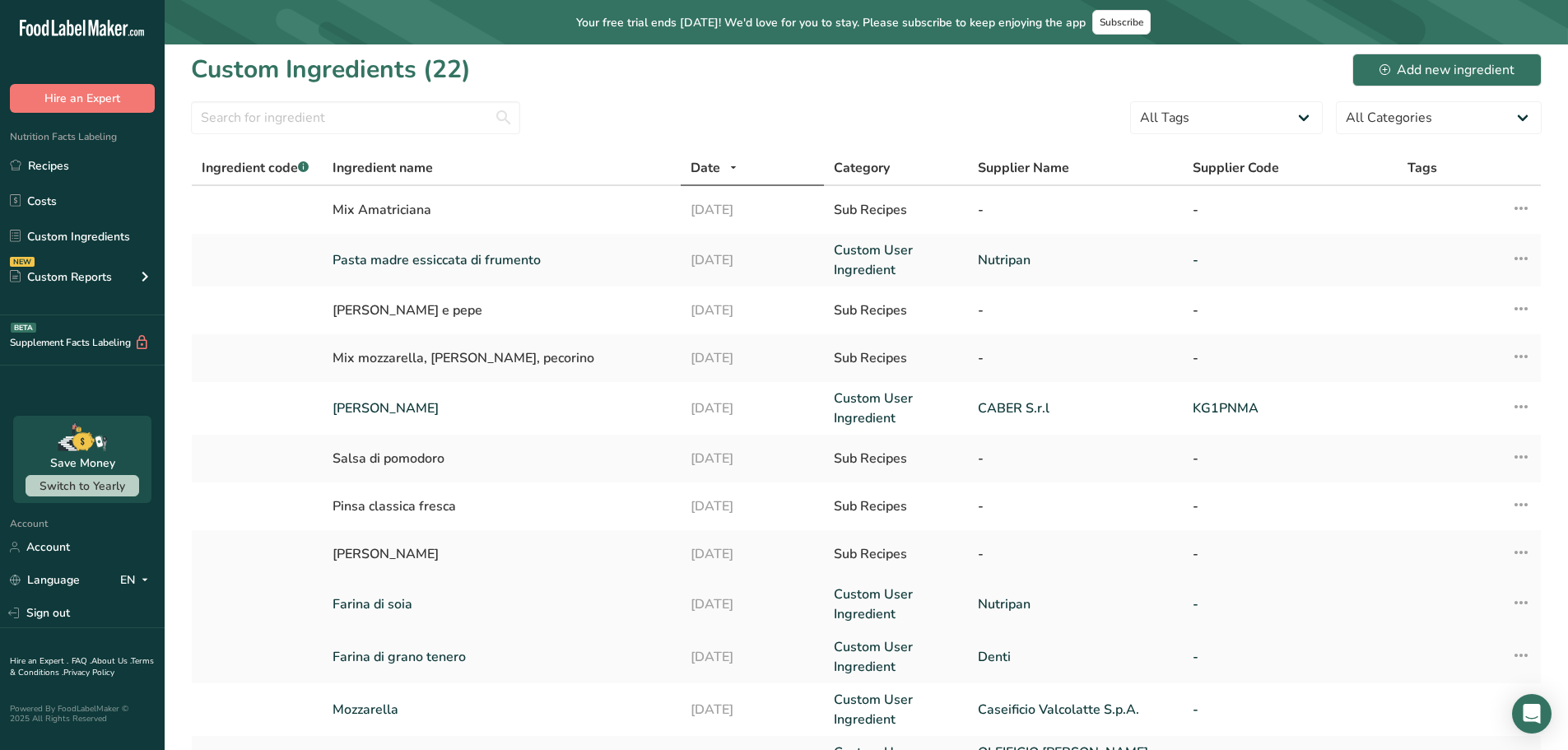
click at [365, 602] on link "Farina di soia" at bounding box center [501, 604] width 338 height 20
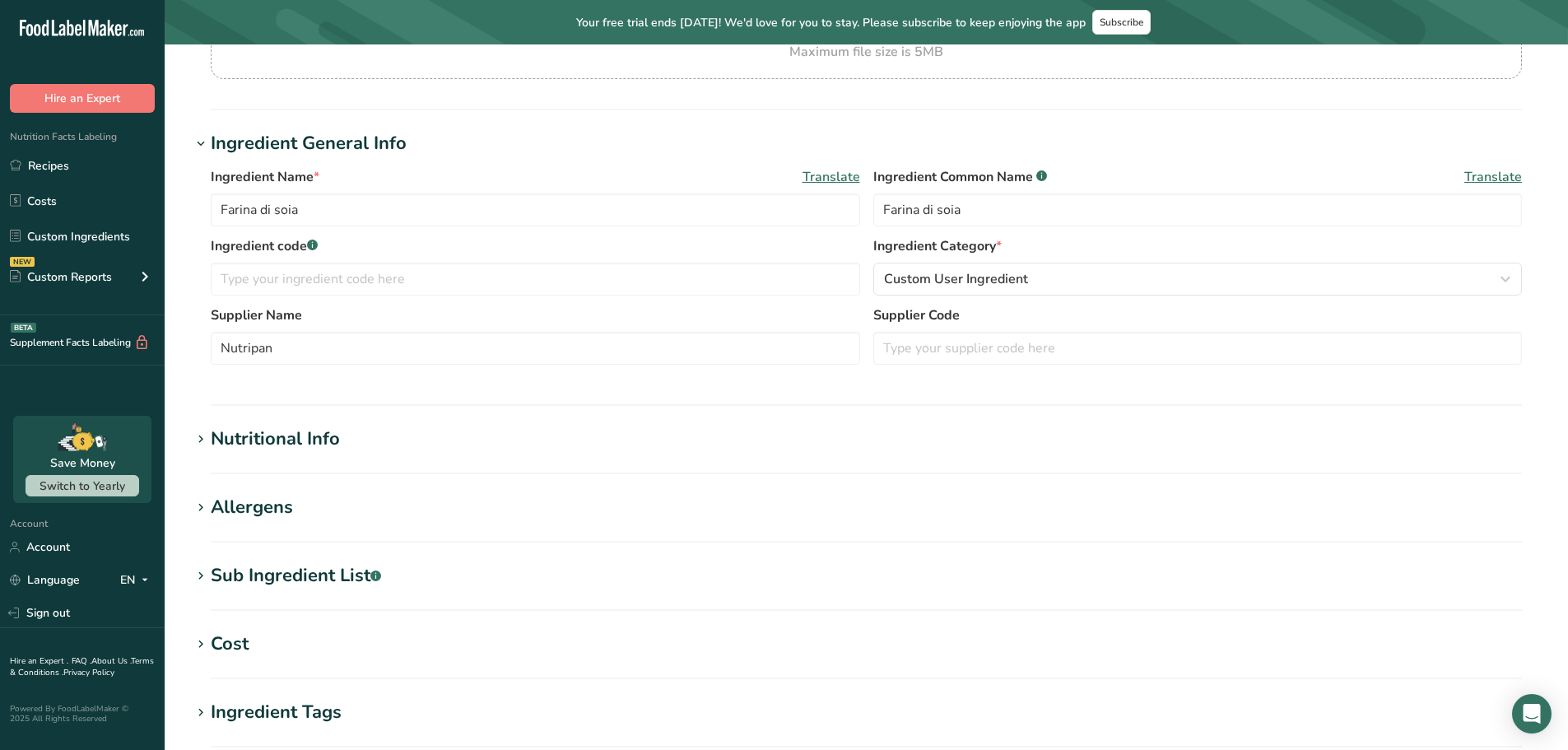
scroll to position [329, 0]
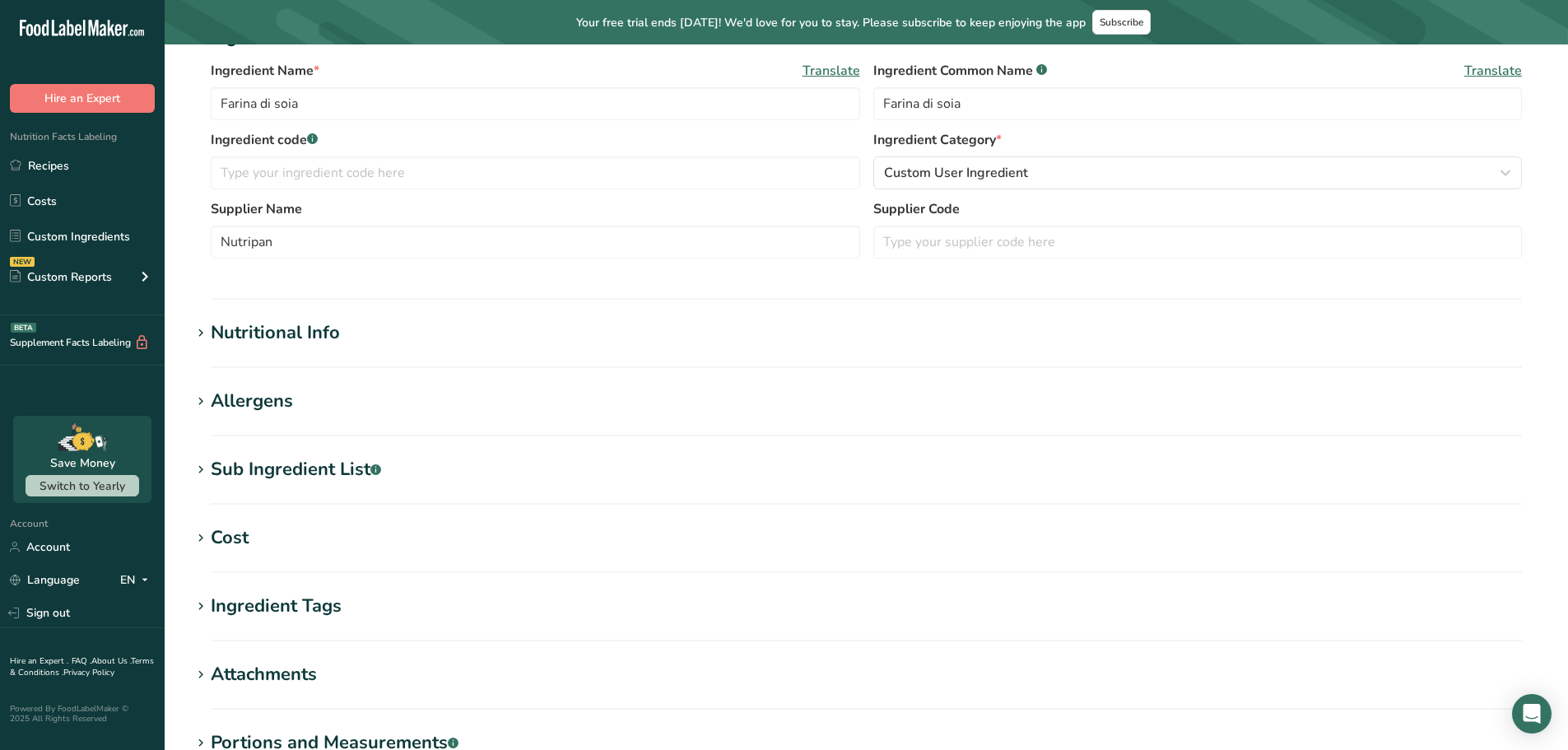
click at [283, 334] on div "Nutritional Info" at bounding box center [275, 332] width 129 height 27
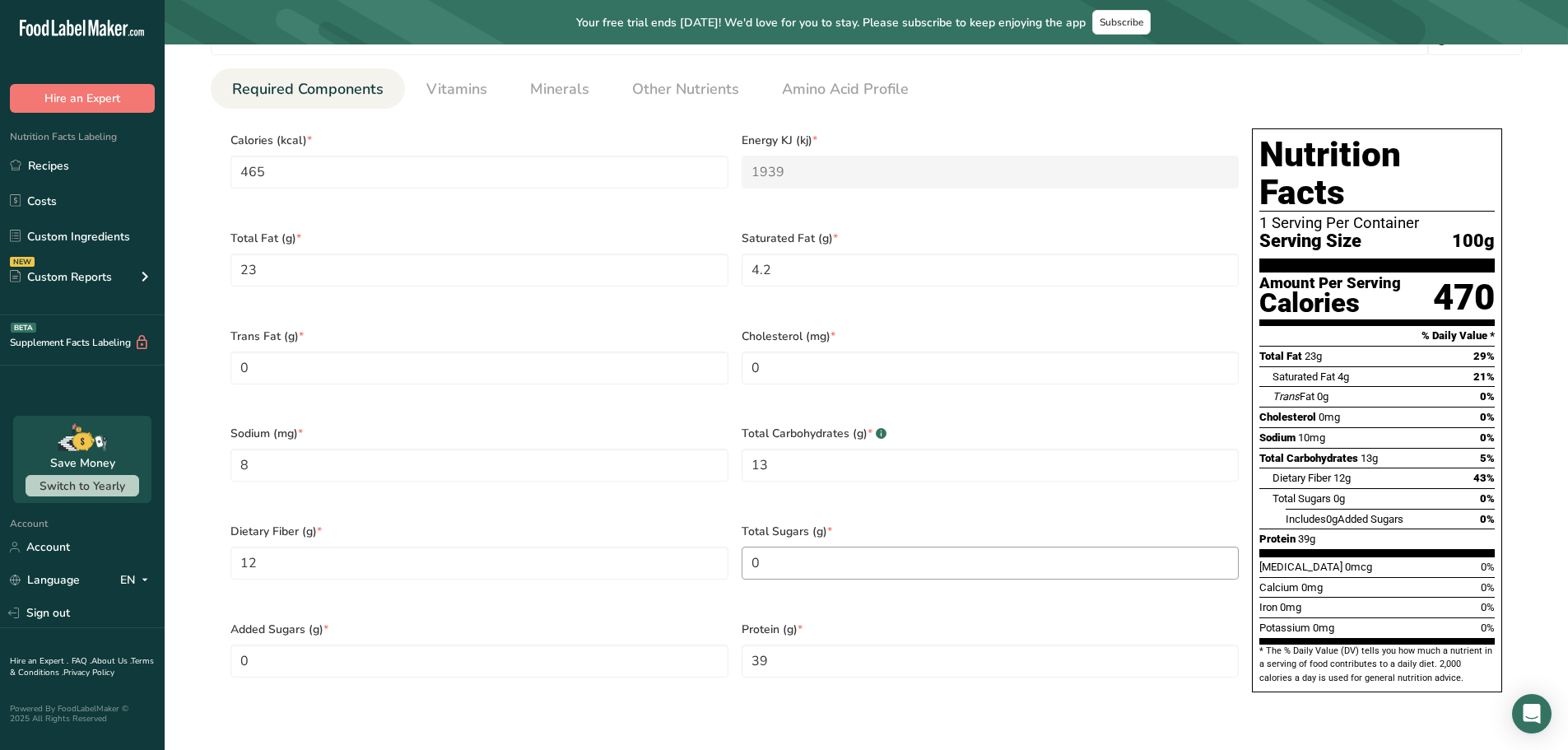
scroll to position [741, 0]
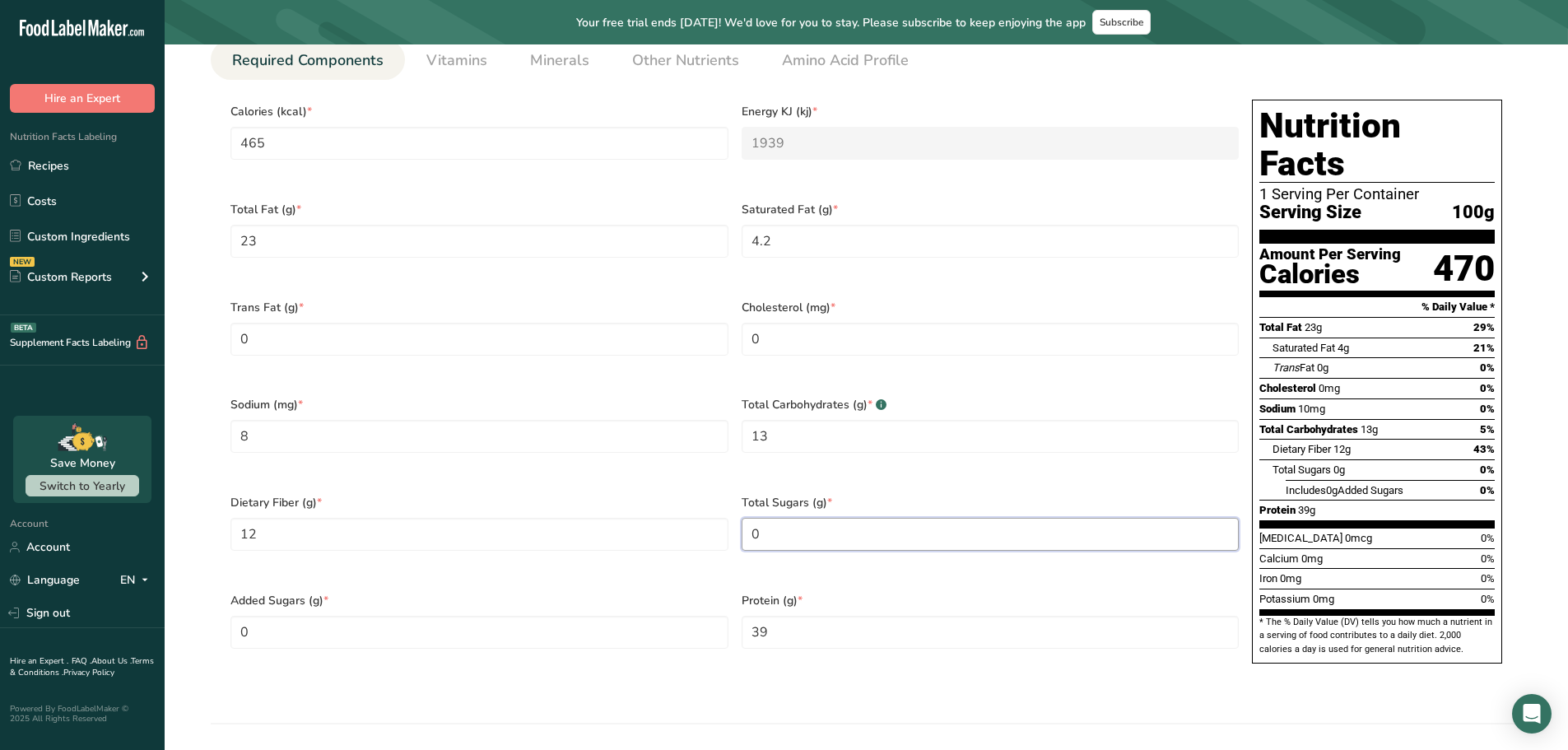
click at [769, 518] on Sugars "0" at bounding box center [990, 535] width 498 height 33
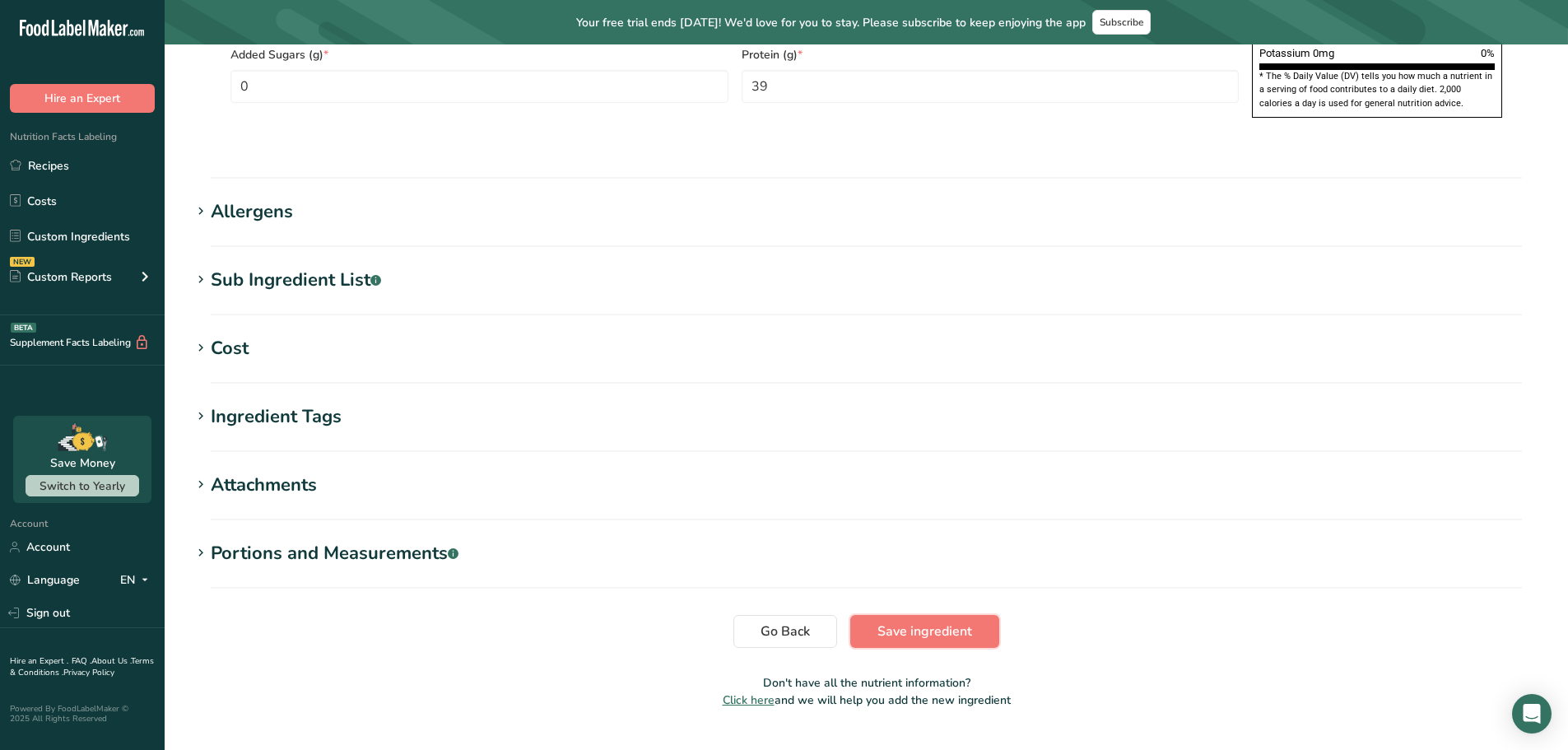
drag, startPoint x: 922, startPoint y: 594, endPoint x: 793, endPoint y: 616, distance: 130.9
click at [922, 622] on span "Save ingredient" at bounding box center [925, 631] width 94 height 20
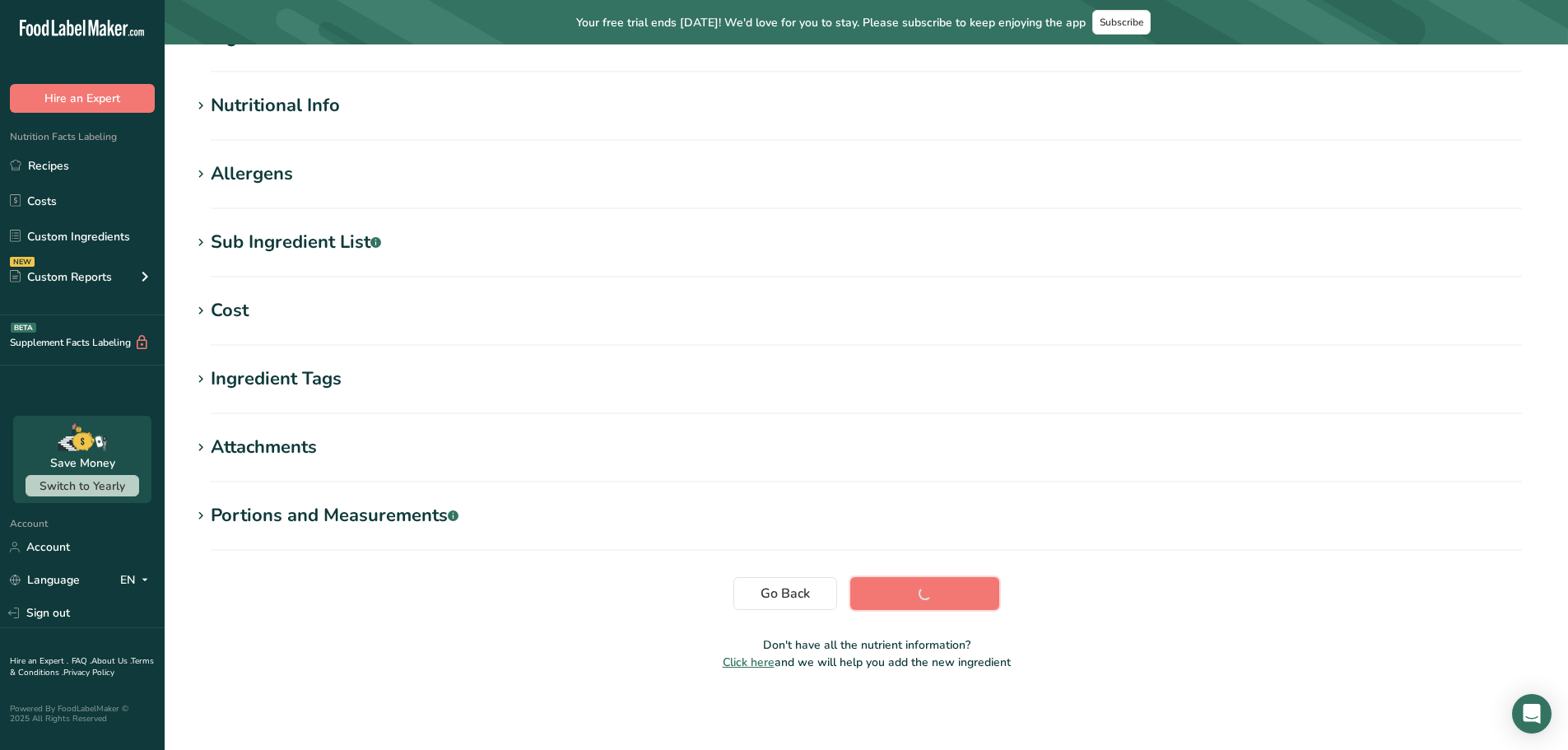
scroll to position [166, 0]
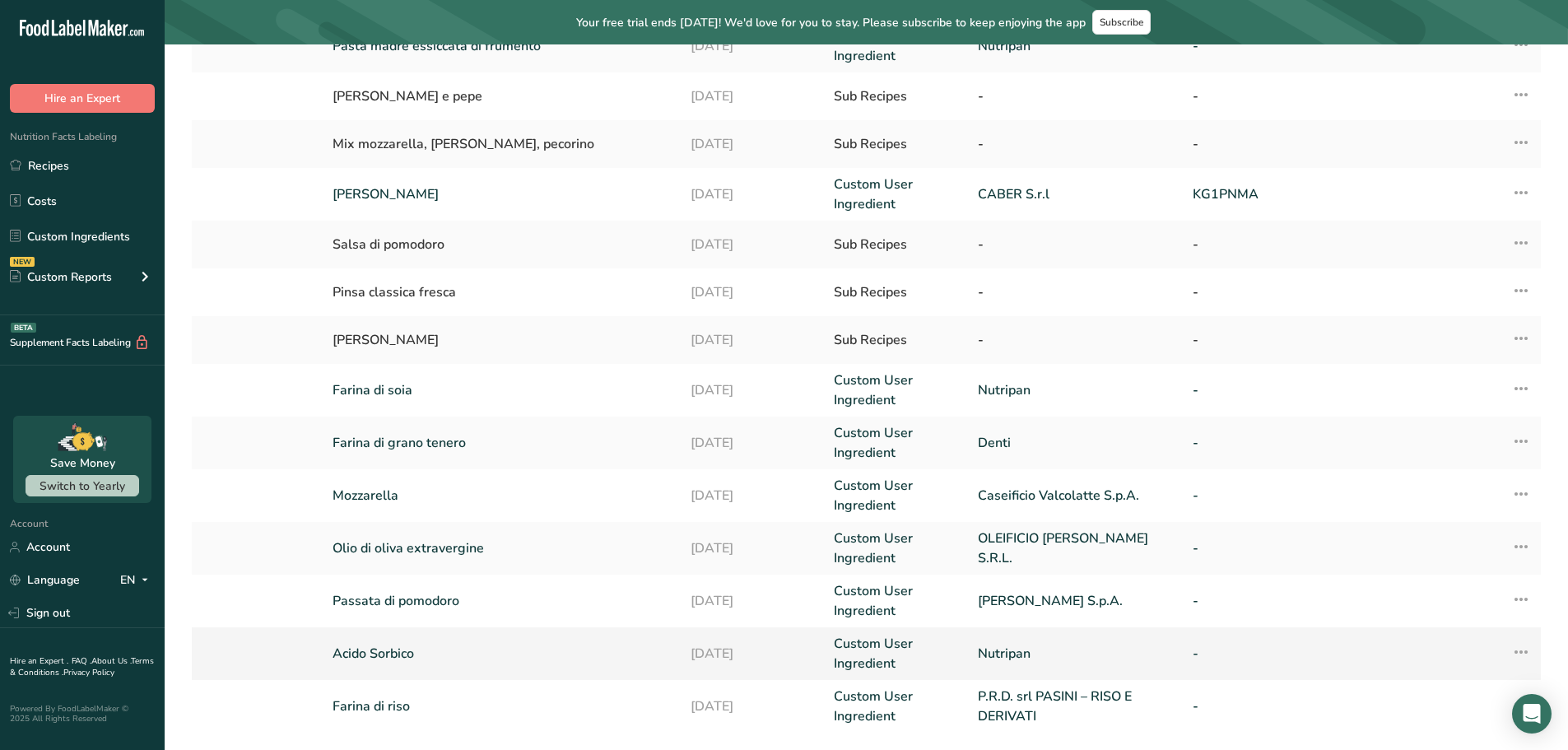
scroll to position [247, 0]
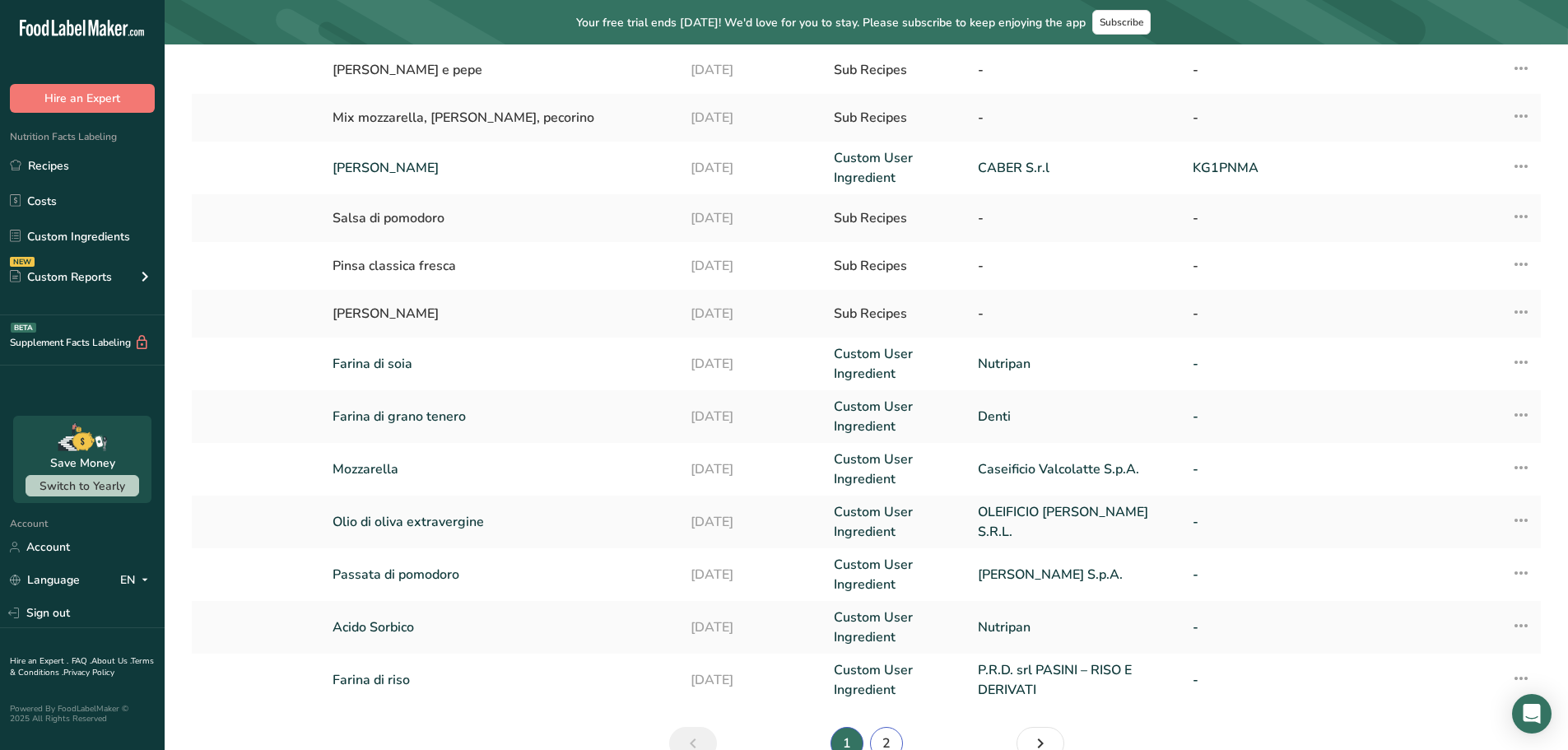
click at [893, 651] on link "2" at bounding box center [887, 743] width 33 height 33
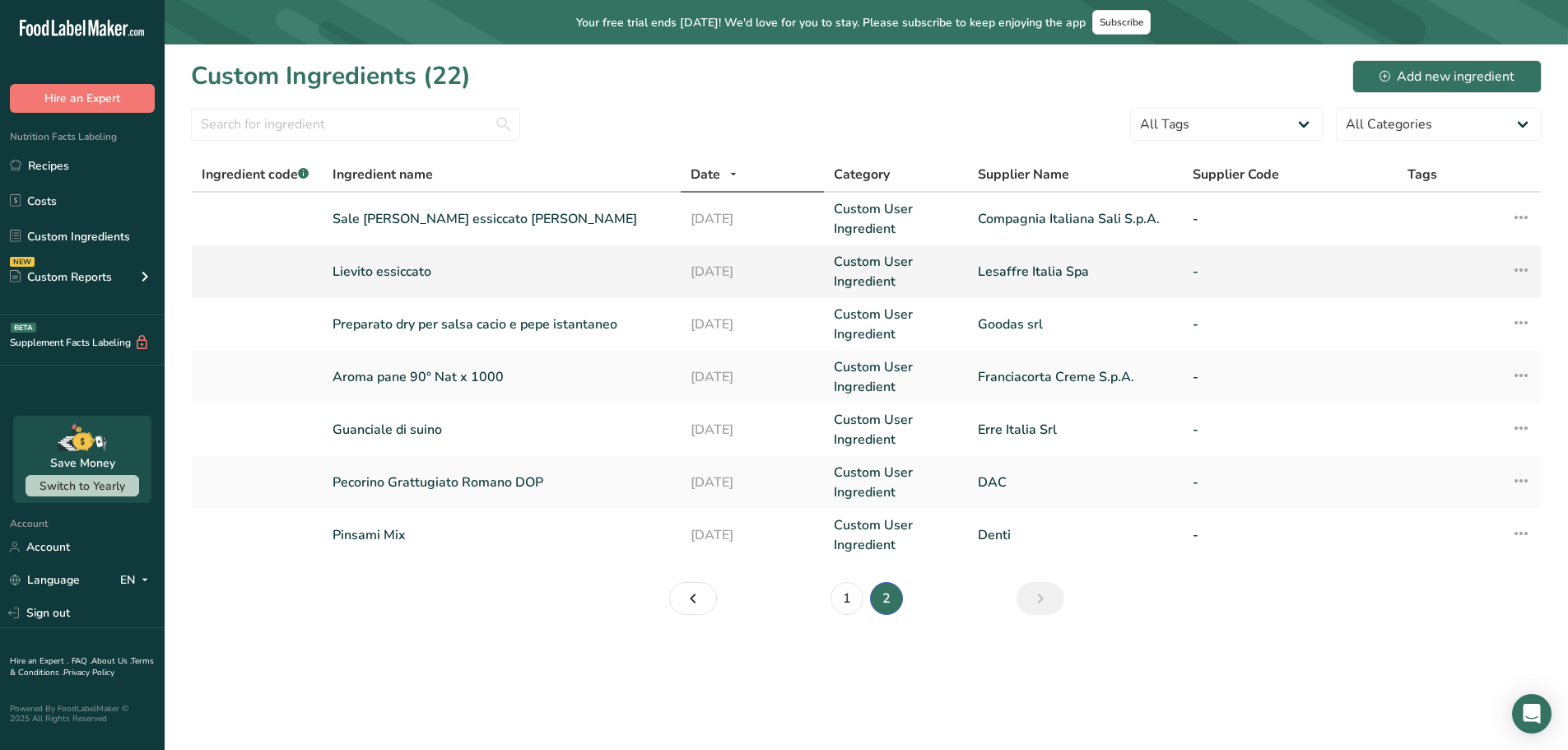
click at [402, 273] on link "Lievito essiccato" at bounding box center [501, 272] width 338 height 20
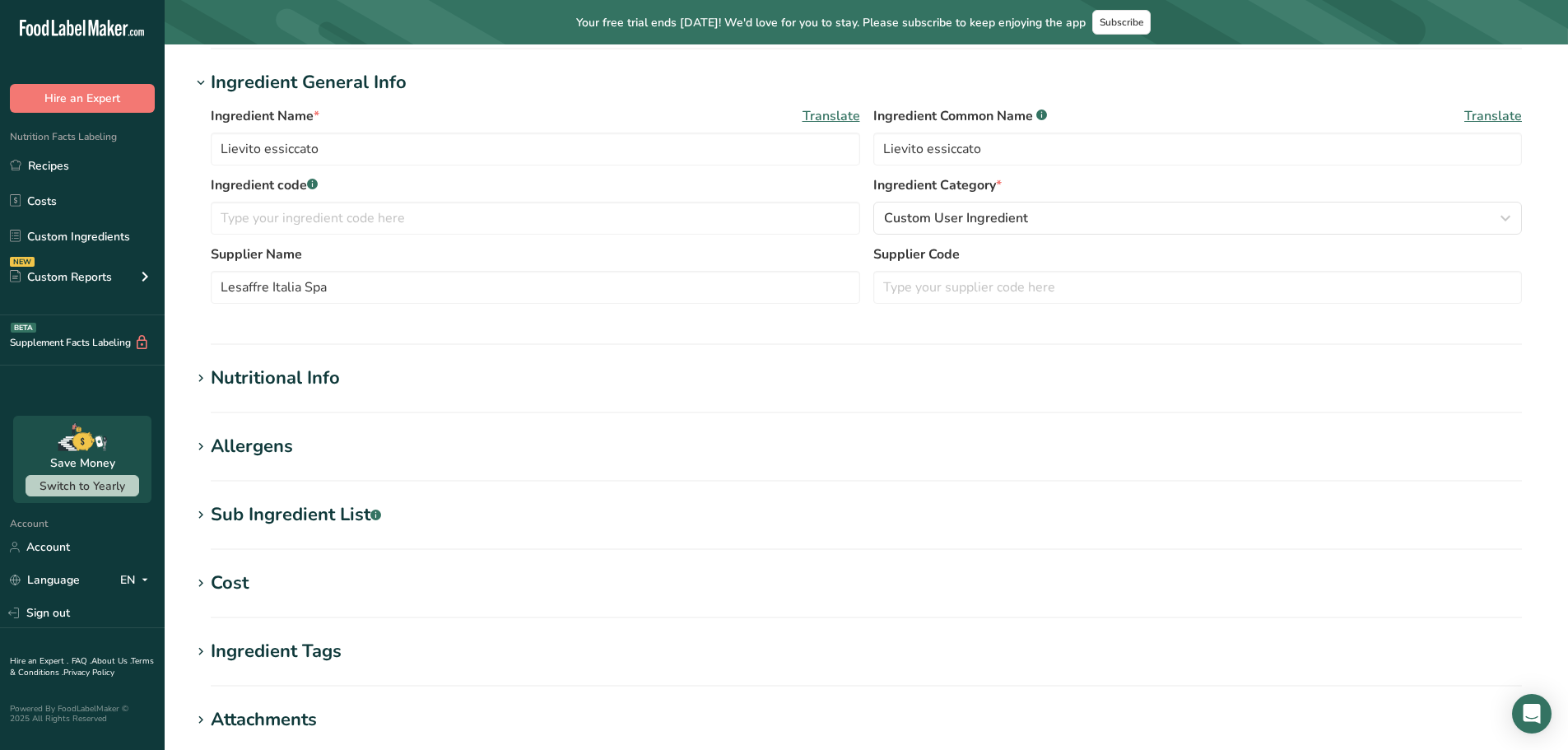
scroll to position [412, 0]
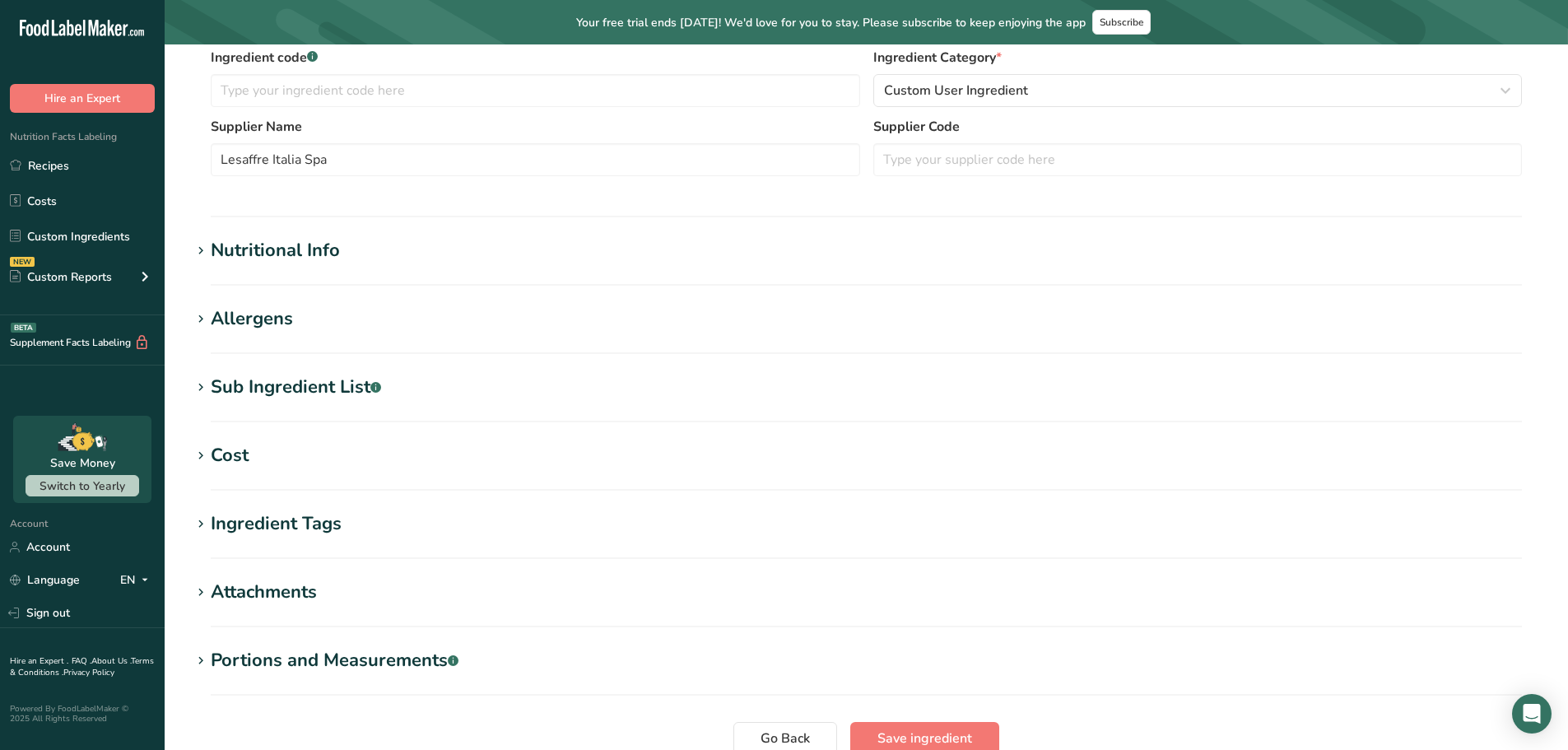
click at [271, 258] on div "Nutritional Info" at bounding box center [275, 250] width 129 height 27
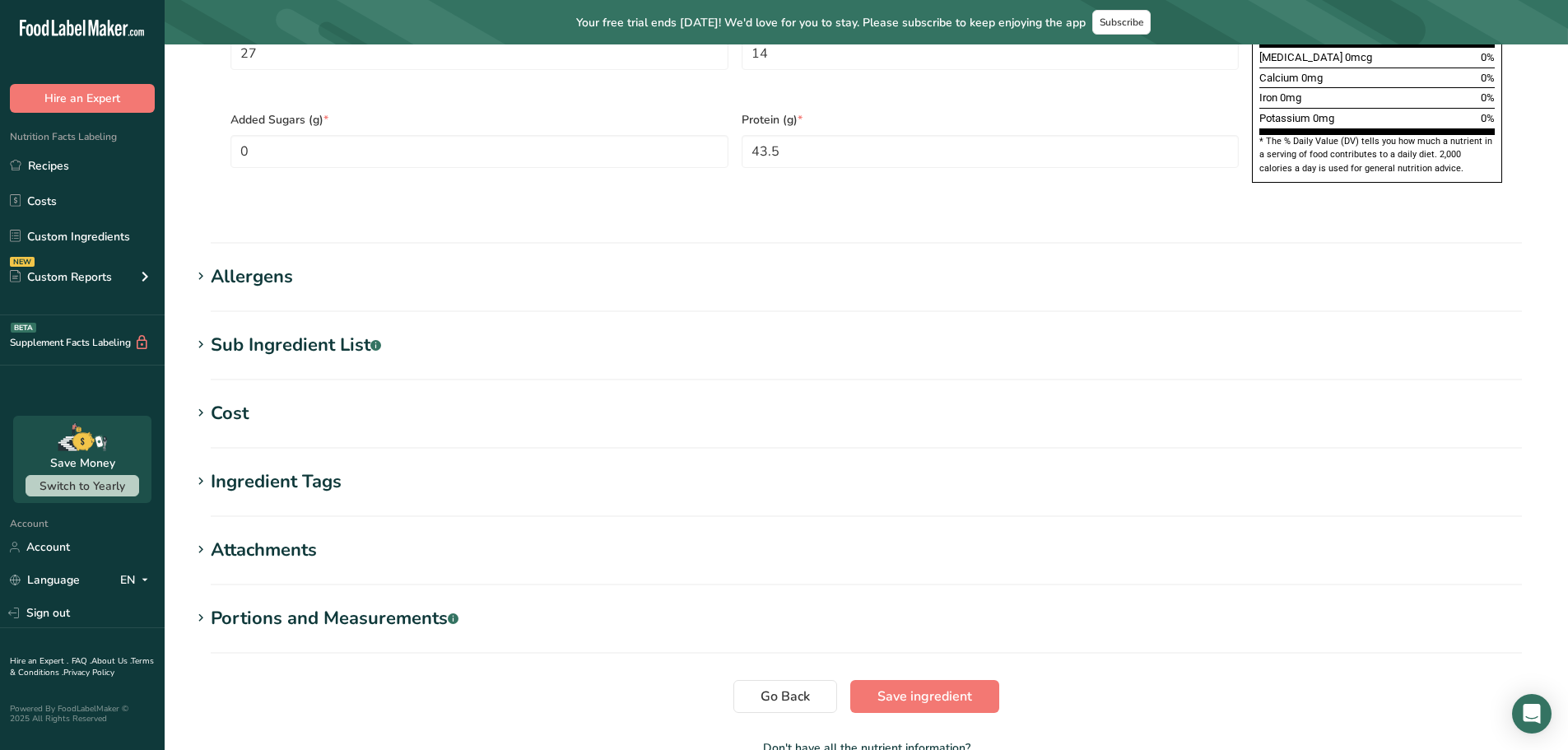
scroll to position [1287, 0]
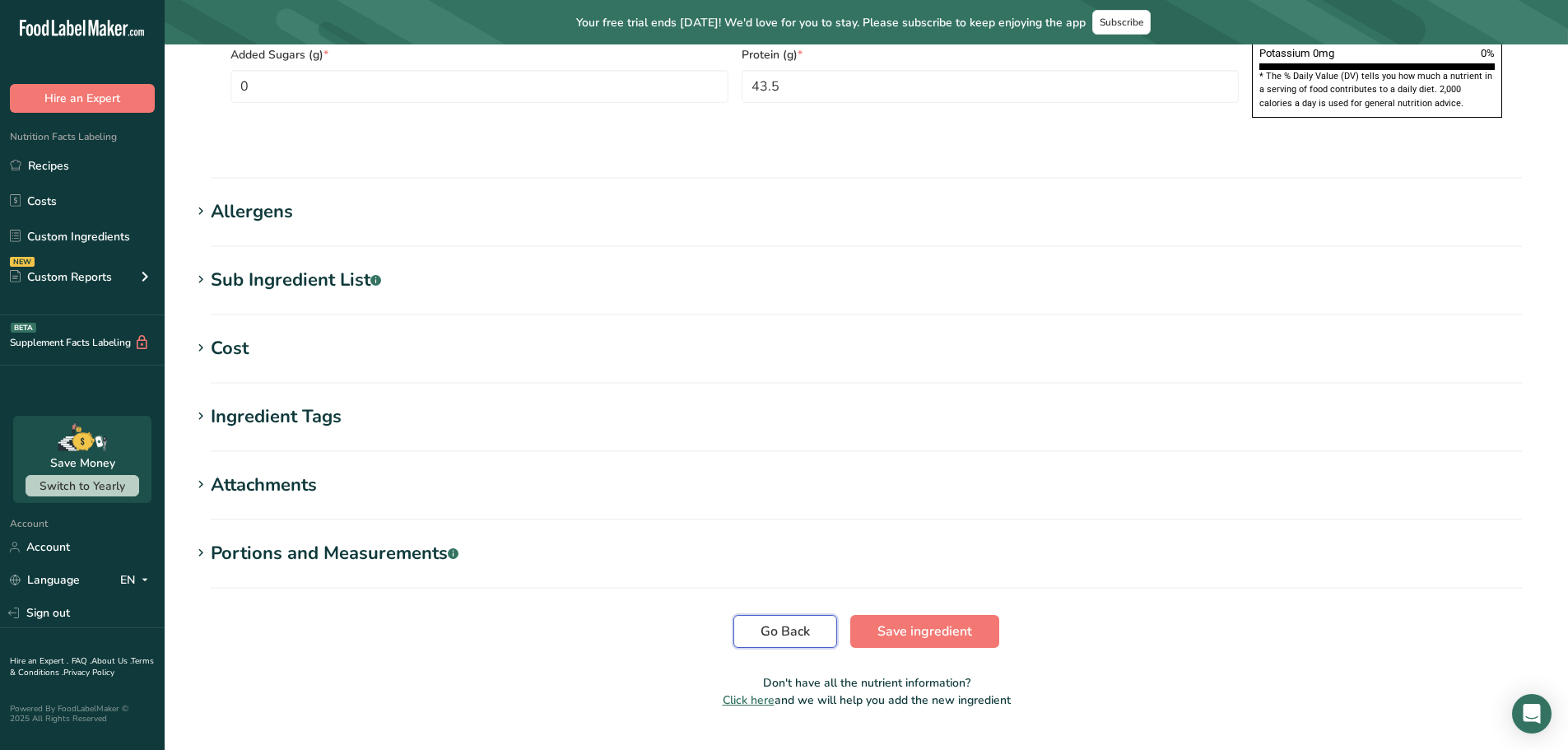
click at [783, 622] on span "Go Back" at bounding box center [786, 631] width 50 height 20
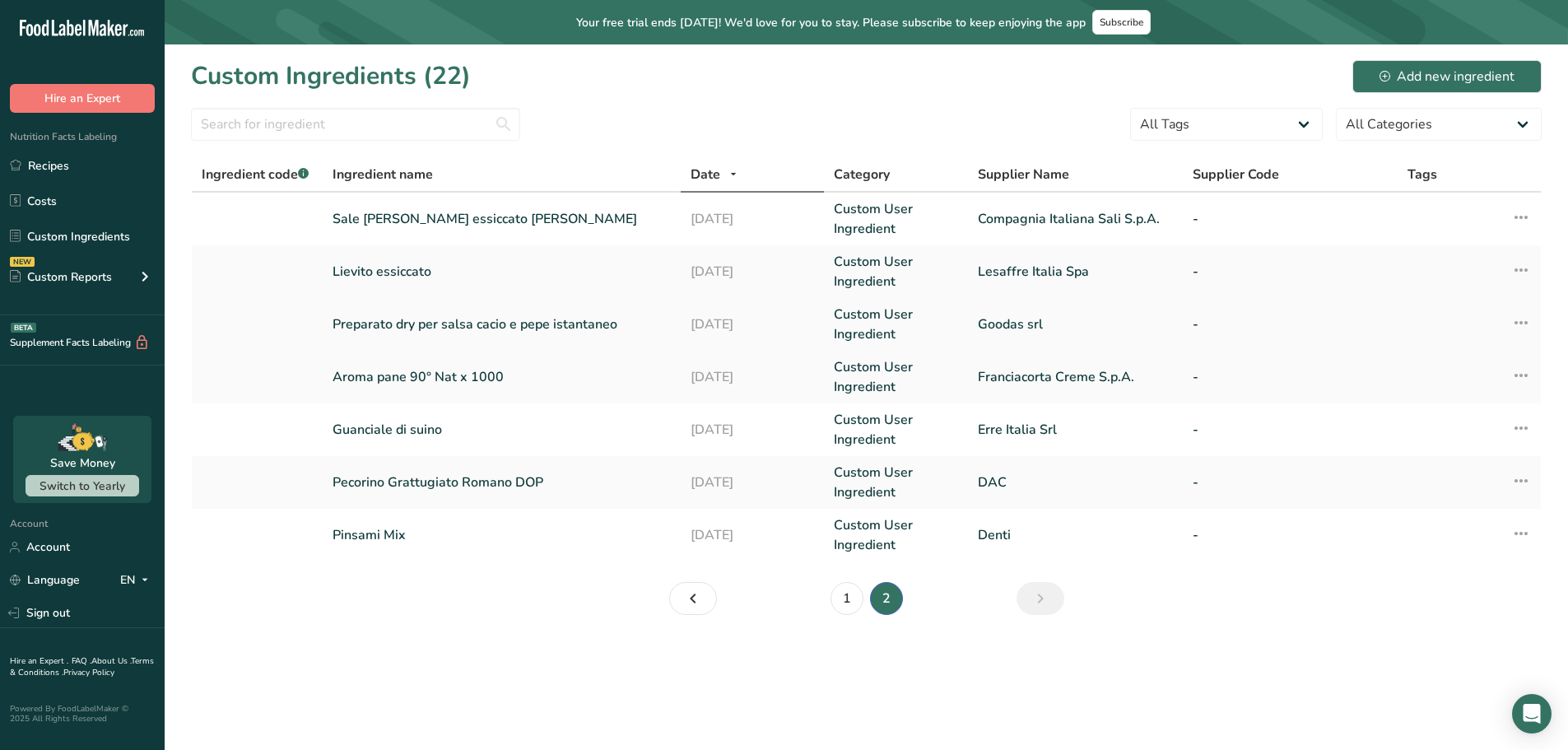
click at [432, 325] on link "Preparato dry per salsa cacio e pepe istantaneo" at bounding box center [501, 324] width 338 height 20
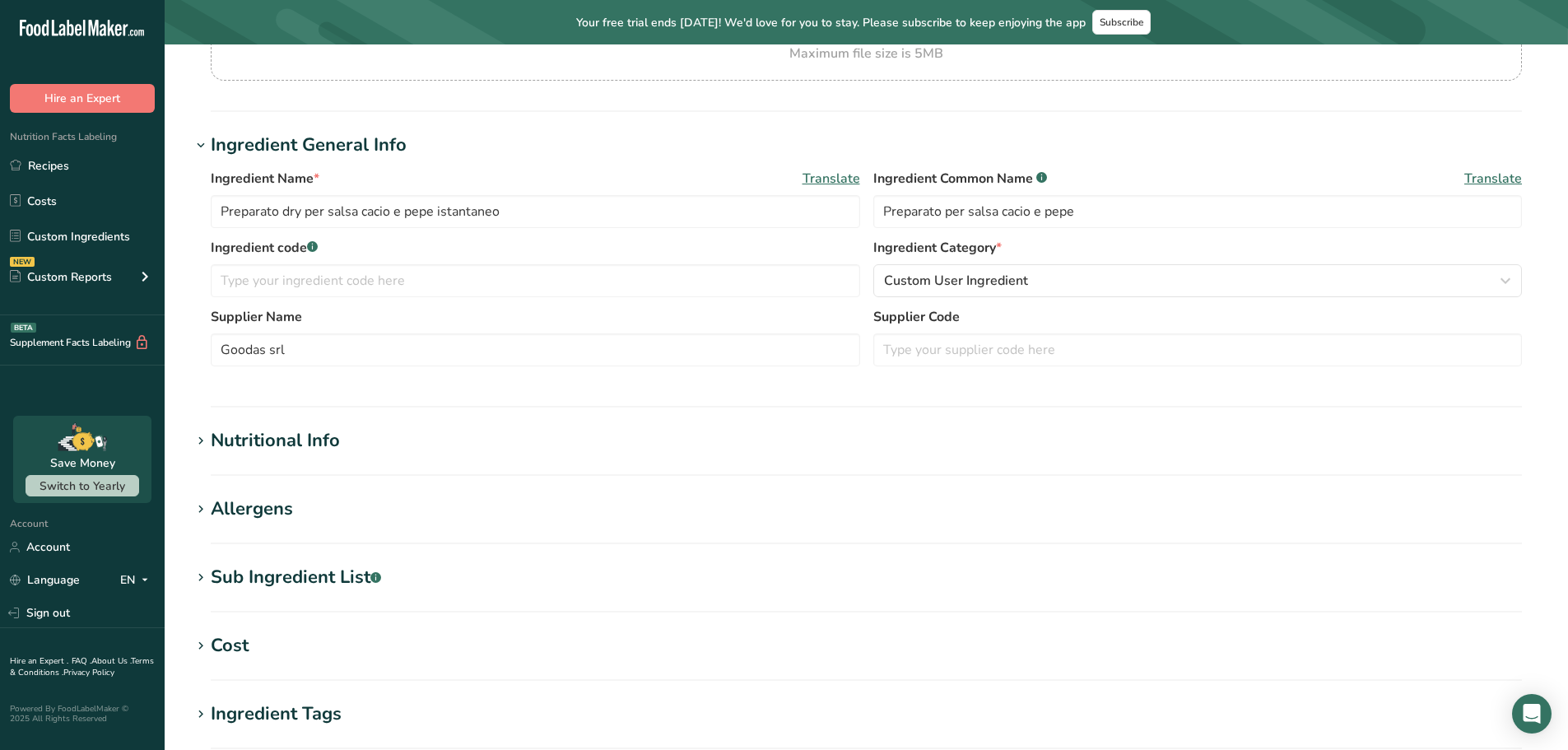
scroll to position [412, 0]
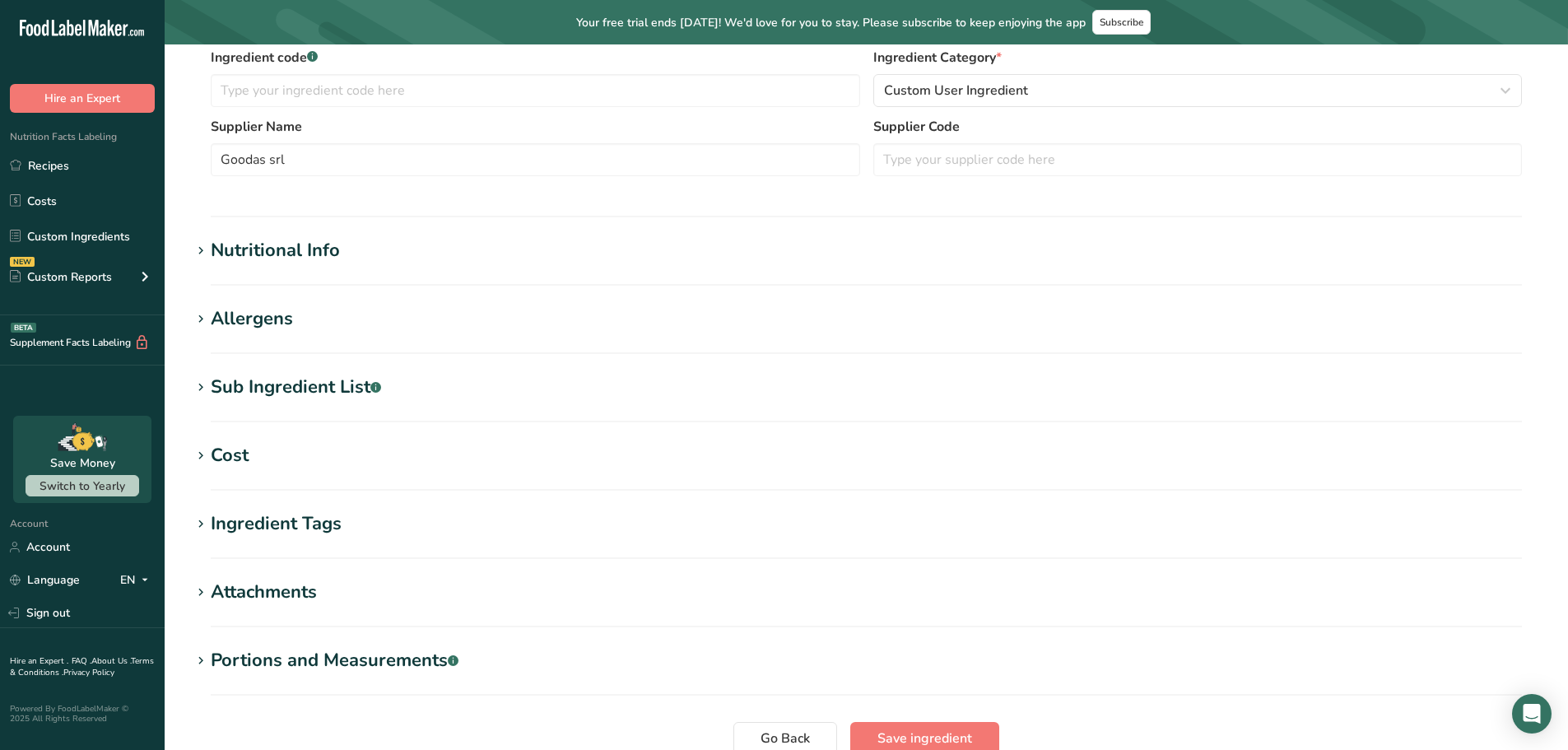
click at [307, 247] on div "Nutritional Info" at bounding box center [275, 250] width 129 height 27
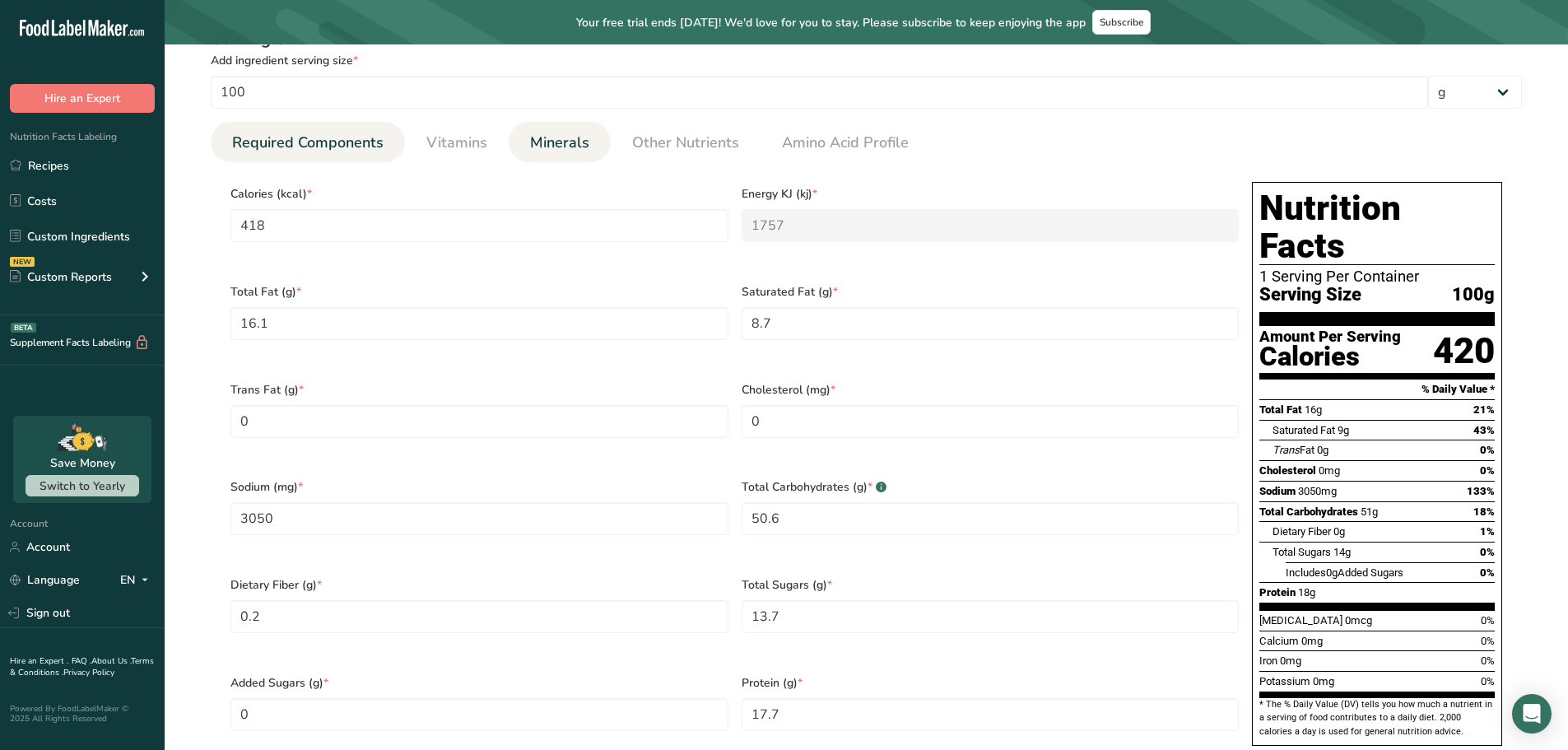
scroll to position [741, 0]
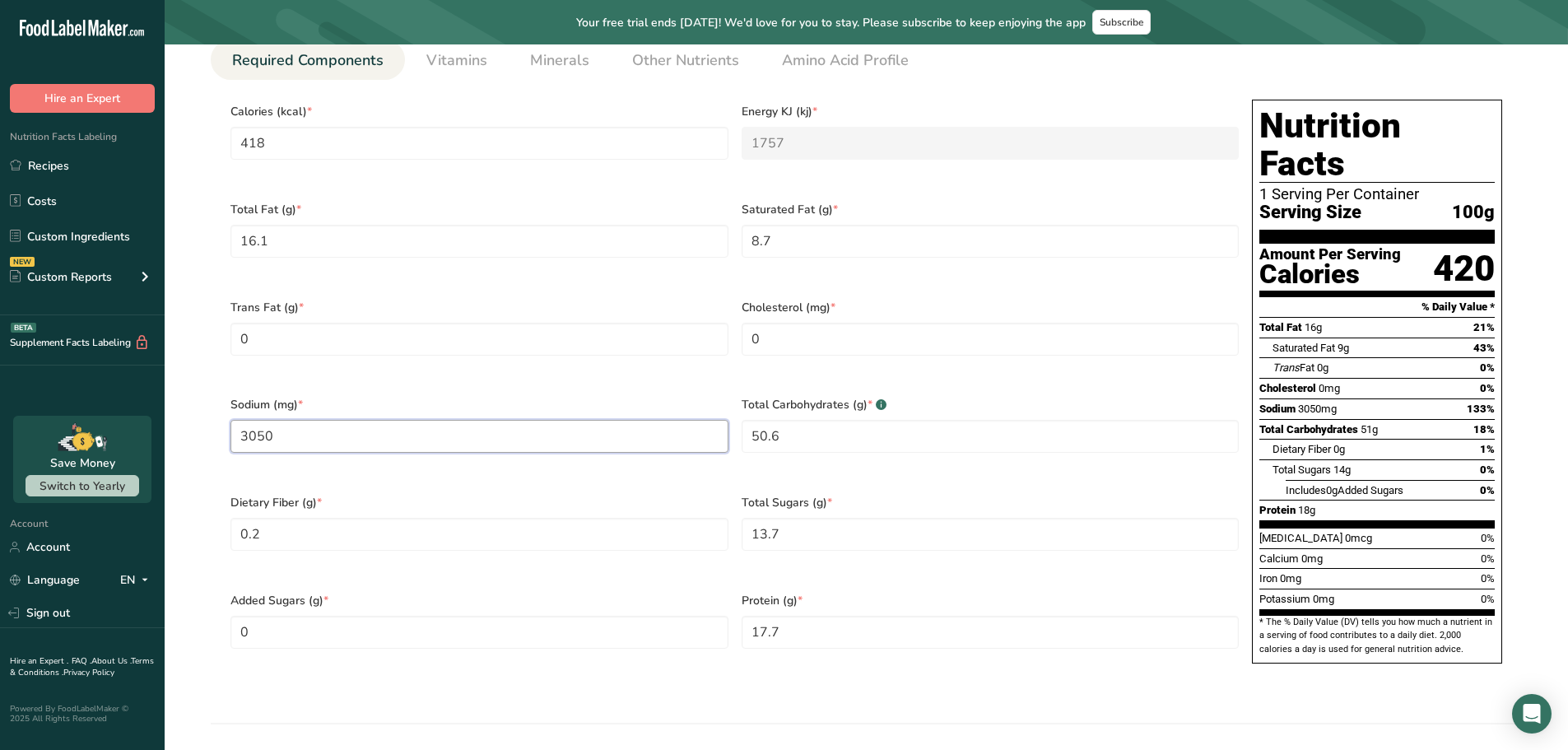
click at [283, 420] on input "3050" at bounding box center [479, 437] width 498 height 33
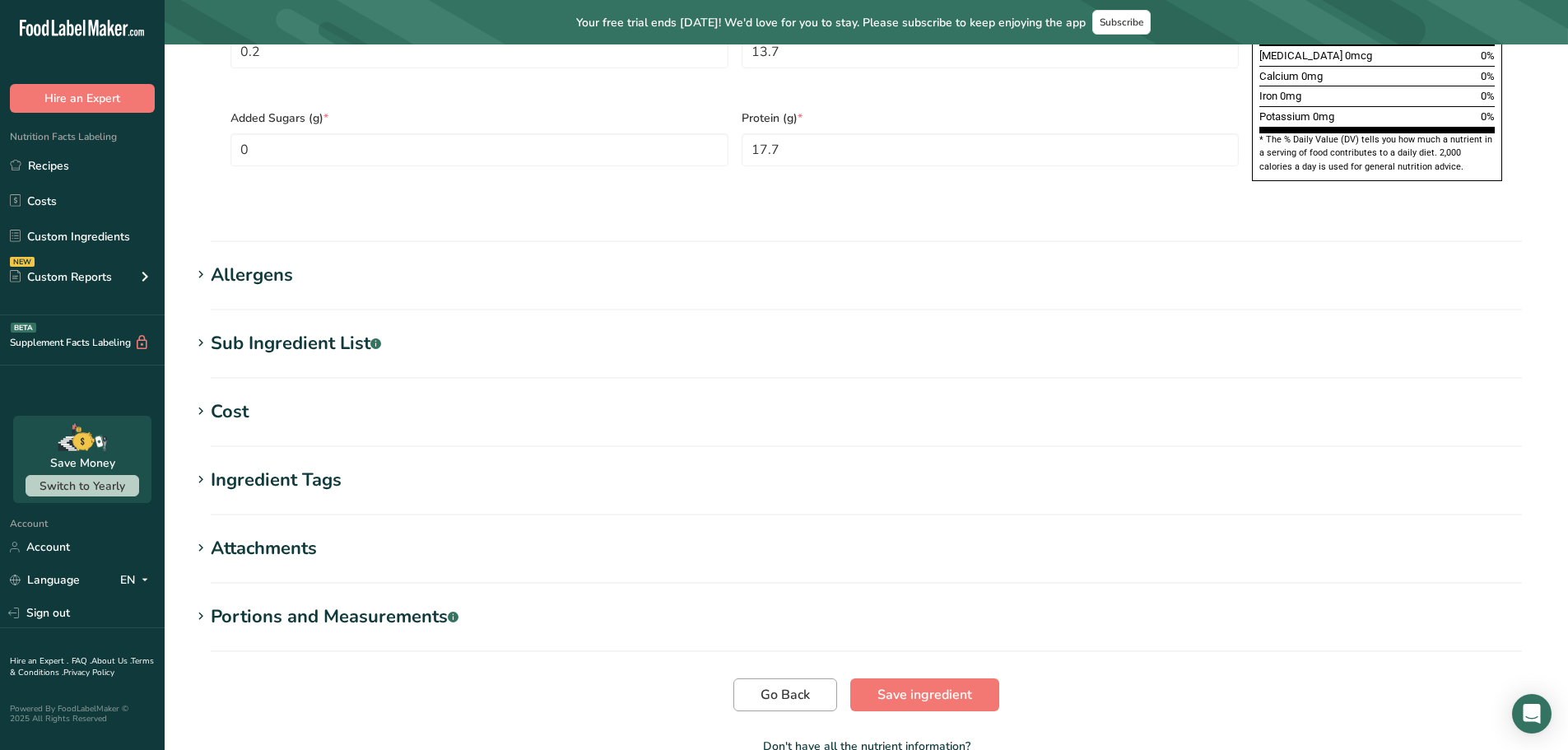
scroll to position [1287, 0]
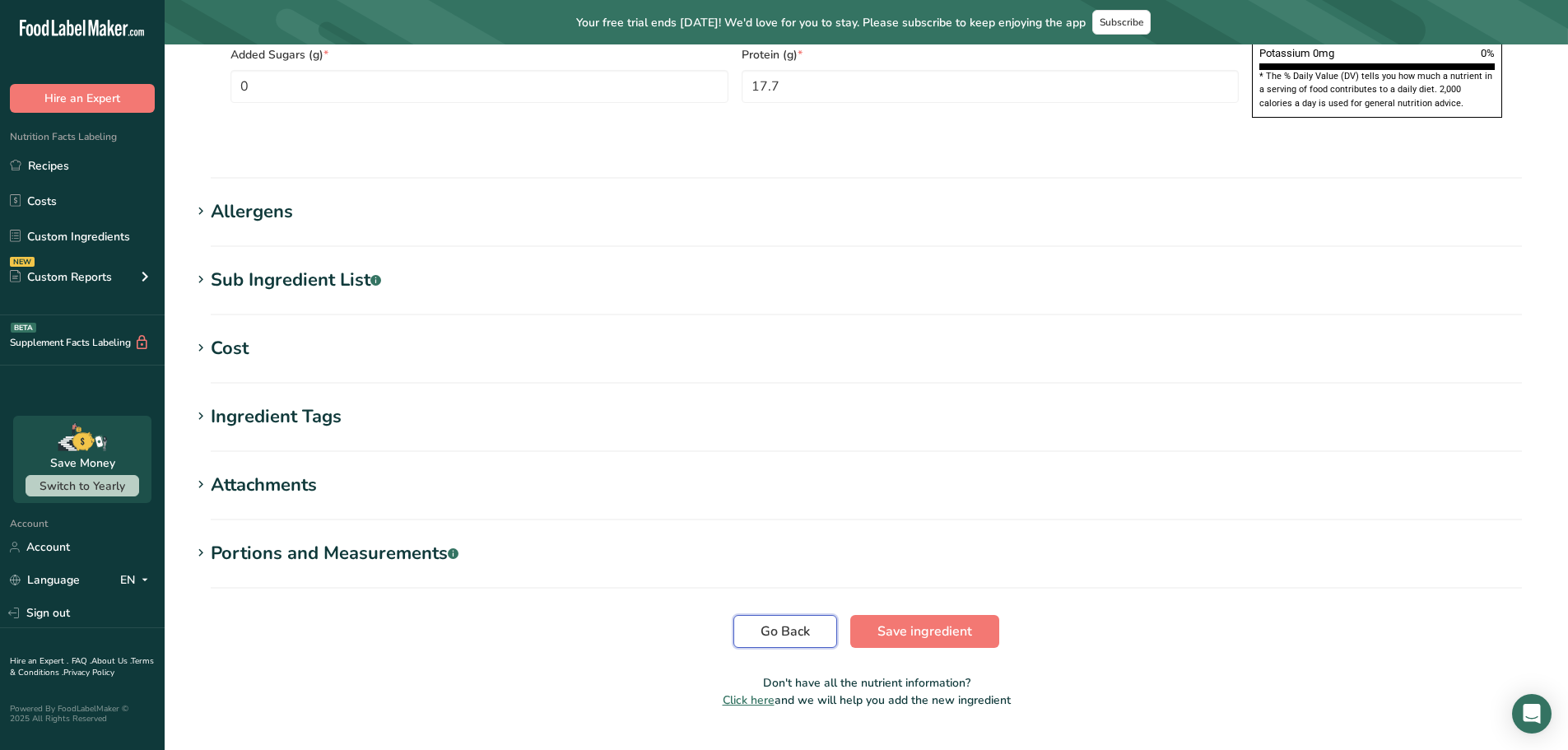
click at [777, 622] on span "Go Back" at bounding box center [786, 631] width 50 height 20
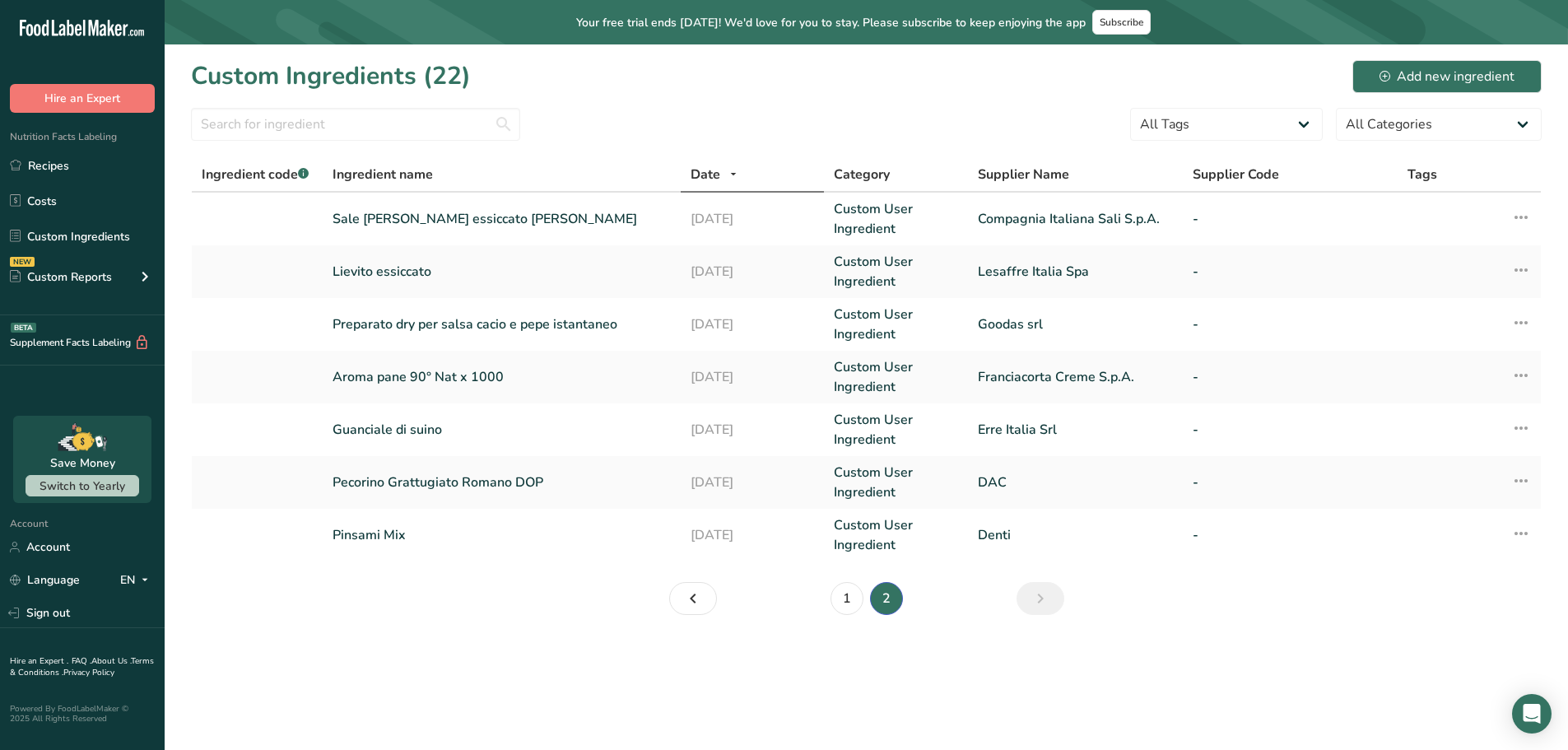
click at [477, 579] on section "Custom Ingredients (22) Add new ingredient All Tags Source of Antioxidants [MED…" at bounding box center [867, 343] width 1404 height 597
click at [53, 167] on link "Recipes" at bounding box center [82, 166] width 165 height 31
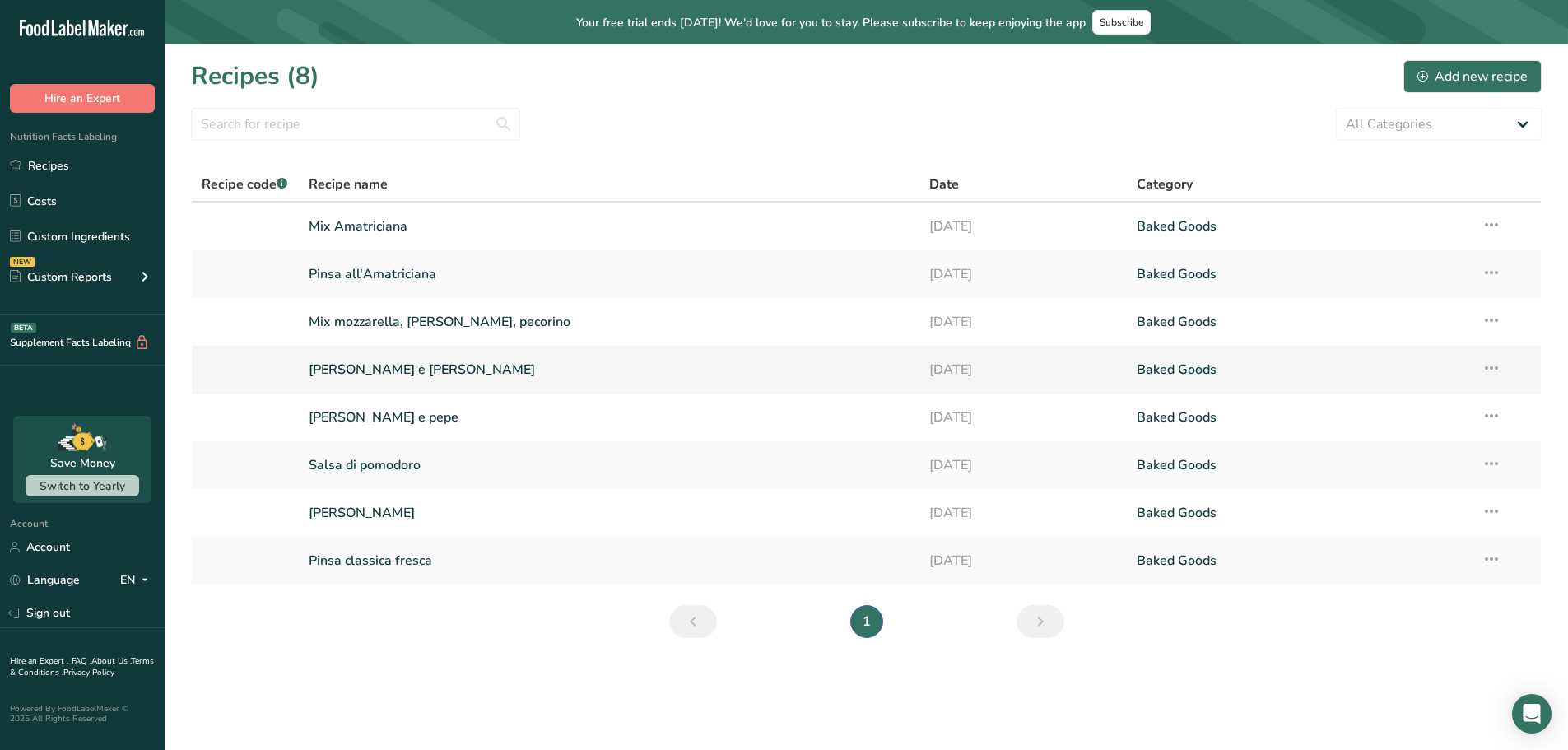
click at [347, 364] on link "[PERSON_NAME] e [PERSON_NAME]" at bounding box center [609, 370] width 602 height 35
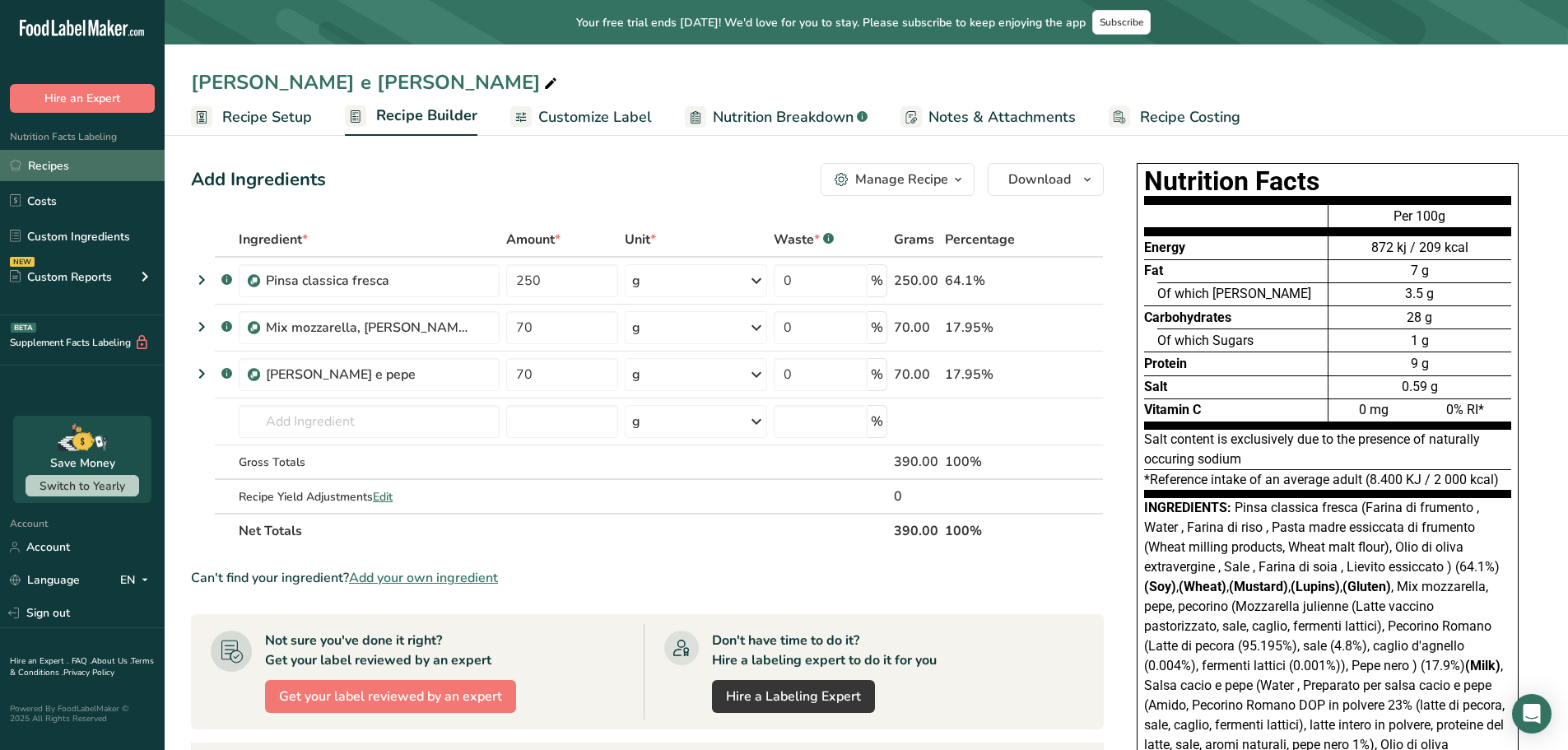
click at [73, 173] on link "Recipes" at bounding box center [82, 166] width 165 height 31
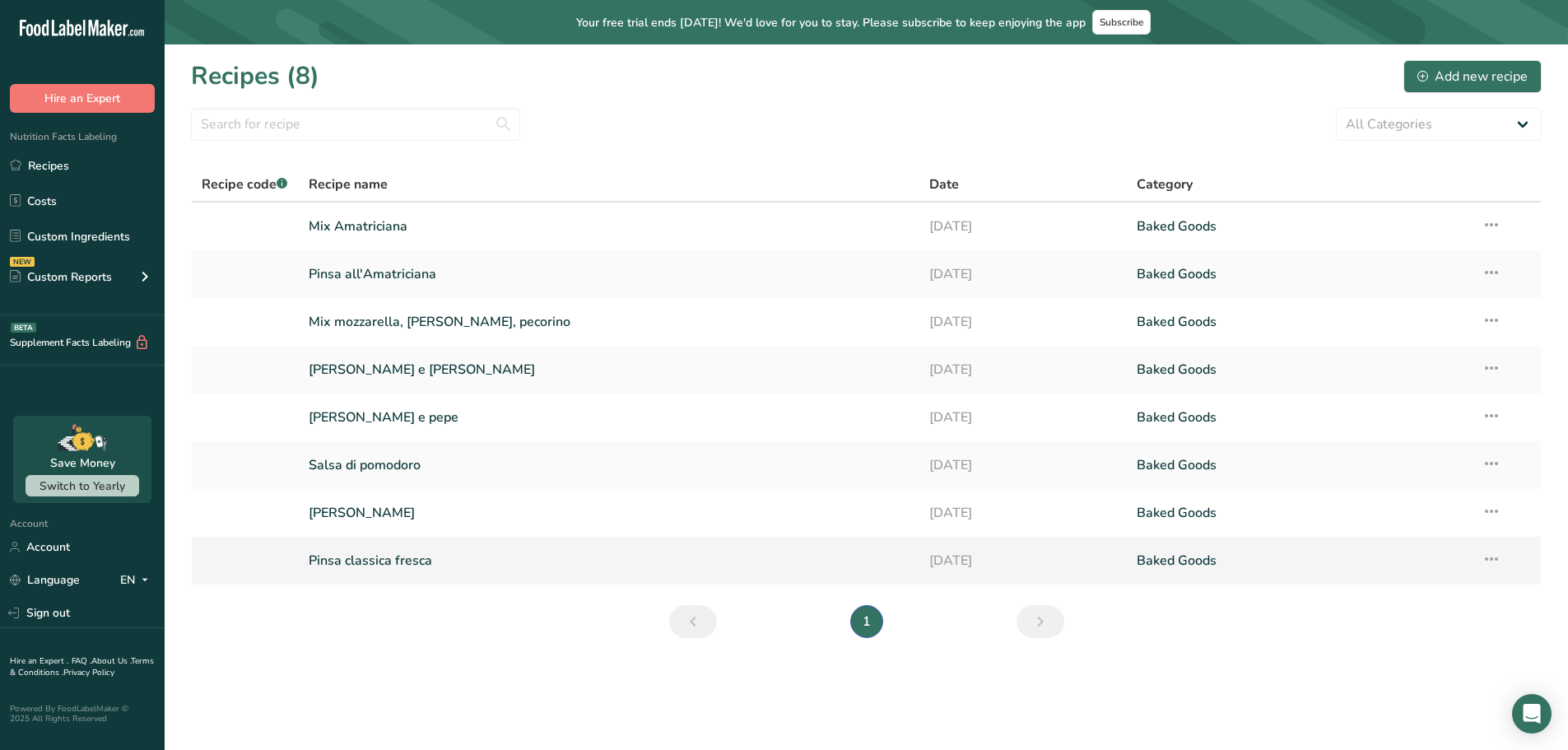
click at [362, 555] on link "Pinsa classica fresca" at bounding box center [609, 561] width 602 height 35
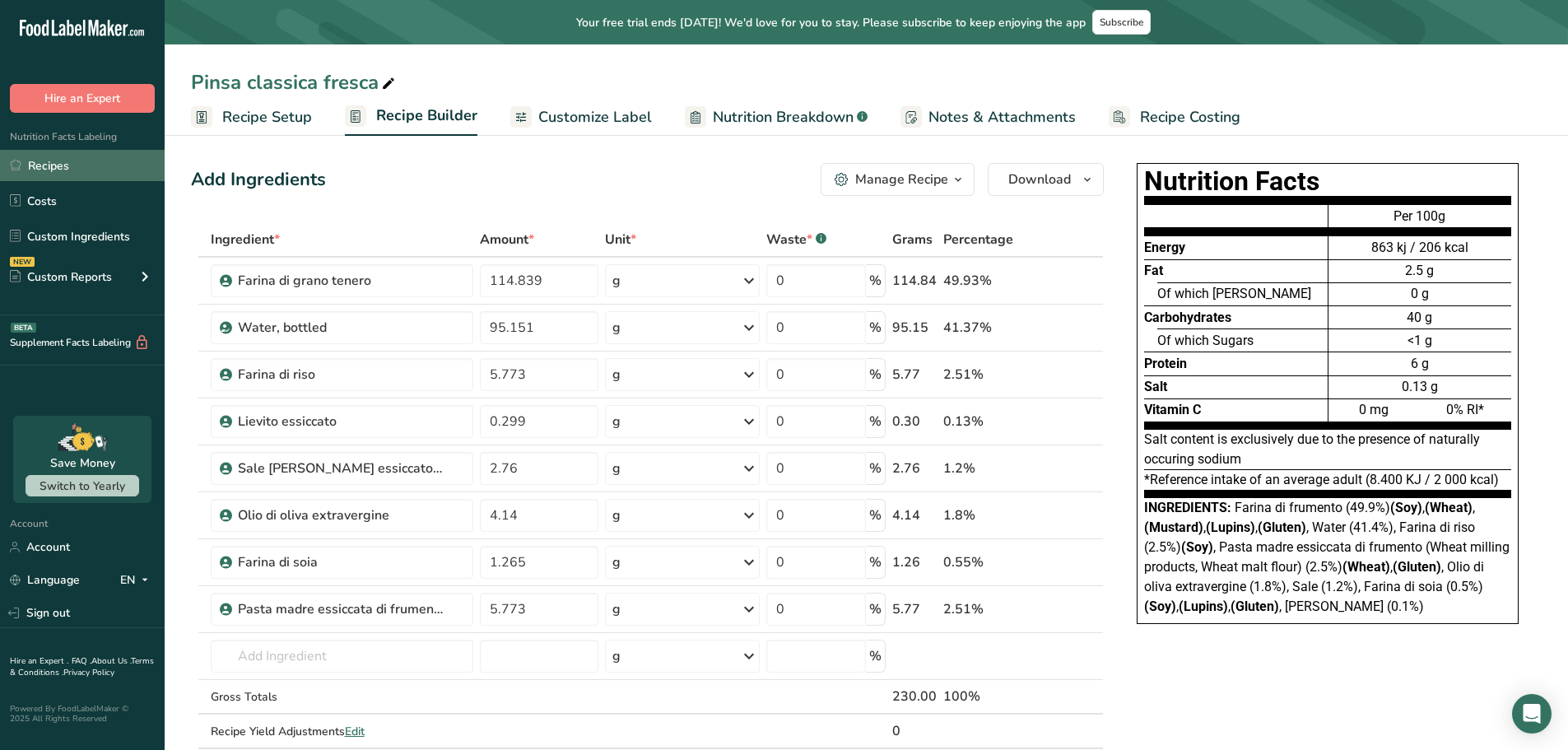
click at [86, 172] on link "Recipes" at bounding box center [82, 166] width 165 height 31
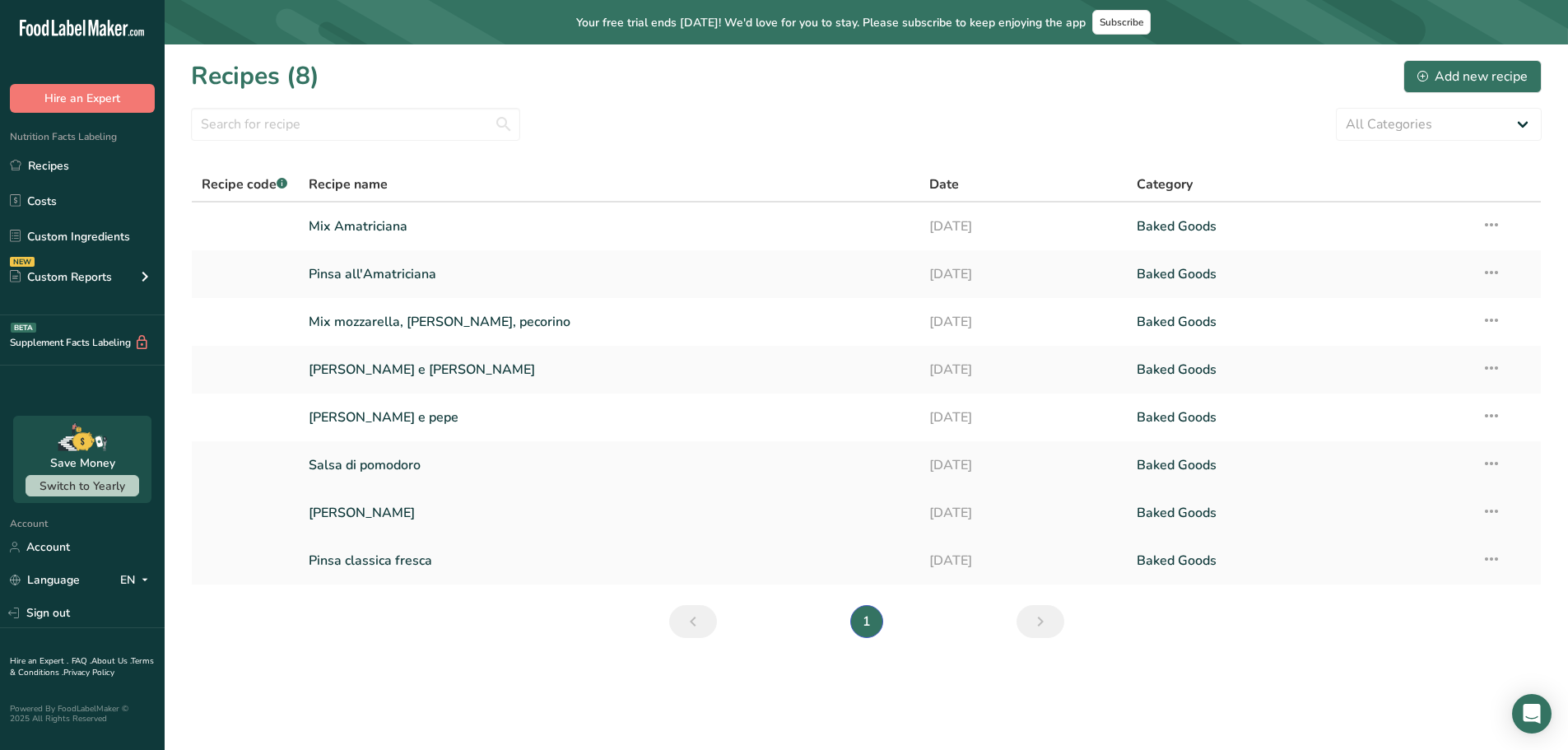
click at [380, 508] on link "[PERSON_NAME]" at bounding box center [609, 513] width 602 height 35
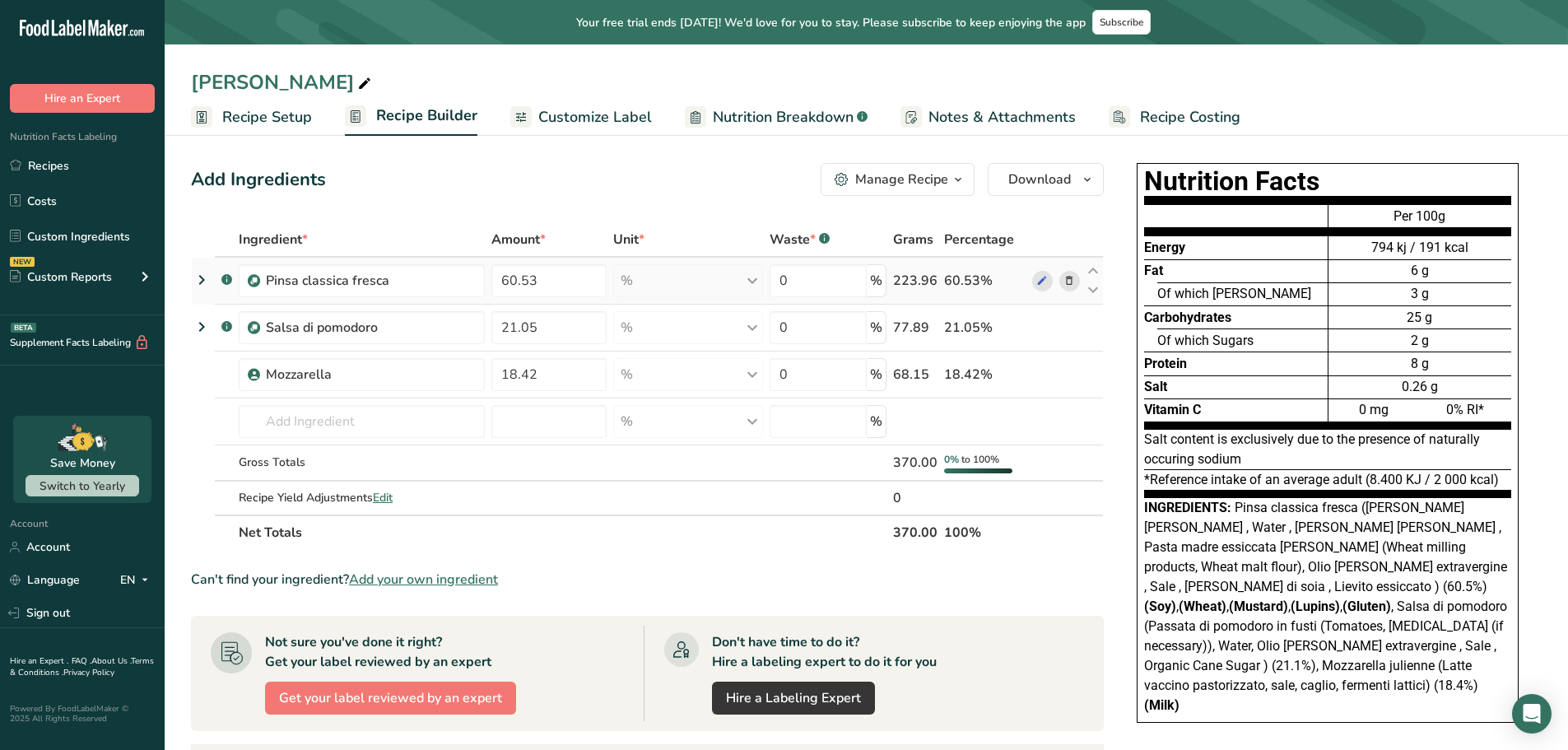
click at [196, 283] on icon at bounding box center [201, 280] width 20 height 30
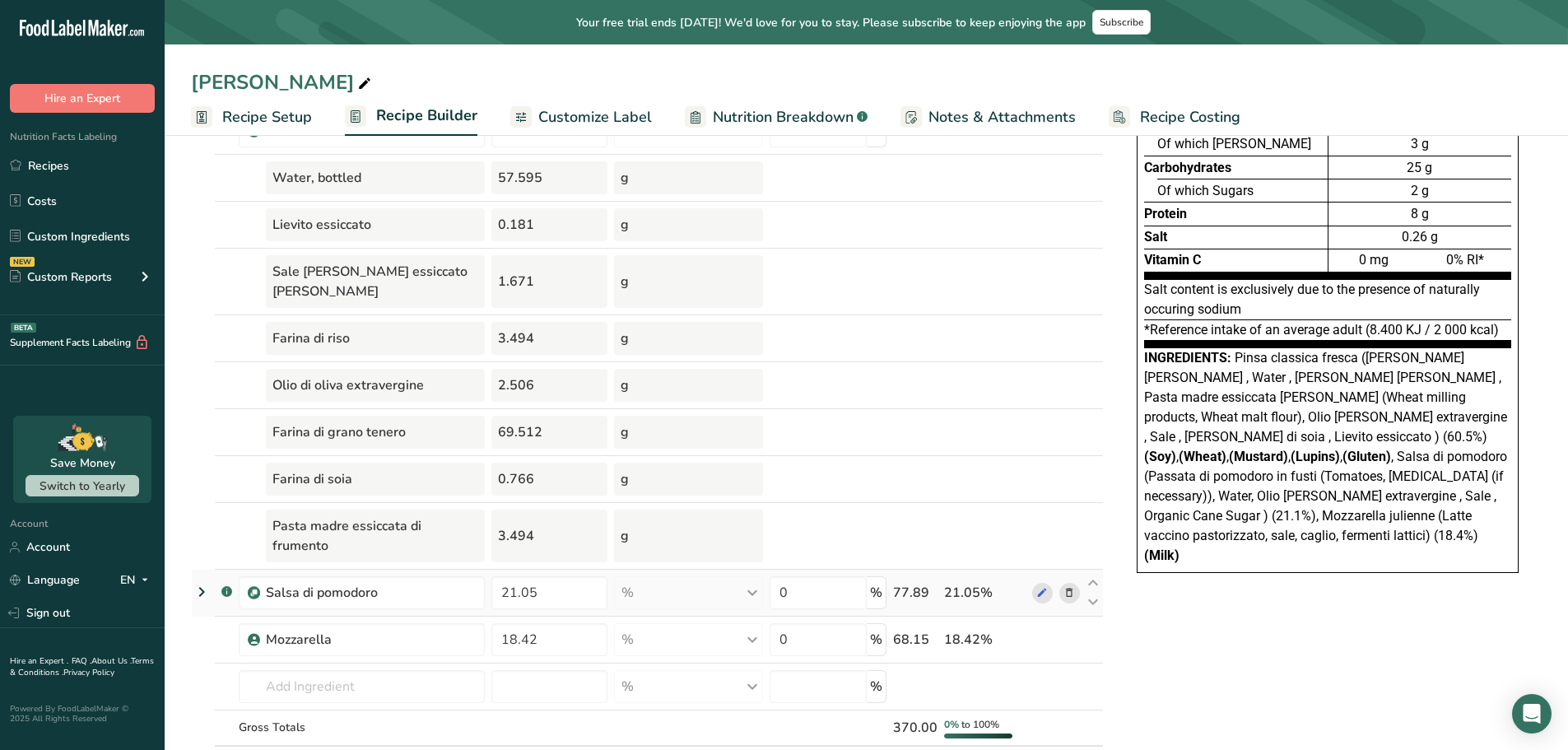
scroll to position [165, 0]
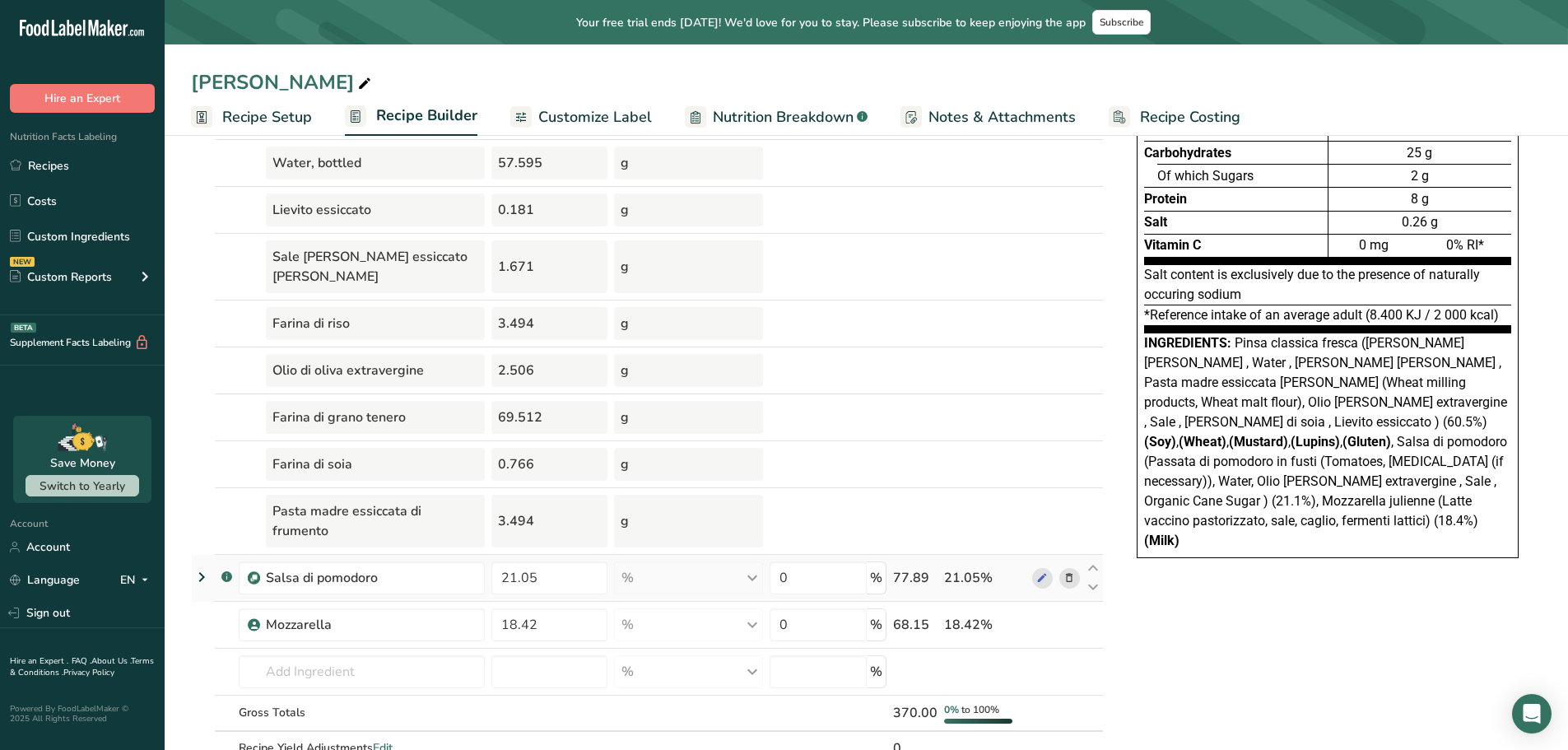
click at [201, 562] on icon at bounding box center [201, 577] width 20 height 30
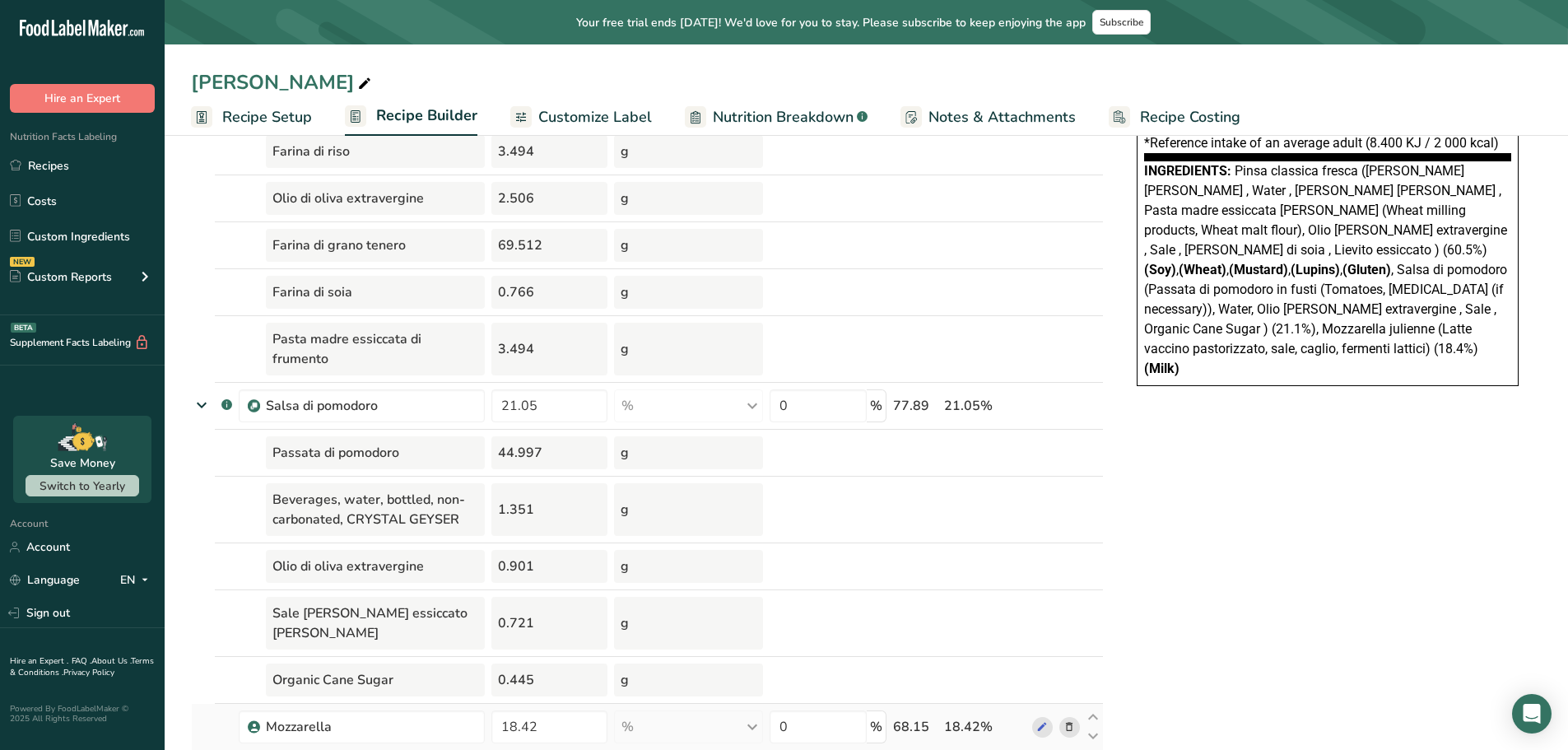
scroll to position [576, 0]
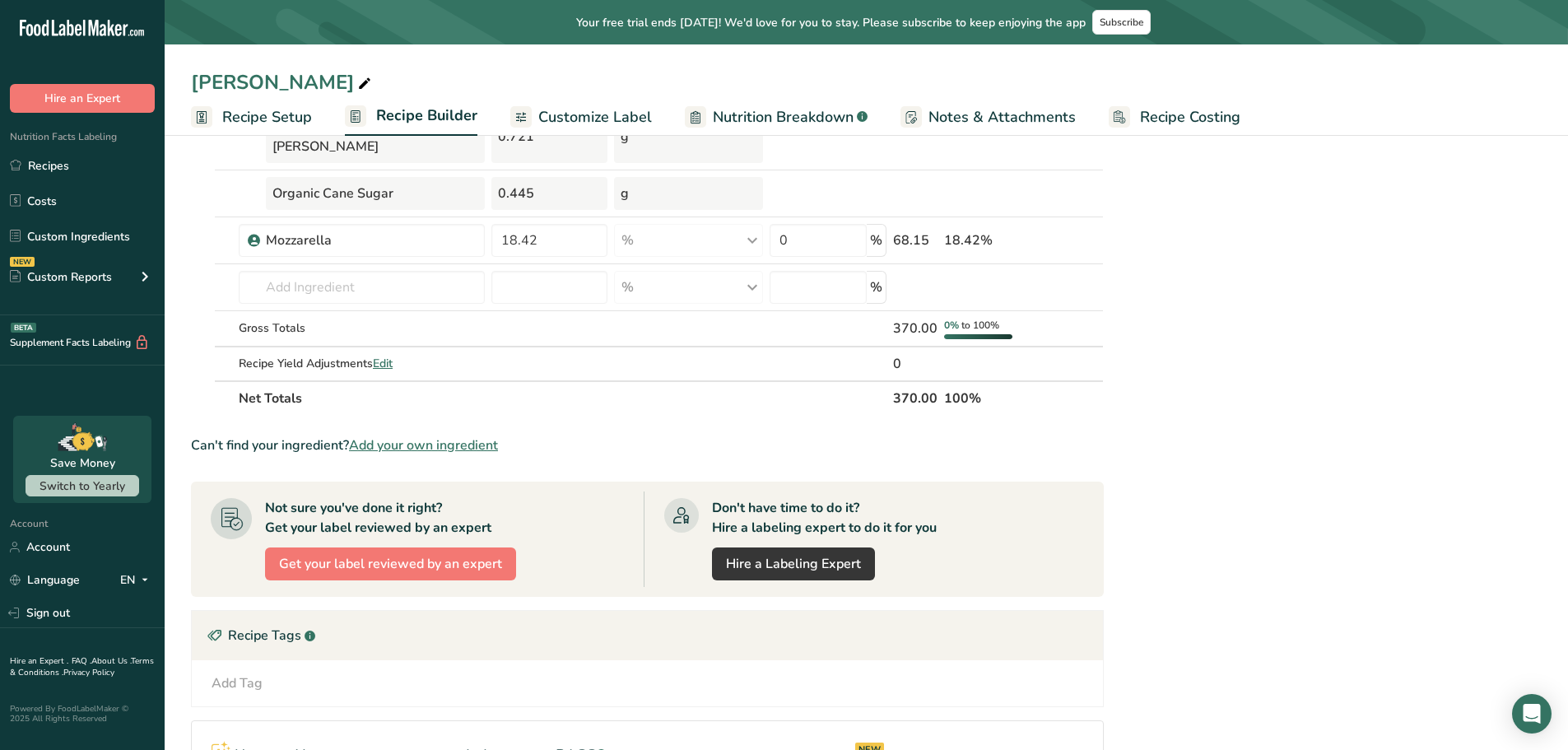
drag, startPoint x: 946, startPoint y: 510, endPoint x: 1263, endPoint y: 595, distance: 328.2
click at [1251, 595] on div "Nutrition Facts Energy Fat Of which Saturates Carbohydrates Of which Sugars Pro…" at bounding box center [1328, 165] width 428 height 1665
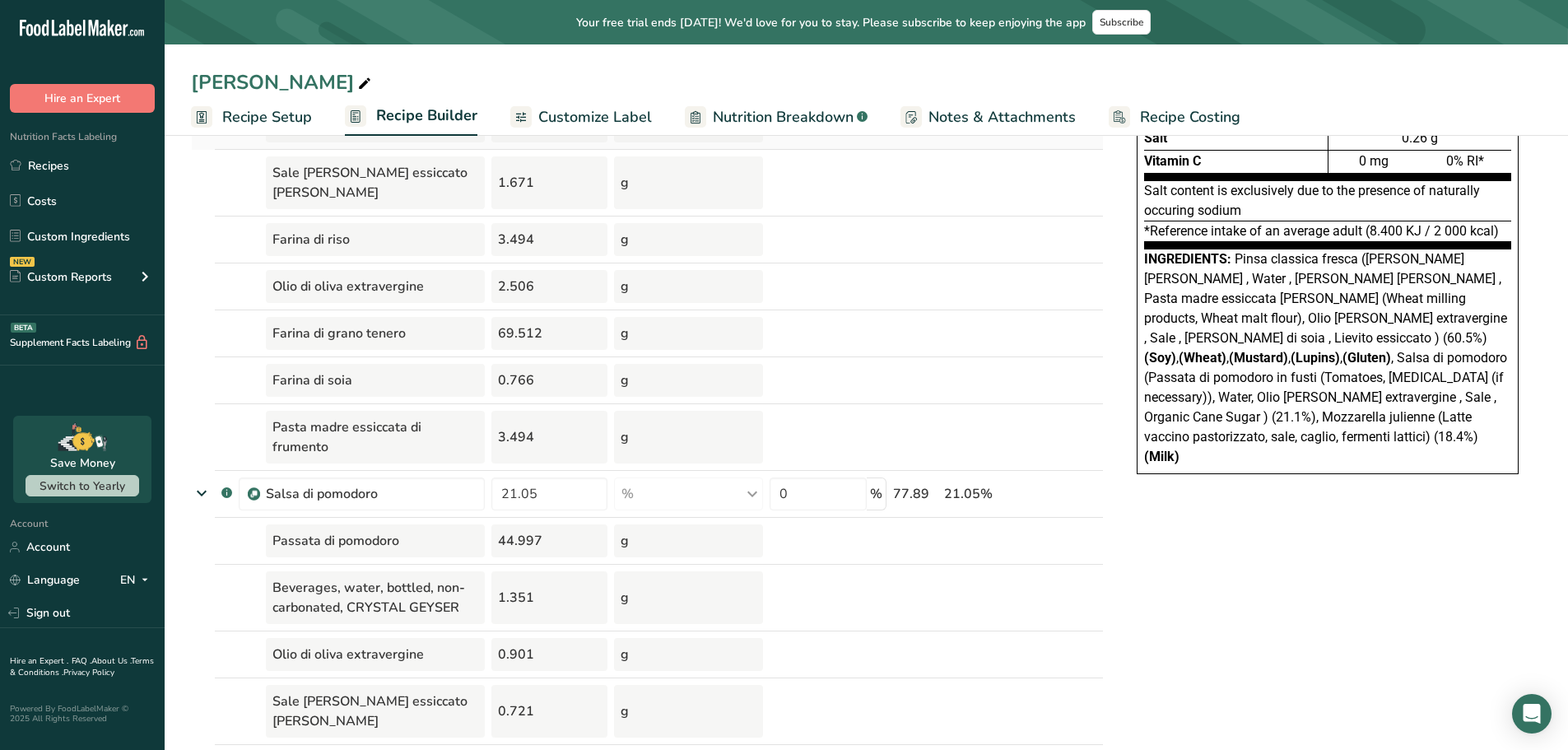
scroll to position [247, 0]
click at [244, 123] on span "Recipe Setup" at bounding box center [267, 117] width 90 height 22
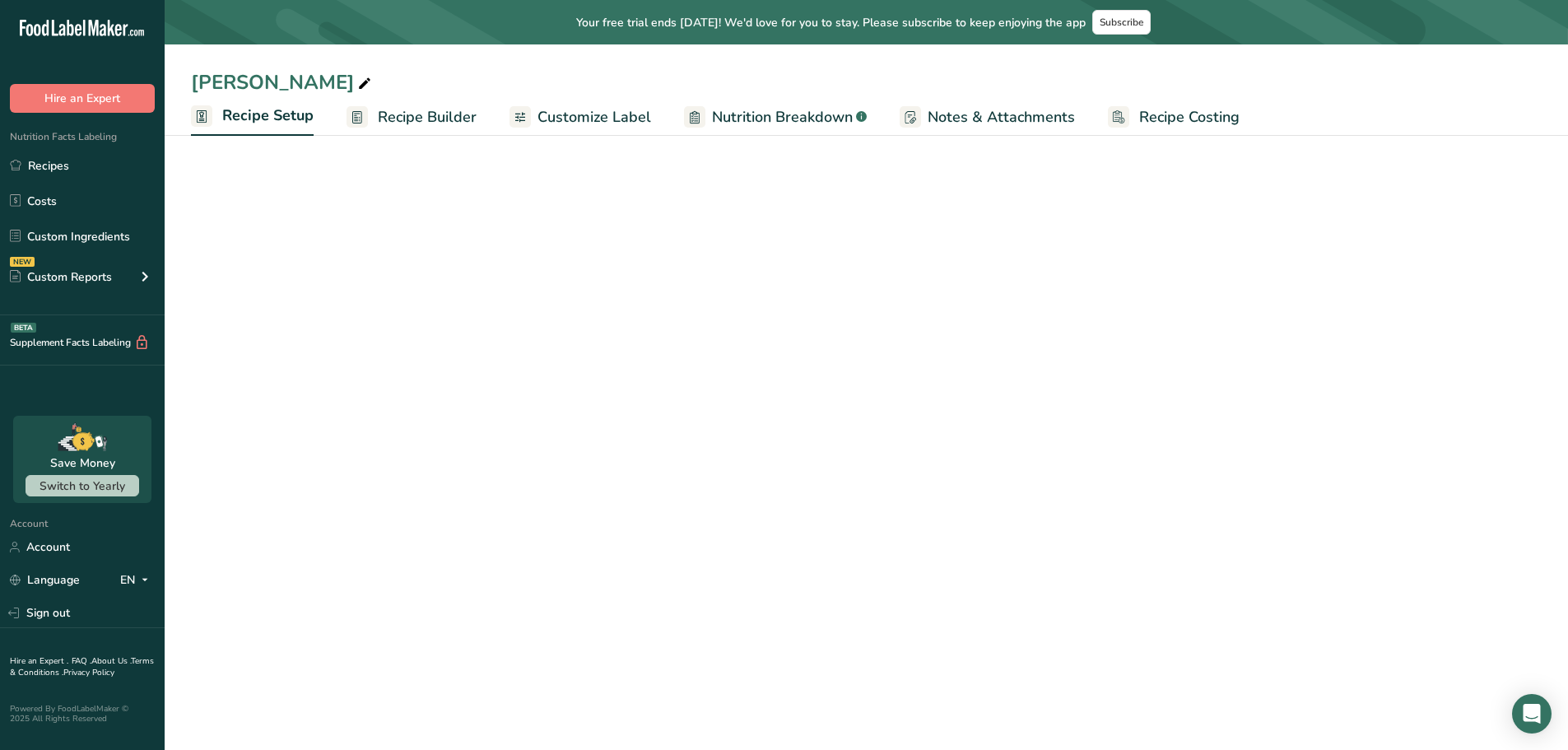
scroll to position [50, 0]
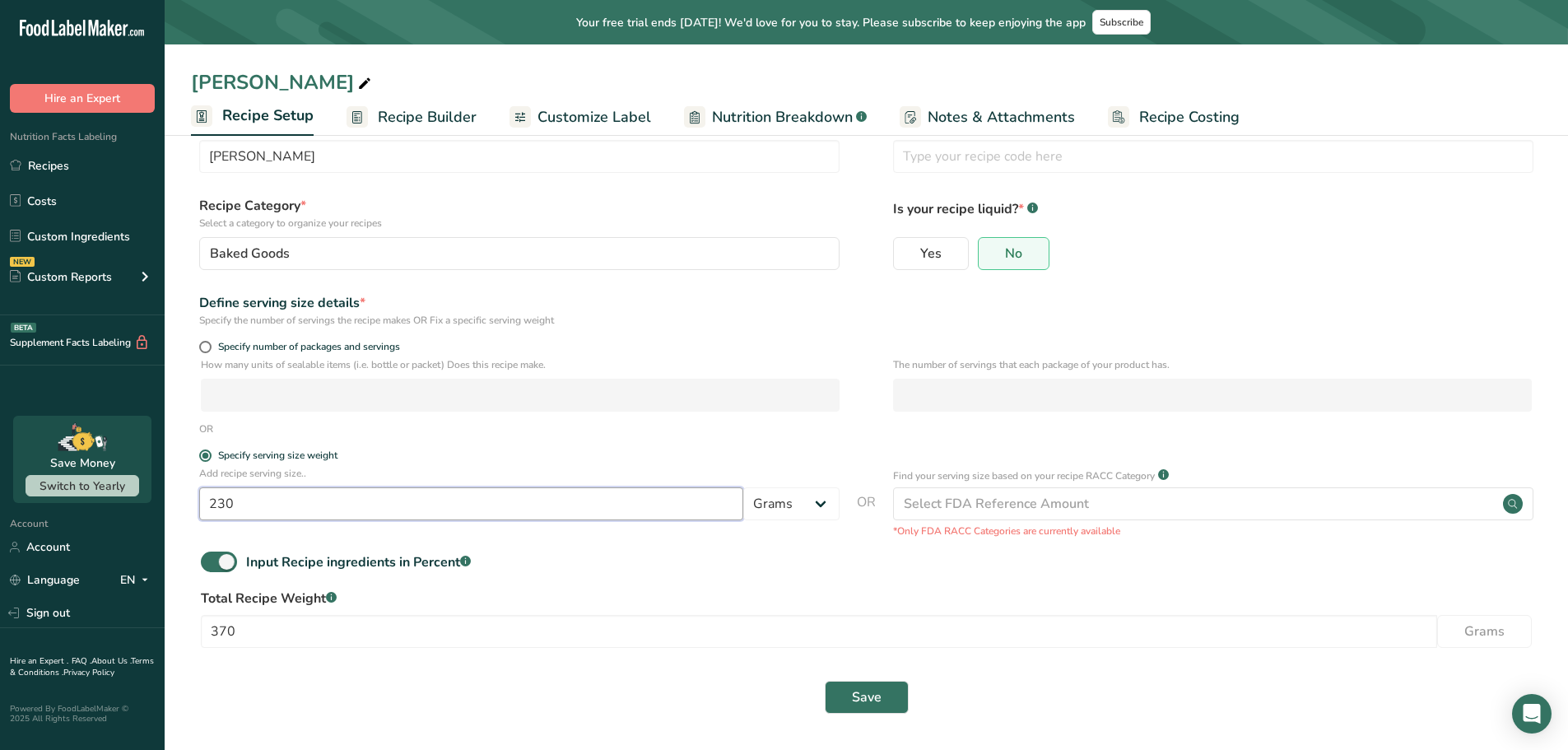
drag, startPoint x: 236, startPoint y: 496, endPoint x: 211, endPoint y: 496, distance: 25.0
click at [211, 496] on input "230" at bounding box center [471, 504] width 544 height 33
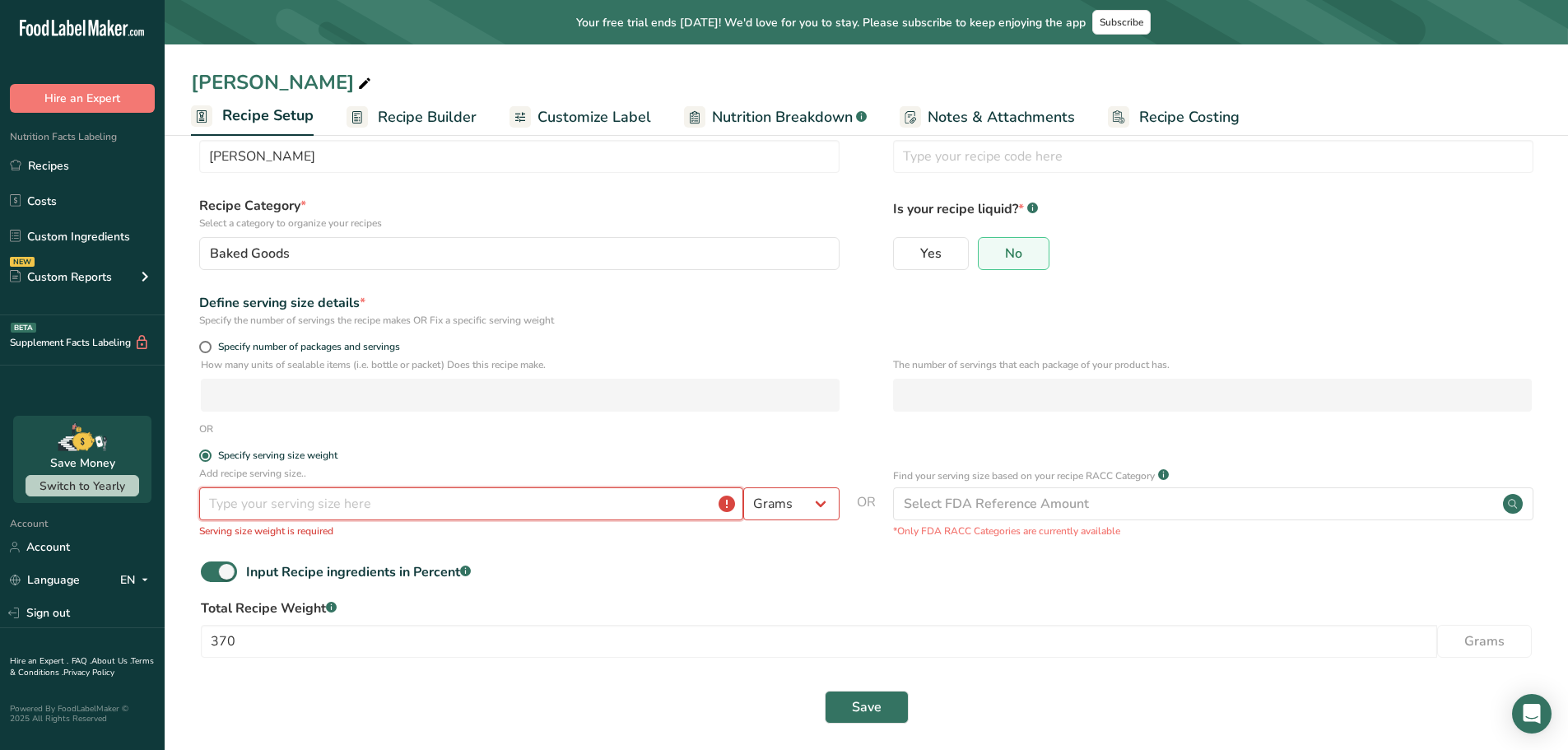
click at [233, 505] on input "number" at bounding box center [471, 504] width 544 height 33
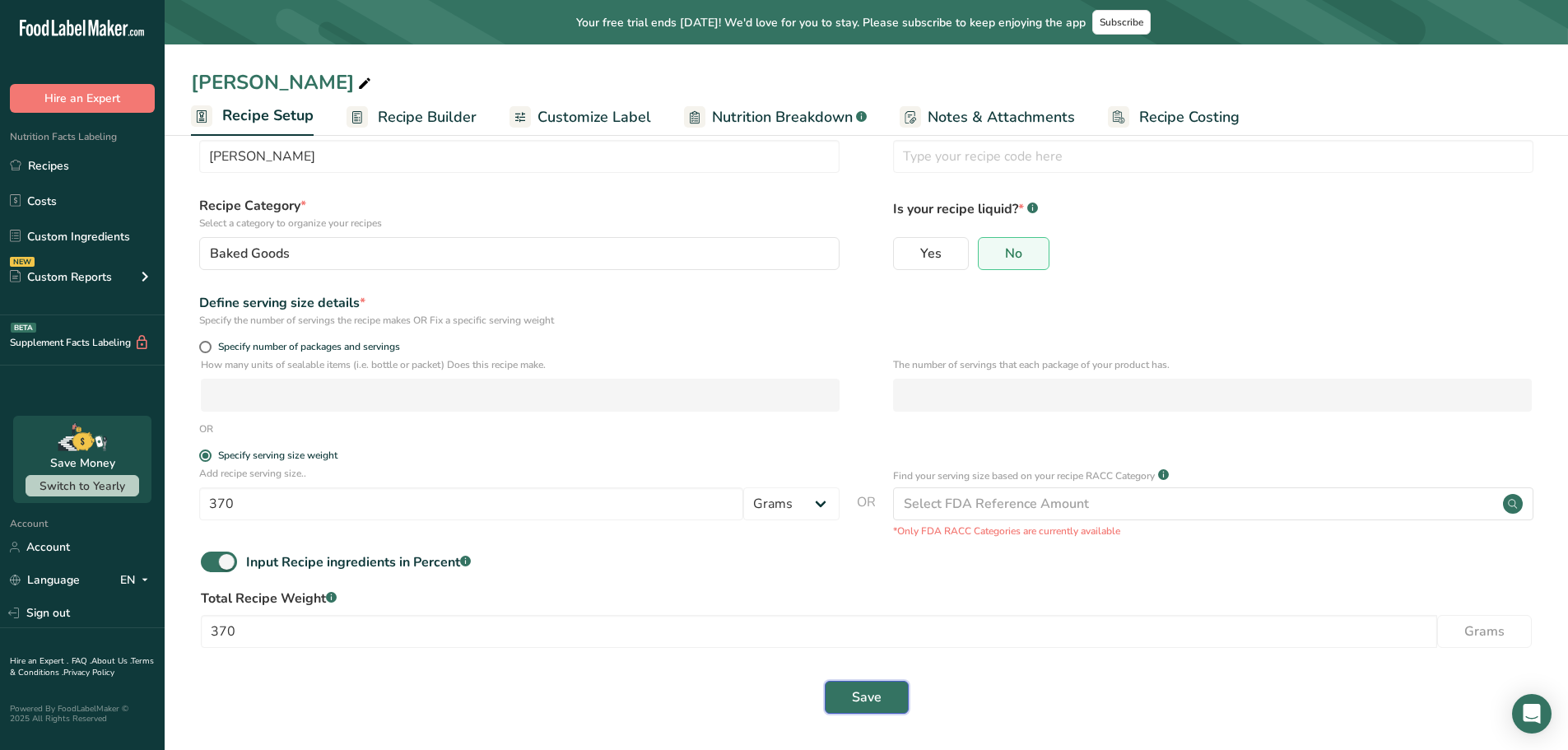
click at [869, 651] on span "Save" at bounding box center [867, 697] width 30 height 20
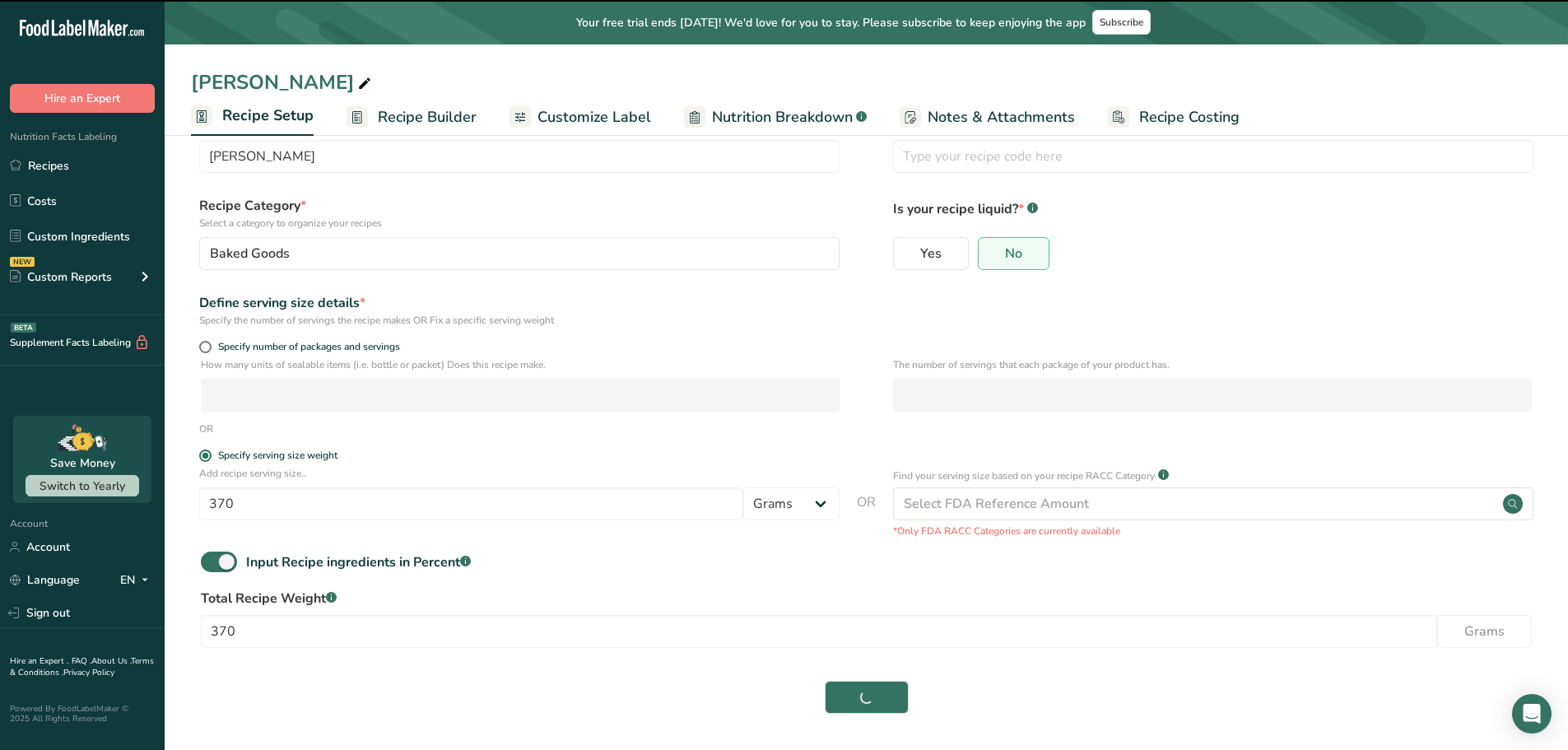
click at [387, 126] on span "Recipe Builder" at bounding box center [427, 117] width 99 height 22
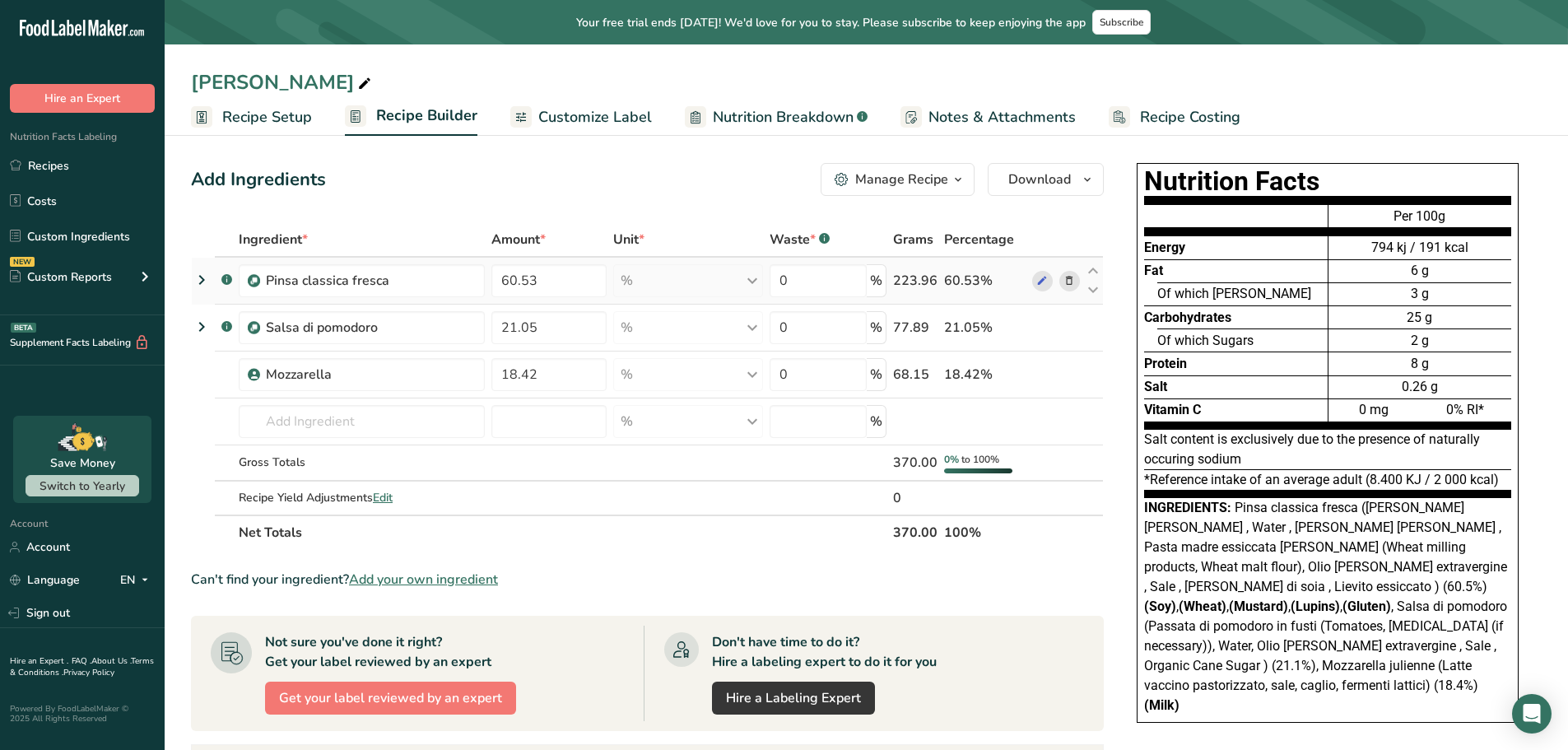
click at [199, 273] on icon at bounding box center [201, 280] width 20 height 30
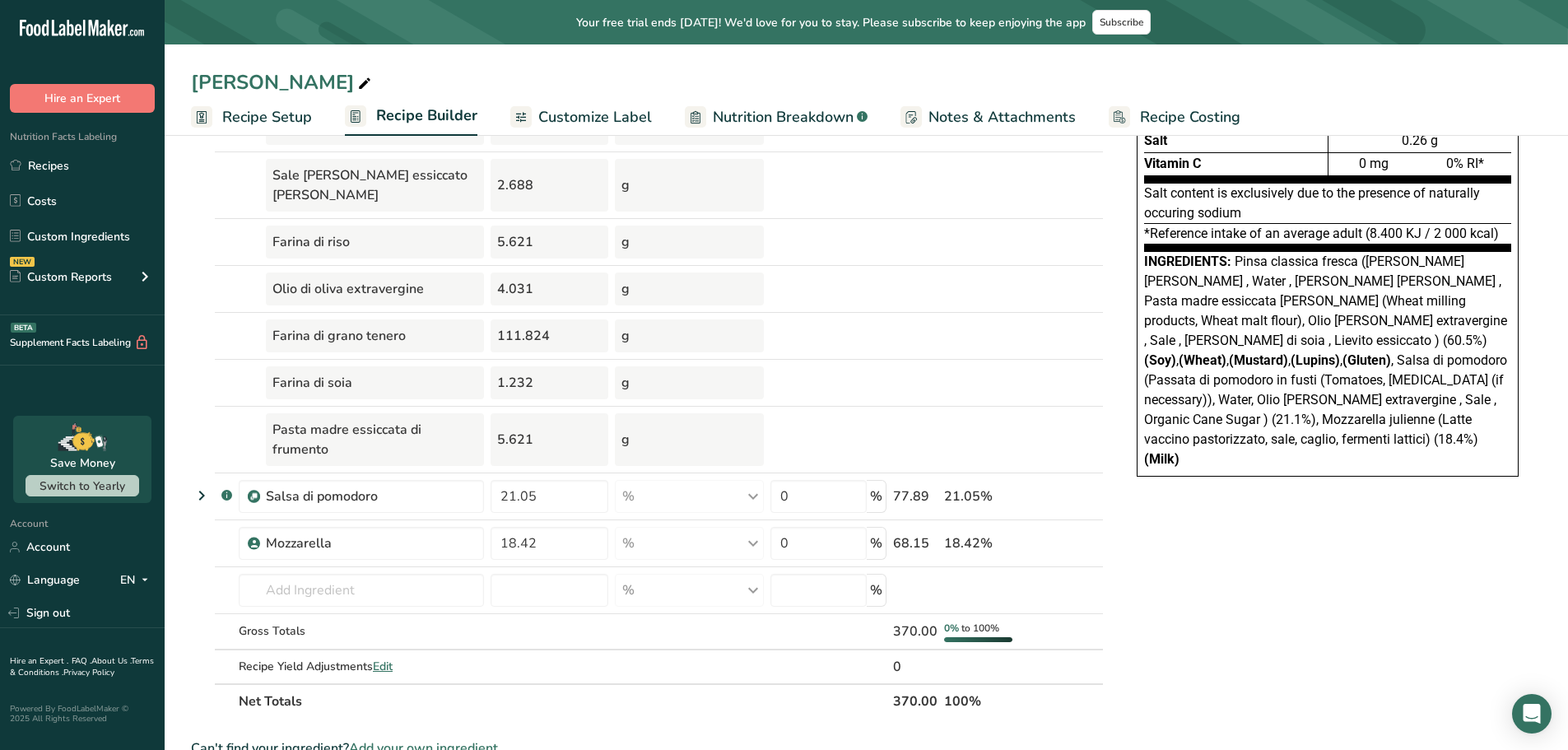
scroll to position [247, 0]
click at [206, 480] on icon at bounding box center [201, 495] width 20 height 30
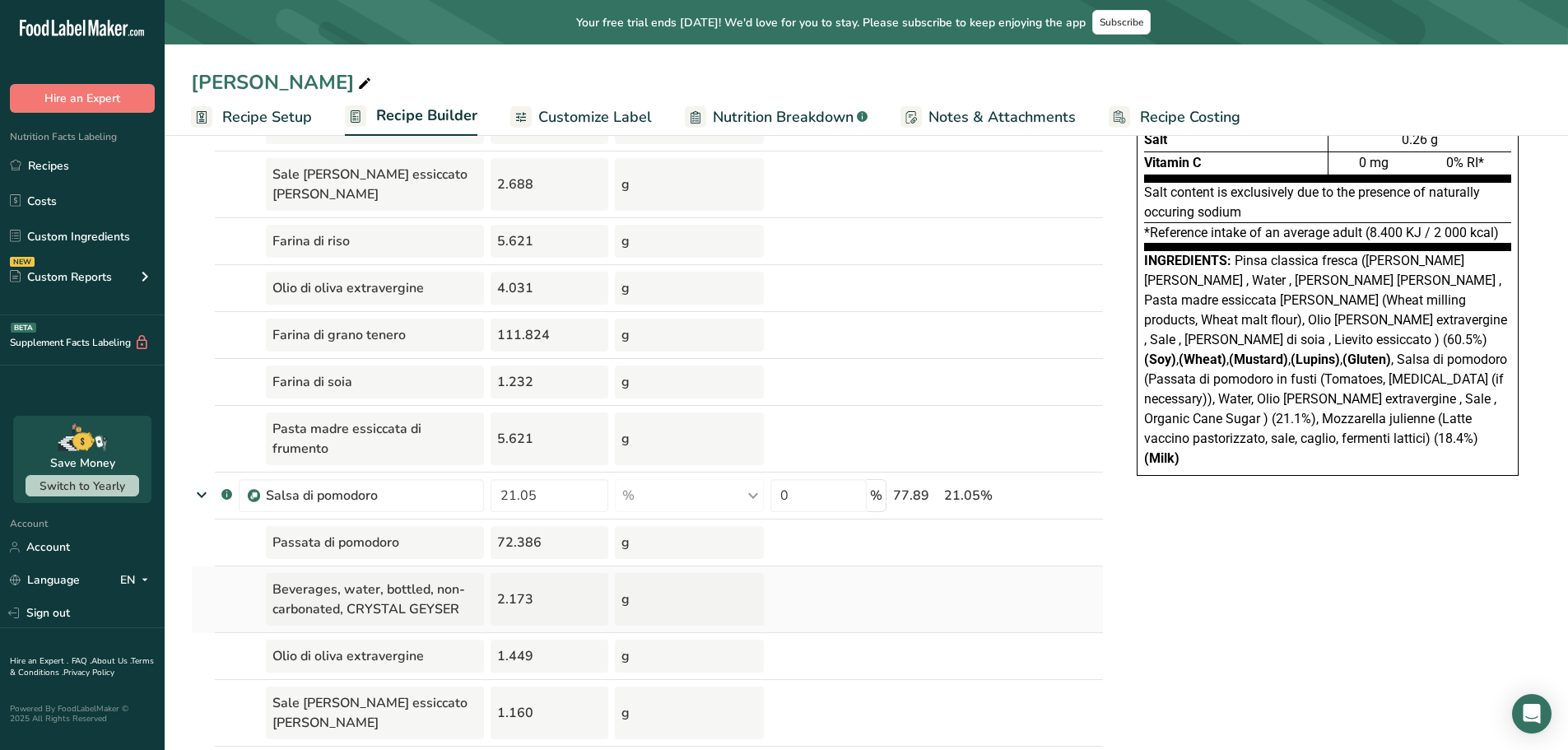
scroll to position [0, 0]
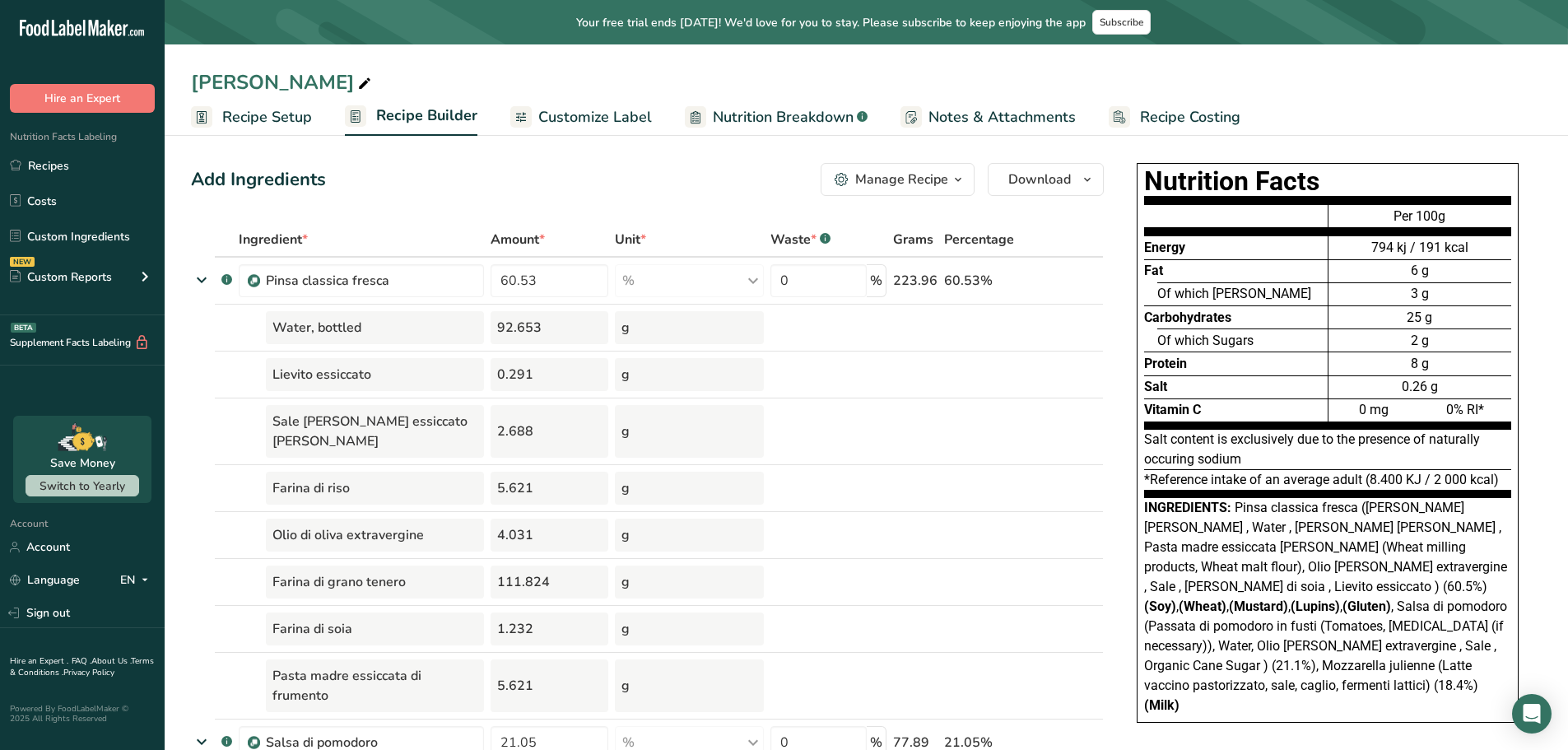
click at [587, 110] on span "Customize Label" at bounding box center [595, 117] width 114 height 22
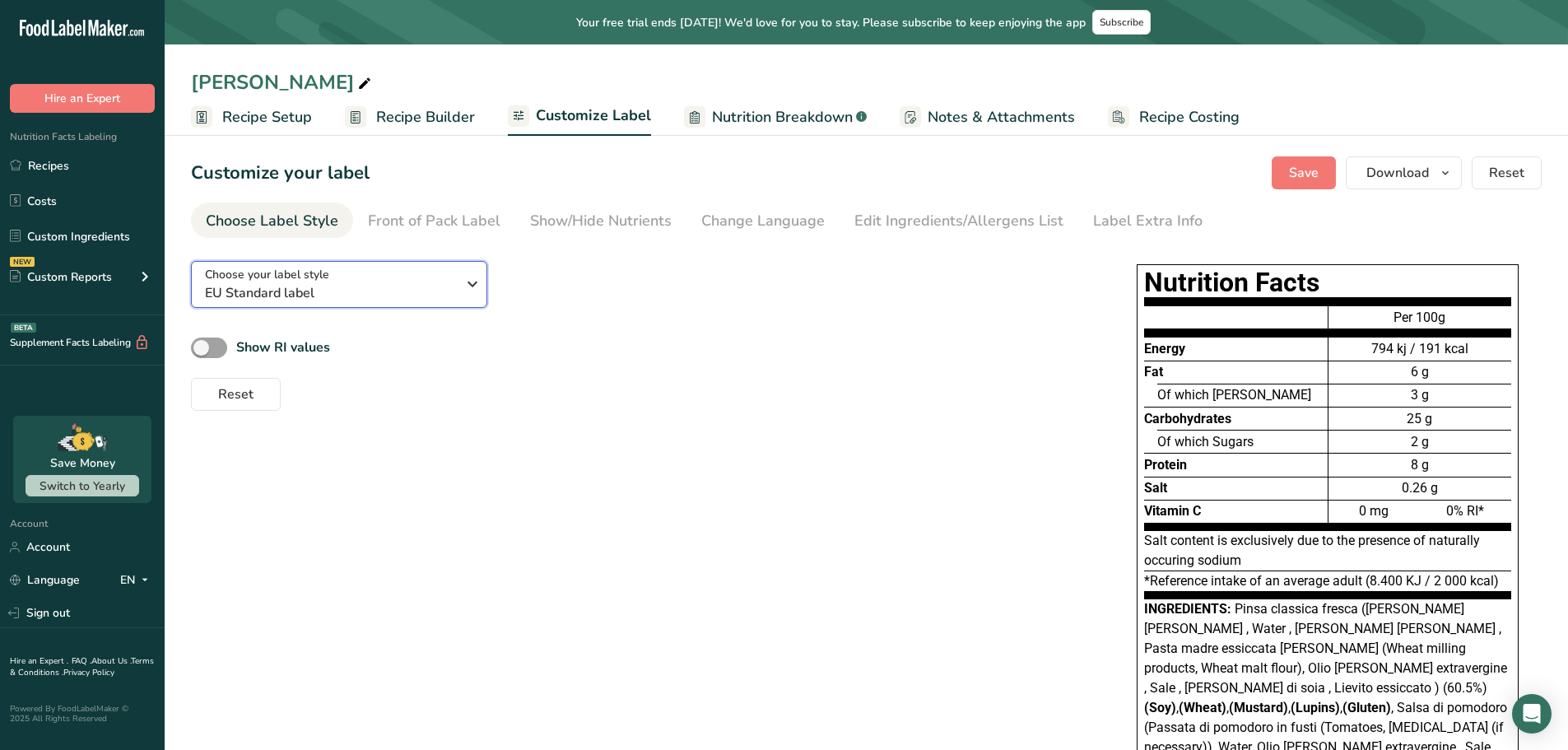
click at [437, 279] on div "Choose your label style EU Standard label" at bounding box center [330, 284] width 251 height 37
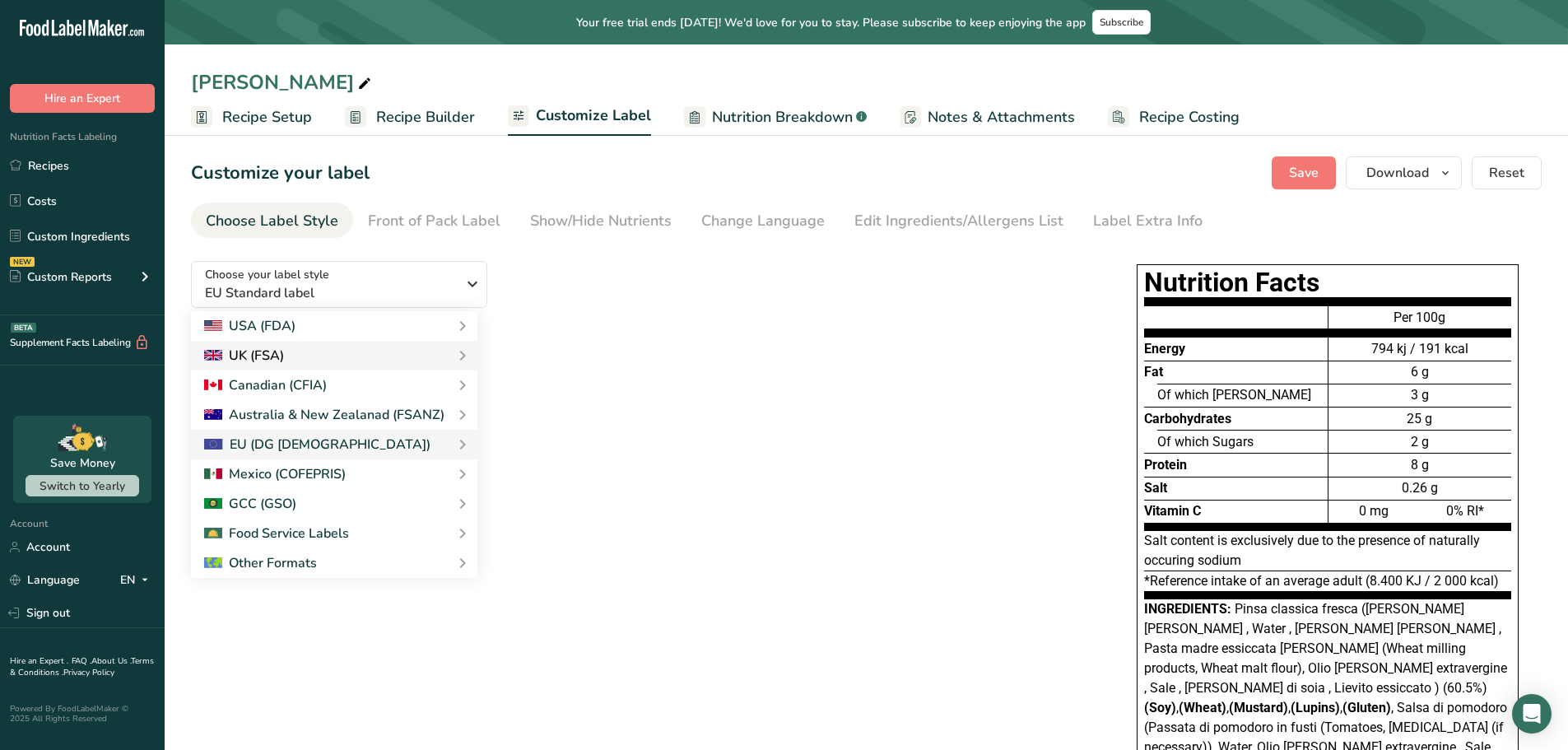
click at [334, 359] on div "UK (FSA)" at bounding box center [334, 356] width 260 height 20
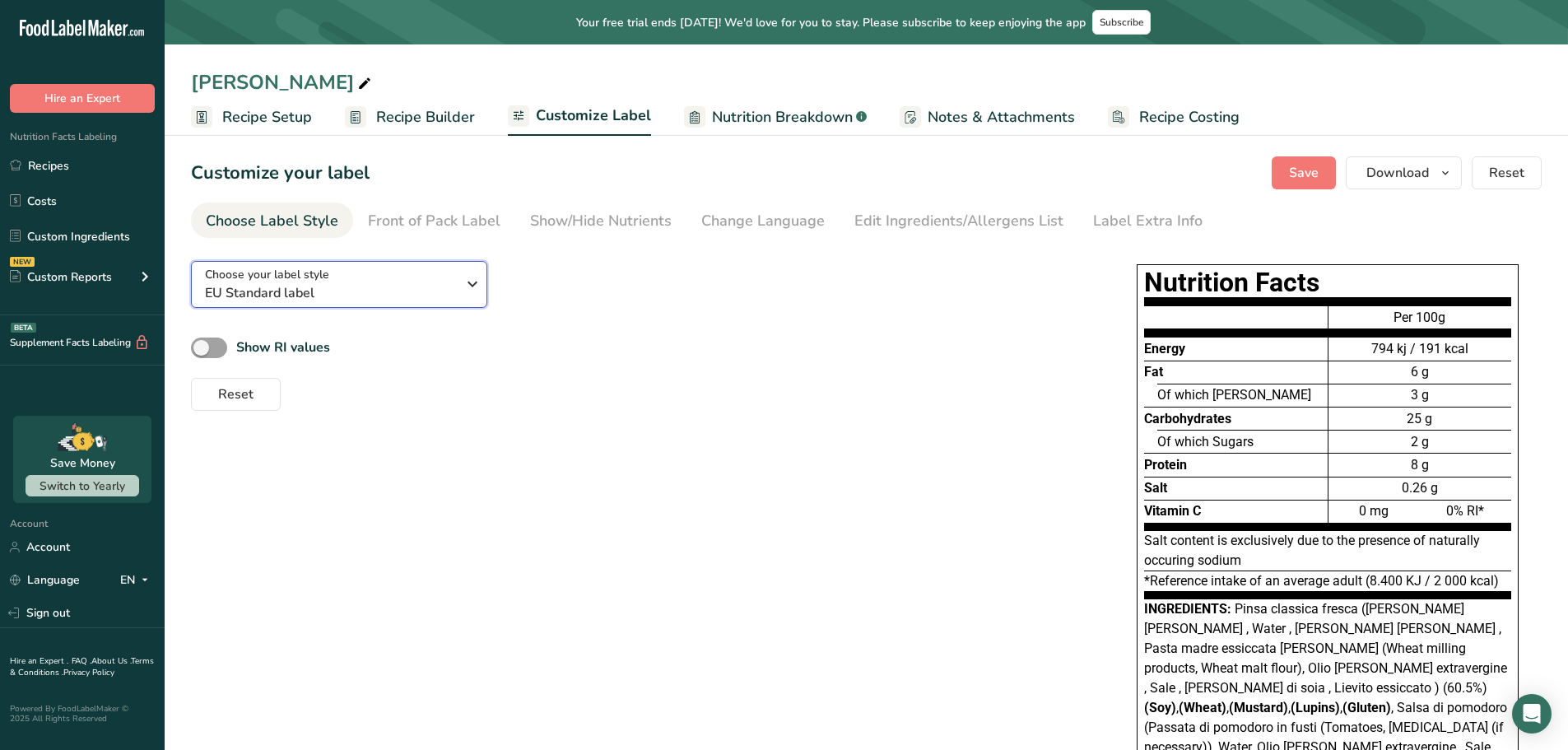
click at [430, 270] on div "Choose your label style EU Standard label" at bounding box center [330, 284] width 251 height 37
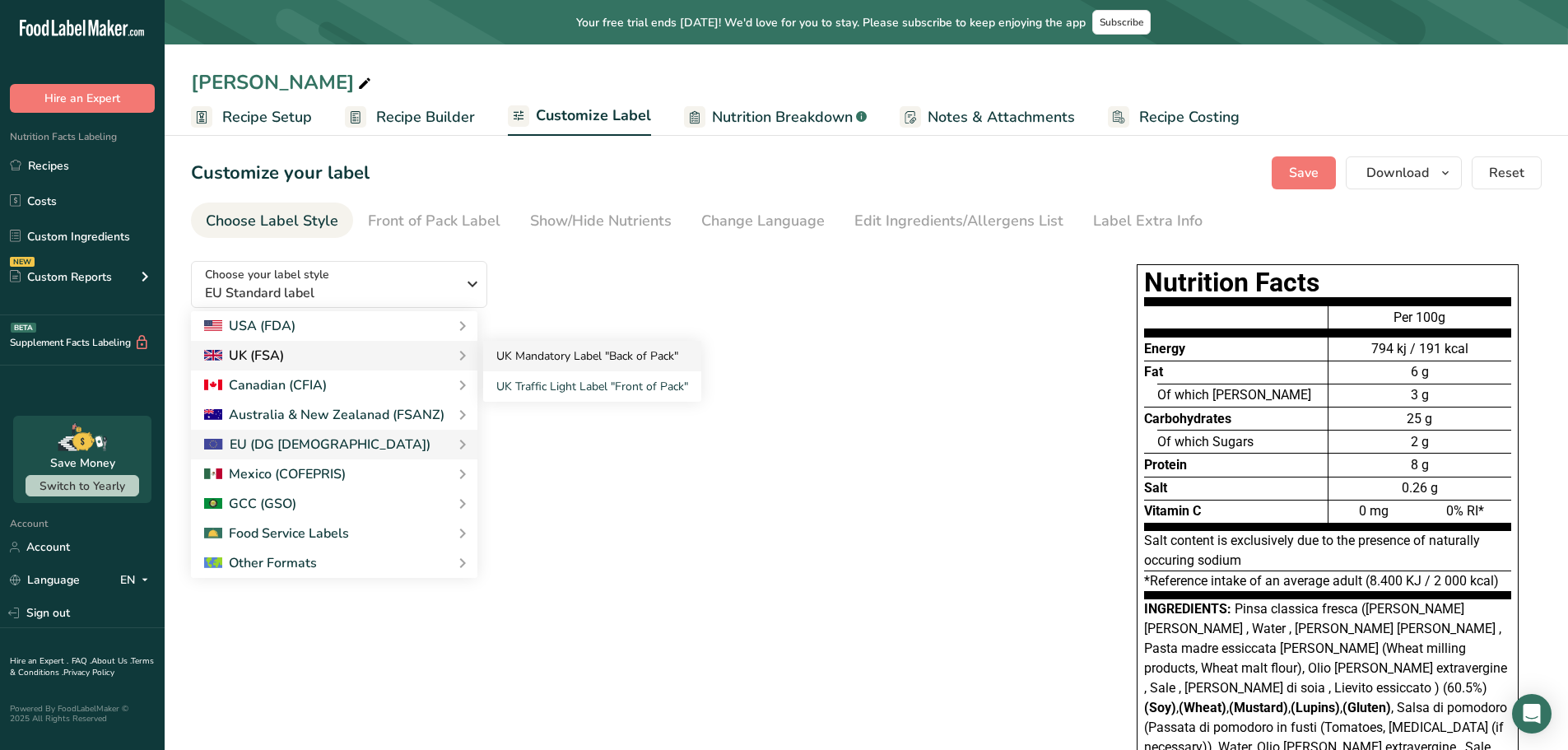
click at [546, 350] on link "UK Mandatory Label "Back of Pack"" at bounding box center [592, 356] width 218 height 31
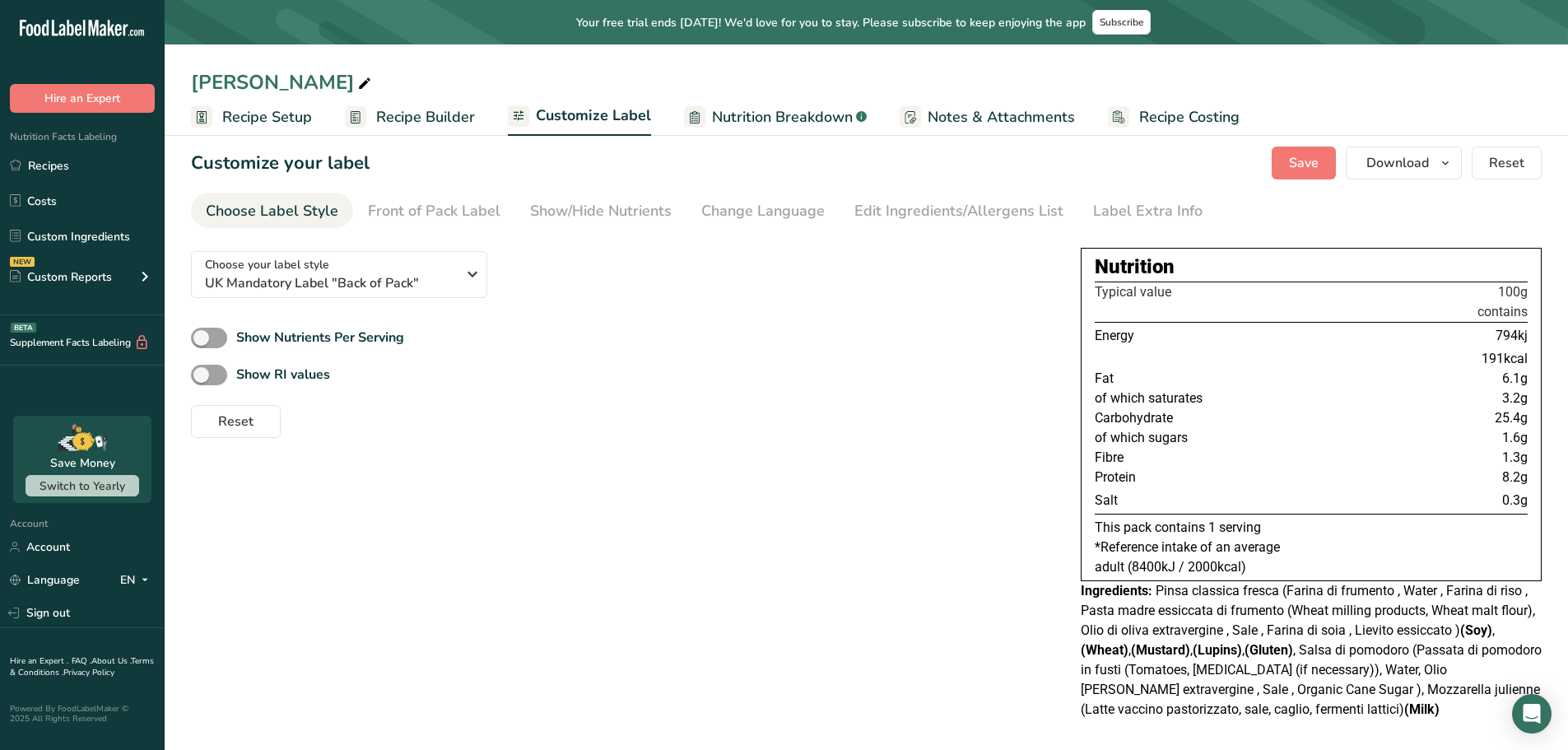
scroll to position [16, 0]
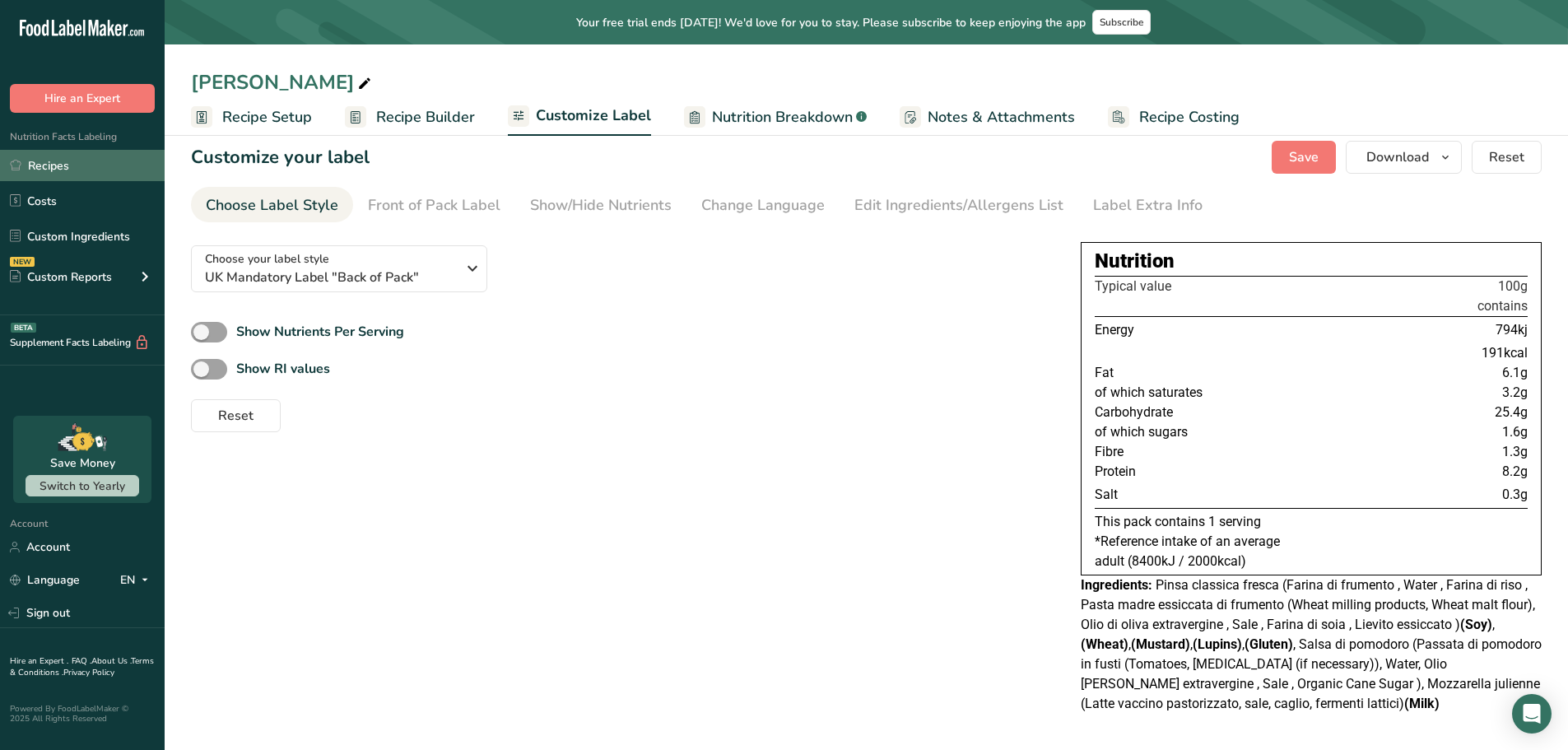
click at [70, 172] on link "Recipes" at bounding box center [82, 166] width 165 height 31
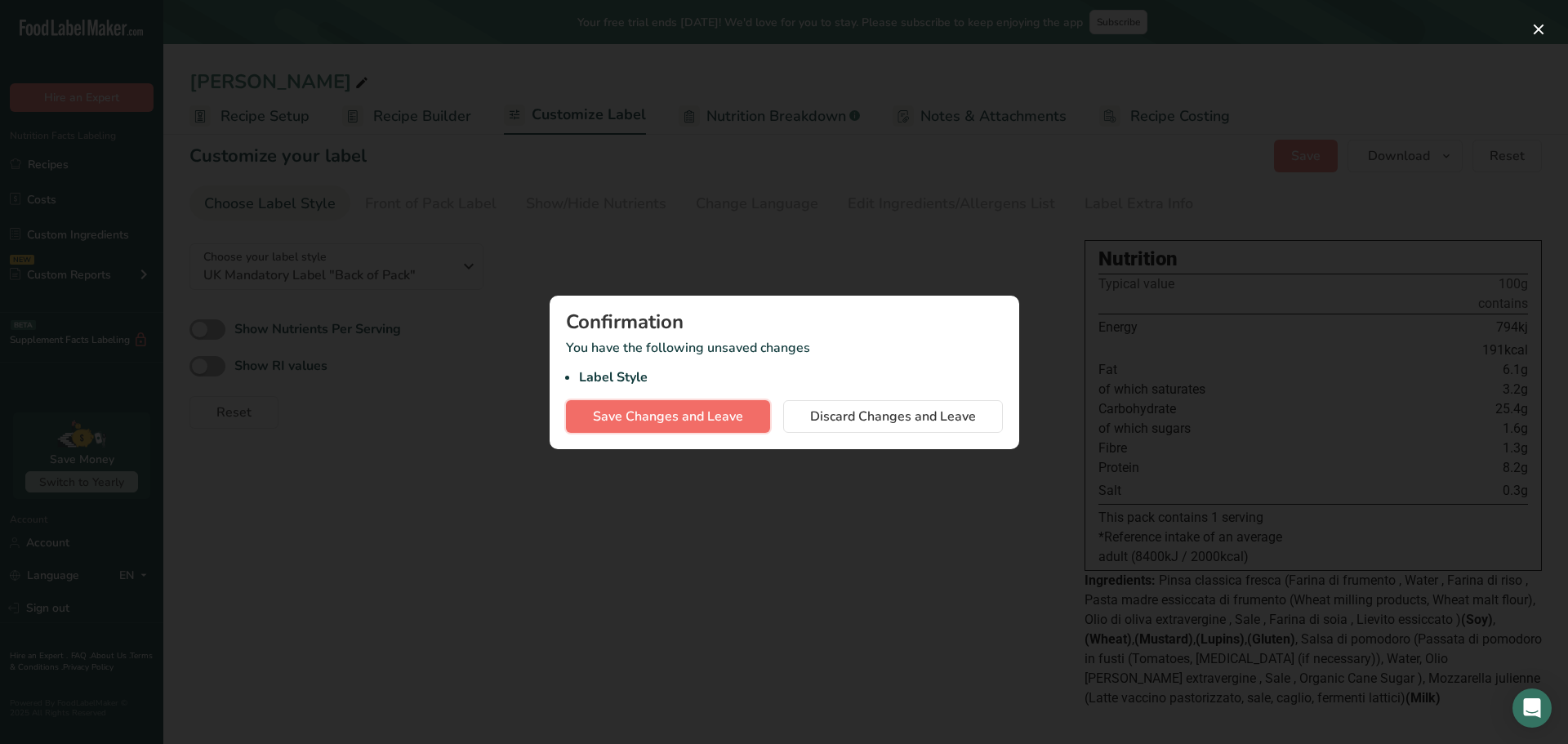
click at [693, 427] on button "Save Changes and Leave" at bounding box center [668, 417] width 204 height 33
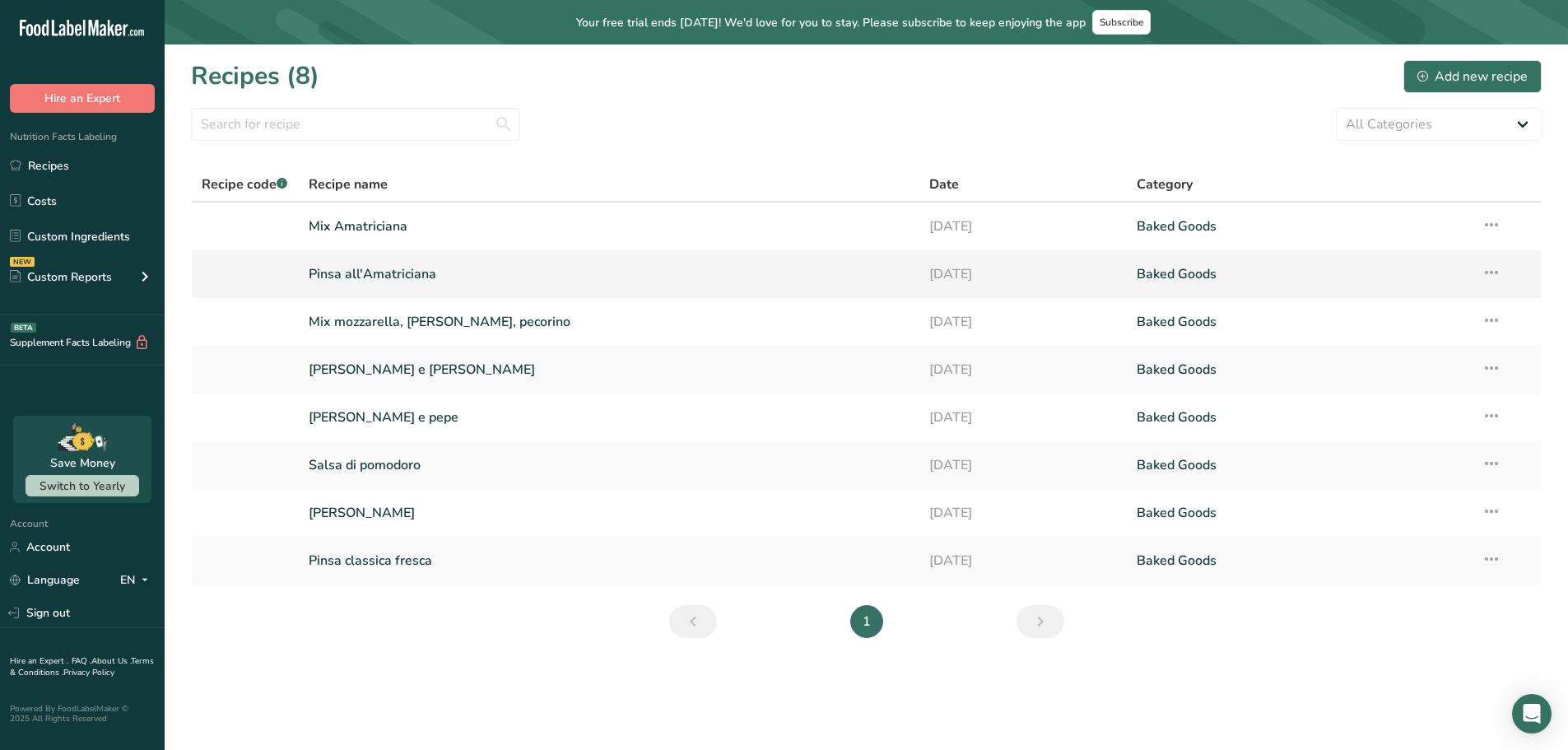
click at [390, 273] on link "Pinsa all'Amatriciana" at bounding box center [609, 274] width 602 height 35
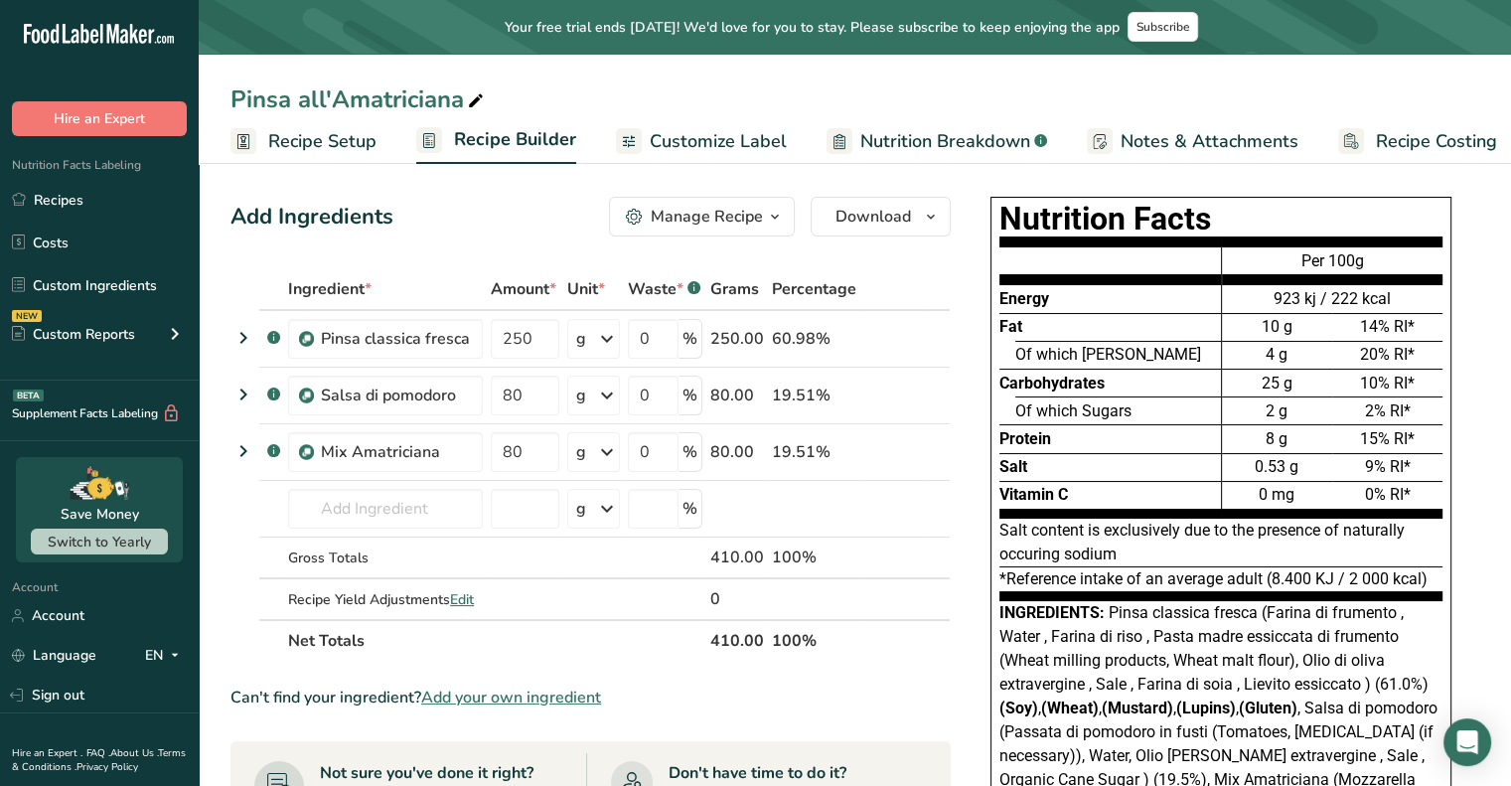
click at [687, 140] on span "Customize Label" at bounding box center [718, 141] width 137 height 27
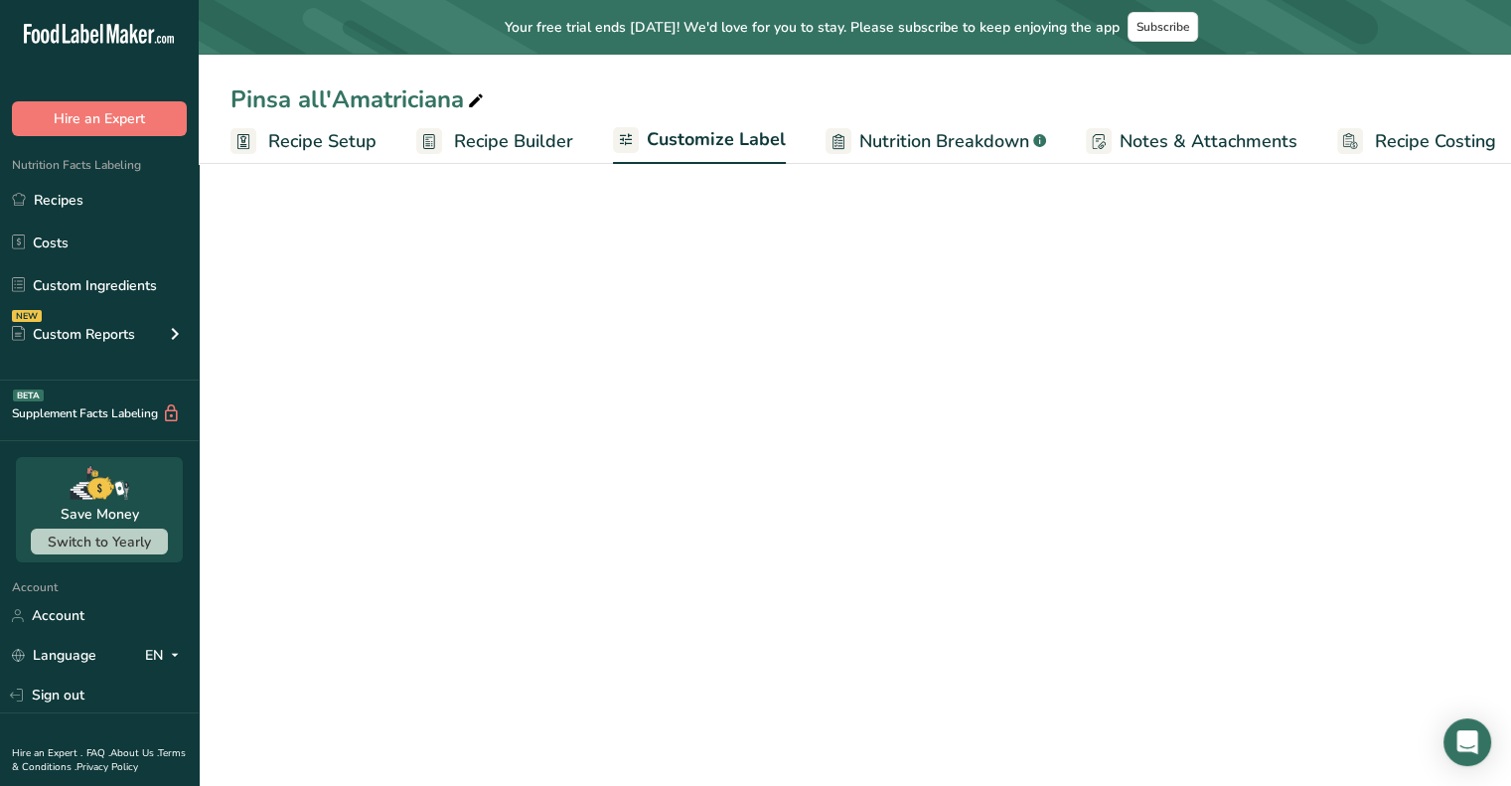
scroll to position [0, 17]
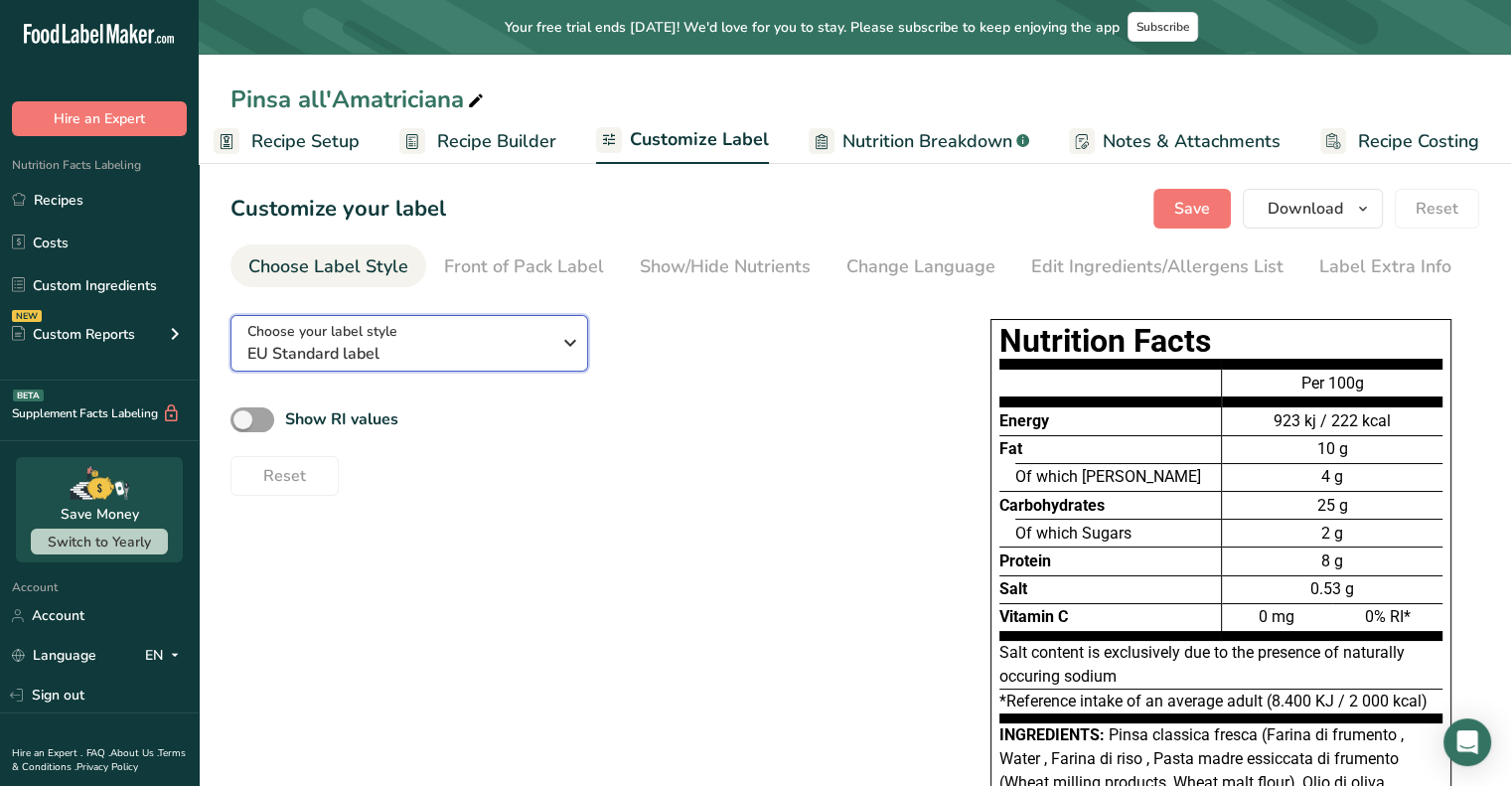
click at [529, 353] on span "EU Standard label" at bounding box center [398, 354] width 303 height 24
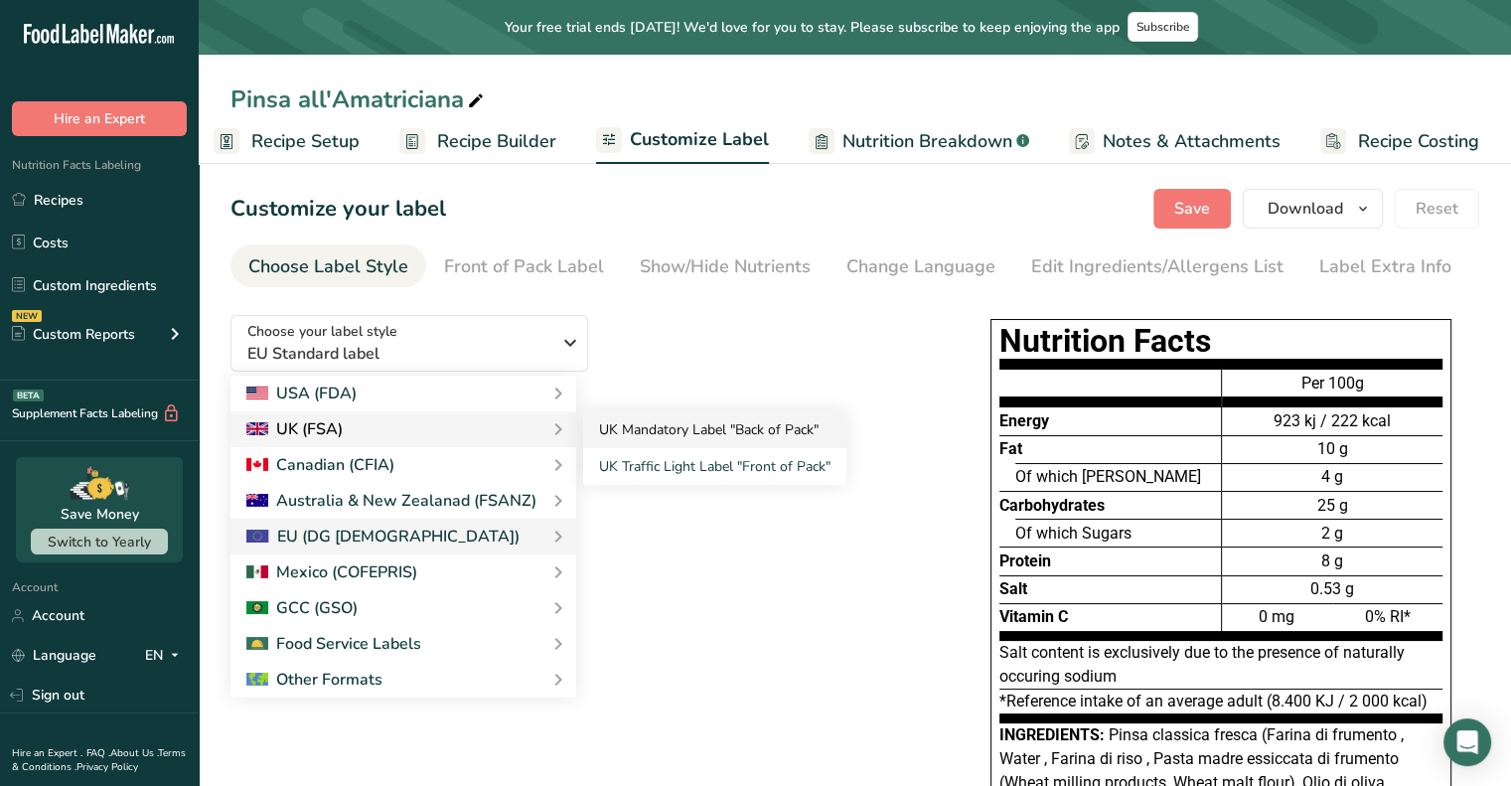
click at [656, 430] on link "UK Mandatory Label "Back of Pack"" at bounding box center [714, 429] width 263 height 37
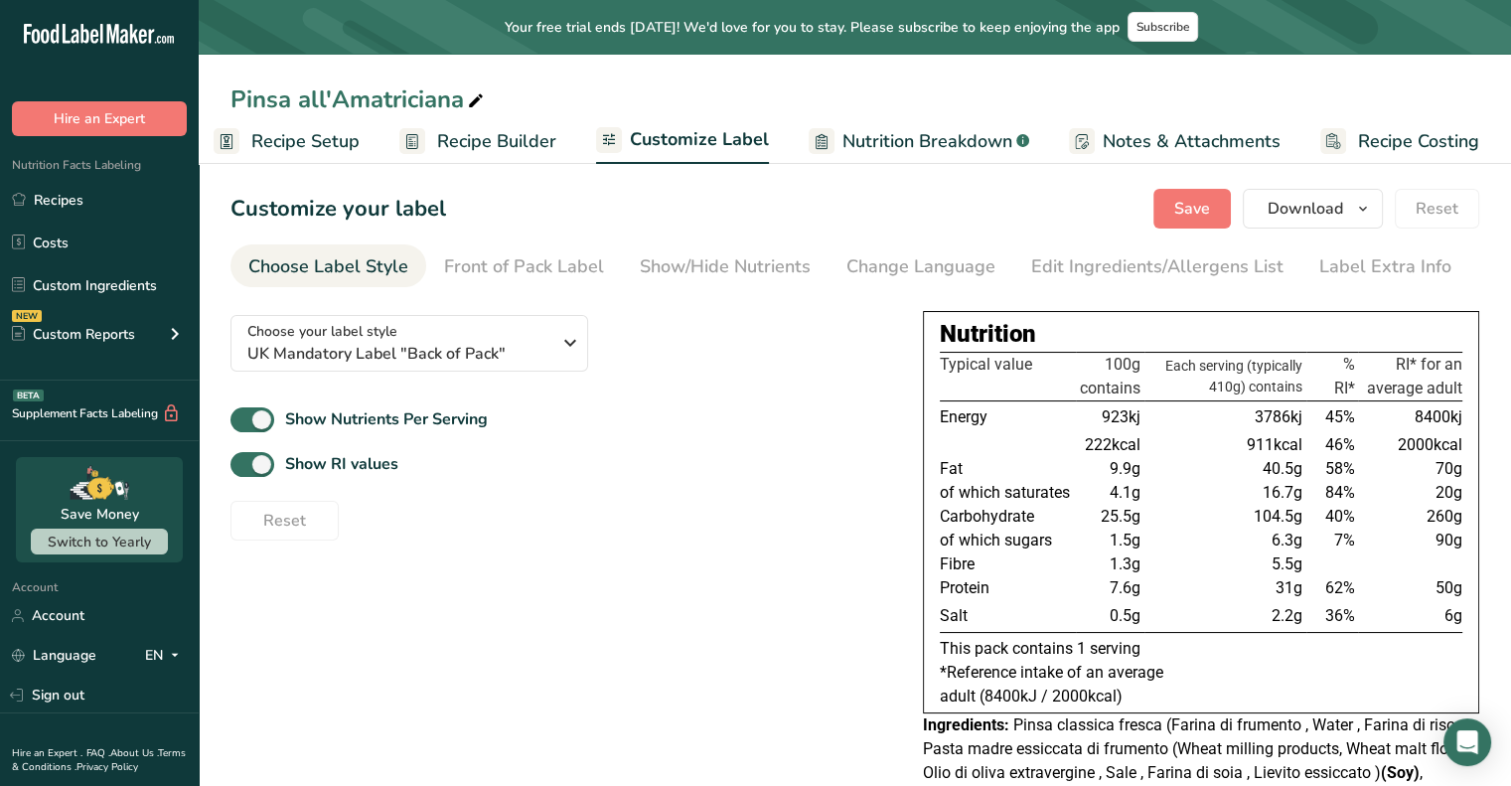
click at [656, 431] on div "Choose your label style UK Mandatory Label "Back of Pack" USA (FDA) Standard FD…" at bounding box center [560, 419] width 661 height 241
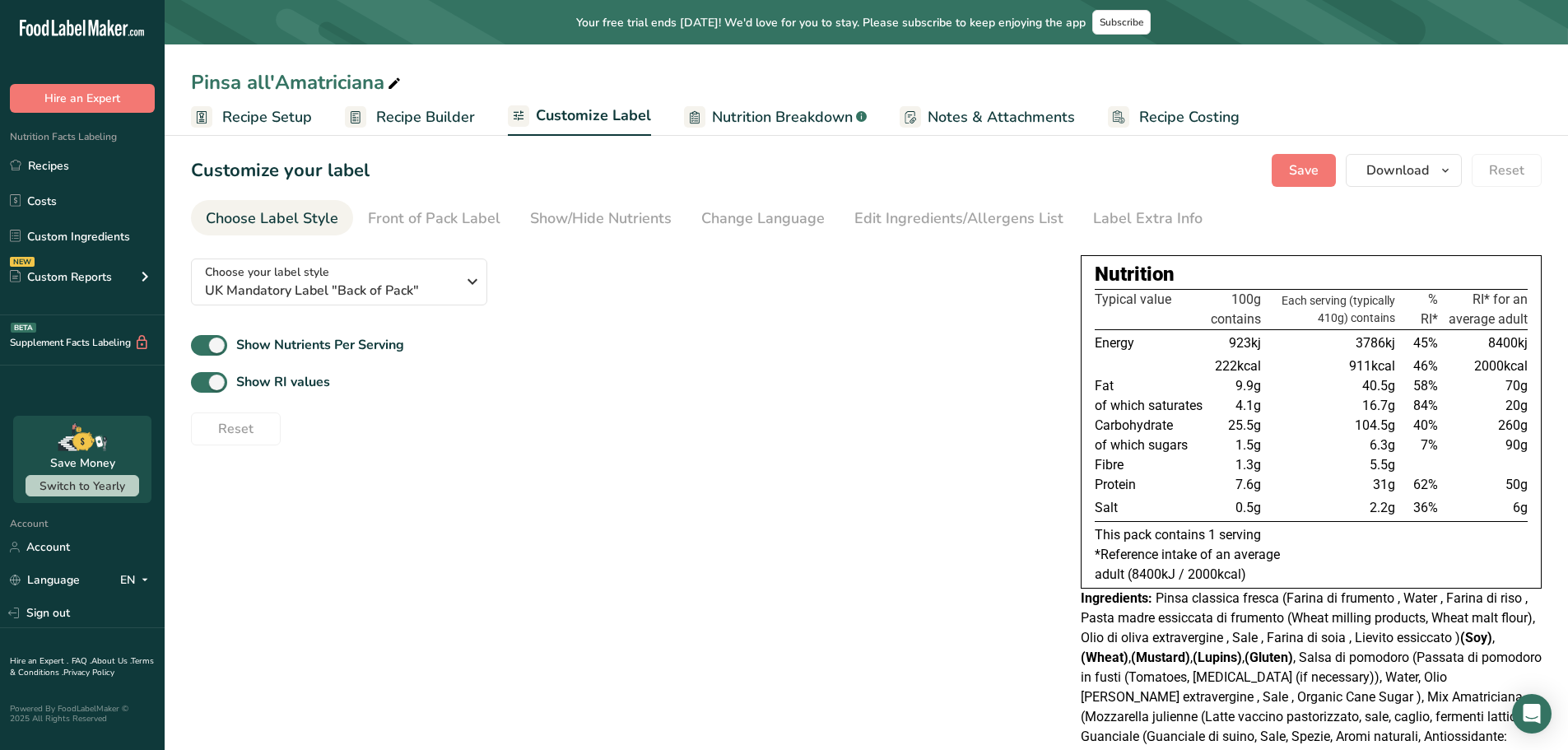
scroll to position [0, 0]
click at [282, 118] on span "Recipe Setup" at bounding box center [267, 117] width 90 height 22
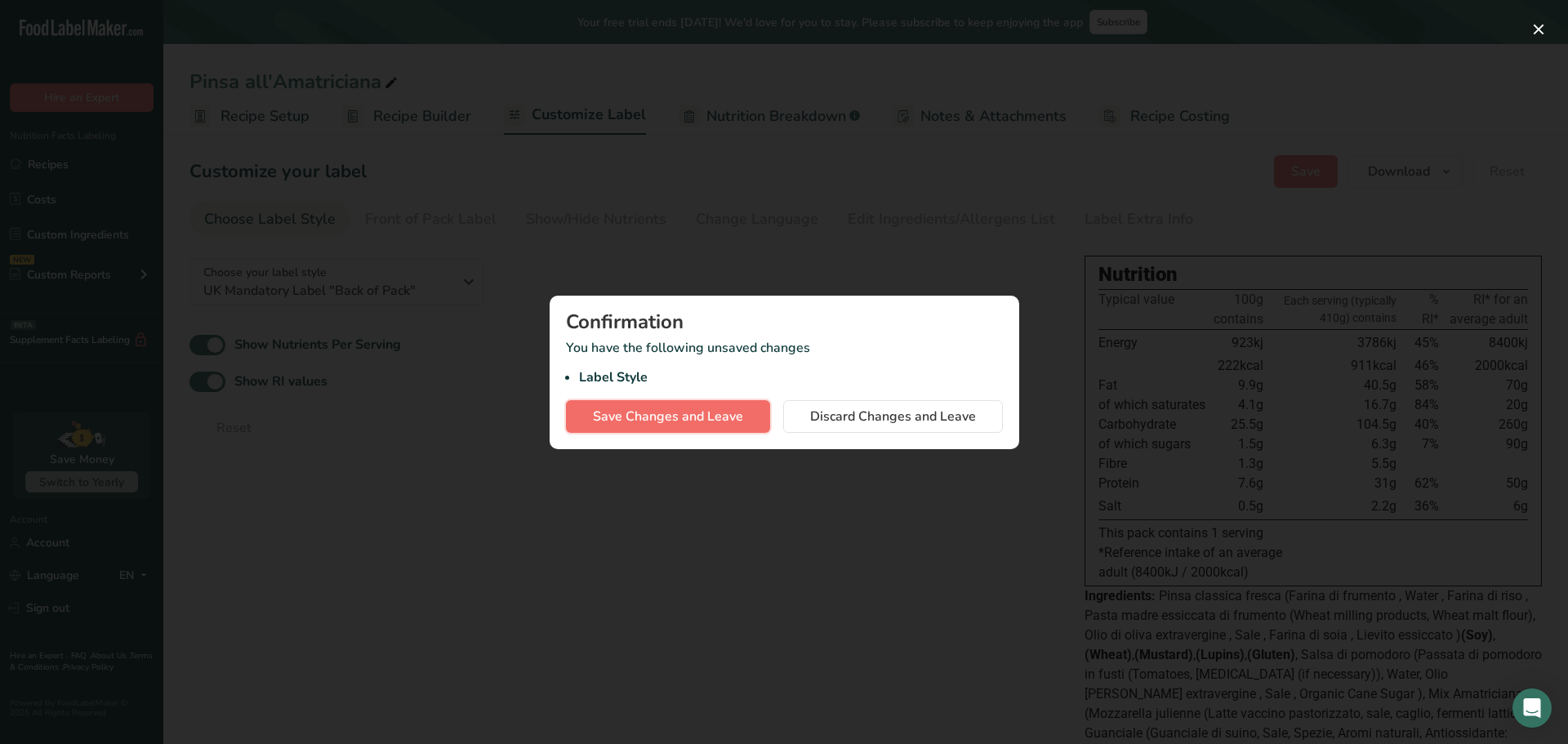
click at [676, 412] on span "Save Changes and Leave" at bounding box center [668, 417] width 150 height 20
